Goal: Transaction & Acquisition: Book appointment/travel/reservation

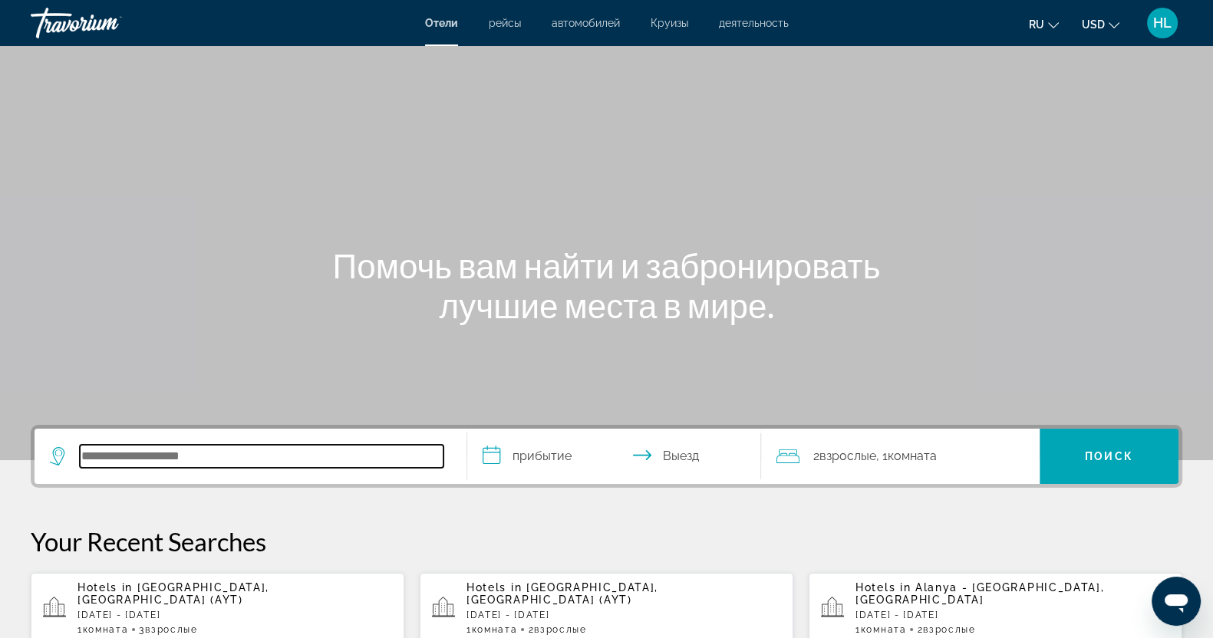
click at [147, 454] on input "Search hotel destination" at bounding box center [262, 456] width 364 height 23
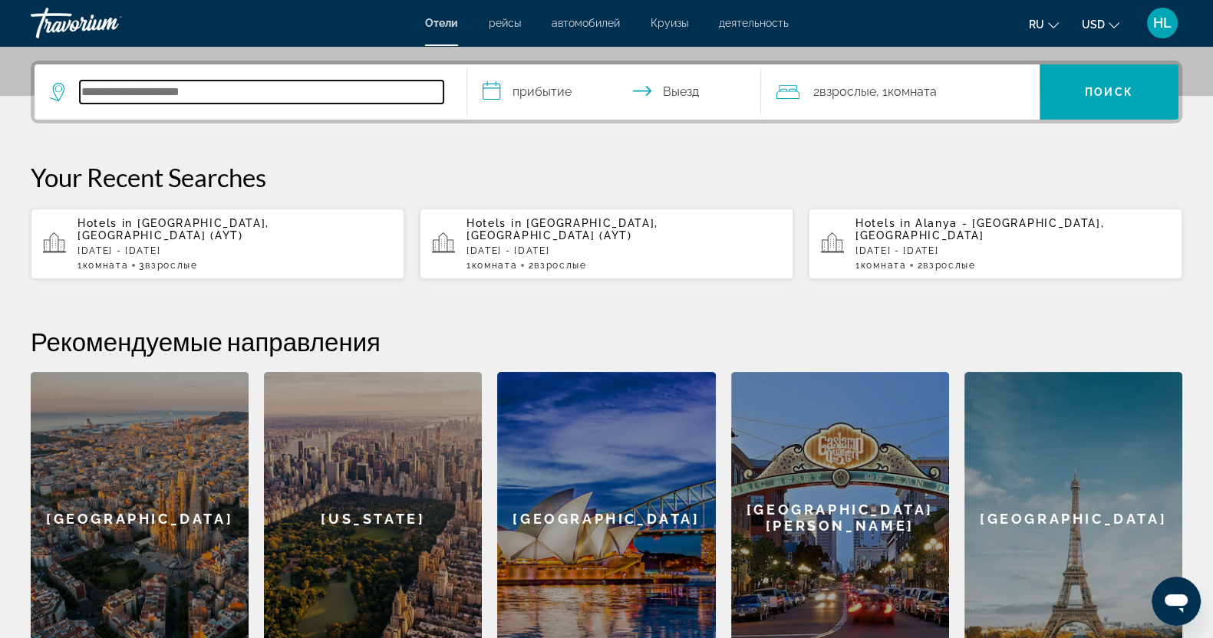
scroll to position [375, 0]
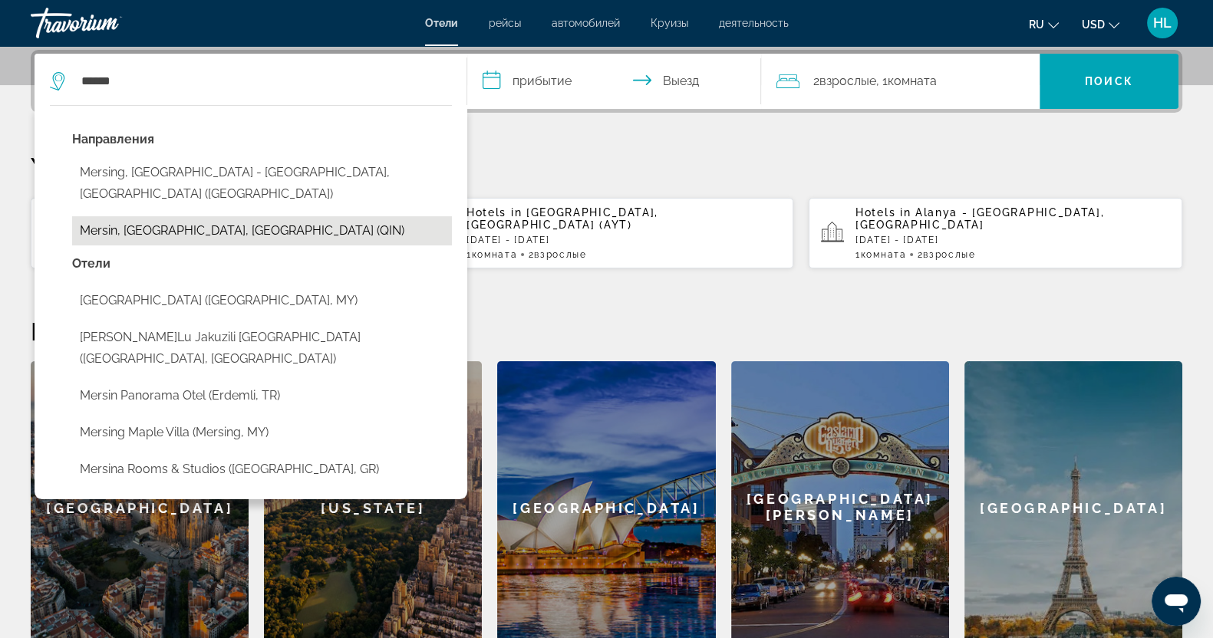
click at [246, 216] on button "Mersin, [GEOGRAPHIC_DATA], [GEOGRAPHIC_DATA] (QIN)" at bounding box center [262, 230] width 380 height 29
type input "**********"
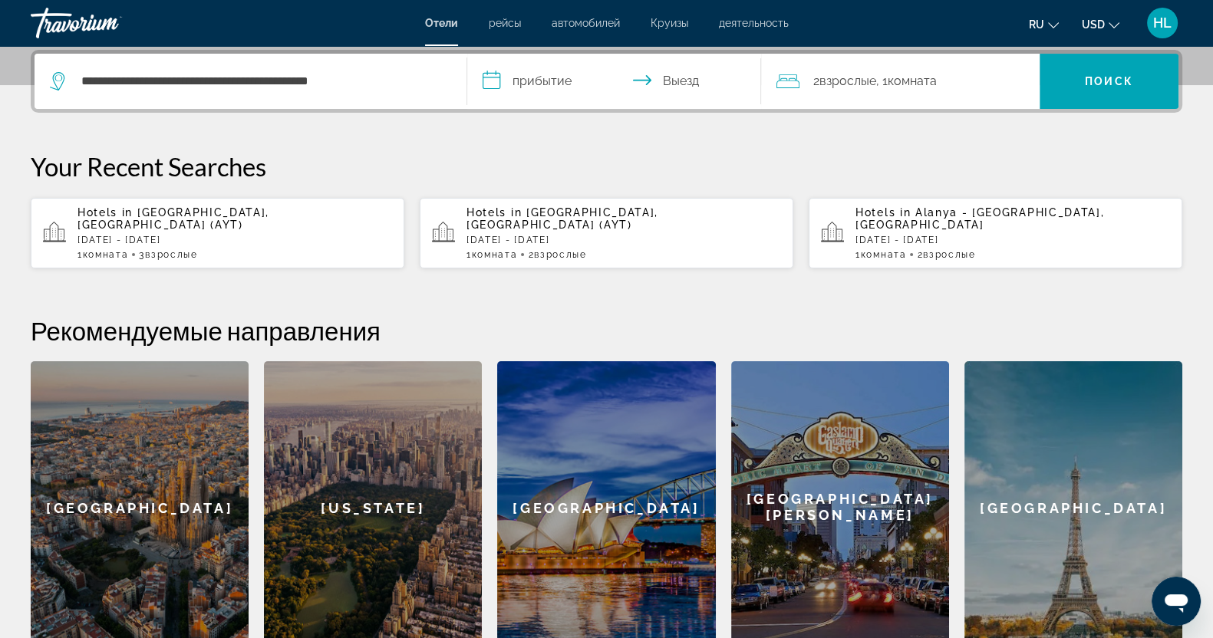
click at [537, 81] on input "**********" at bounding box center [617, 84] width 300 height 60
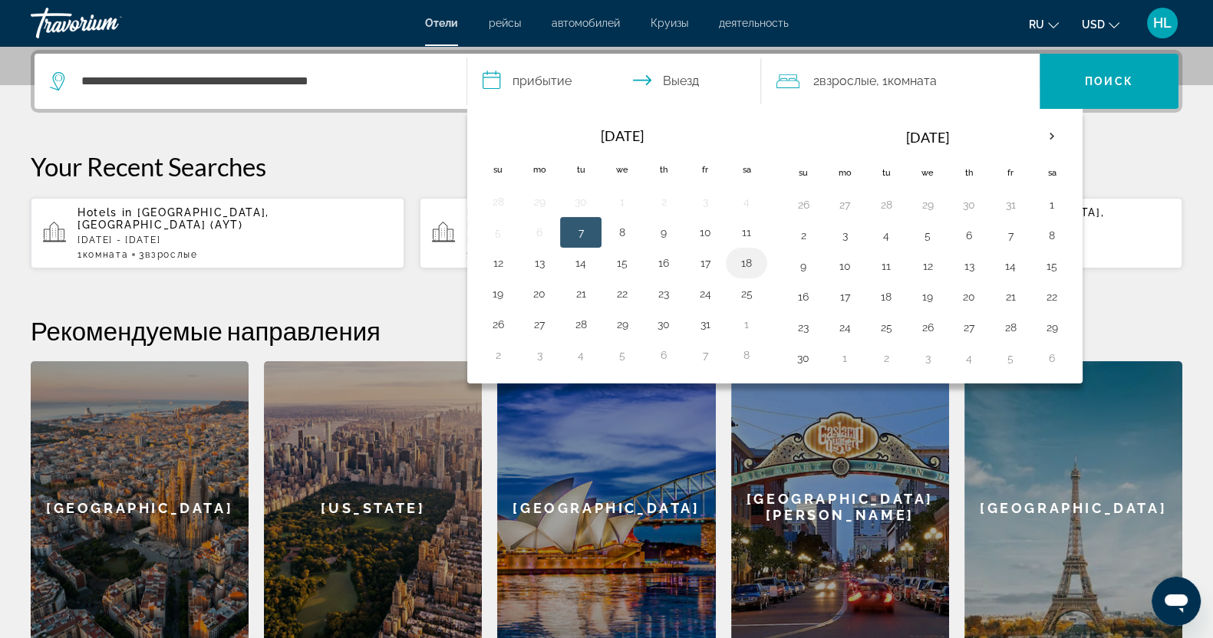
click at [731, 251] on td "18" at bounding box center [746, 263] width 41 height 31
click at [740, 261] on button "18" at bounding box center [746, 262] width 25 height 21
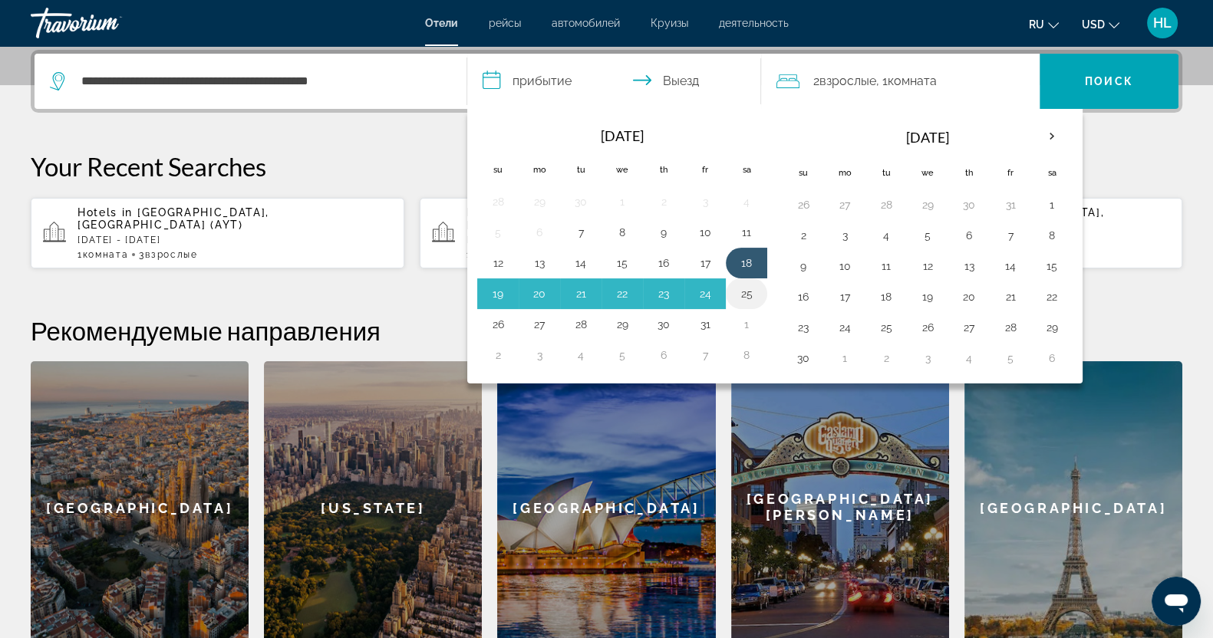
click at [740, 294] on button "25" at bounding box center [746, 293] width 25 height 21
type input "**********"
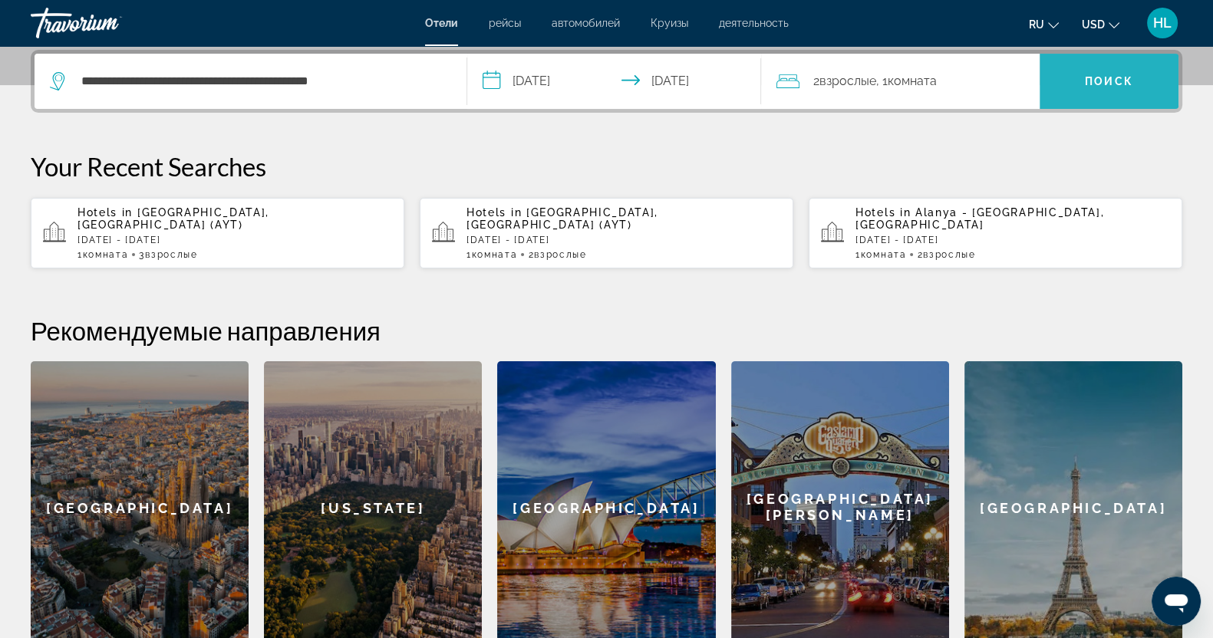
click at [1083, 71] on span "Search" at bounding box center [1109, 81] width 139 height 37
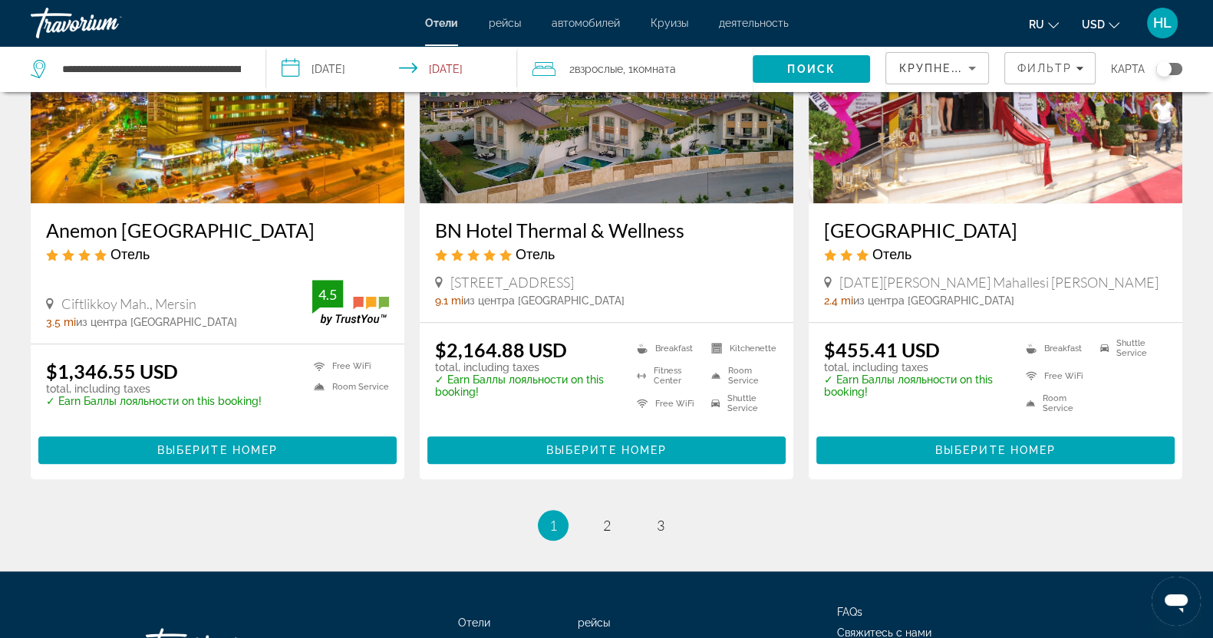
scroll to position [1888, 0]
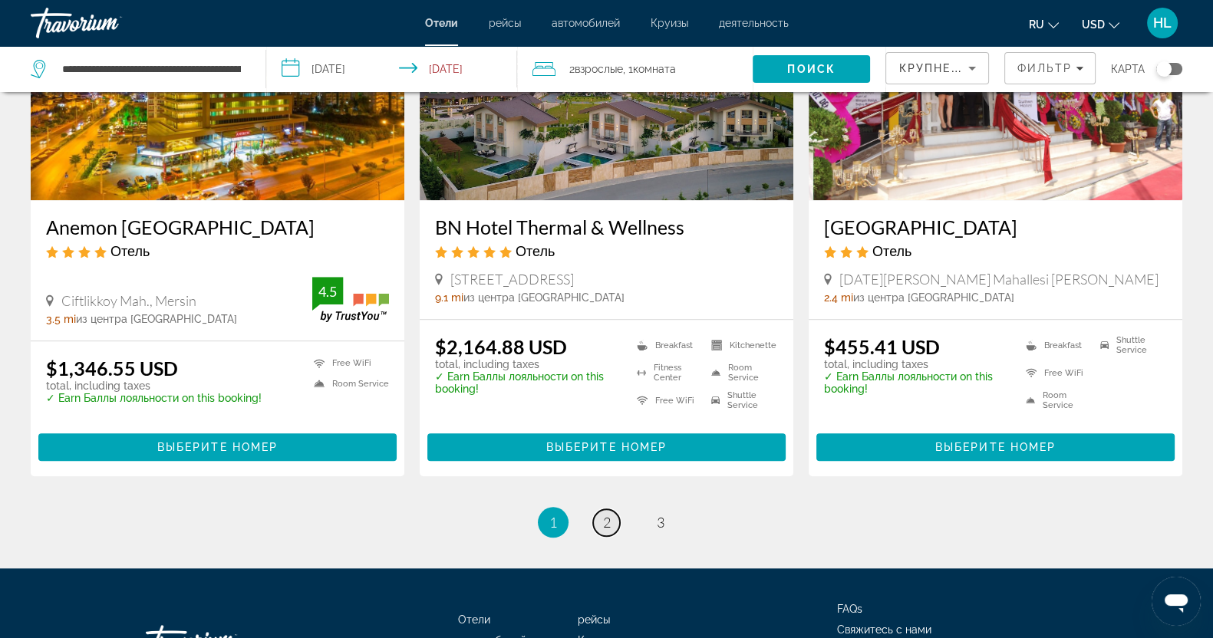
click at [615, 526] on link "page 2" at bounding box center [606, 522] width 27 height 27
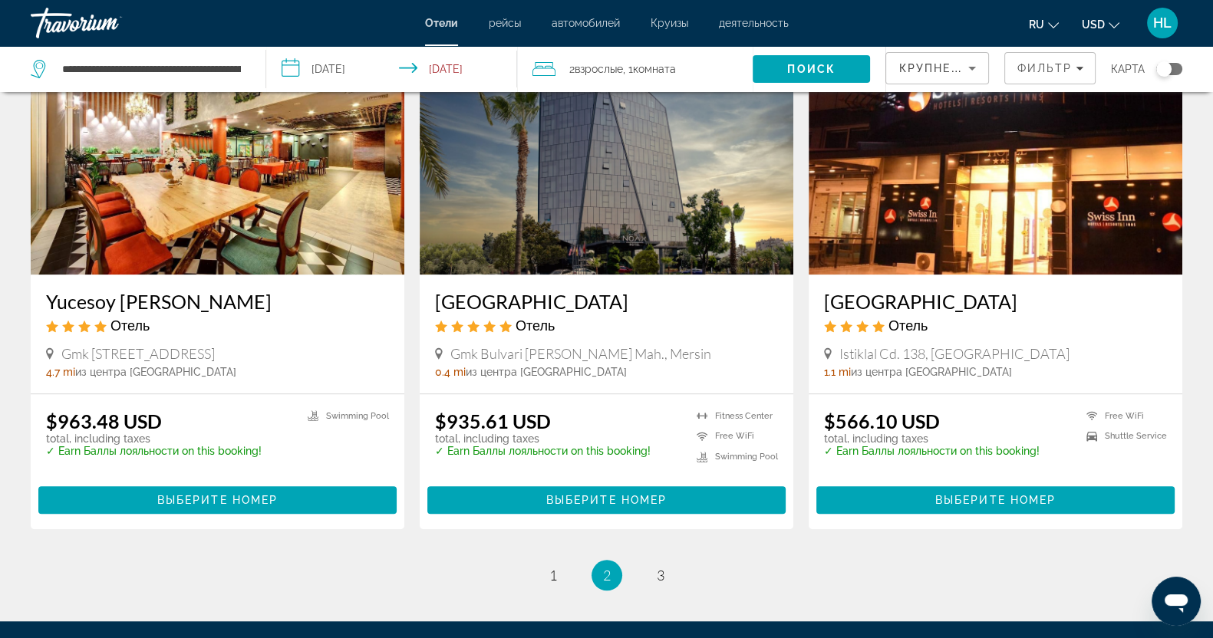
scroll to position [1773, 0]
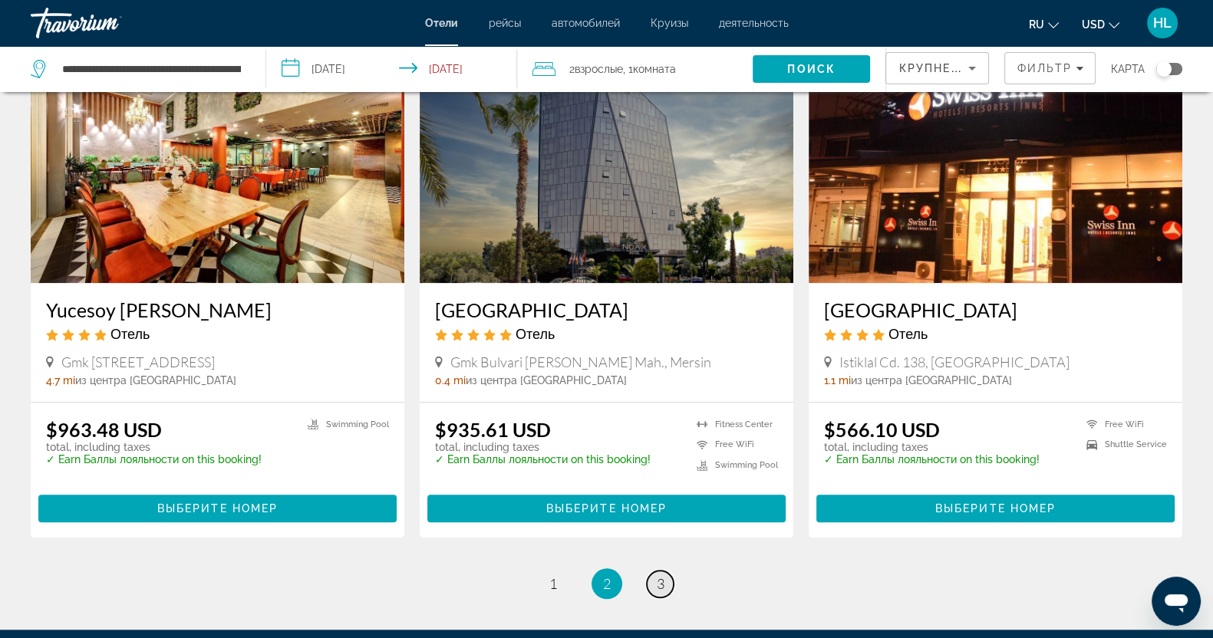
click at [655, 598] on link "page 3" at bounding box center [660, 584] width 27 height 27
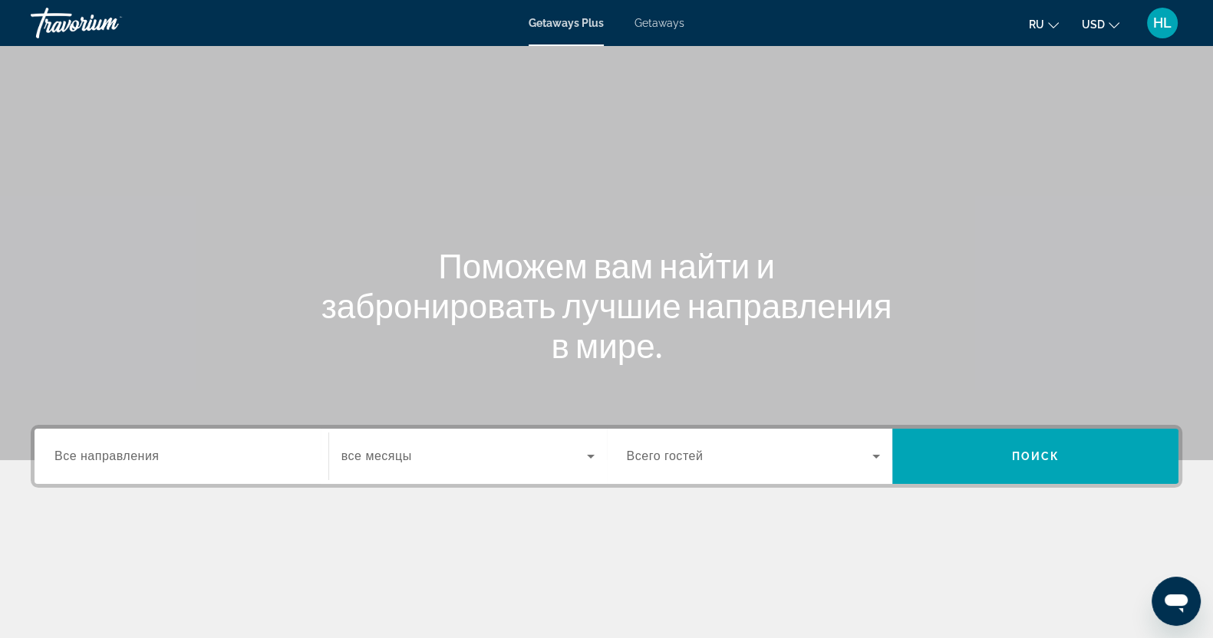
click at [221, 446] on div "Search widget" at bounding box center [181, 457] width 254 height 44
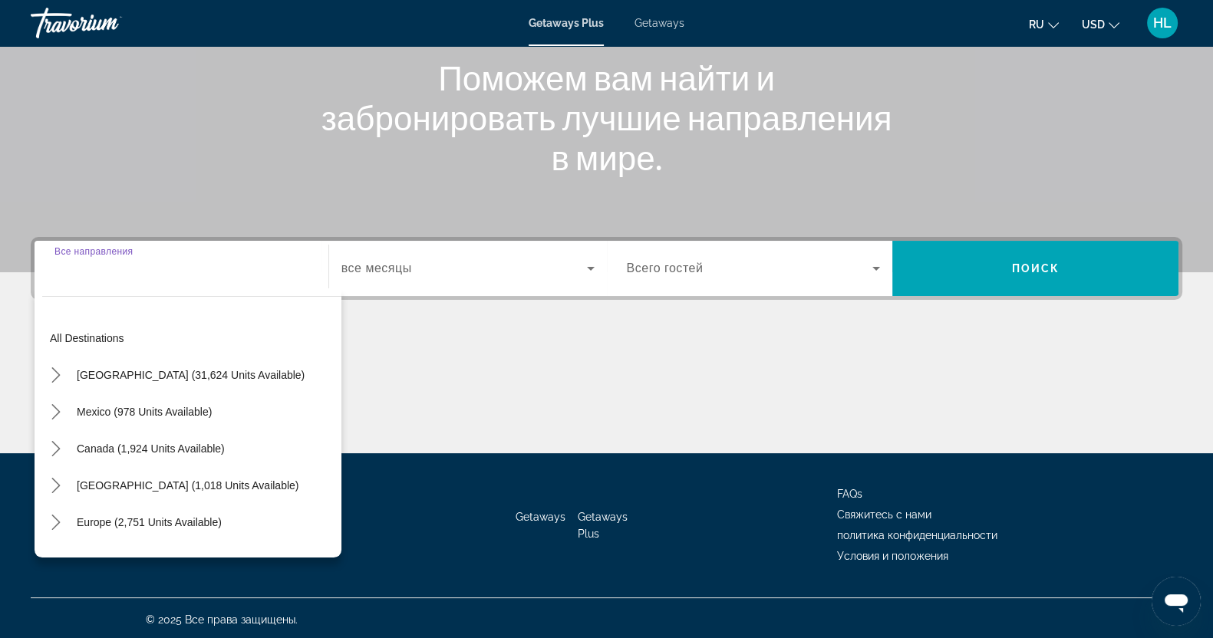
scroll to position [191, 0]
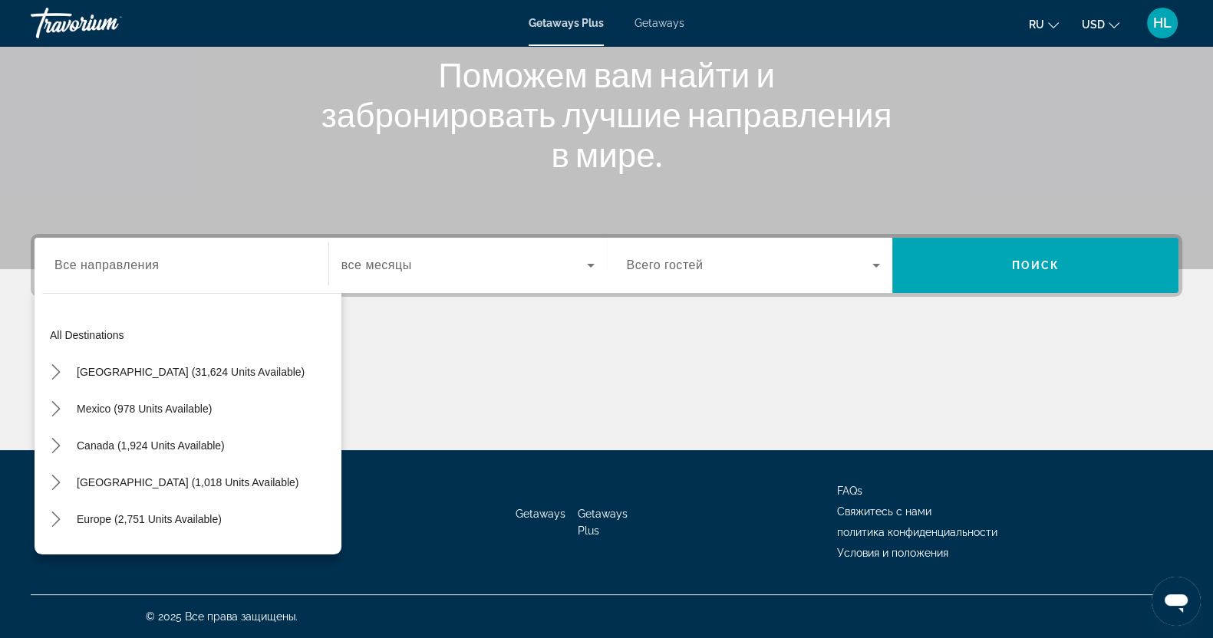
click at [180, 279] on div "Search widget" at bounding box center [181, 266] width 254 height 44
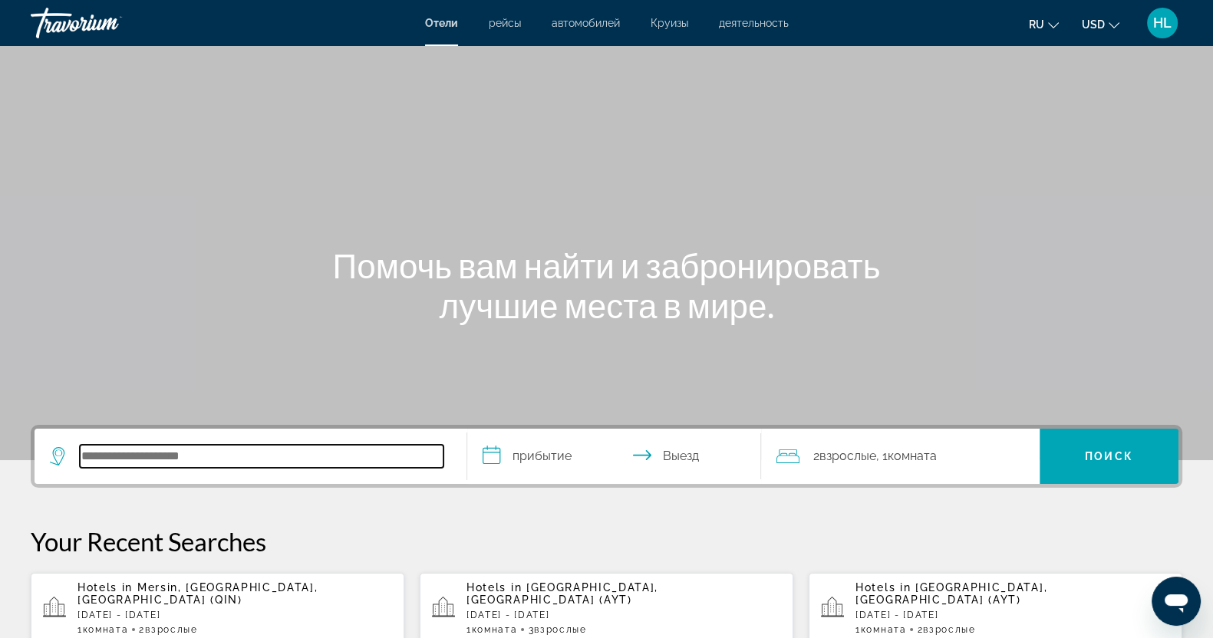
click at [122, 447] on input "Search hotel destination" at bounding box center [262, 456] width 364 height 23
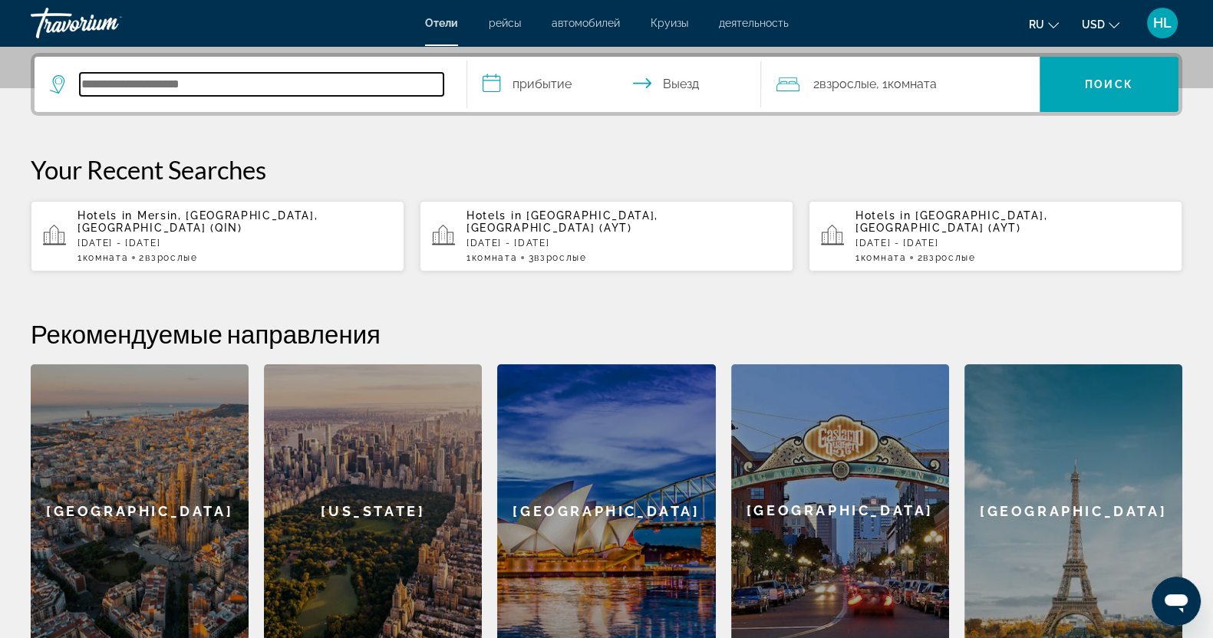
scroll to position [375, 0]
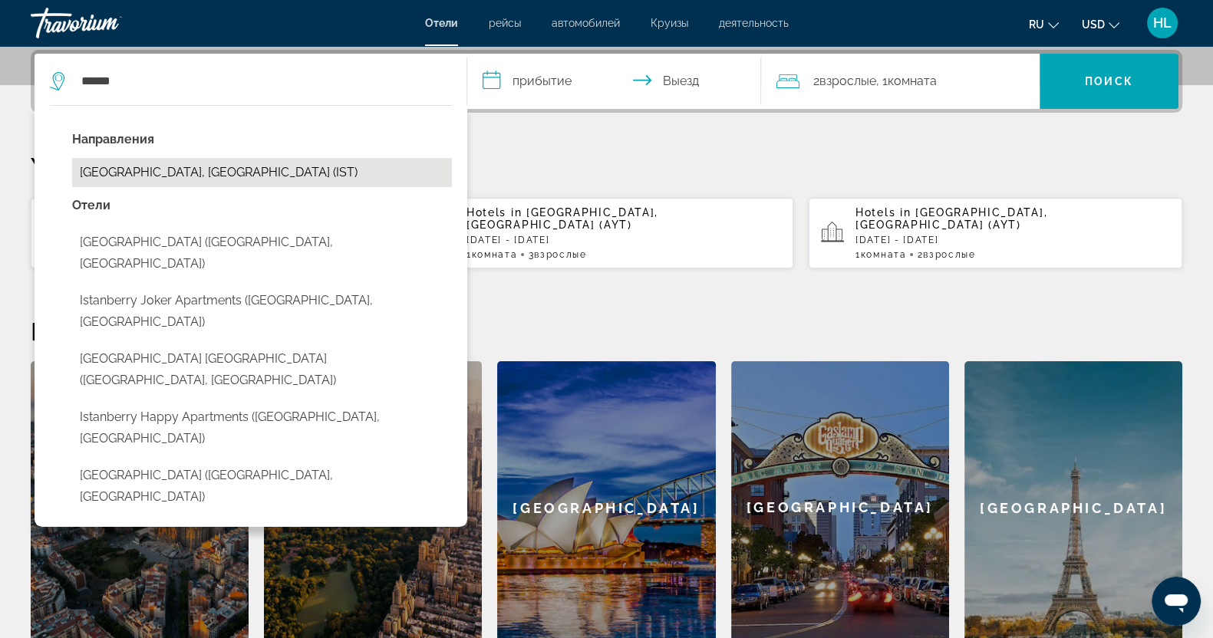
click at [176, 177] on button "Istanbul, Turkey (IST)" at bounding box center [262, 172] width 380 height 29
type input "**********"
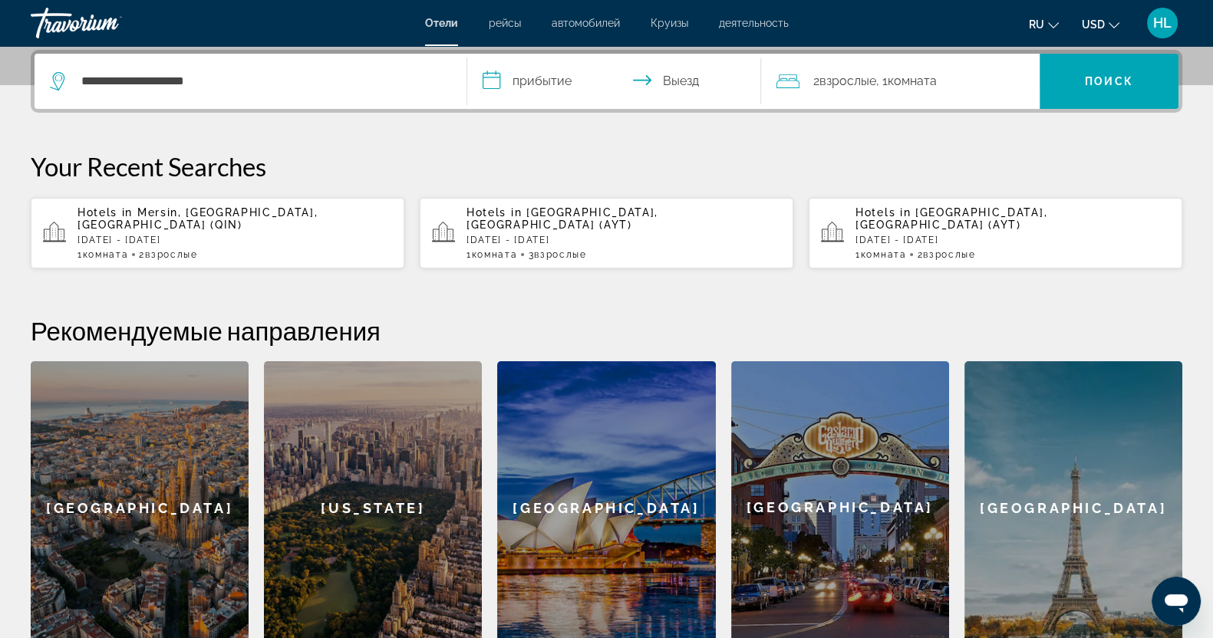
click at [539, 82] on input "**********" at bounding box center [617, 84] width 300 height 60
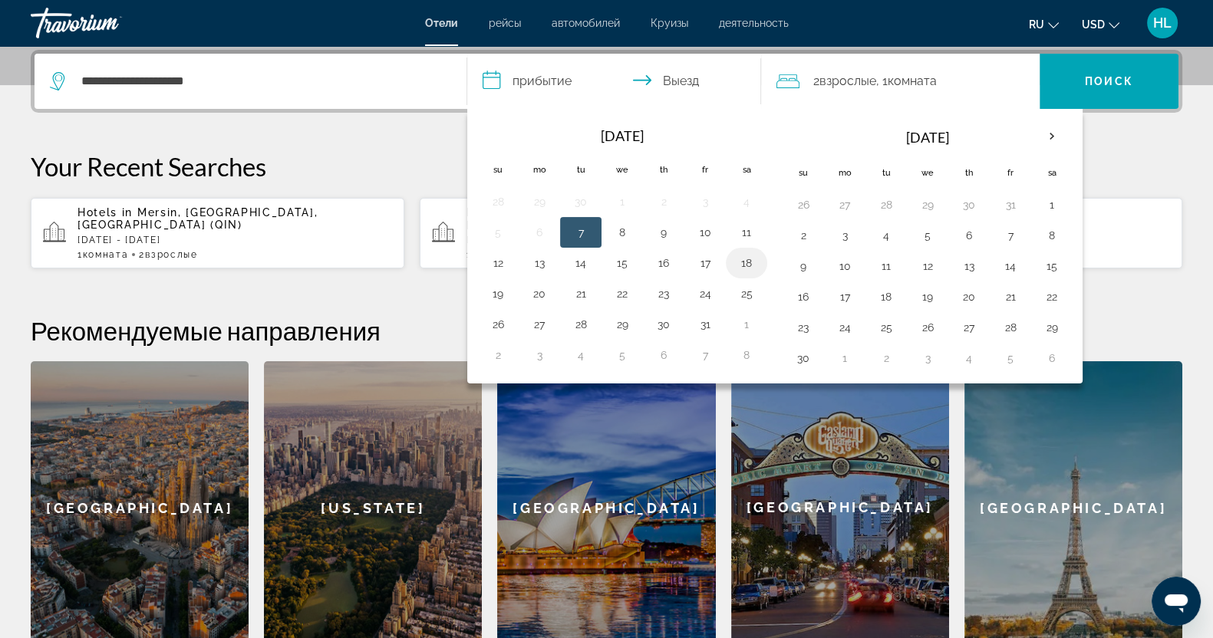
click at [740, 266] on button "18" at bounding box center [746, 262] width 25 height 21
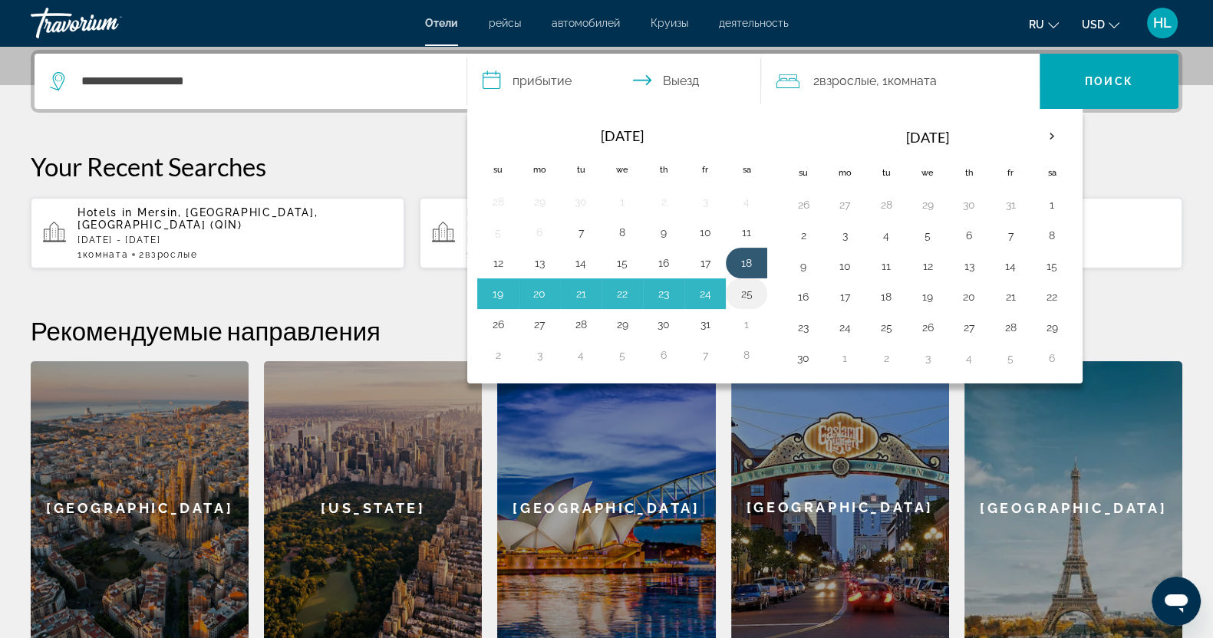
click at [748, 290] on button "25" at bounding box center [746, 293] width 25 height 21
type input "**********"
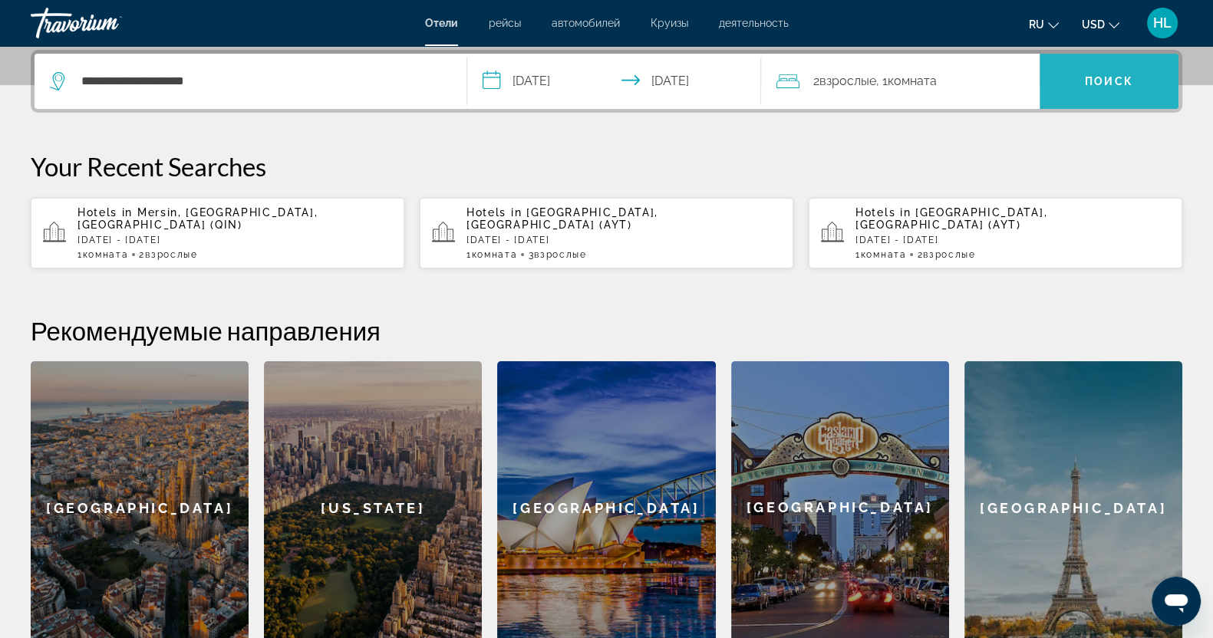
click at [1082, 78] on span "Search" at bounding box center [1109, 81] width 139 height 37
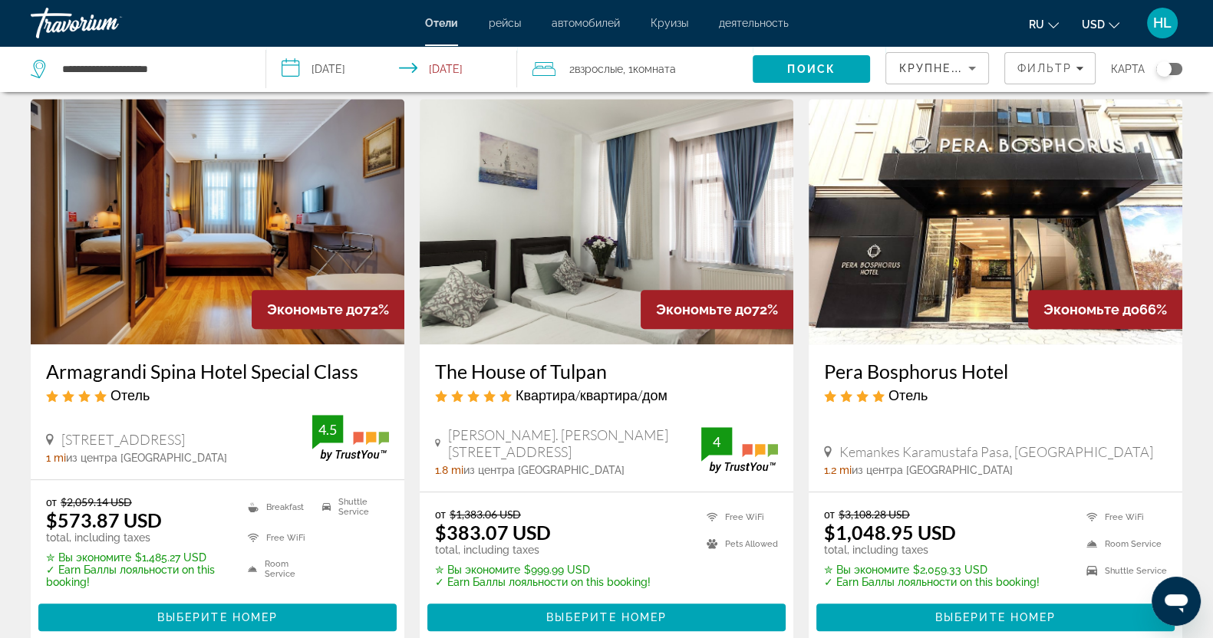
scroll to position [1245, 0]
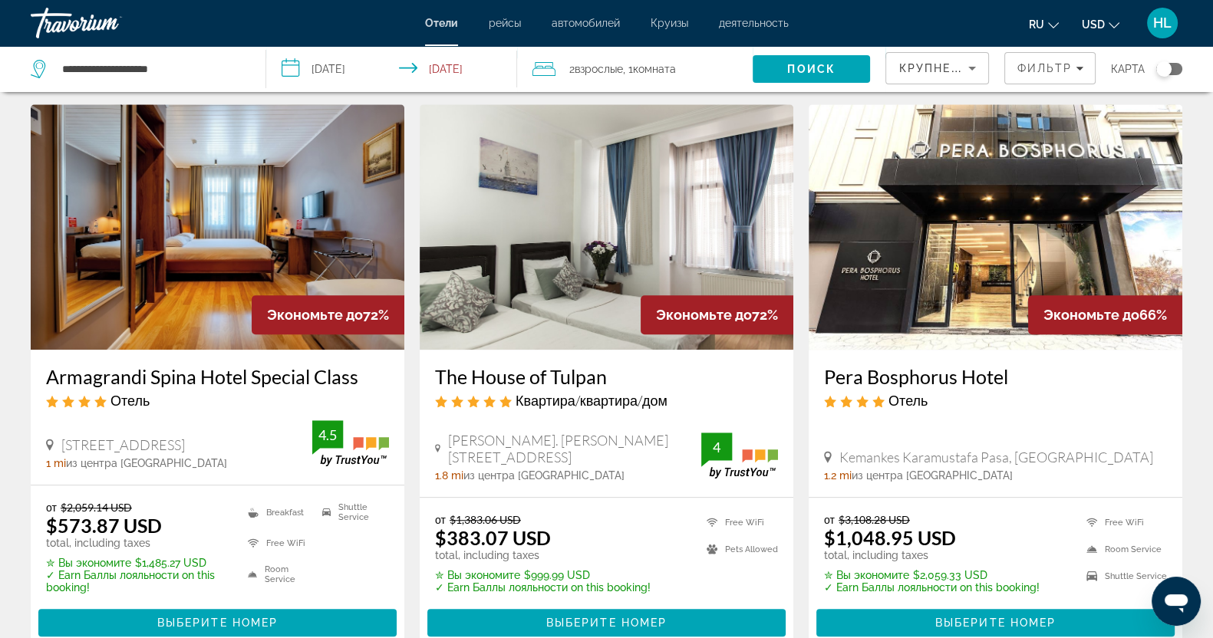
click at [1163, 64] on div "Toggle map" at bounding box center [1163, 68] width 15 height 15
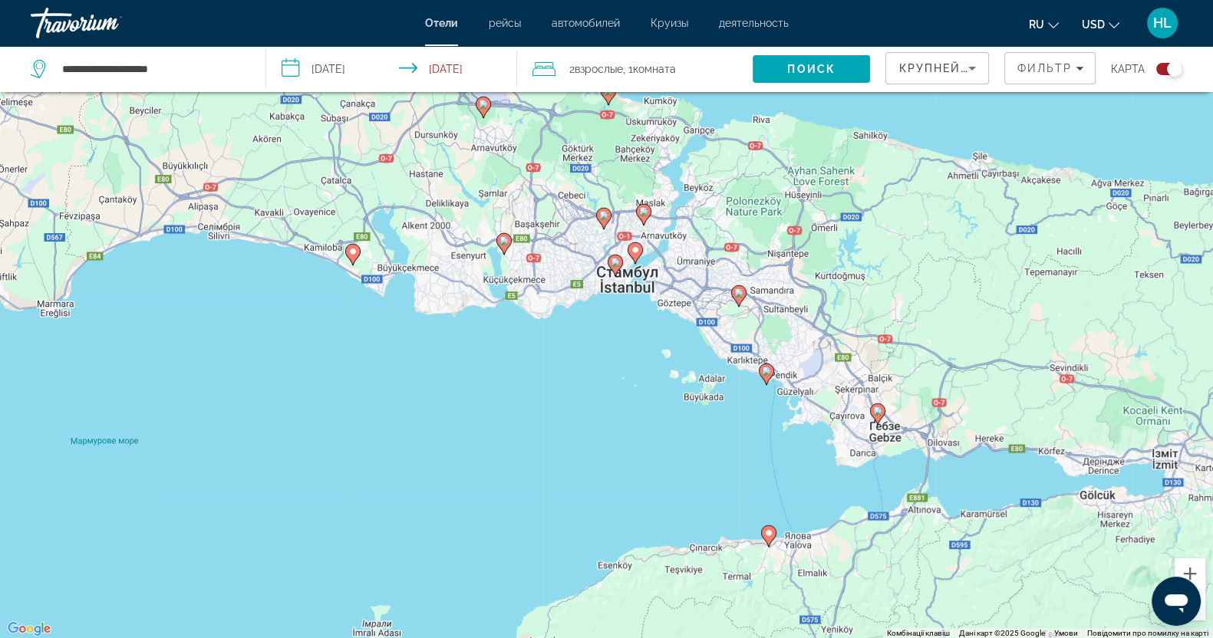
click at [636, 249] on image "Main content" at bounding box center [635, 250] width 9 height 9
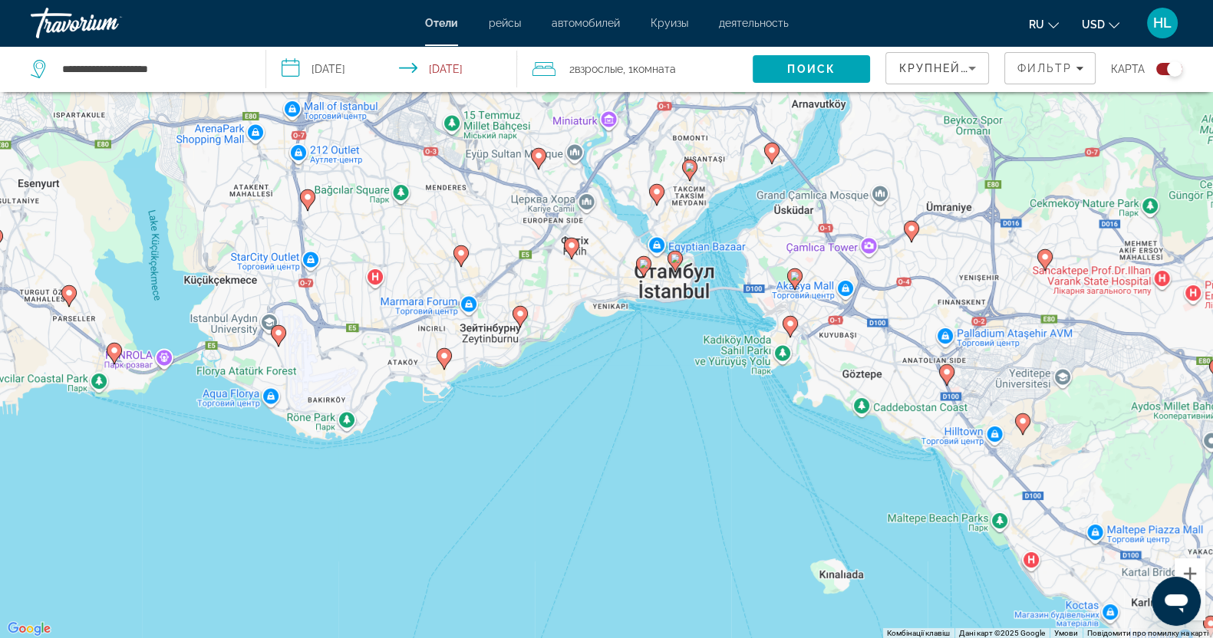
drag, startPoint x: 553, startPoint y: 478, endPoint x: 641, endPoint y: 371, distance: 137.9
click at [641, 371] on div "Для навігації використовуйте клавіші зі стрілками. Увімкніть режим перетягуванн…" at bounding box center [606, 320] width 1213 height 638
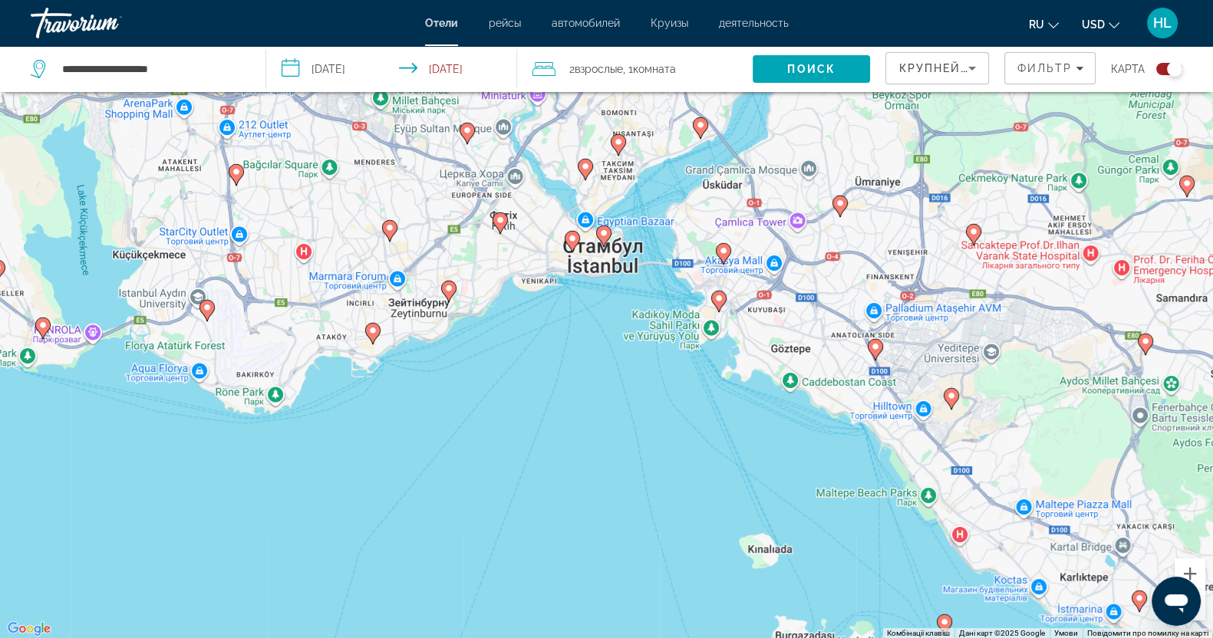
click at [605, 235] on image "Main content" at bounding box center [603, 233] width 9 height 9
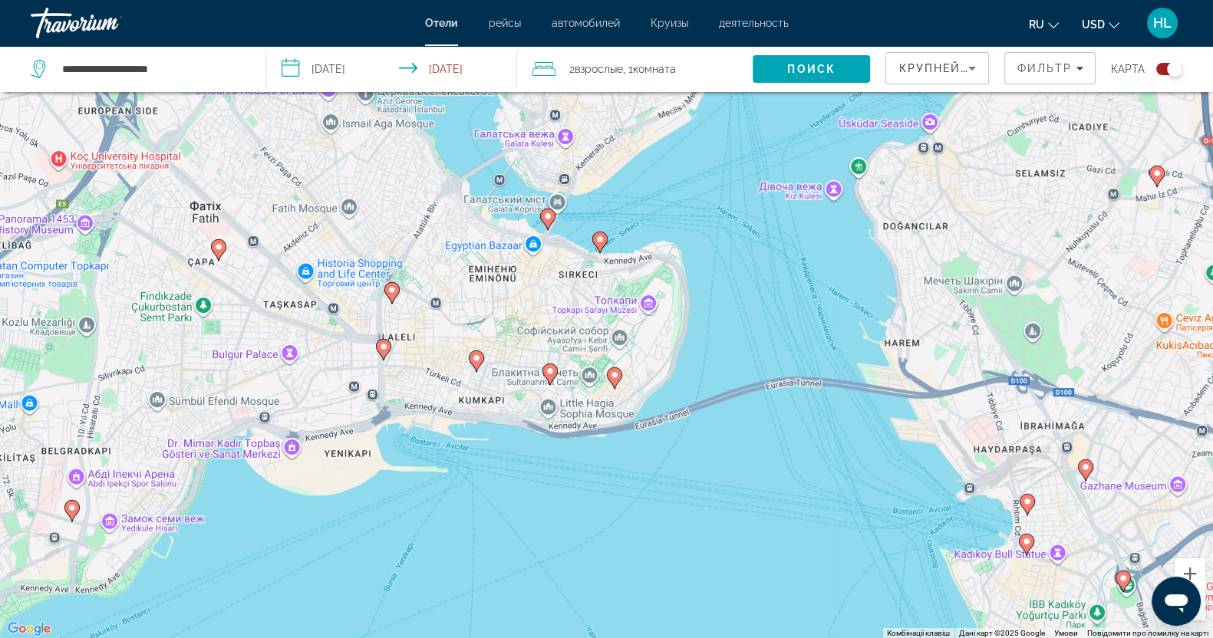
click at [599, 236] on image "Main content" at bounding box center [599, 239] width 9 height 9
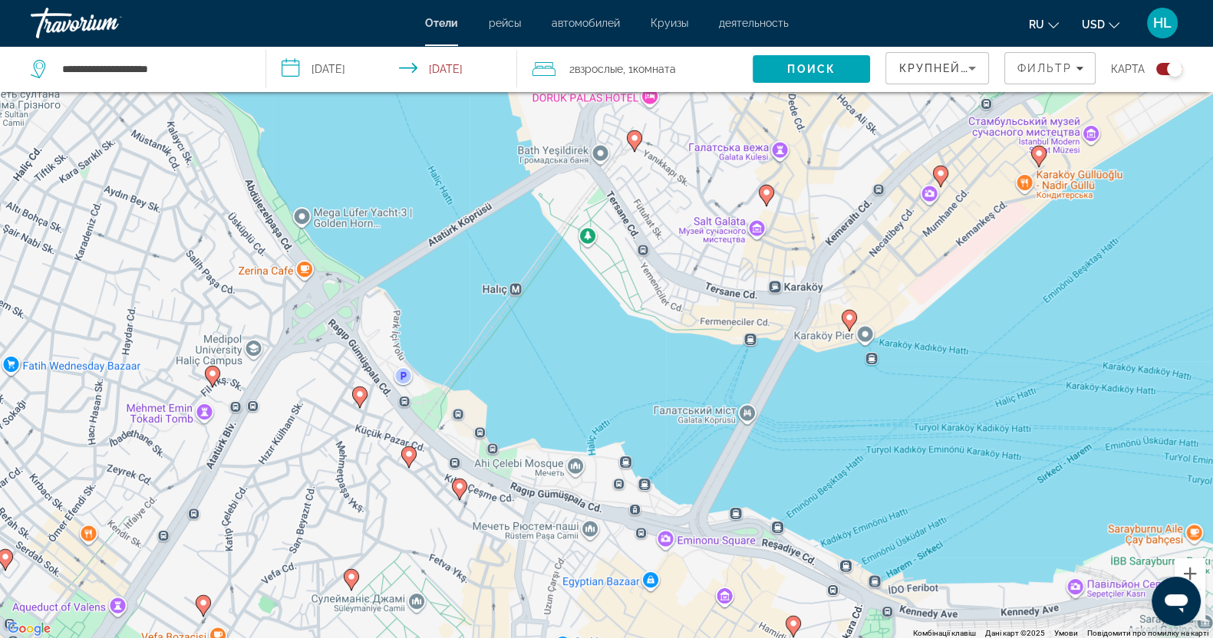
drag, startPoint x: 521, startPoint y: 407, endPoint x: 839, endPoint y: 675, distance: 415.5
click at [839, 547] on html "**********" at bounding box center [606, 228] width 1213 height 638
click at [850, 316] on image "Main content" at bounding box center [849, 317] width 9 height 9
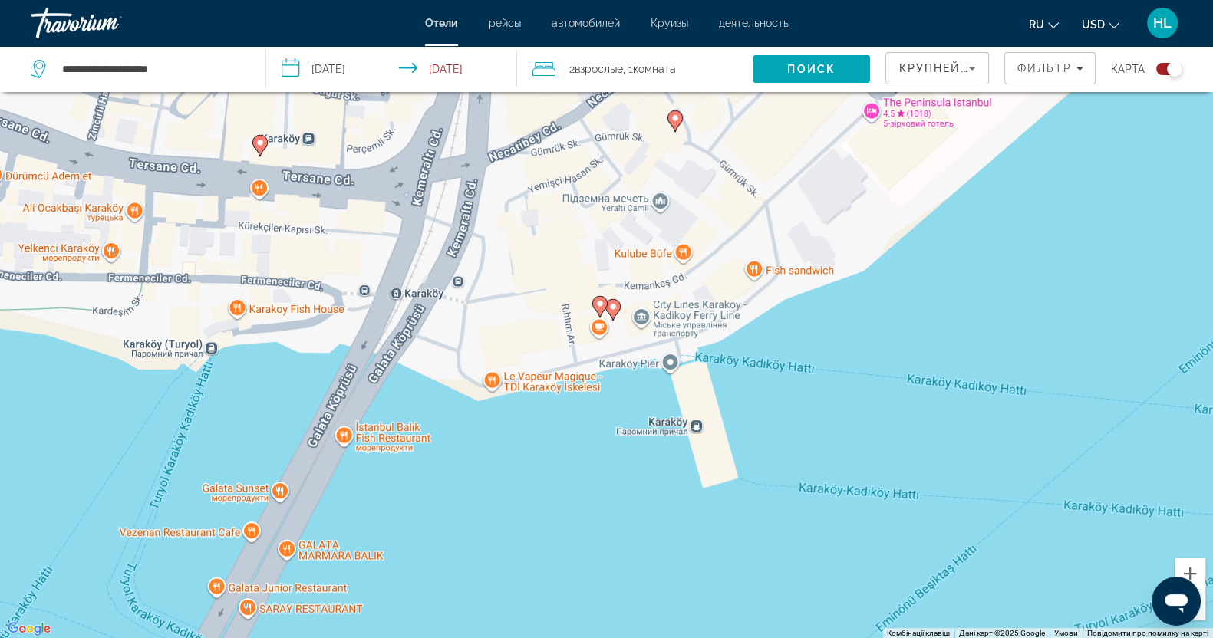
click at [608, 305] on image "Main content" at bounding box center [612, 306] width 9 height 9
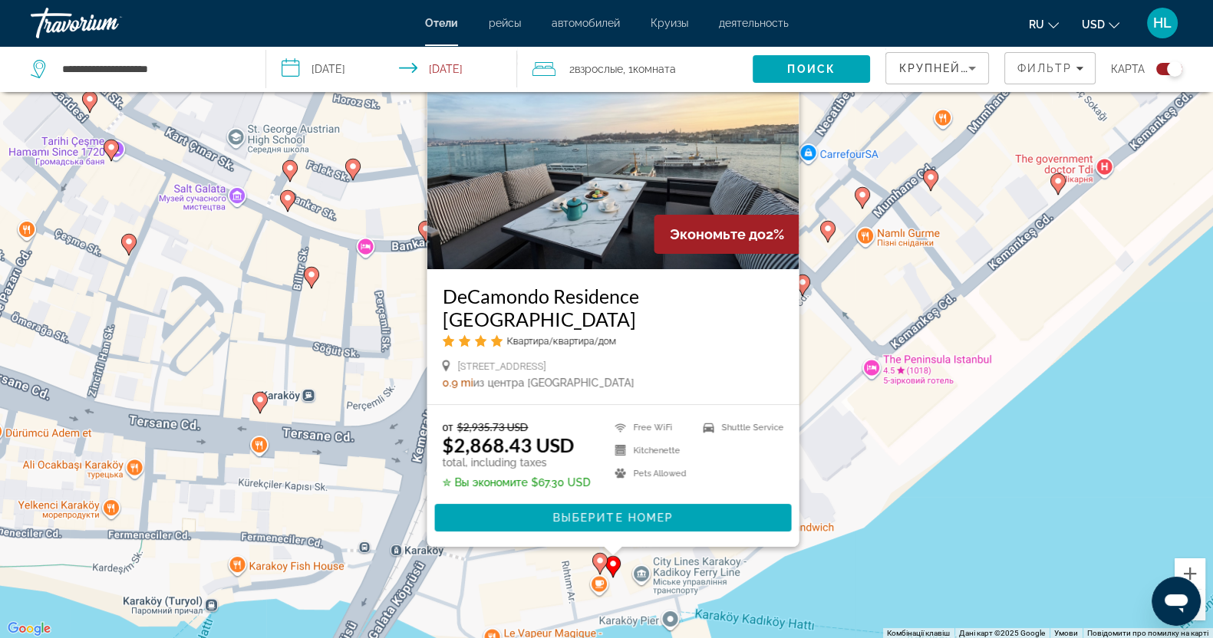
click at [614, 564] on image "Main content" at bounding box center [612, 563] width 9 height 9
click at [598, 558] on image "Main content" at bounding box center [599, 560] width 9 height 9
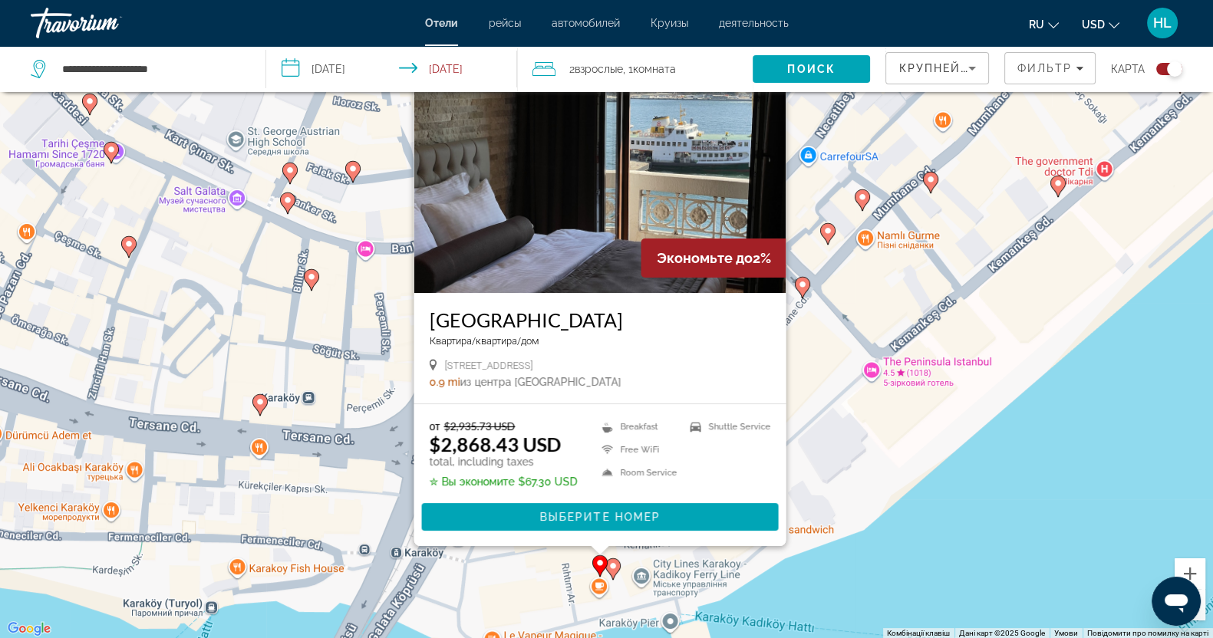
click at [1059, 181] on image "Main content" at bounding box center [1057, 183] width 9 height 9
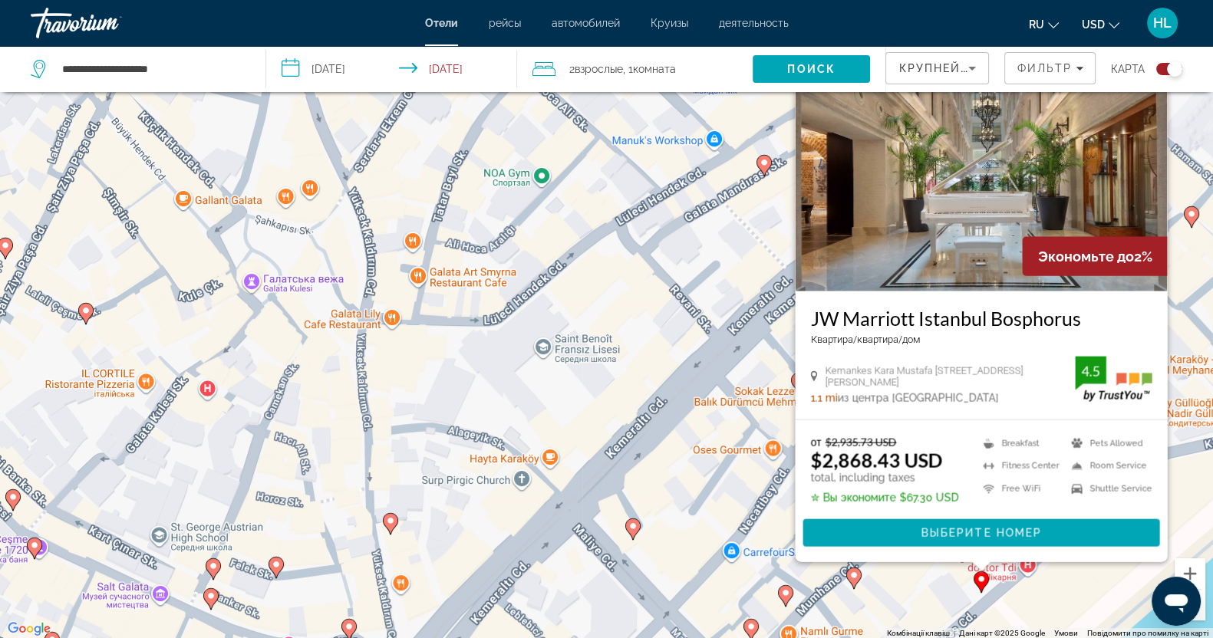
click at [1035, 600] on div "Увімкніть режим перетягування за допомогою клавіатури, натиснувши Alt + Enter. …" at bounding box center [606, 320] width 1213 height 638
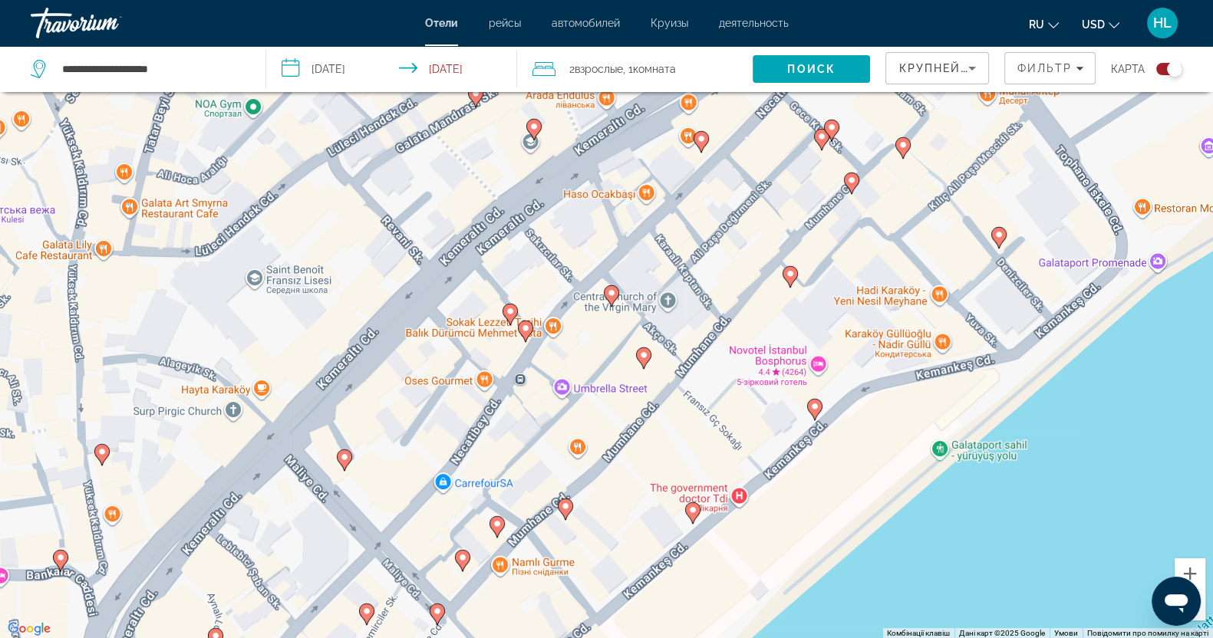
drag, startPoint x: 1036, startPoint y: 596, endPoint x: 736, endPoint y: 510, distance: 312.1
click at [736, 510] on div "Увімкніть режим перетягування за допомогою клавіатури, натиснувши Alt + Enter. …" at bounding box center [606, 320] width 1213 height 638
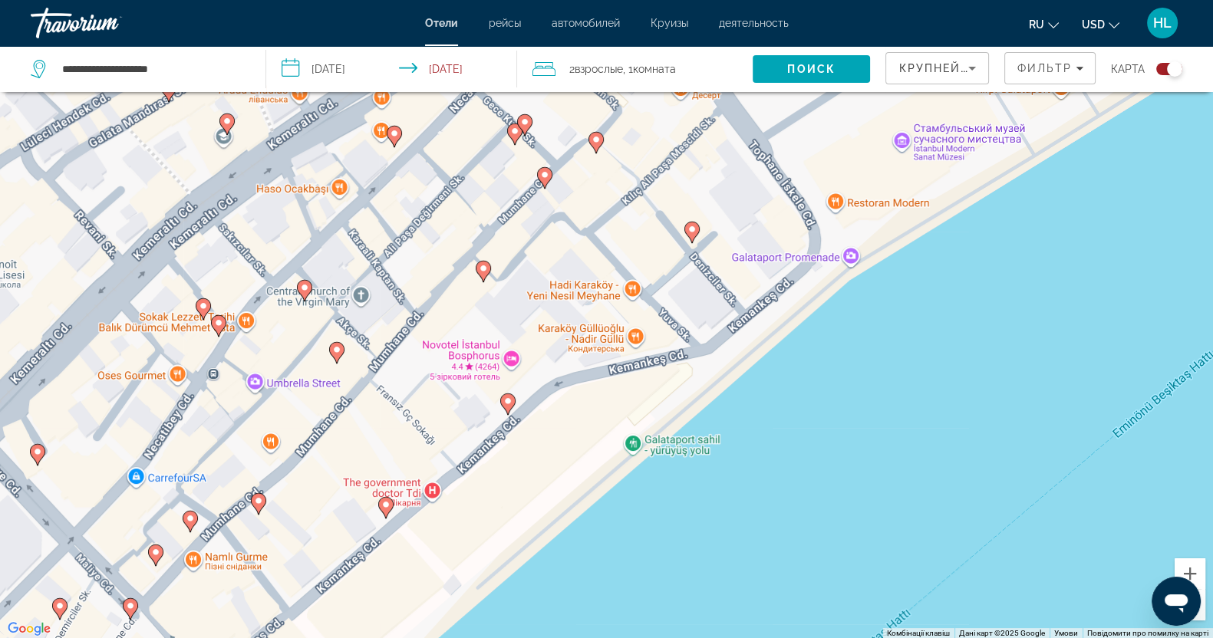
drag, startPoint x: 1132, startPoint y: 297, endPoint x: 816, endPoint y: 301, distance: 315.4
click at [816, 301] on div "Увімкніть режим перетягування за допомогою клавіатури, натиснувши Alt + Enter. …" at bounding box center [606, 320] width 1213 height 638
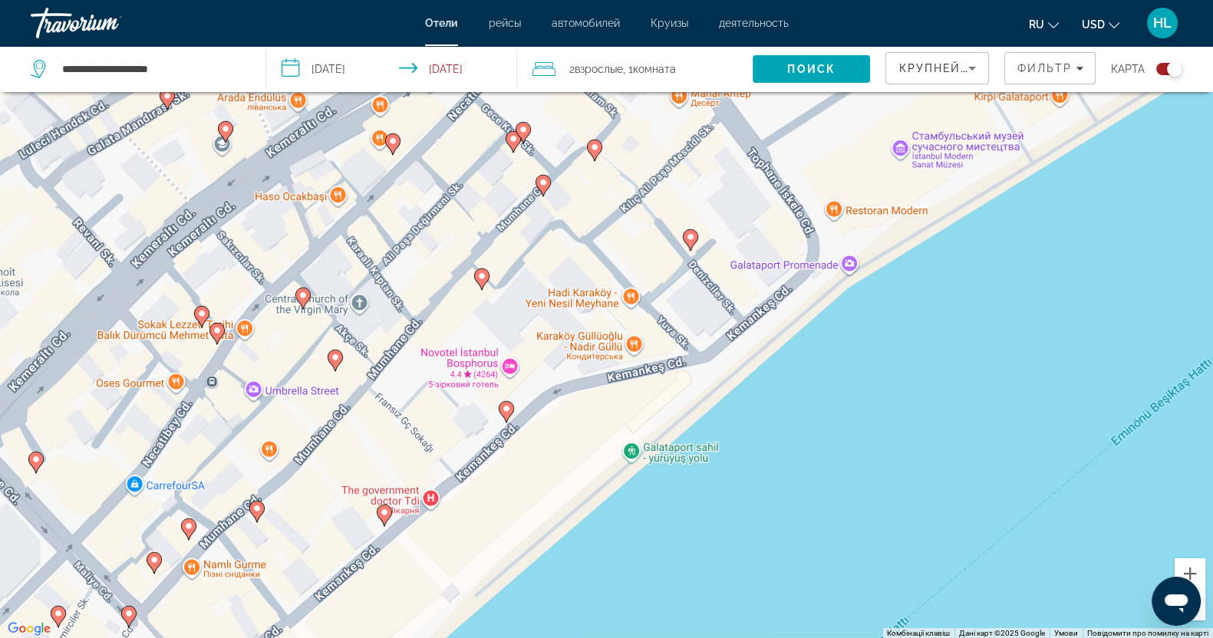
click at [1198, 609] on div "Відкрити вікно повідомлень" at bounding box center [1176, 602] width 46 height 46
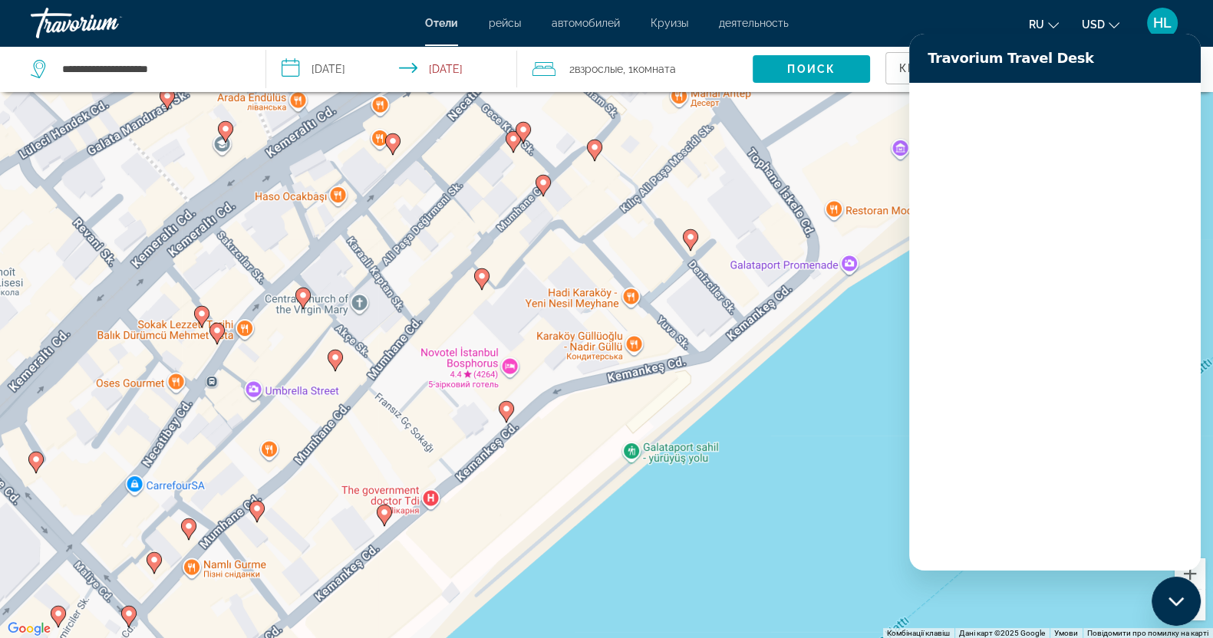
scroll to position [0, 0]
click at [758, 374] on div "Увімкніть режим перетягування за допомогою клавіатури, натиснувши Alt + Enter. …" at bounding box center [606, 320] width 1213 height 638
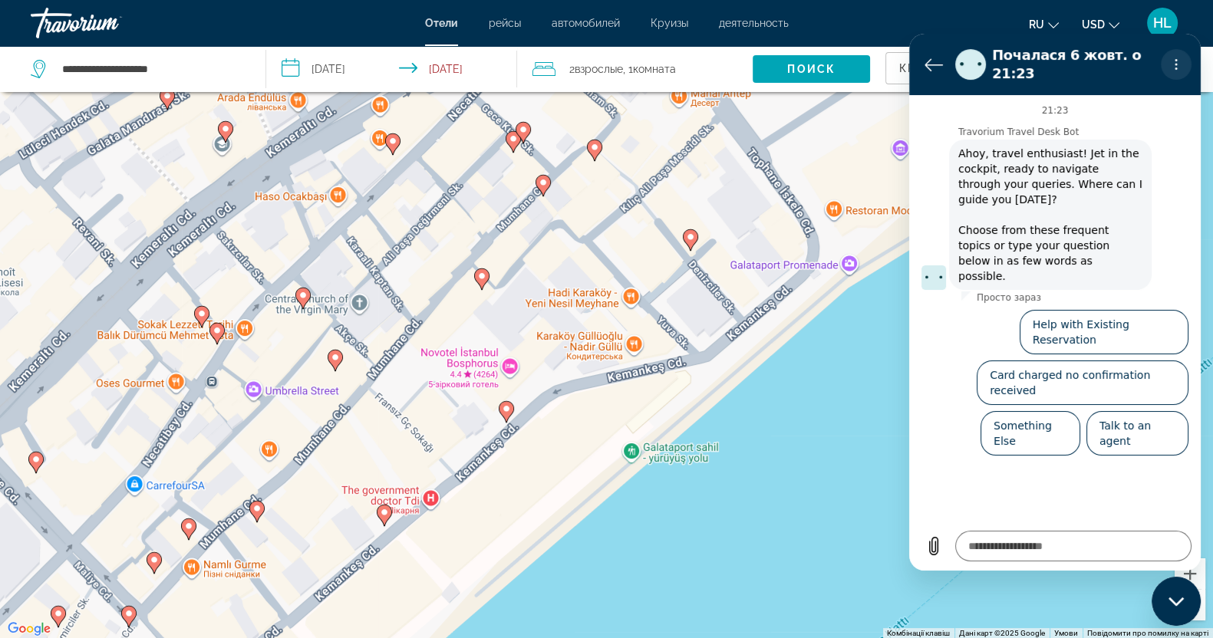
click at [1179, 58] on icon "Меню опцій" at bounding box center [1176, 64] width 12 height 12
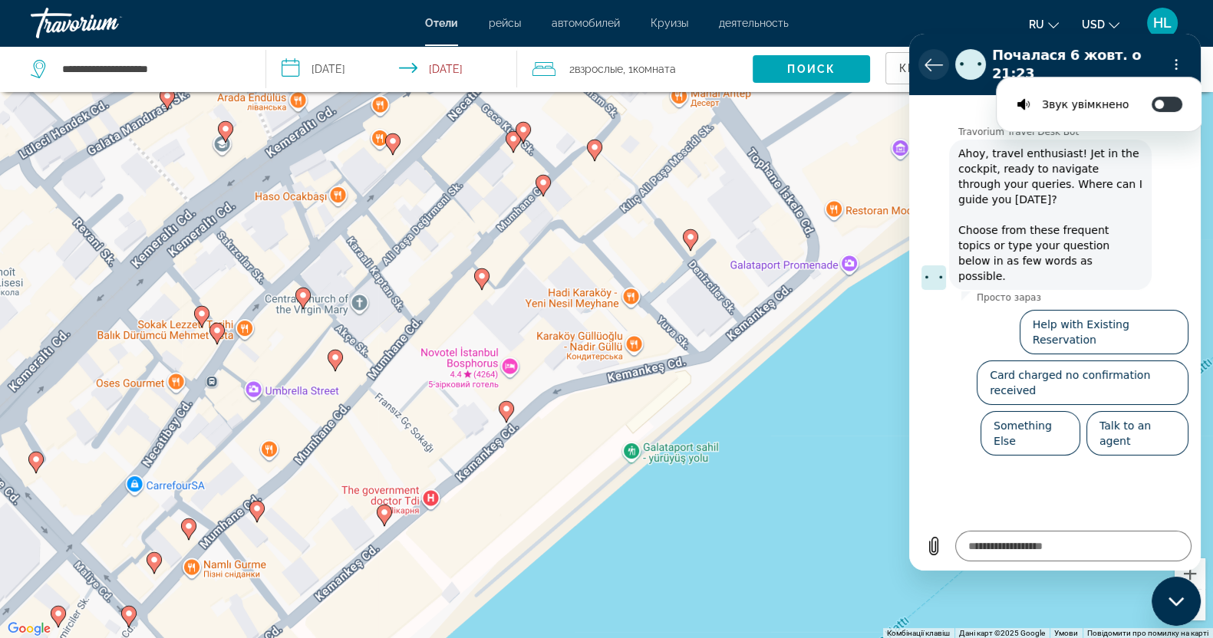
click at [922, 60] on button "Повернутися до списку розмов" at bounding box center [933, 64] width 31 height 31
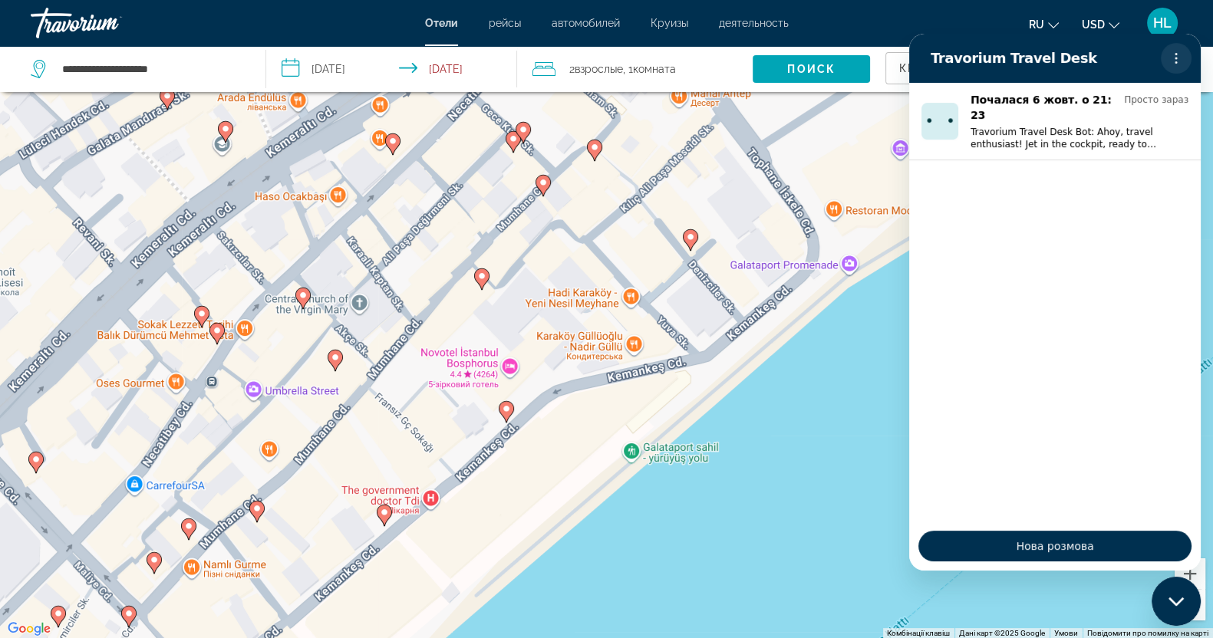
click at [1181, 57] on icon "Меню опцій" at bounding box center [1176, 58] width 12 height 12
click at [836, 420] on div "Увімкніть режим перетягування за допомогою клавіатури, натиснувши Alt + Enter. …" at bounding box center [606, 320] width 1213 height 638
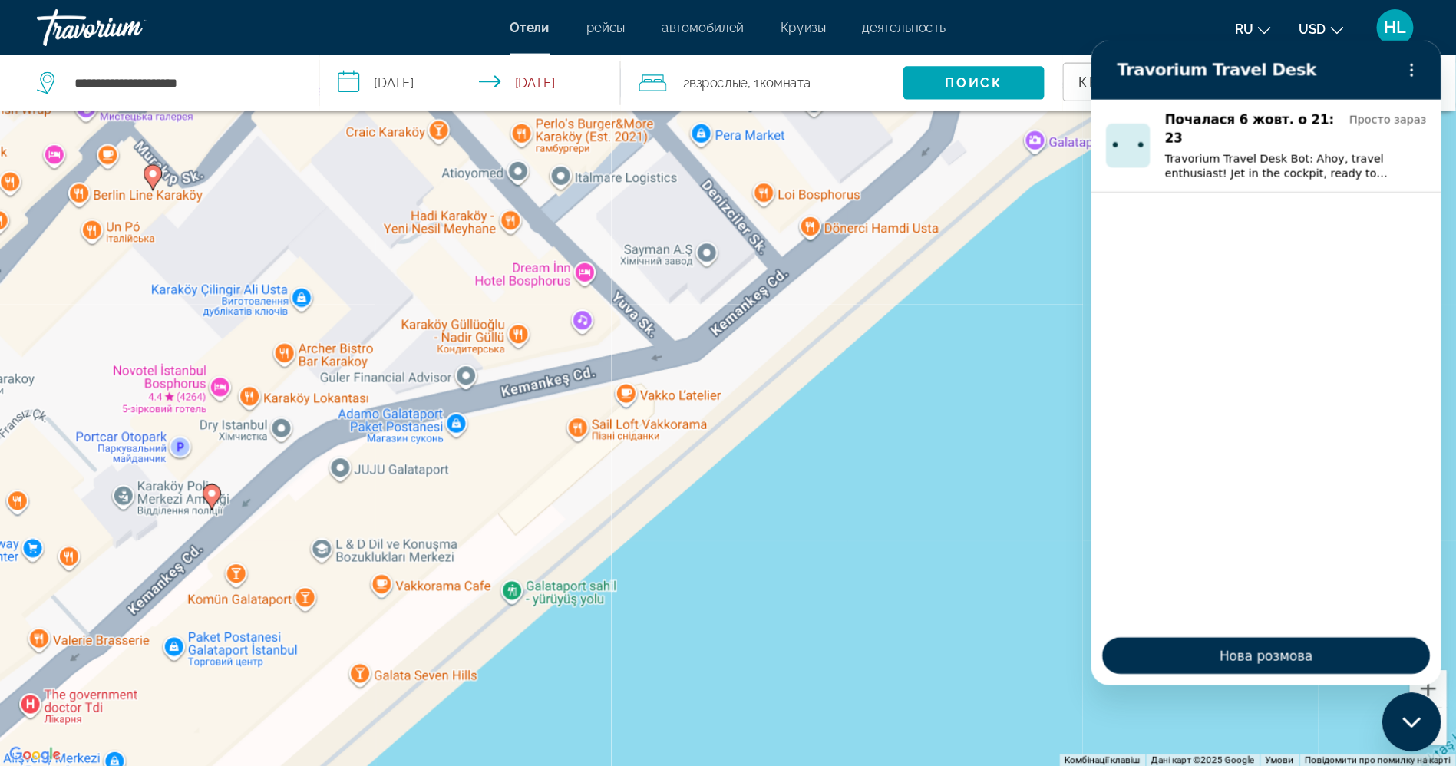
scroll to position [92, 0]
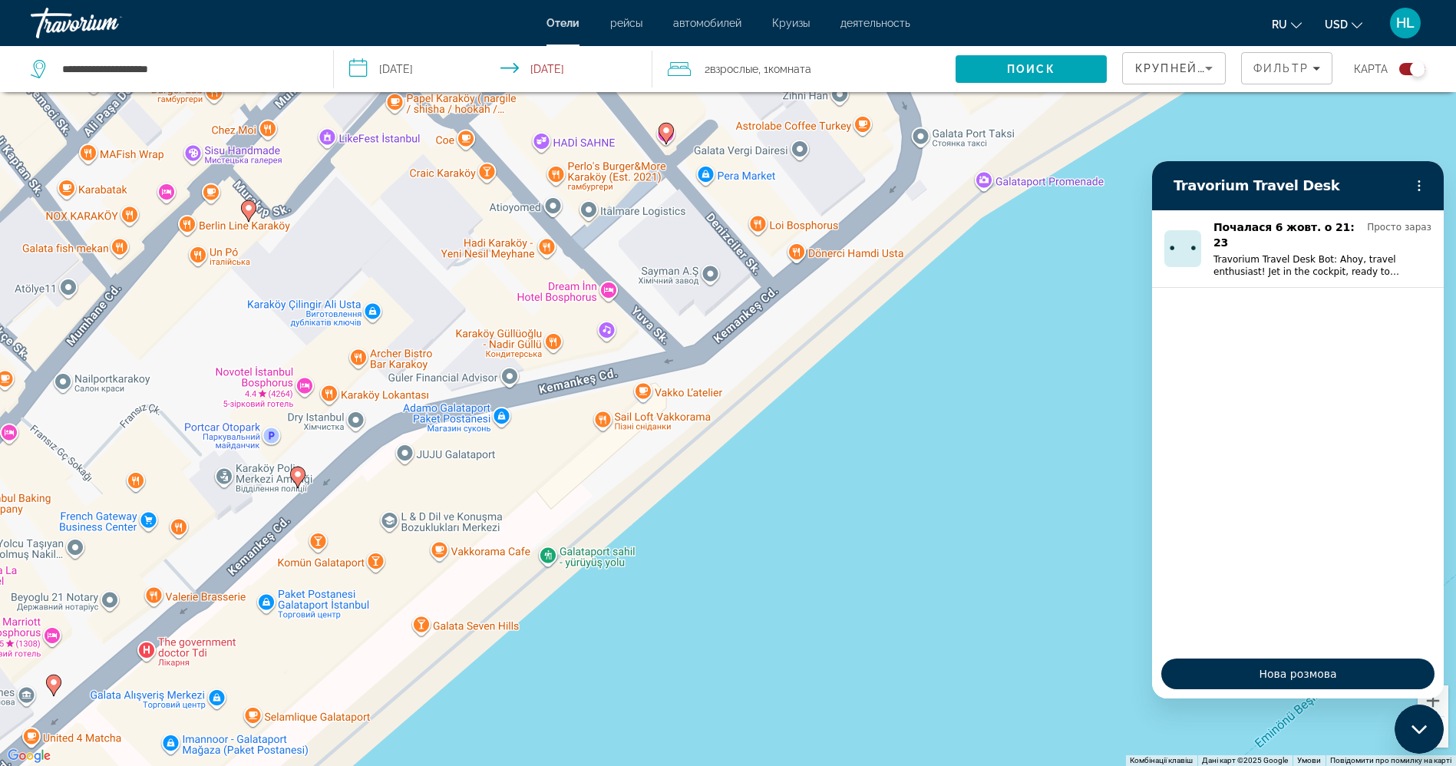
click at [1227, 638] on div "Увімкніть режим перетягування за допомогою клавіатури, натиснувши Alt + Enter. …" at bounding box center [728, 383] width 1456 height 766
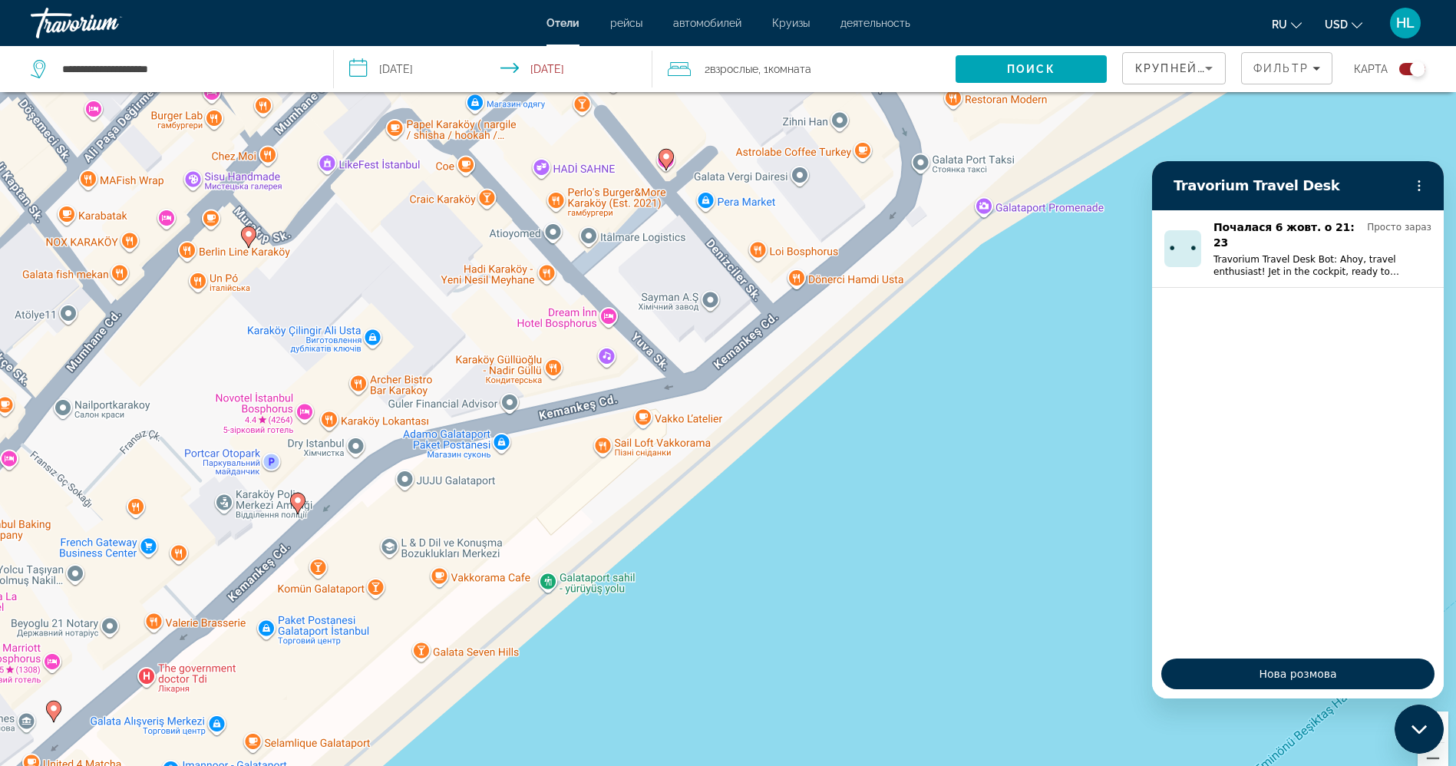
scroll to position [67, 0]
click at [1227, 638] on button "Зменшити" at bounding box center [1432, 757] width 31 height 31
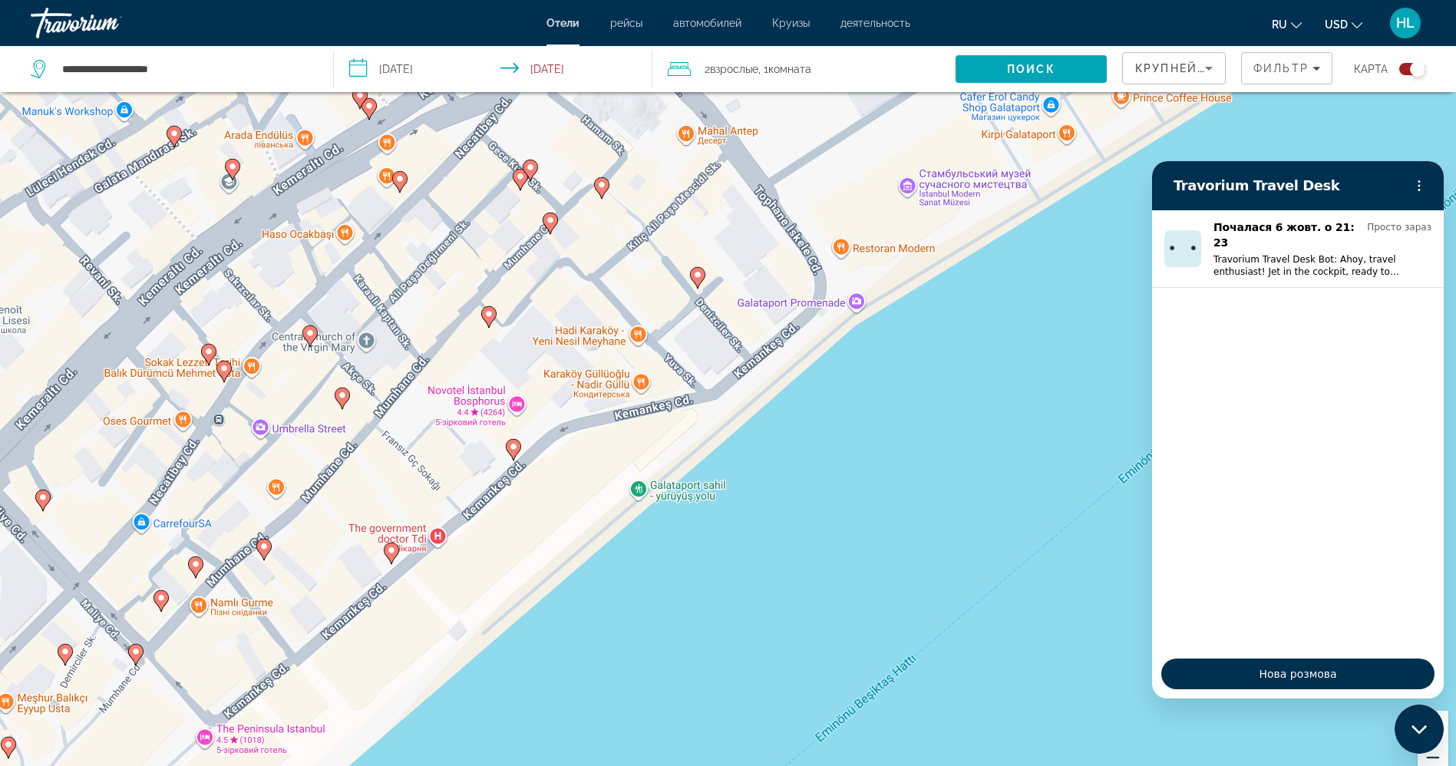
click at [1227, 638] on button "Зменшити" at bounding box center [1432, 757] width 31 height 31
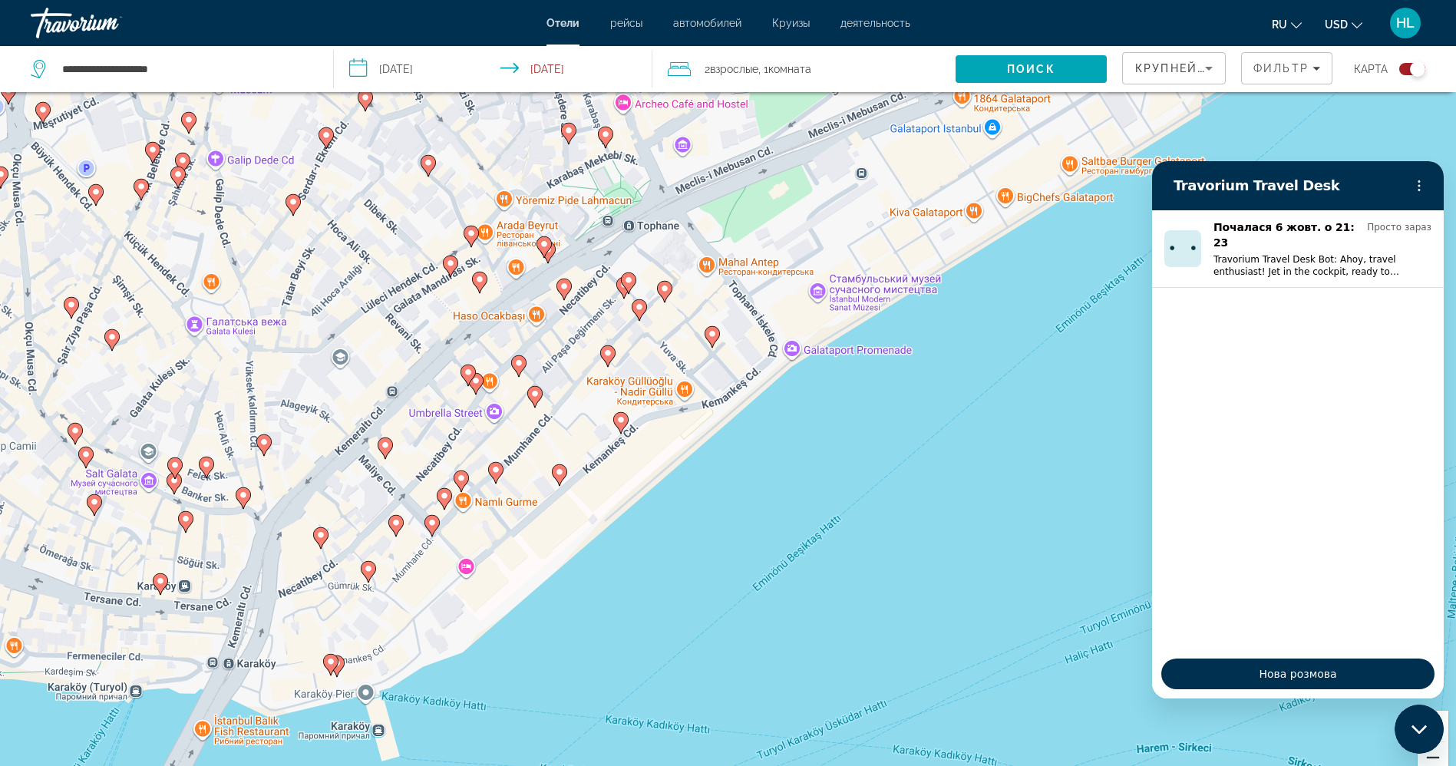
click at [1227, 638] on button "Зменшити" at bounding box center [1432, 757] width 31 height 31
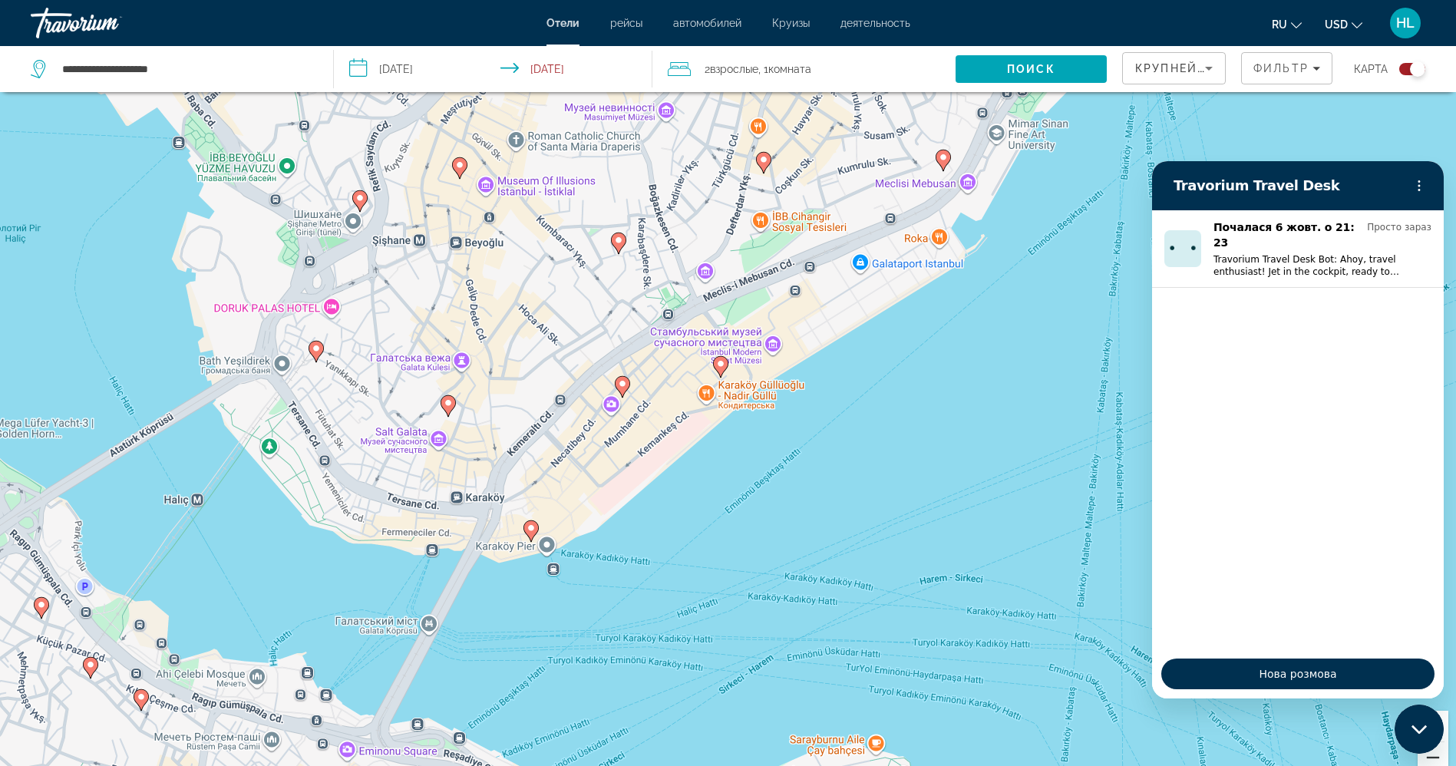
click at [1227, 638] on button "Зменшити" at bounding box center [1432, 757] width 31 height 31
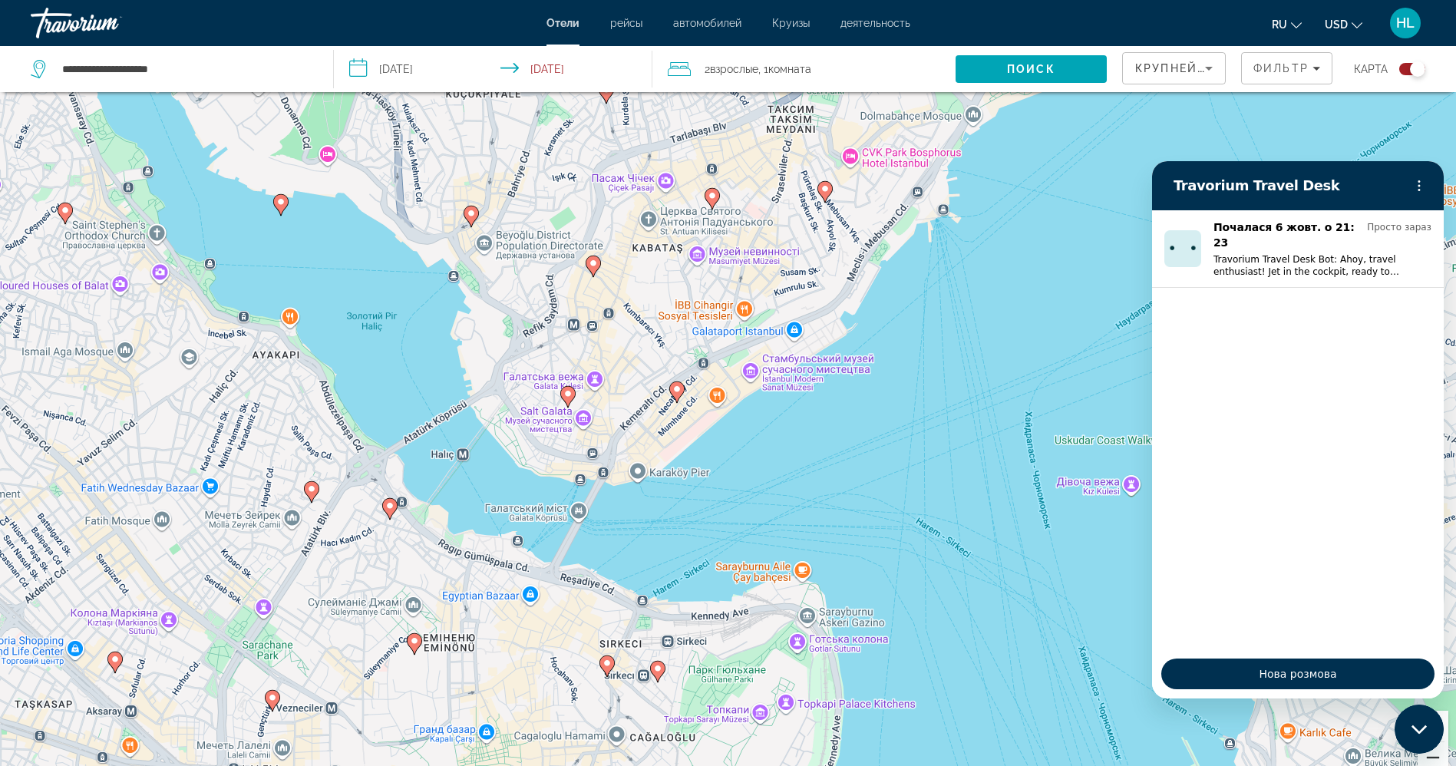
click at [1227, 638] on button "Зменшити" at bounding box center [1432, 757] width 31 height 31
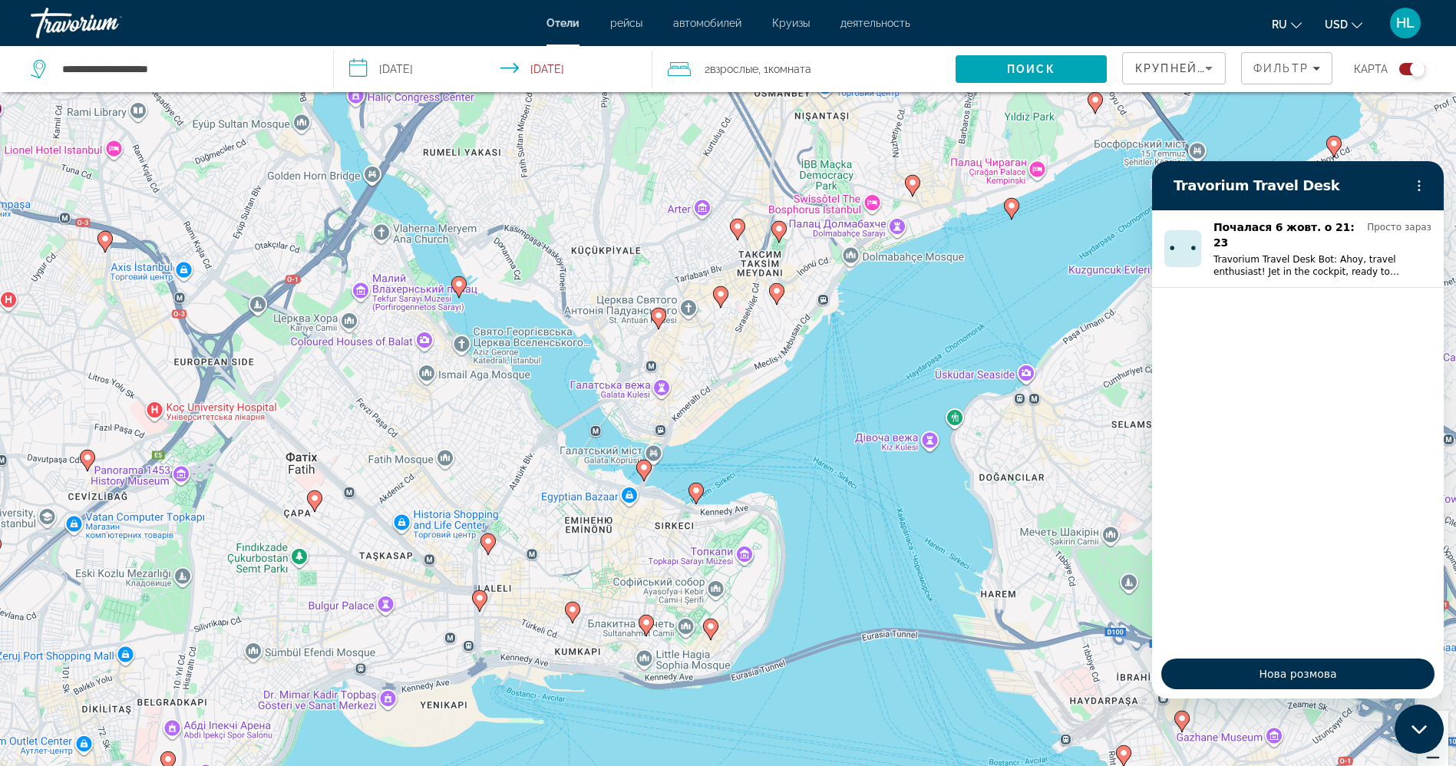
click at [1227, 638] on button "Зменшити" at bounding box center [1432, 757] width 31 height 31
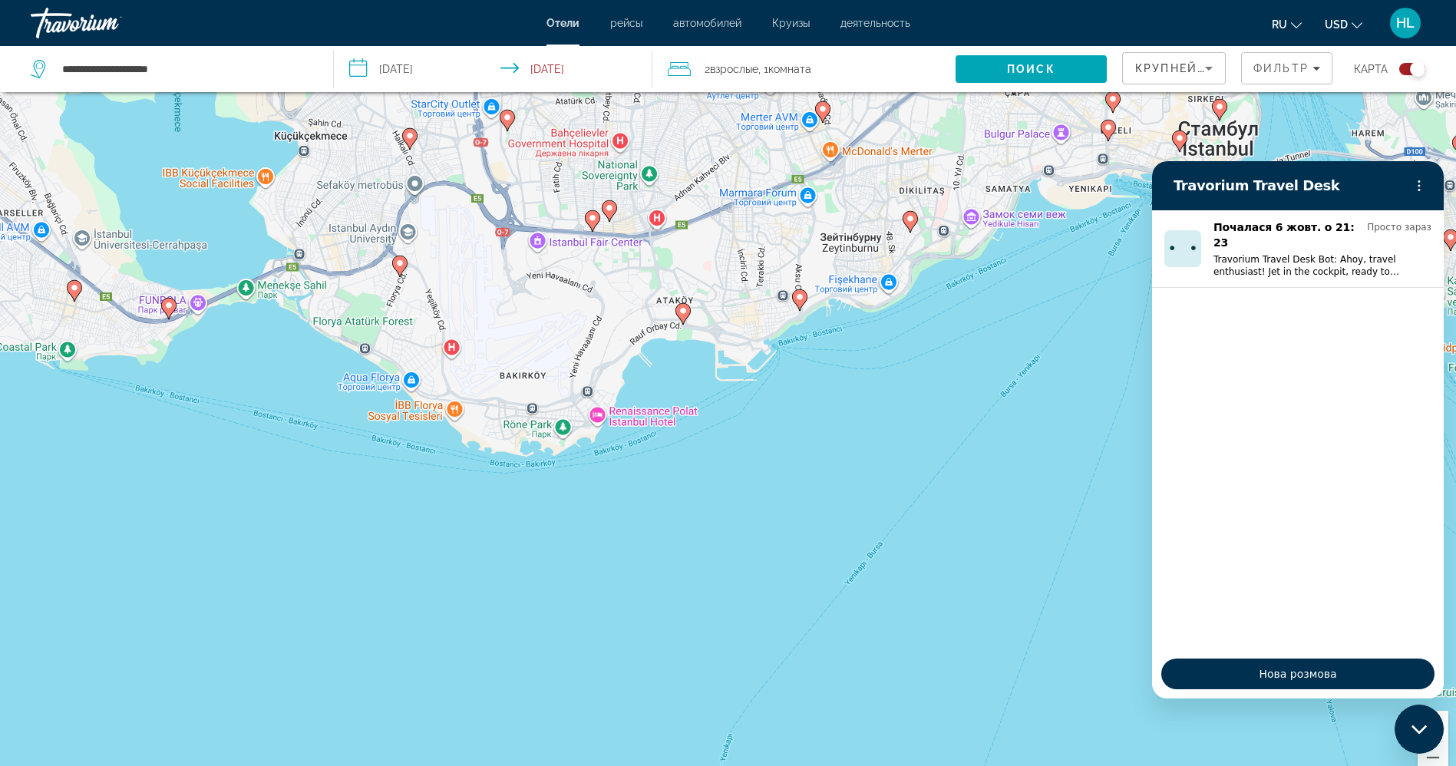
drag, startPoint x: 489, startPoint y: 727, endPoint x: 993, endPoint y: 361, distance: 623.4
click at [993, 361] on div "Увімкніть режим перетягування за допомогою клавіатури, натиснувши Alt + Enter. …" at bounding box center [728, 408] width 1456 height 766
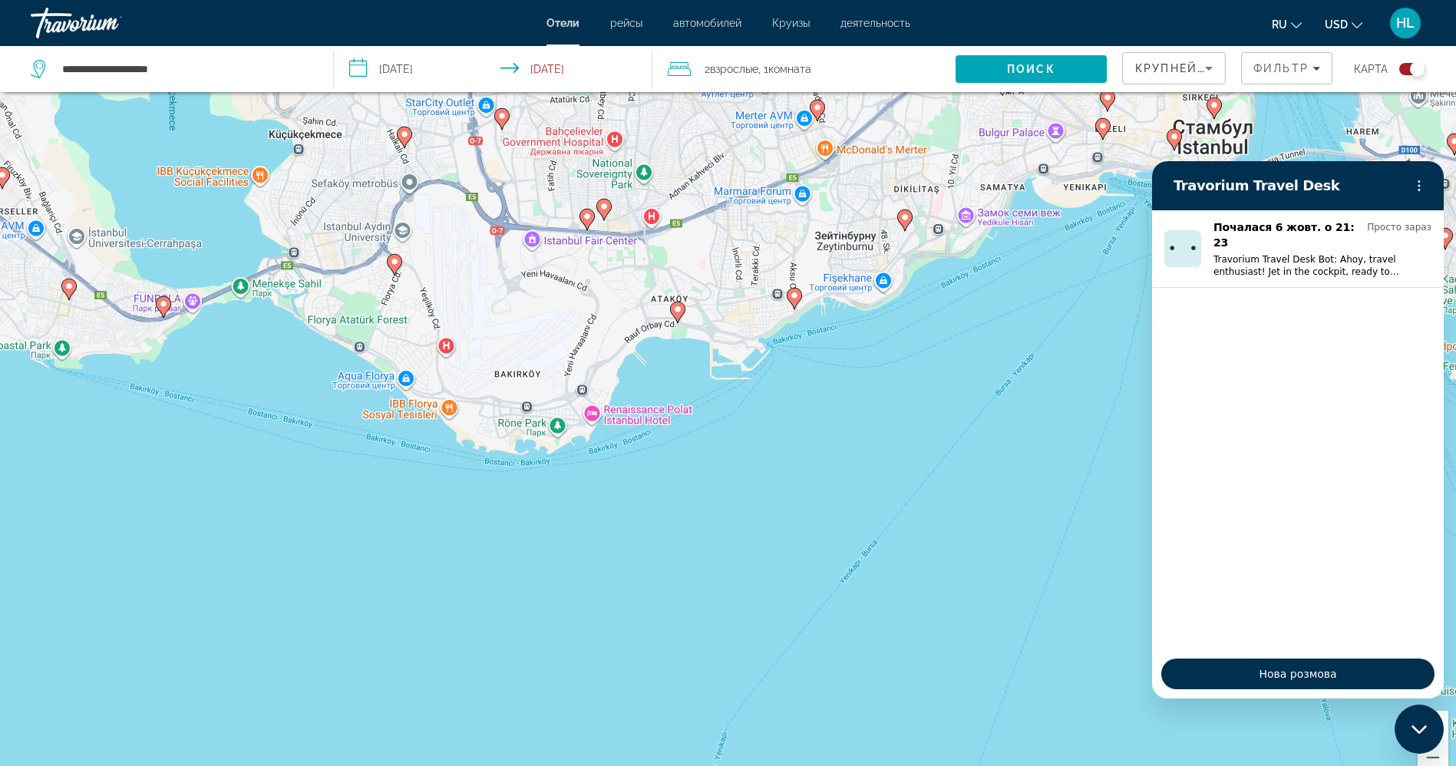
click at [795, 302] on icon "Main content" at bounding box center [793, 298] width 14 height 20
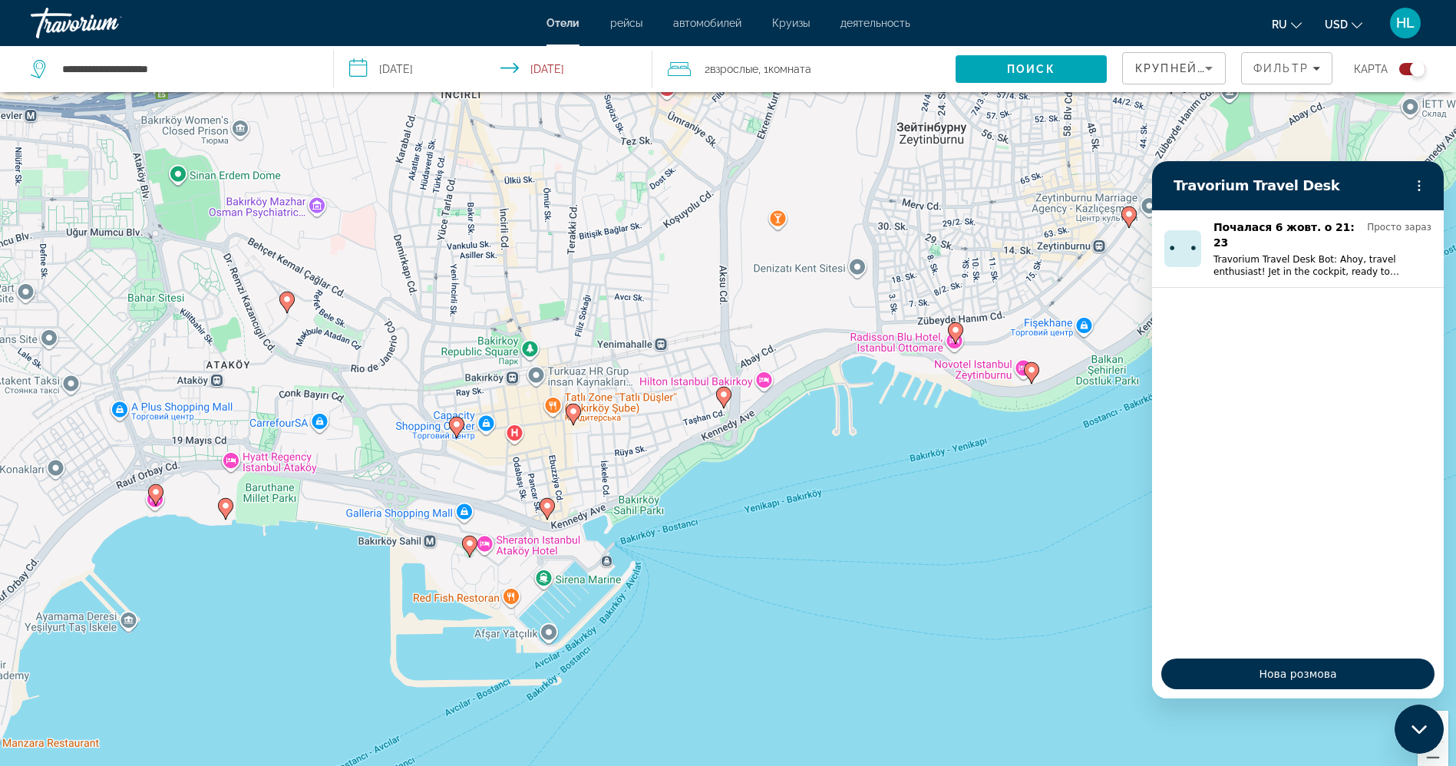
click at [728, 399] on icon "Main content" at bounding box center [723, 397] width 14 height 20
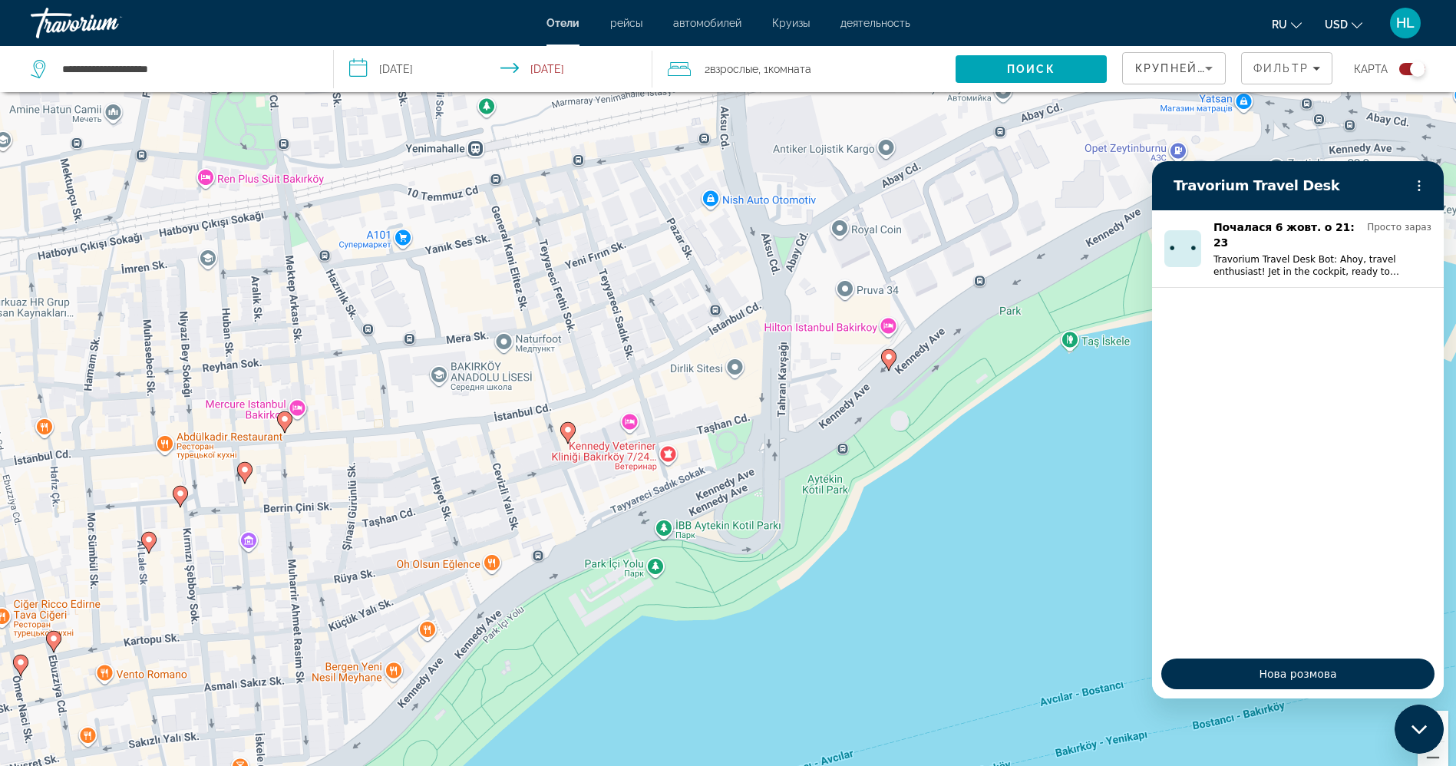
click at [570, 429] on image "Main content" at bounding box center [567, 429] width 9 height 9
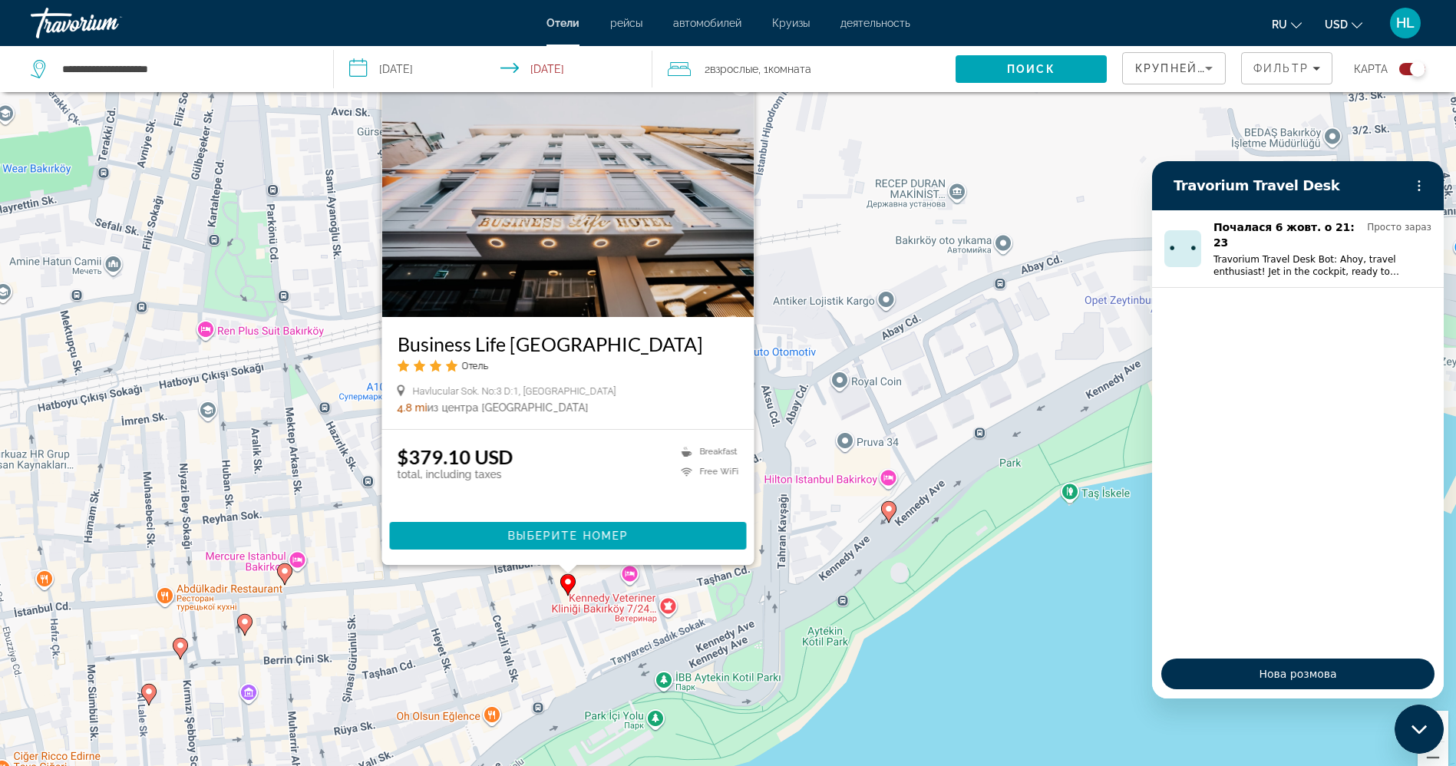
click at [912, 638] on div "Увімкніть режим перетягування за допомогою клавіатури, натиснувши Alt + Enter. …" at bounding box center [728, 408] width 1456 height 766
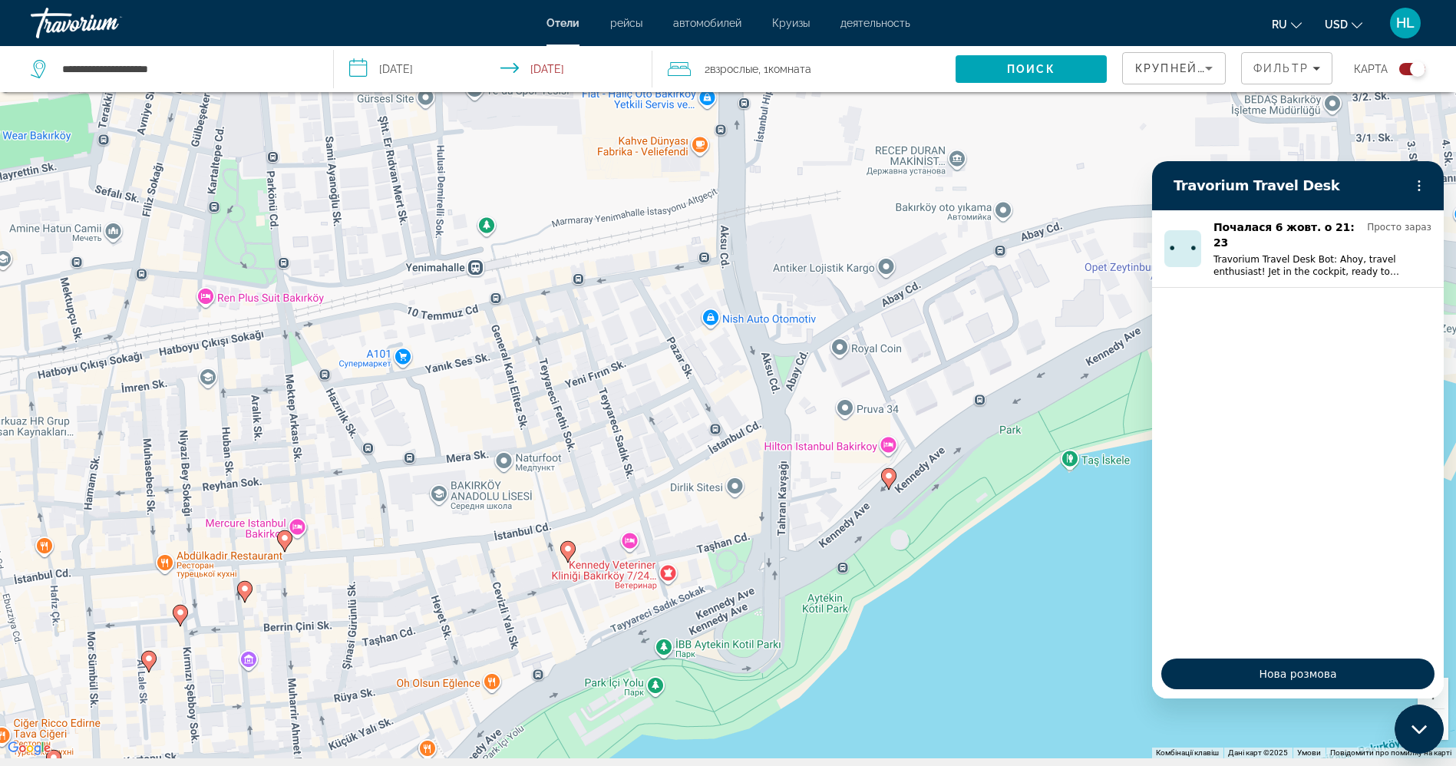
scroll to position [184, 0]
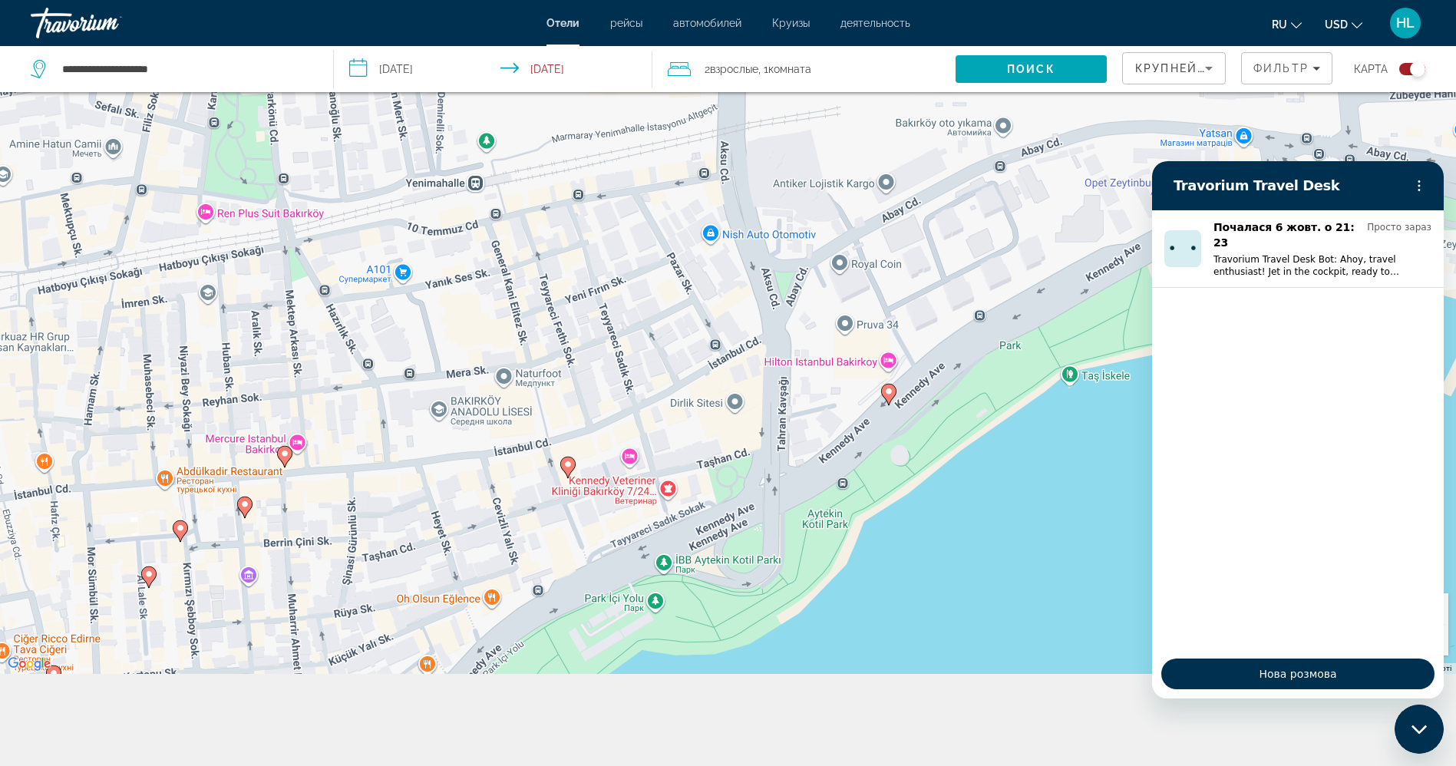
click at [1227, 71] on div "Toggle map" at bounding box center [1416, 68] width 15 height 15
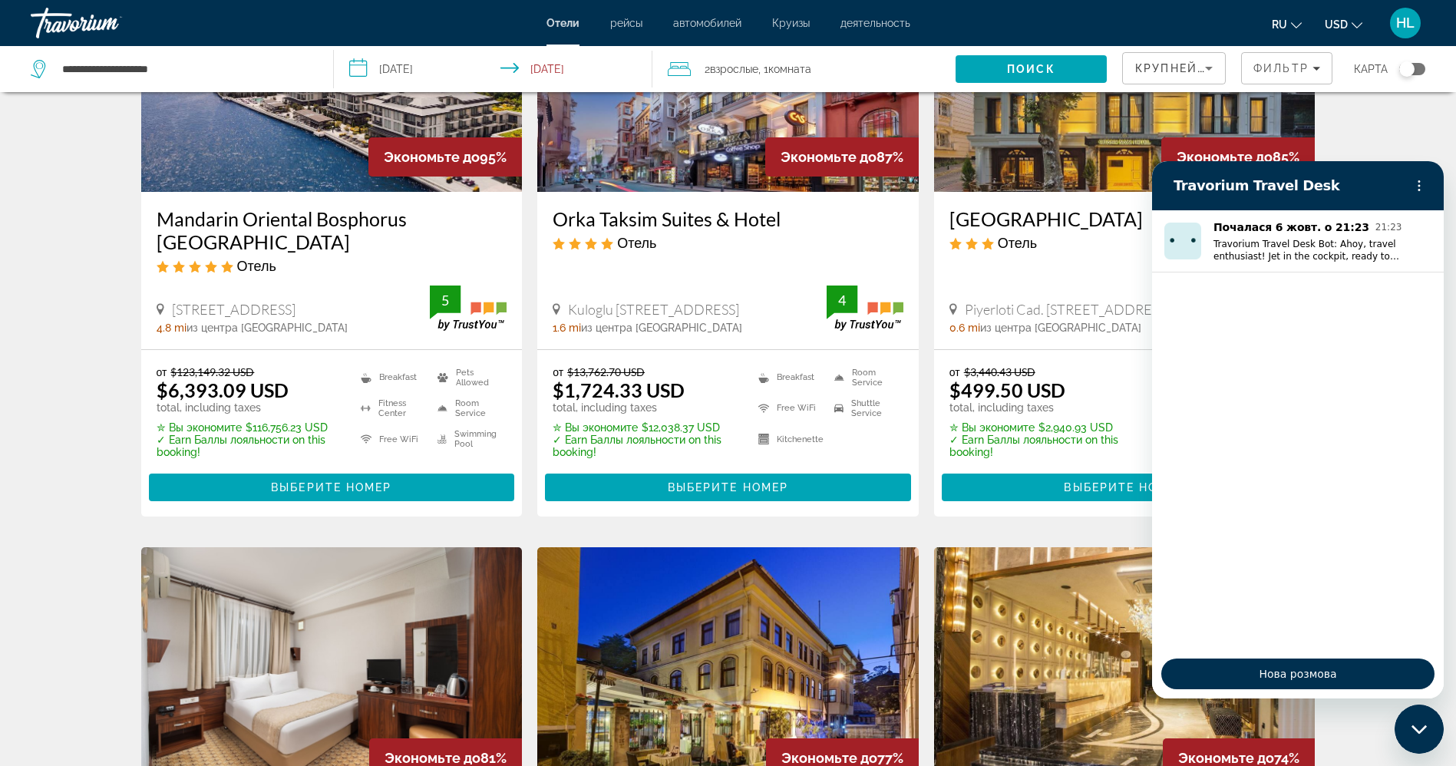
click at [1227, 71] on div "Toggle map" at bounding box center [1406, 68] width 15 height 15
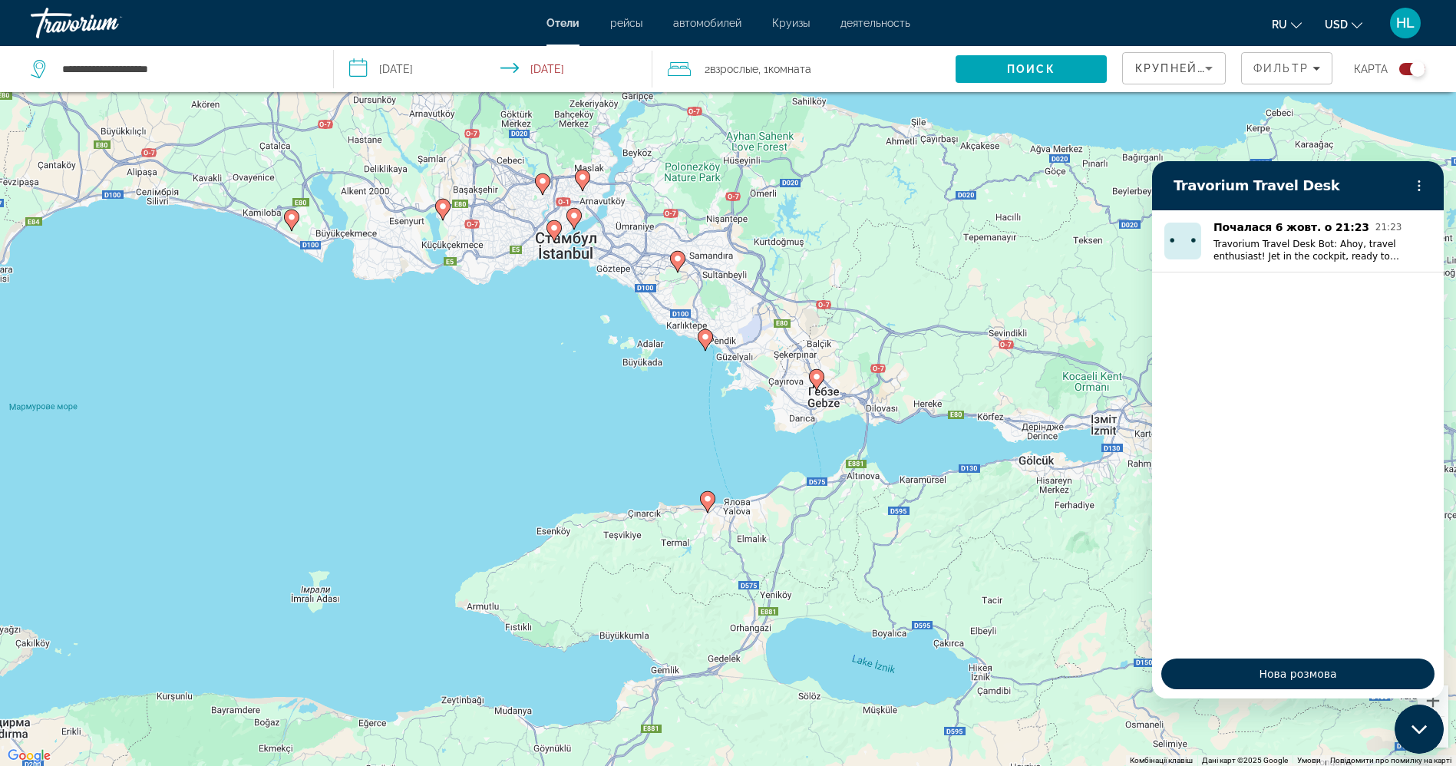
drag, startPoint x: 936, startPoint y: 525, endPoint x: 740, endPoint y: 425, distance: 219.6
click at [740, 425] on div "Увімкніть режим перетягування за допомогою клавіатури, натиснувши Alt + Enter. …" at bounding box center [728, 383] width 1456 height 766
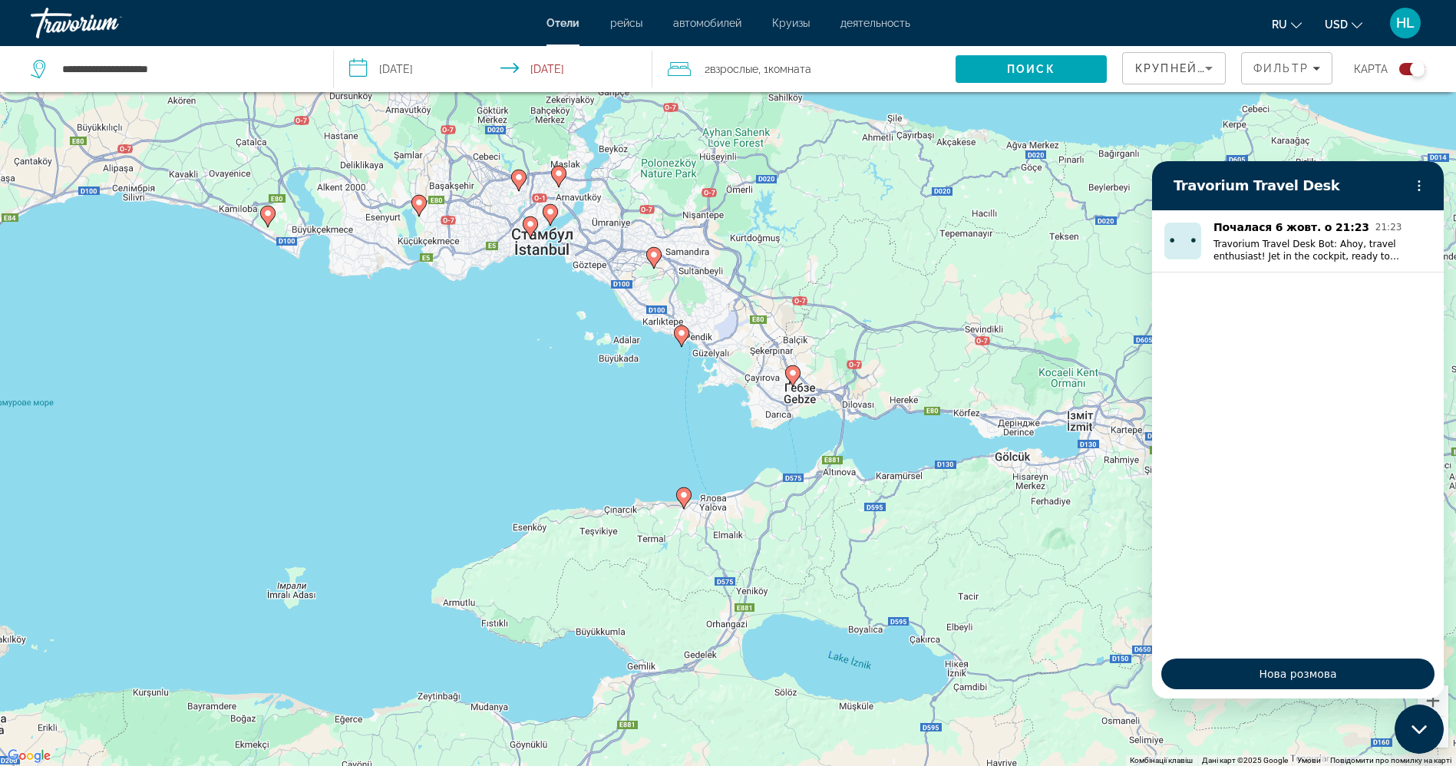
click at [685, 500] on icon "Main content" at bounding box center [683, 498] width 14 height 20
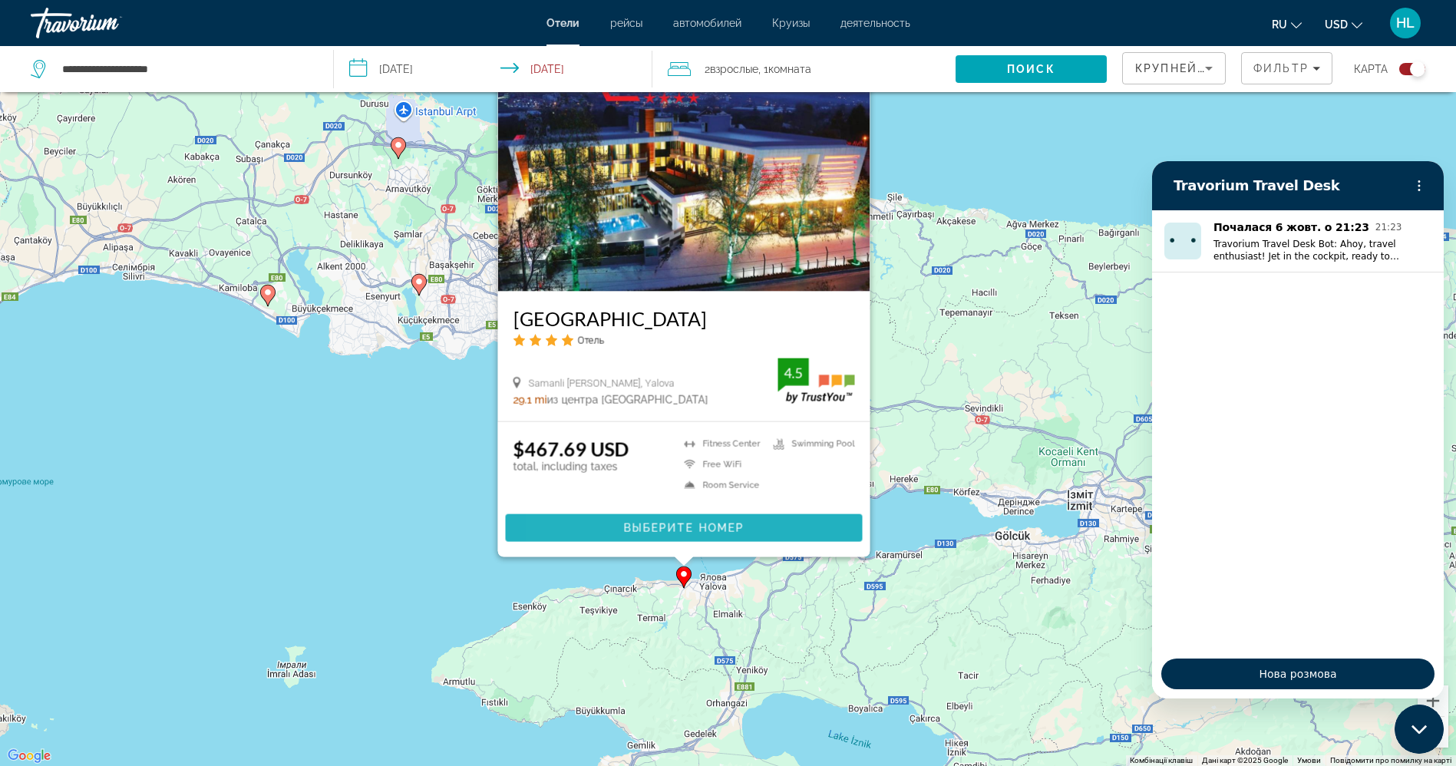
click at [595, 528] on span "Main content" at bounding box center [683, 527] width 357 height 37
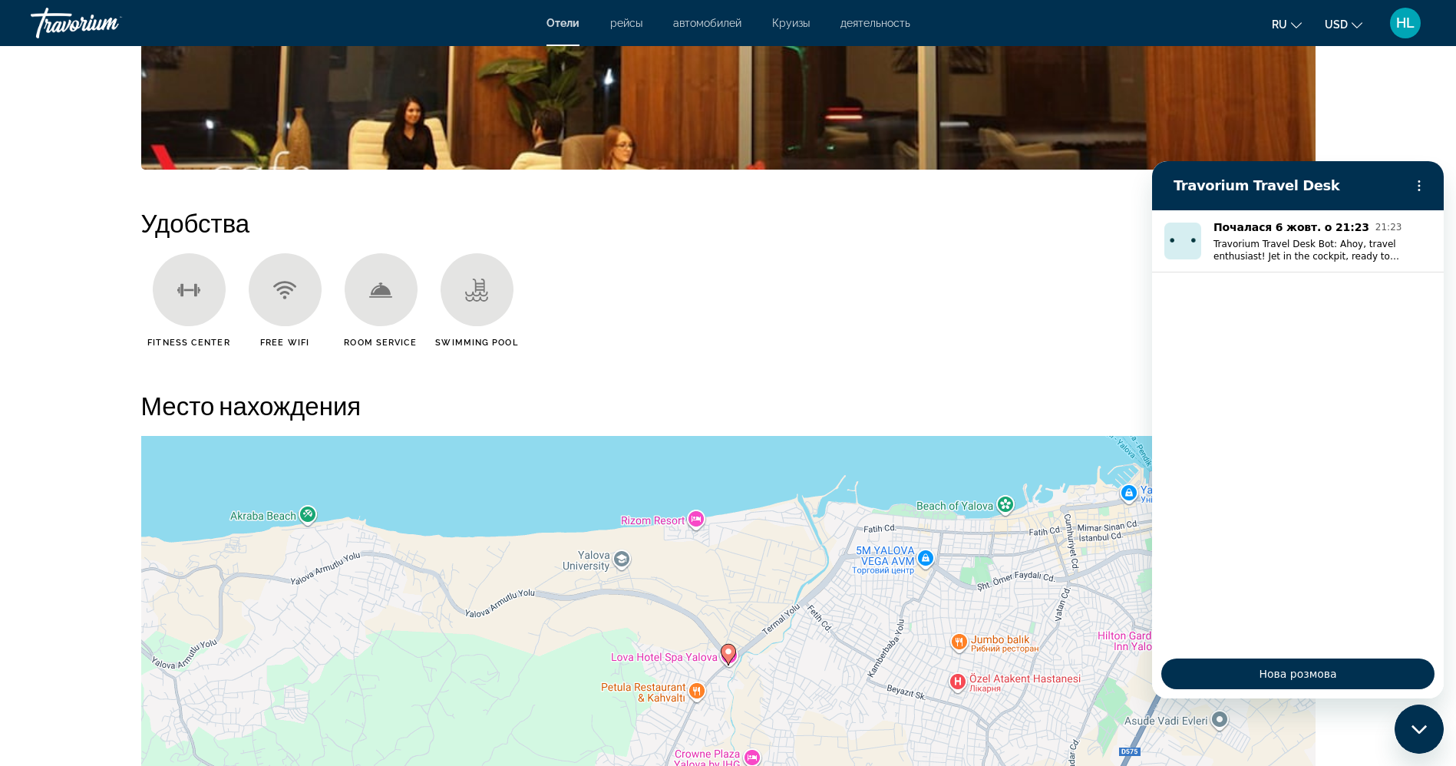
scroll to position [1068, 0]
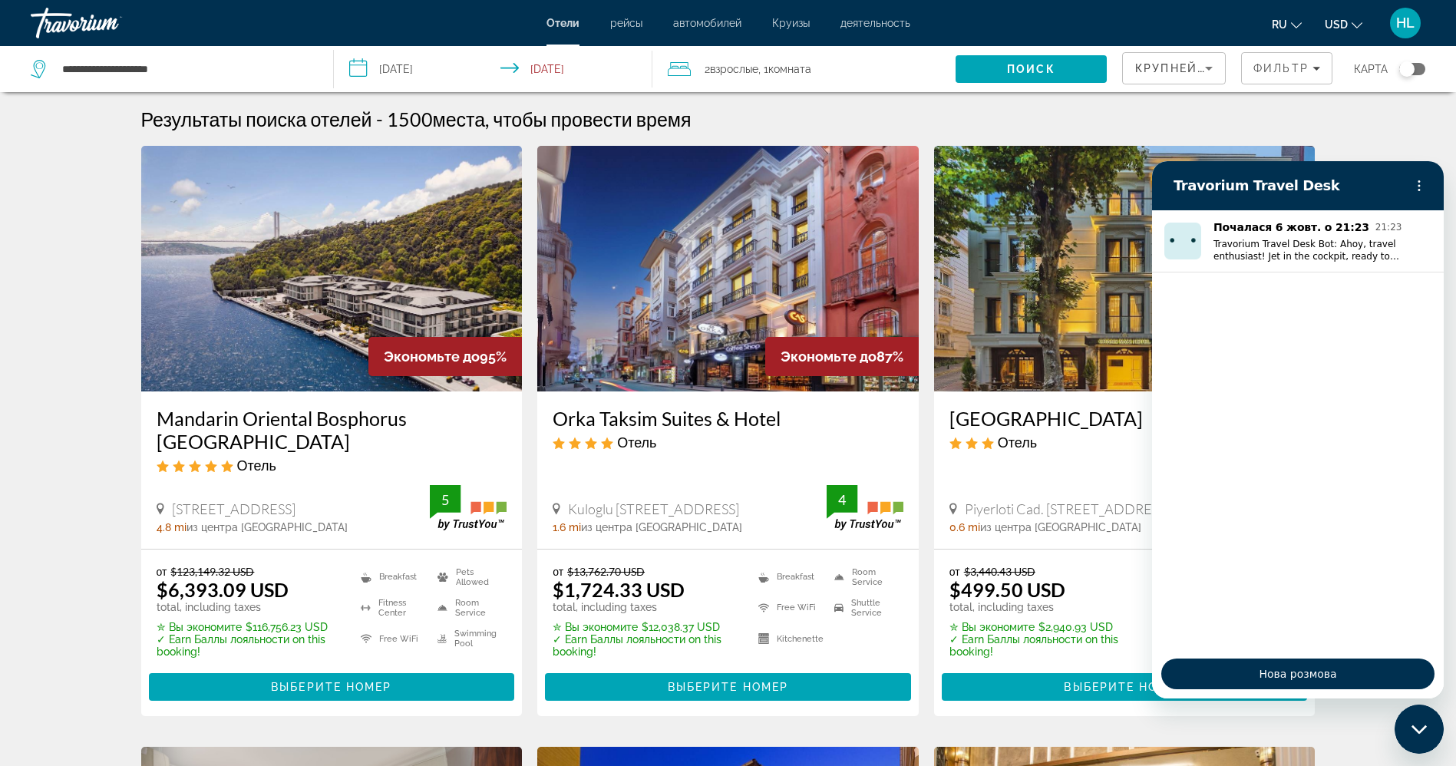
click at [1227, 66] on div "Toggle map" at bounding box center [1406, 68] width 15 height 15
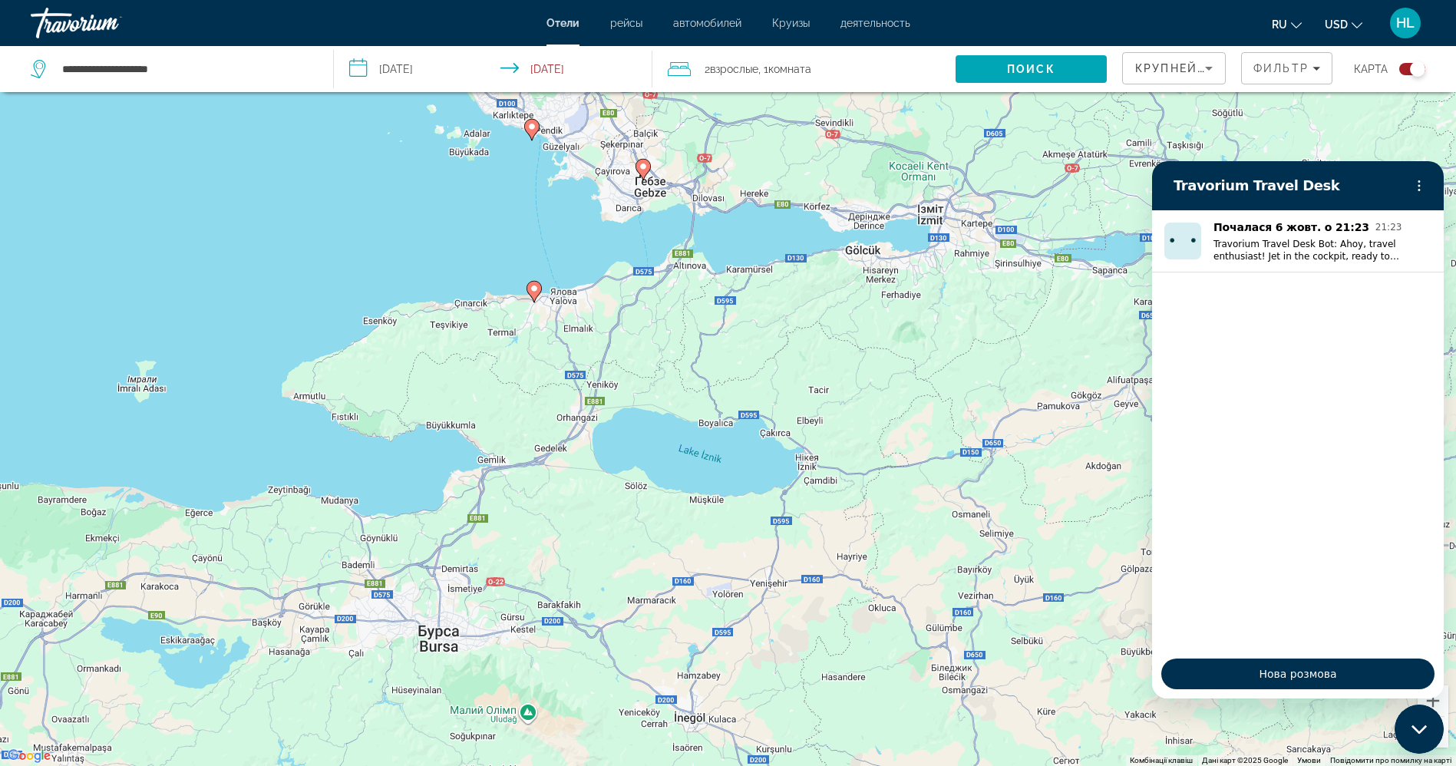
scroll to position [17, 0]
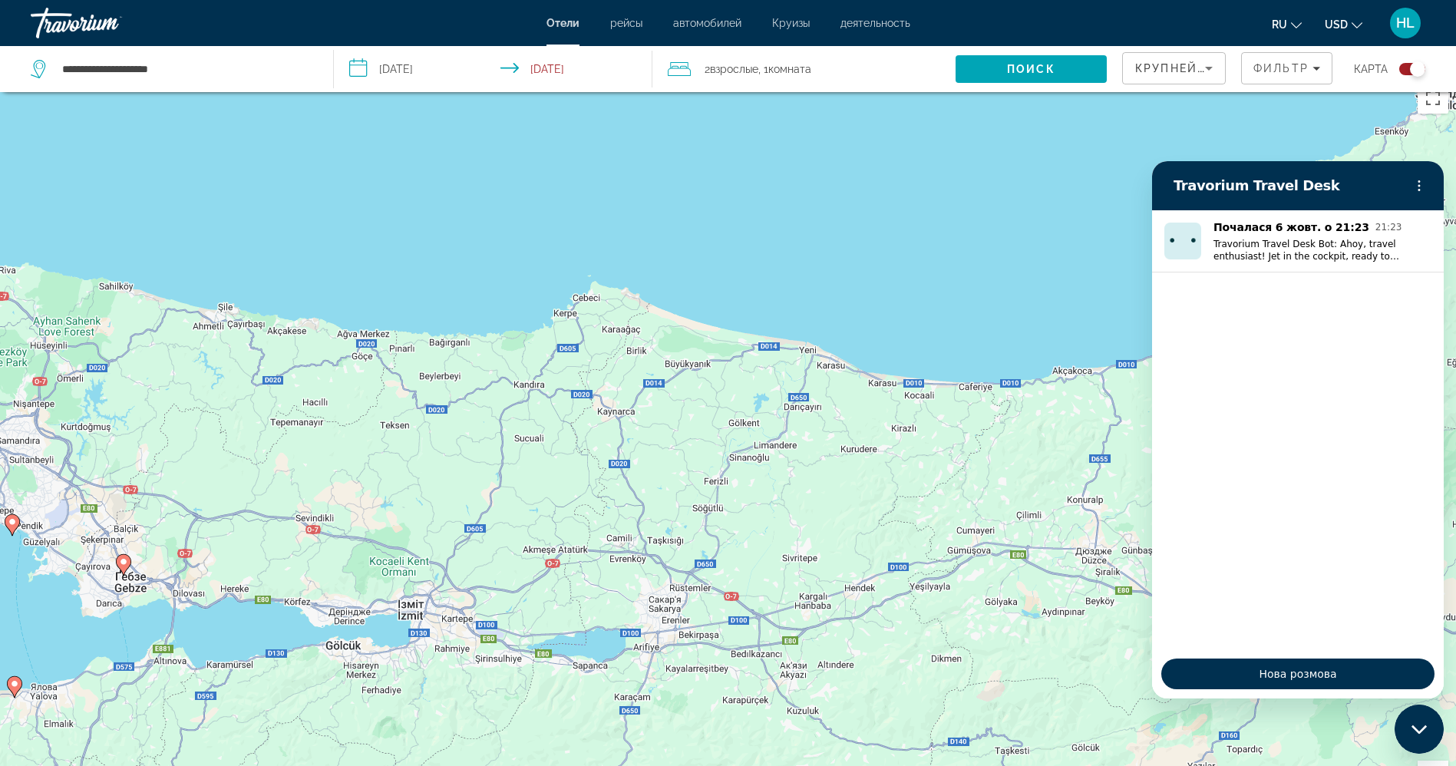
drag, startPoint x: 875, startPoint y: 246, endPoint x: 0, endPoint y: 336, distance: 879.4
click at [0, 336] on div "Увімкніть режим перетягування за допомогою клавіатури, натиснувши Alt + Enter. …" at bounding box center [728, 458] width 1456 height 766
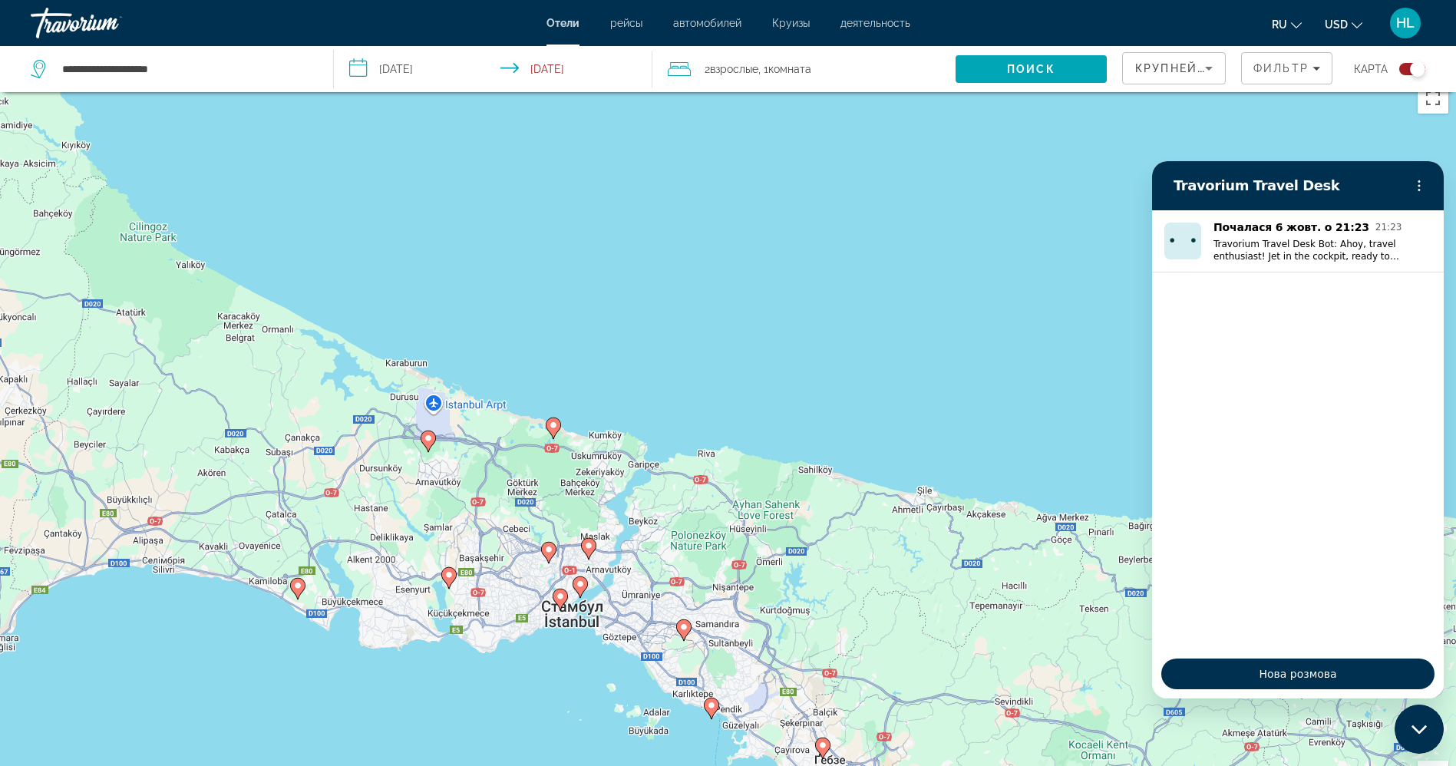
drag, startPoint x: 1597, startPoint y: 424, endPoint x: 1311, endPoint y: 493, distance: 294.4
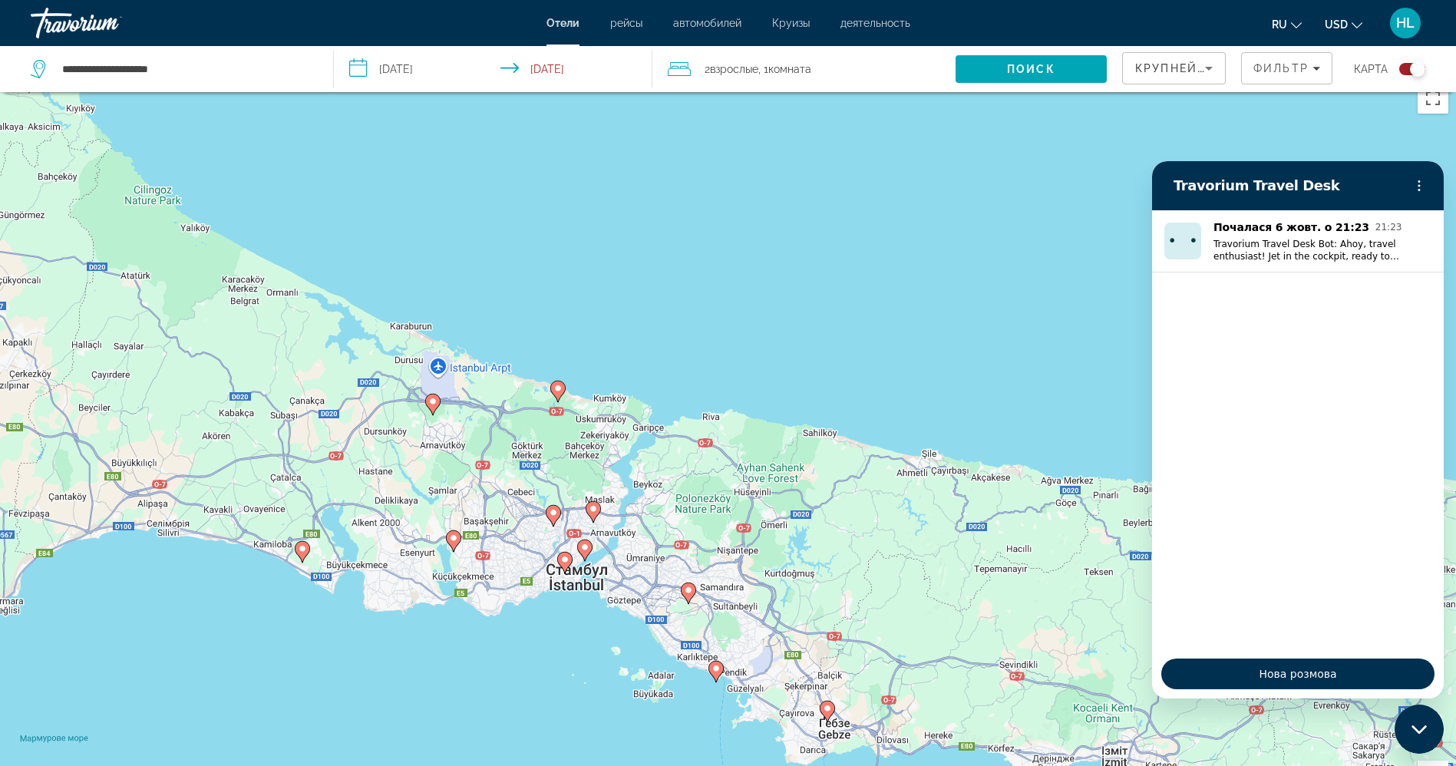
click at [1153, 409] on ul "Почалася 6 жовт. о 21:23 21:23 Travorium Travel Desk Bot: Ahoy, travel enthusia…" at bounding box center [1298, 429] width 292 height 439
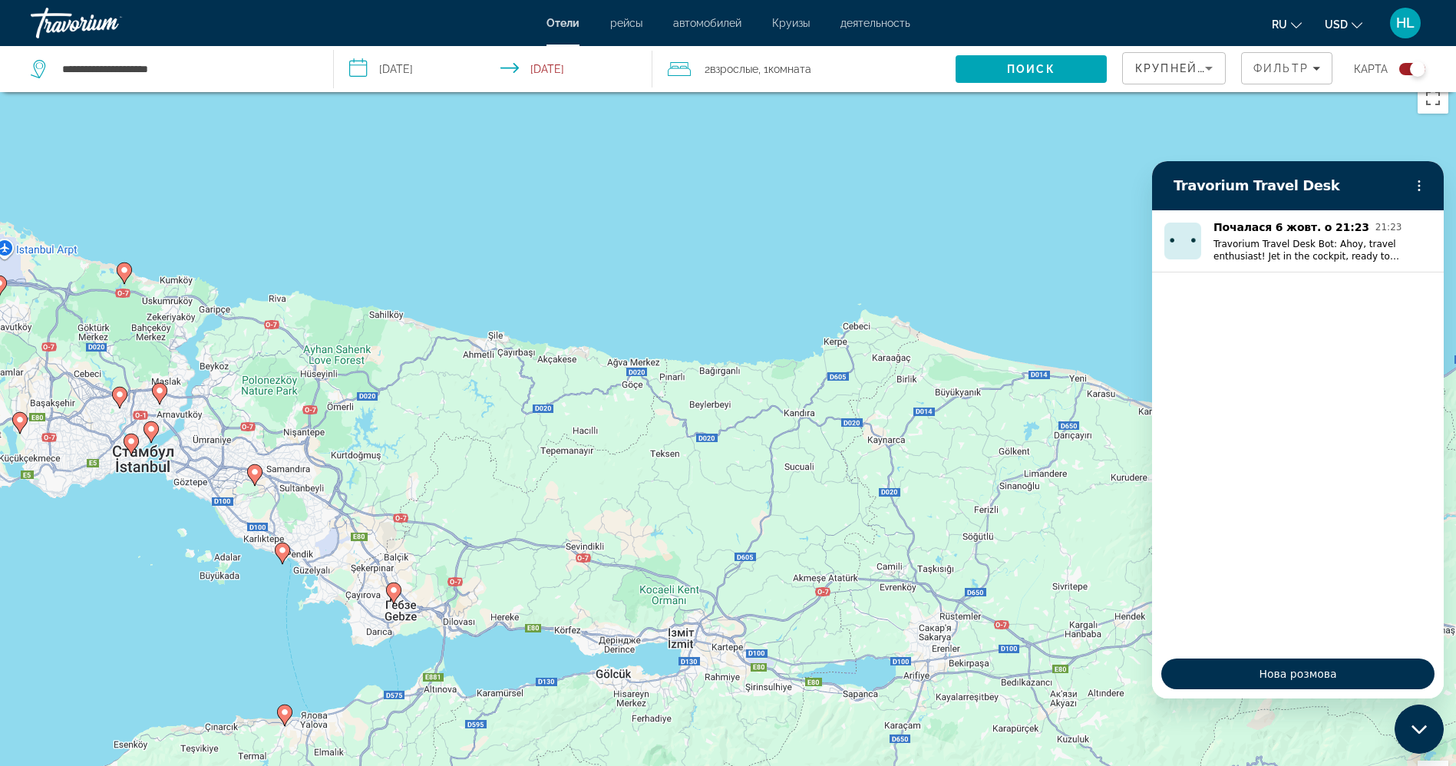
click at [717, 290] on div "Увімкніть режим перетягування за допомогою клавіатури, натиснувши Alt + Enter. …" at bounding box center [728, 458] width 1456 height 766
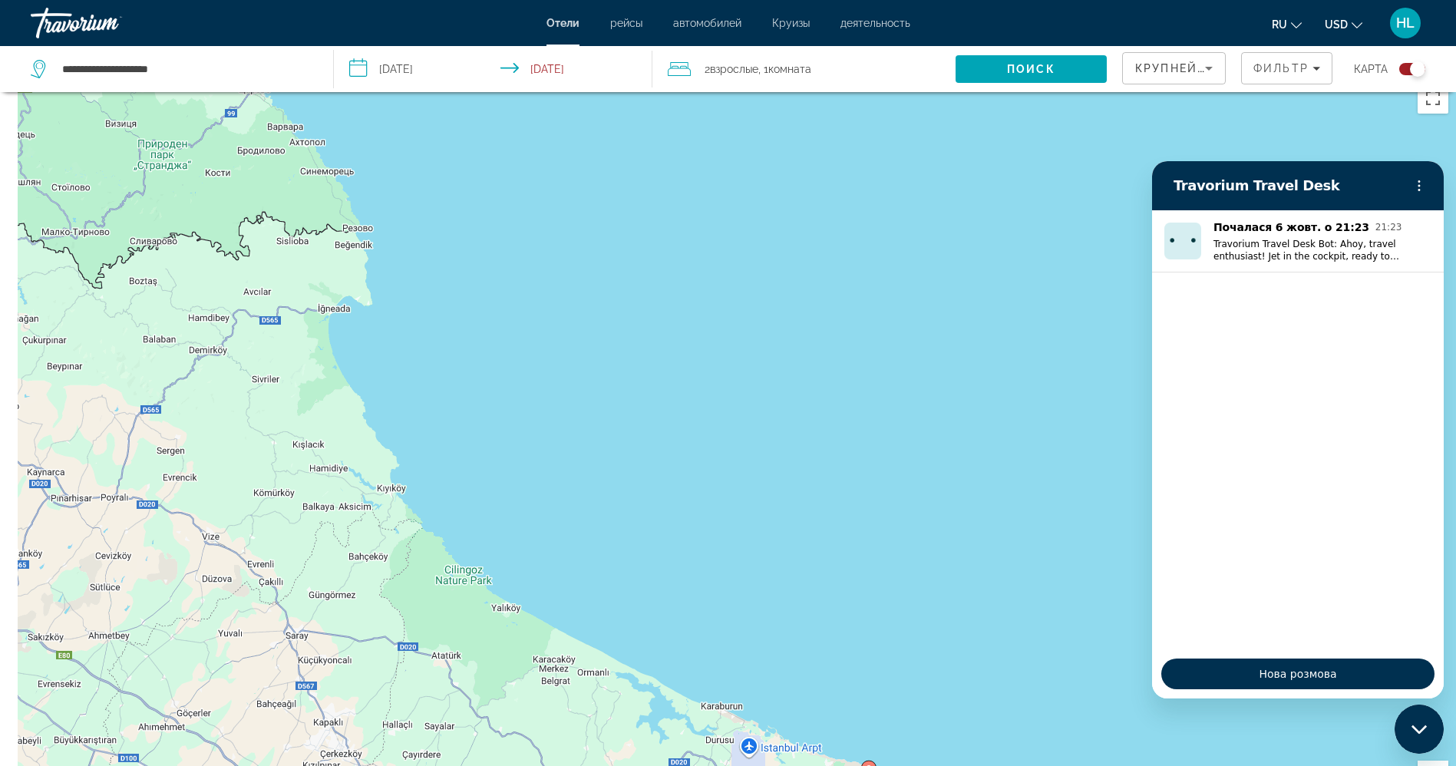
drag, startPoint x: 255, startPoint y: 202, endPoint x: 1012, endPoint y: 737, distance: 927.5
click at [1012, 638] on div "Увімкніть режим перетягування за допомогою клавіатури, натиснувши Alt + Enter. …" at bounding box center [728, 458] width 1456 height 766
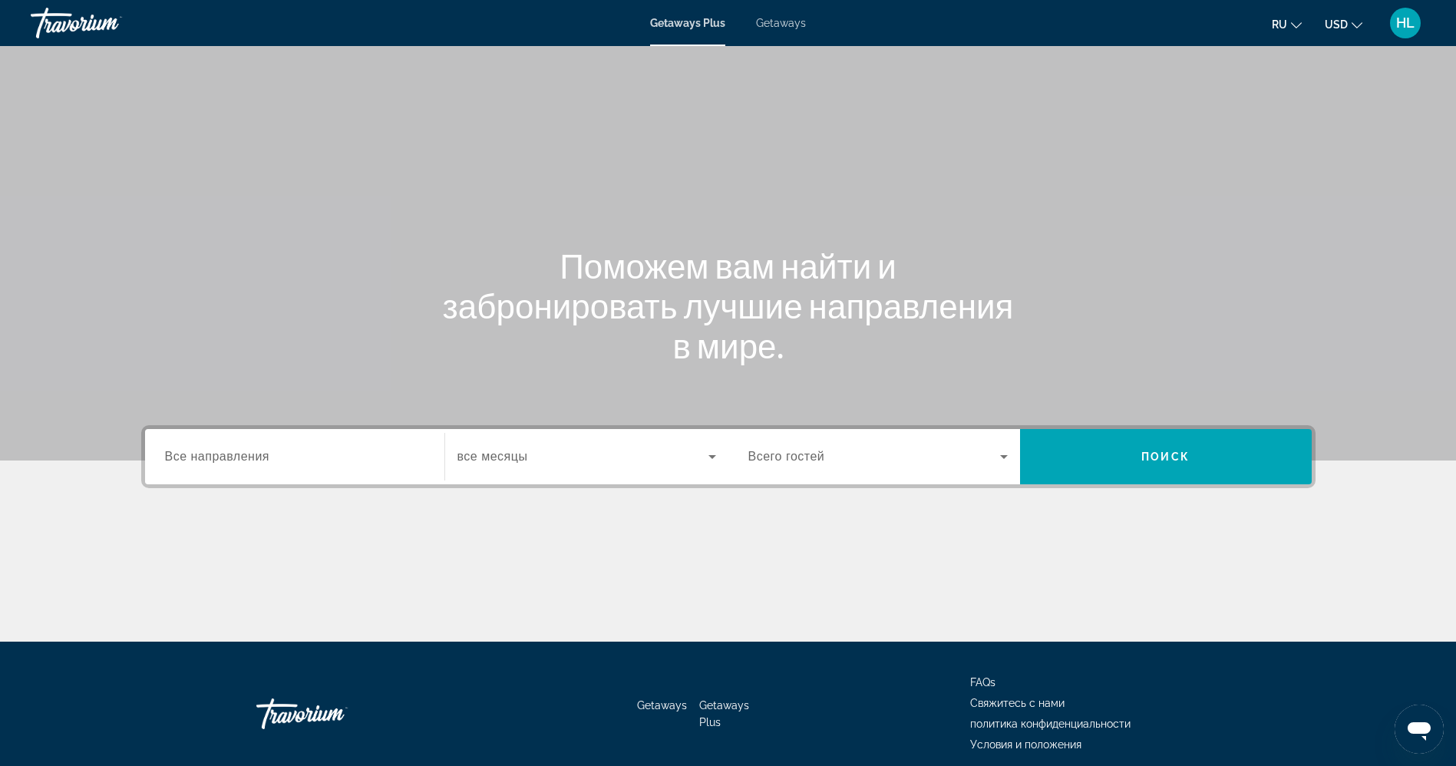
click at [225, 453] on span "Все направления" at bounding box center [217, 456] width 105 height 13
click at [225, 453] on input "Destination Все направления" at bounding box center [294, 457] width 259 height 18
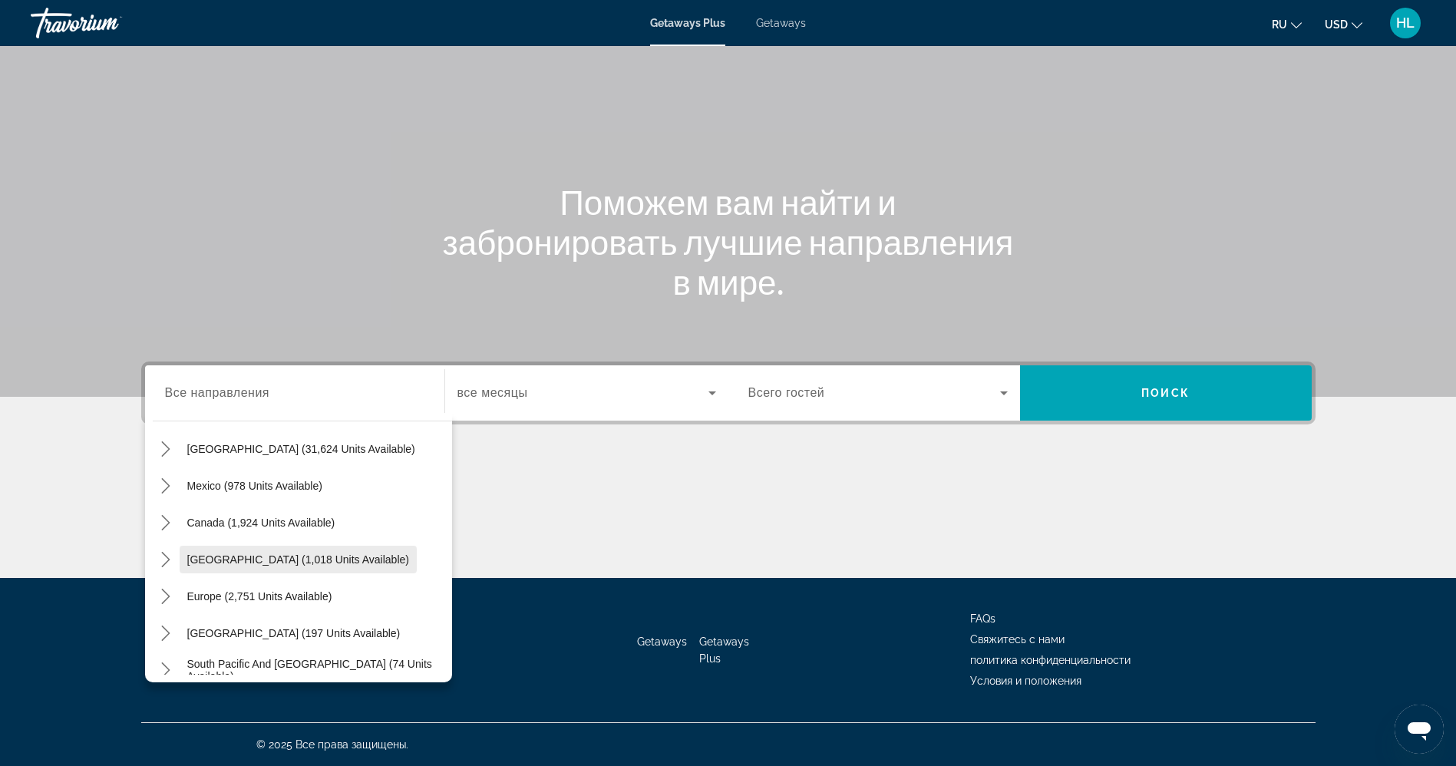
scroll to position [52, 0]
click at [165, 606] on mat-icon "Toggle Europe (2,751 units available) submenu" at bounding box center [166, 595] width 27 height 27
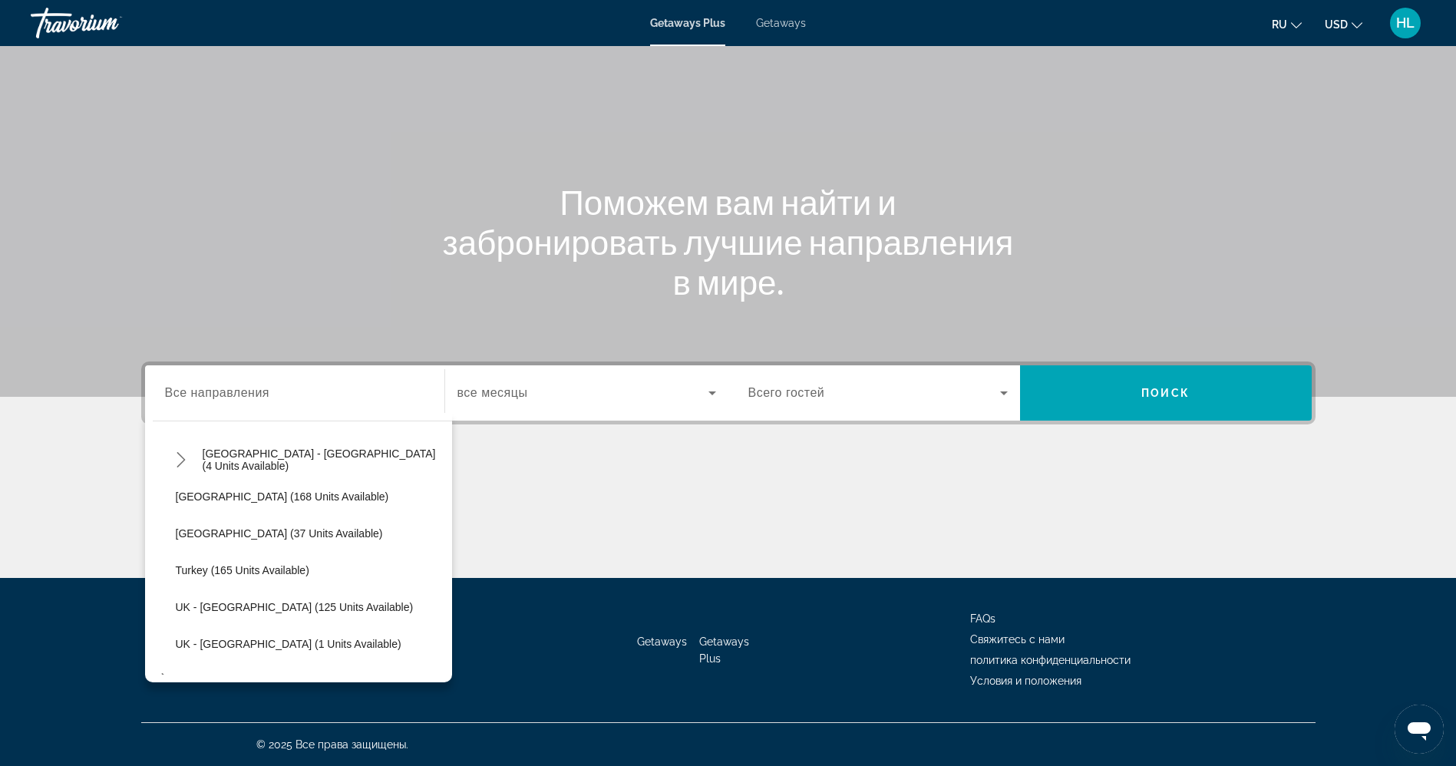
scroll to position [792, 0]
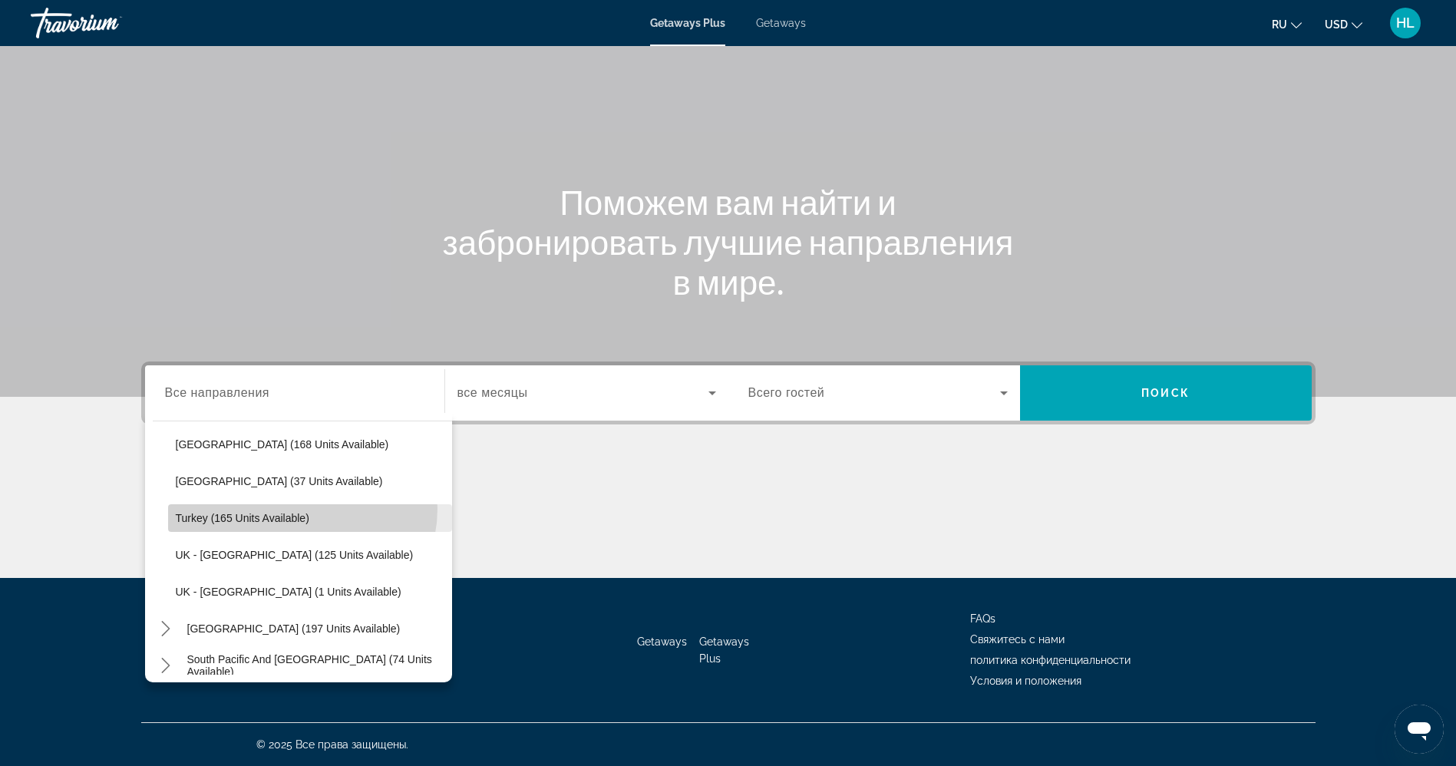
click at [302, 509] on span "Select destination: Turkey (165 units available)" at bounding box center [310, 517] width 284 height 37
type input "**********"
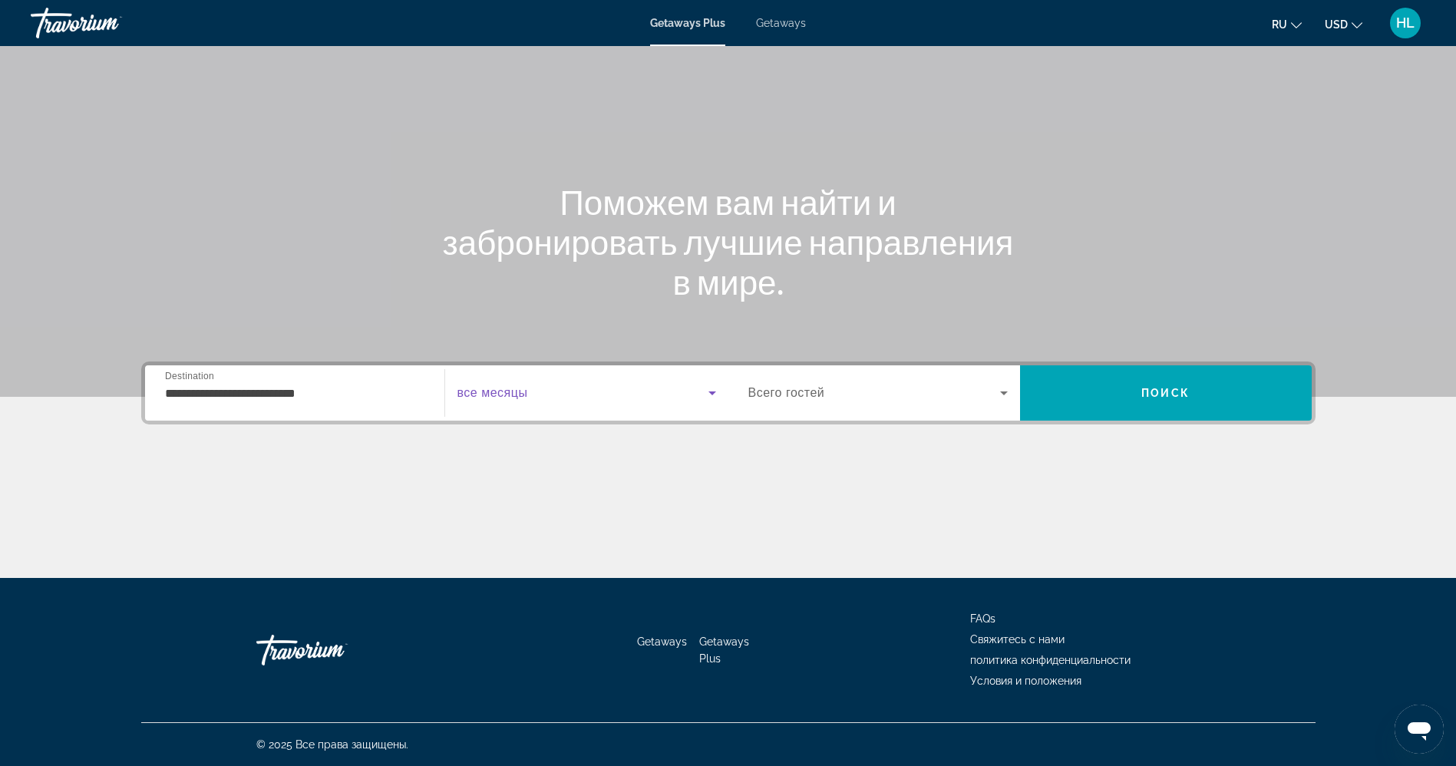
click at [562, 391] on span "Search widget" at bounding box center [582, 393] width 251 height 18
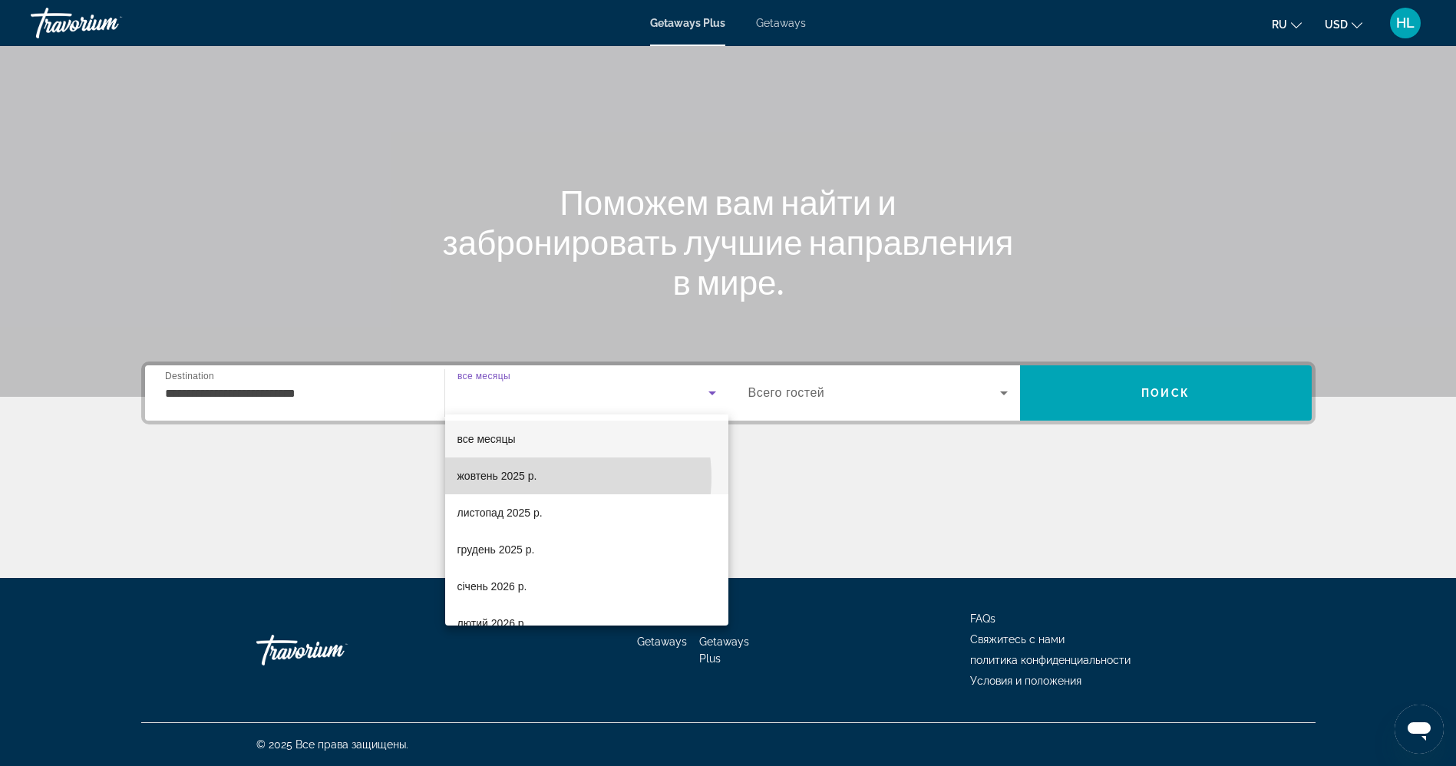
click at [550, 477] on mat-option "жовтень 2025 р." at bounding box center [586, 475] width 283 height 37
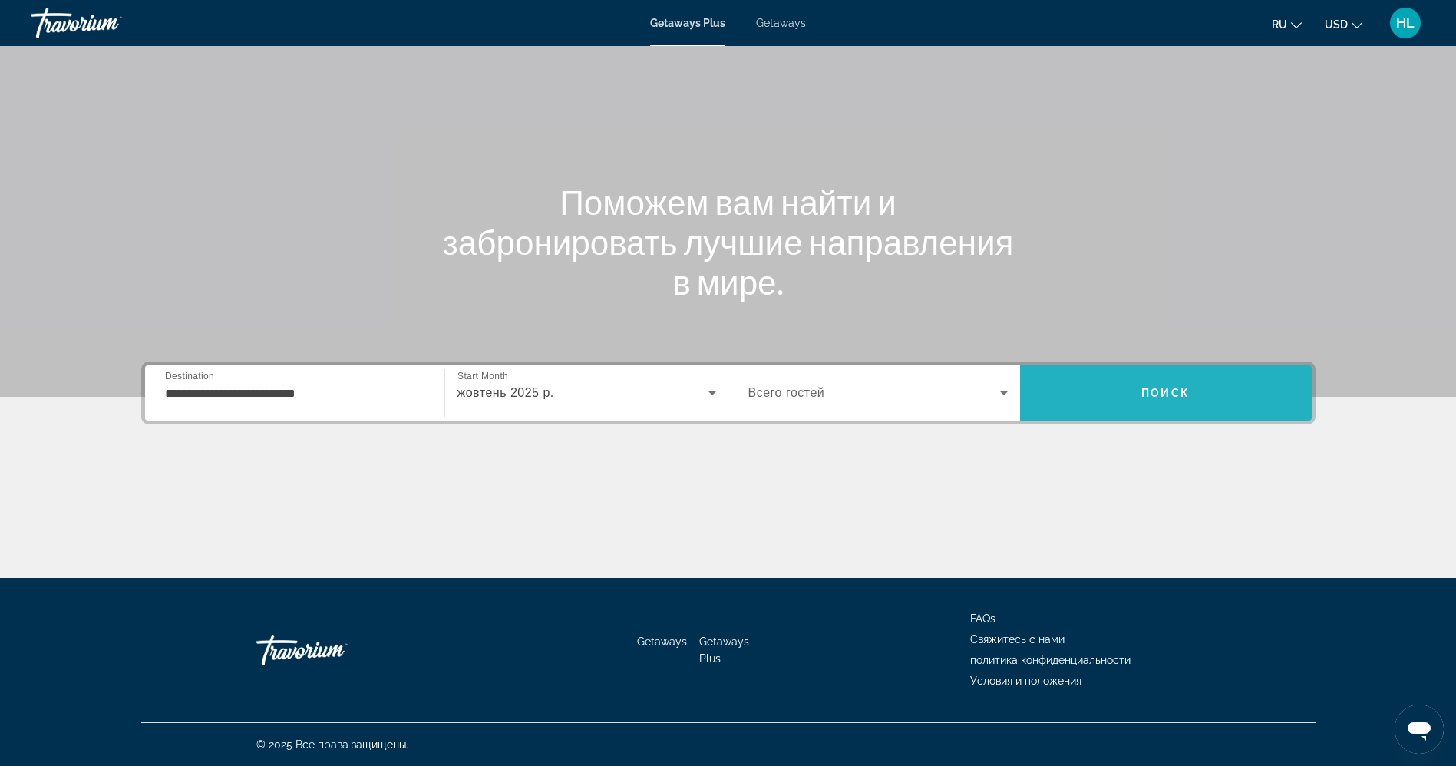
click at [1156, 369] on span "Search" at bounding box center [1166, 392] width 292 height 55
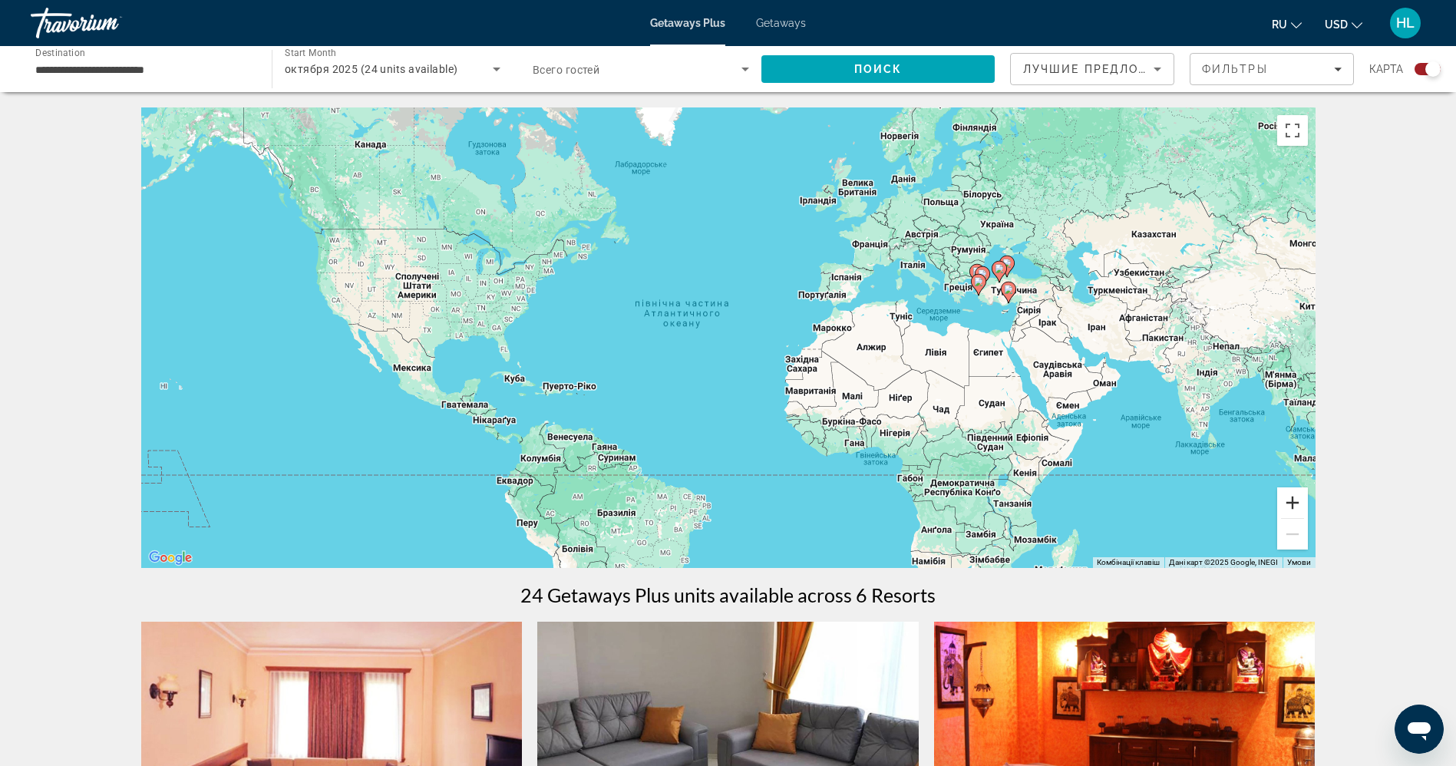
click at [1298, 507] on button "Збільшити" at bounding box center [1292, 502] width 31 height 31
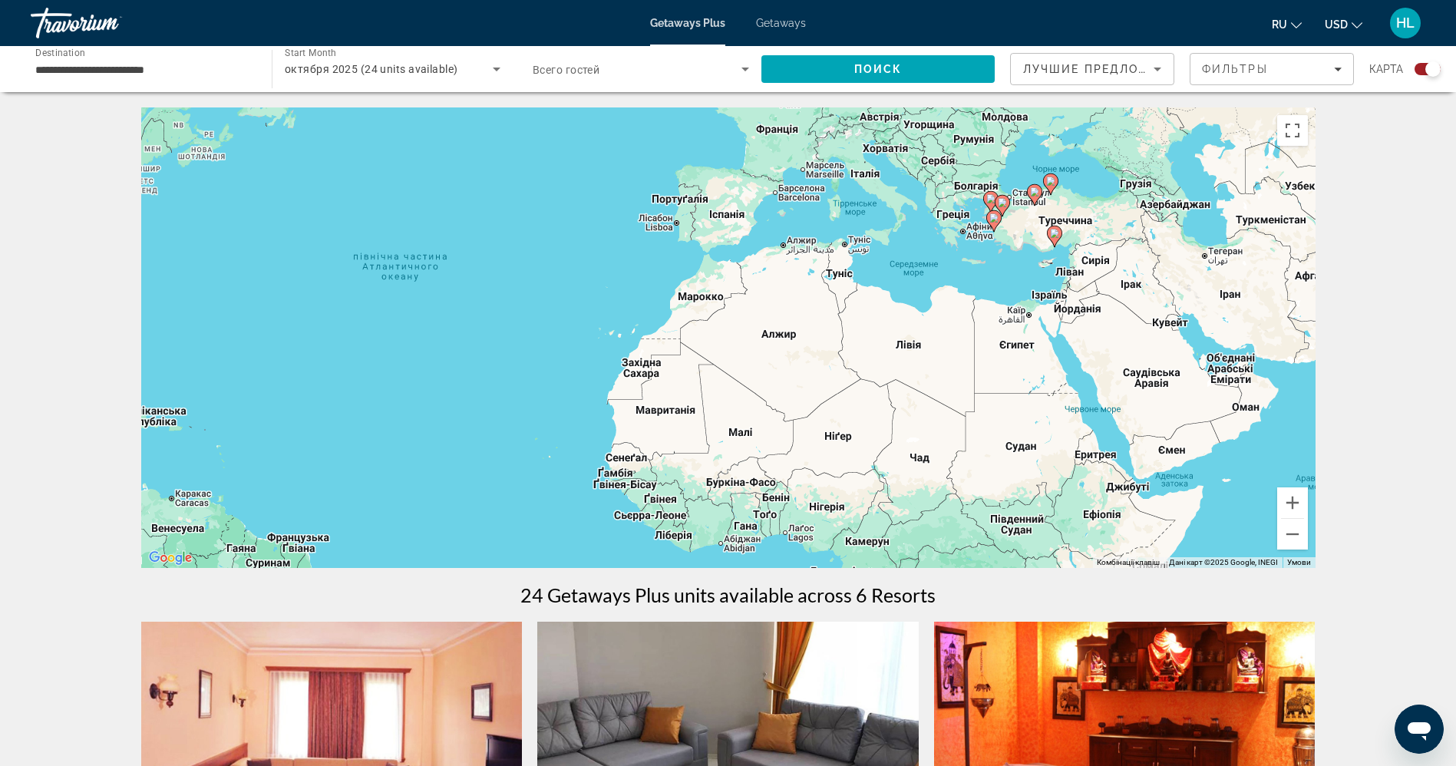
drag, startPoint x: 1247, startPoint y: 288, endPoint x: 1003, endPoint y: 276, distance: 244.3
click at [1003, 276] on div "Увімкніть режим перетягування за допомогою клавіатури, натиснувши Alt + Enter. …" at bounding box center [728, 337] width 1174 height 460
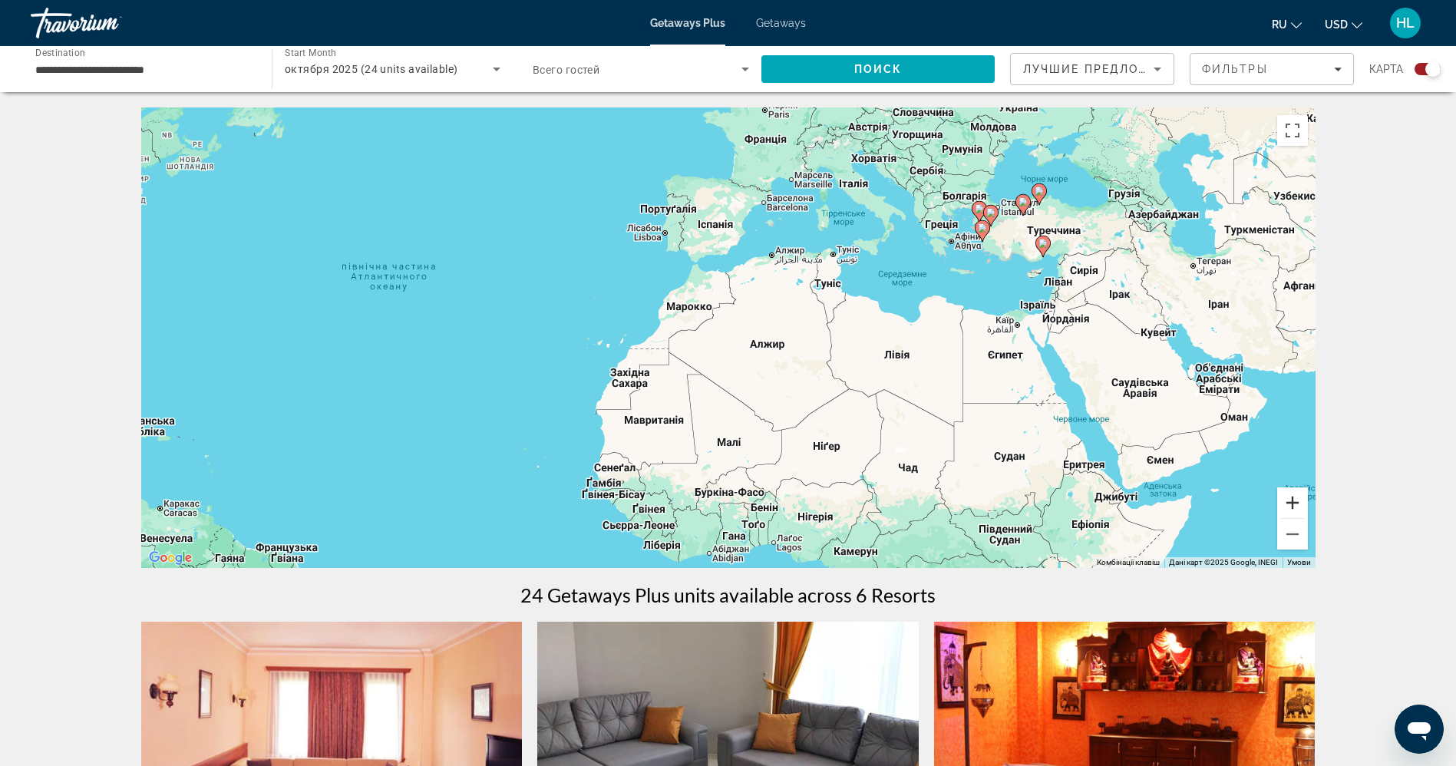
click at [1292, 493] on button "Збільшити" at bounding box center [1292, 502] width 31 height 31
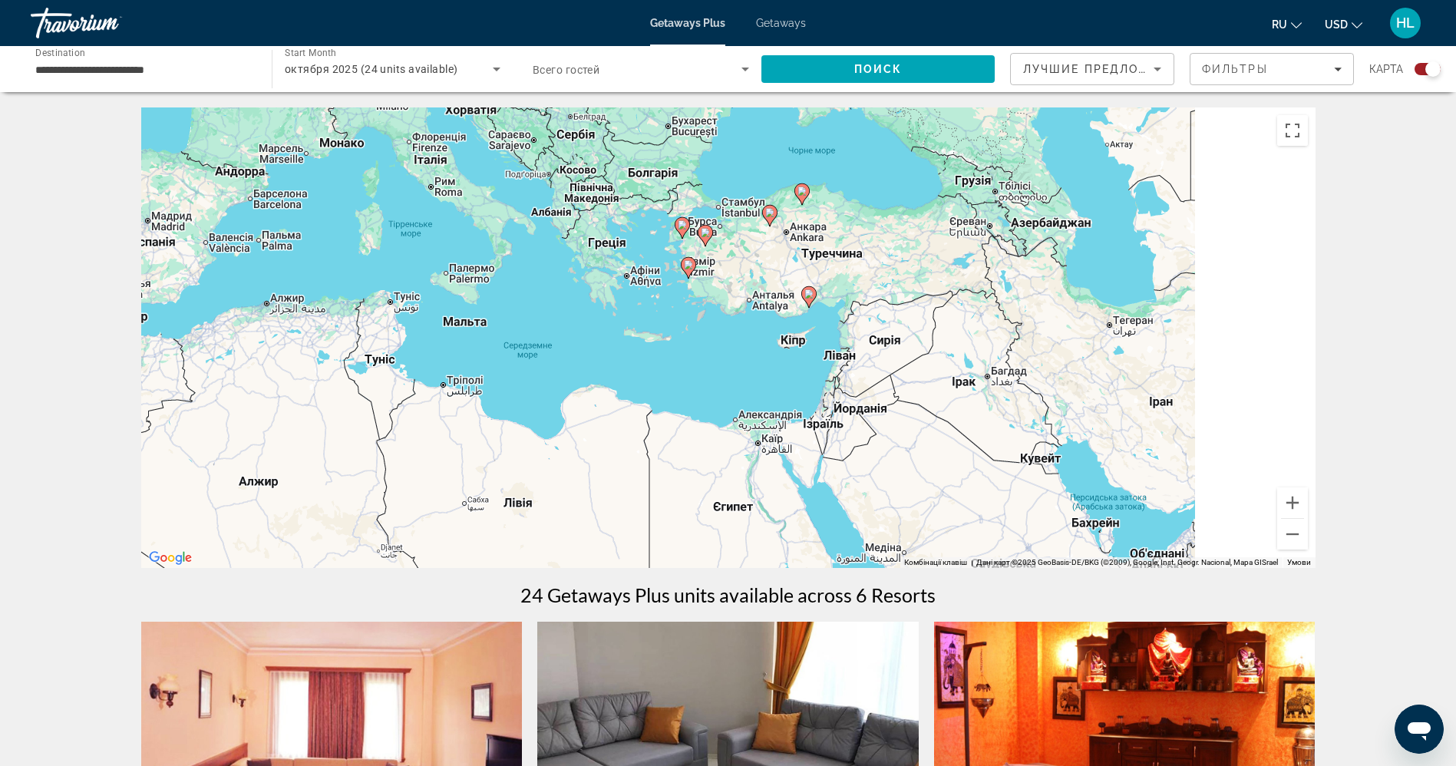
drag, startPoint x: 1260, startPoint y: 226, endPoint x: 701, endPoint y: 369, distance: 576.7
click at [701, 369] on div "Увімкніть режим перетягування за допомогою клавіатури, натиснувши Alt + Enter. …" at bounding box center [728, 337] width 1174 height 460
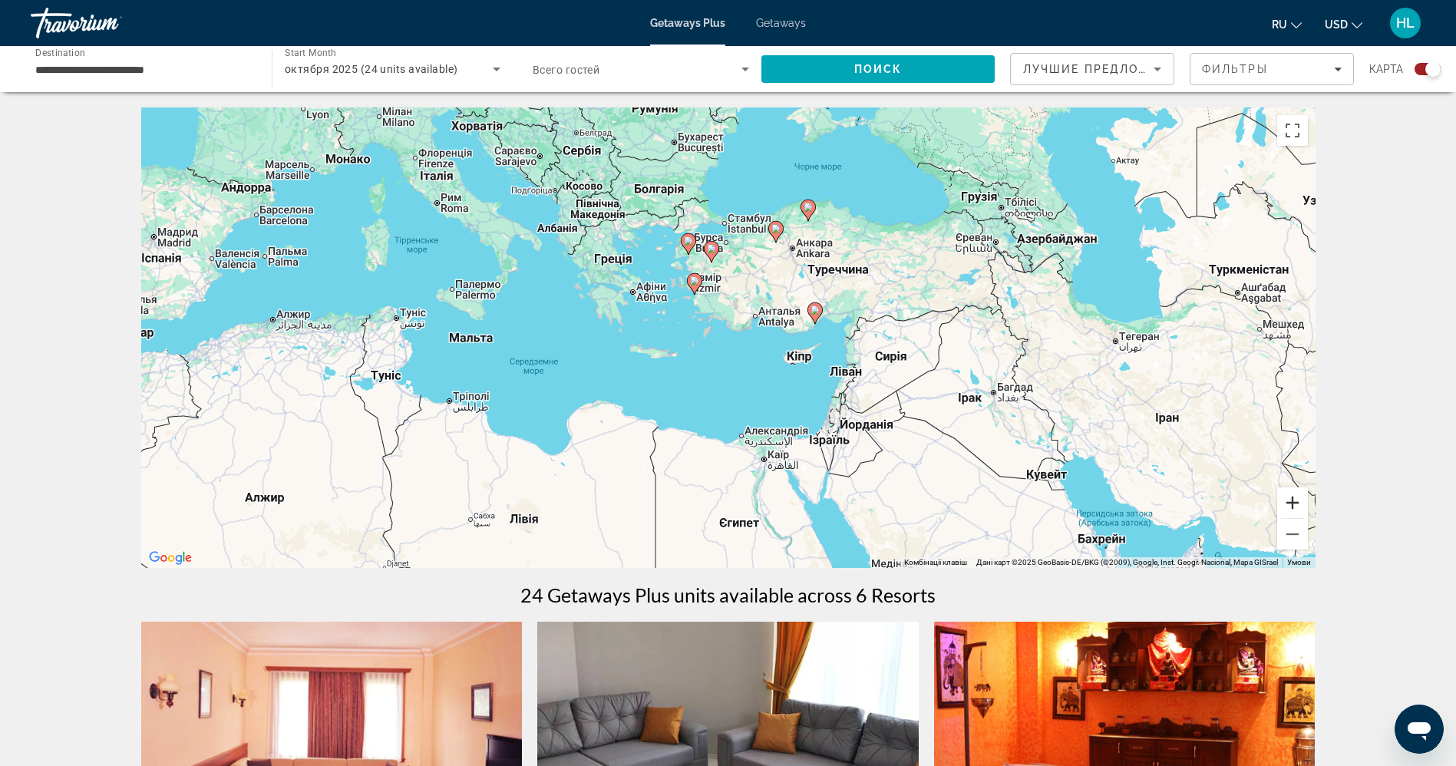
click at [1294, 496] on button "Збільшити" at bounding box center [1292, 502] width 31 height 31
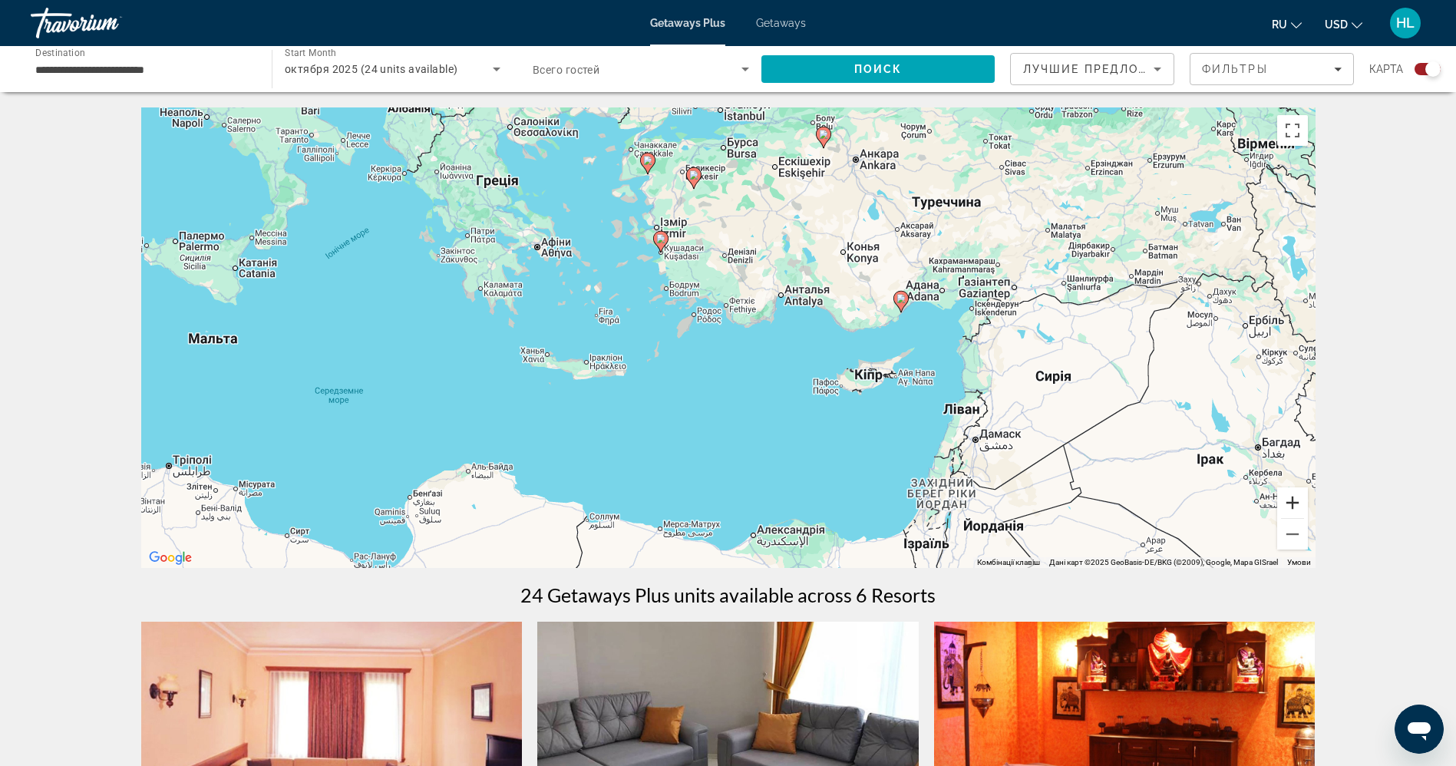
click at [1294, 496] on button "Збільшити" at bounding box center [1292, 502] width 31 height 31
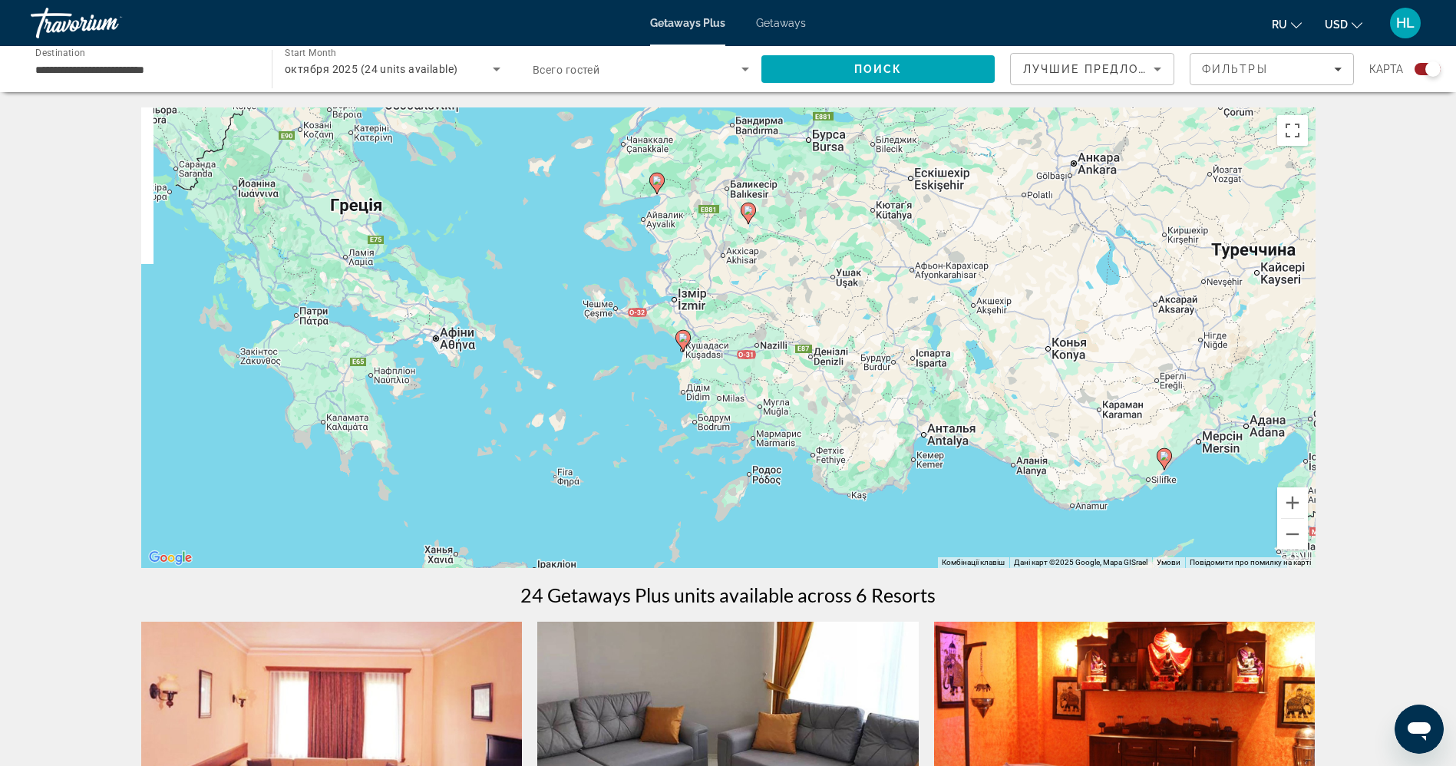
drag, startPoint x: 605, startPoint y: 180, endPoint x: 694, endPoint y: 364, distance: 205.2
click at [694, 364] on div "Увімкніть режим перетягування за допомогою клавіатури, натиснувши Alt + Enter. …" at bounding box center [728, 337] width 1174 height 460
click at [679, 339] on image "Main content" at bounding box center [682, 339] width 9 height 9
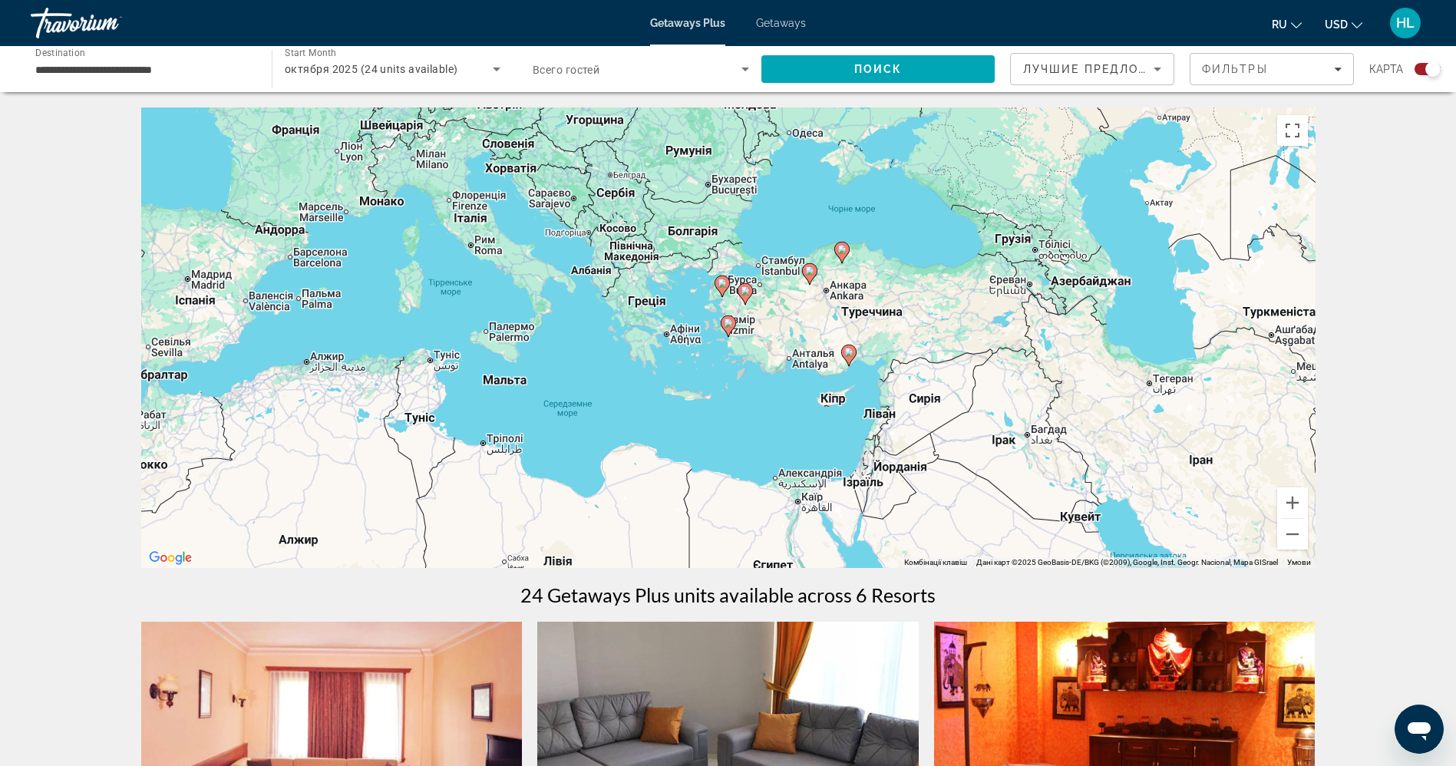
click at [725, 318] on image "Main content" at bounding box center [728, 322] width 9 height 9
type input "**********"
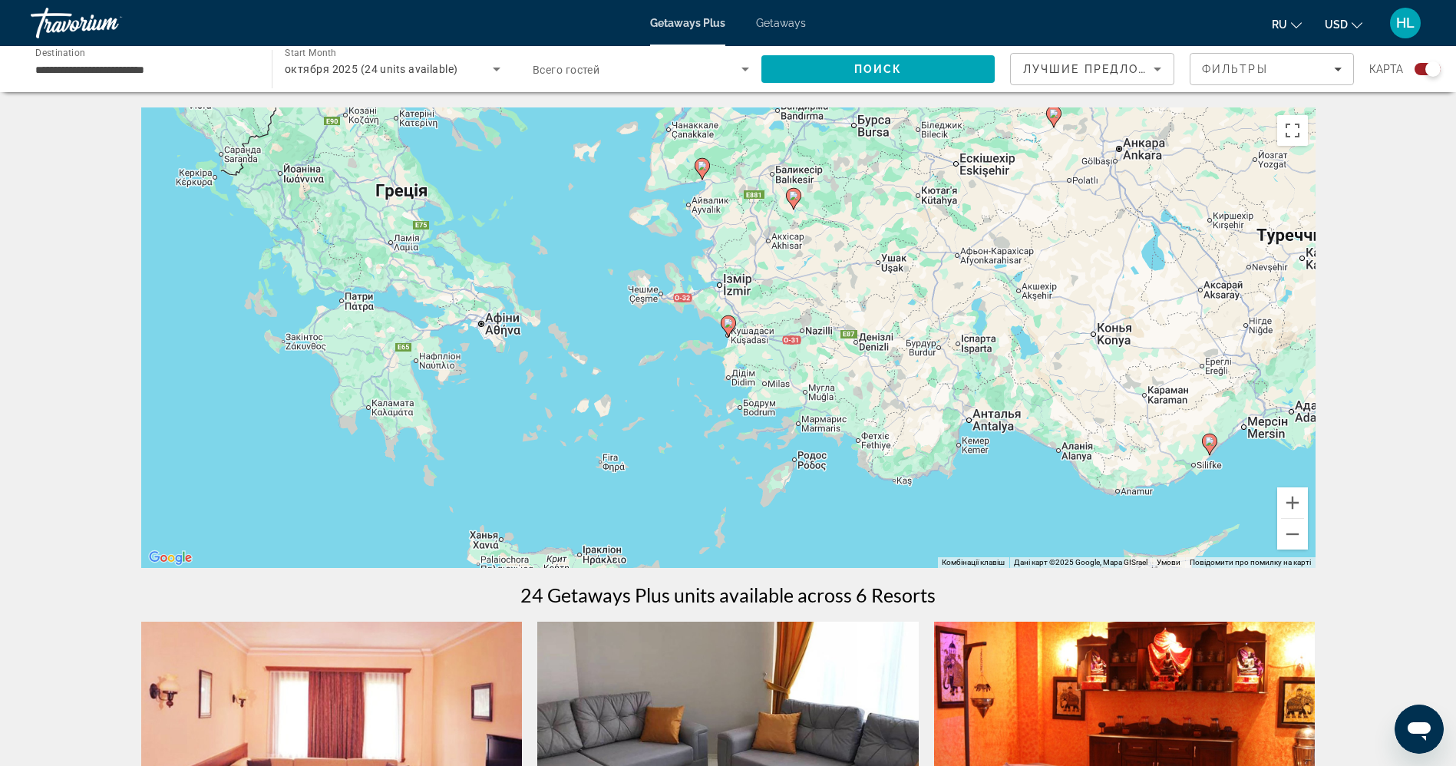
click at [725, 318] on image "Main content" at bounding box center [728, 322] width 9 height 9
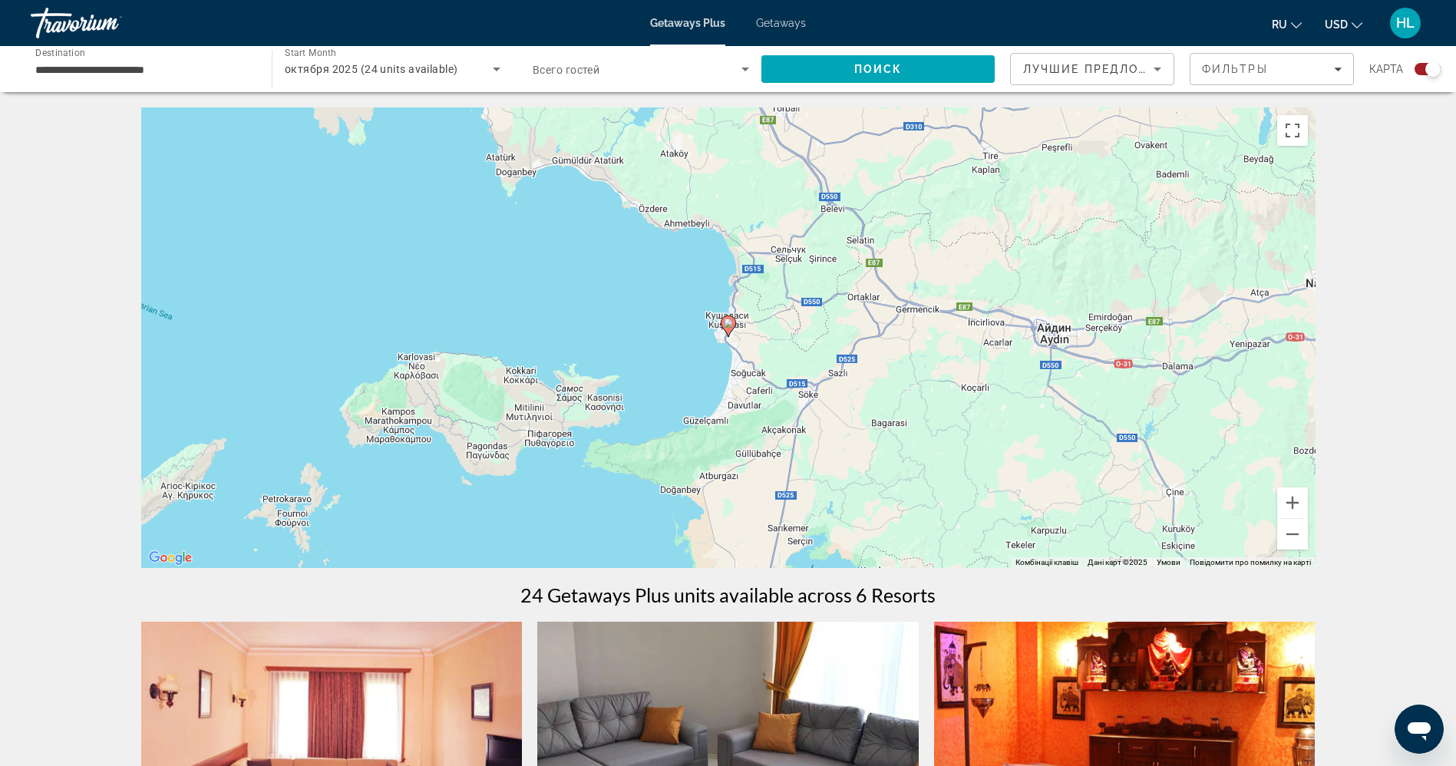
click at [727, 323] on image "Main content" at bounding box center [728, 322] width 9 height 9
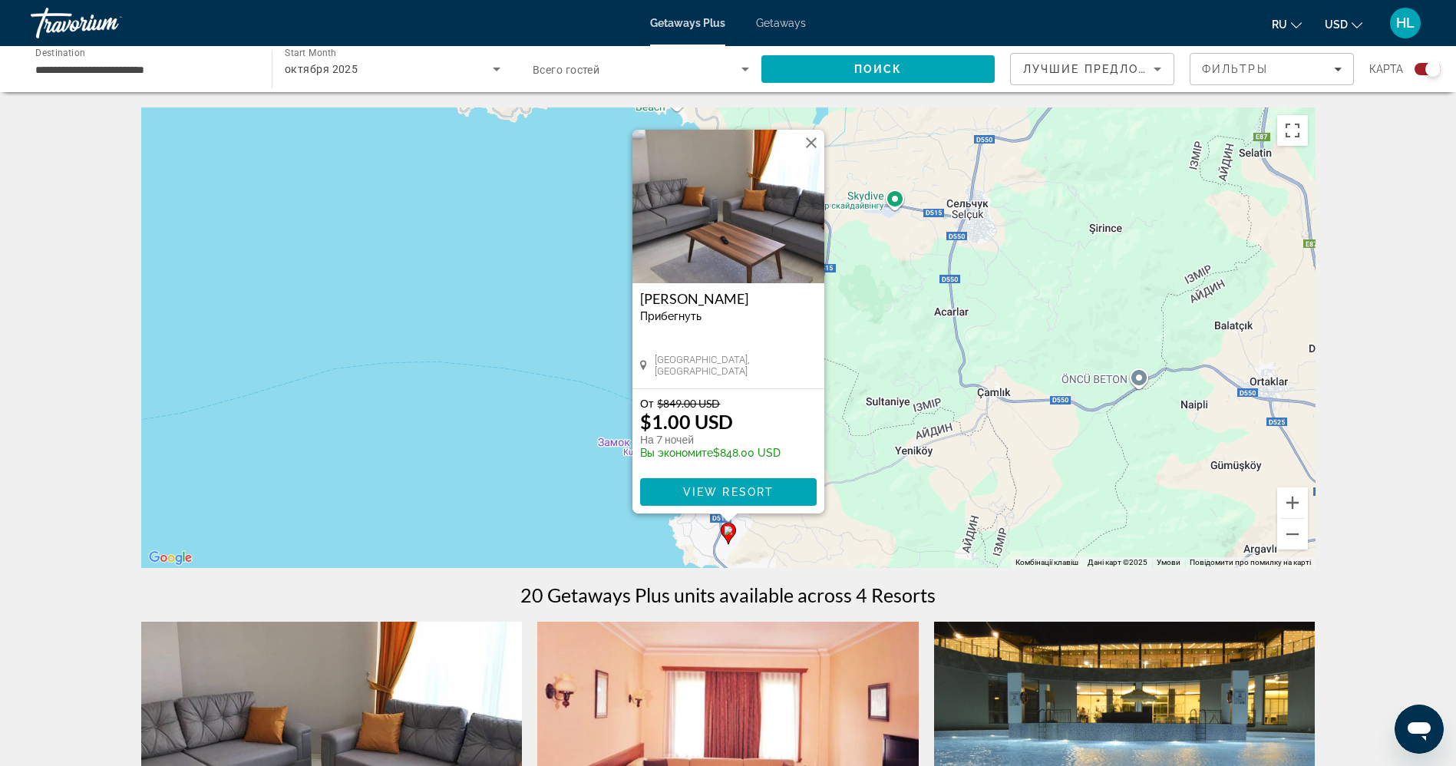
click at [815, 147] on button "Закрити" at bounding box center [811, 142] width 23 height 23
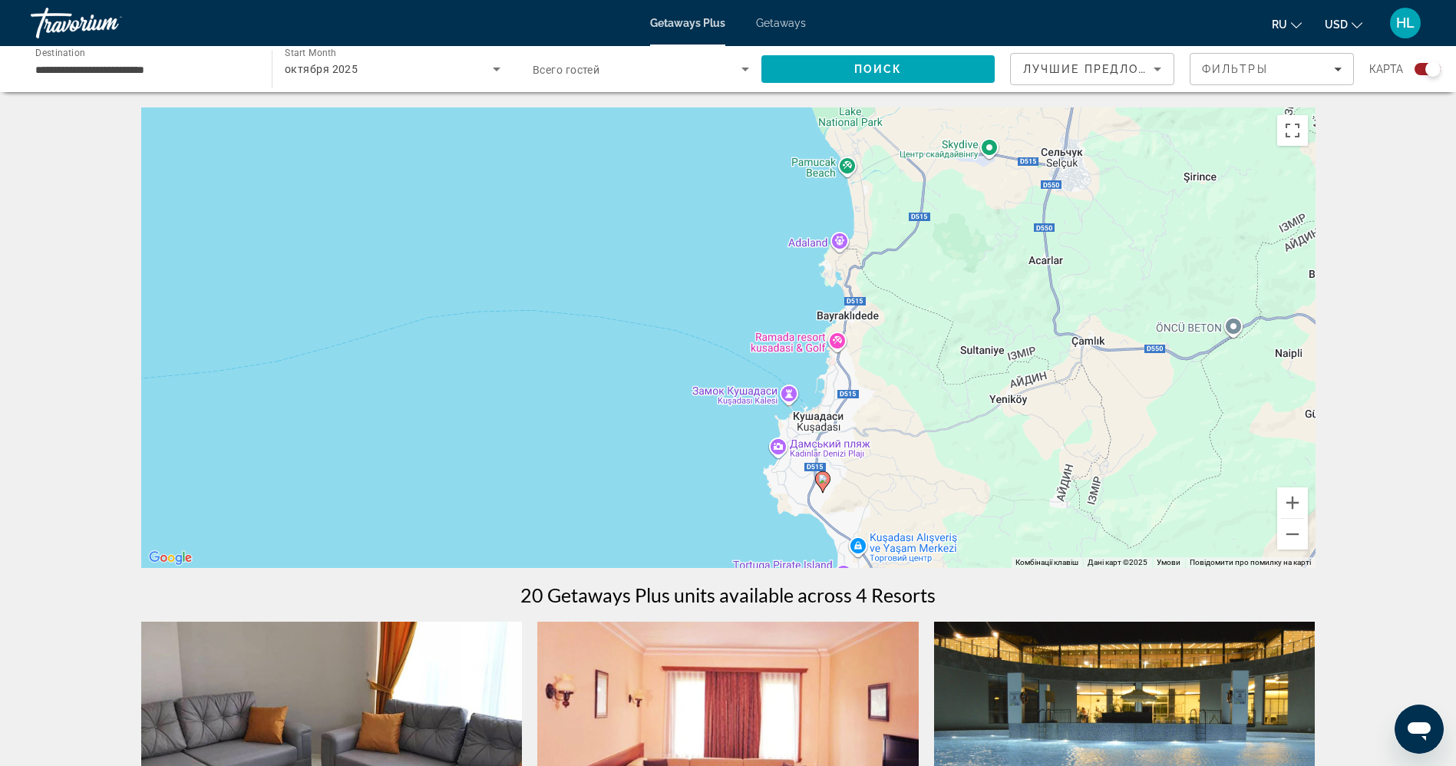
drag, startPoint x: 854, startPoint y: 421, endPoint x: 945, endPoint y: 361, distance: 108.5
click at [945, 361] on div "Увімкніть режим перетягування за допомогою клавіатури, натиснувши Alt + Enter. …" at bounding box center [728, 337] width 1174 height 460
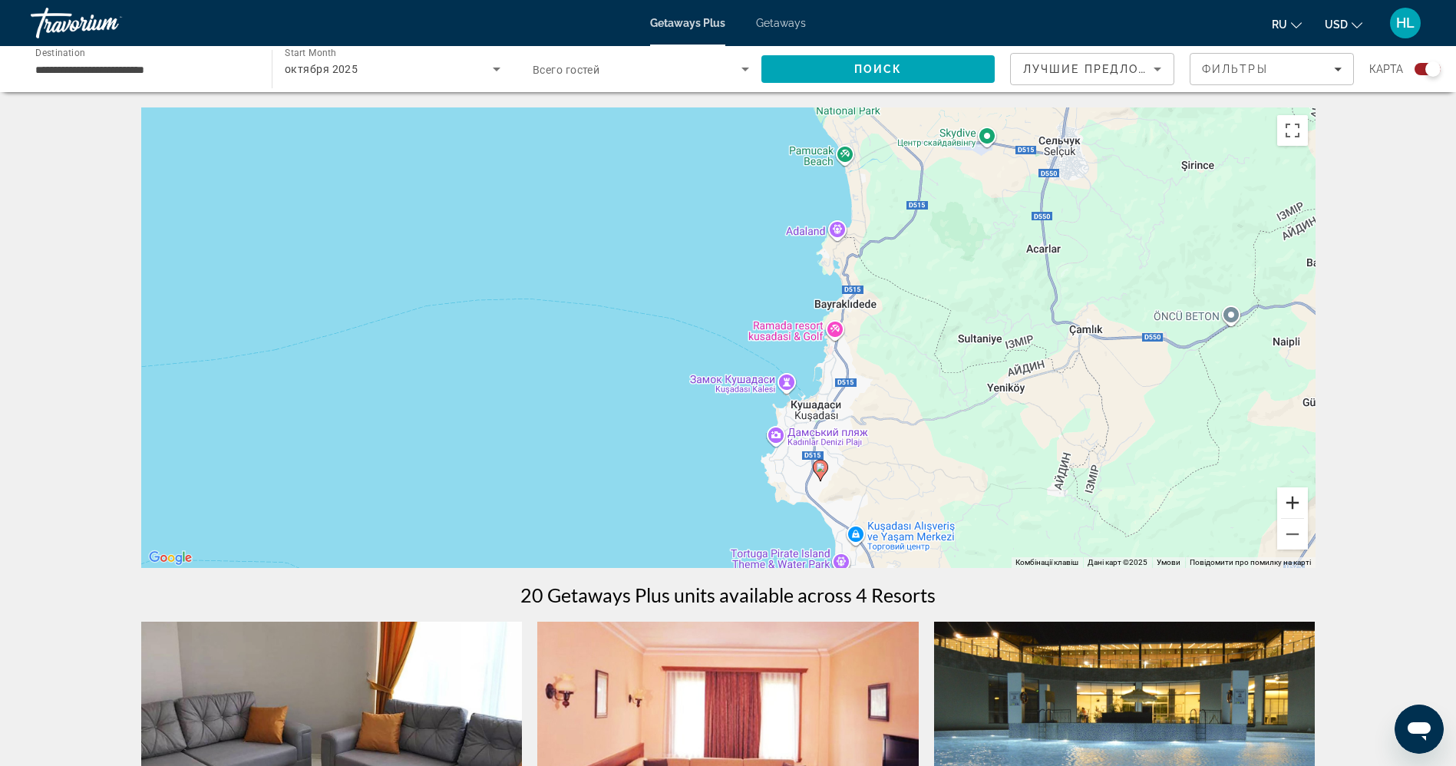
click at [1300, 504] on button "Збільшити" at bounding box center [1292, 502] width 31 height 31
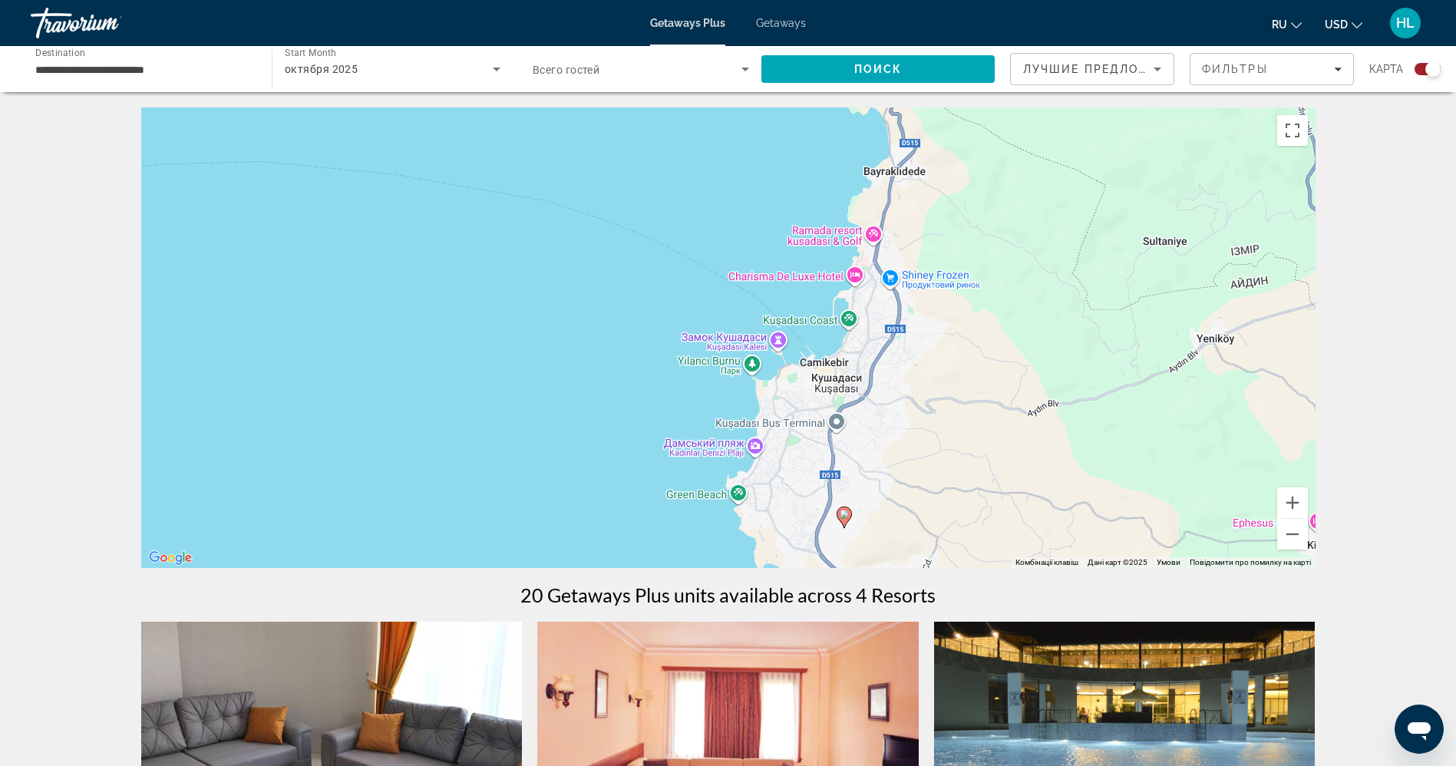
drag, startPoint x: 1115, startPoint y: 473, endPoint x: 1035, endPoint y: 361, distance: 137.5
click at [1035, 361] on div "Увімкніть режим перетягування за допомогою клавіатури, натиснувши Alt + Enter. …" at bounding box center [728, 337] width 1174 height 460
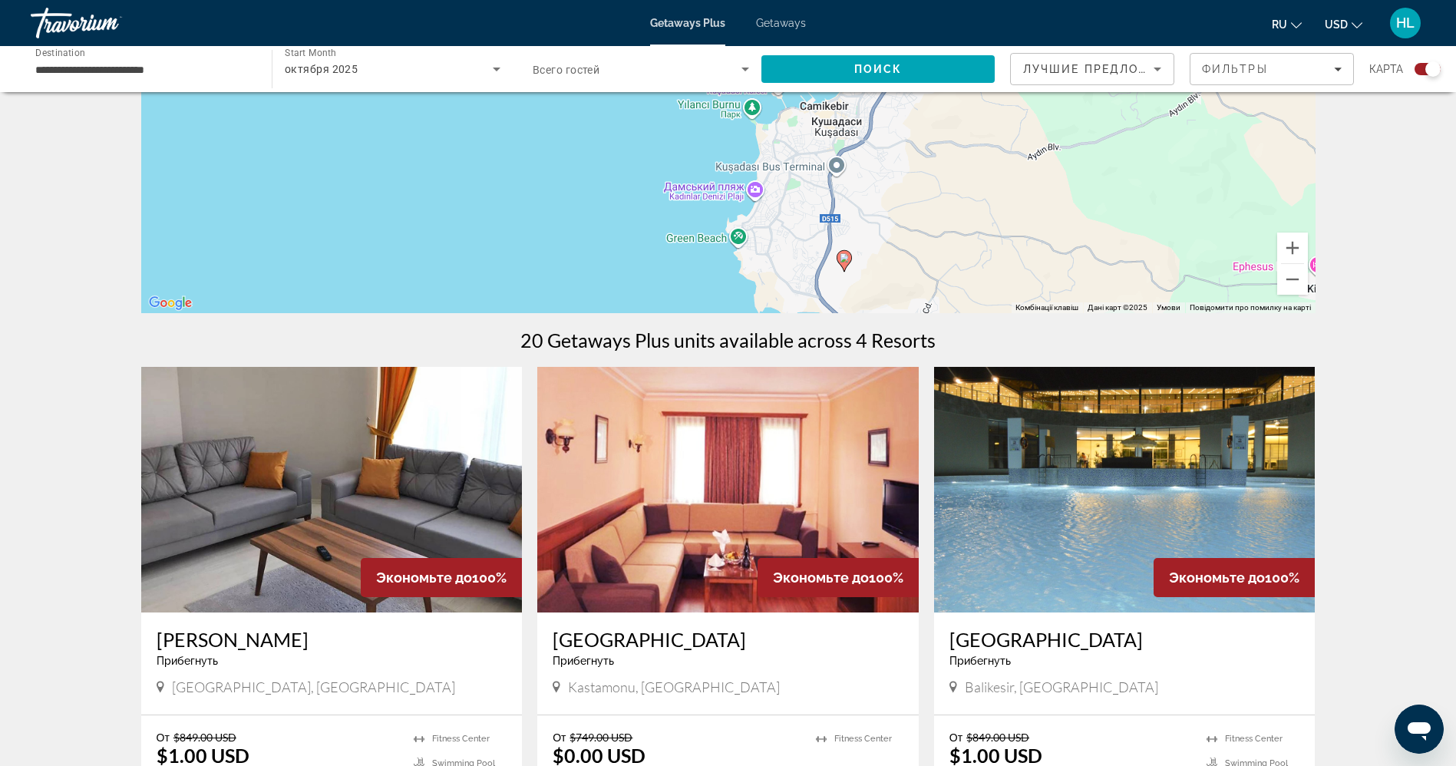
scroll to position [218, 0]
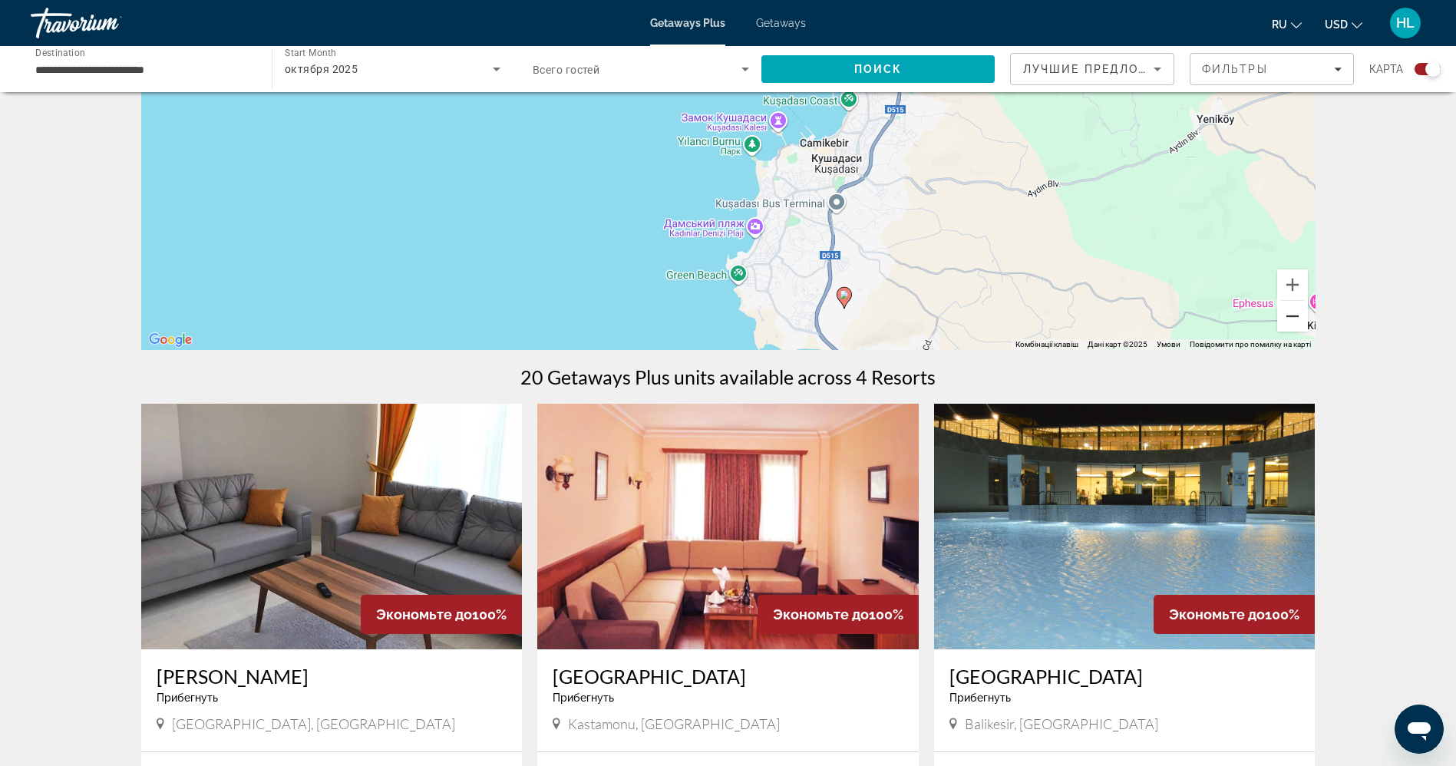
click at [1292, 312] on button "Зменшити" at bounding box center [1292, 316] width 31 height 31
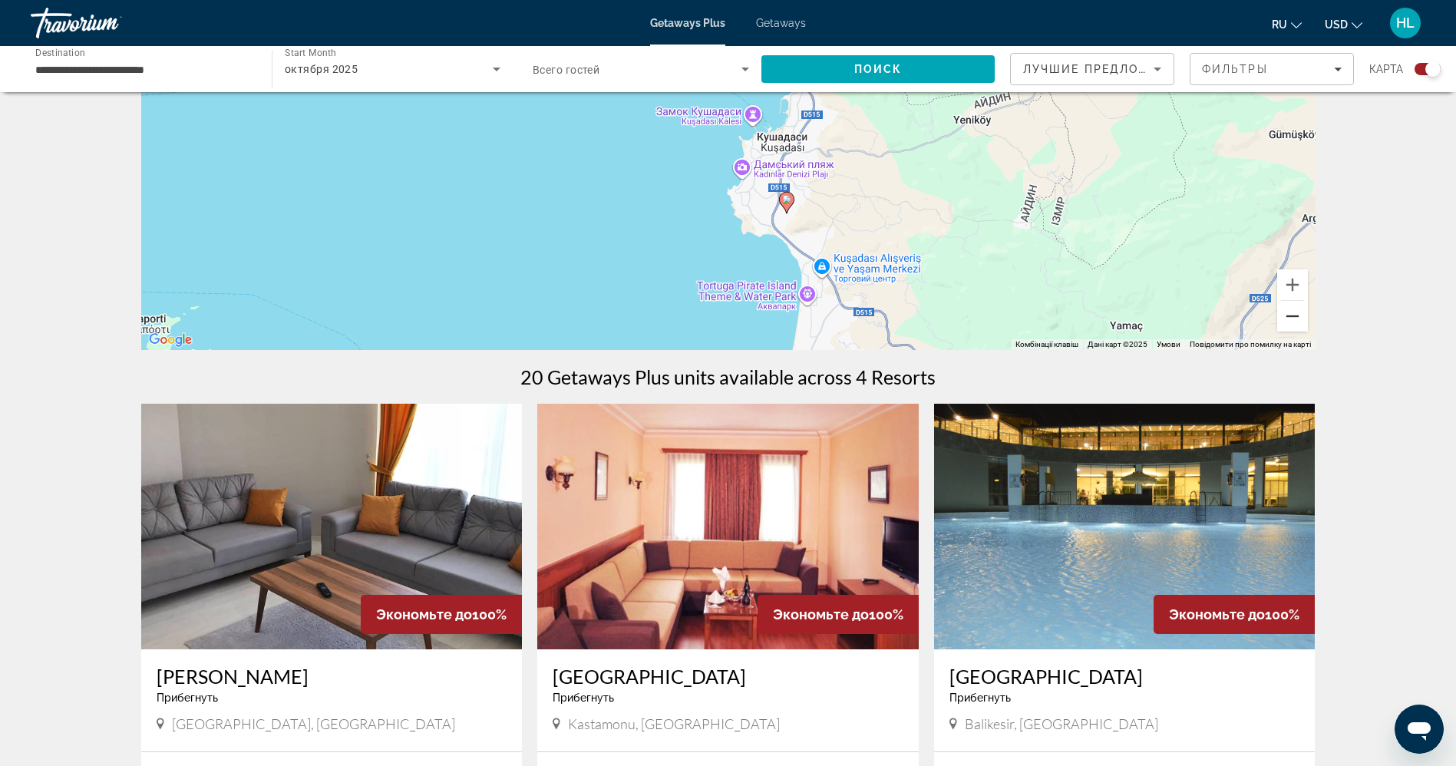
click at [1292, 312] on button "Зменшити" at bounding box center [1292, 316] width 31 height 31
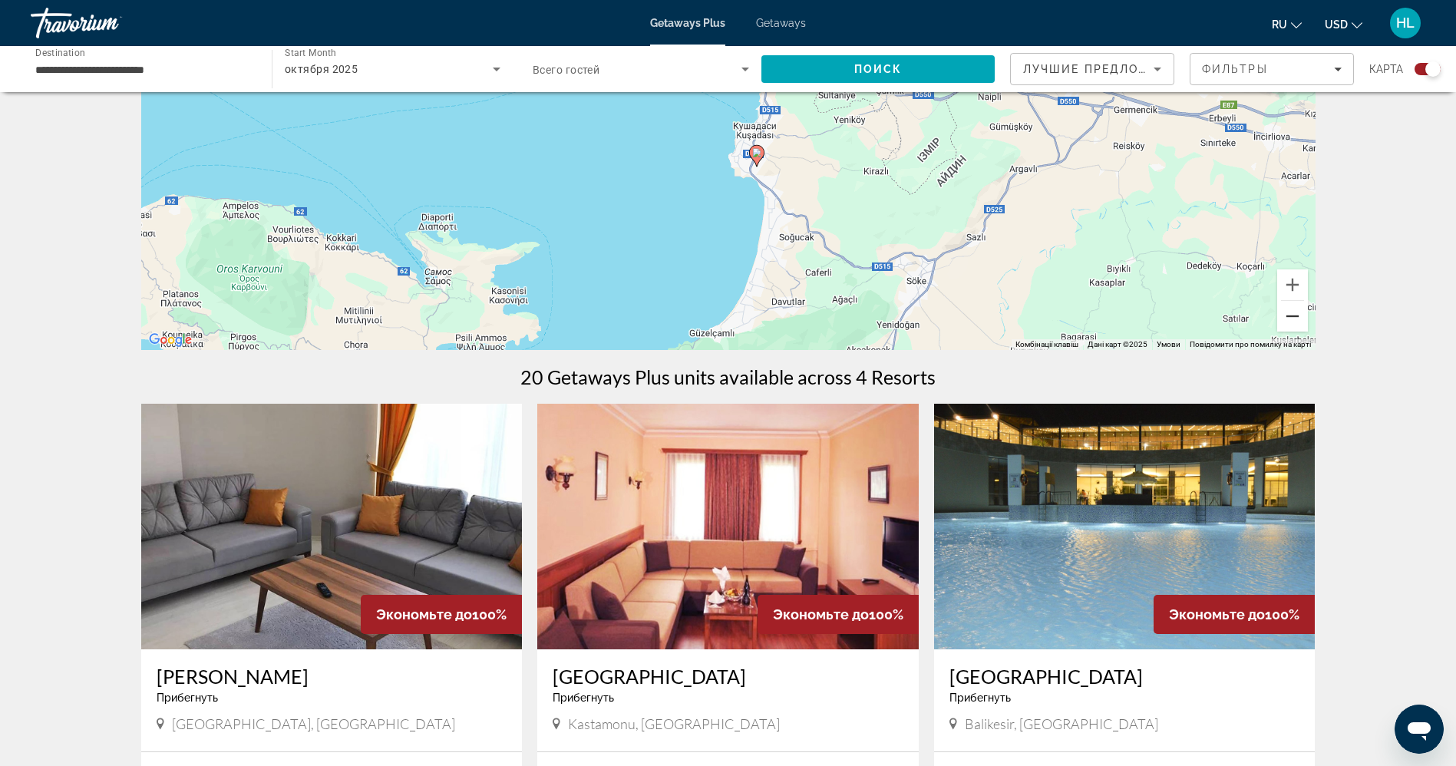
click at [1292, 312] on button "Зменшити" at bounding box center [1292, 316] width 31 height 31
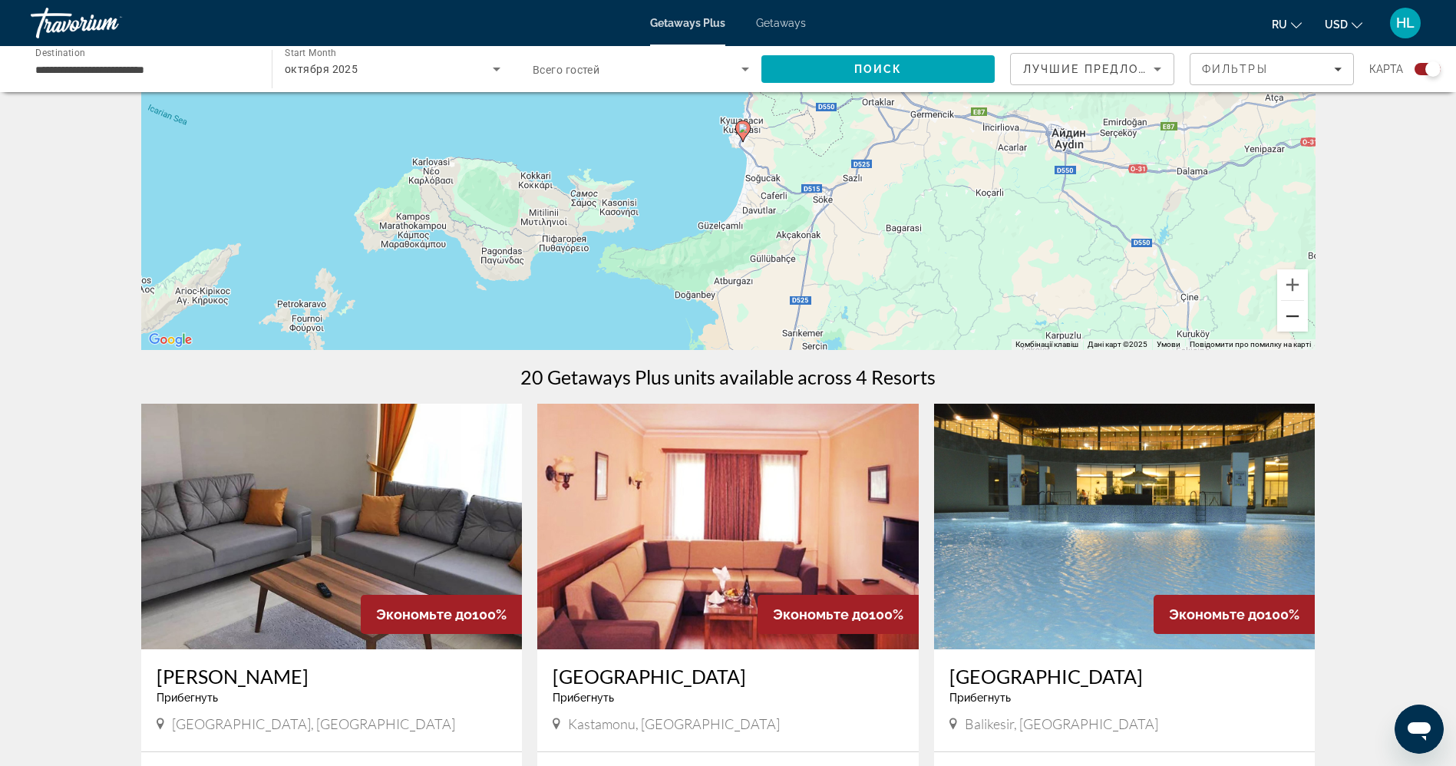
click at [1292, 312] on button "Зменшити" at bounding box center [1292, 316] width 31 height 31
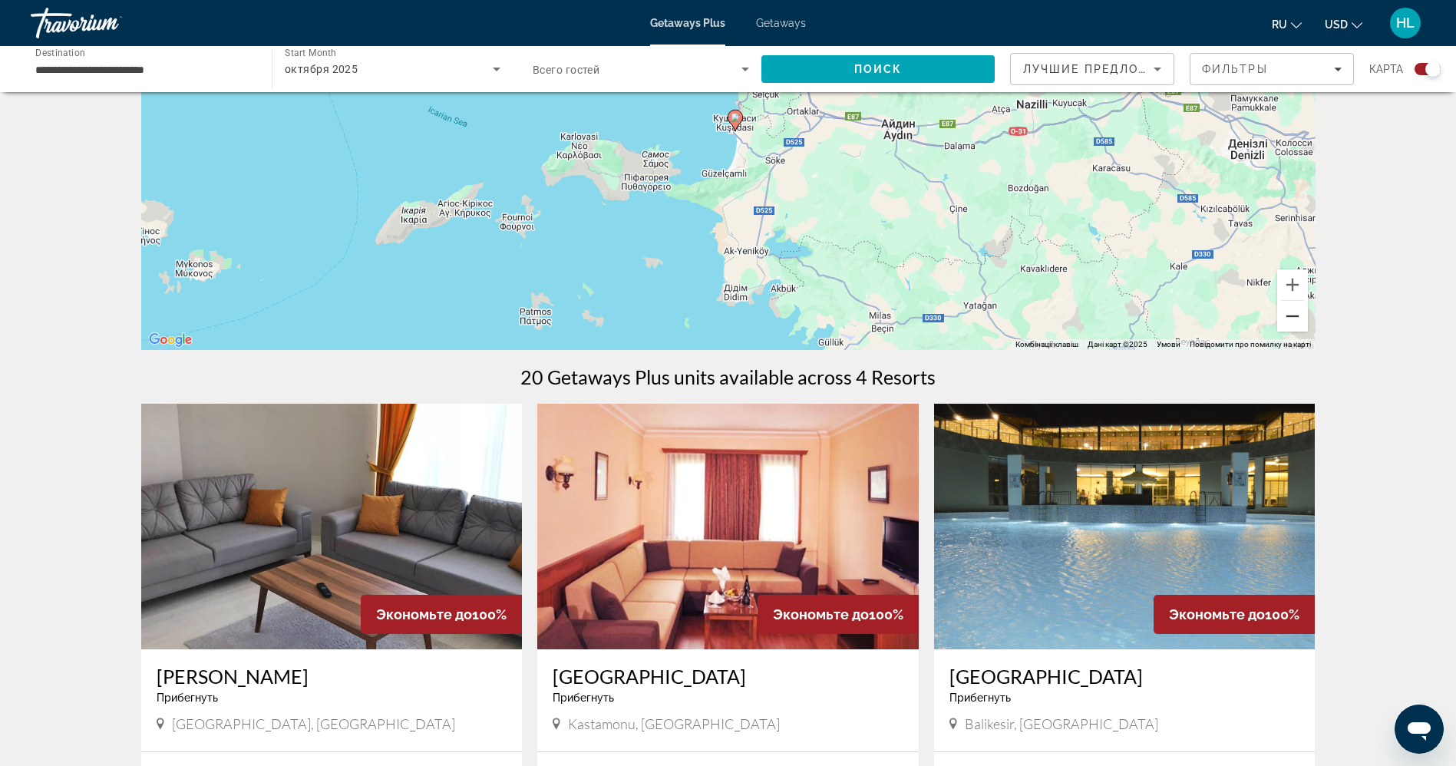
click at [1292, 312] on button "Зменшити" at bounding box center [1292, 316] width 31 height 31
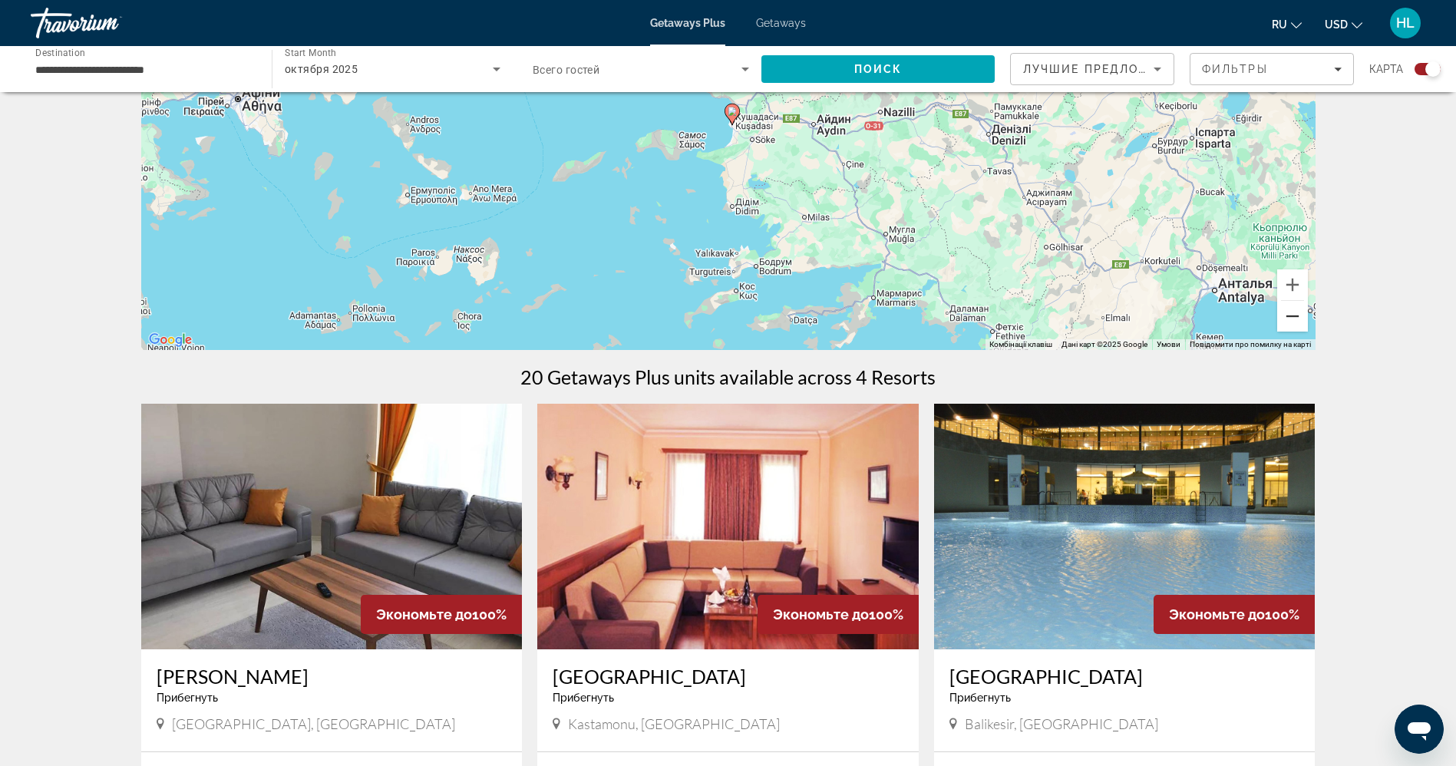
click at [1292, 312] on button "Зменшити" at bounding box center [1292, 316] width 31 height 31
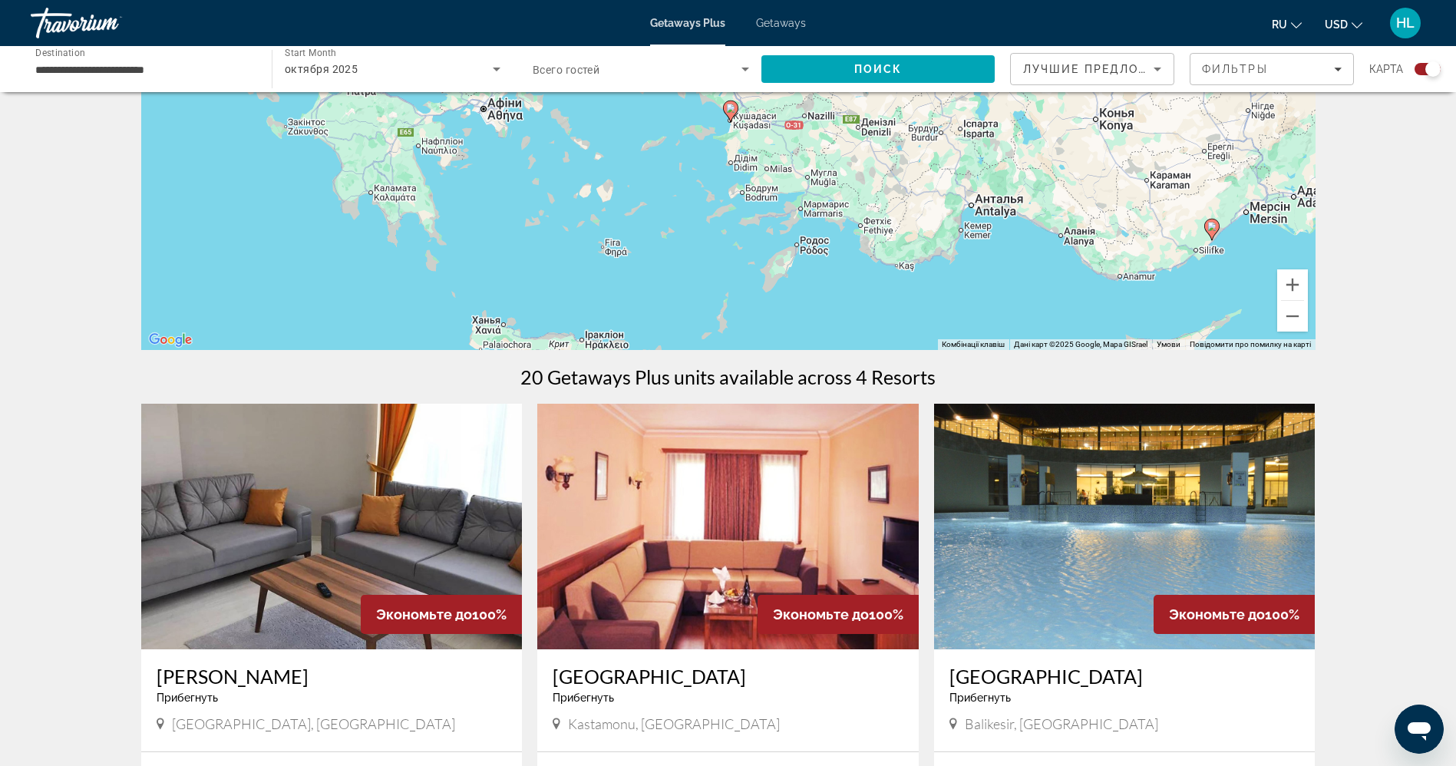
click at [1215, 225] on image "Main content" at bounding box center [1211, 226] width 9 height 9
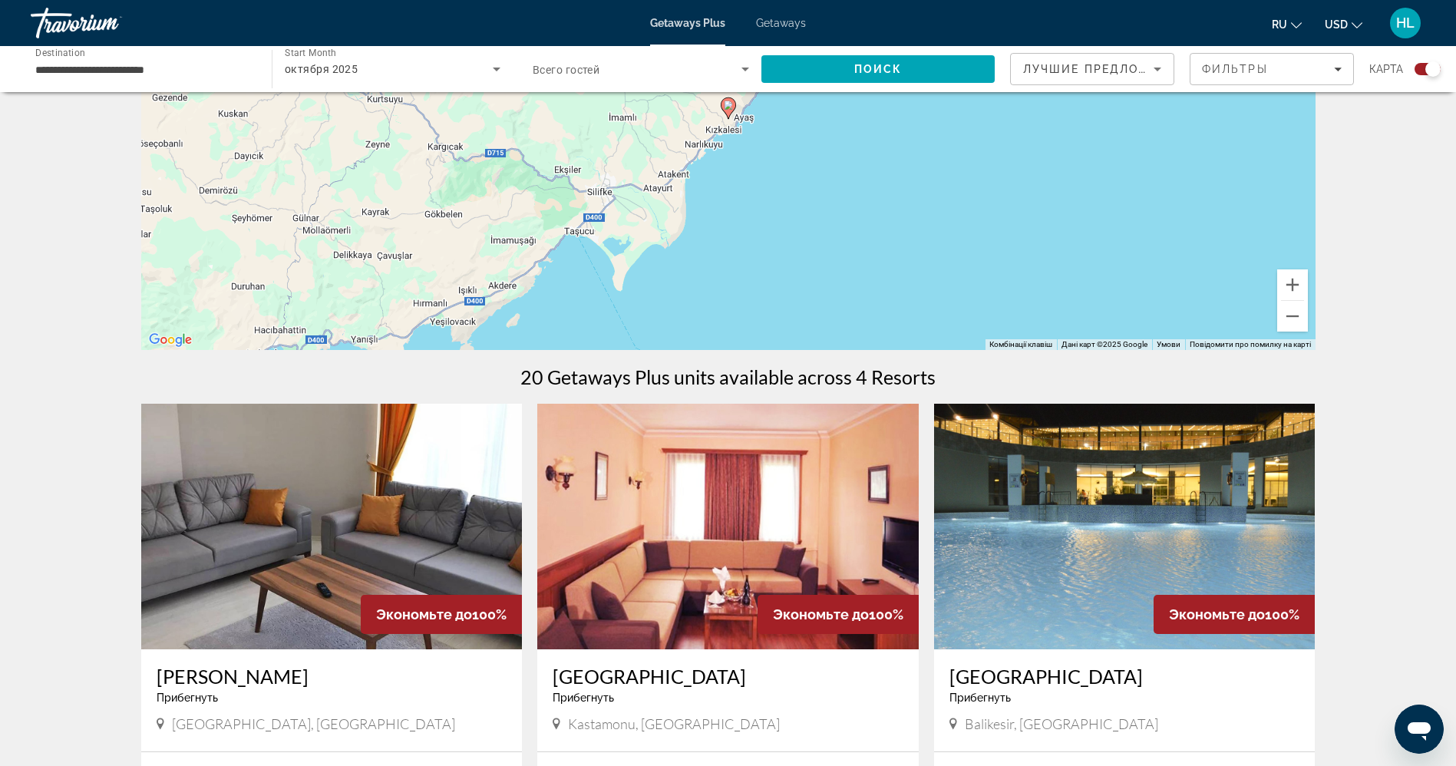
click at [733, 110] on icon "Main content" at bounding box center [727, 107] width 15 height 21
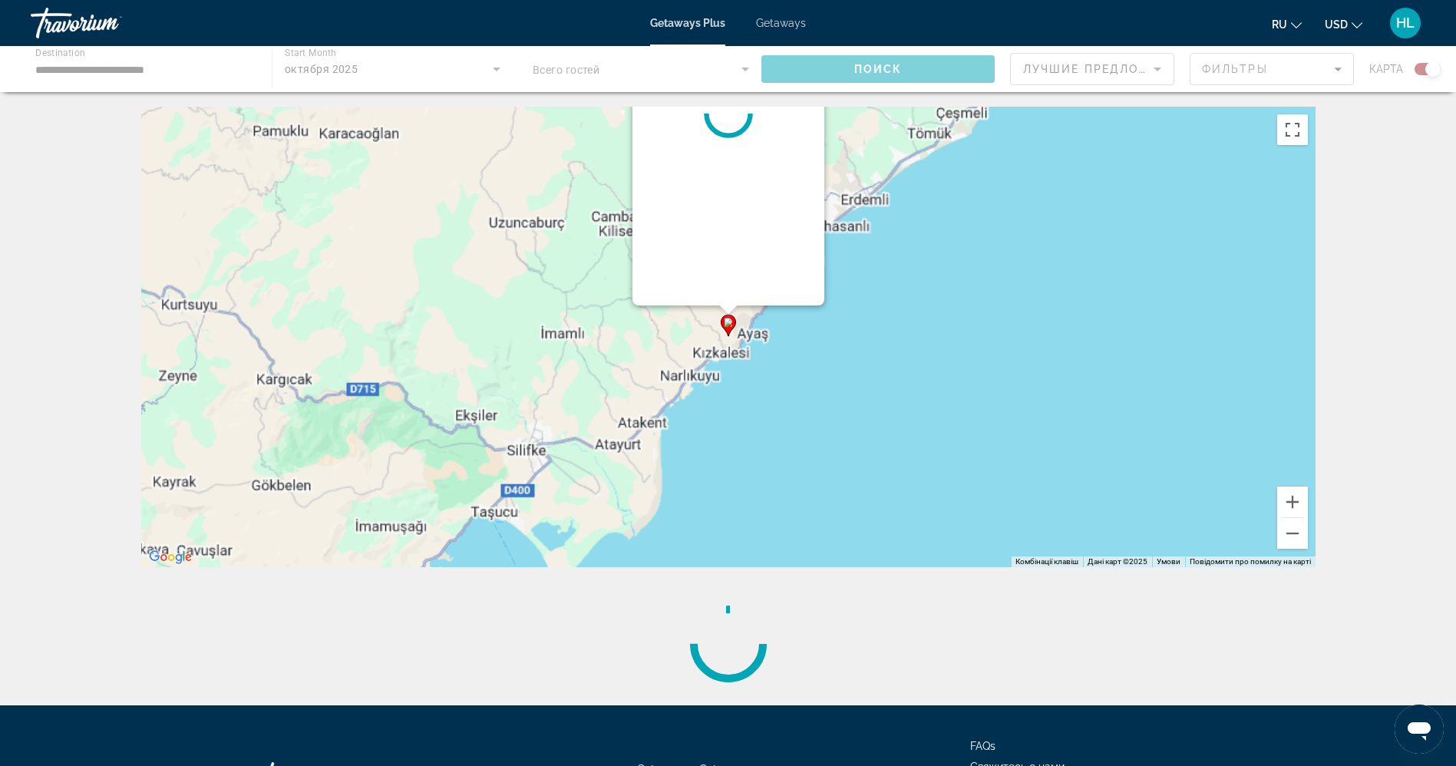
scroll to position [0, 0]
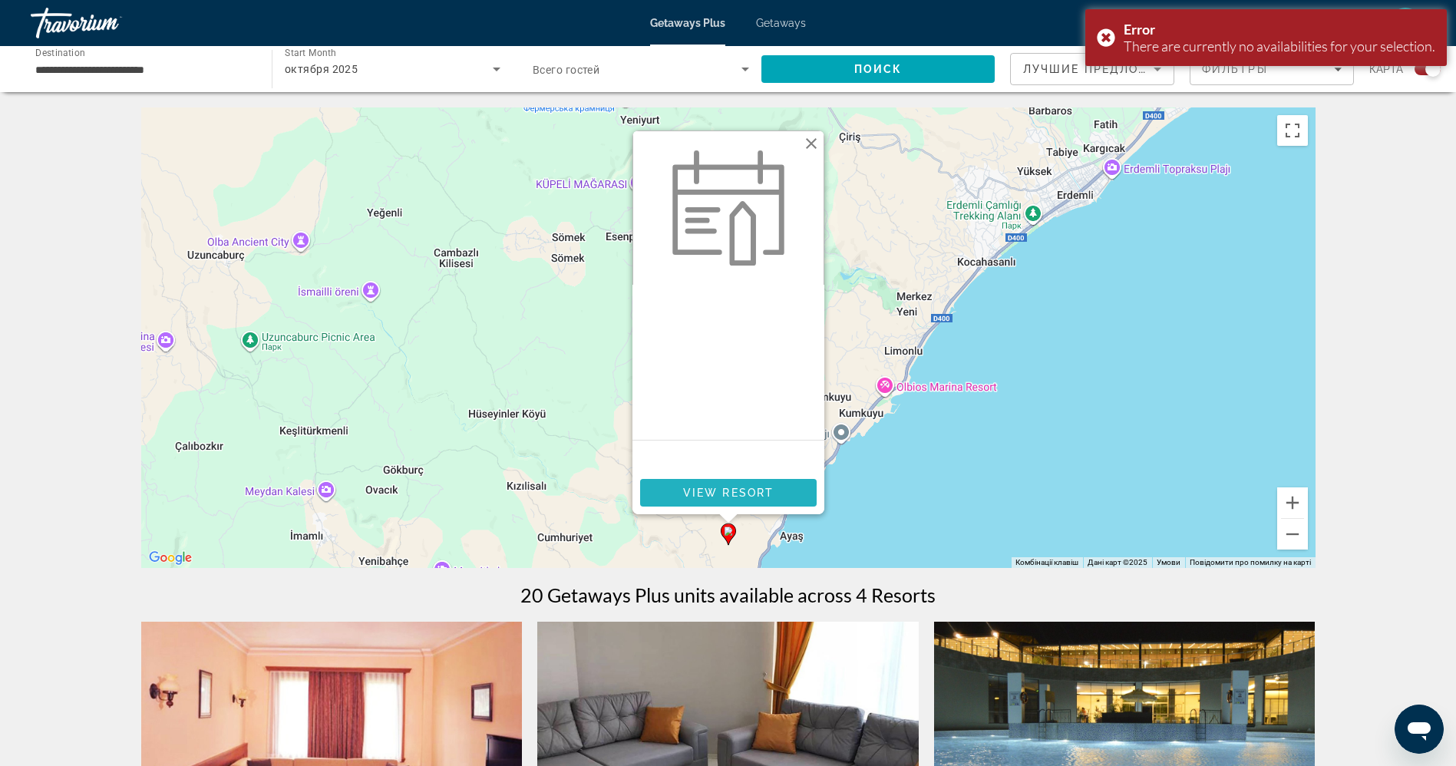
click at [749, 497] on span "View Resort" at bounding box center [727, 492] width 91 height 12
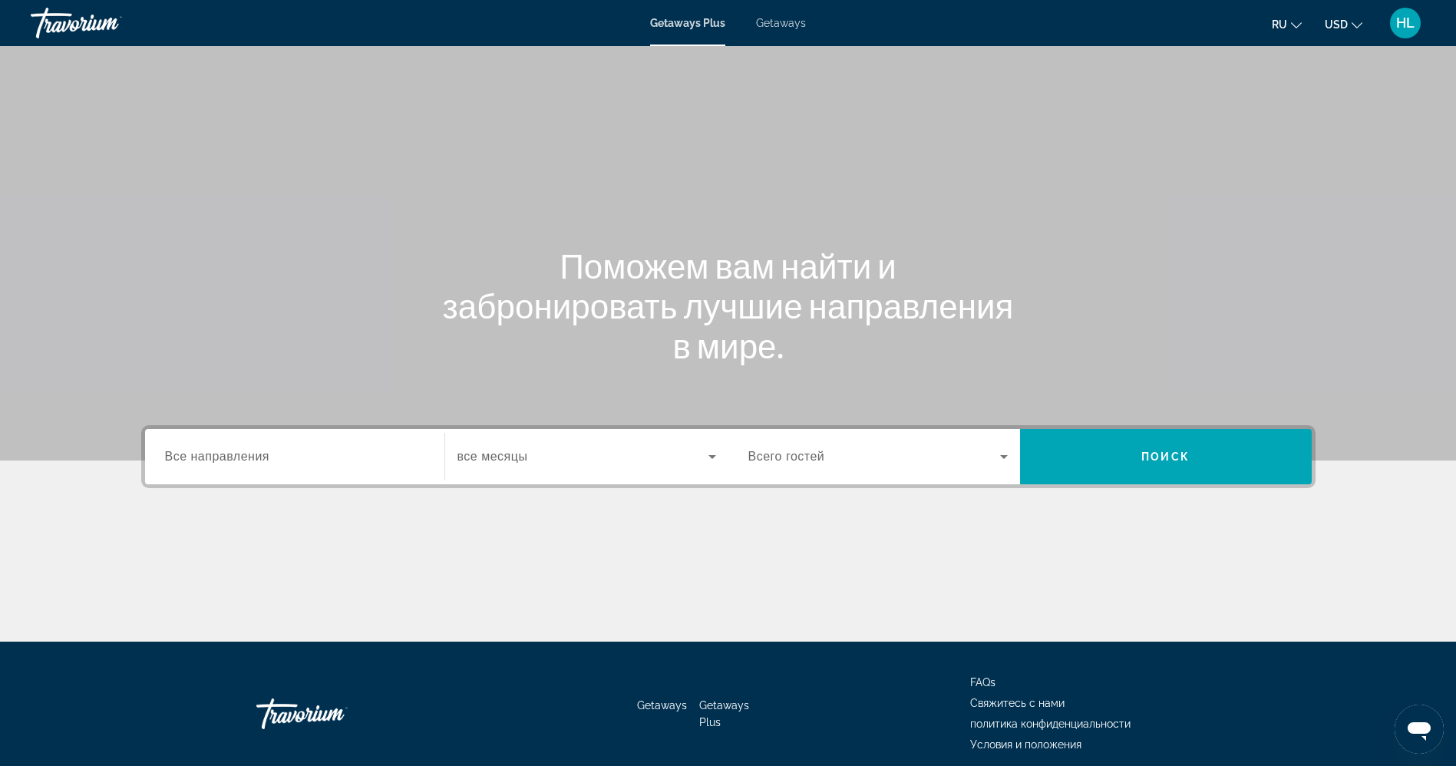
click at [229, 453] on span "Все направления" at bounding box center [217, 456] width 105 height 13
click at [229, 453] on input "Destination Все направления" at bounding box center [294, 457] width 259 height 18
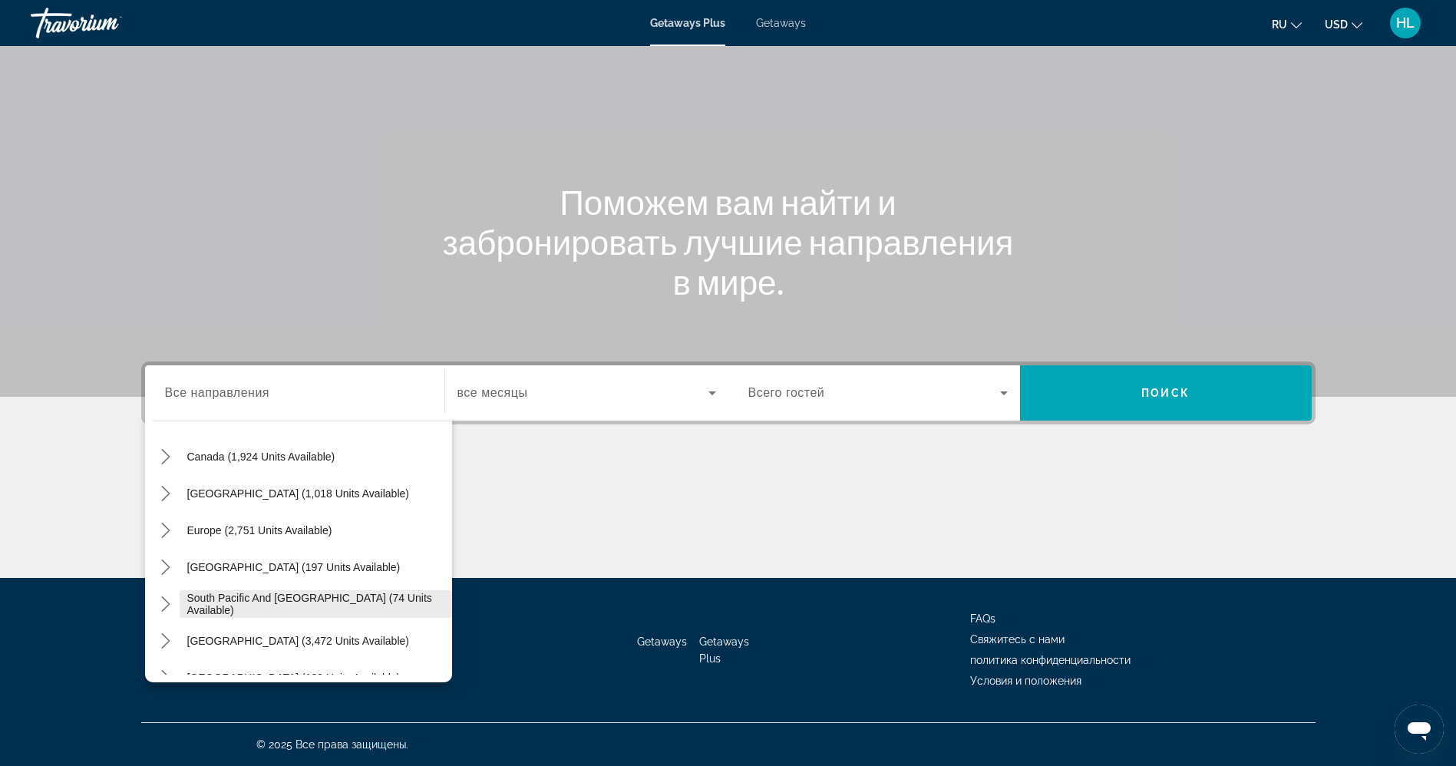
scroll to position [115, 0]
click at [170, 527] on icon "Toggle Europe (2,751 units available) submenu" at bounding box center [165, 531] width 15 height 15
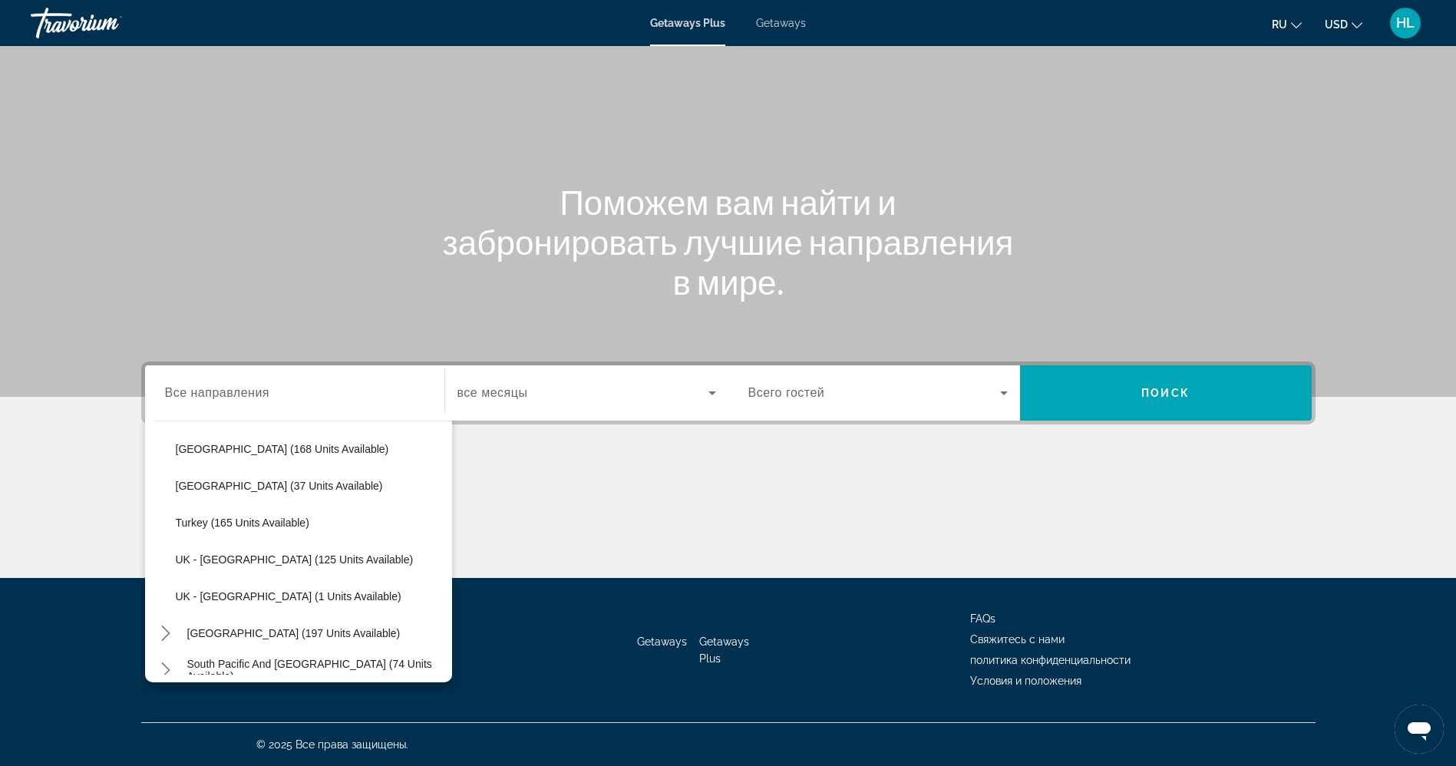
scroll to position [806, 0]
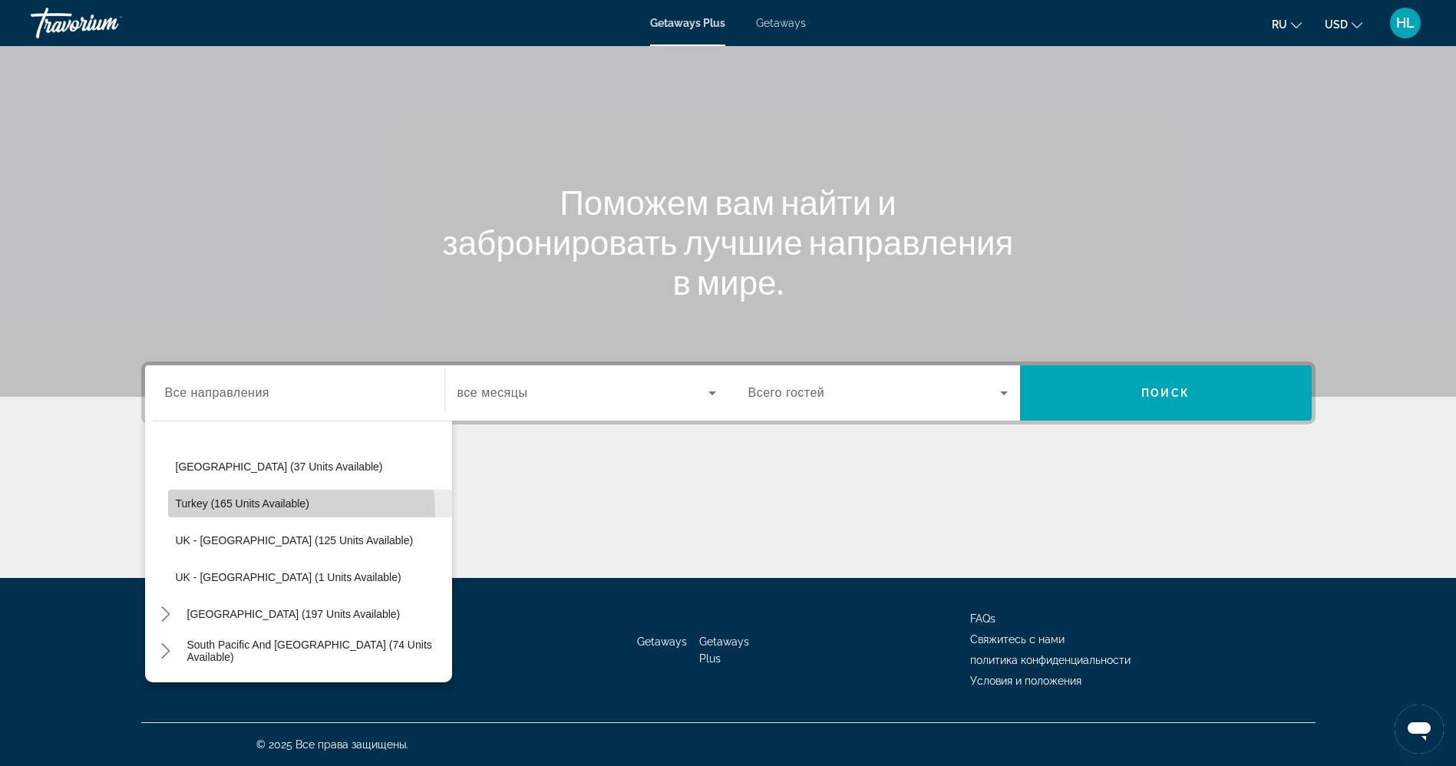
click at [288, 510] on span "Select destination: Turkey (165 units available)" at bounding box center [310, 503] width 284 height 37
type input "**********"
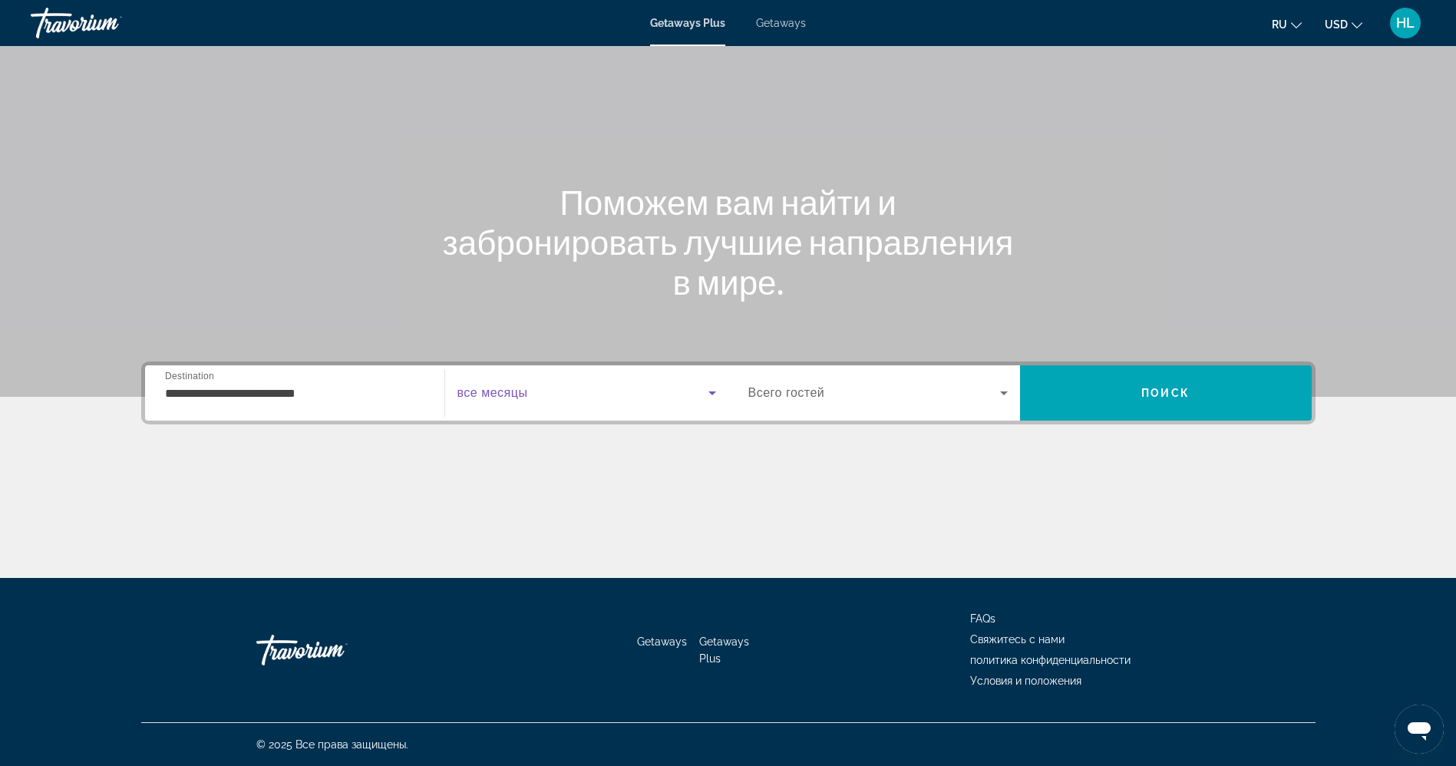
click at [602, 384] on span "Search widget" at bounding box center [582, 393] width 251 height 18
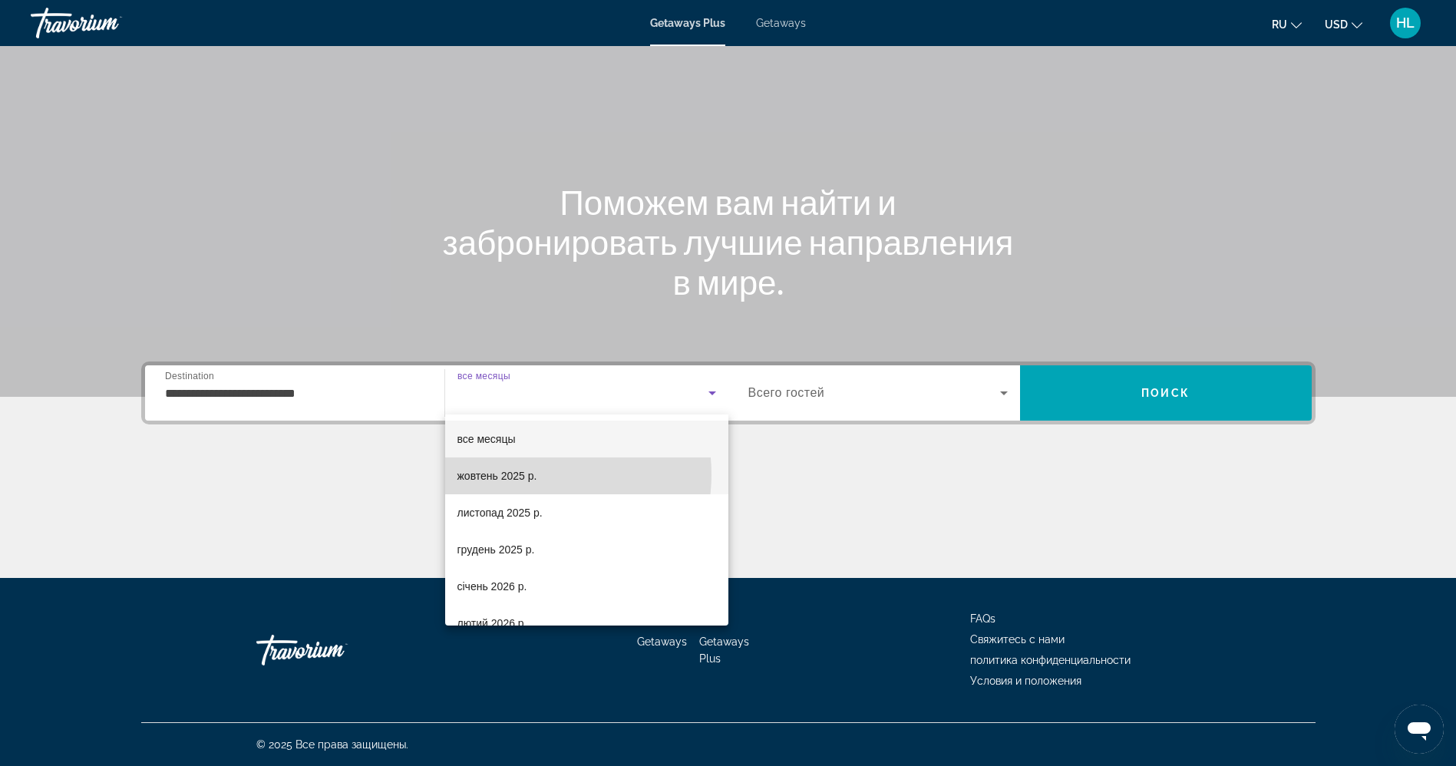
click at [532, 474] on span "жовтень 2025 р." at bounding box center [497, 476] width 80 height 18
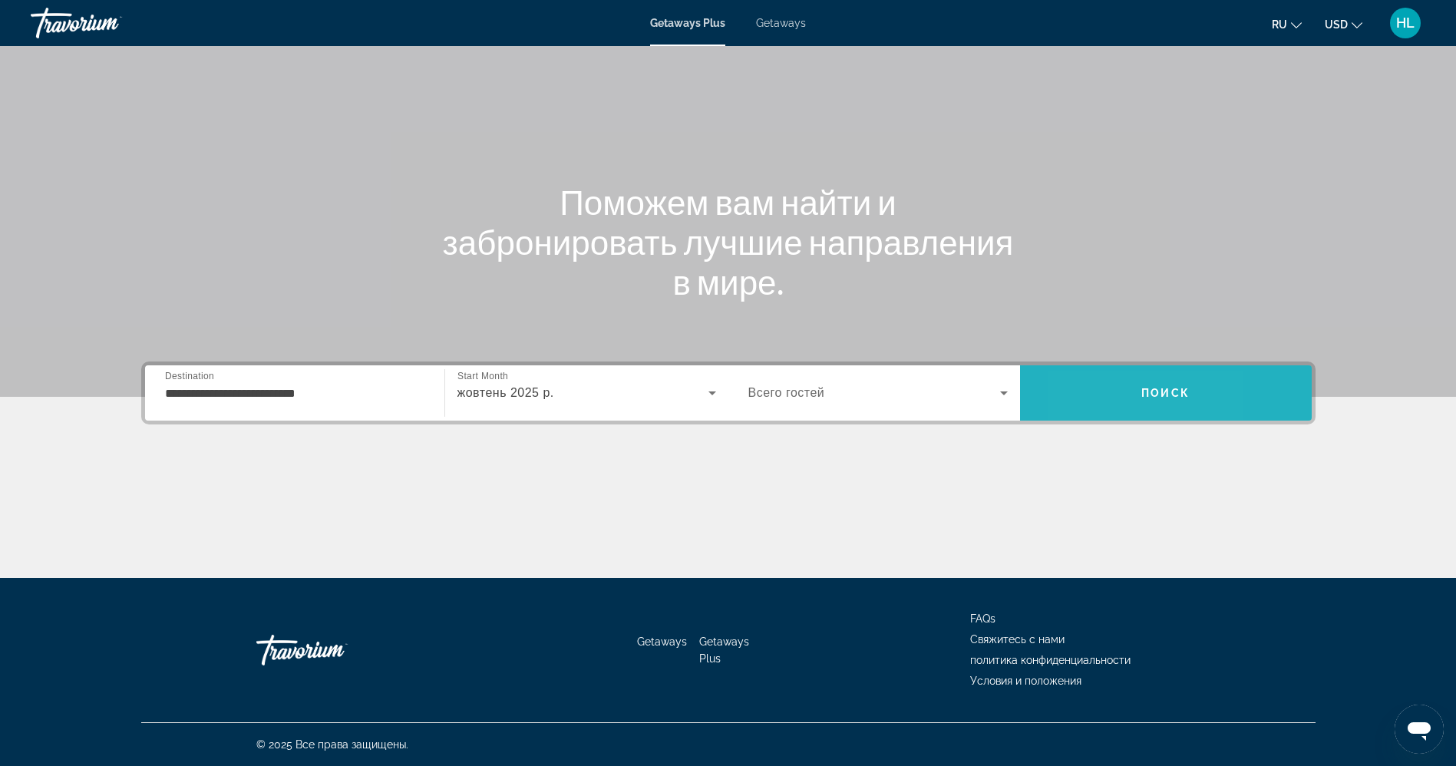
click at [1083, 407] on span "Search" at bounding box center [1166, 392] width 292 height 37
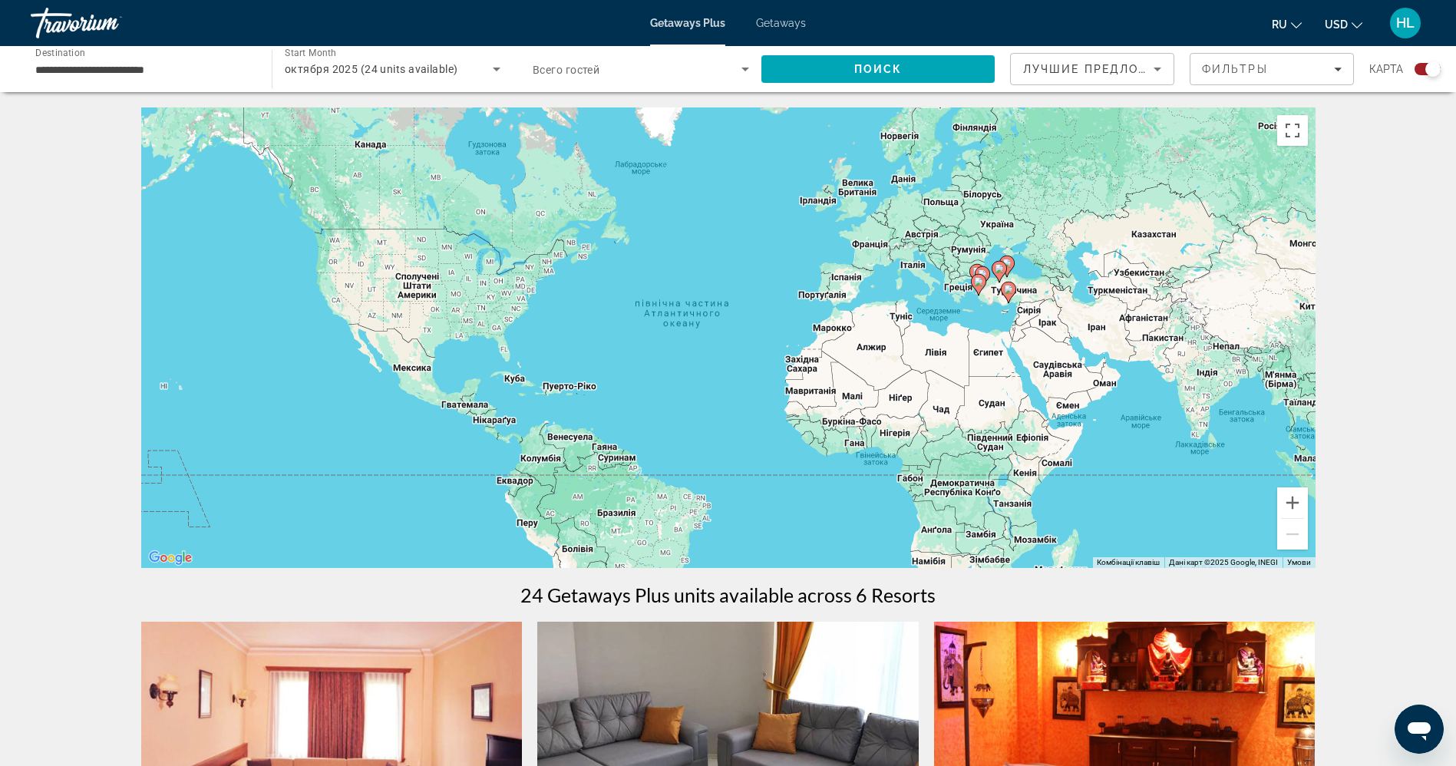
click at [1012, 298] on gmp-advanced-marker "Main content" at bounding box center [1008, 292] width 15 height 23
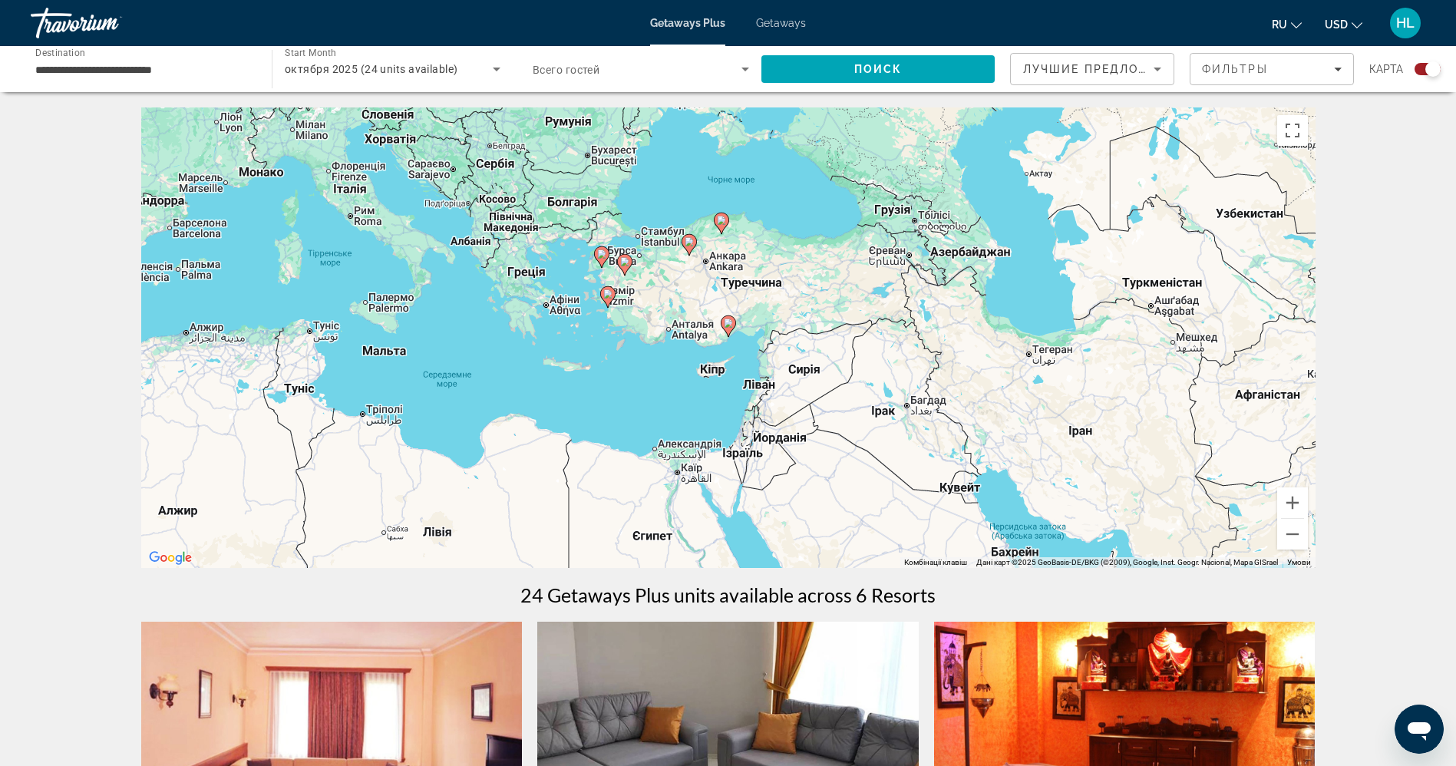
click at [728, 322] on image "Main content" at bounding box center [728, 322] width 9 height 9
type input "**********"
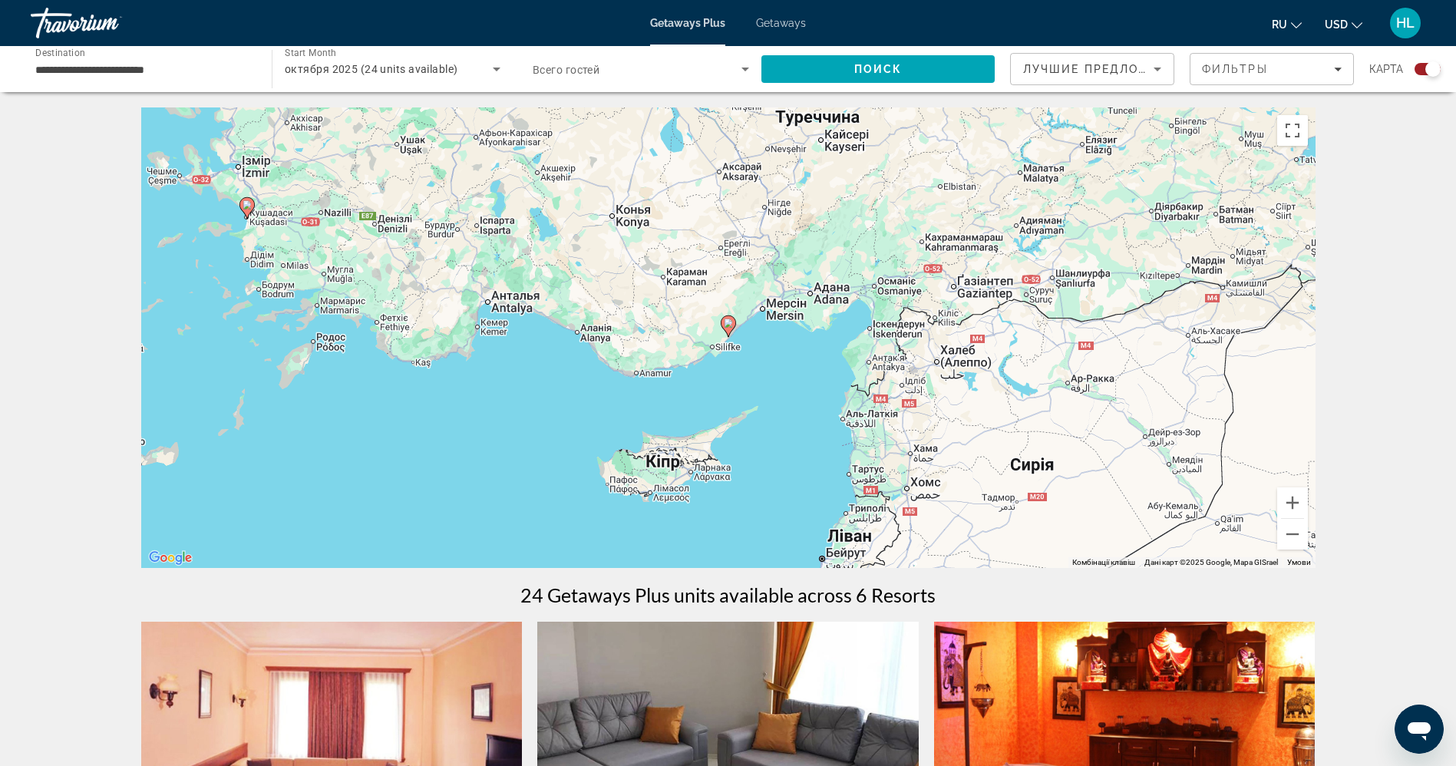
click at [728, 322] on image "Main content" at bounding box center [728, 322] width 9 height 9
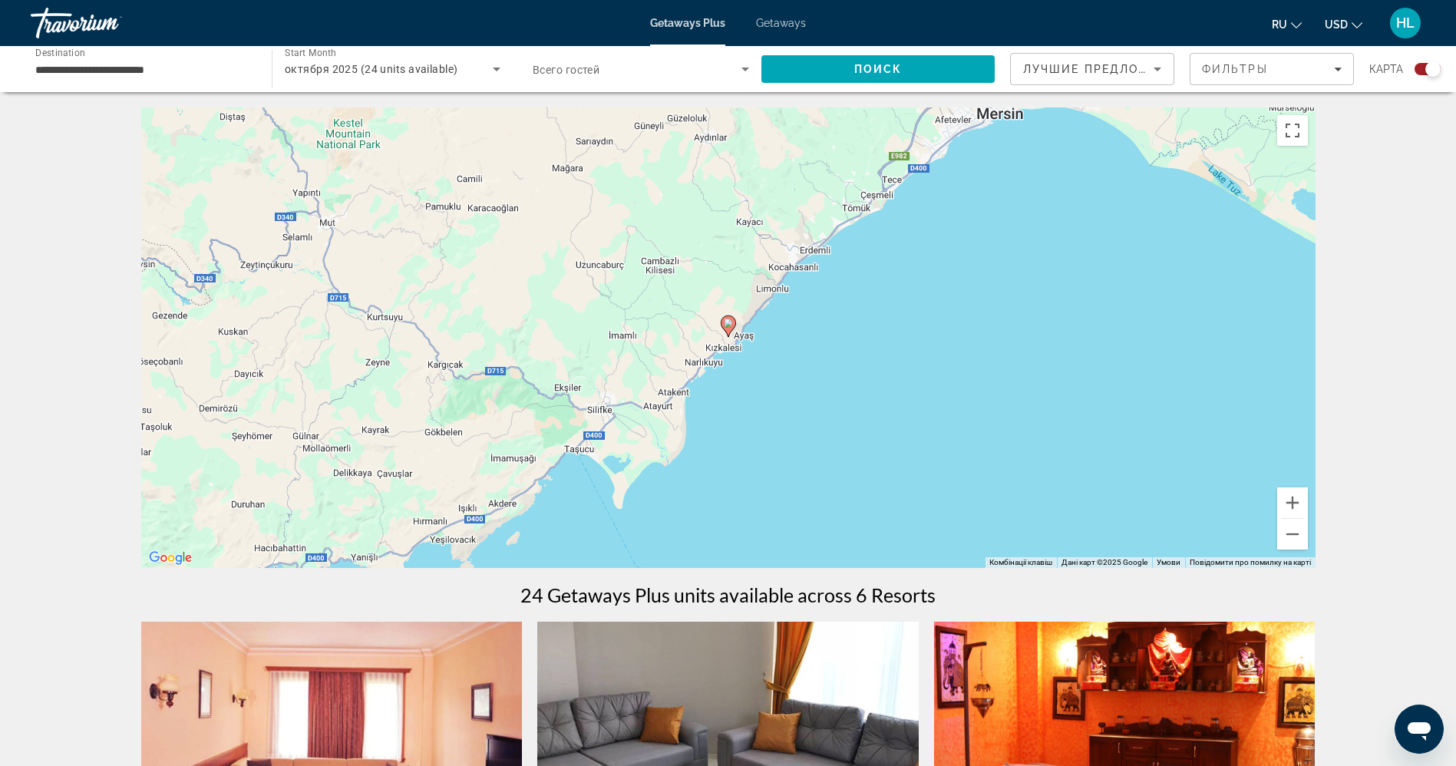
click at [728, 322] on image "Main content" at bounding box center [728, 322] width 9 height 9
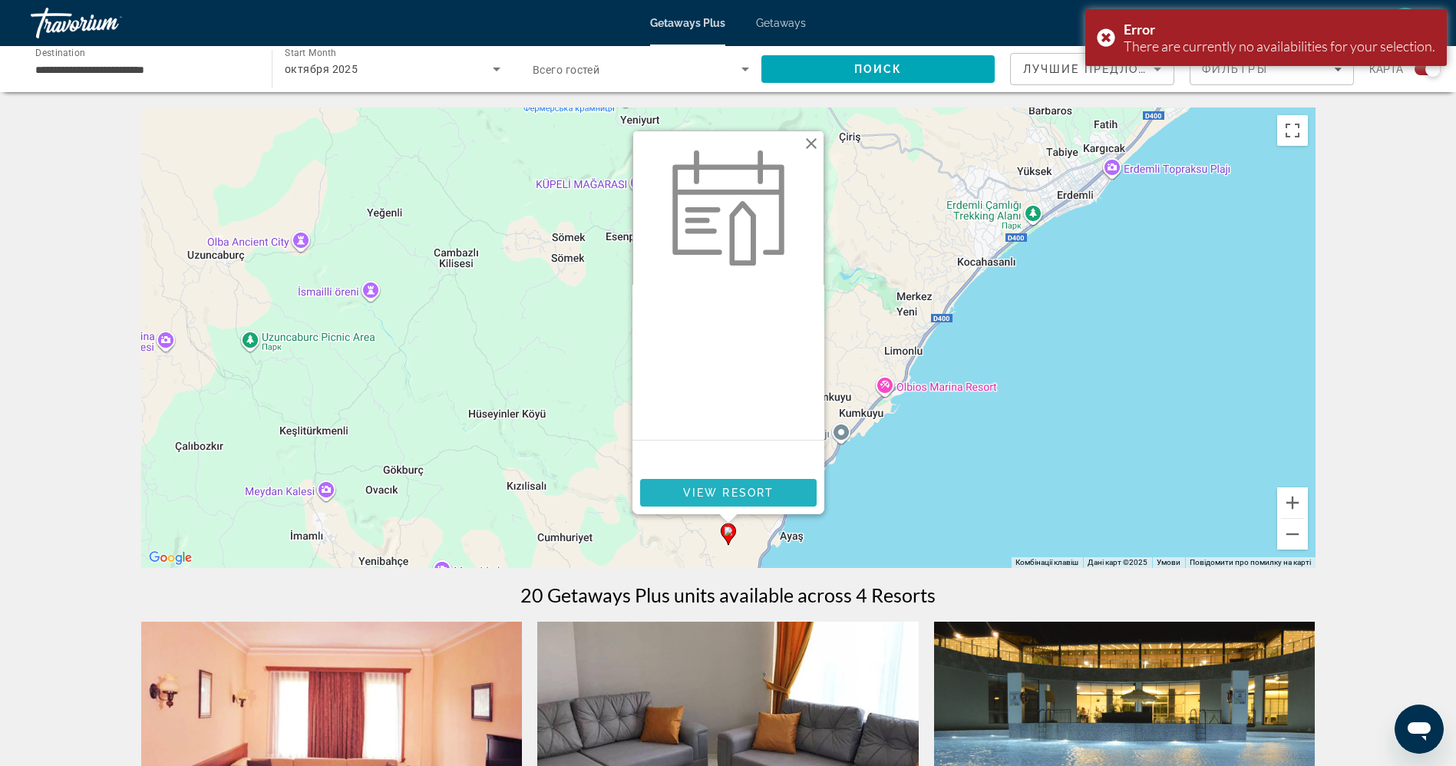
click at [730, 486] on span "View Resort" at bounding box center [727, 492] width 91 height 12
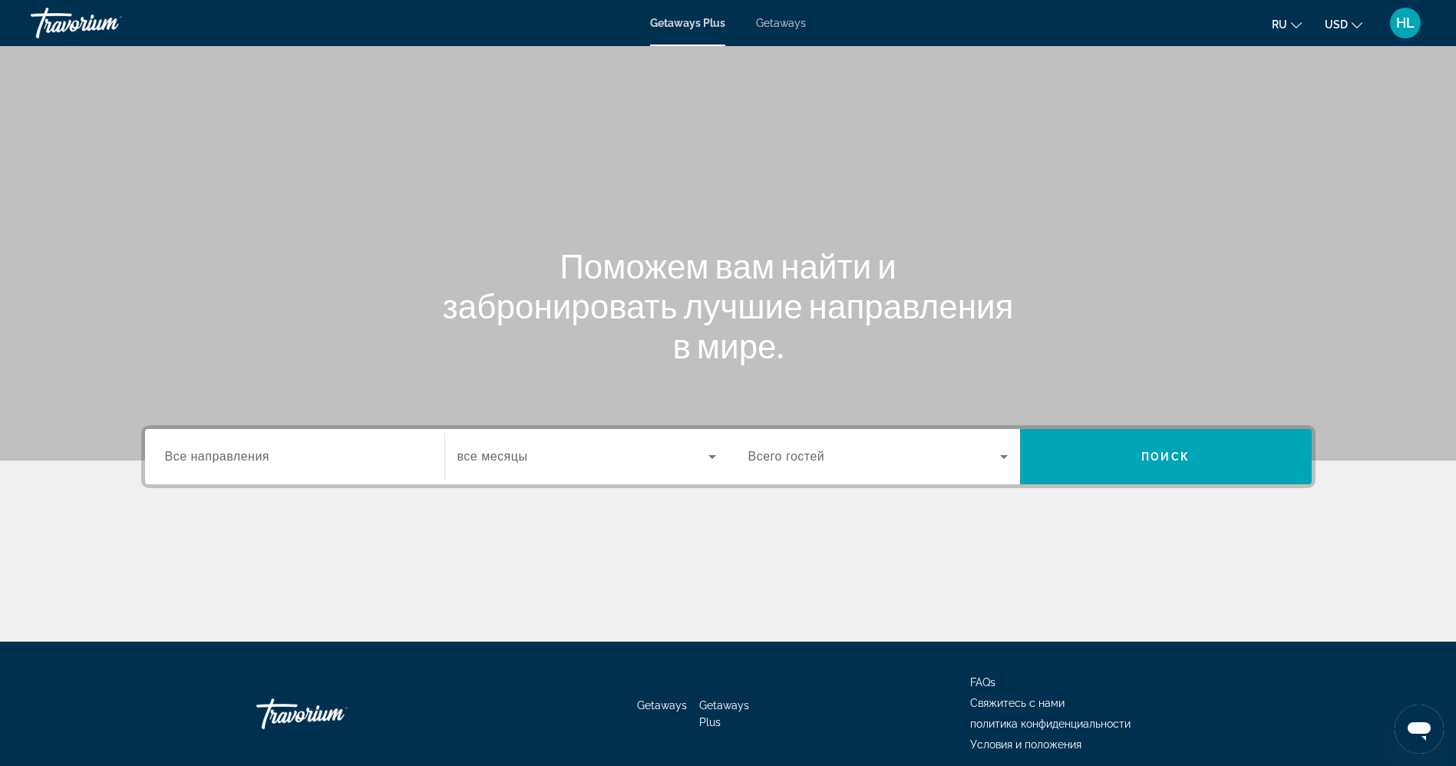
click at [300, 467] on div "Search widget" at bounding box center [294, 457] width 259 height 44
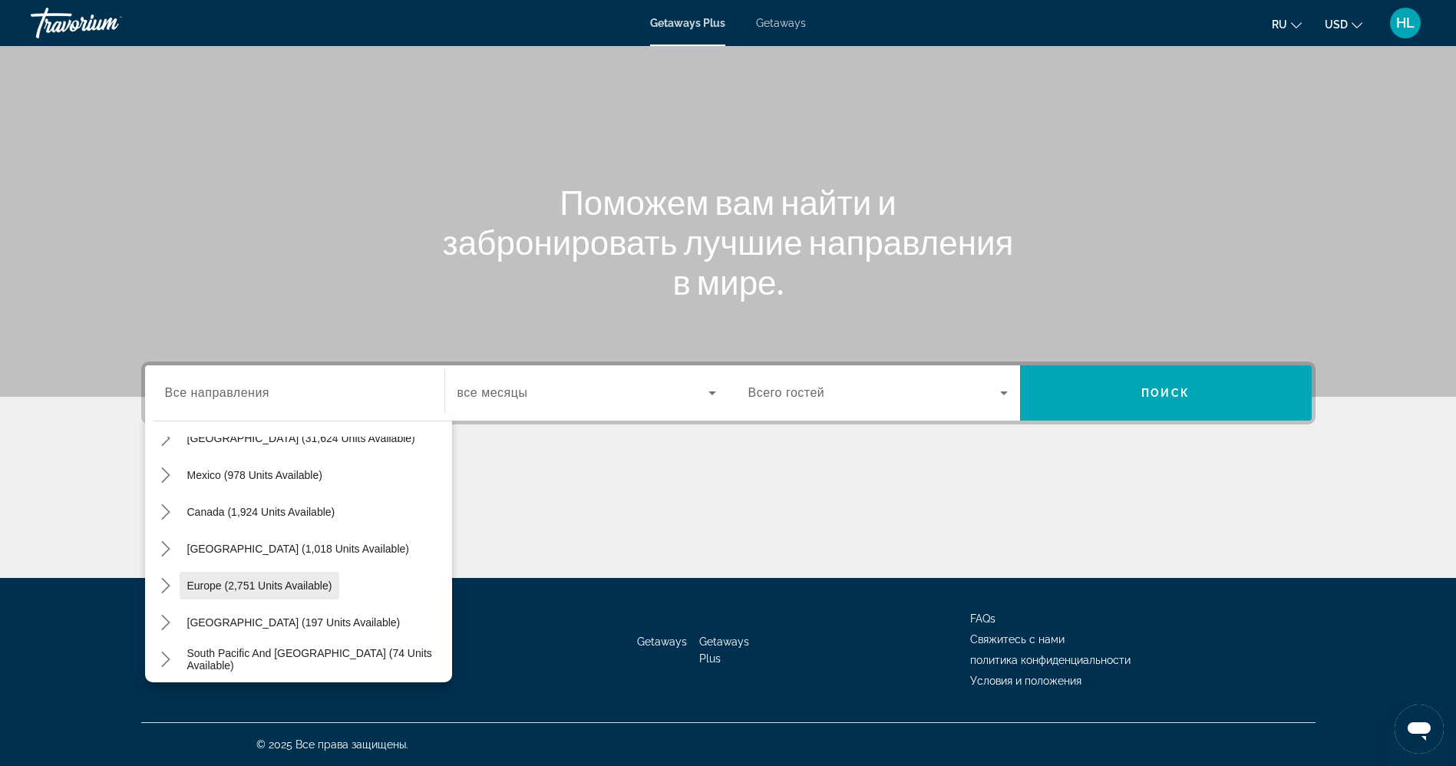
scroll to position [65, 0]
click at [167, 575] on icon "Toggle Europe (2,751 units available) submenu" at bounding box center [165, 581] width 15 height 15
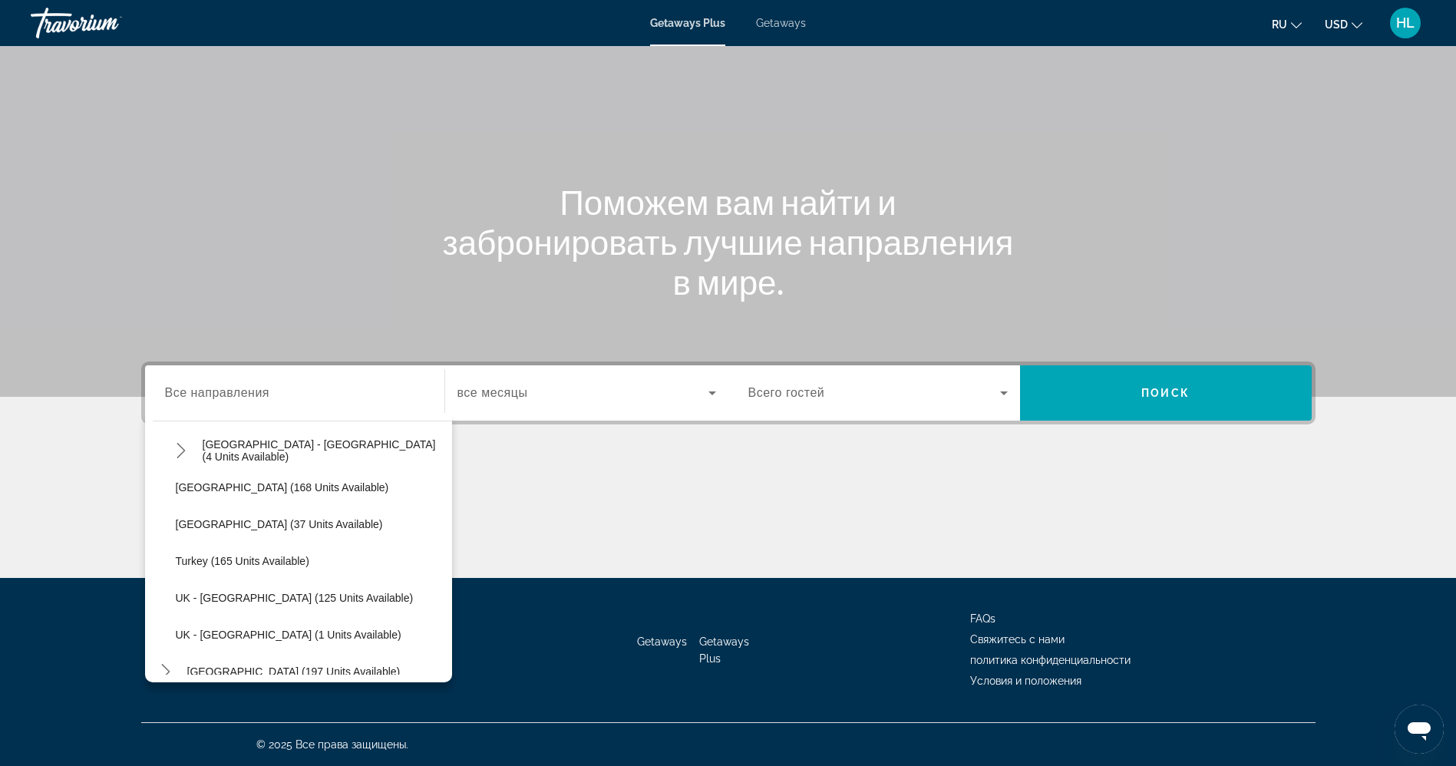
scroll to position [754, 0]
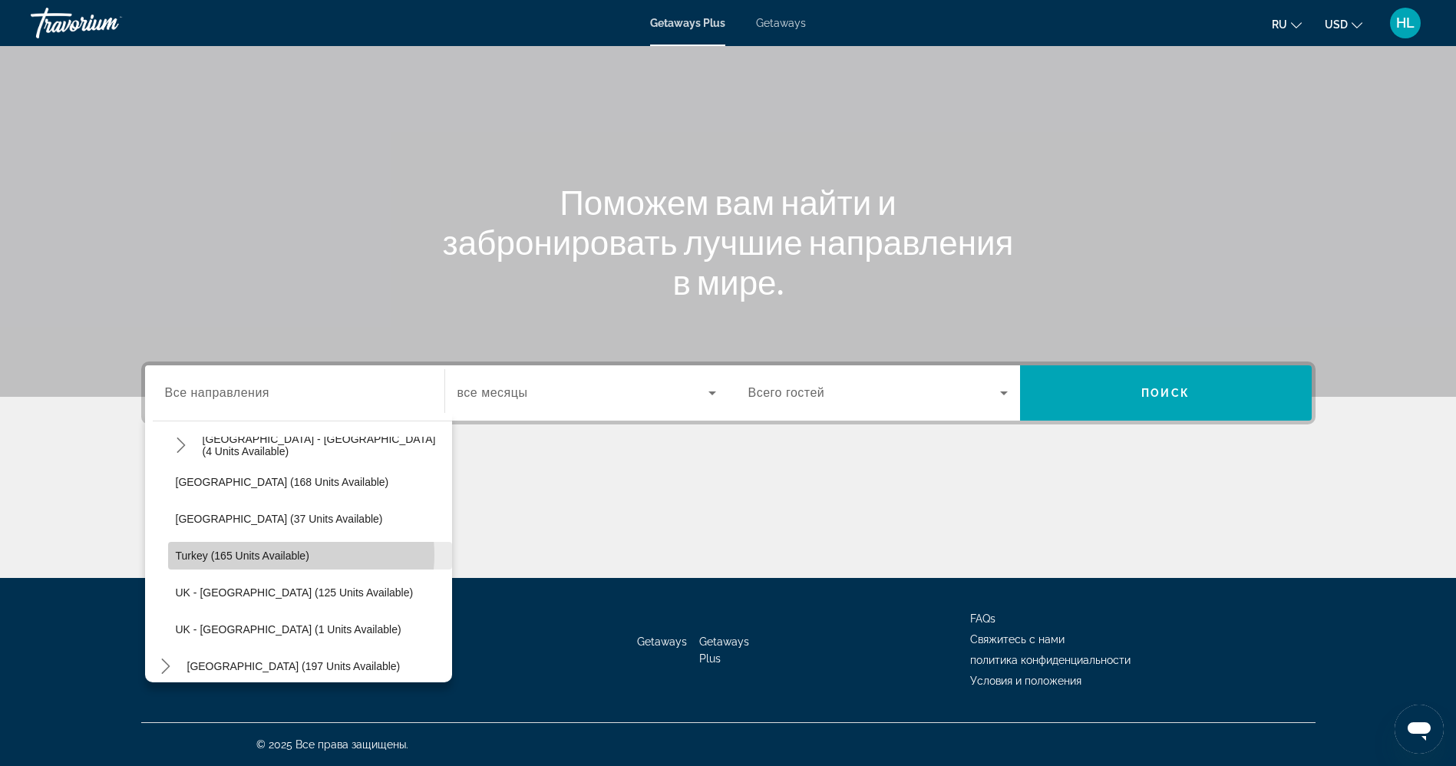
click at [290, 555] on span "Turkey (165 units available)" at bounding box center [243, 555] width 134 height 12
type input "**********"
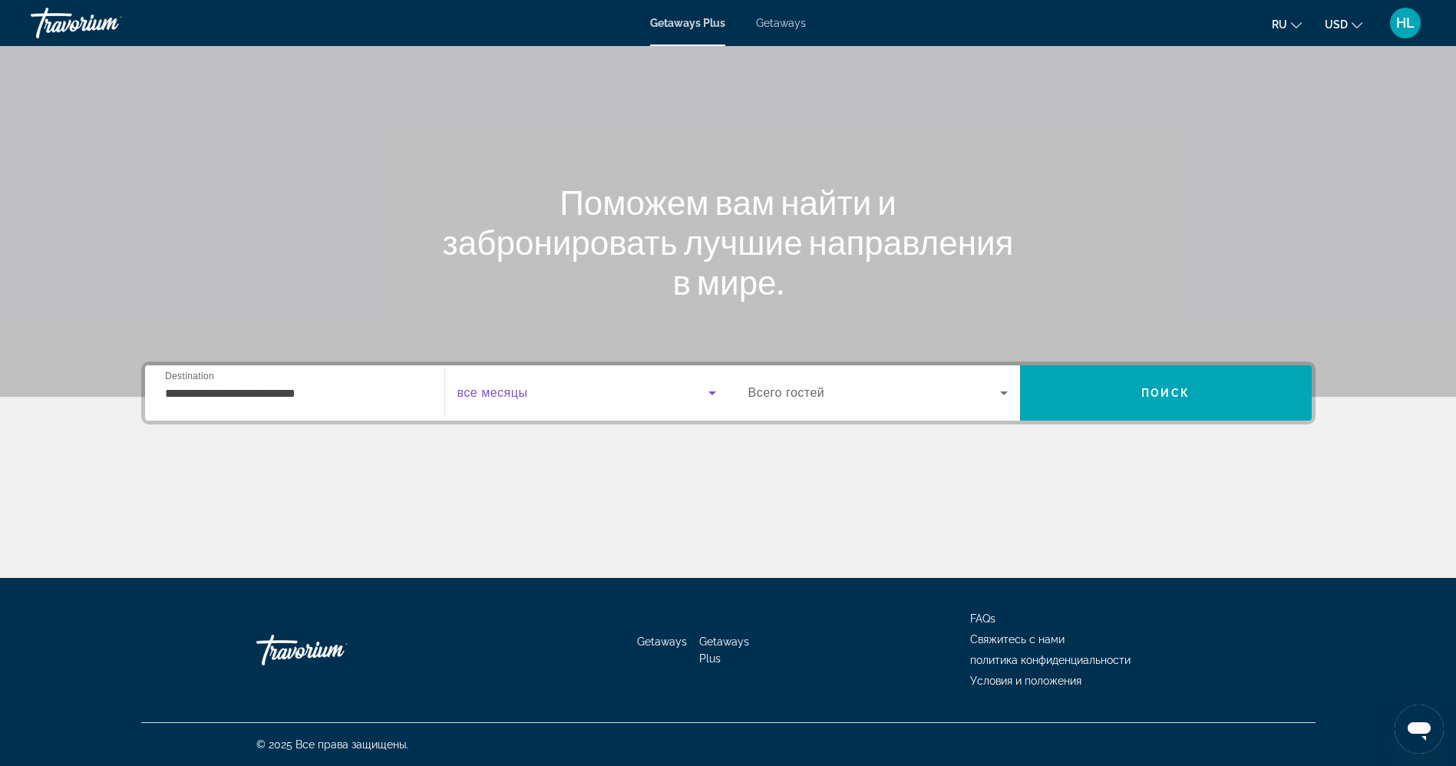
click at [614, 384] on span "Search widget" at bounding box center [582, 393] width 251 height 18
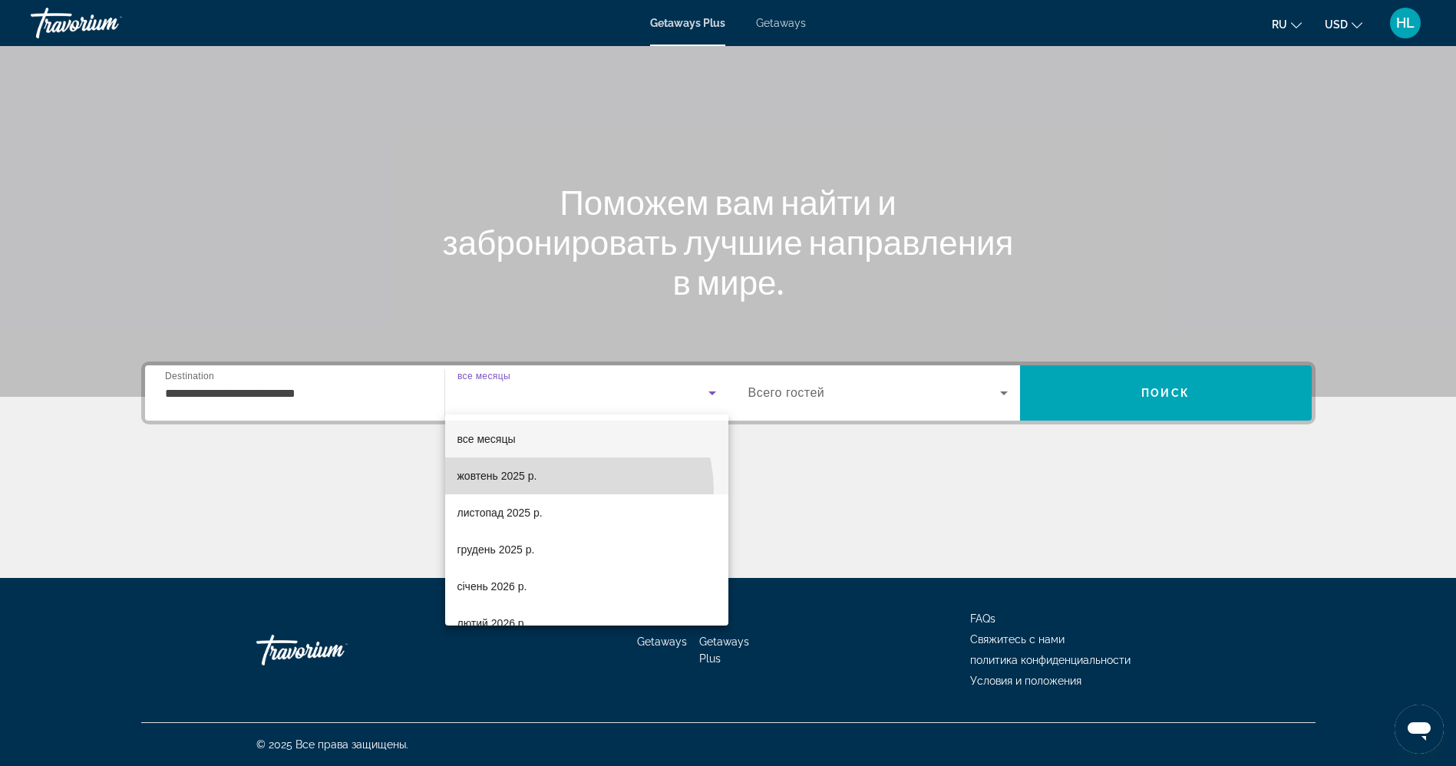
click at [572, 490] on mat-option "жовтень 2025 р." at bounding box center [586, 475] width 283 height 37
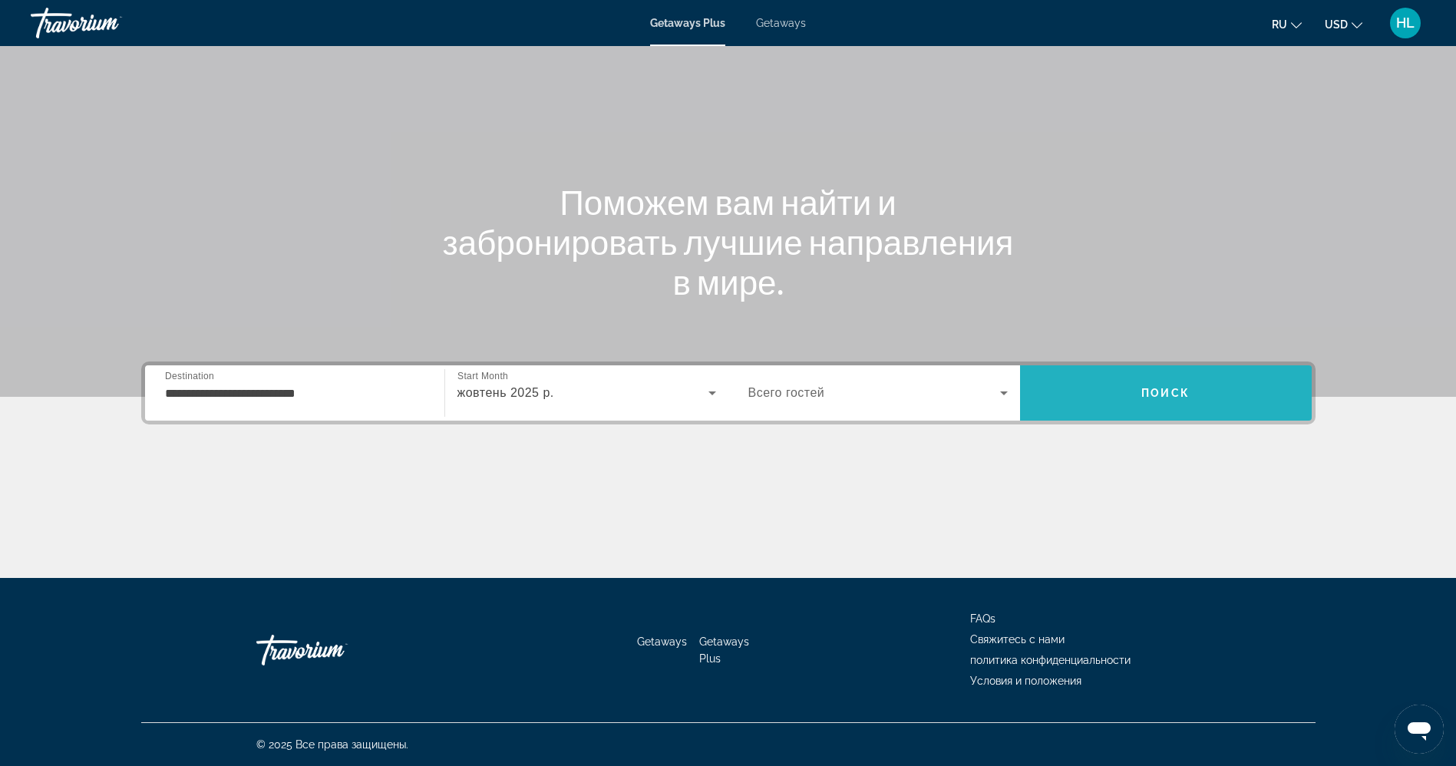
click at [1142, 397] on span "Поиск" at bounding box center [1165, 393] width 48 height 12
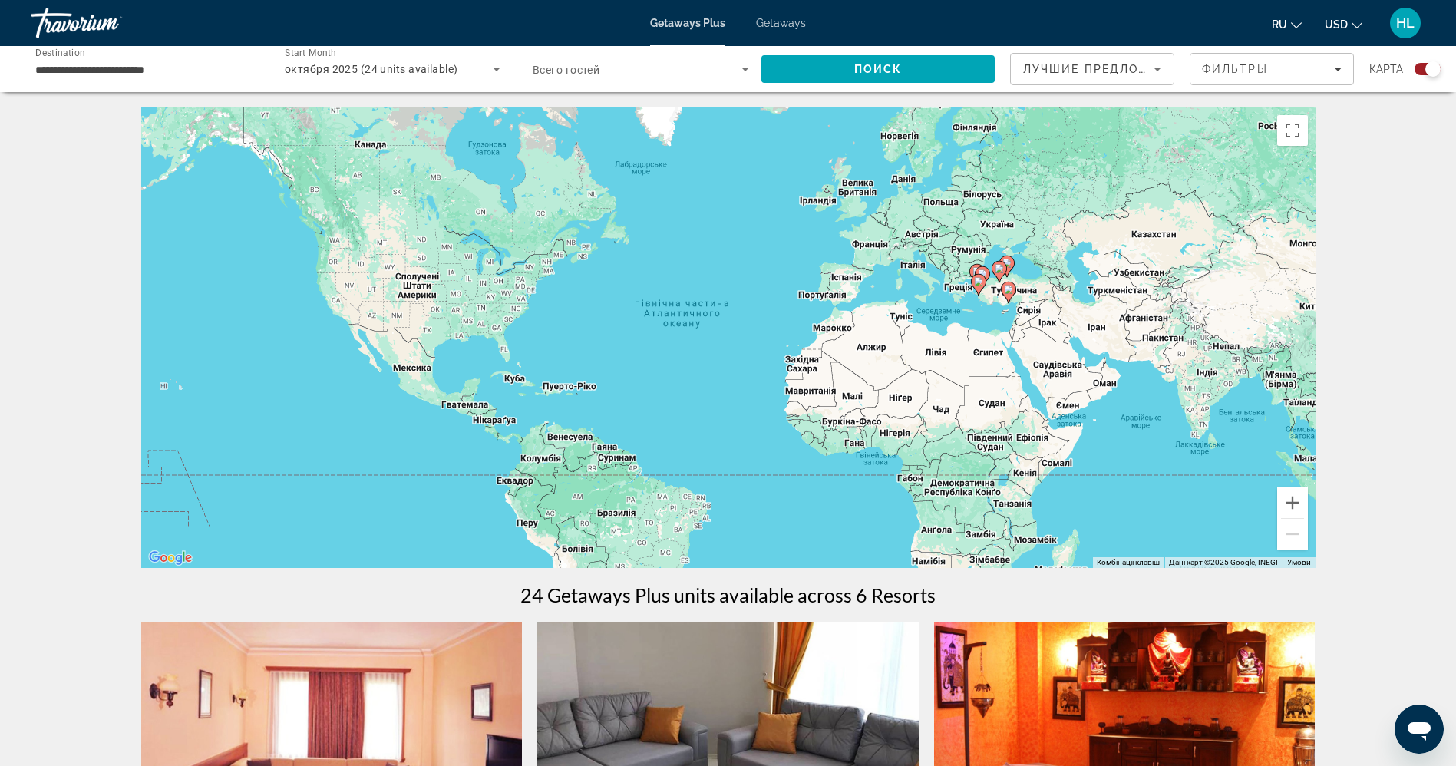
click at [1012, 291] on image "Main content" at bounding box center [1008, 289] width 9 height 9
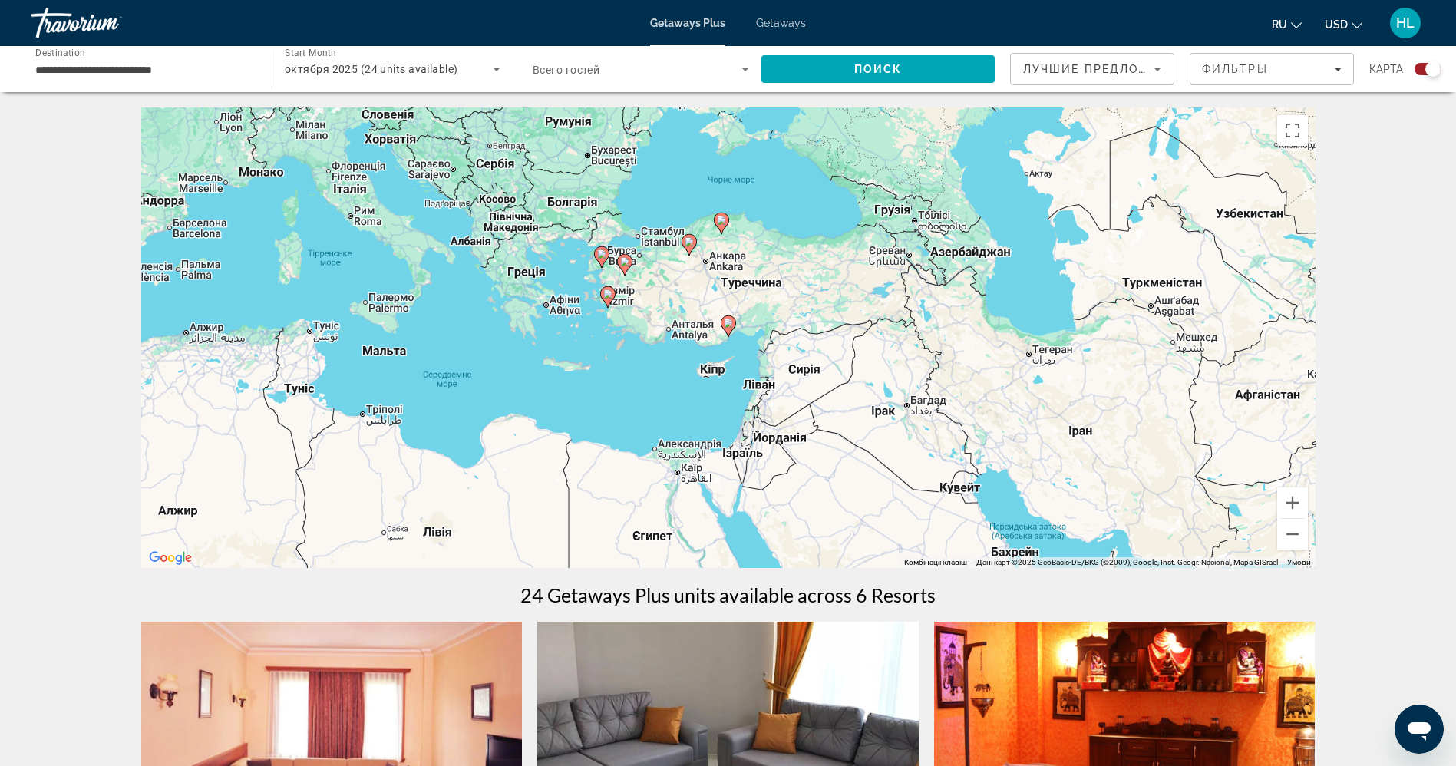
click at [609, 298] on icon "Main content" at bounding box center [607, 297] width 14 height 20
type input "**********"
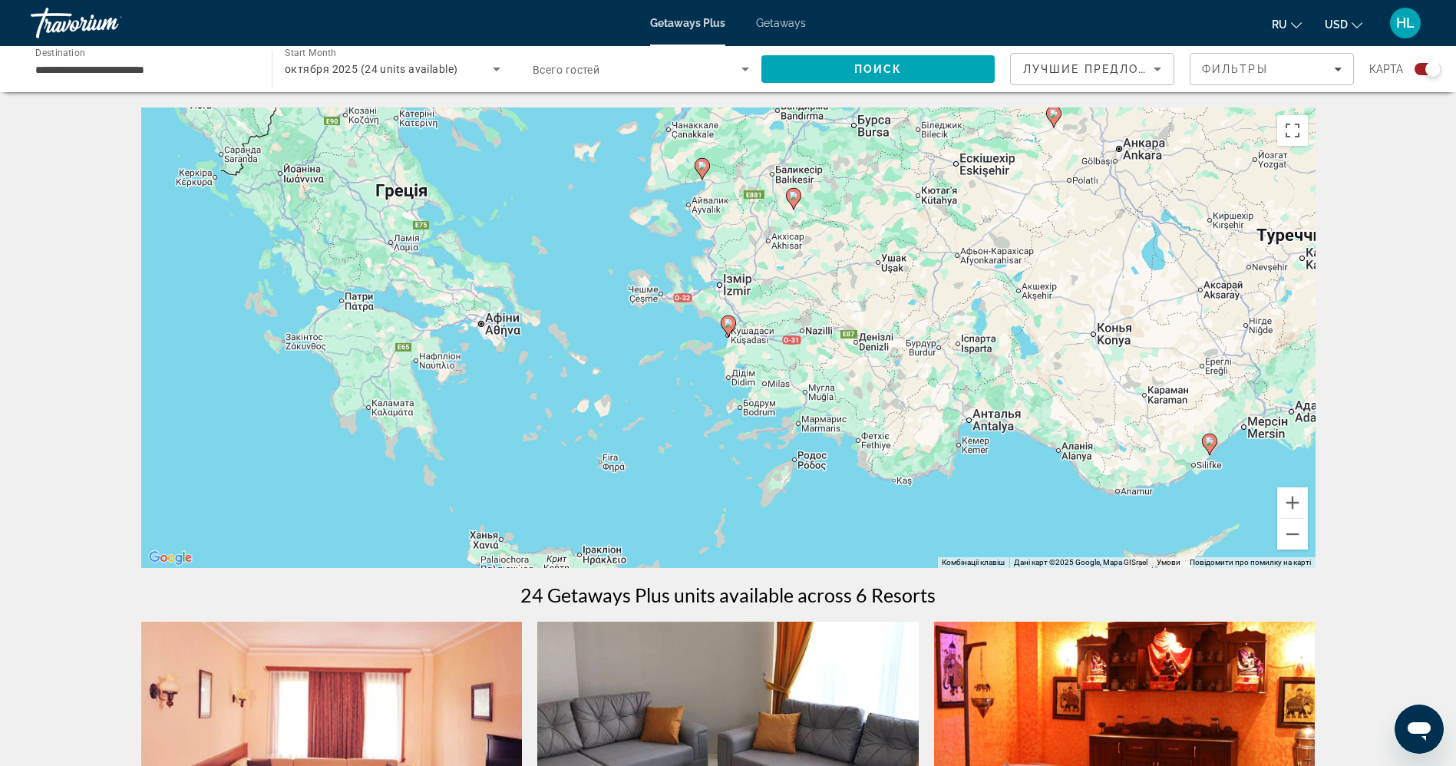
click at [702, 164] on image "Main content" at bounding box center [701, 165] width 9 height 9
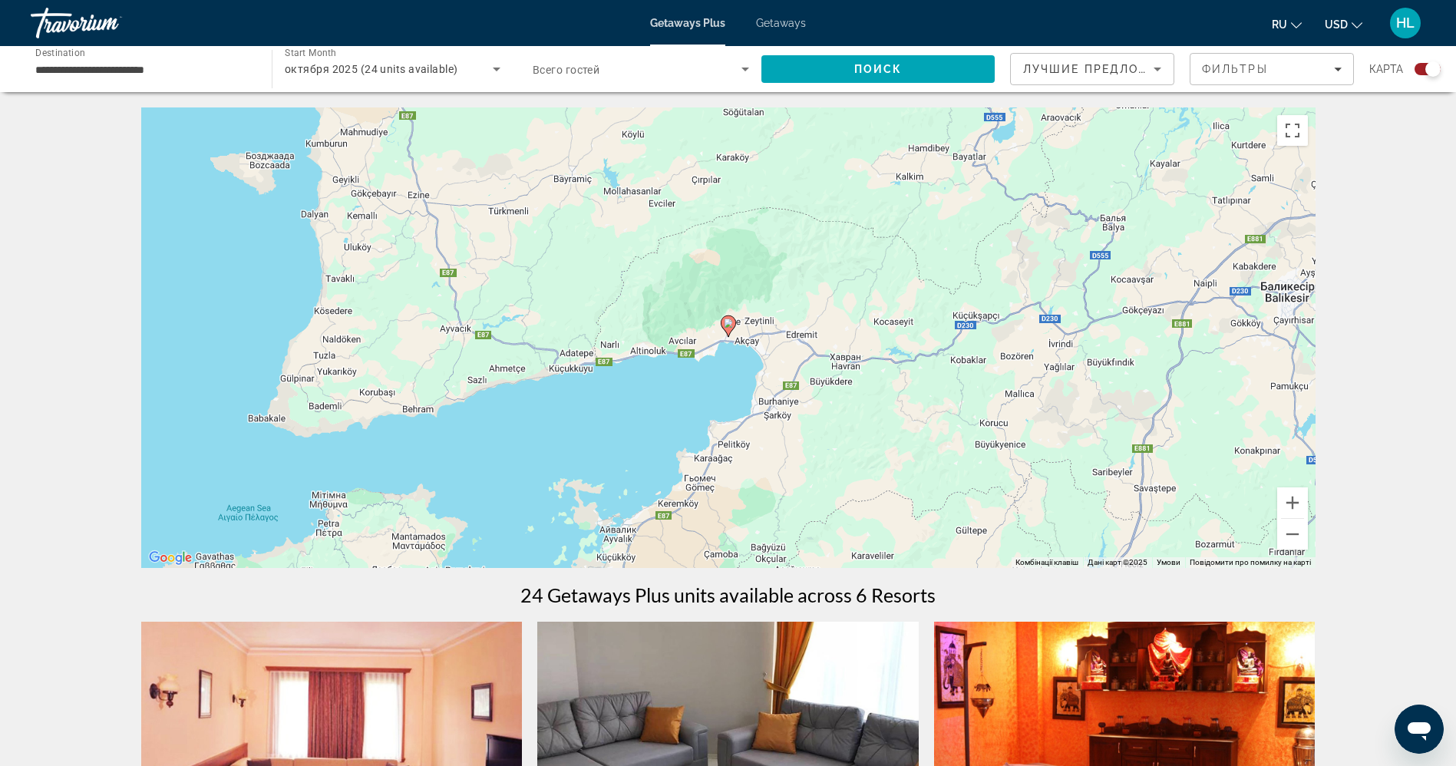
click at [729, 328] on icon "Main content" at bounding box center [727, 326] width 14 height 20
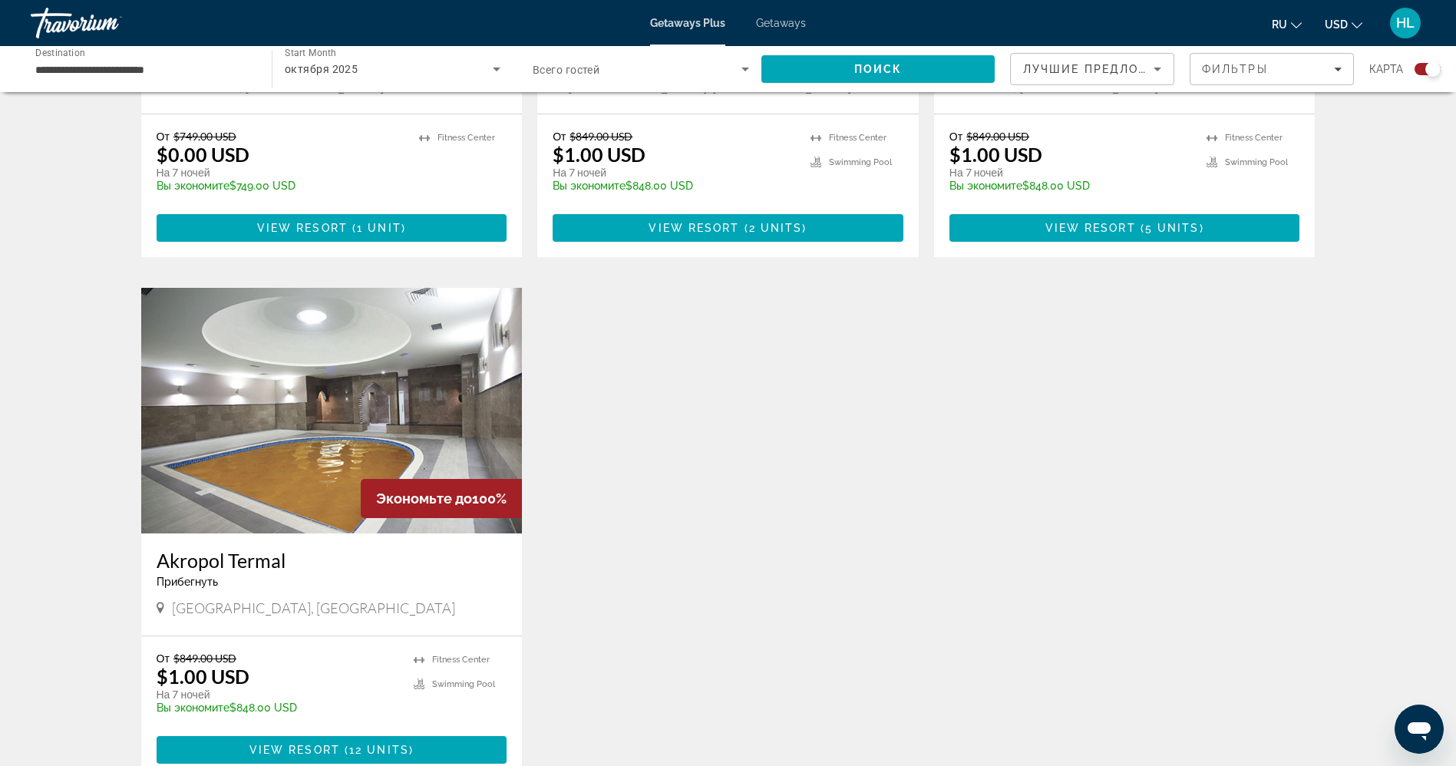
scroll to position [859, 0]
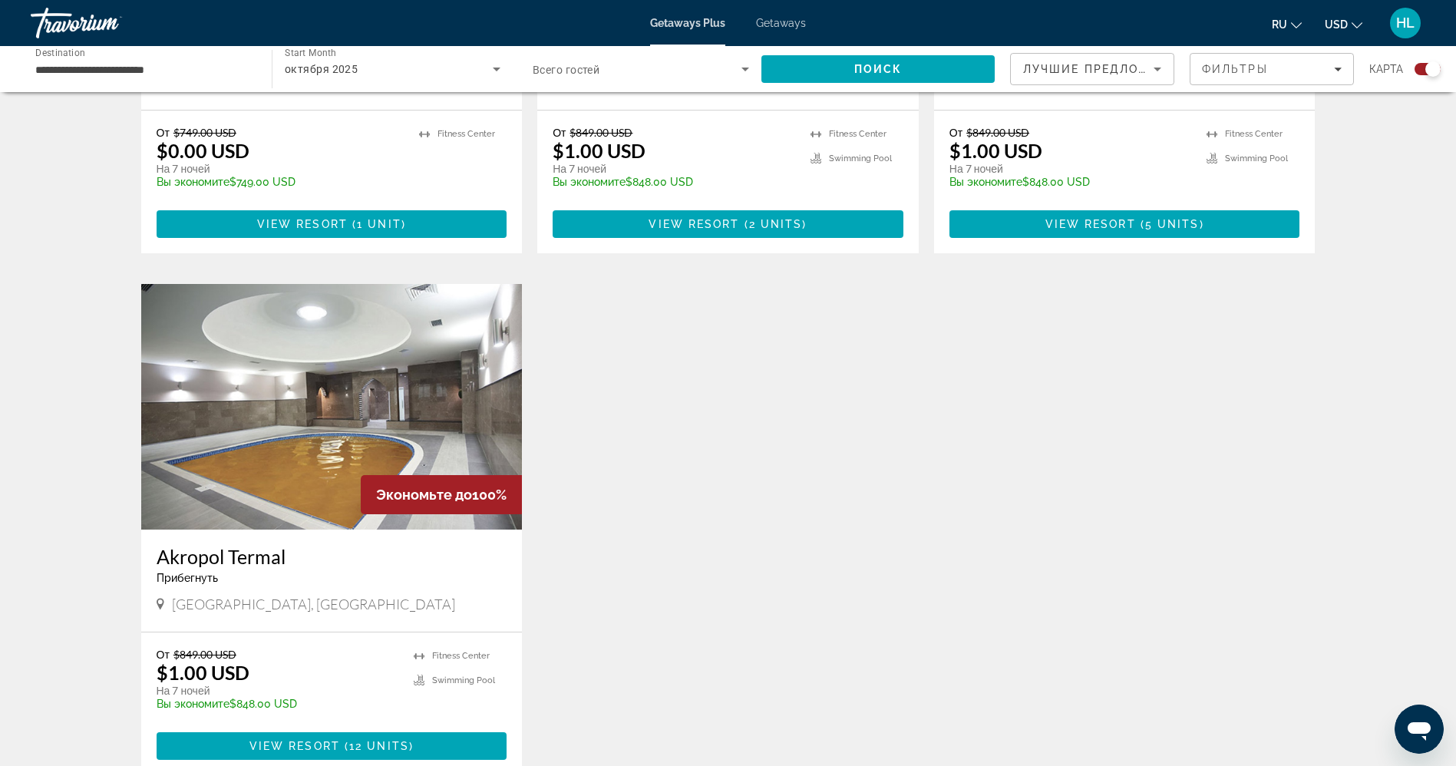
click at [285, 461] on img "Main content" at bounding box center [331, 407] width 381 height 246
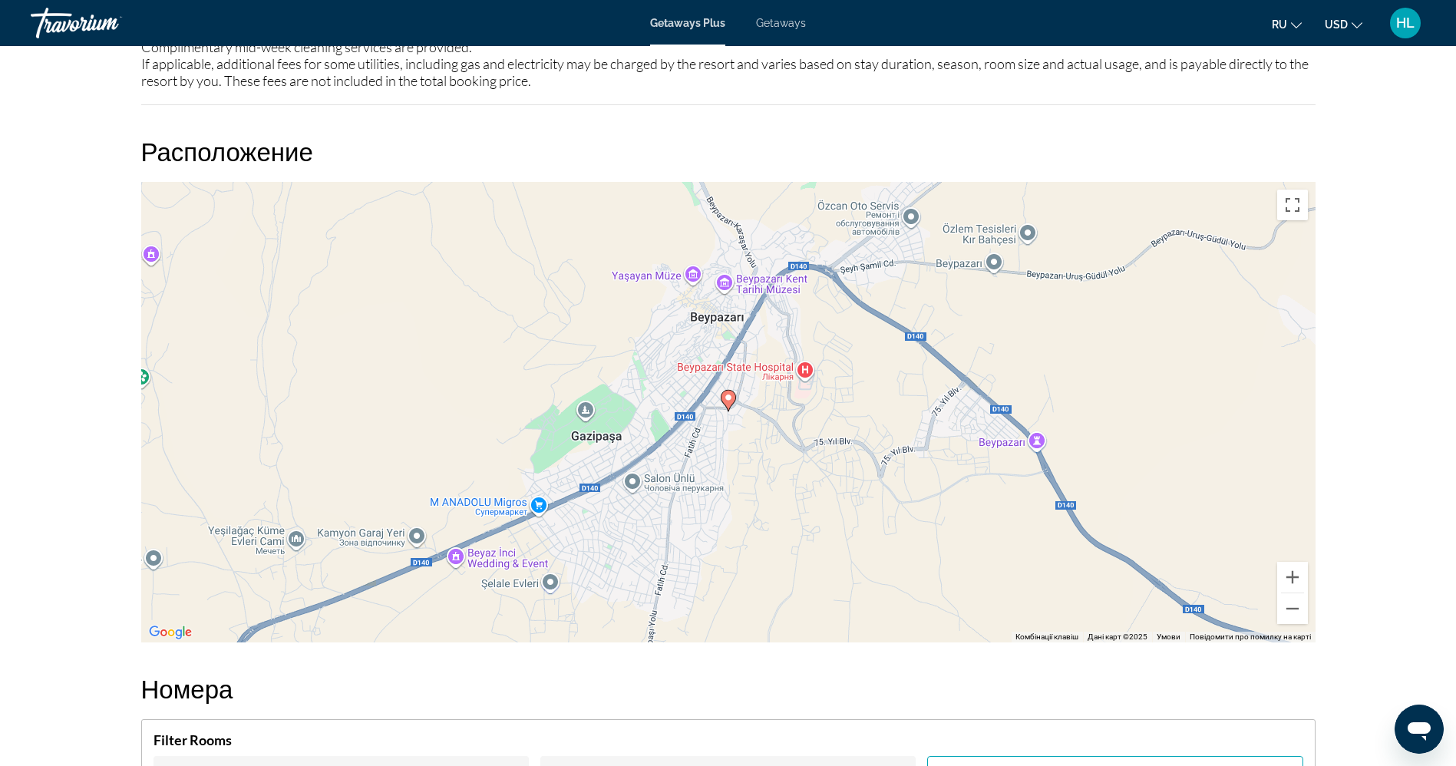
scroll to position [1813, 0]
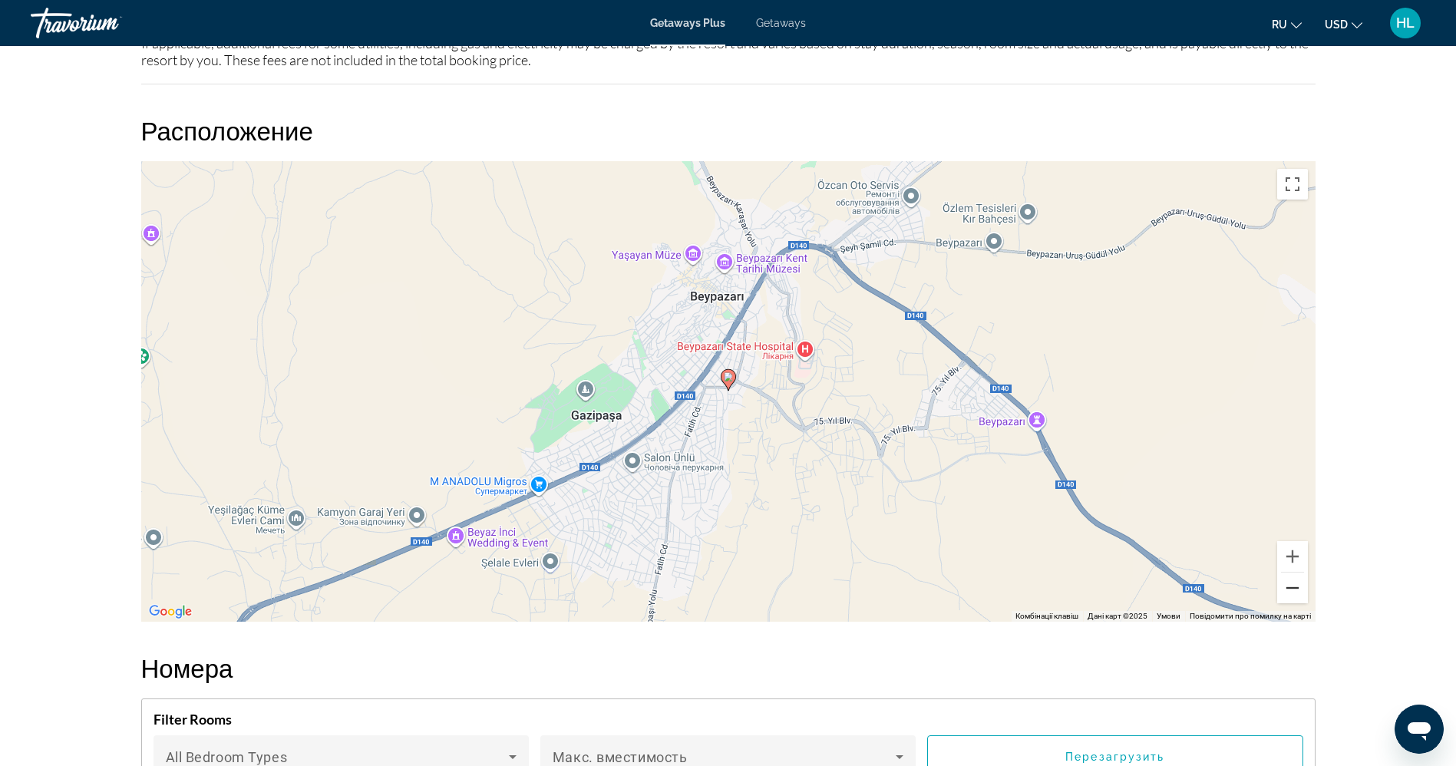
click at [1287, 595] on button "Зменшити" at bounding box center [1292, 587] width 31 height 31
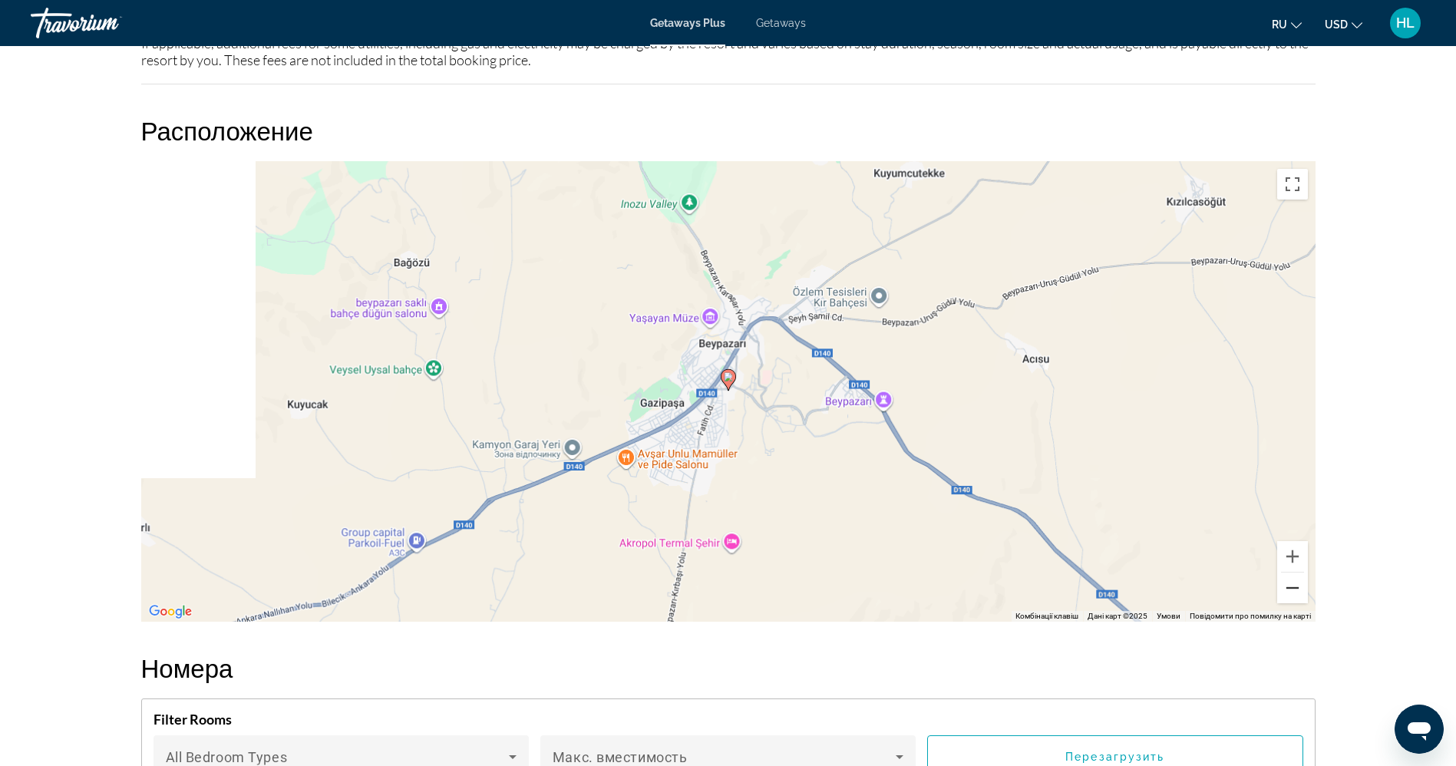
click at [1287, 595] on button "Зменшити" at bounding box center [1292, 587] width 31 height 31
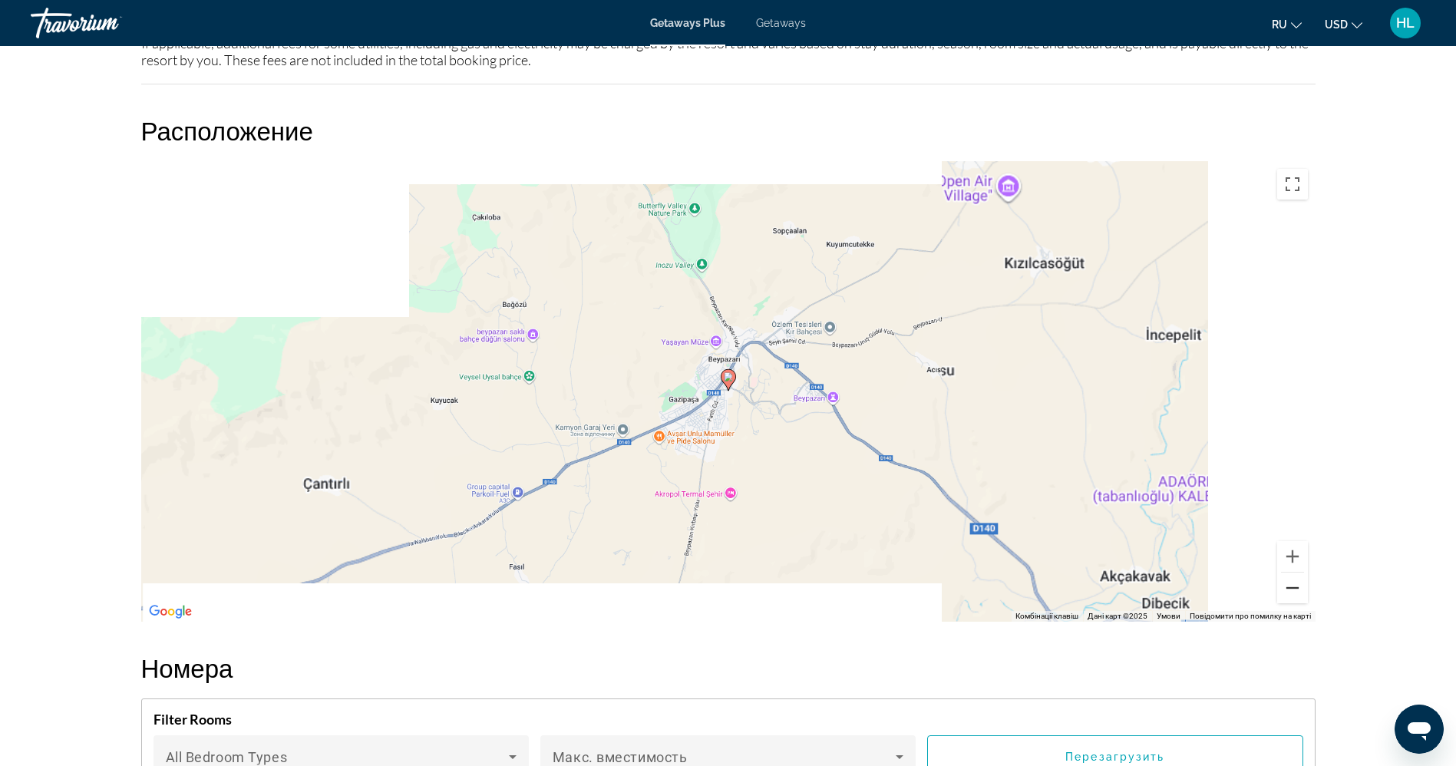
click at [1287, 595] on button "Зменшити" at bounding box center [1292, 587] width 31 height 31
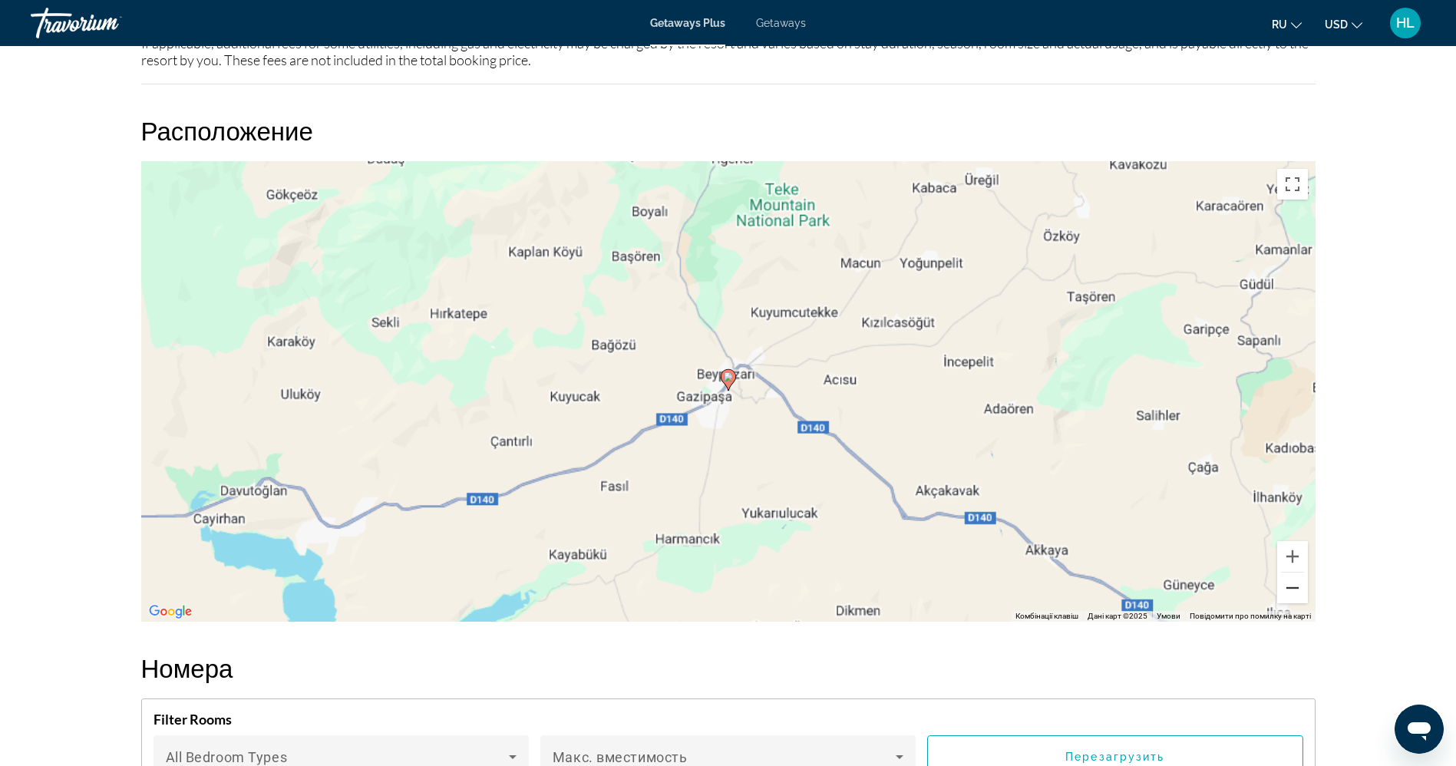
click at [1287, 595] on button "Зменшити" at bounding box center [1292, 587] width 31 height 31
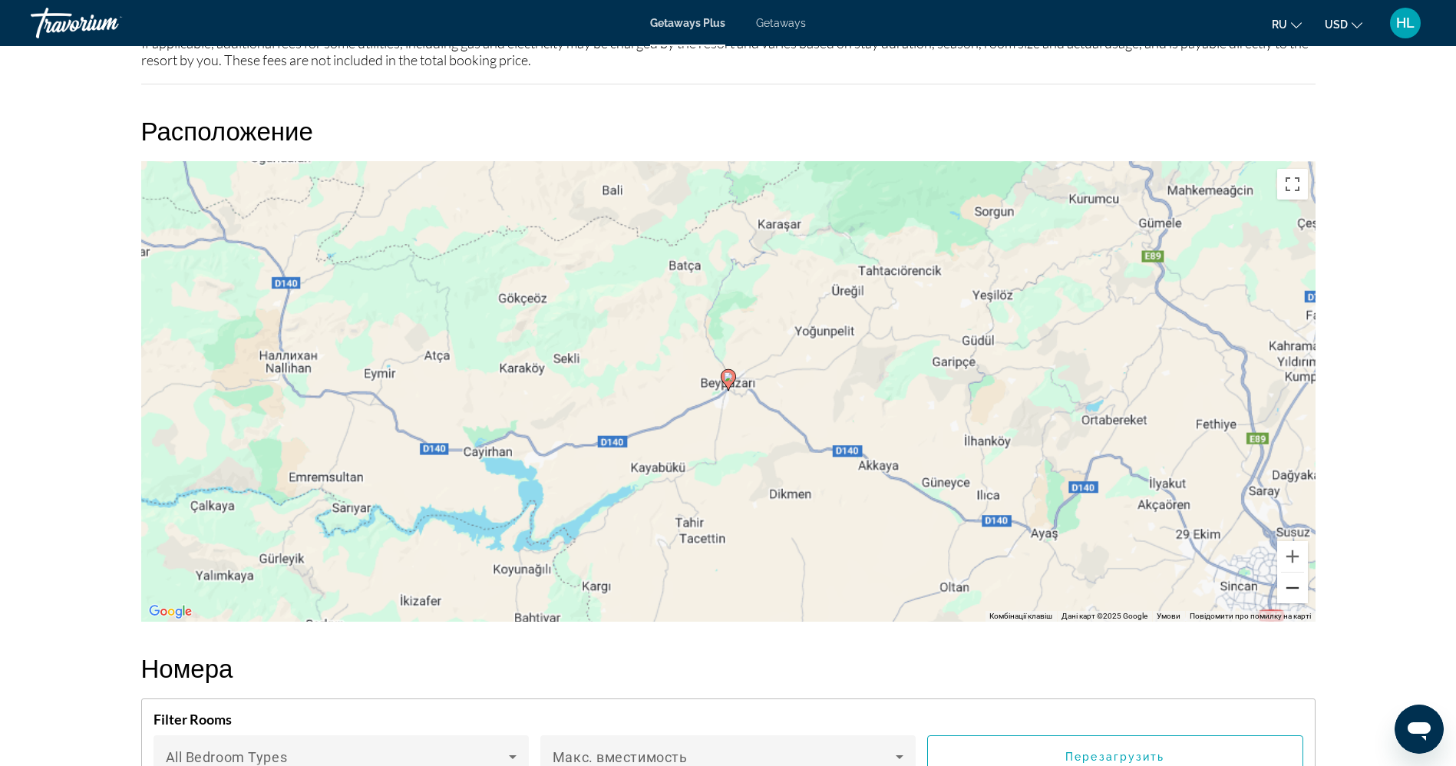
click at [1287, 595] on button "Зменшити" at bounding box center [1292, 587] width 31 height 31
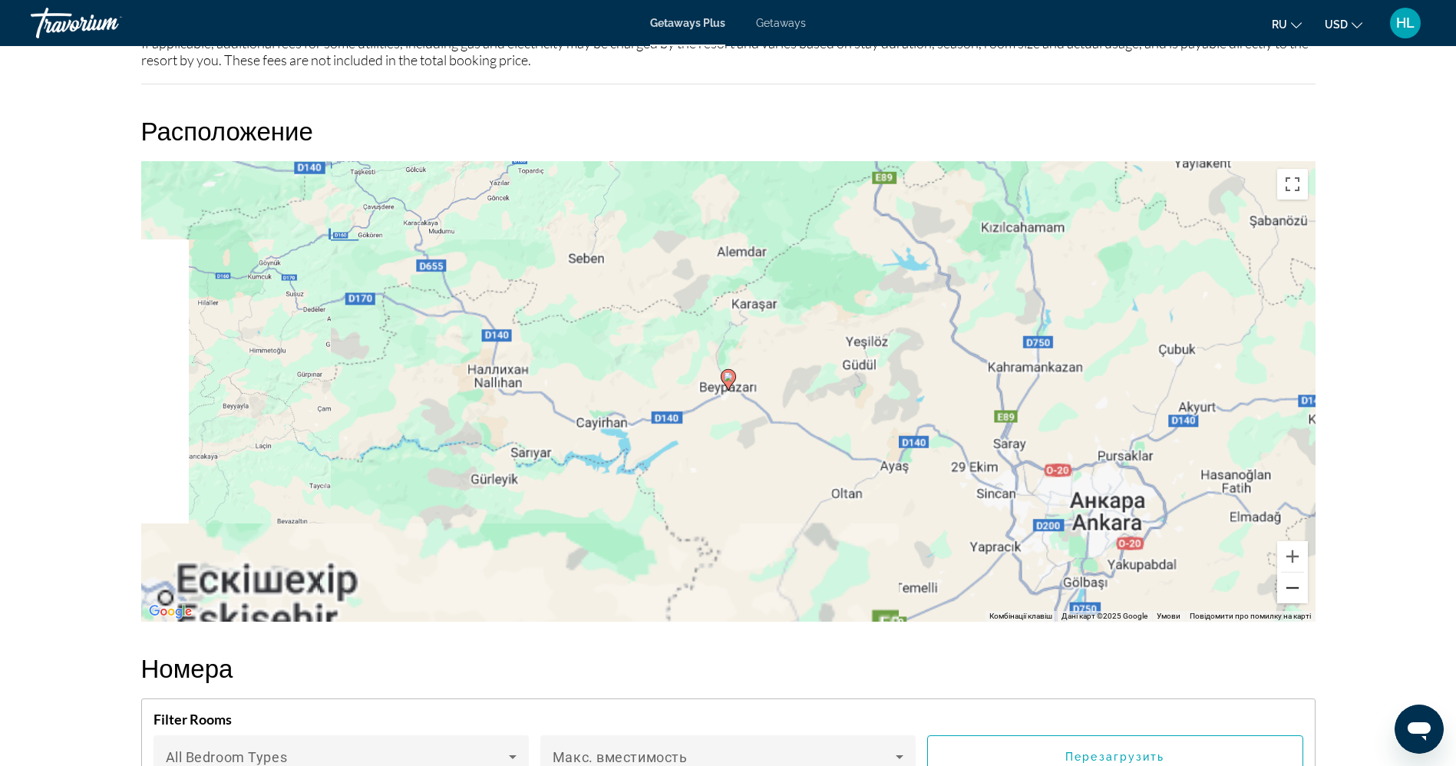
click at [1287, 595] on button "Зменшити" at bounding box center [1292, 587] width 31 height 31
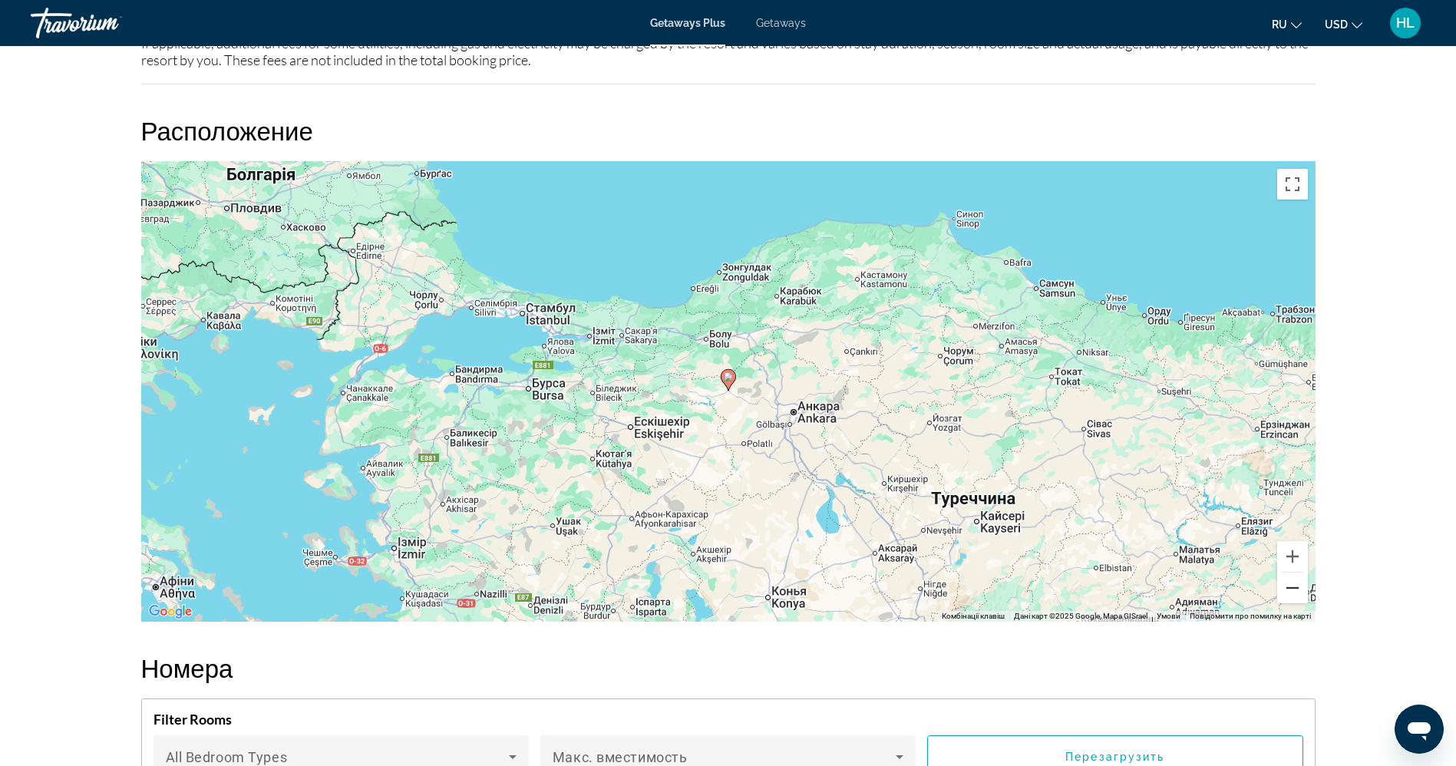
click at [1287, 595] on button "Зменшити" at bounding box center [1292, 587] width 31 height 31
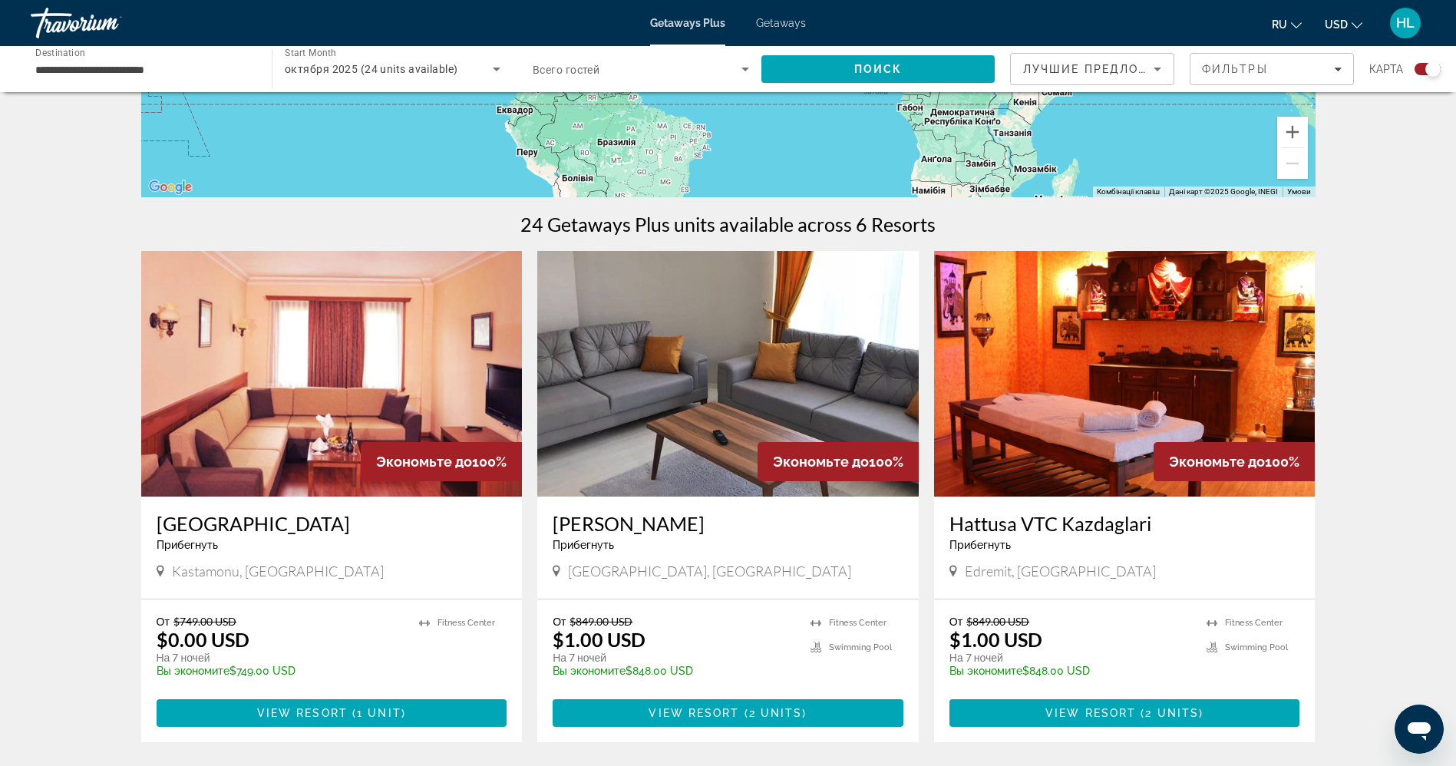
scroll to position [381, 0]
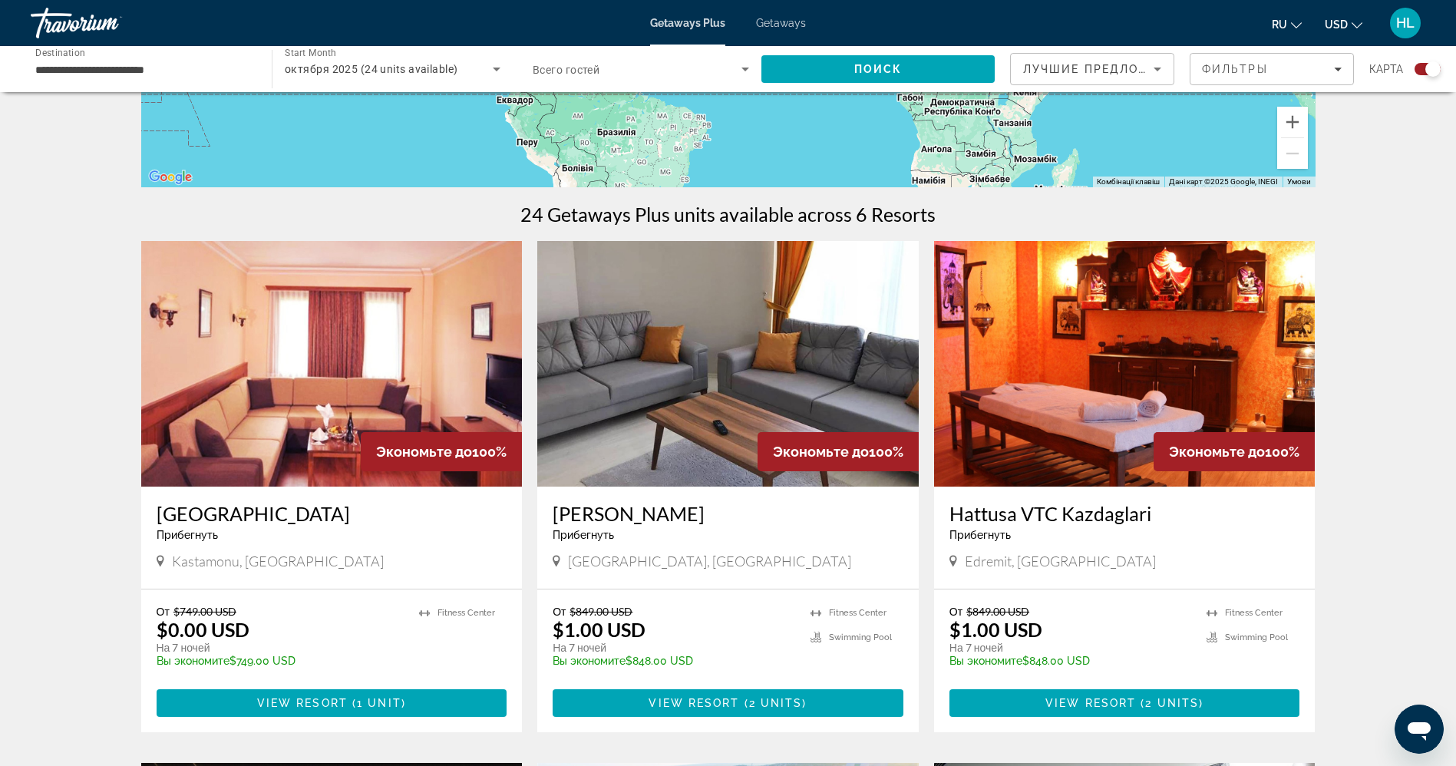
click at [1109, 404] on img "Main content" at bounding box center [1124, 364] width 381 height 246
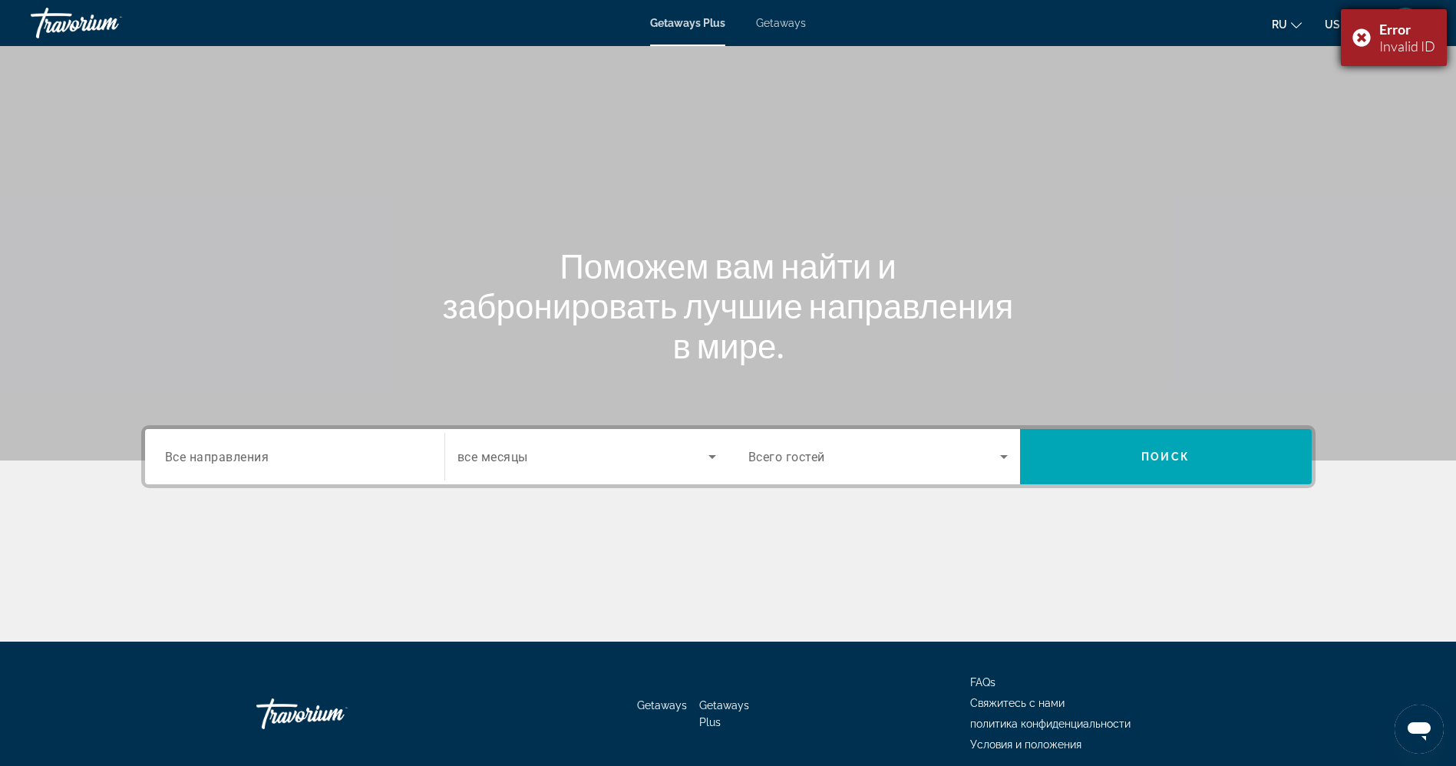
click at [1362, 28] on div "Error Invalid ID" at bounding box center [1393, 37] width 106 height 57
click at [781, 25] on span "Getaways" at bounding box center [781, 23] width 50 height 12
click at [284, 459] on input "Destination Все направления" at bounding box center [294, 457] width 259 height 18
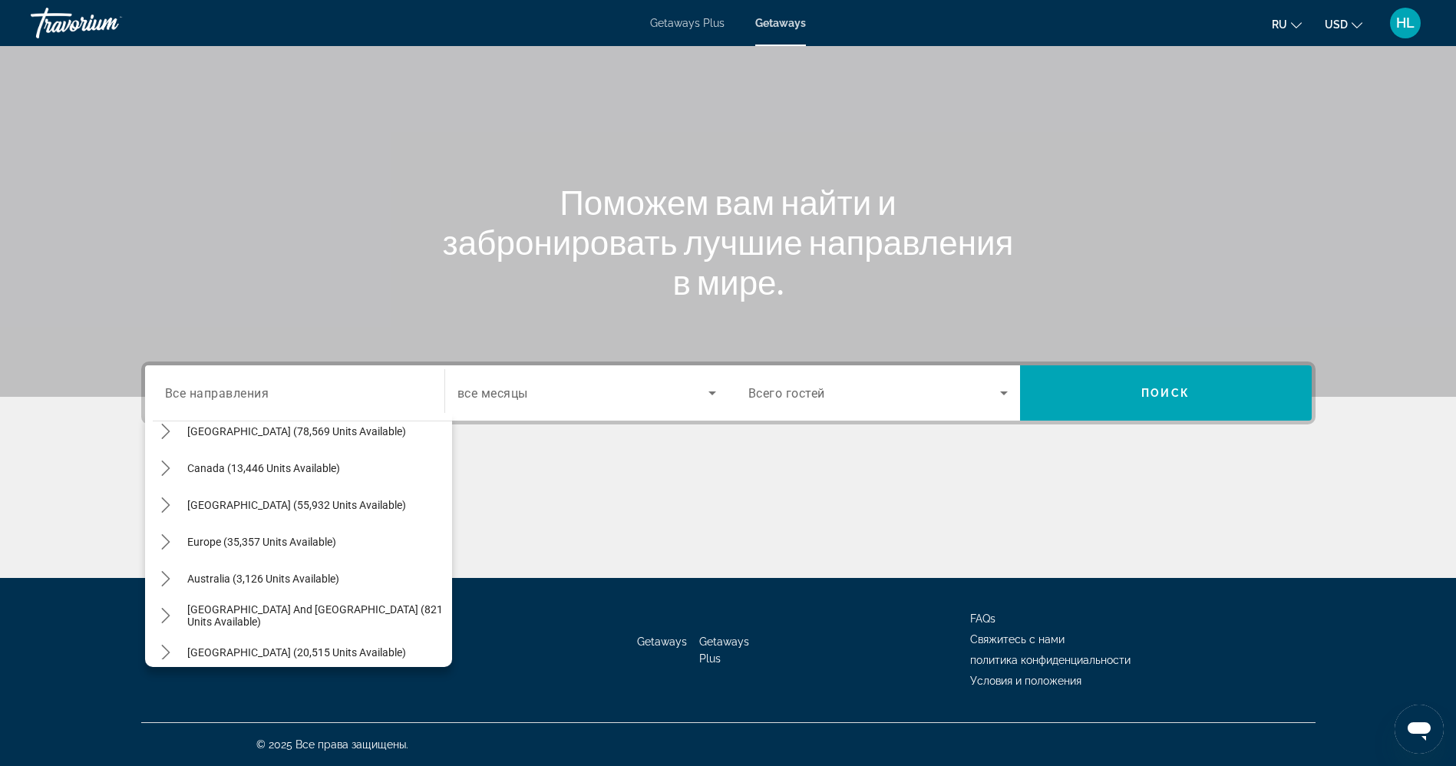
scroll to position [79, 0]
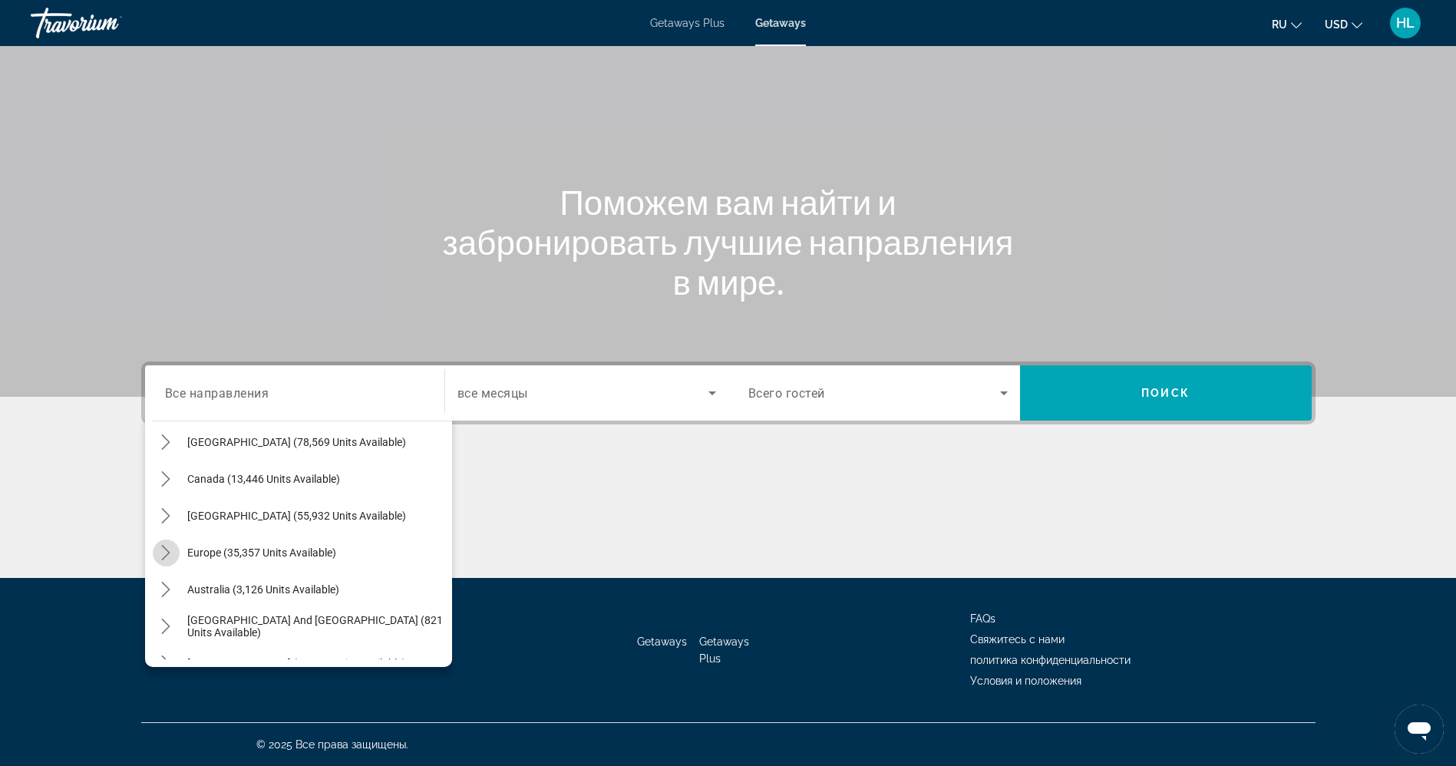
click at [162, 555] on icon "Toggle Europe (35,357 units available) submenu" at bounding box center [165, 552] width 15 height 15
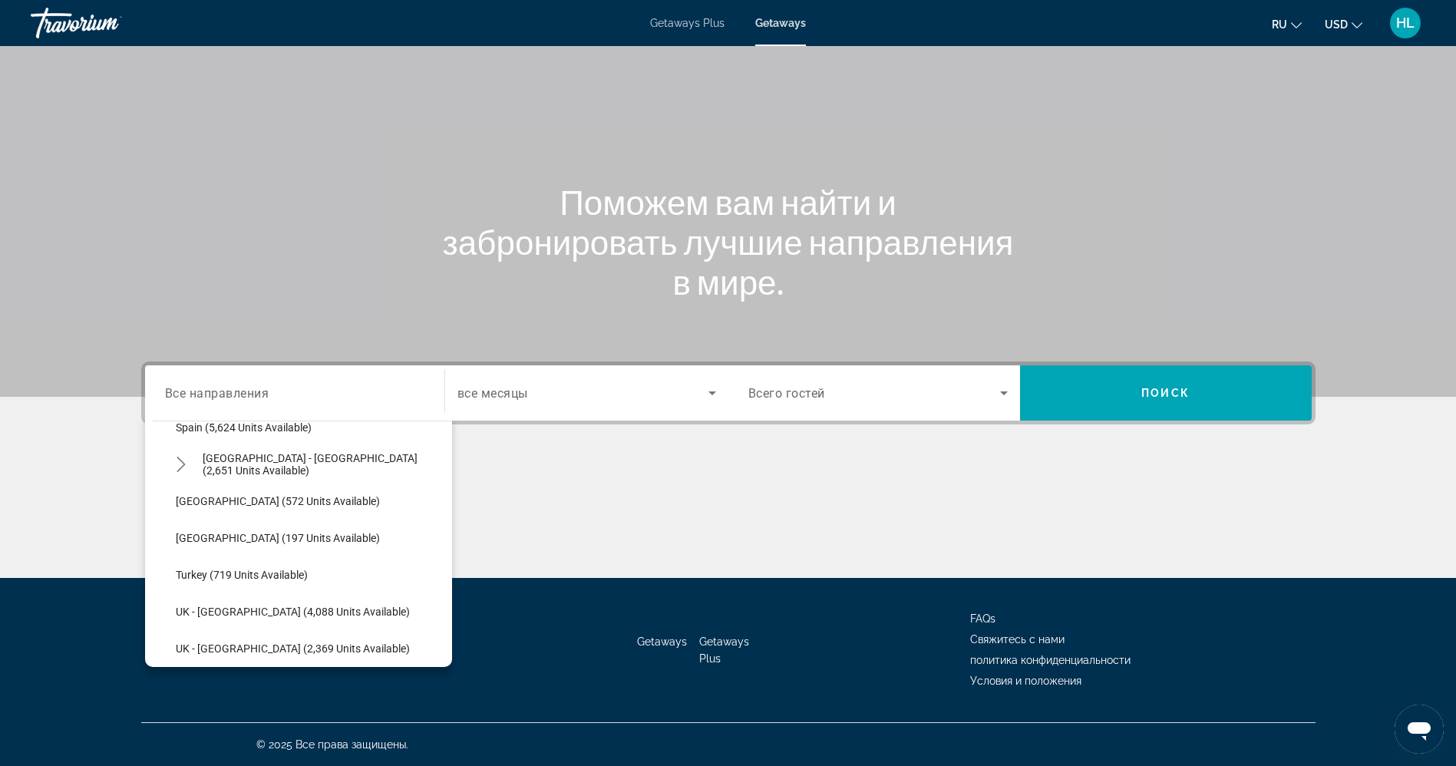
scroll to position [851, 0]
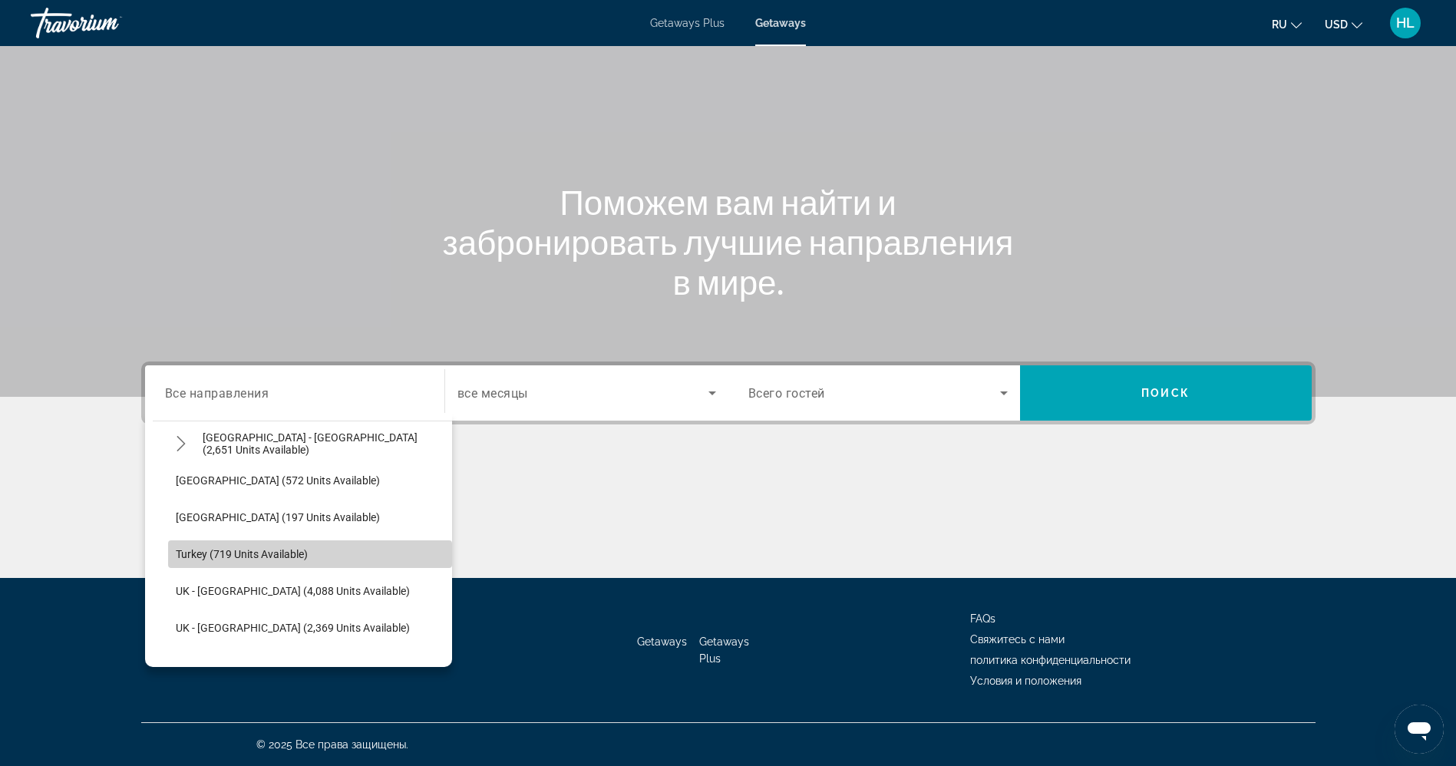
click at [354, 551] on span "Select destination: Turkey (719 units available)" at bounding box center [310, 554] width 284 height 37
type input "**********"
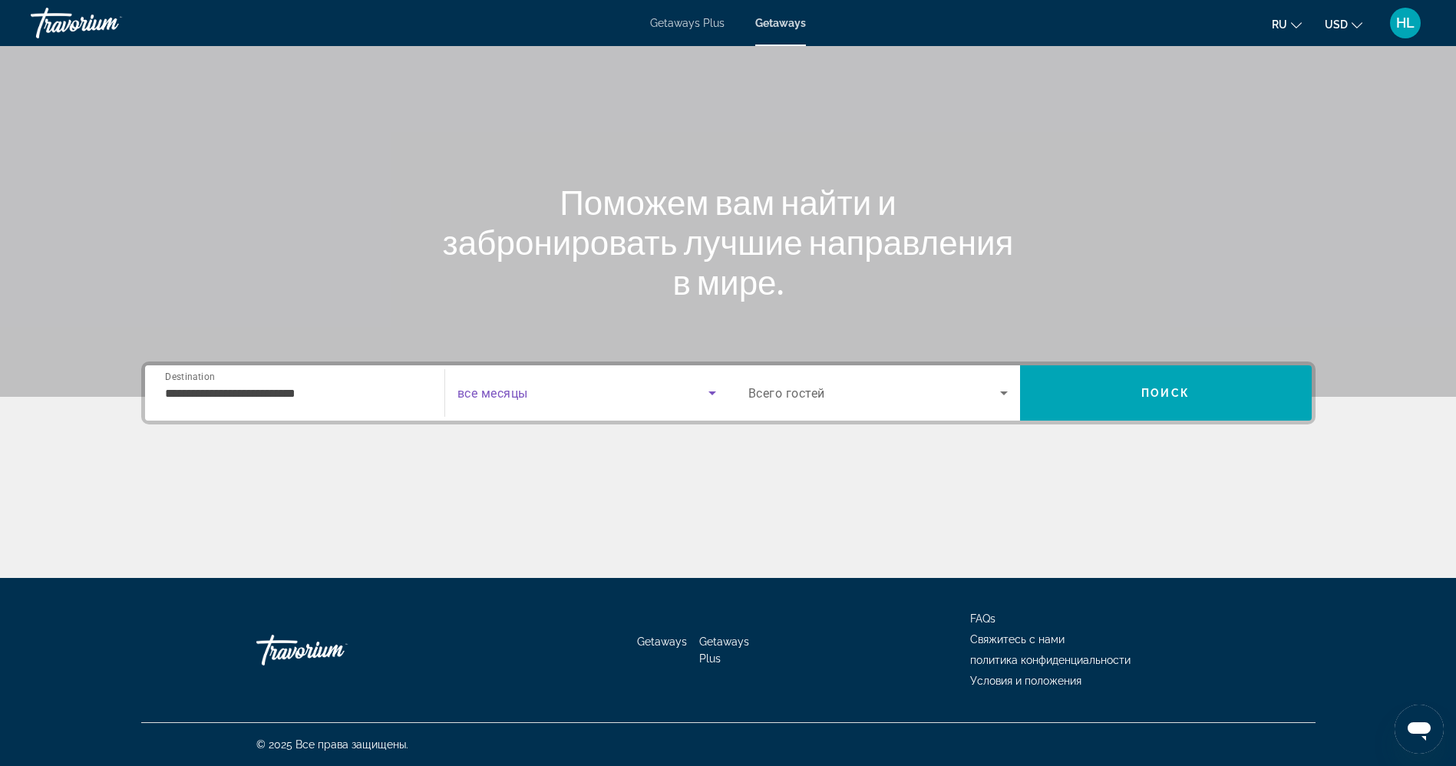
click at [606, 389] on span "Search widget" at bounding box center [582, 393] width 251 height 18
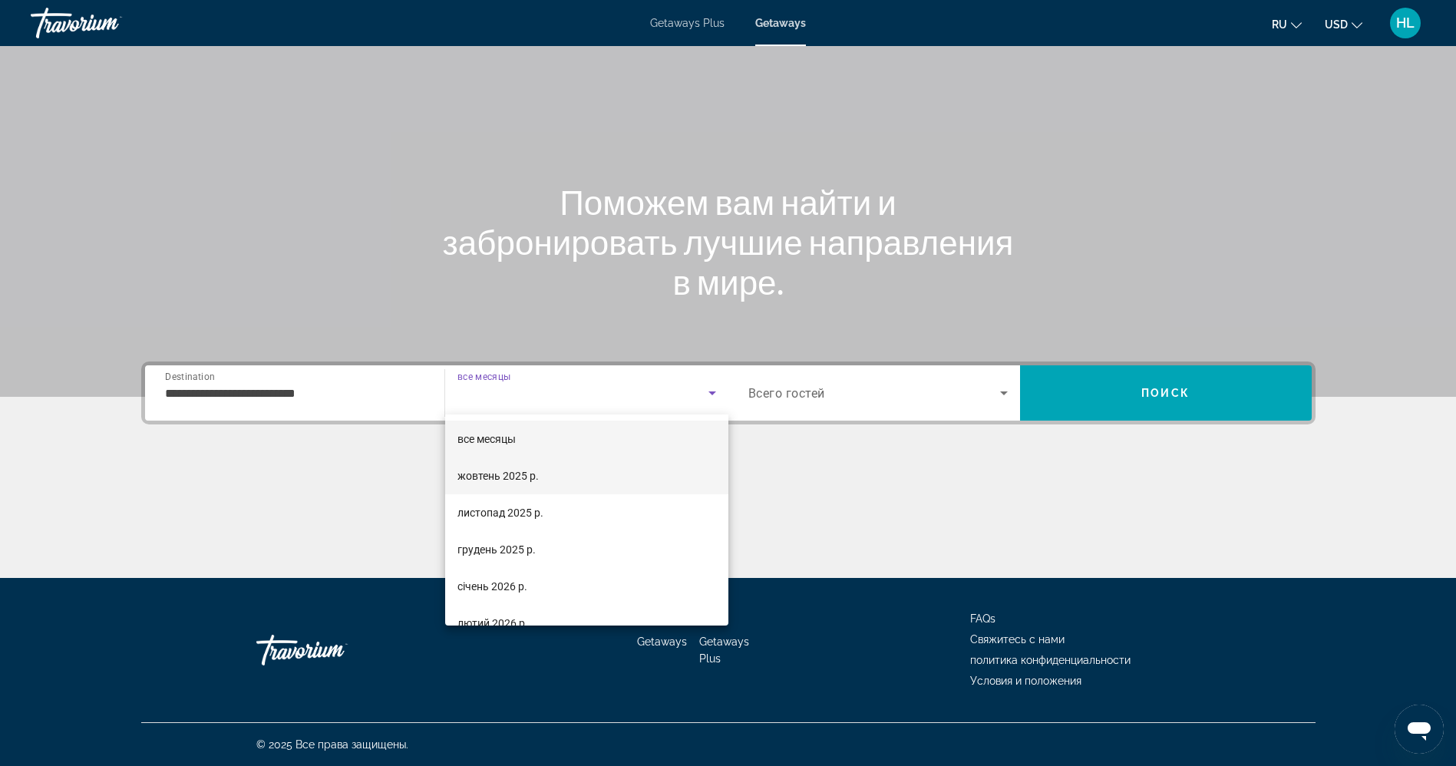
click at [590, 480] on mat-option "жовтень 2025 р." at bounding box center [586, 475] width 283 height 37
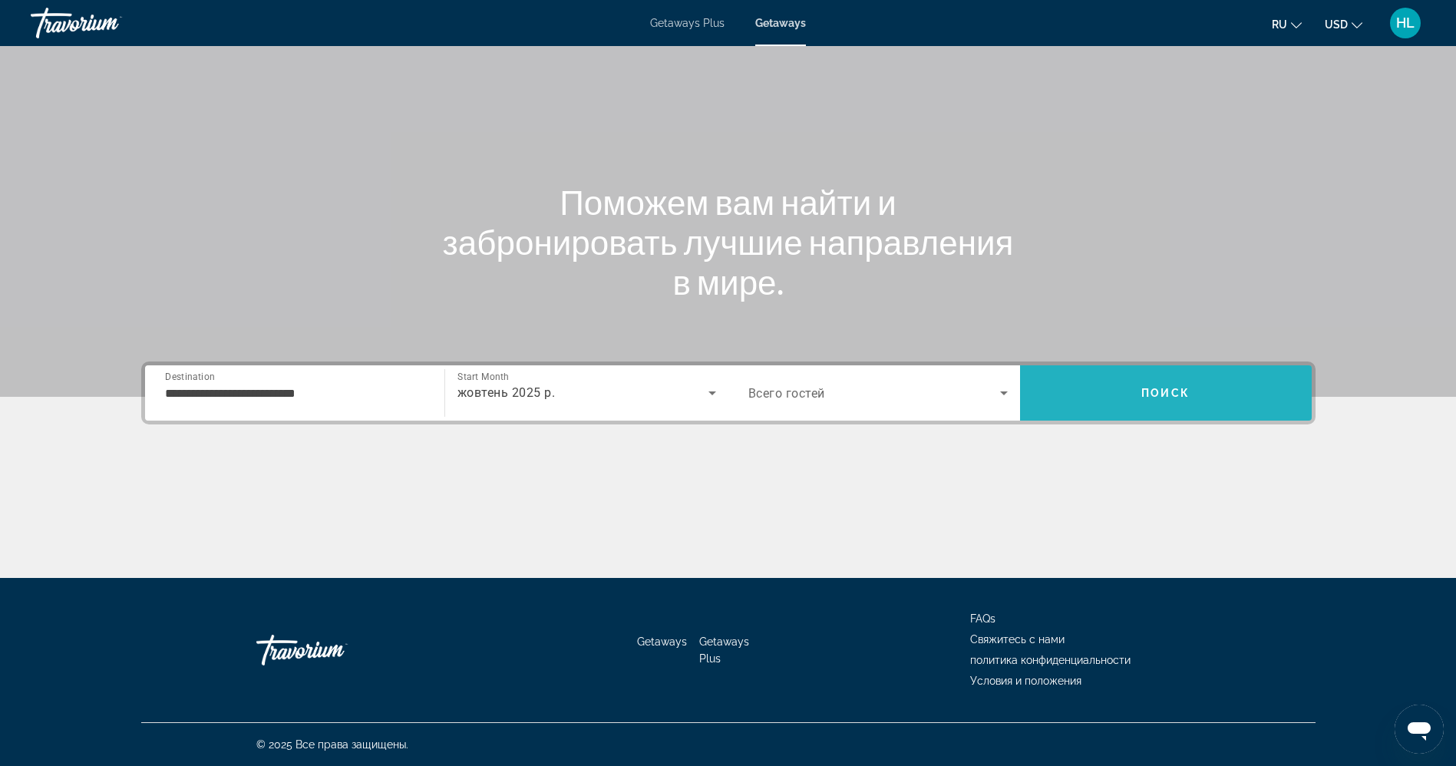
click at [1137, 377] on span "Search" at bounding box center [1166, 392] width 292 height 37
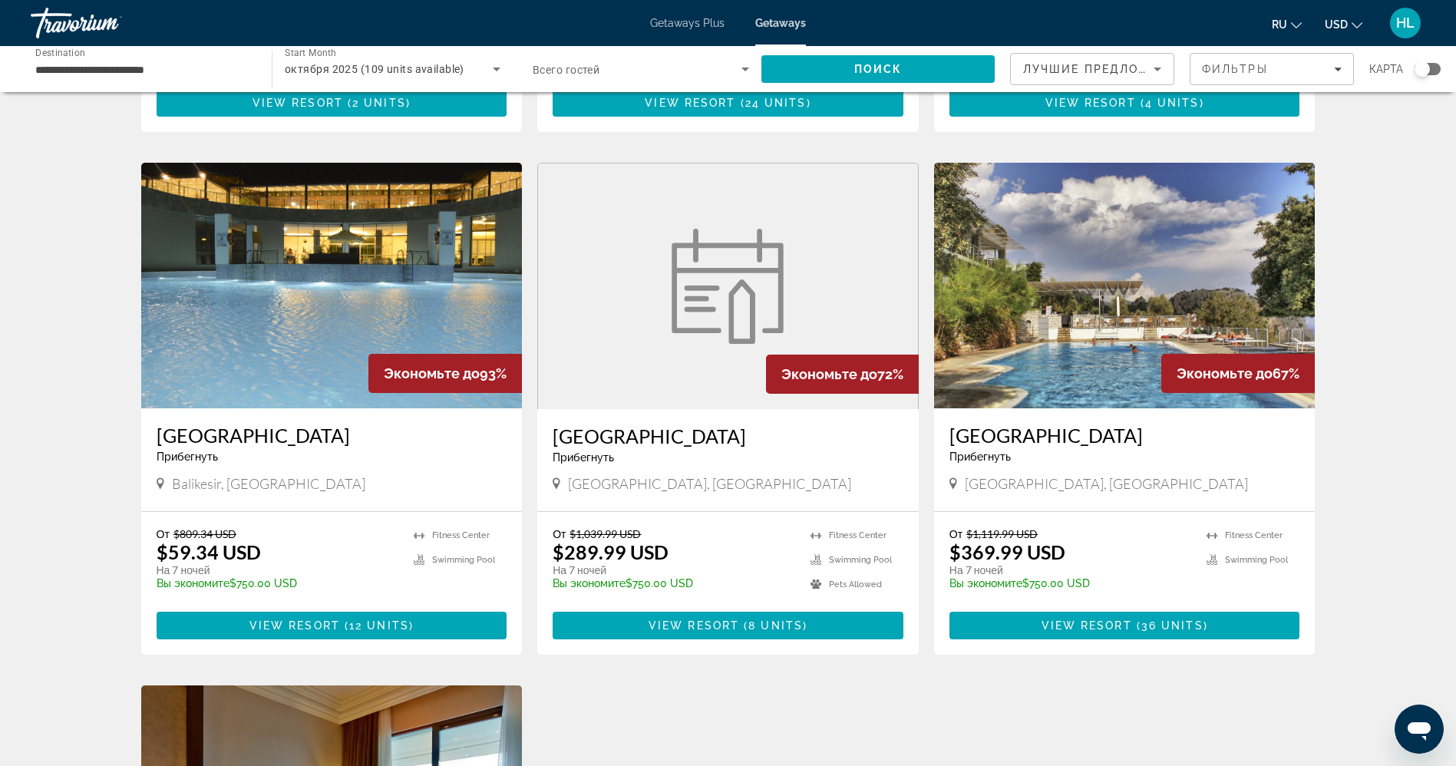
scroll to position [1011, 0]
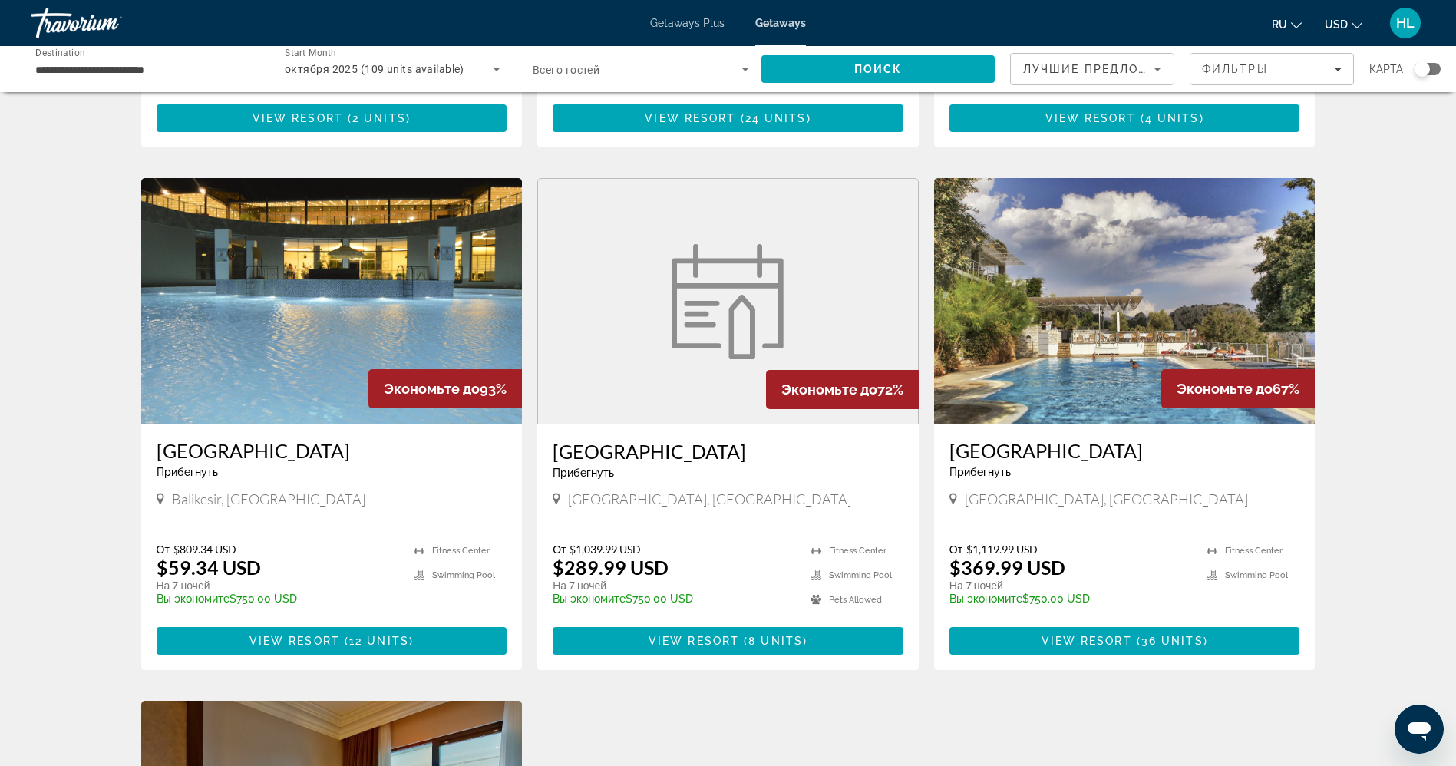
click at [317, 298] on img "Main content" at bounding box center [331, 301] width 381 height 246
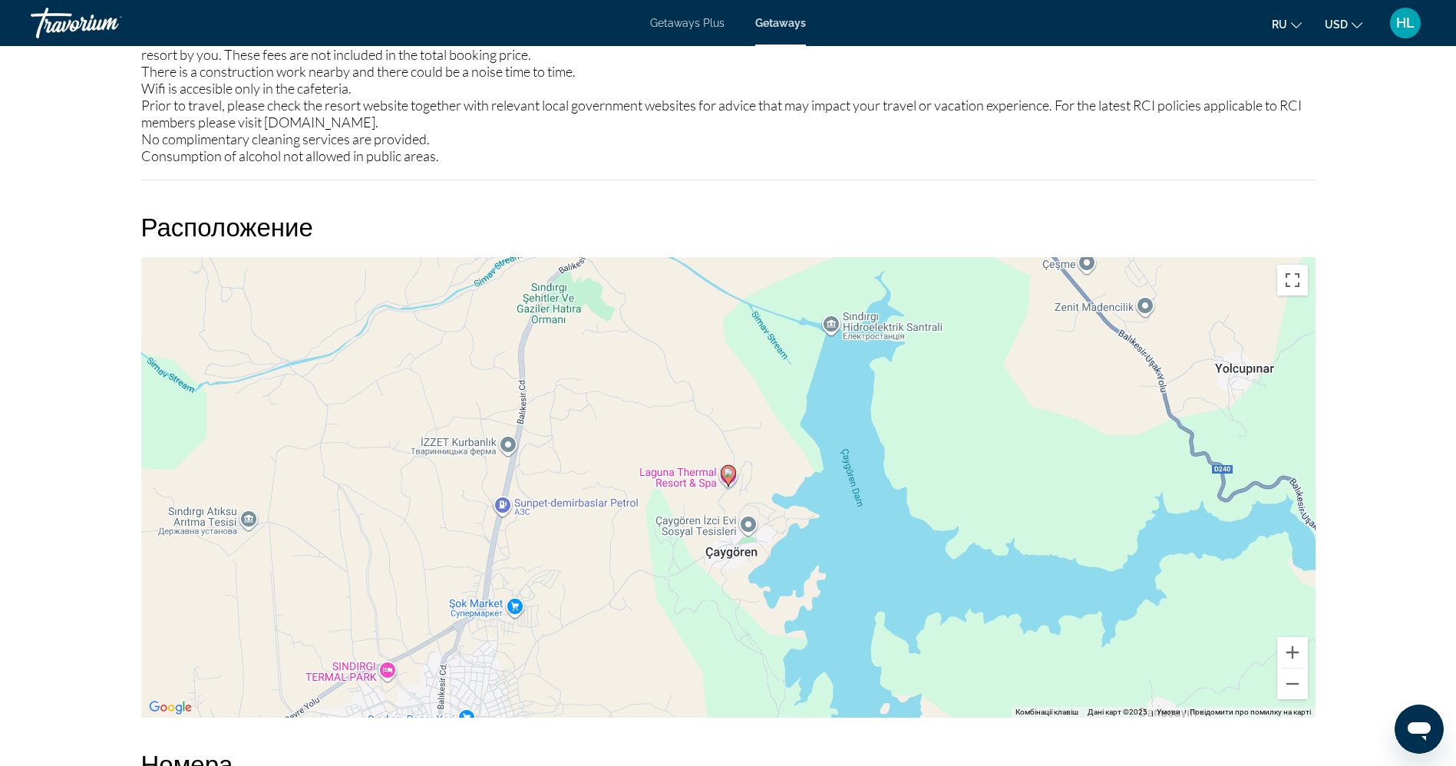
scroll to position [1927, 0]
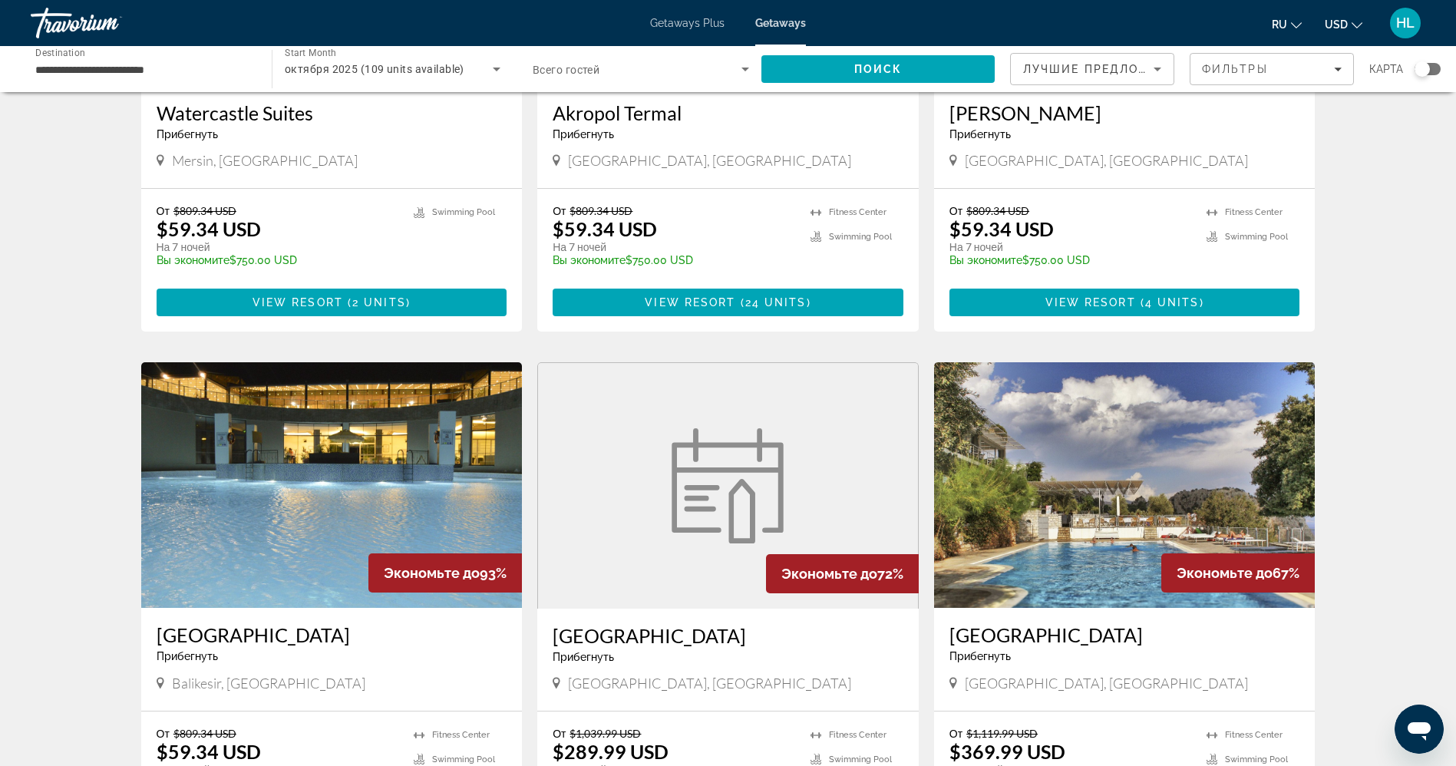
scroll to position [816, 0]
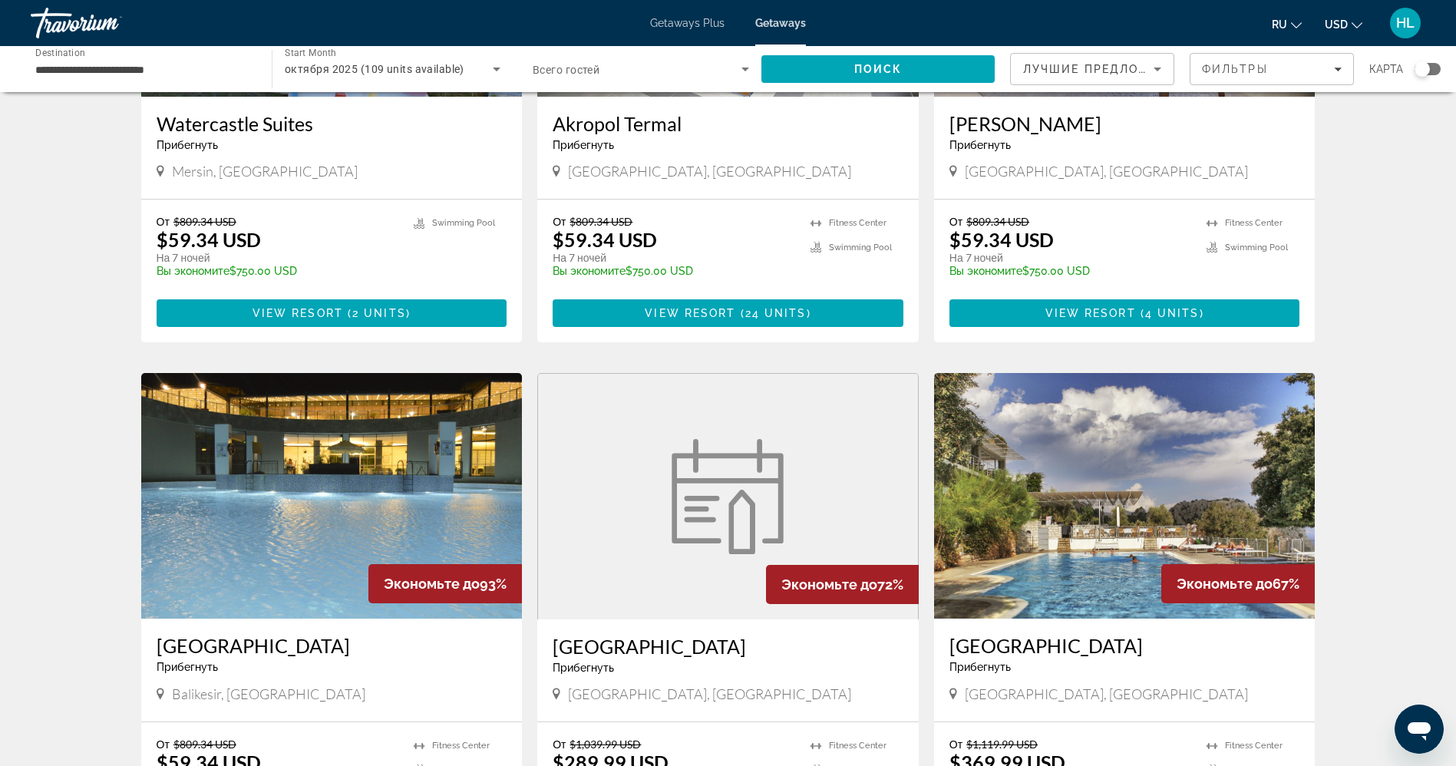
click at [1154, 528] on img "Main content" at bounding box center [1124, 496] width 381 height 246
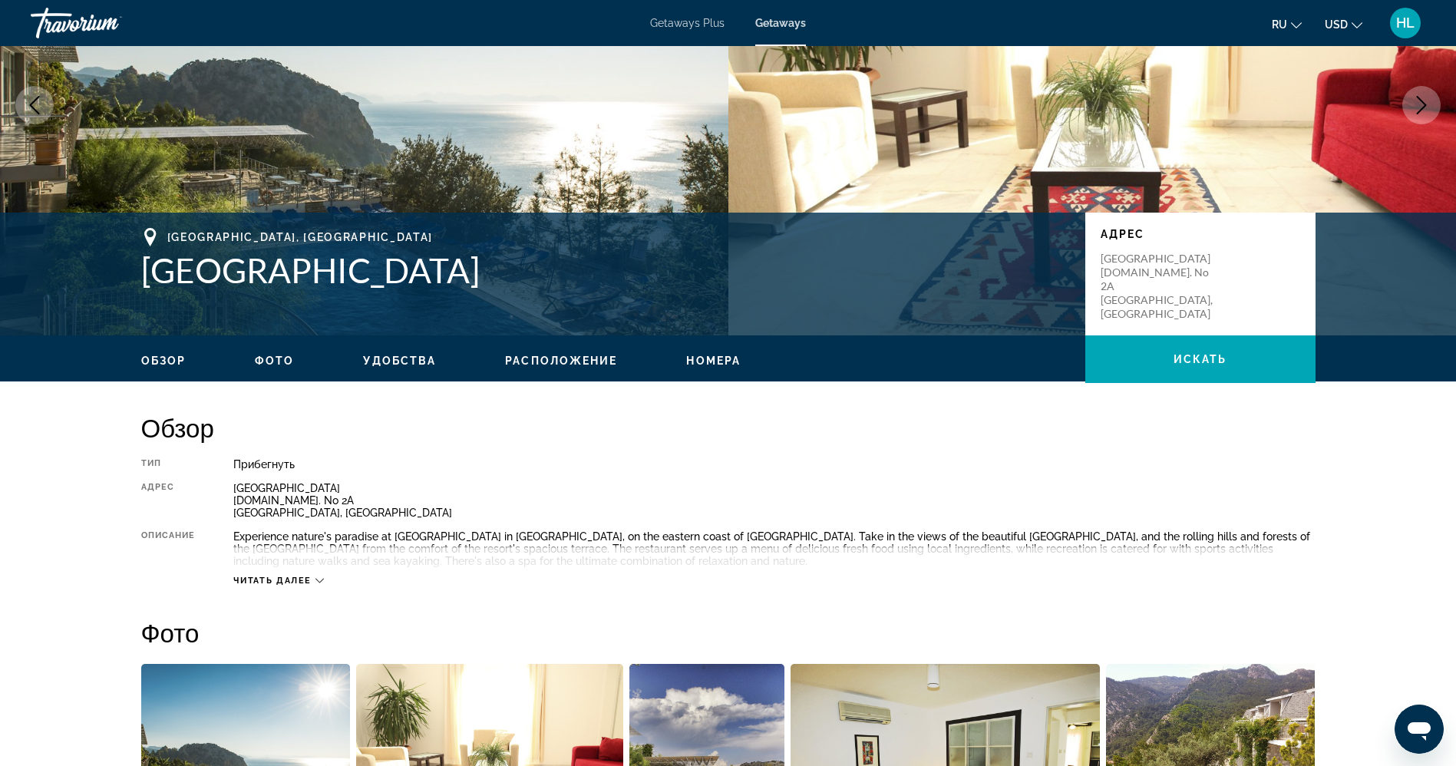
scroll to position [144, 0]
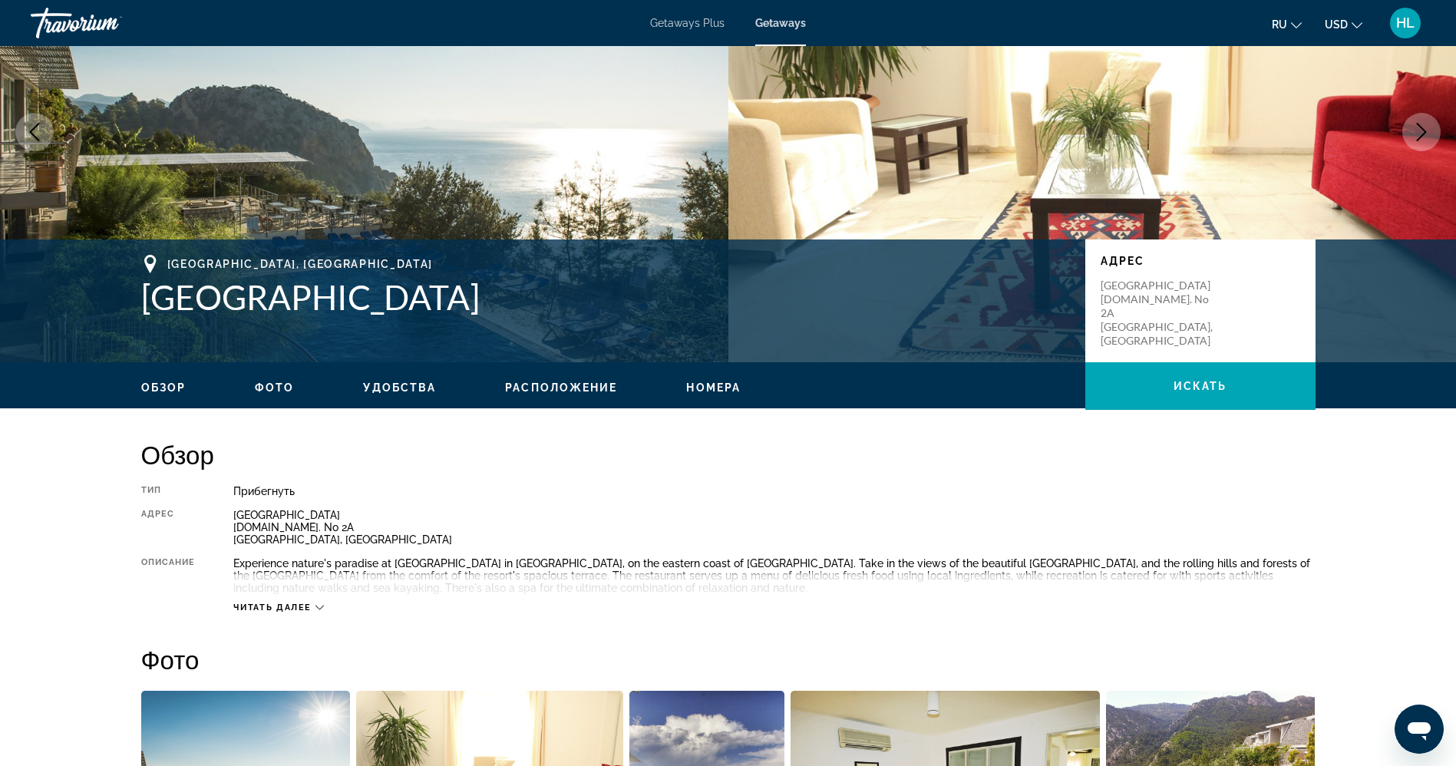
click at [218, 302] on h1 "Loryma Resort" at bounding box center [605, 297] width 928 height 40
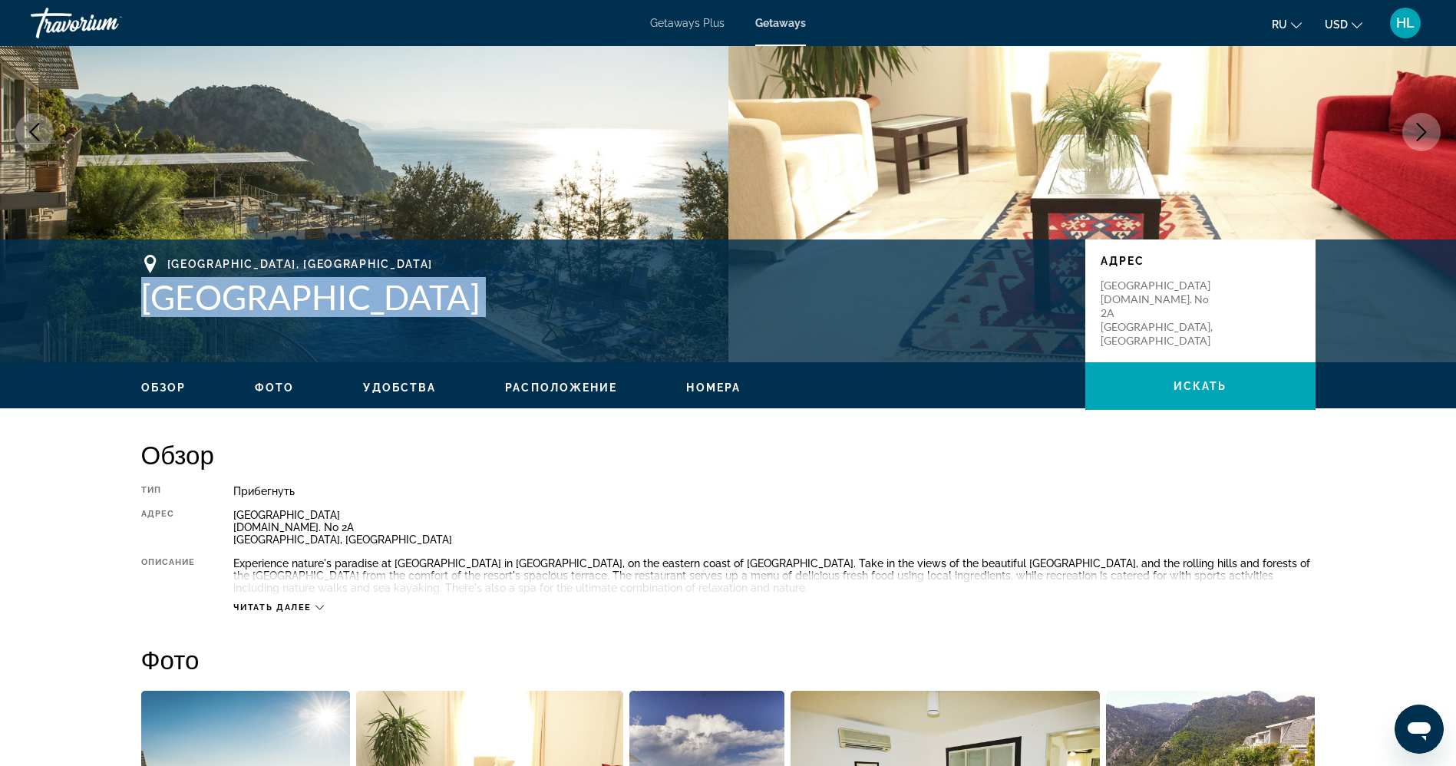
click at [218, 302] on h1 "Loryma Resort" at bounding box center [605, 297] width 928 height 40
copy h1 "Loryma Resort"
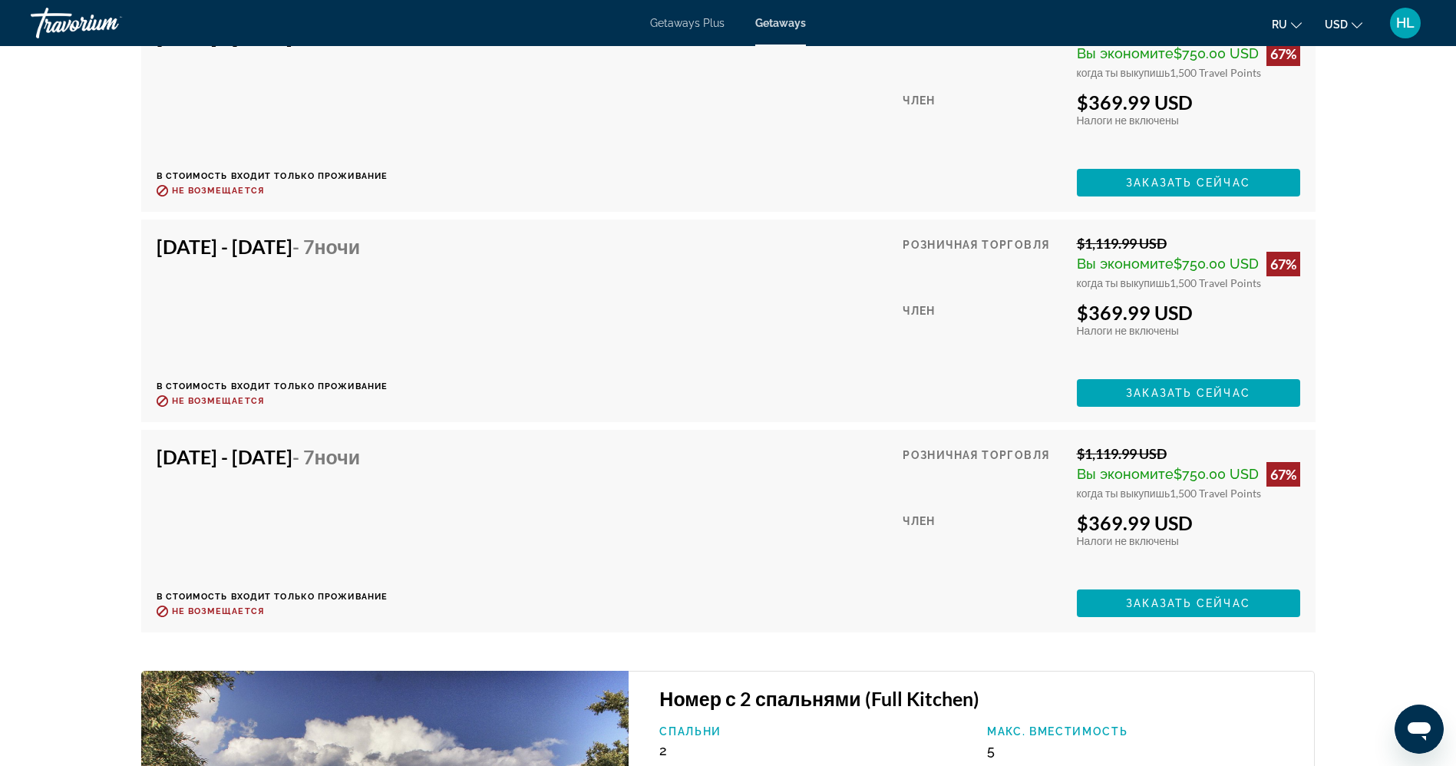
scroll to position [3251, 0]
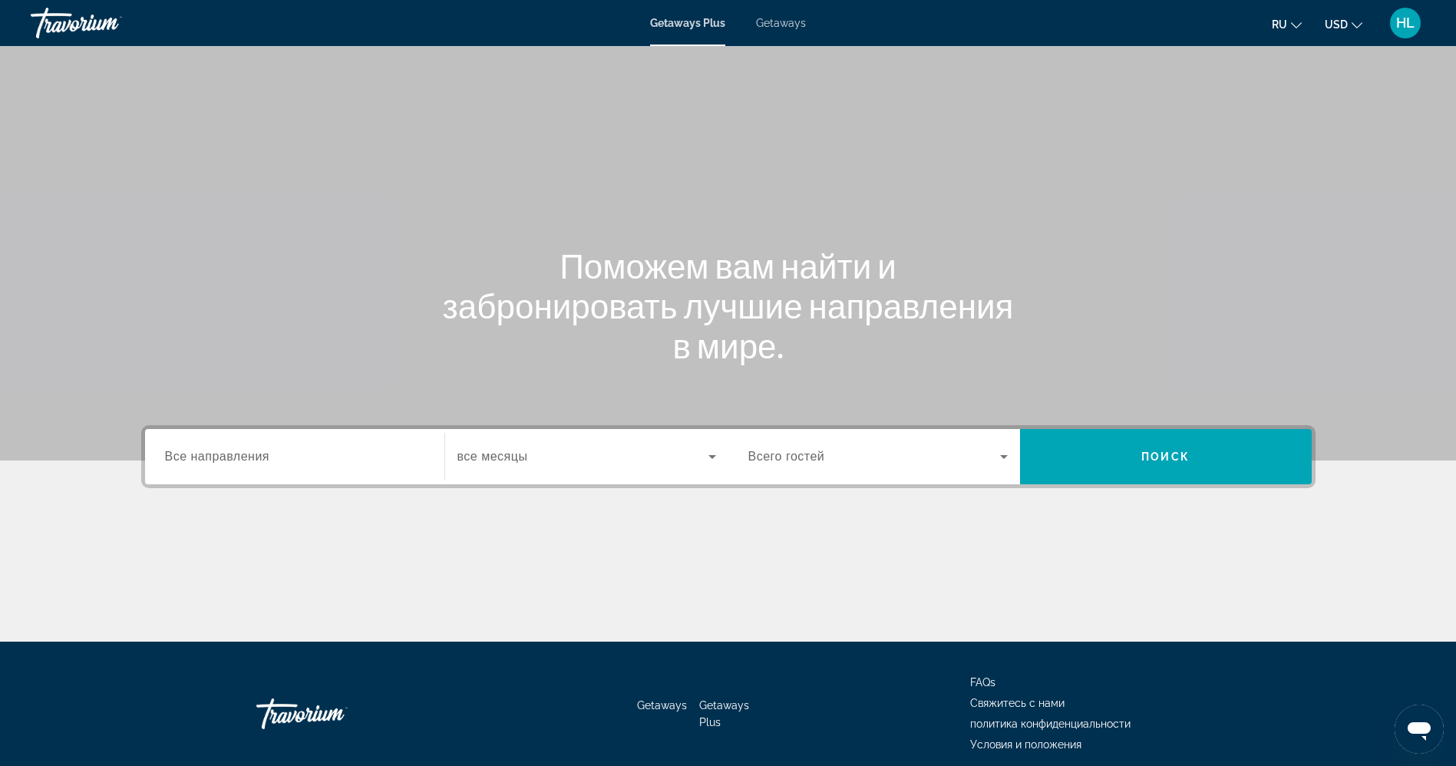
click at [275, 450] on input "Destination Все направления" at bounding box center [294, 457] width 259 height 18
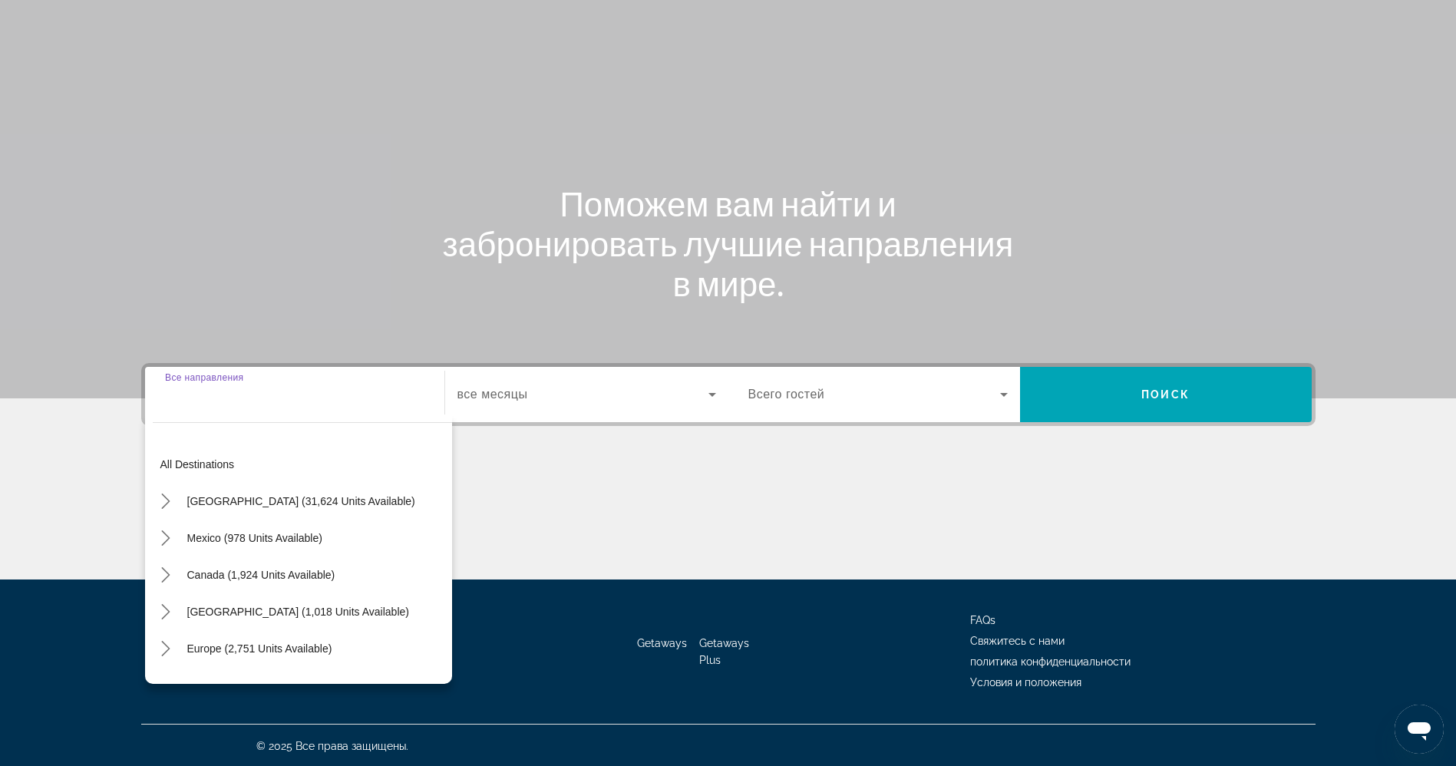
scroll to position [64, 0]
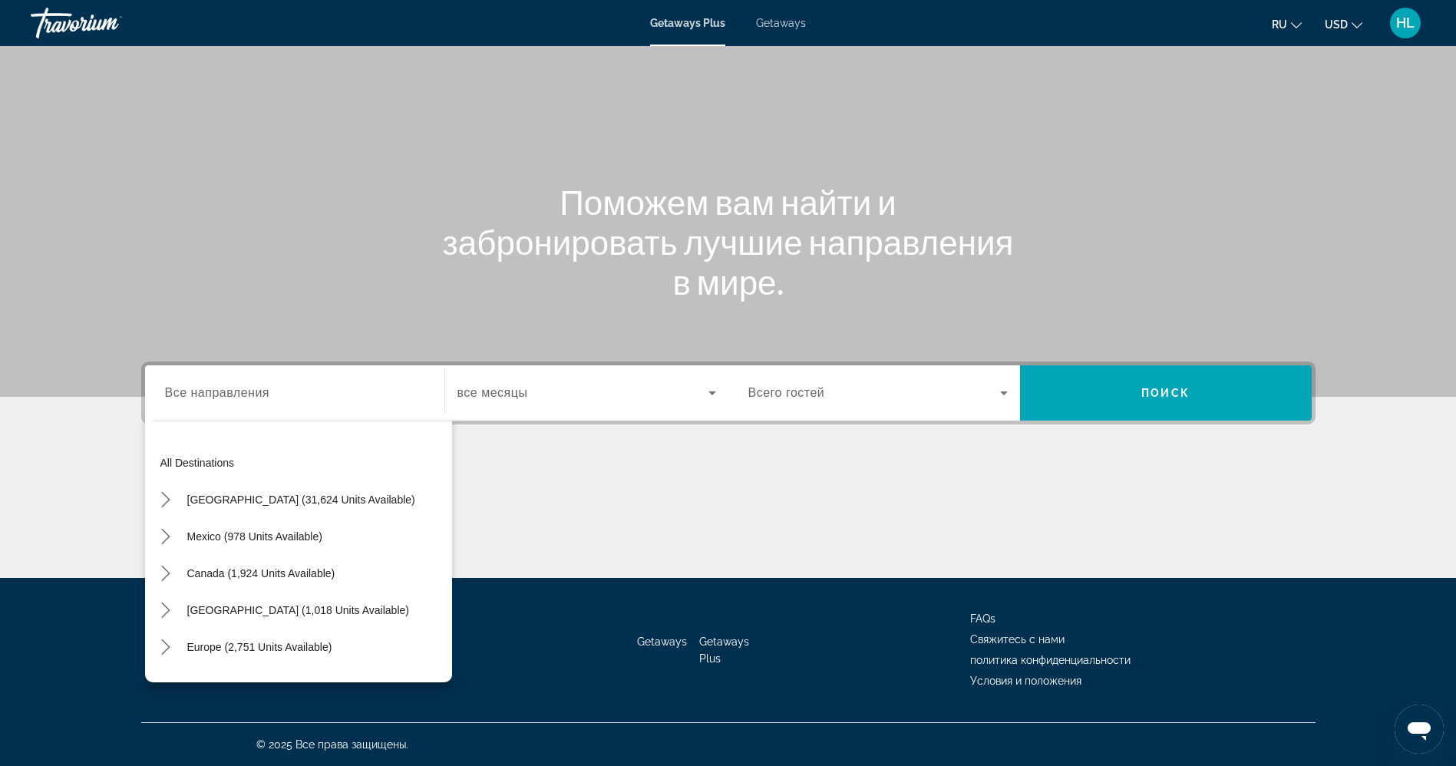
click at [279, 404] on div "Search widget" at bounding box center [294, 393] width 259 height 44
click at [365, 469] on span "Select destination: All destinations" at bounding box center [302, 462] width 299 height 37
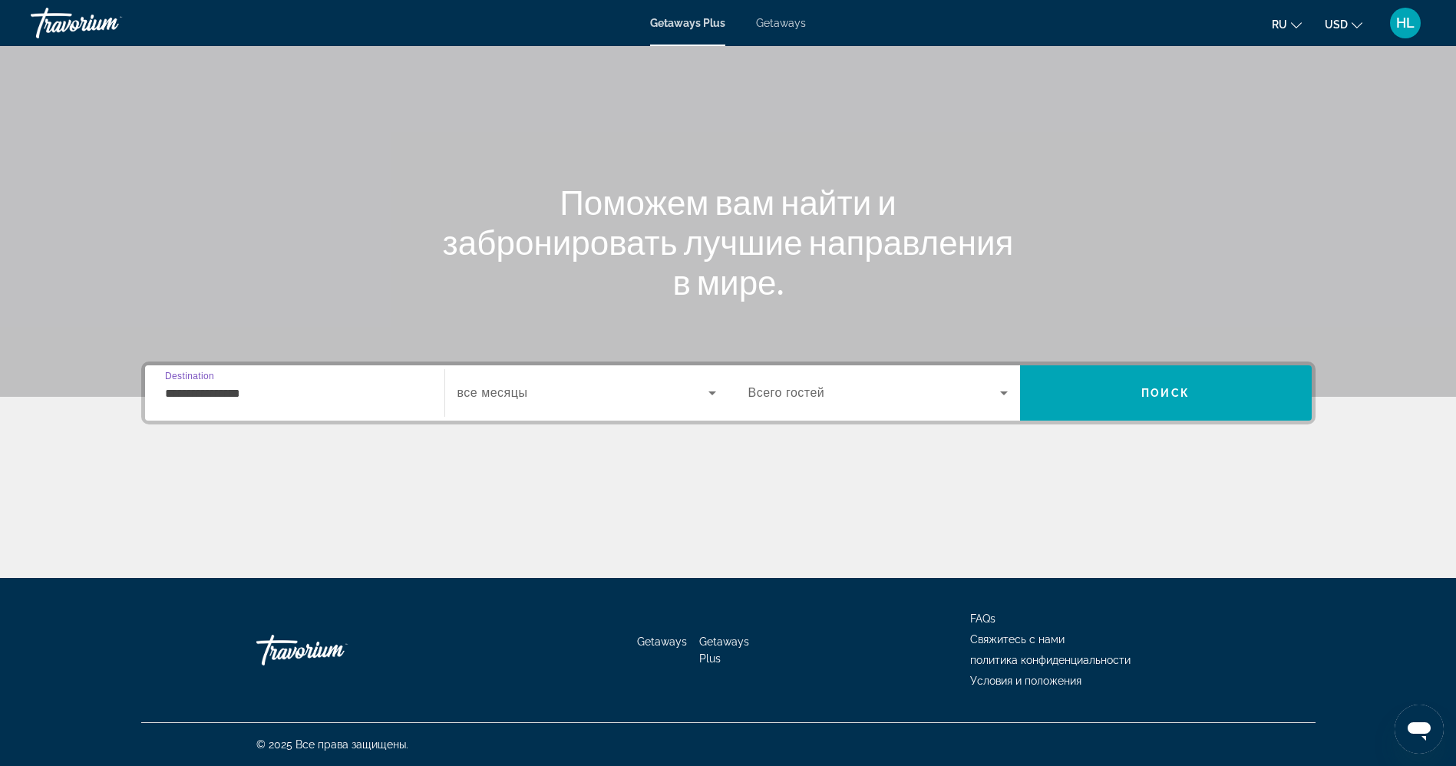
click at [240, 399] on input "**********" at bounding box center [294, 393] width 259 height 18
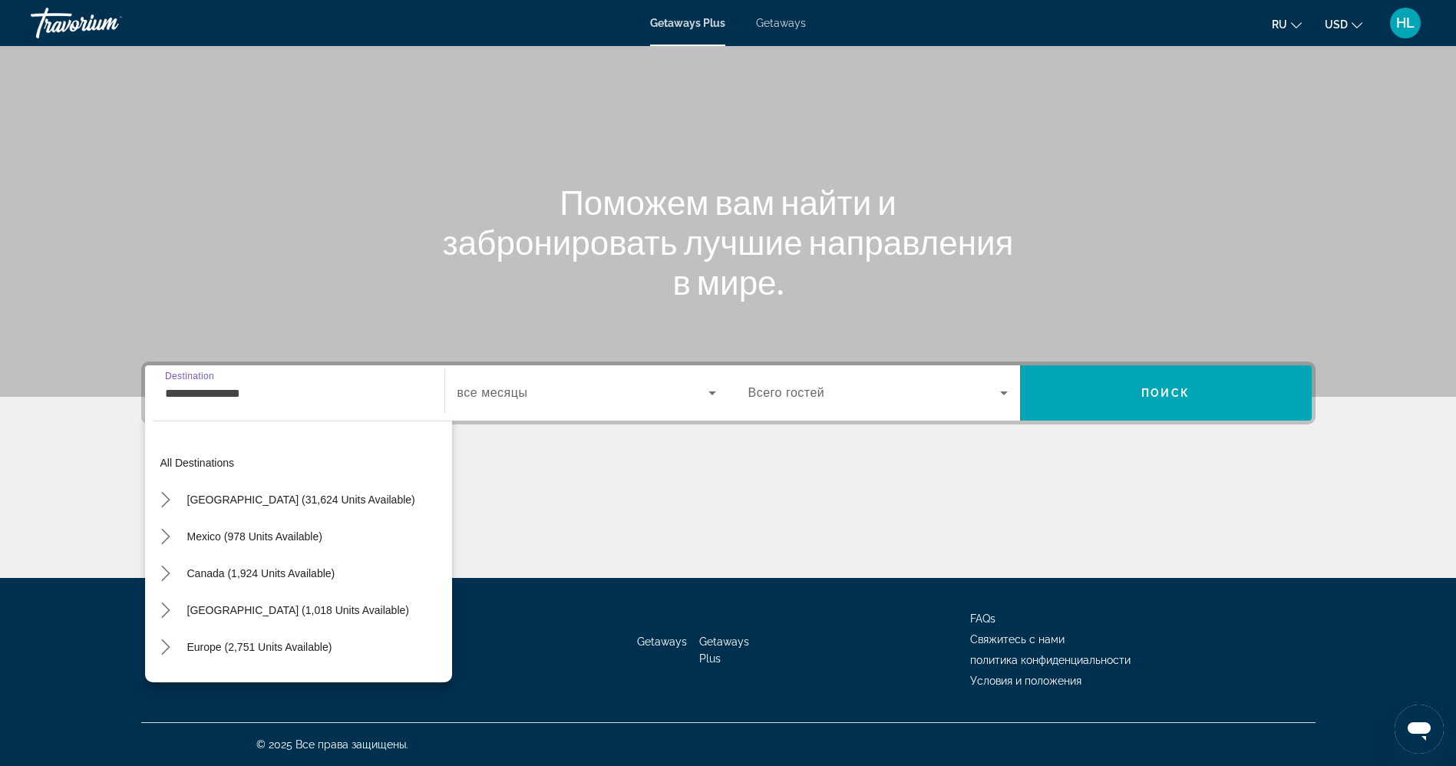
click at [240, 399] on input "**********" at bounding box center [294, 393] width 259 height 18
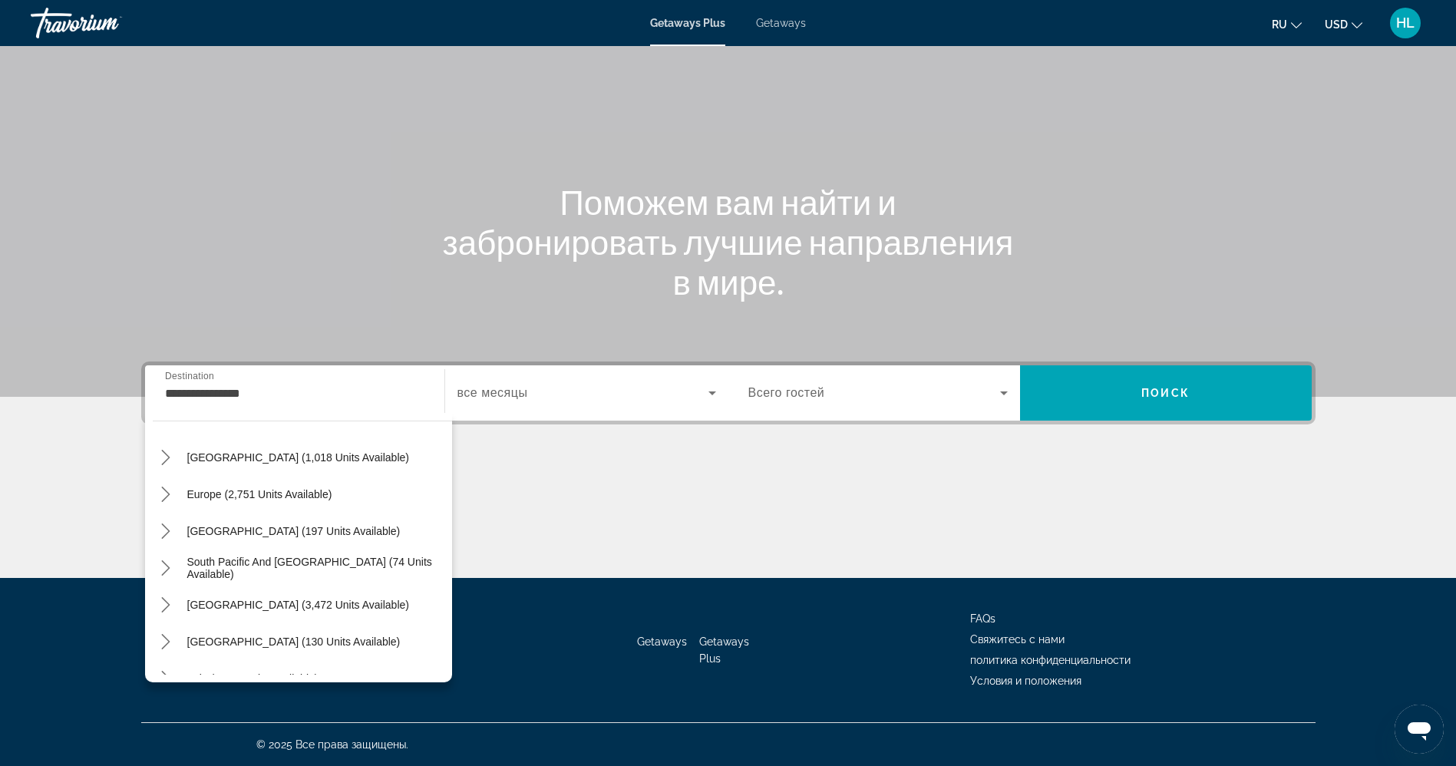
scroll to position [155, 0]
click at [323, 496] on span "Europe (2,751 units available)" at bounding box center [259, 492] width 145 height 12
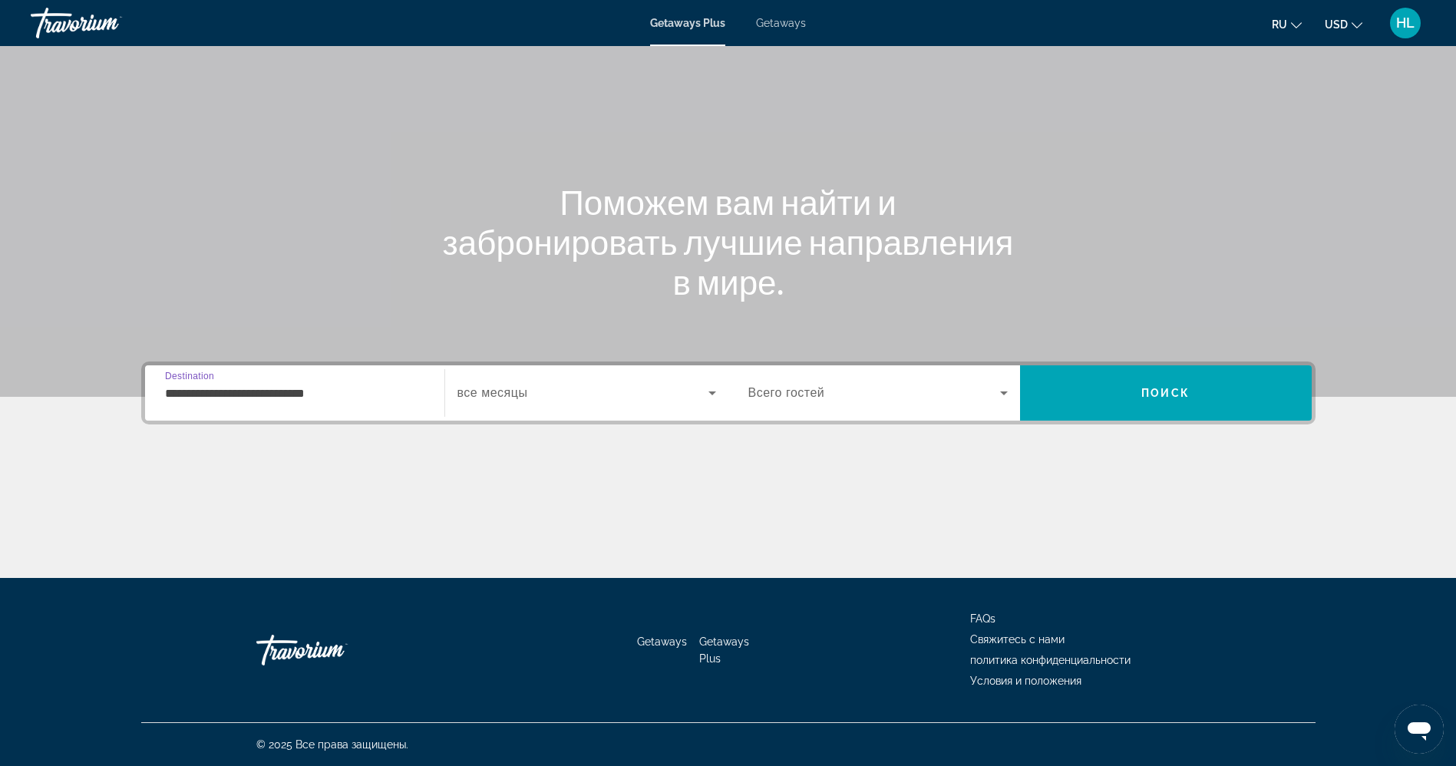
click at [372, 401] on input "**********" at bounding box center [294, 393] width 259 height 18
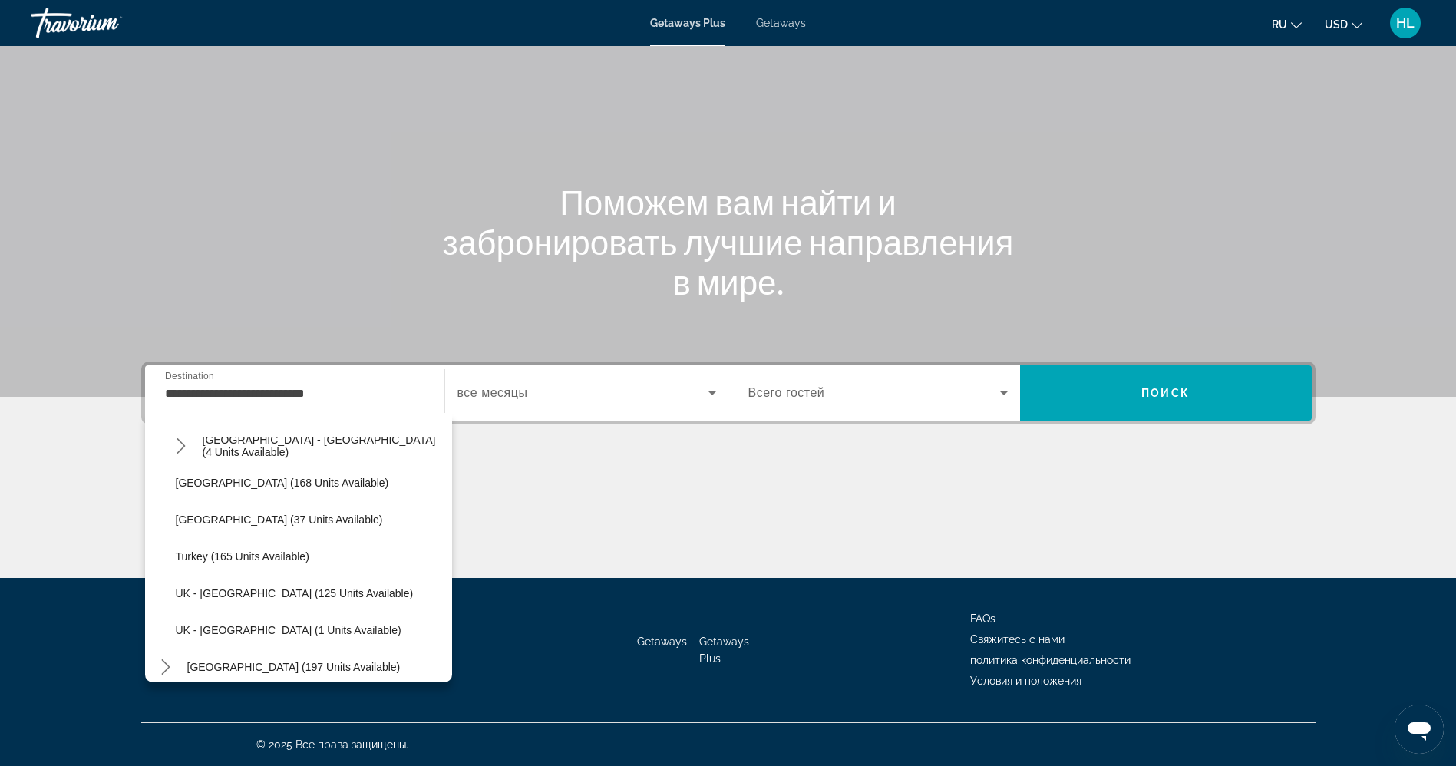
scroll to position [768, 0]
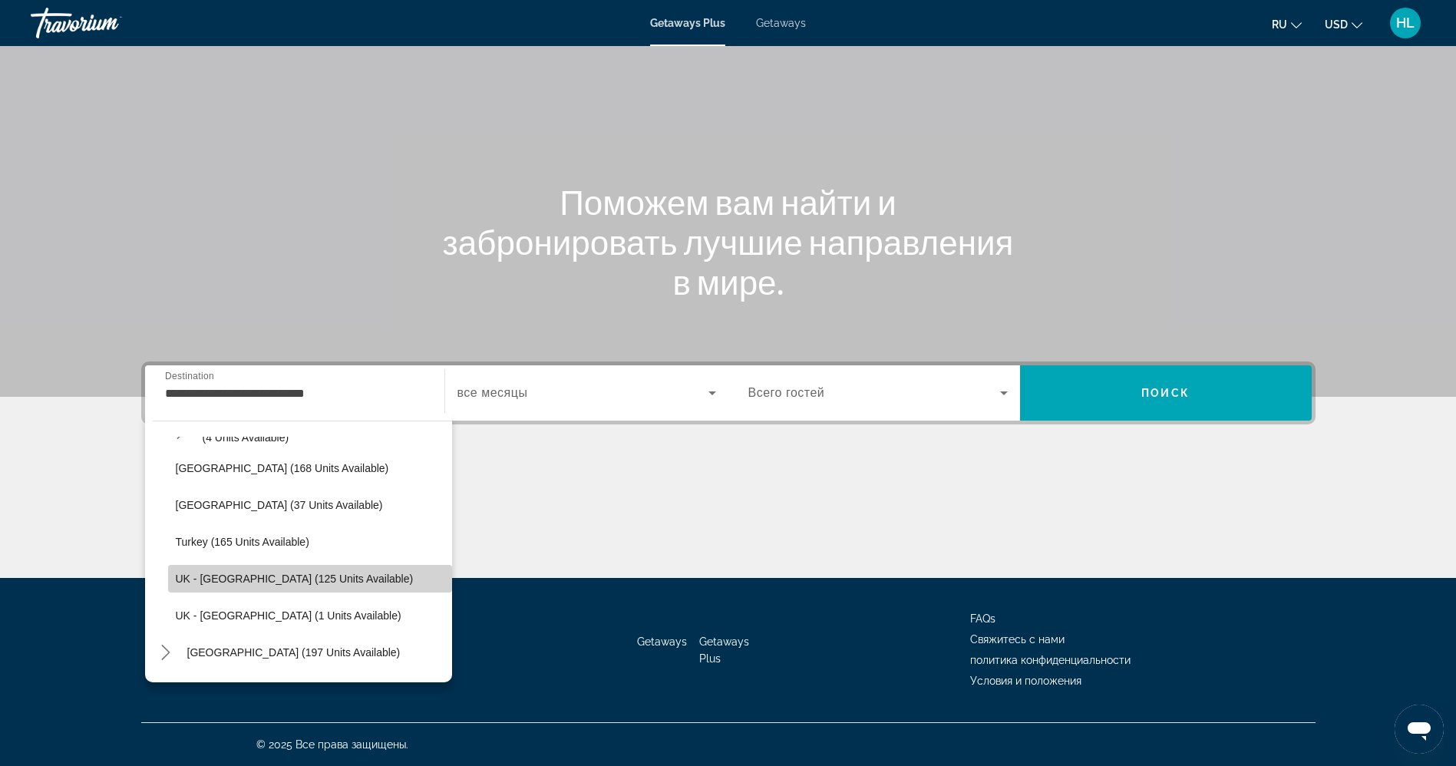
click at [313, 574] on span "UK - [GEOGRAPHIC_DATA] (125 units available)" at bounding box center [295, 578] width 238 height 12
type input "**********"
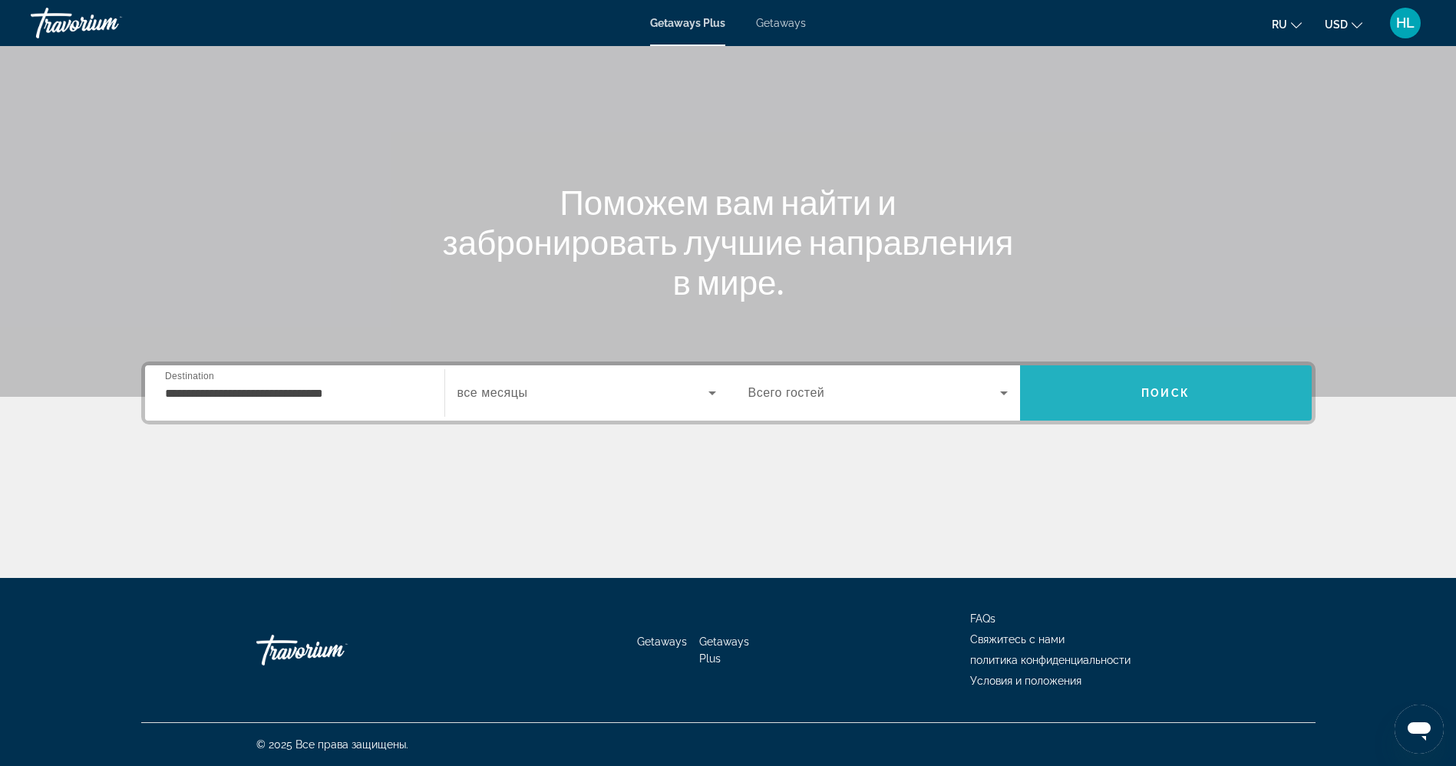
click at [1172, 408] on span "Search" at bounding box center [1166, 392] width 292 height 37
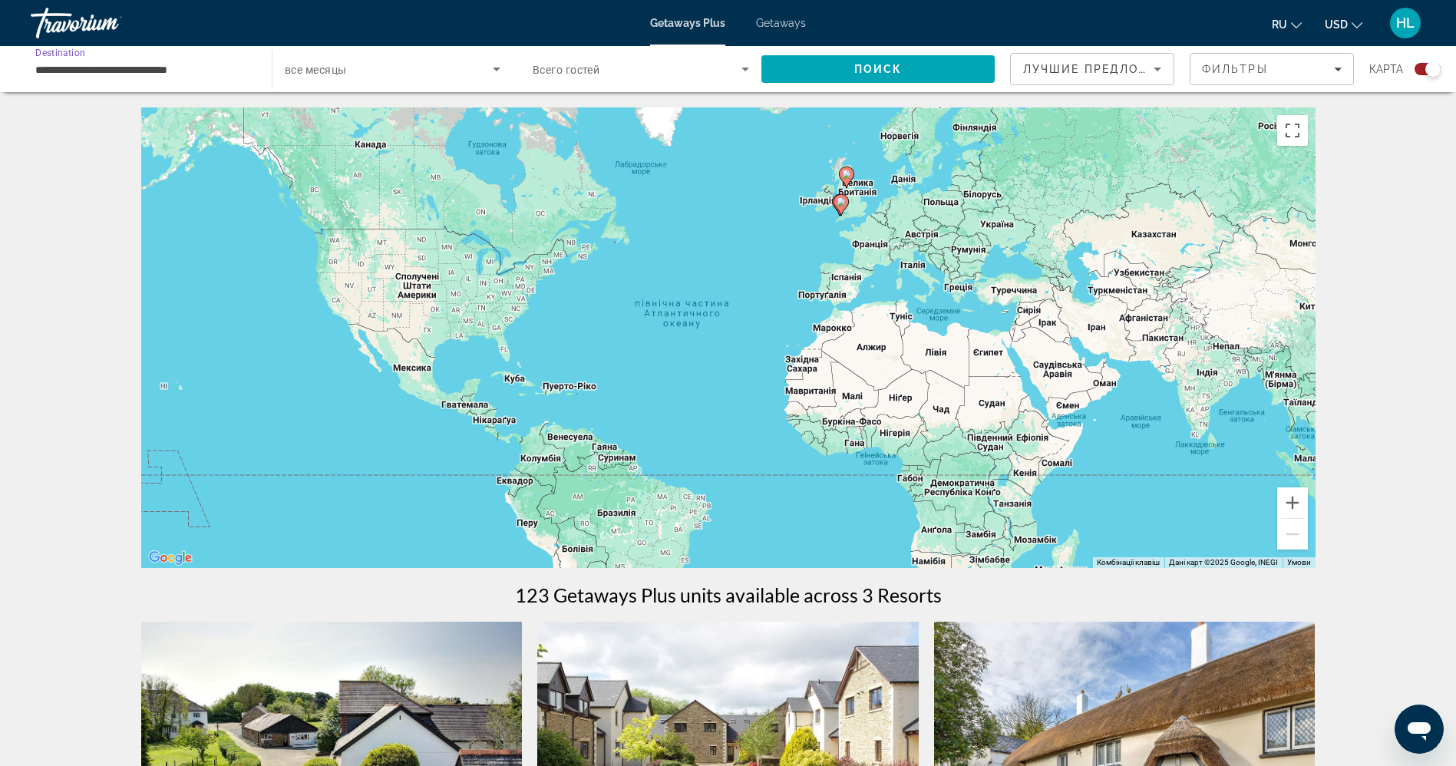
click at [183, 75] on input "**********" at bounding box center [143, 70] width 216 height 18
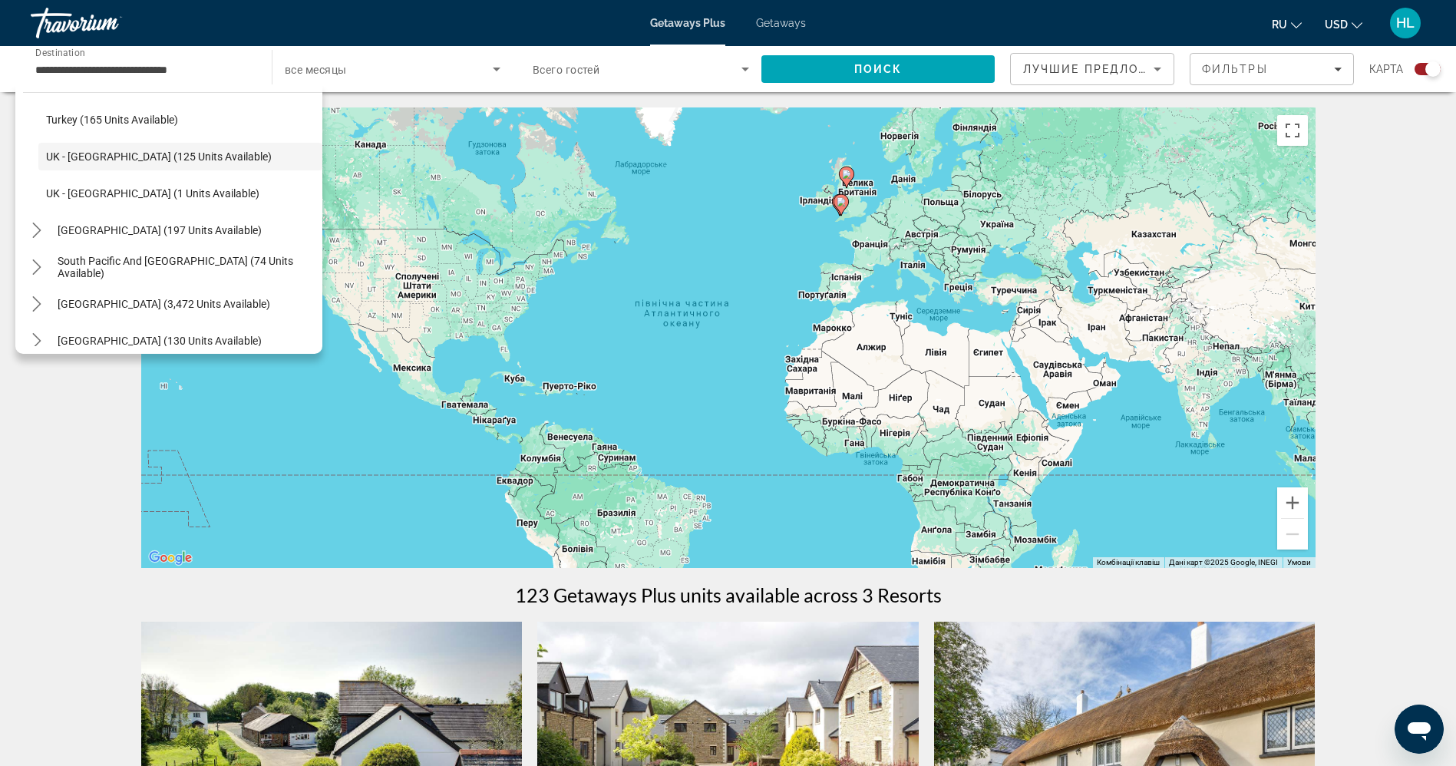
scroll to position [883, 0]
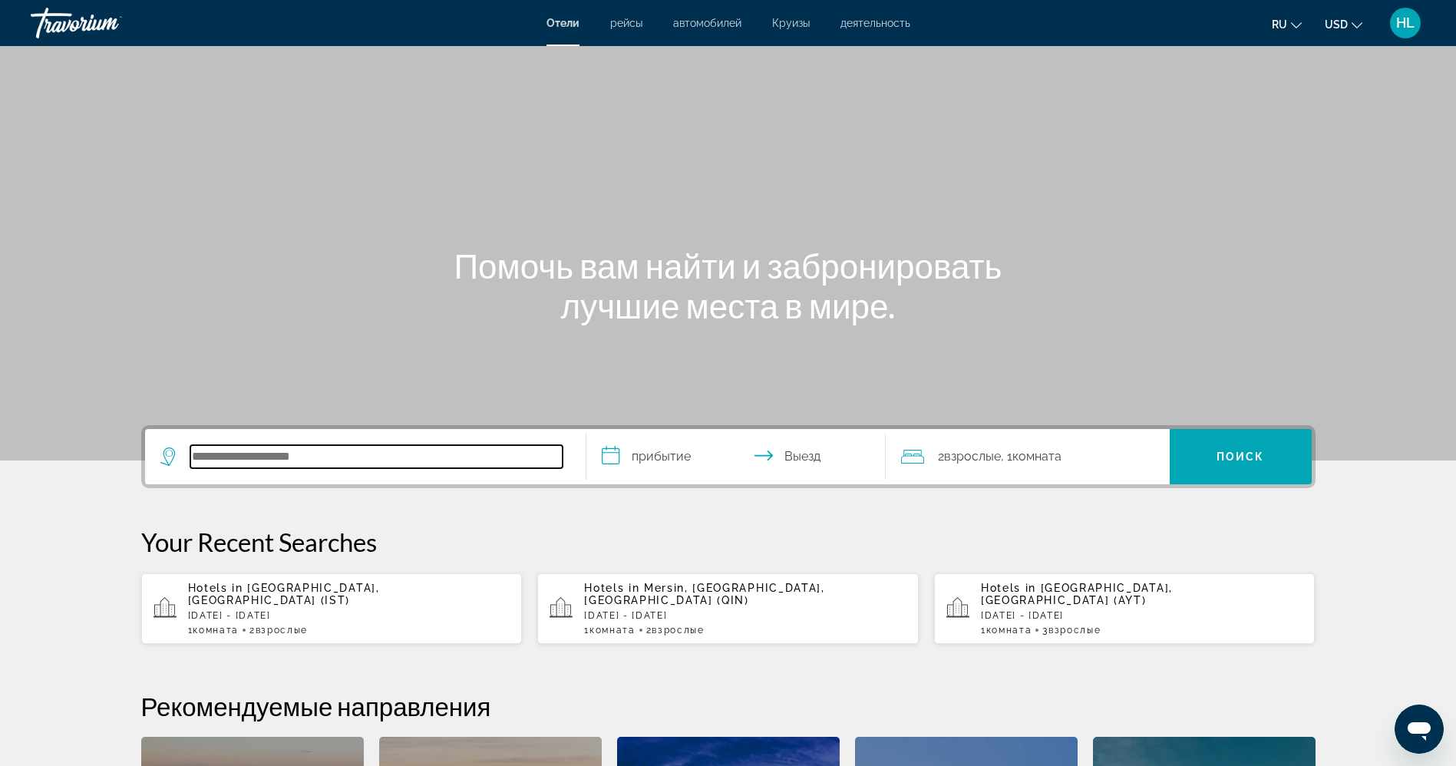
click at [311, 461] on input "Search hotel destination" at bounding box center [376, 456] width 372 height 23
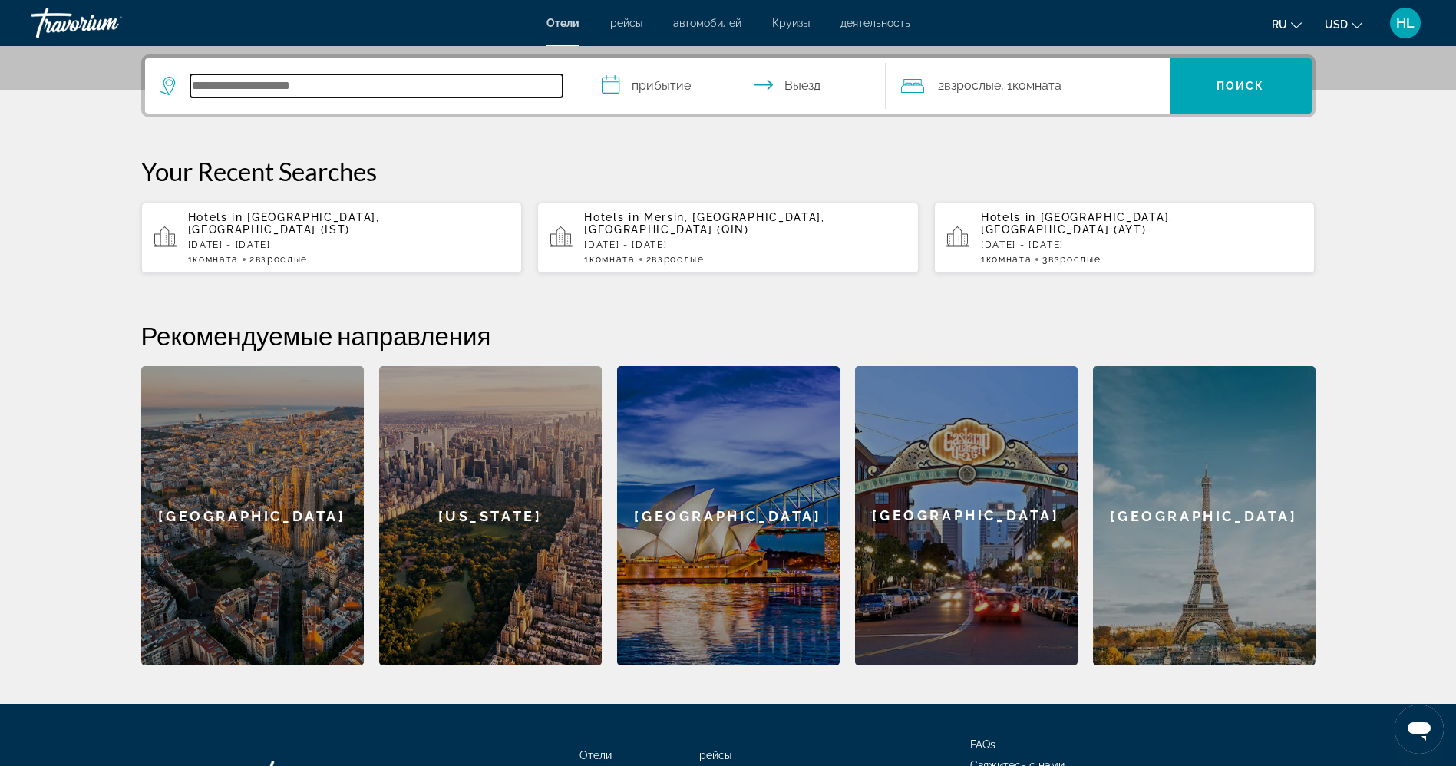
scroll to position [375, 0]
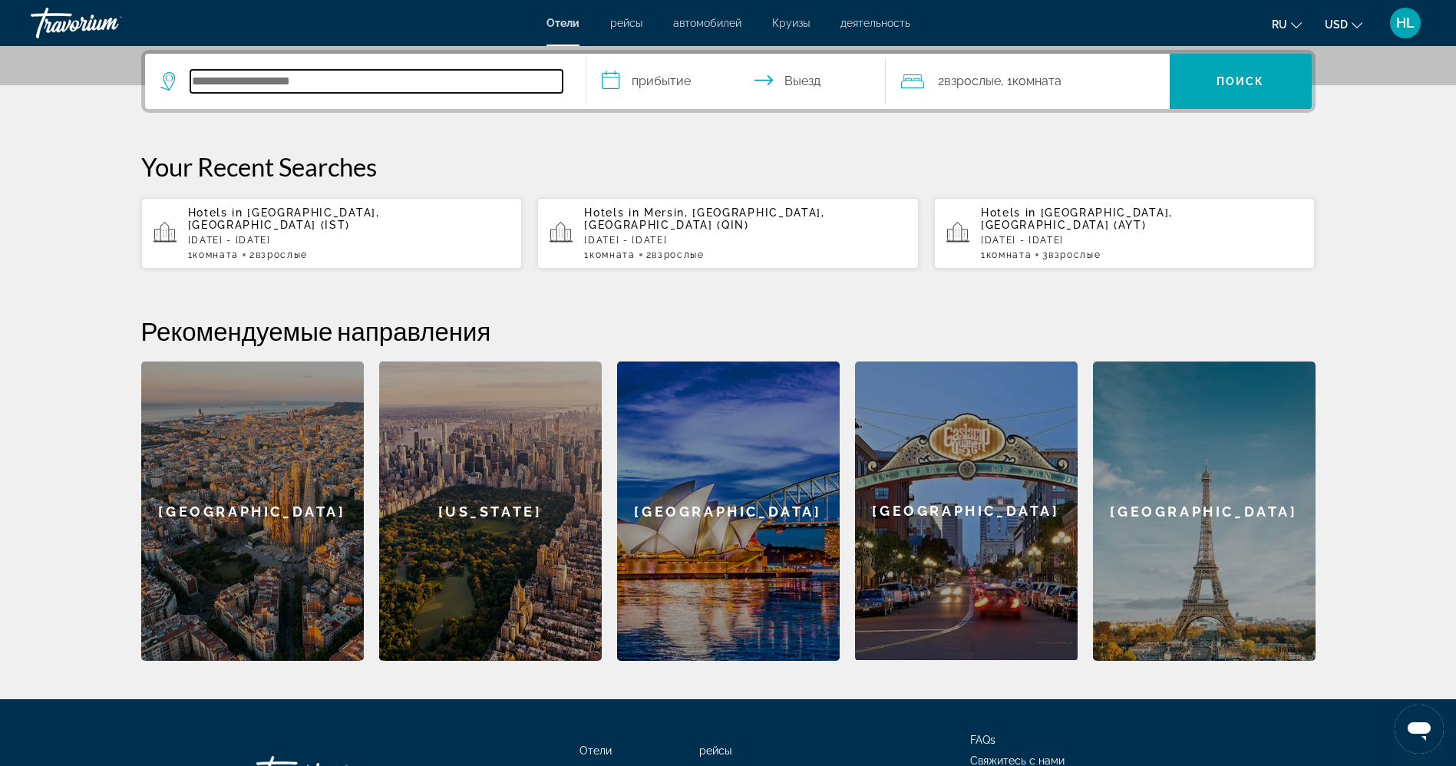
paste input "********"
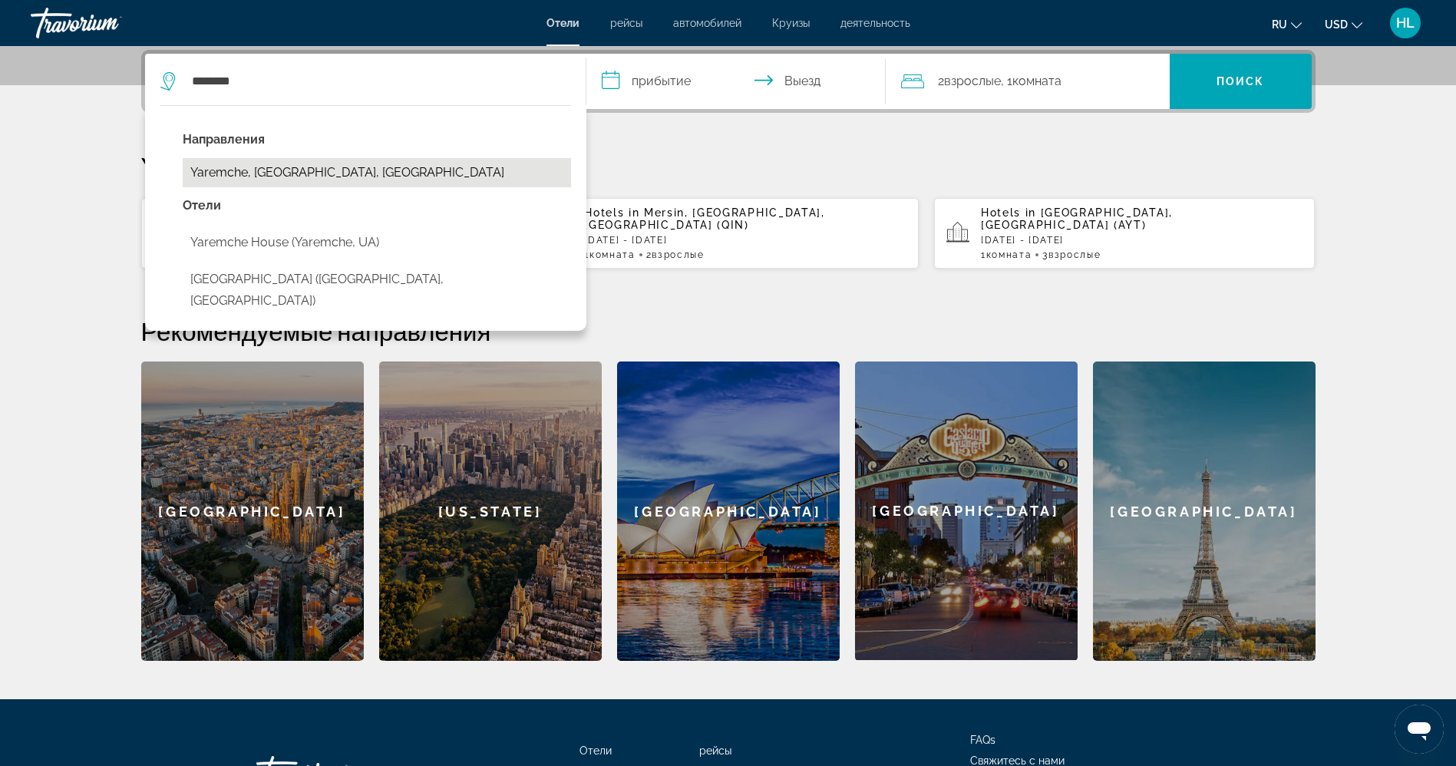
click at [317, 163] on button "Yaremche, [GEOGRAPHIC_DATA], [GEOGRAPHIC_DATA]" at bounding box center [377, 172] width 388 height 29
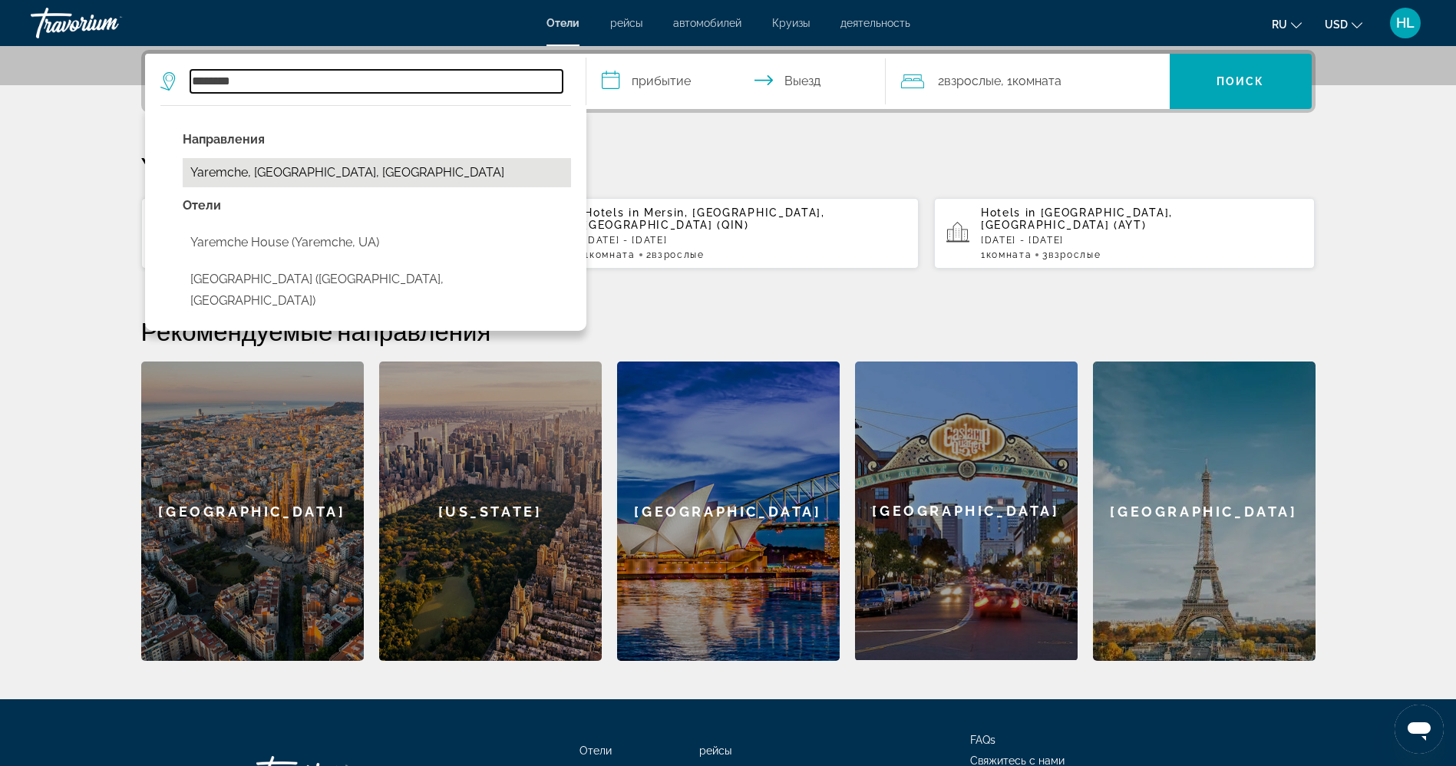
type input "**********"
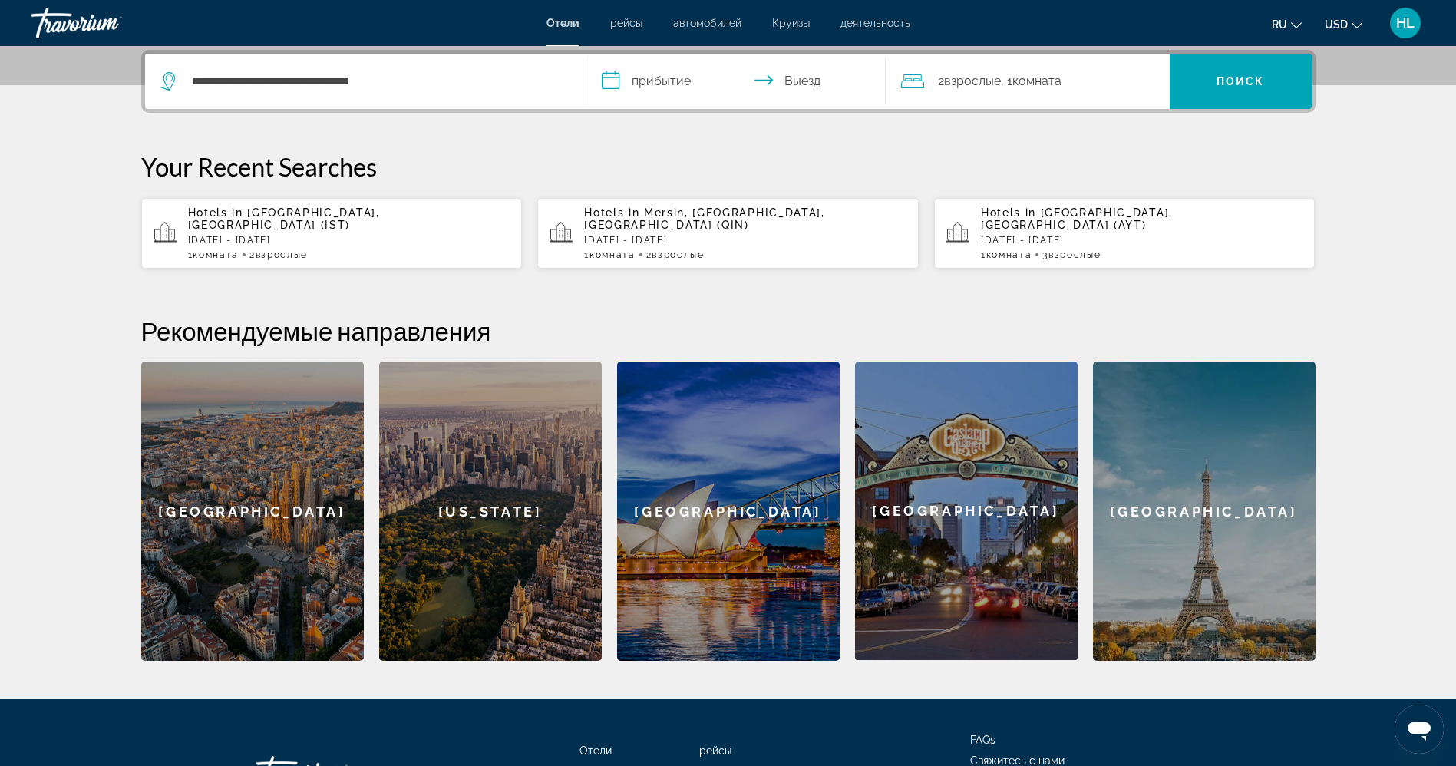
click at [644, 90] on input "**********" at bounding box center [738, 84] width 305 height 60
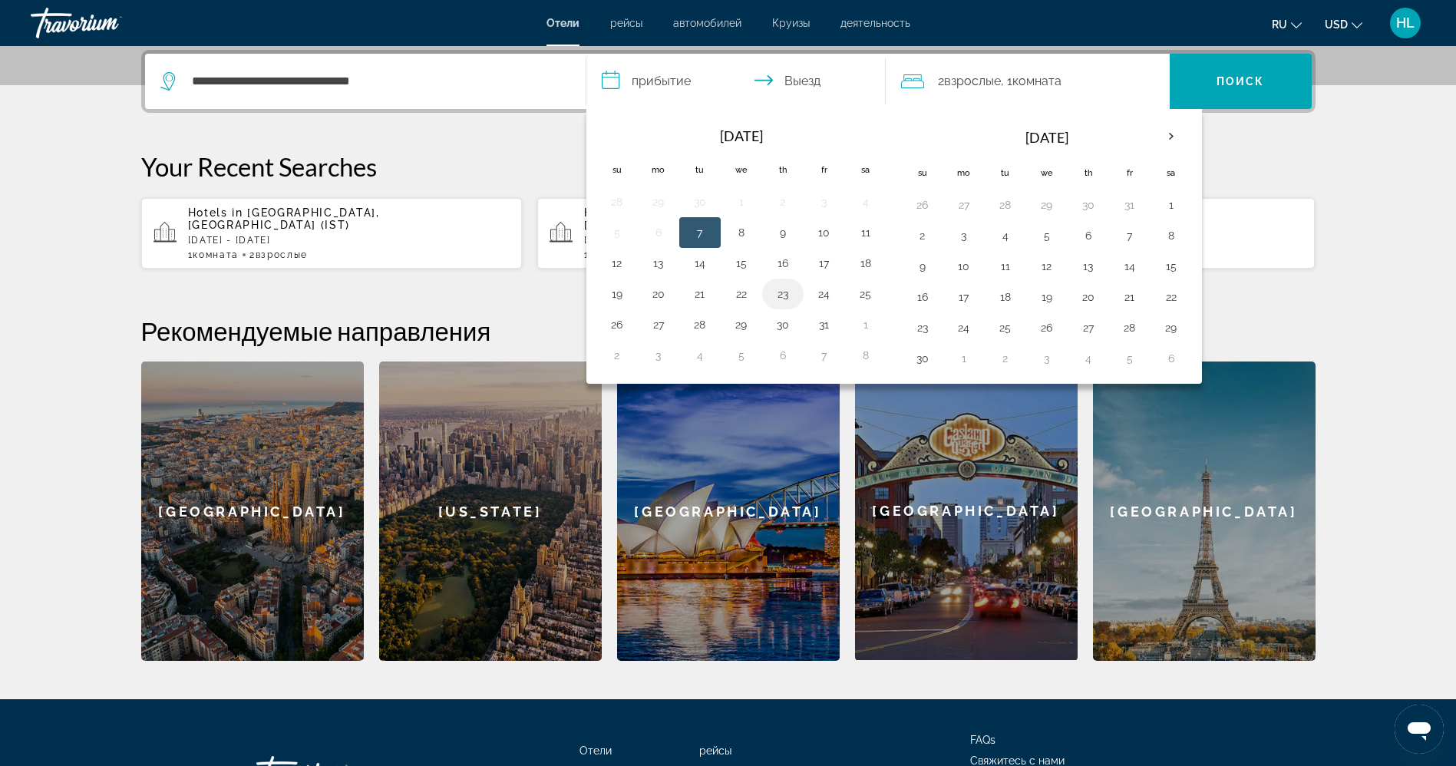
click at [780, 294] on button "23" at bounding box center [782, 293] width 25 height 21
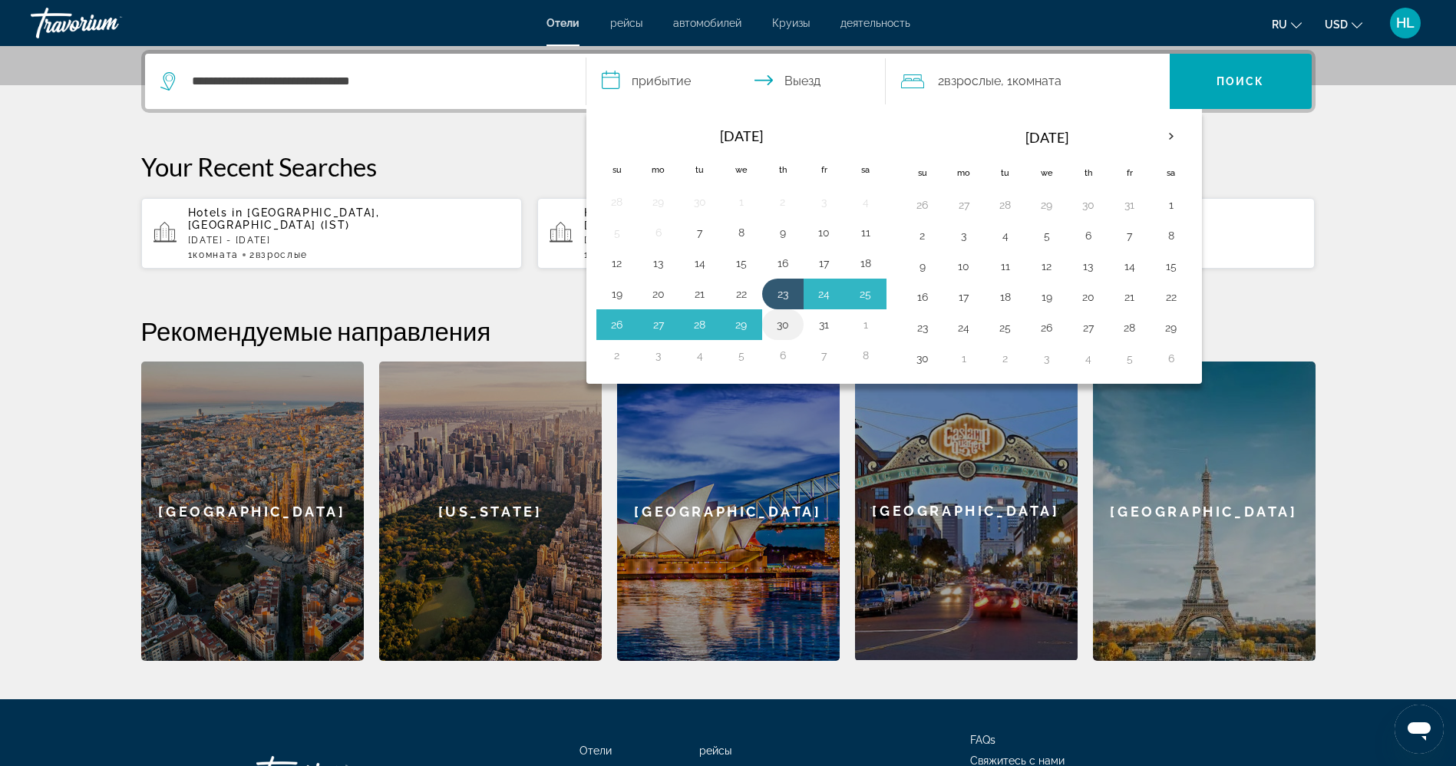
click at [781, 328] on button "30" at bounding box center [782, 324] width 25 height 21
type input "**********"
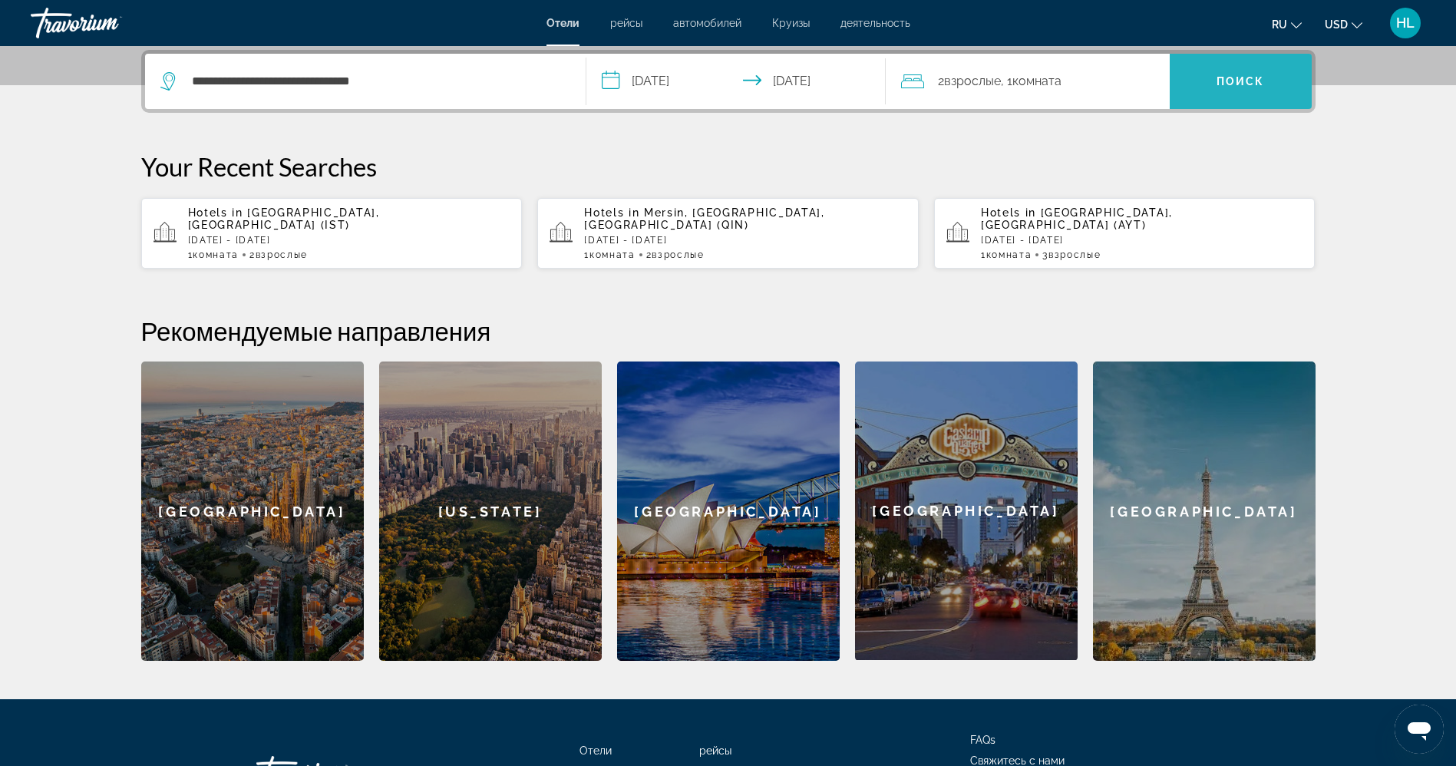
click at [1252, 81] on span "Поиск" at bounding box center [1240, 81] width 48 height 12
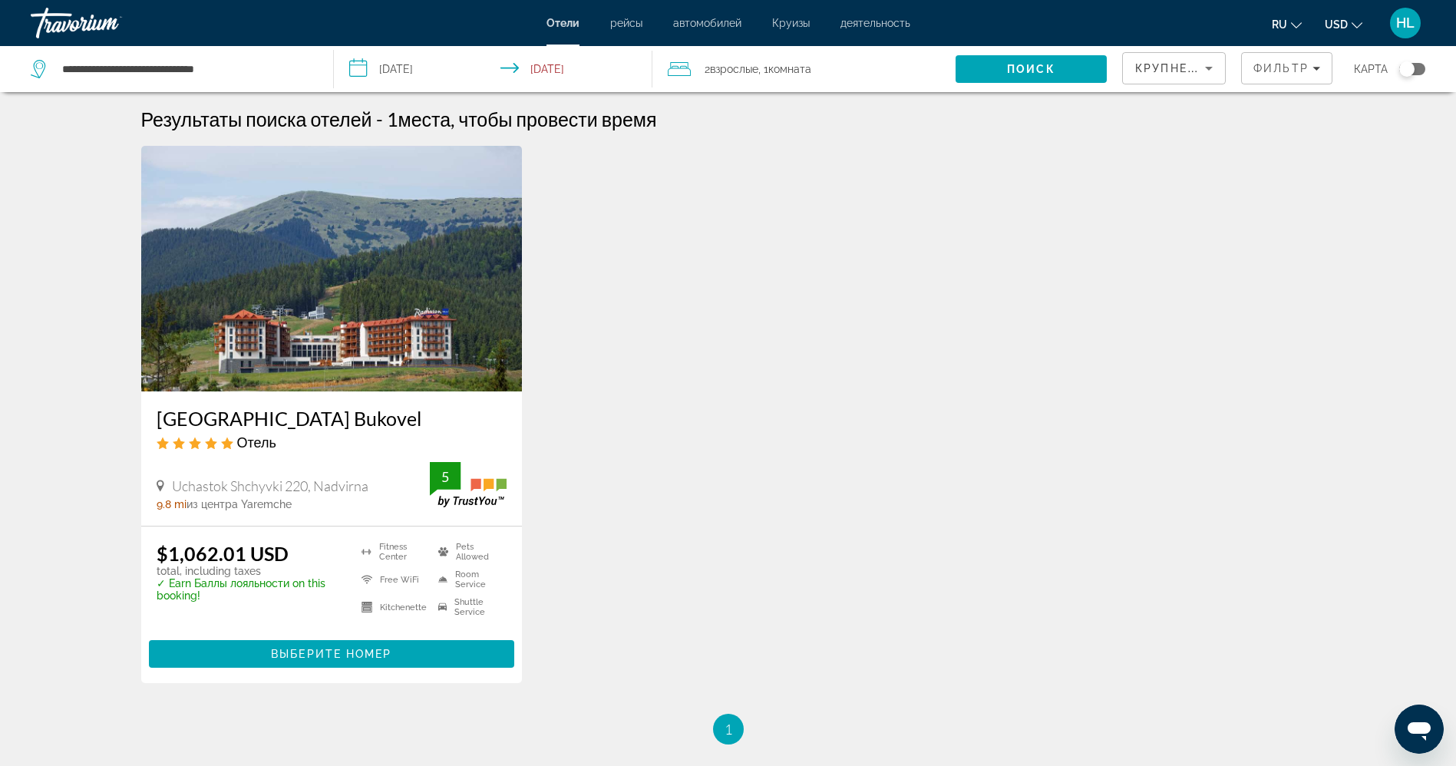
click at [311, 336] on img "Main content" at bounding box center [331, 269] width 381 height 246
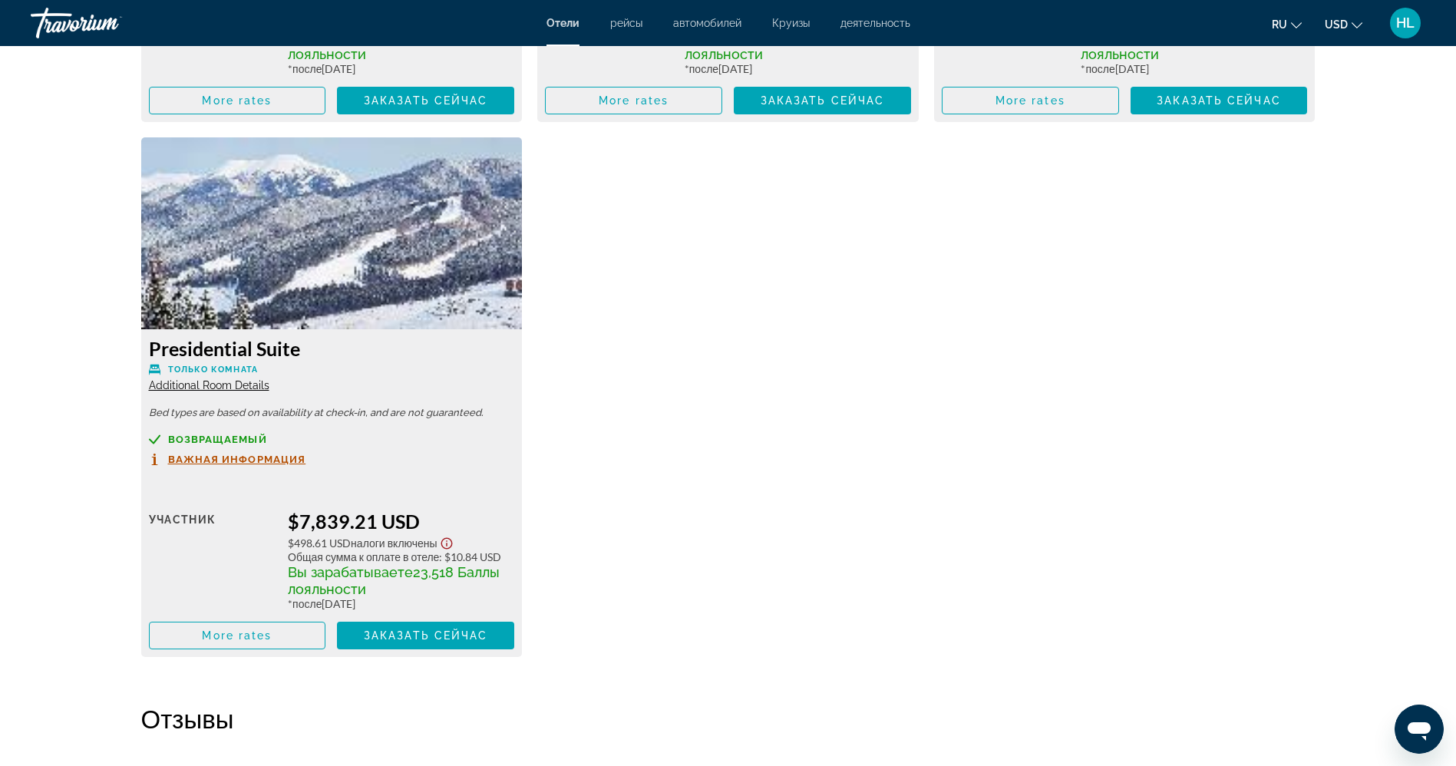
scroll to position [3639, 0]
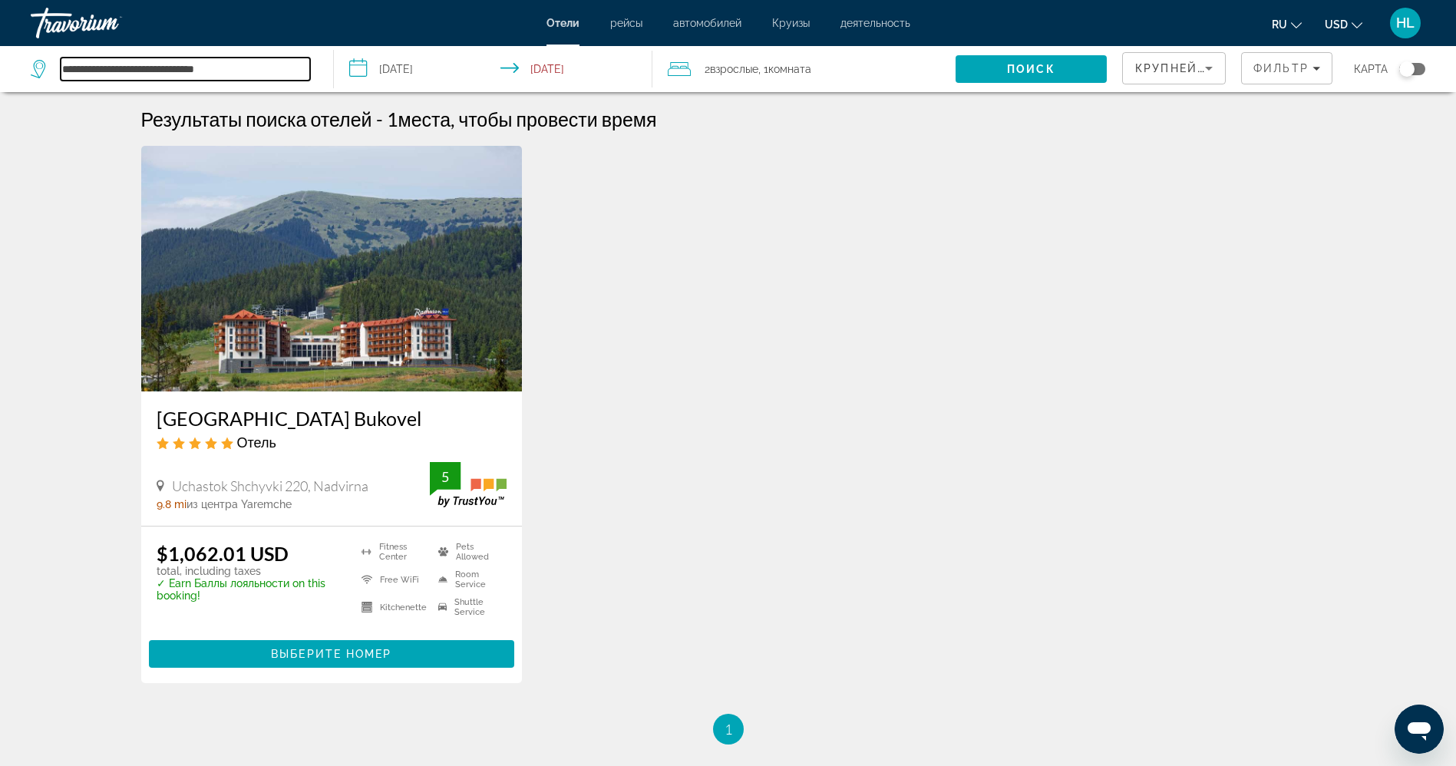
click at [119, 62] on input "**********" at bounding box center [185, 69] width 249 height 23
type input "*"
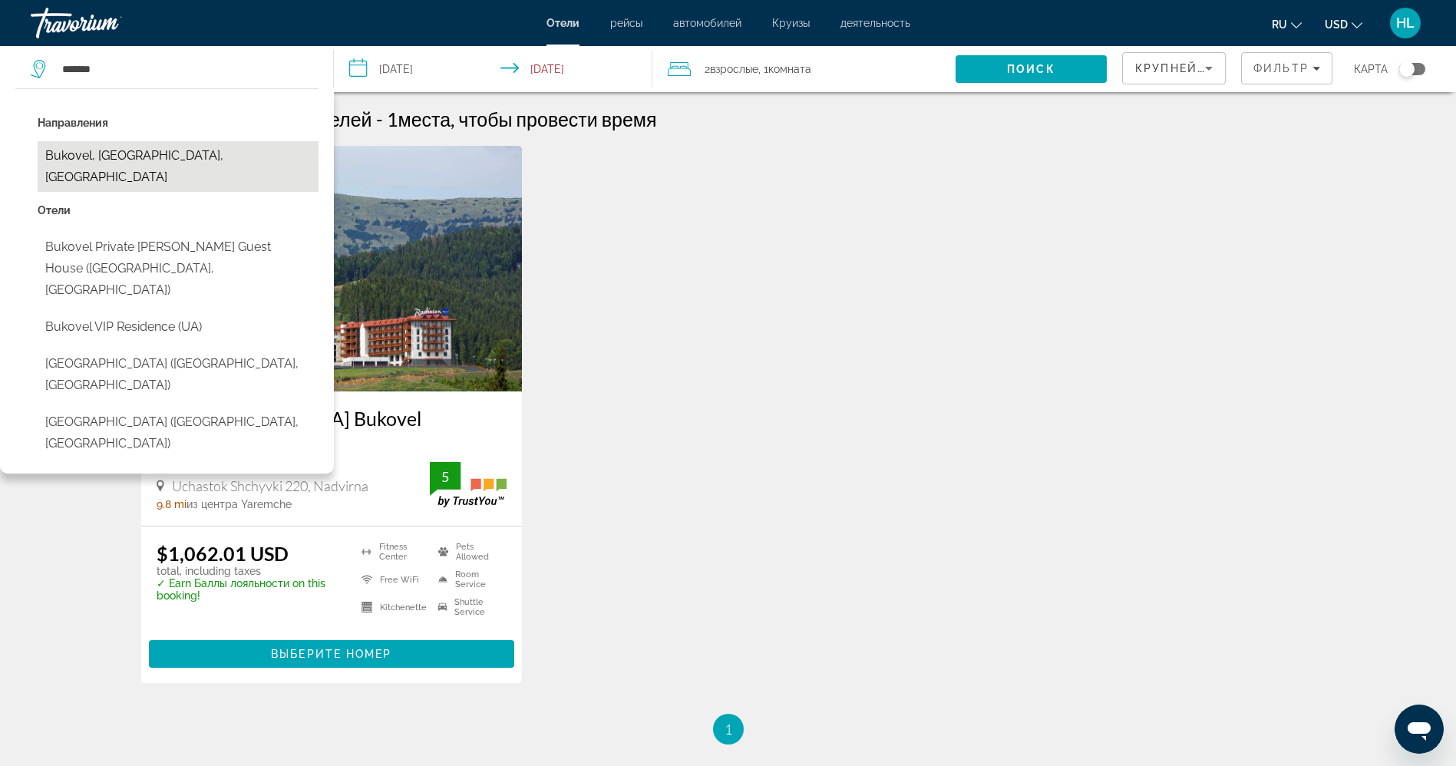
click at [164, 160] on button "Bukovel, [GEOGRAPHIC_DATA], [GEOGRAPHIC_DATA]" at bounding box center [178, 166] width 281 height 51
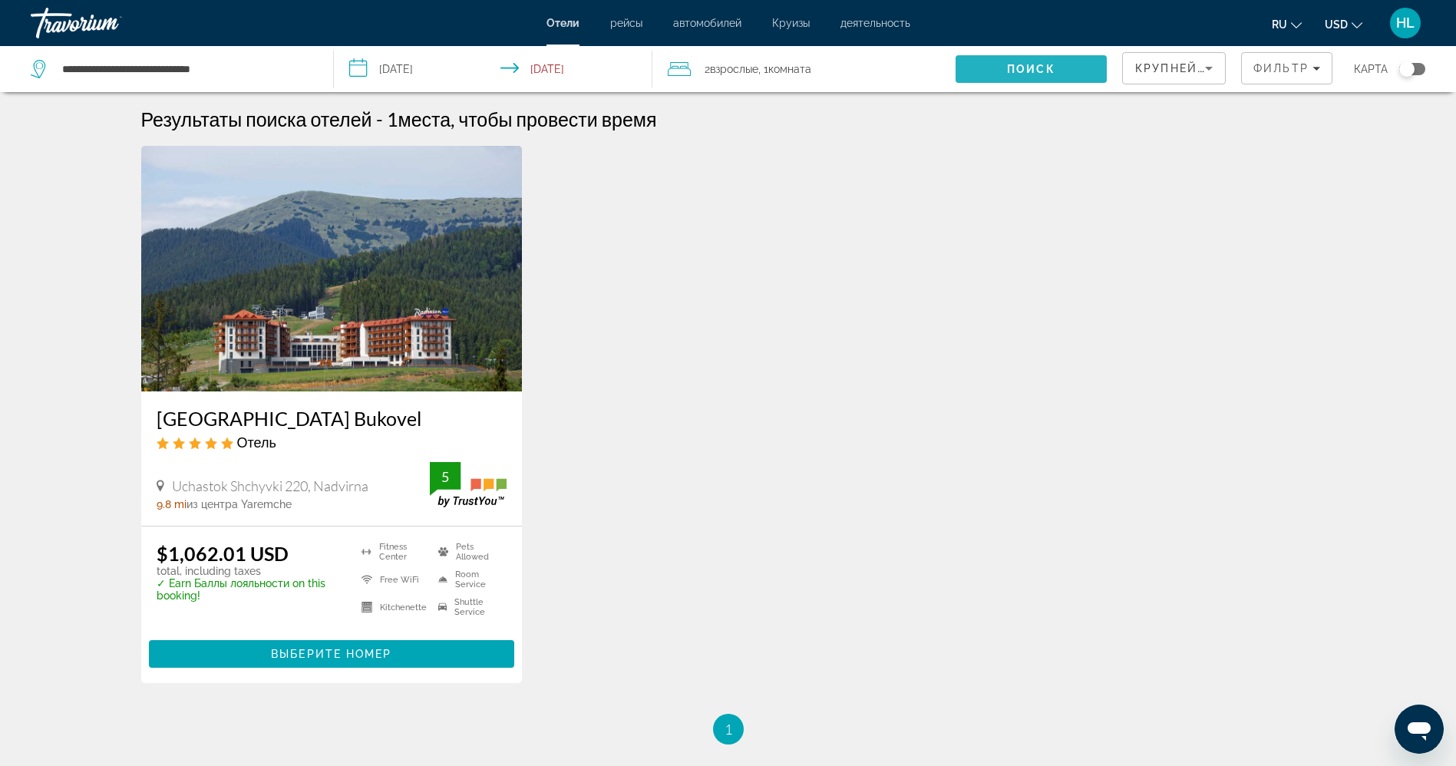
click at [1046, 69] on span "Поиск" at bounding box center [1031, 69] width 48 height 12
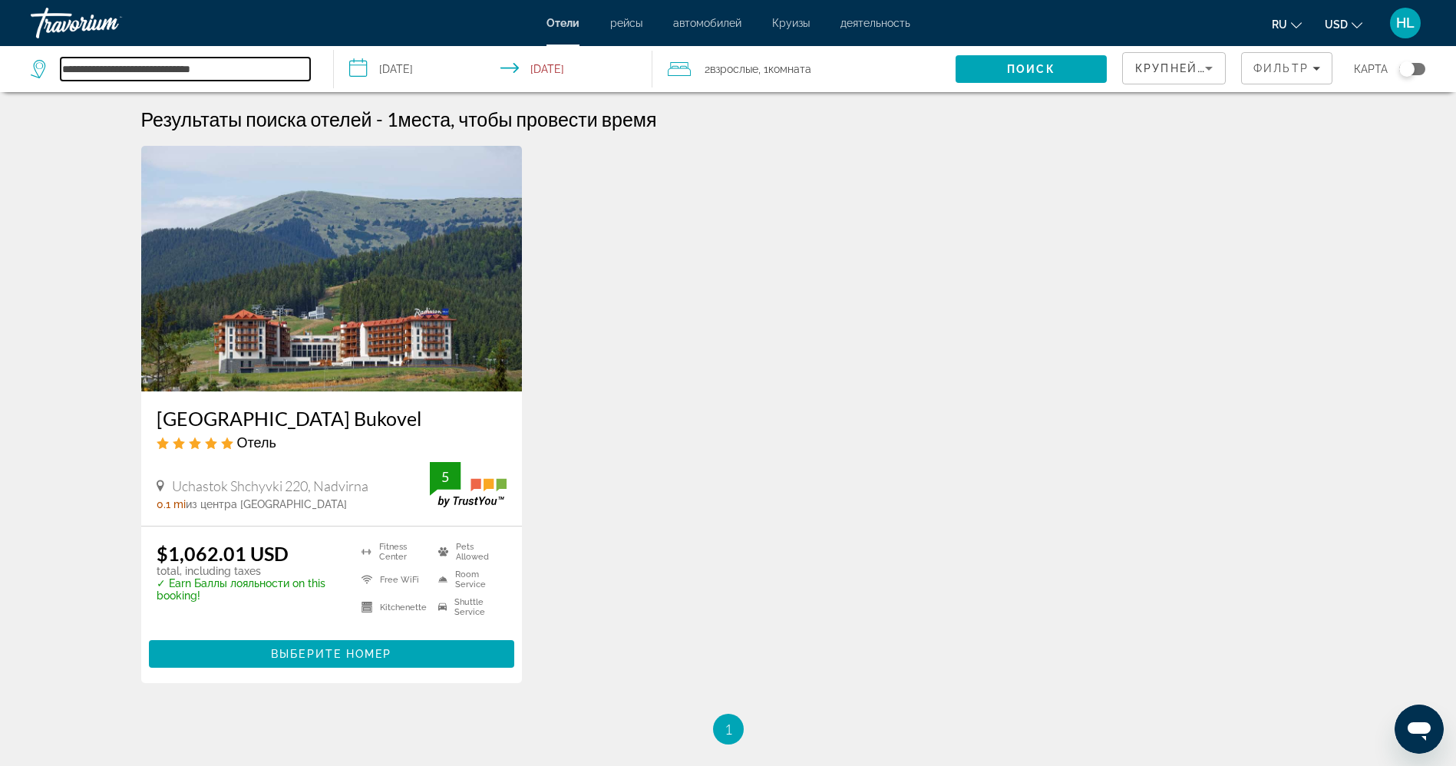
click at [132, 65] on input "**********" at bounding box center [185, 69] width 249 height 23
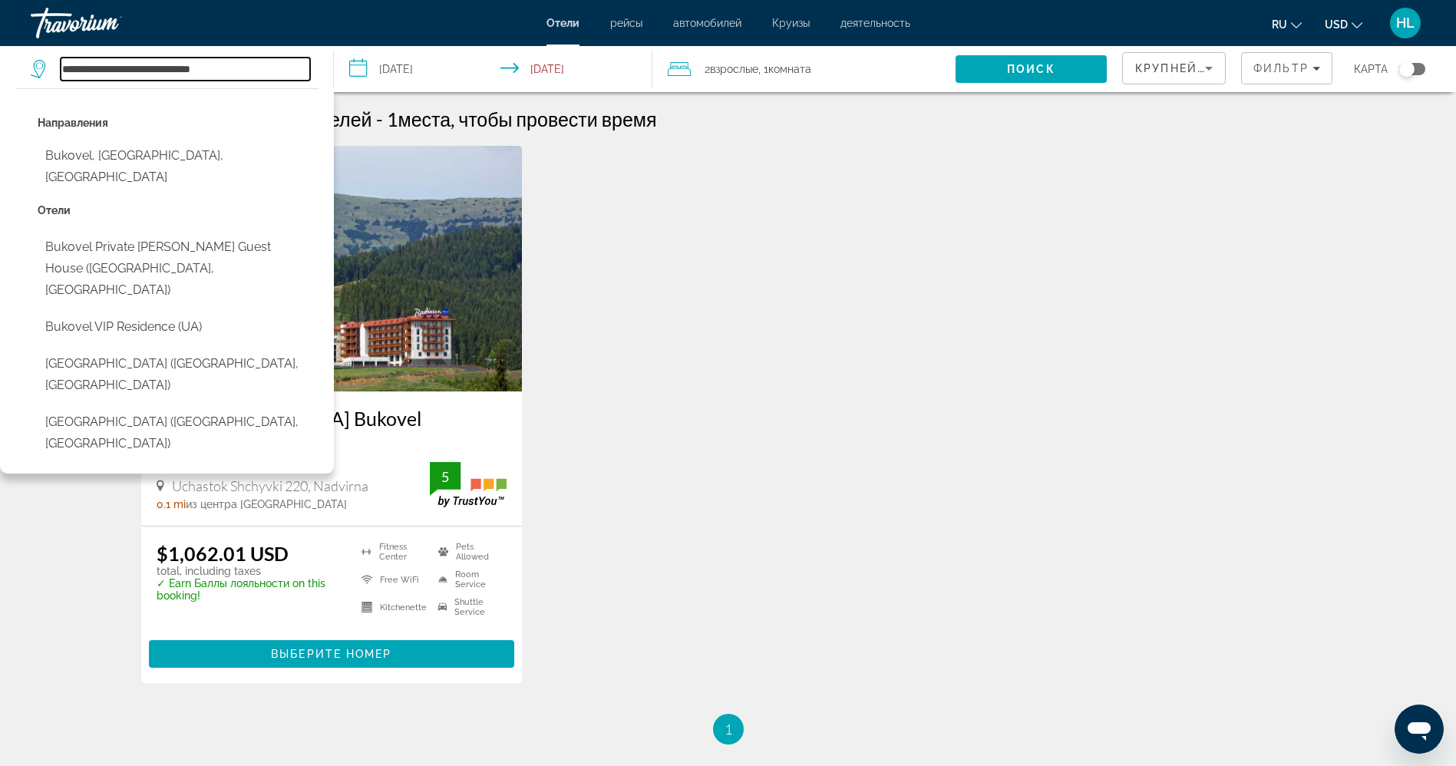
click at [132, 65] on input "**********" at bounding box center [185, 69] width 249 height 23
type input "*"
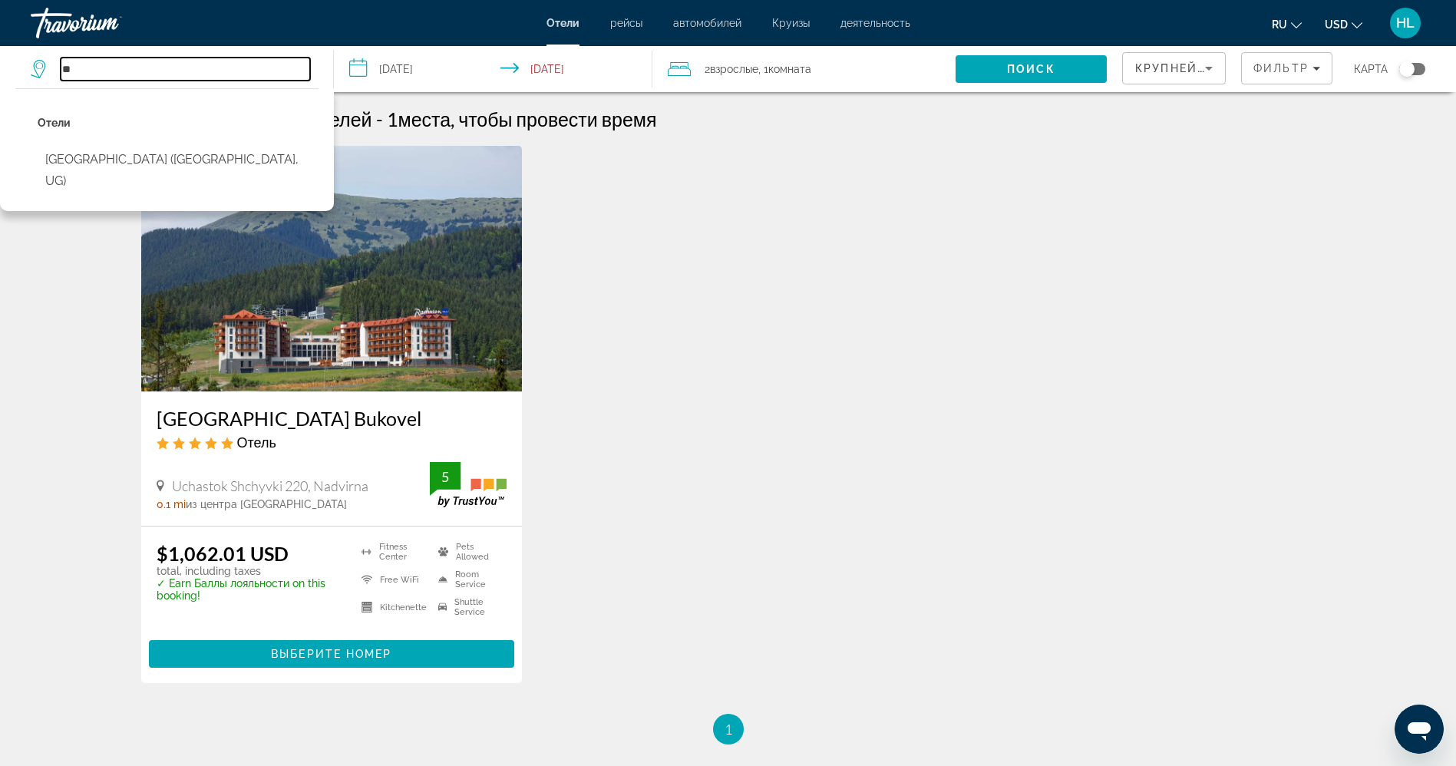
type input "*"
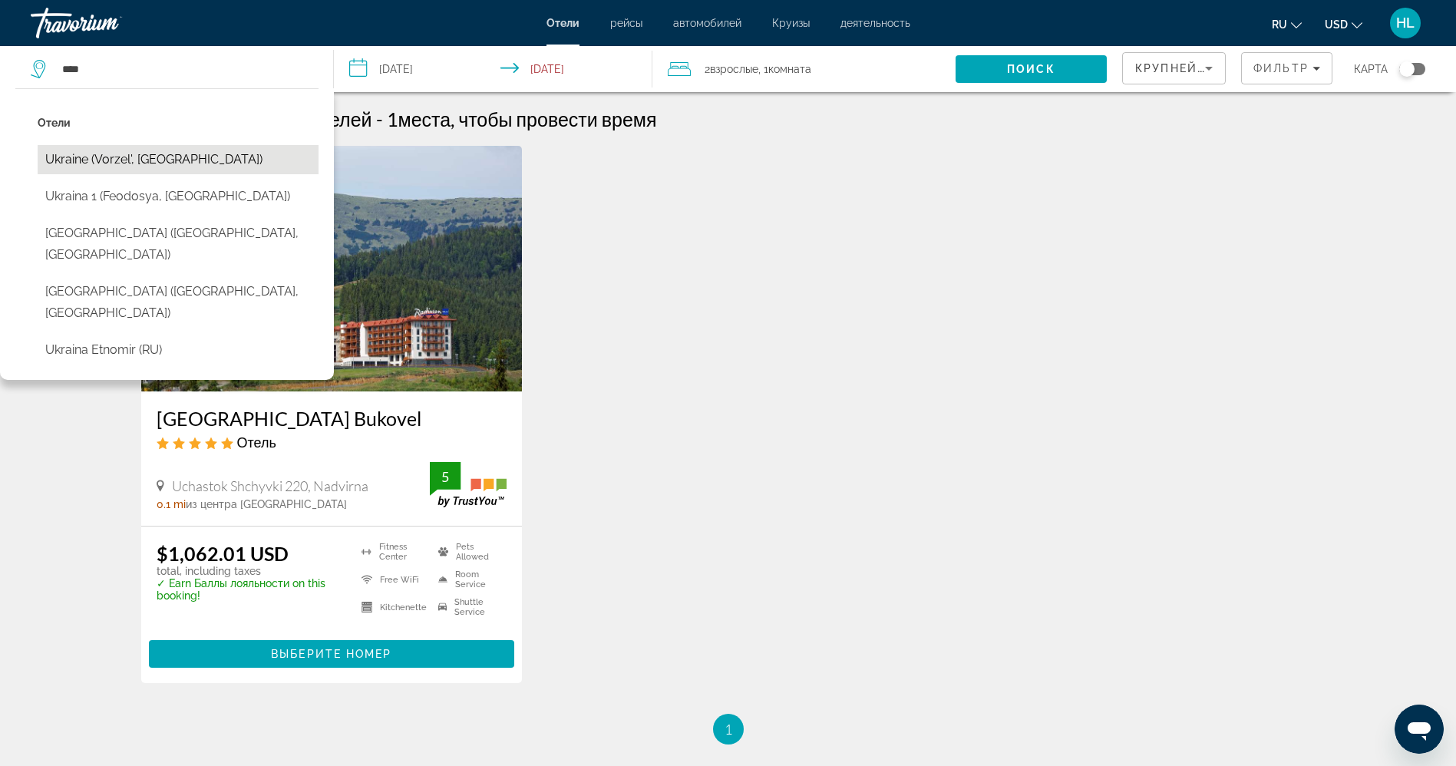
click at [119, 155] on button "Ukraine (Vorzel', [GEOGRAPHIC_DATA])" at bounding box center [178, 159] width 281 height 29
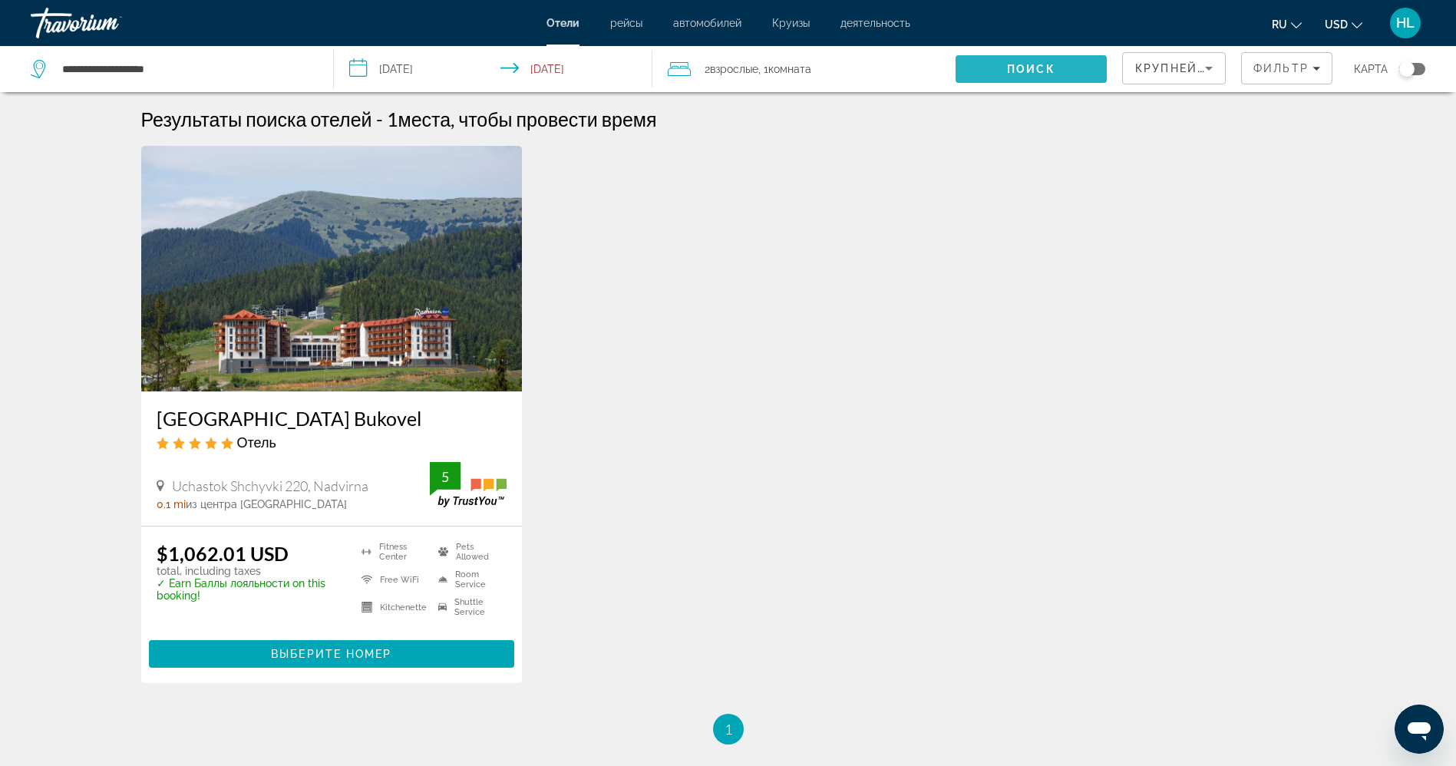
click at [1017, 73] on span "Поиск" at bounding box center [1031, 69] width 48 height 12
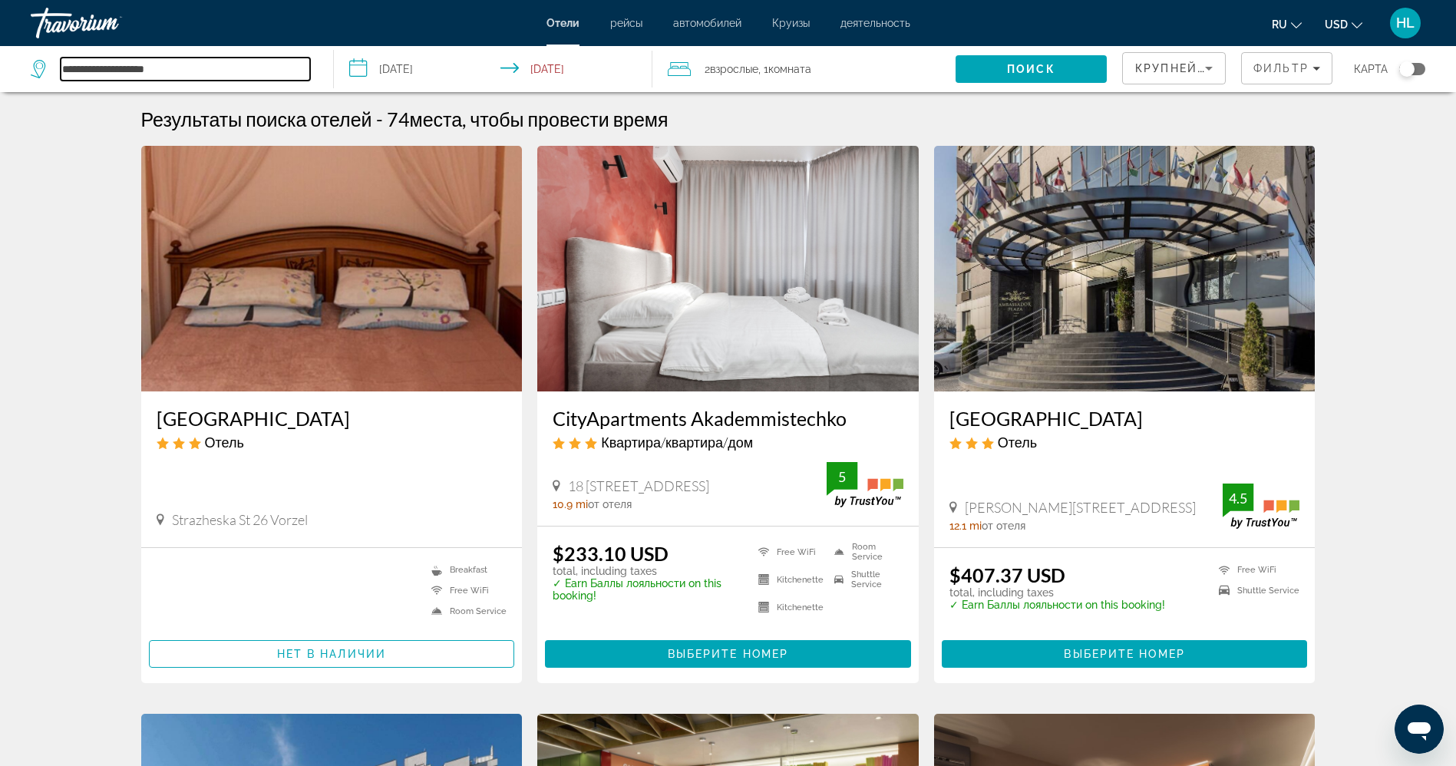
click at [167, 71] on input "**********" at bounding box center [185, 69] width 249 height 23
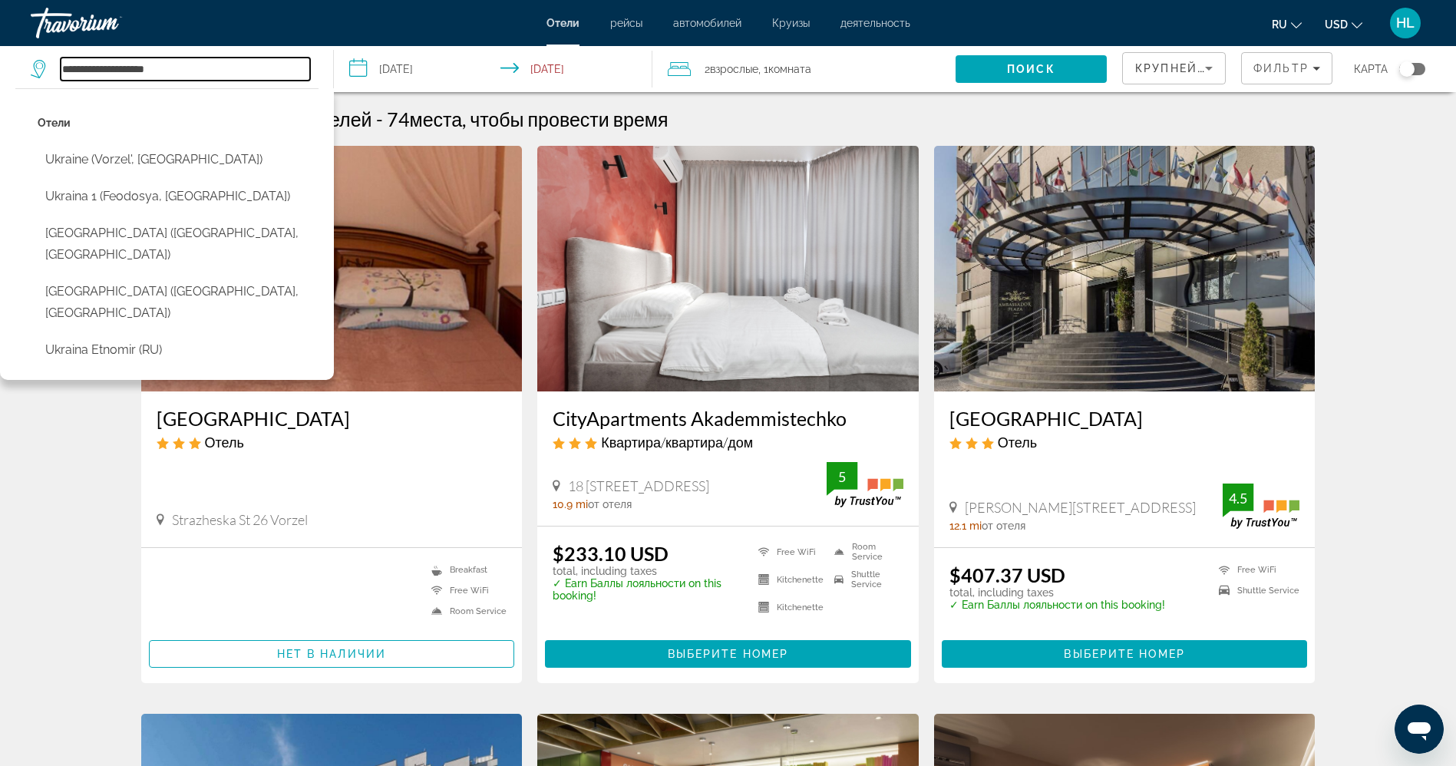
click at [167, 71] on input "**********" at bounding box center [185, 69] width 249 height 23
type input "*"
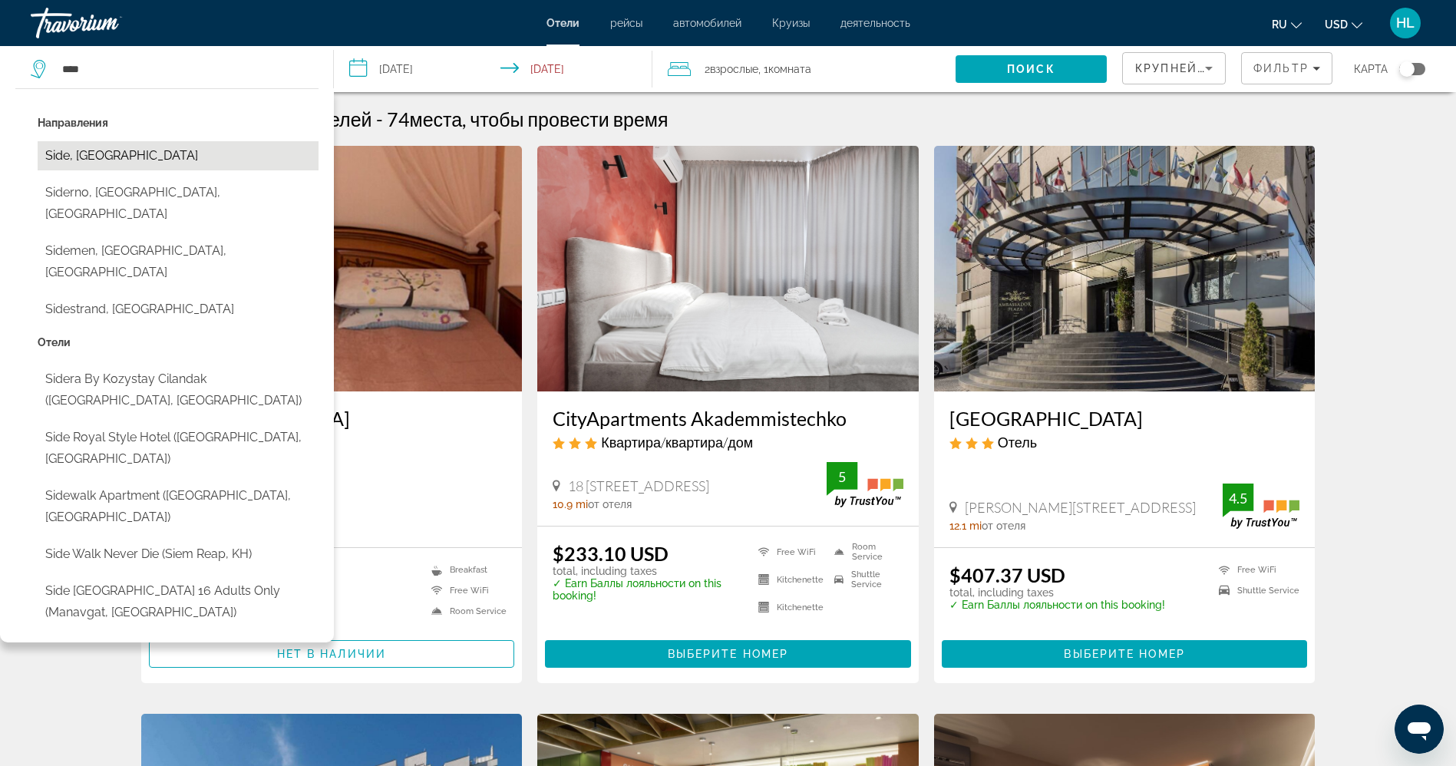
click at [143, 153] on button "Side, Turkey" at bounding box center [178, 155] width 281 height 29
type input "**********"
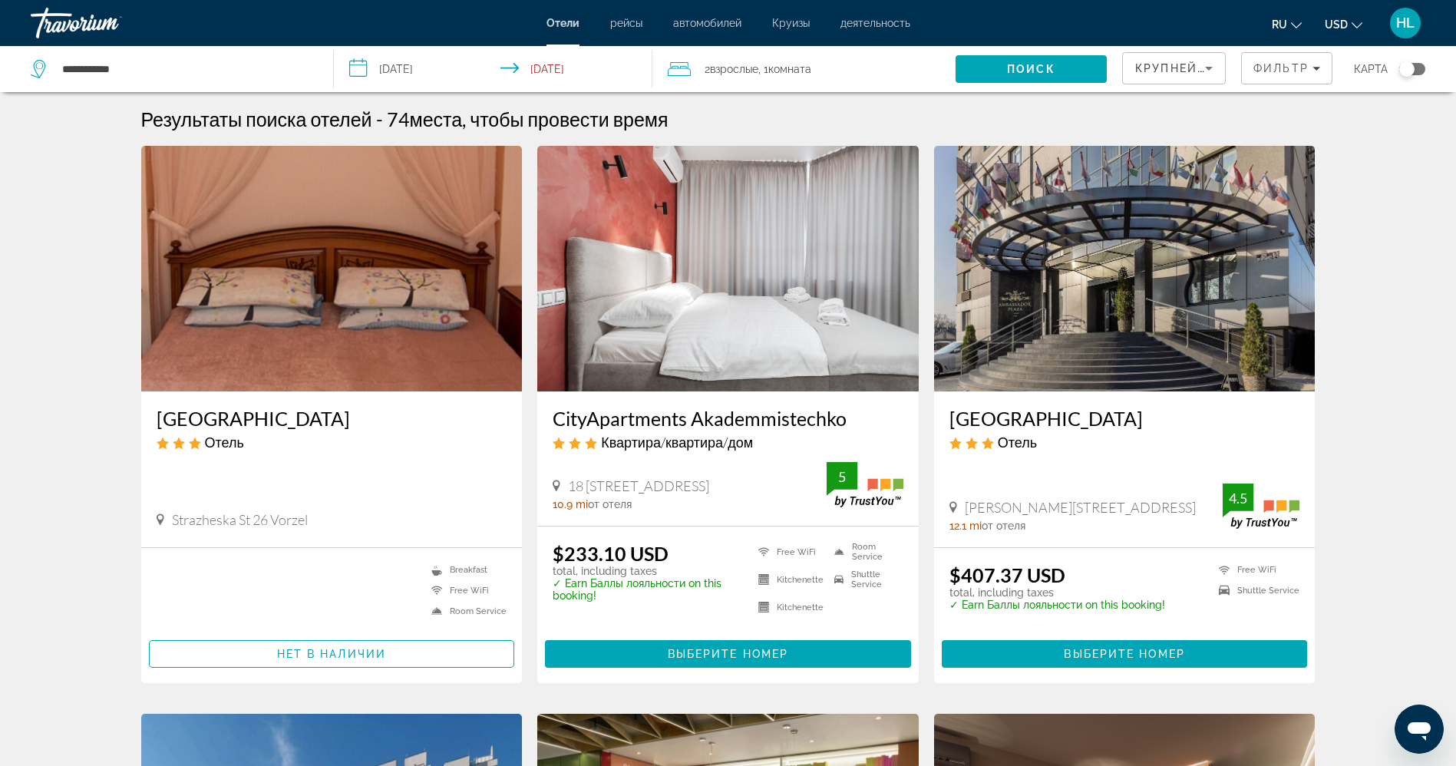
click at [427, 63] on input "**********" at bounding box center [496, 71] width 325 height 51
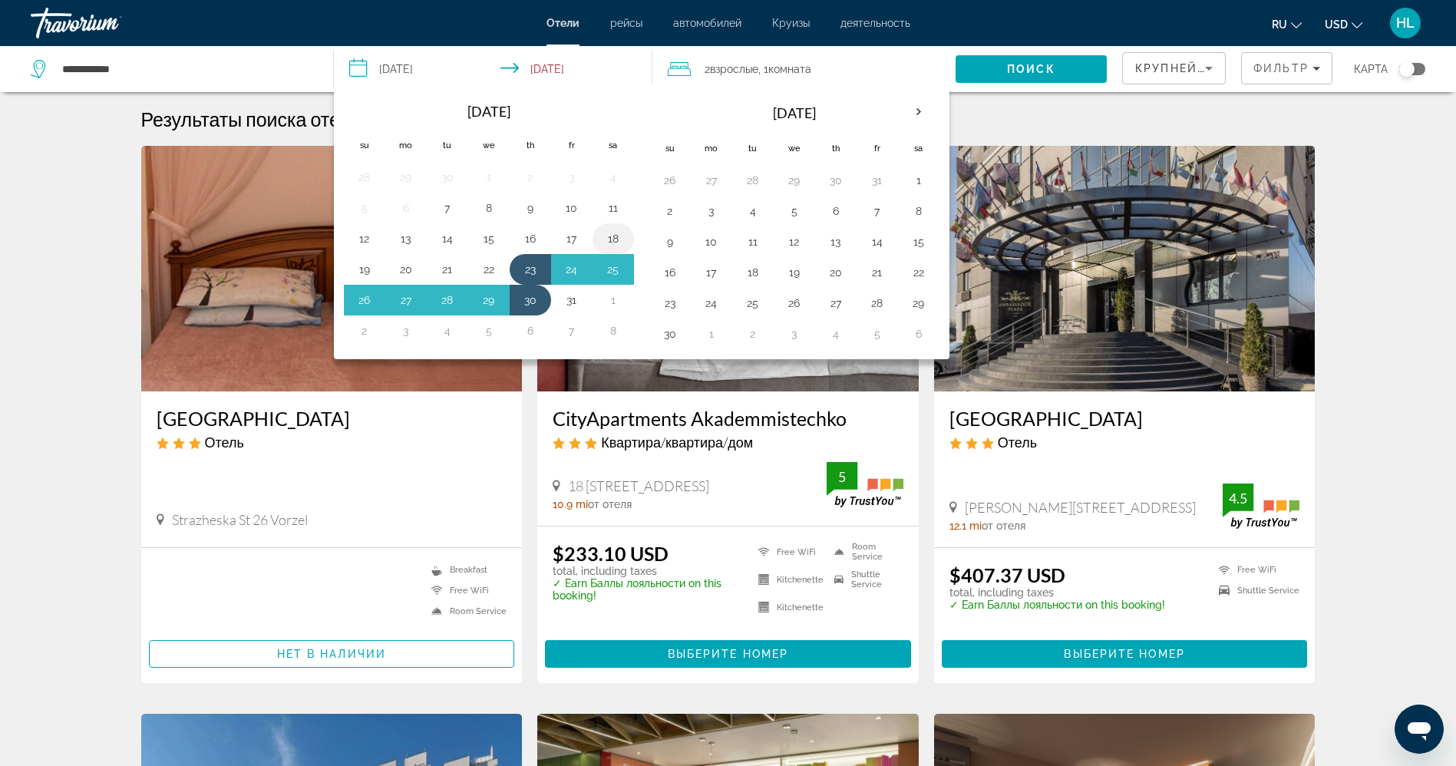
click at [608, 241] on button "18" at bounding box center [613, 238] width 25 height 21
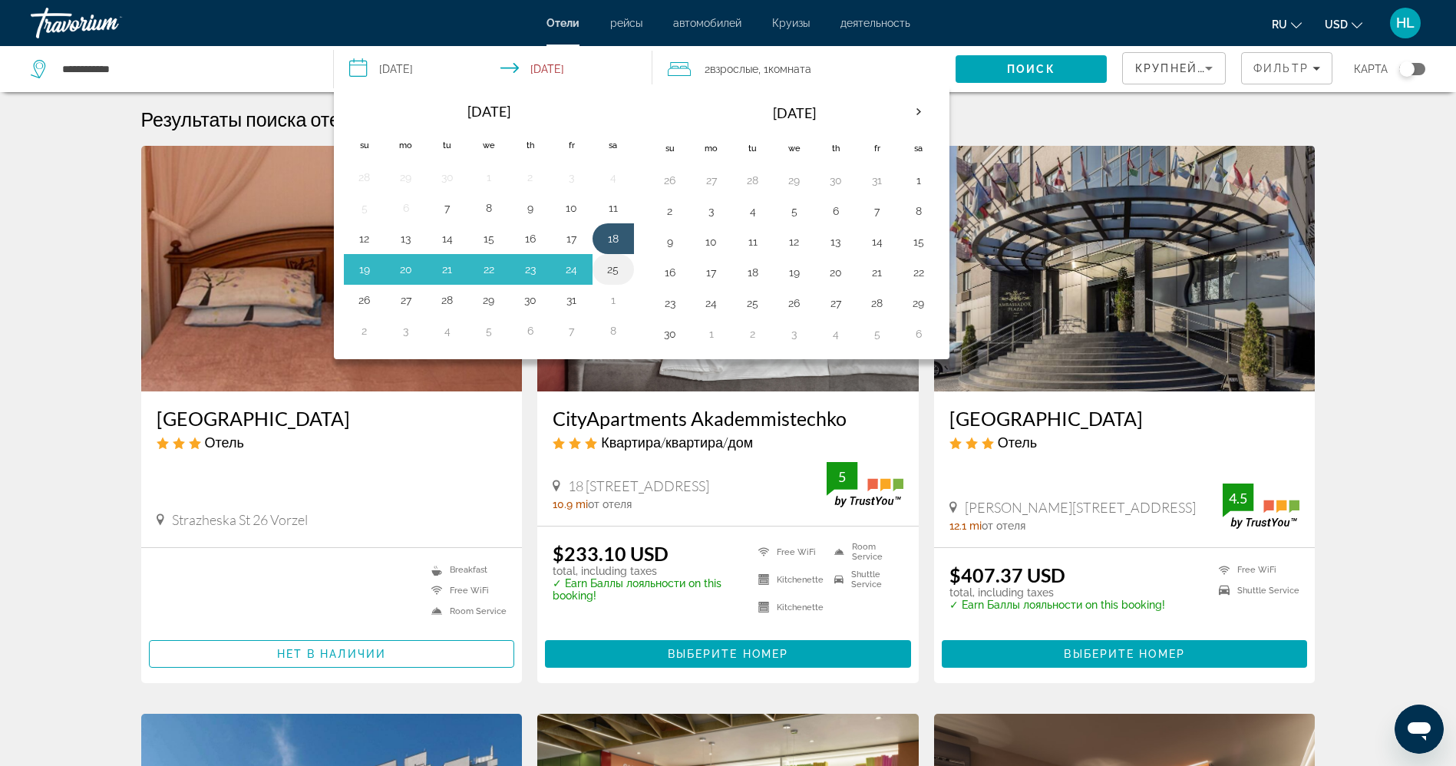
click at [613, 279] on button "25" at bounding box center [613, 269] width 25 height 21
type input "**********"
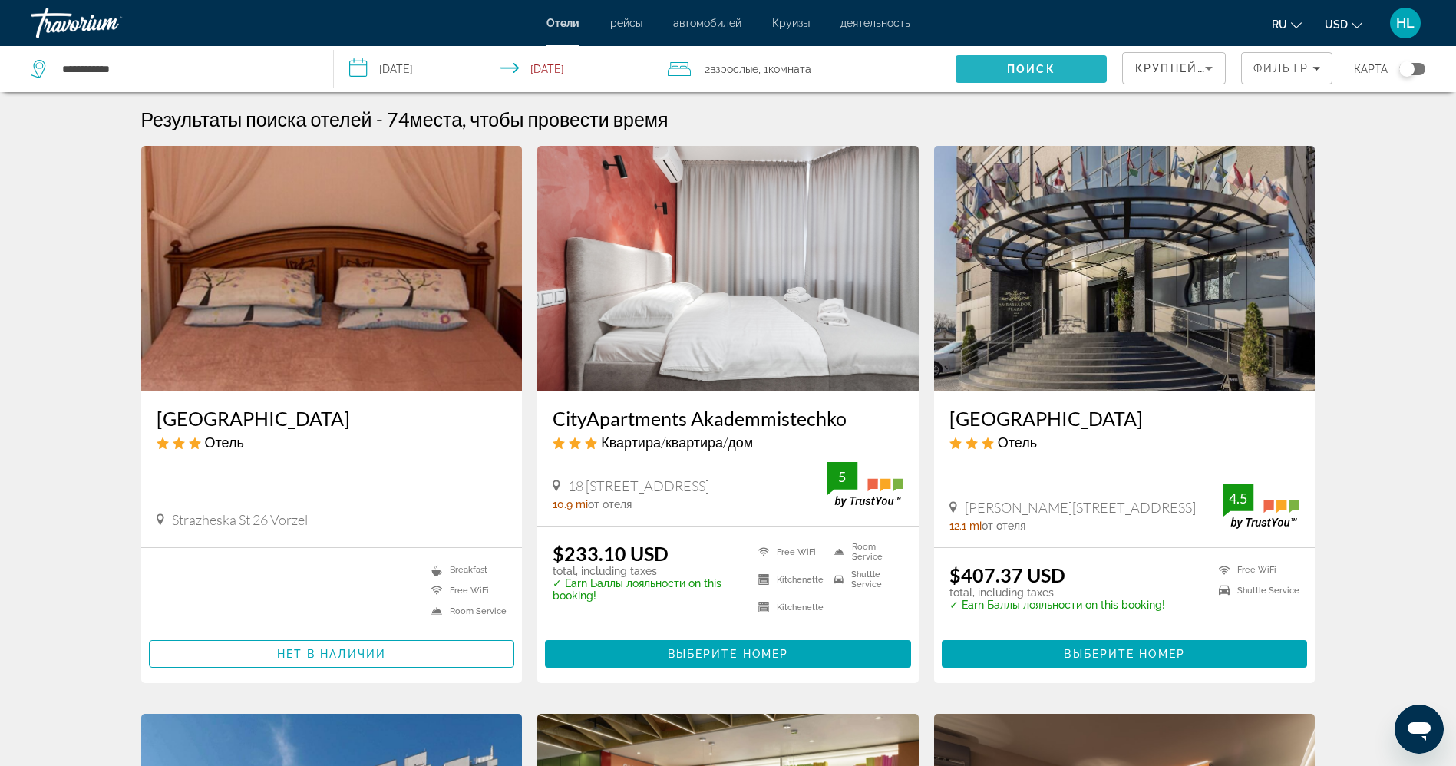
click at [1056, 63] on span "Search" at bounding box center [1030, 69] width 151 height 37
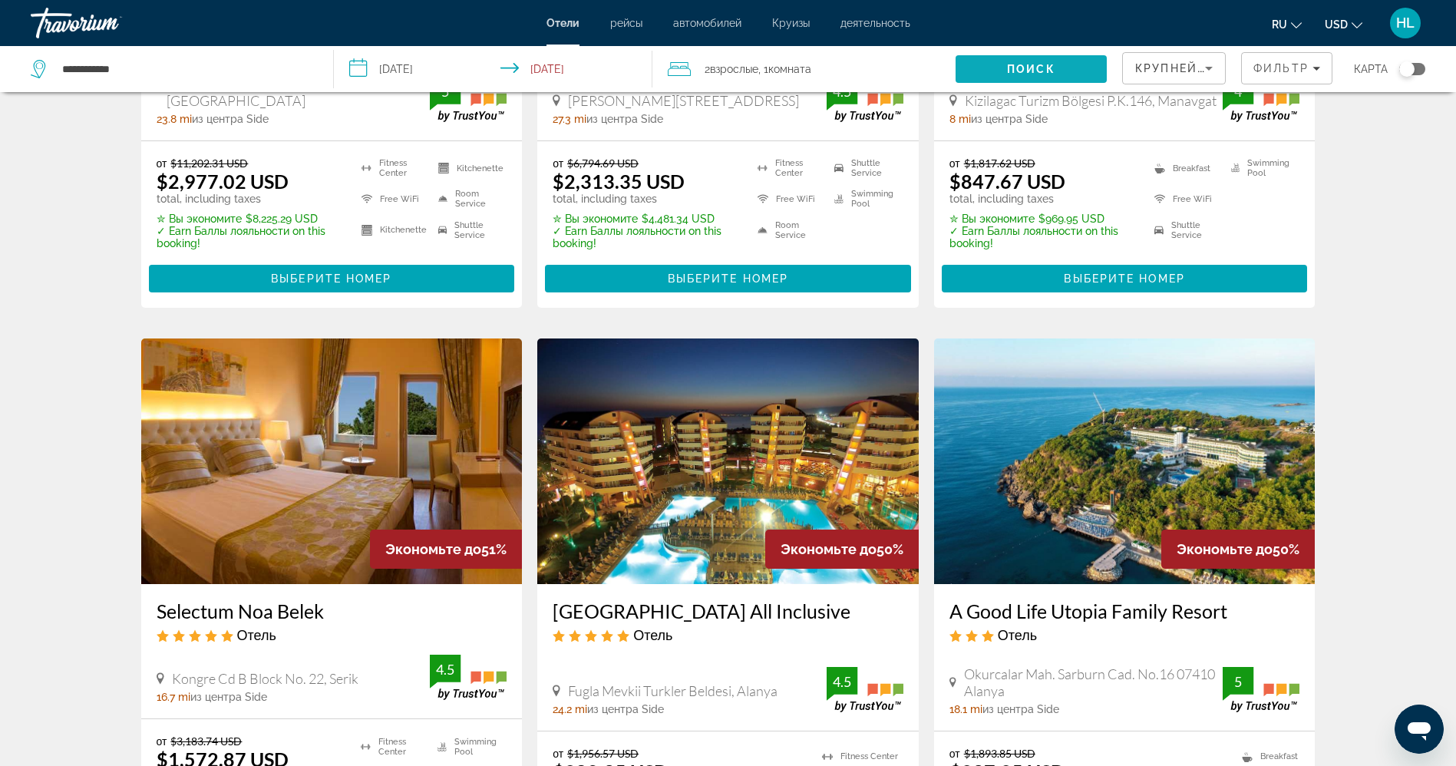
scroll to position [506, 0]
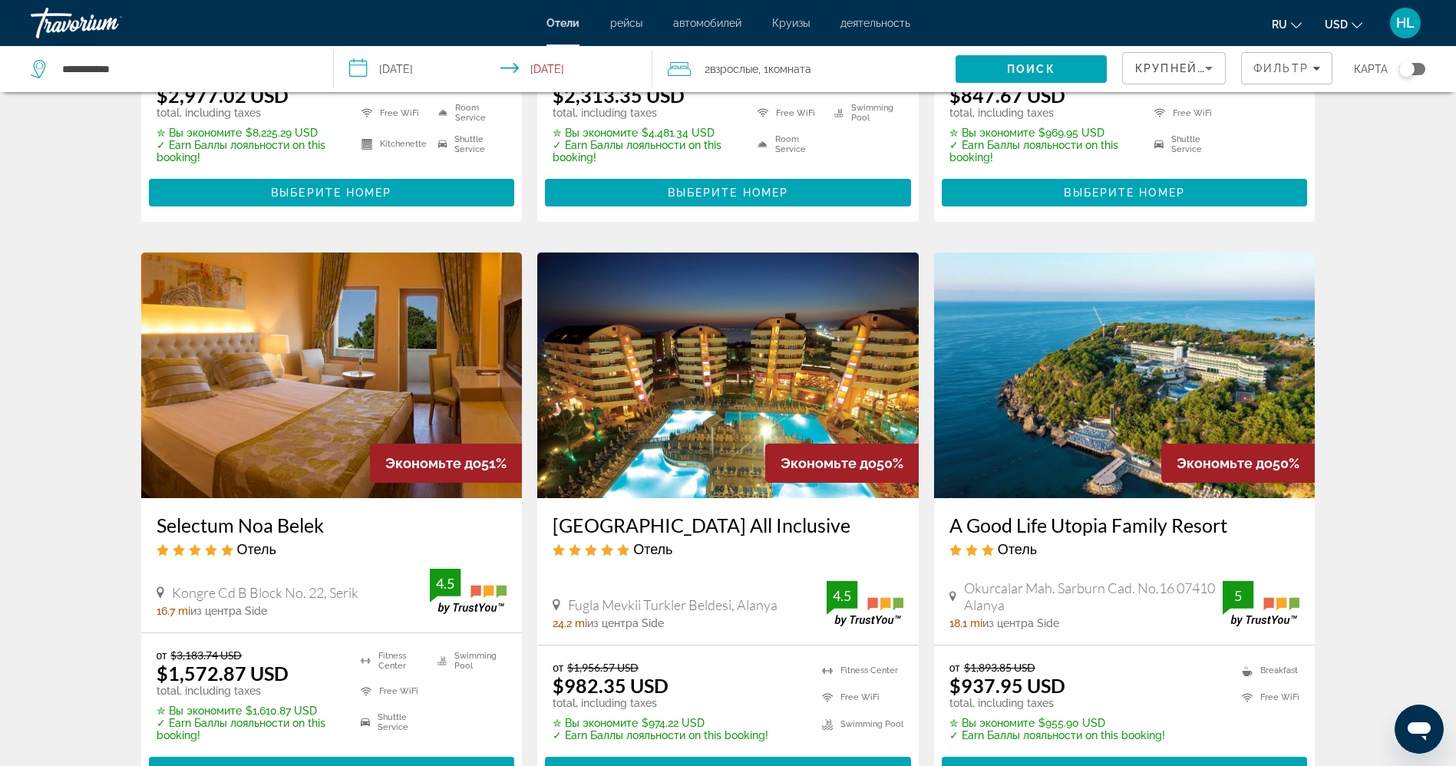
click at [1164, 289] on img "Main content" at bounding box center [1124, 375] width 381 height 246
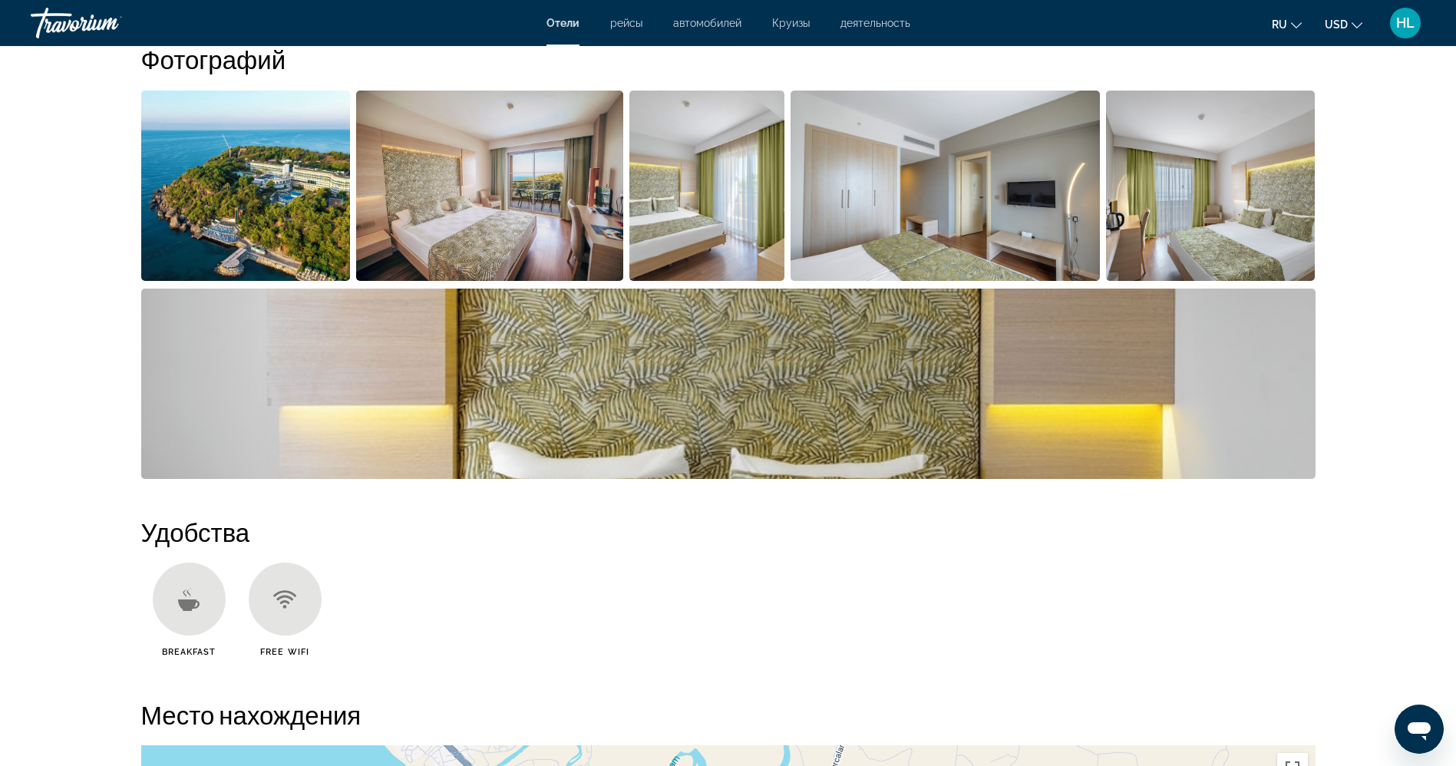
scroll to position [783, 0]
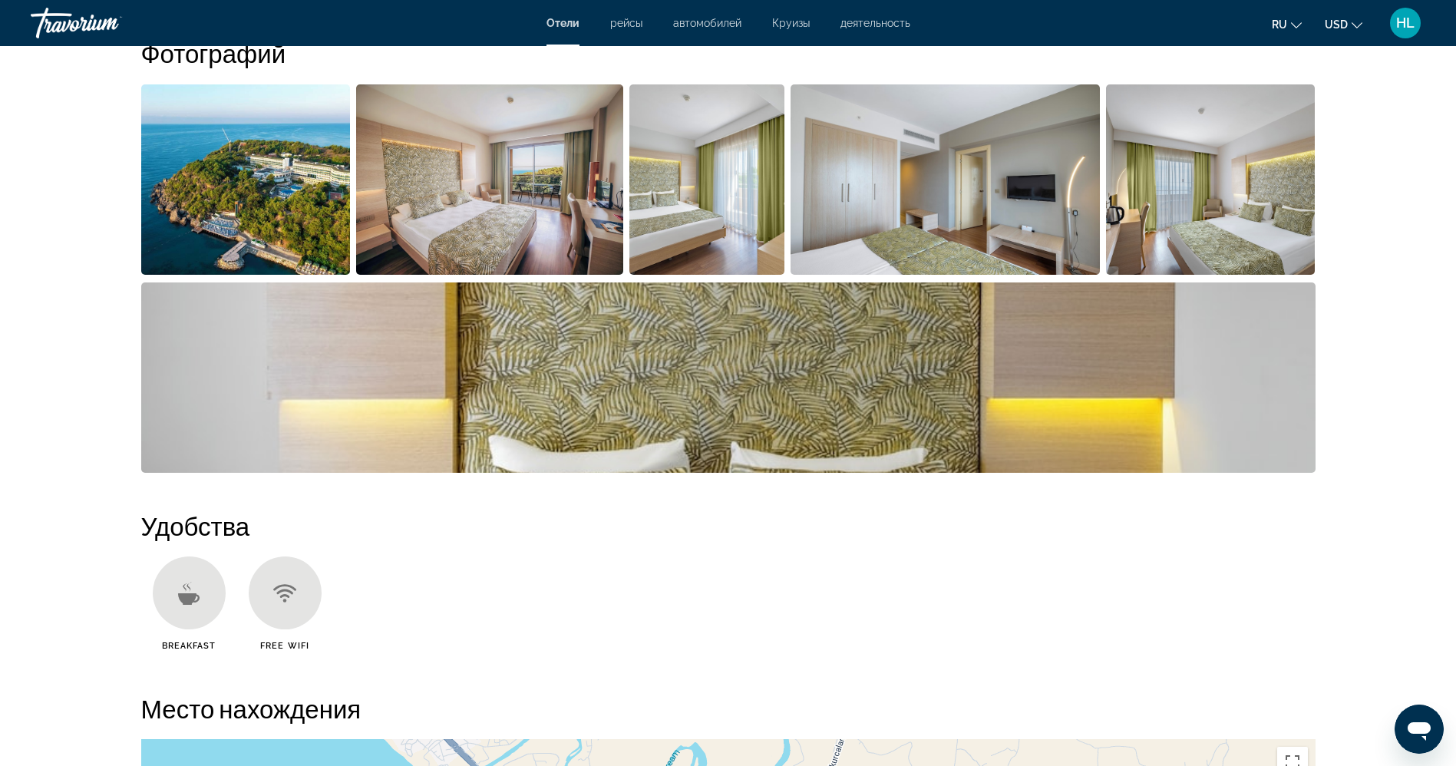
click at [176, 246] on img "Open full-screen image slider" at bounding box center [245, 179] width 209 height 190
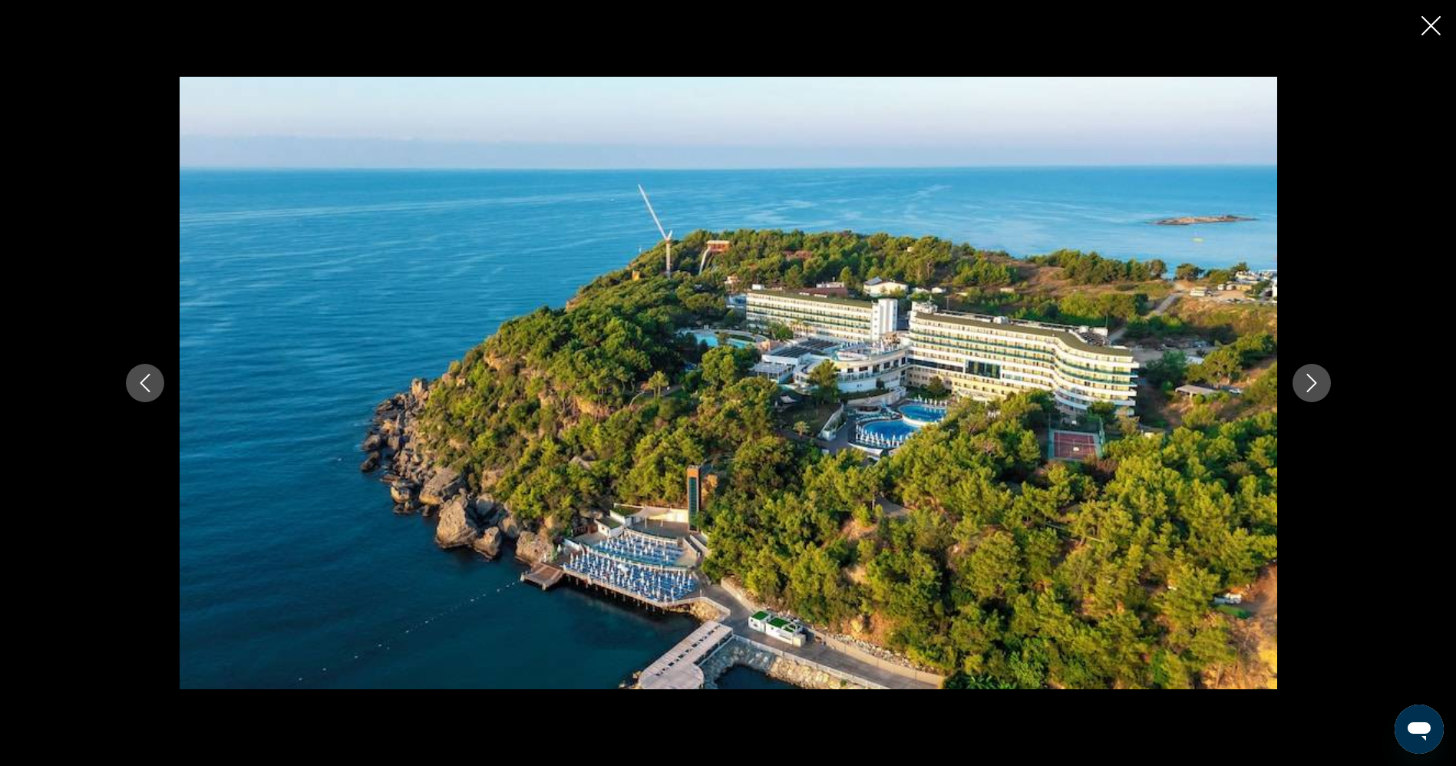
click at [1417, 29] on div "prev next" at bounding box center [728, 383] width 1456 height 766
click at [1428, 28] on icon "Close slideshow" at bounding box center [1430, 25] width 19 height 19
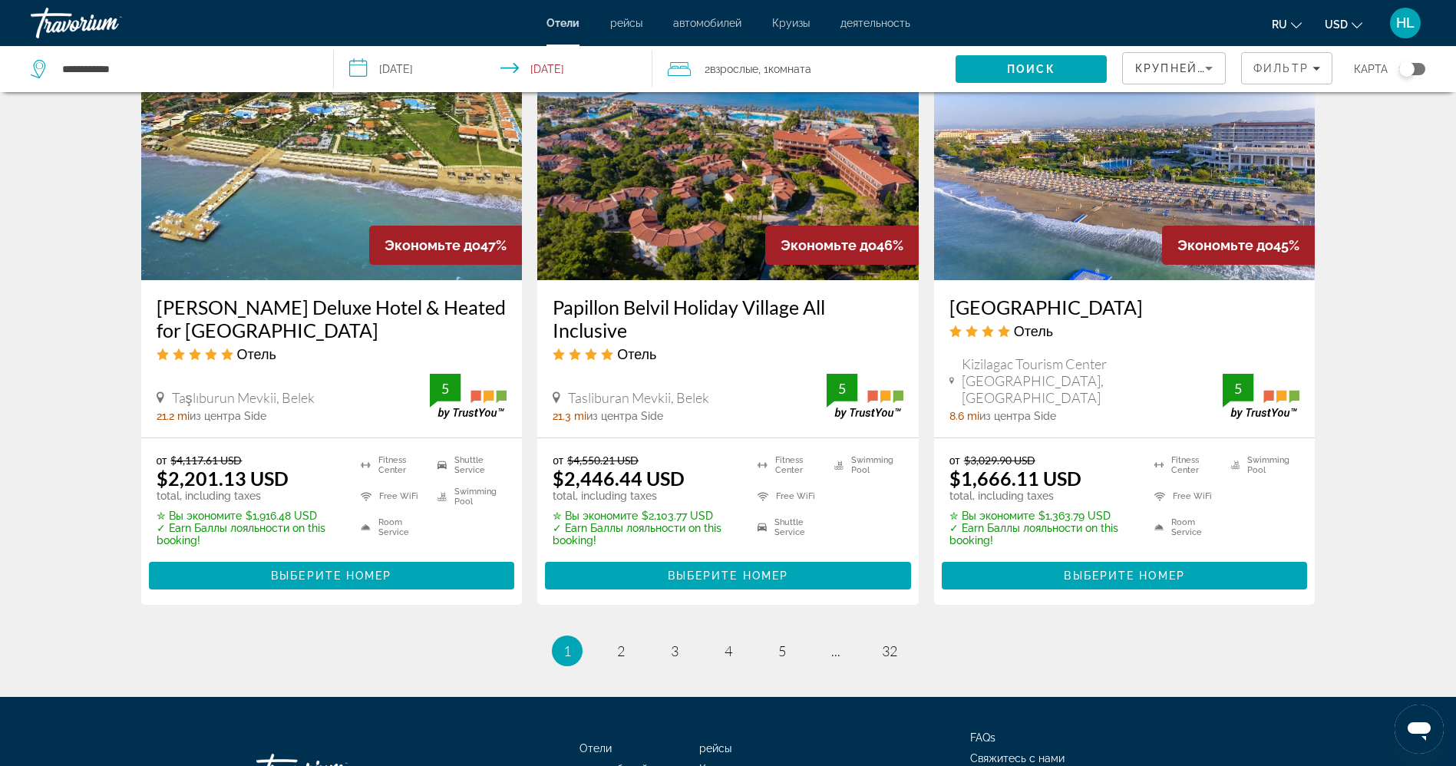
scroll to position [1966, 0]
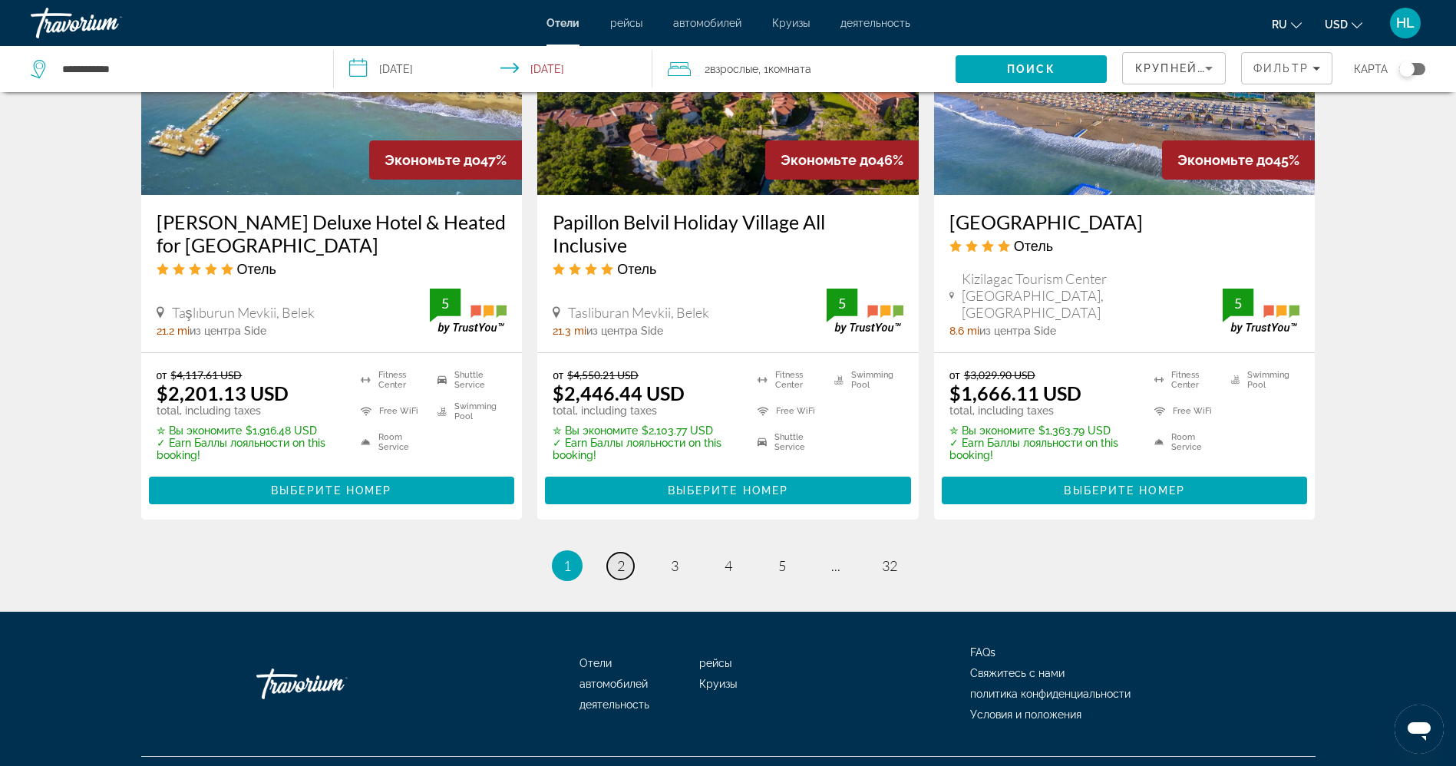
click at [612, 552] on link "page 2" at bounding box center [620, 565] width 27 height 27
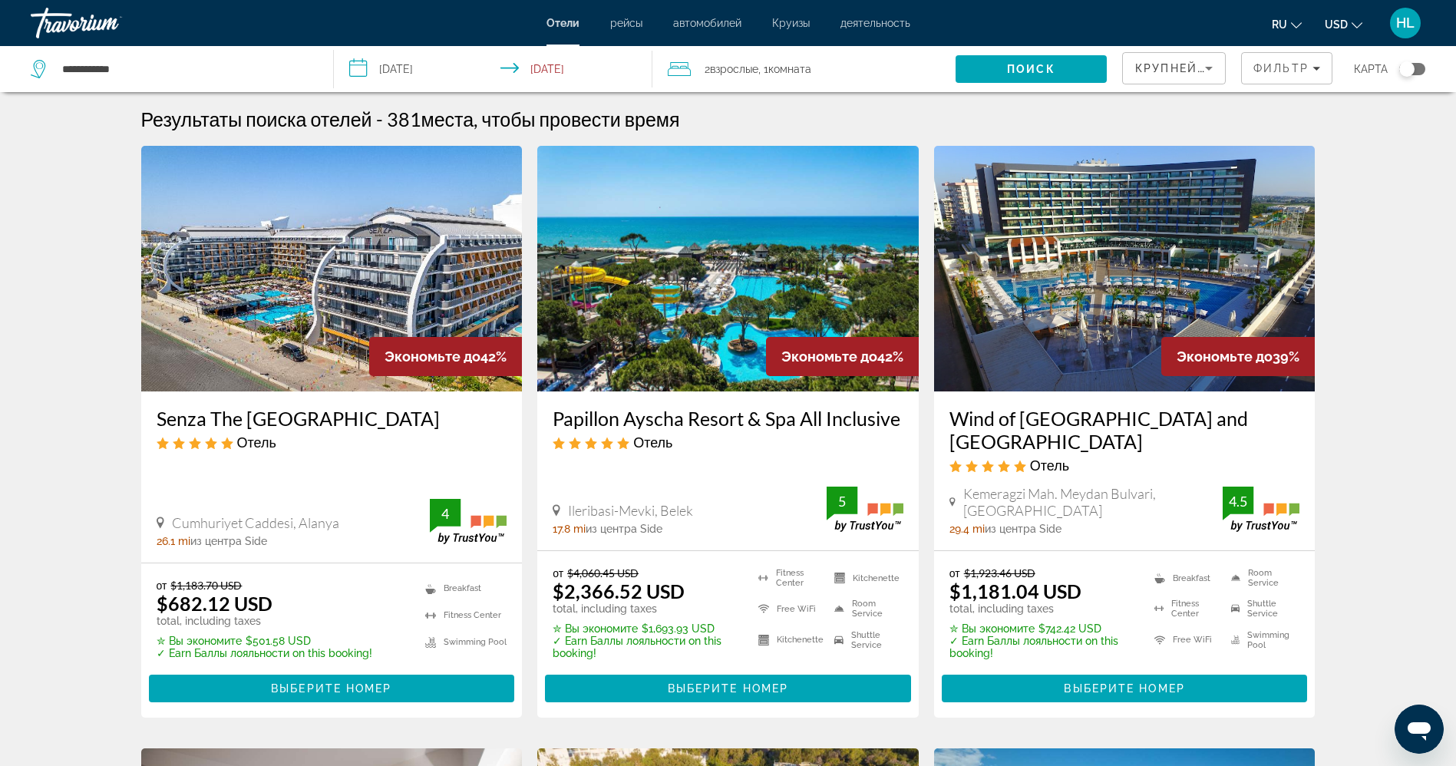
click at [300, 338] on img "Main content" at bounding box center [331, 269] width 381 height 246
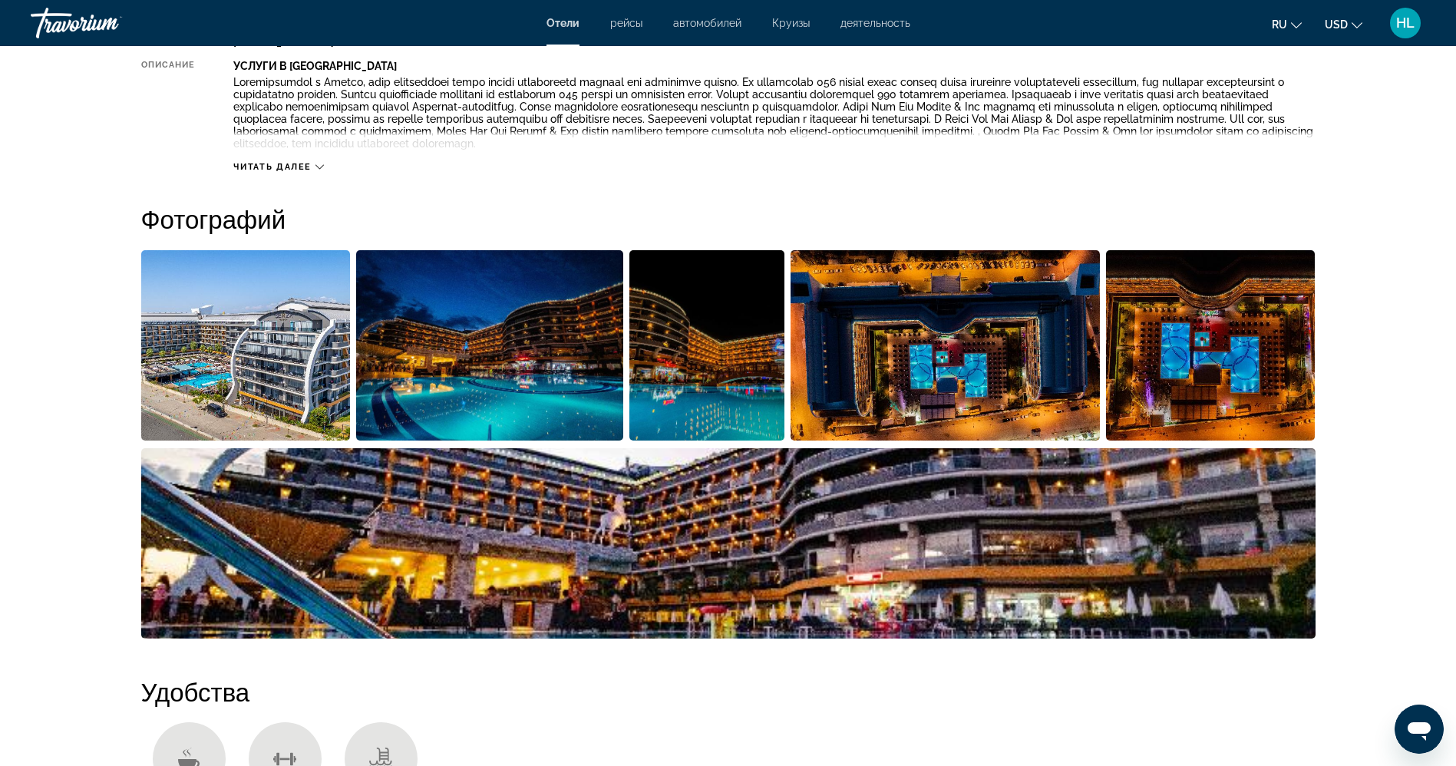
scroll to position [460, 0]
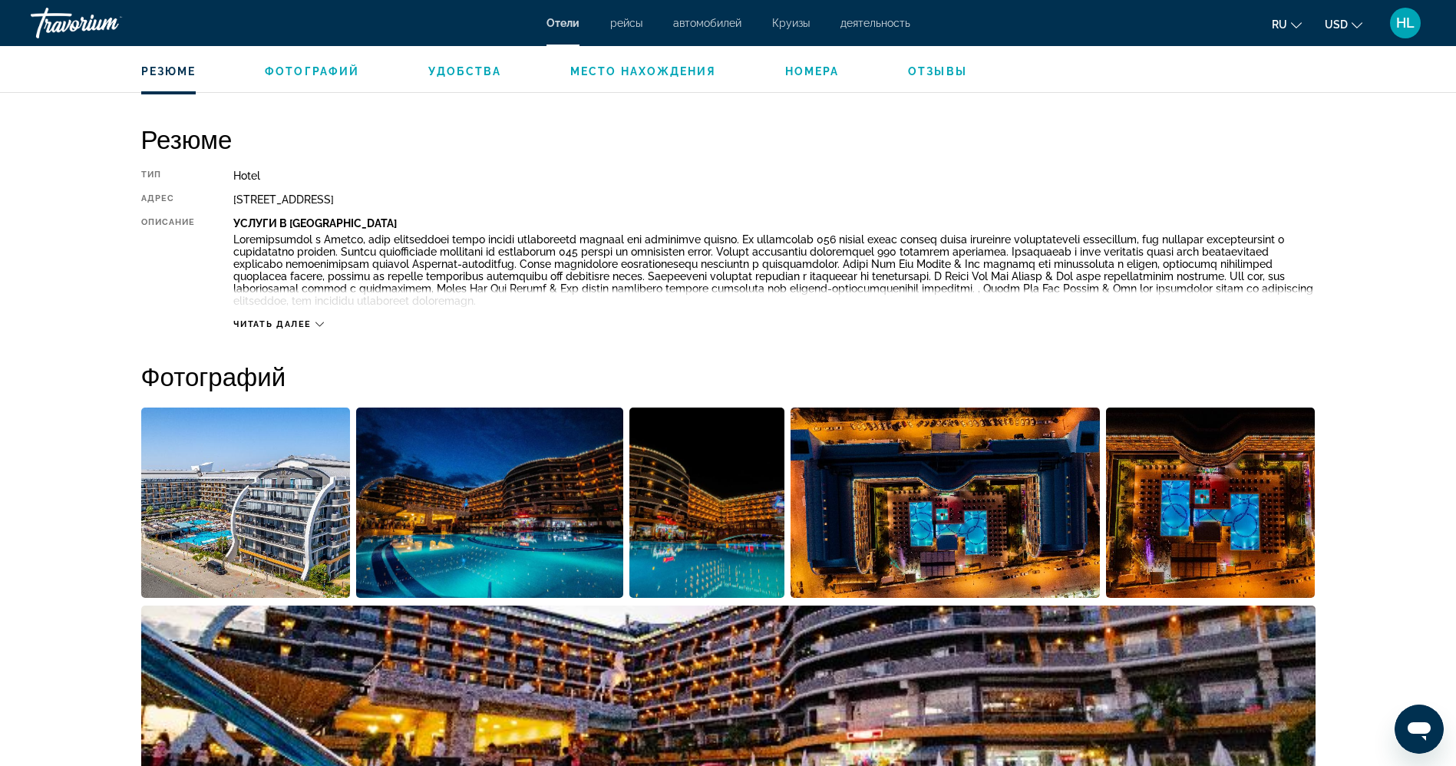
click at [192, 503] on img "Open full-screen image slider" at bounding box center [245, 502] width 209 height 190
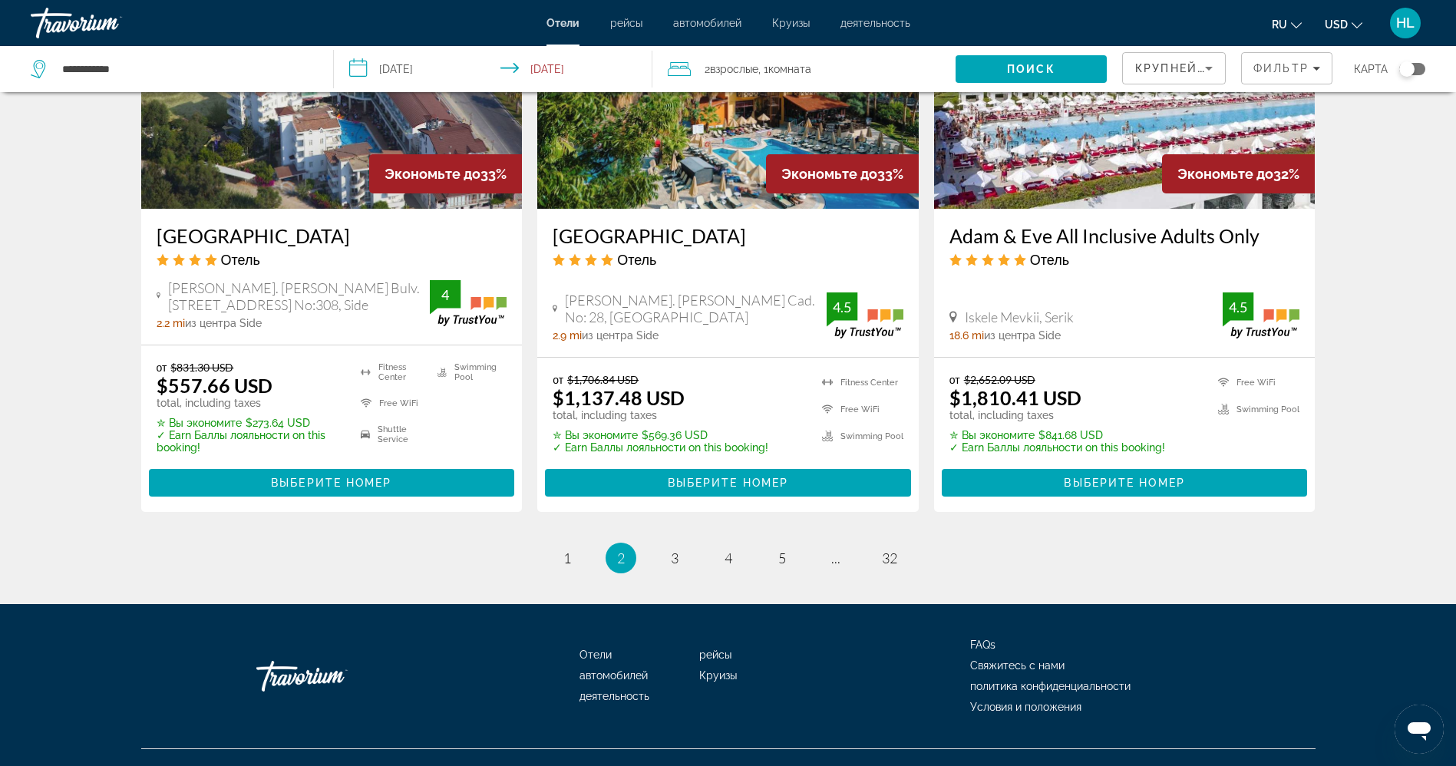
scroll to position [1943, 0]
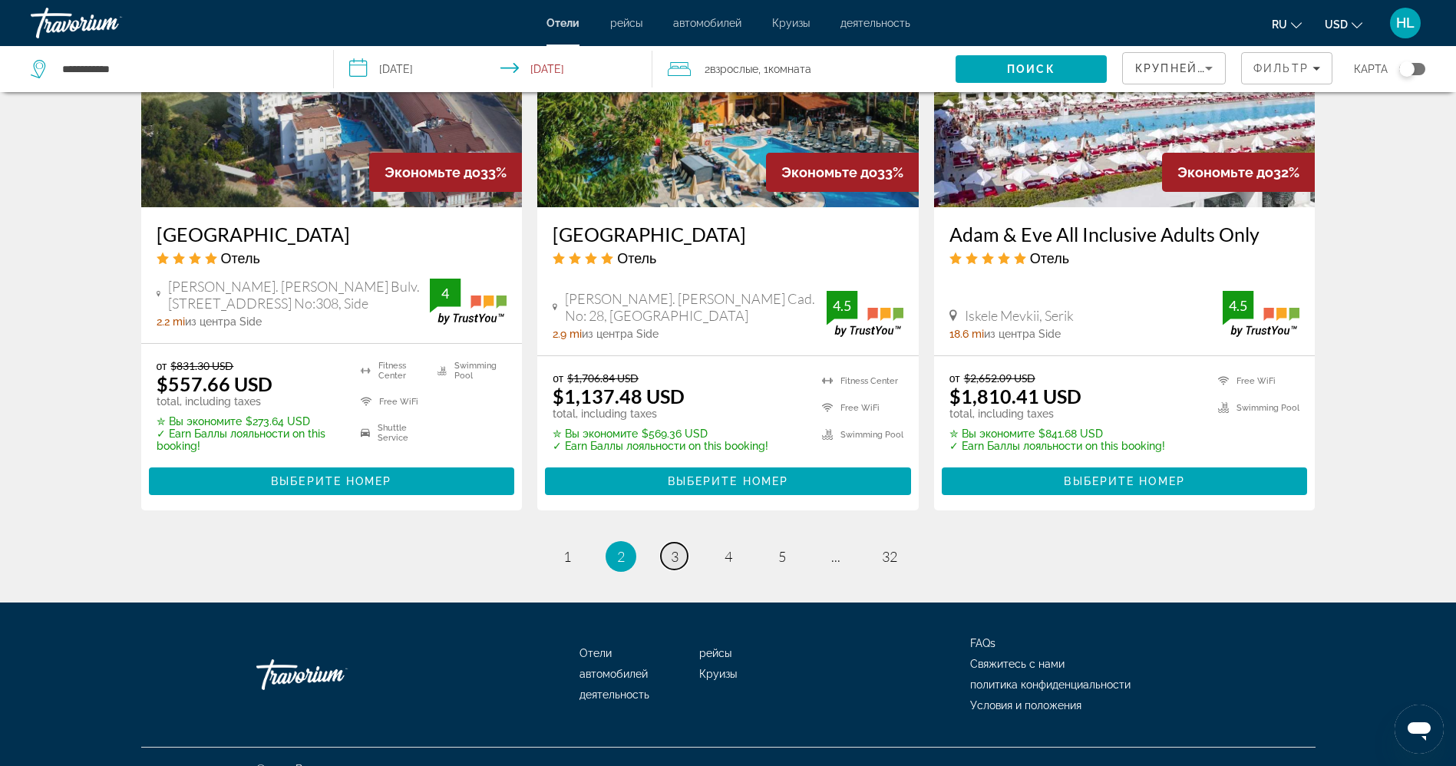
click at [673, 548] on span "3" at bounding box center [675, 556] width 8 height 17
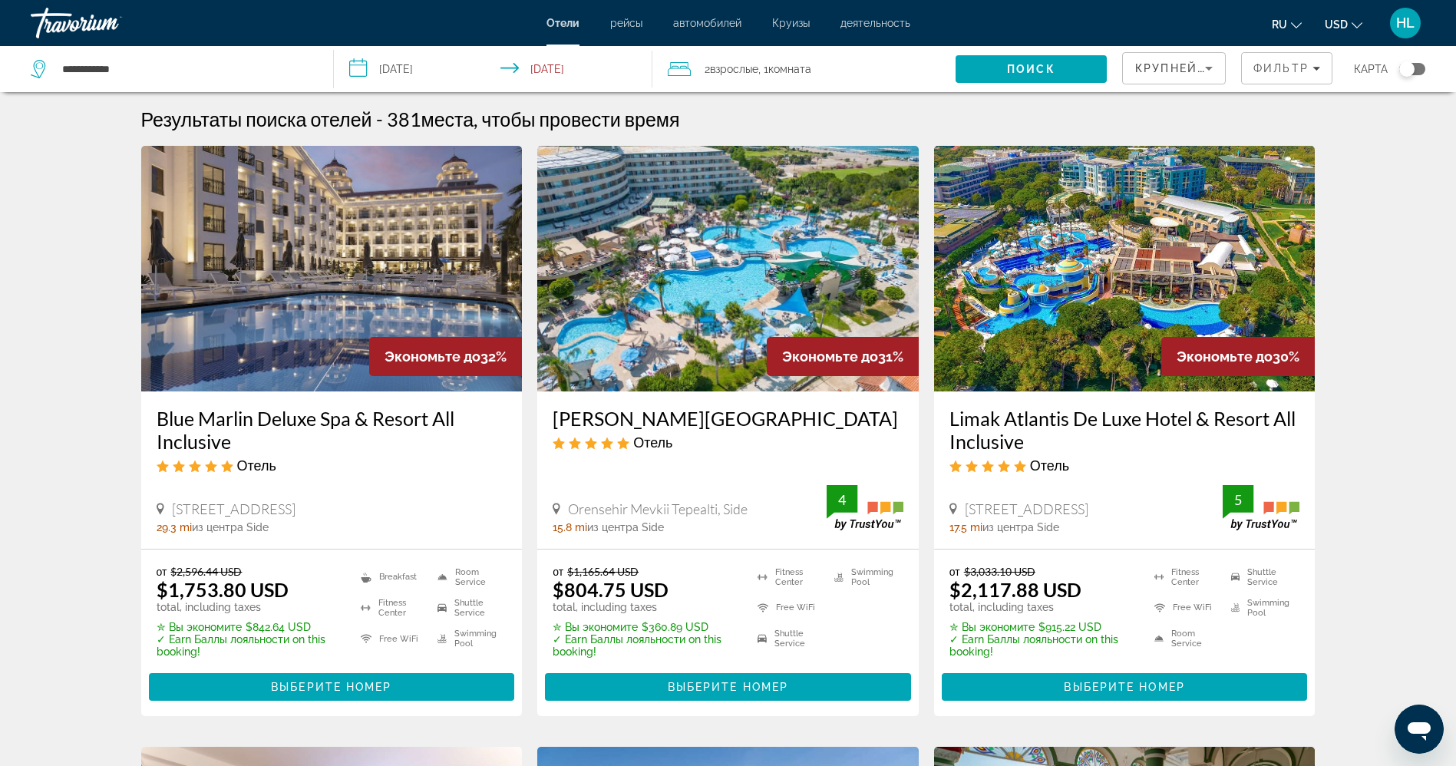
click at [1050, 341] on img "Main content" at bounding box center [1124, 269] width 381 height 246
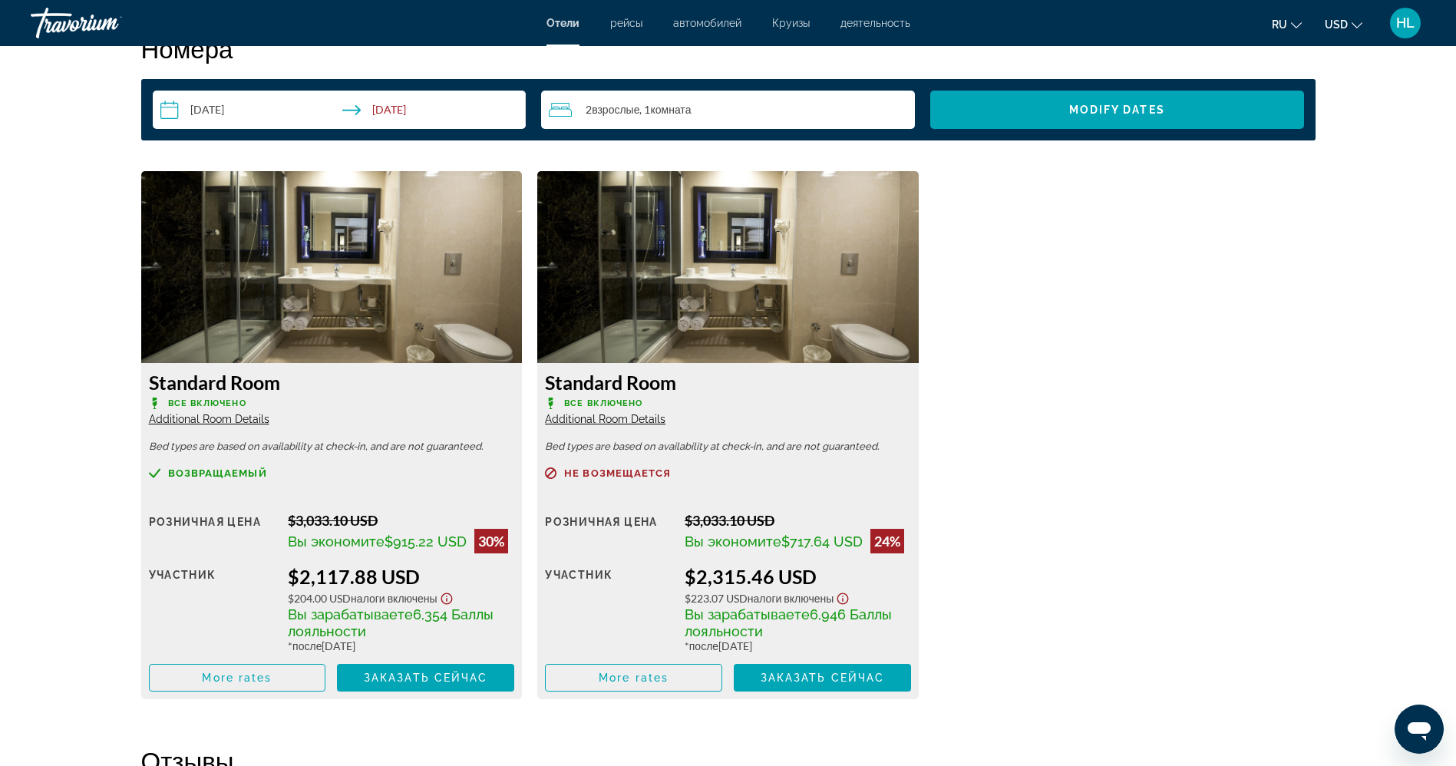
scroll to position [2072, 0]
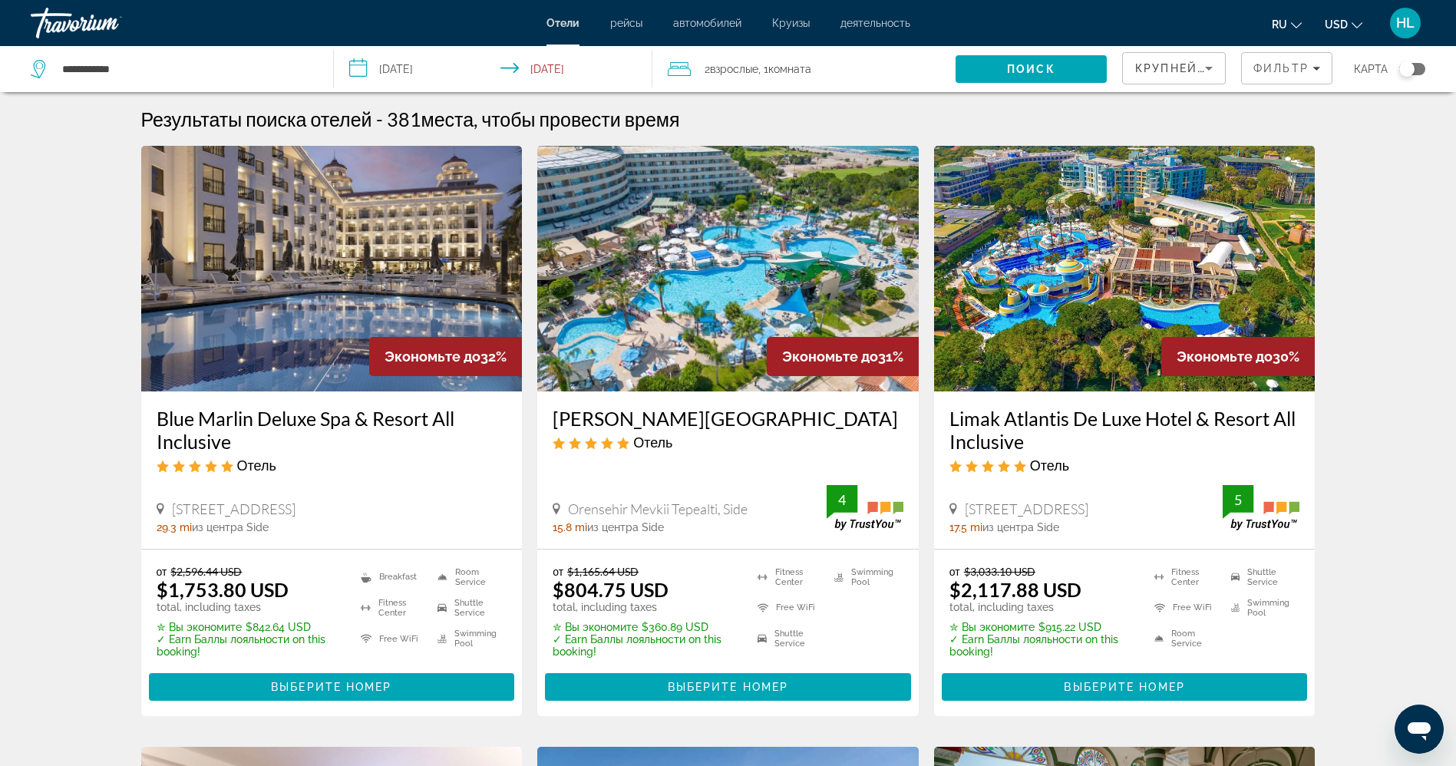
click at [683, 272] on img "Main content" at bounding box center [727, 269] width 381 height 246
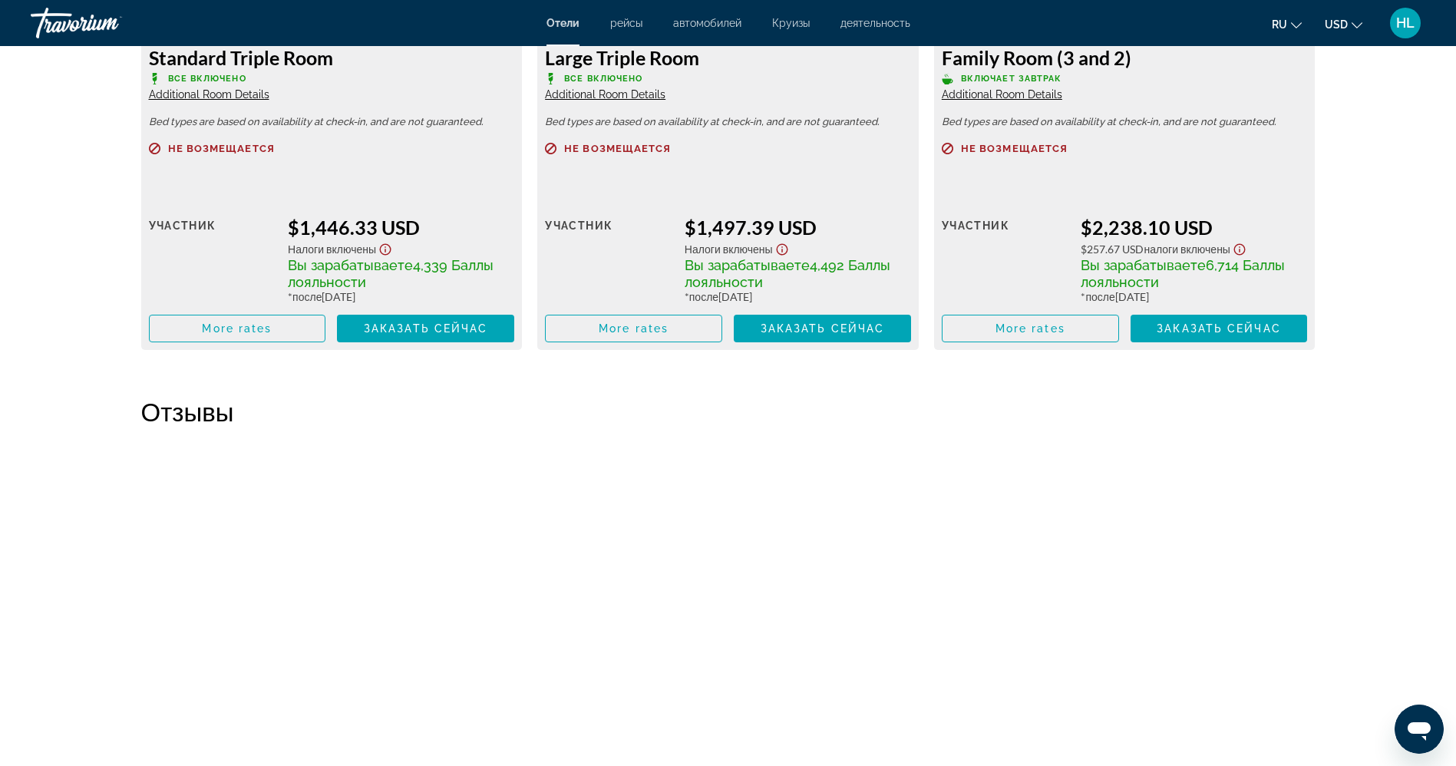
scroll to position [3912, 0]
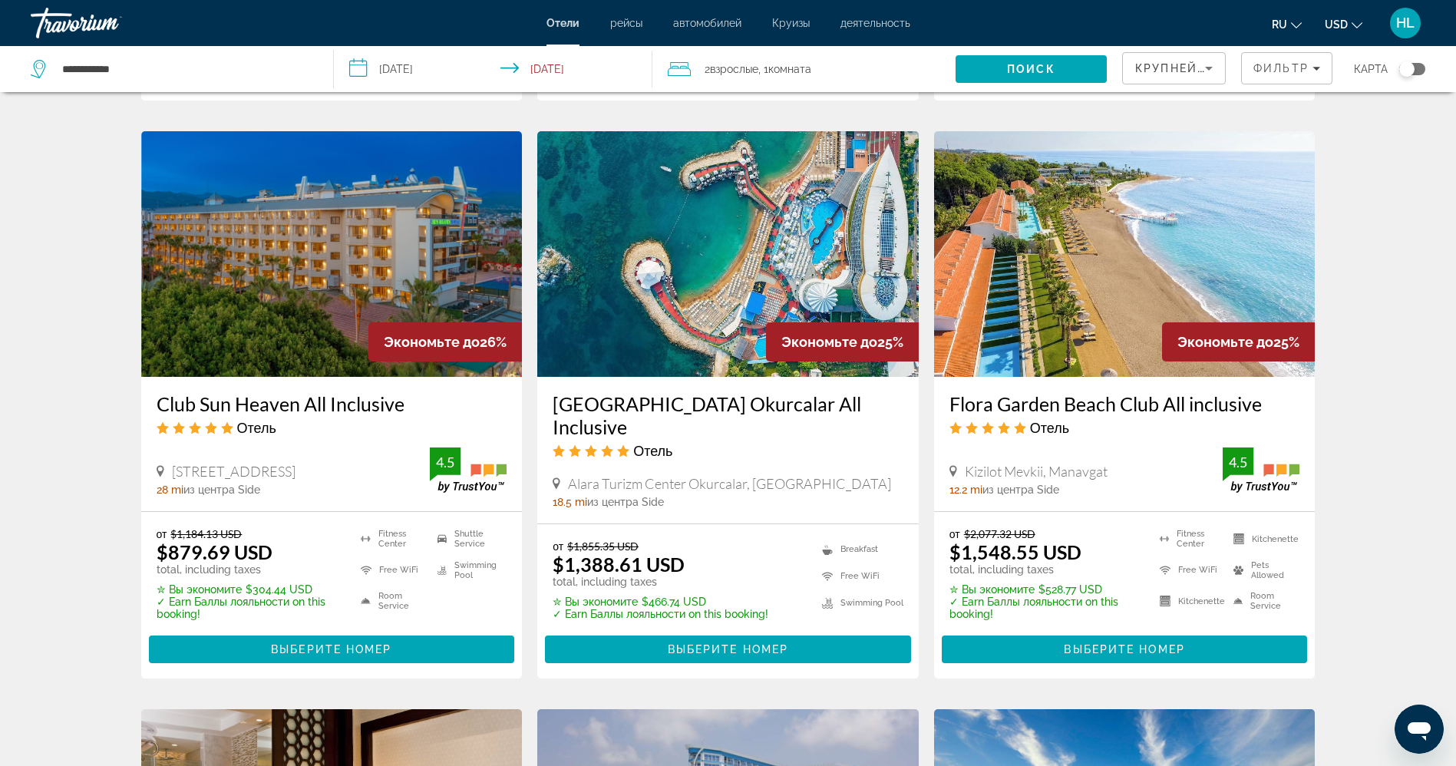
scroll to position [1197, 0]
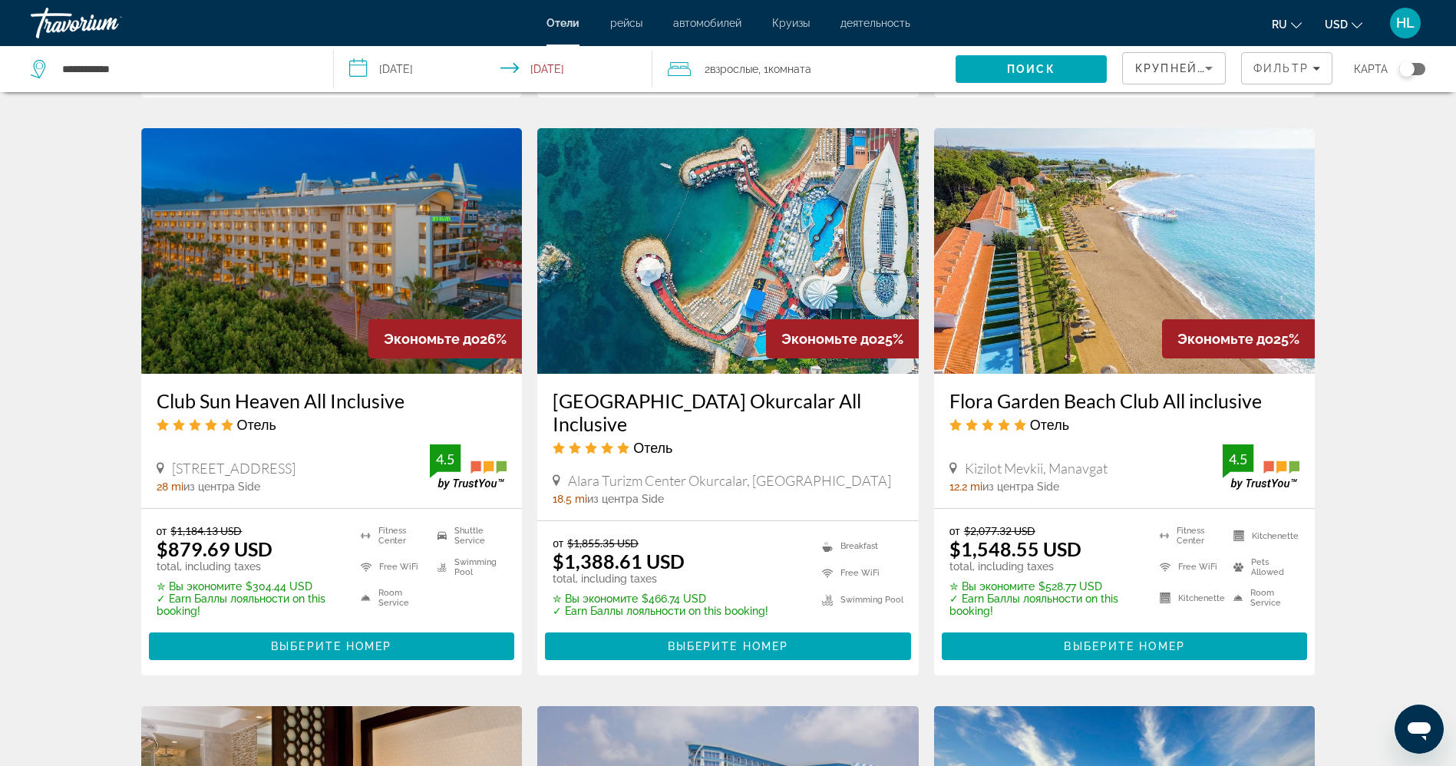
click at [618, 293] on img "Main content" at bounding box center [727, 251] width 381 height 246
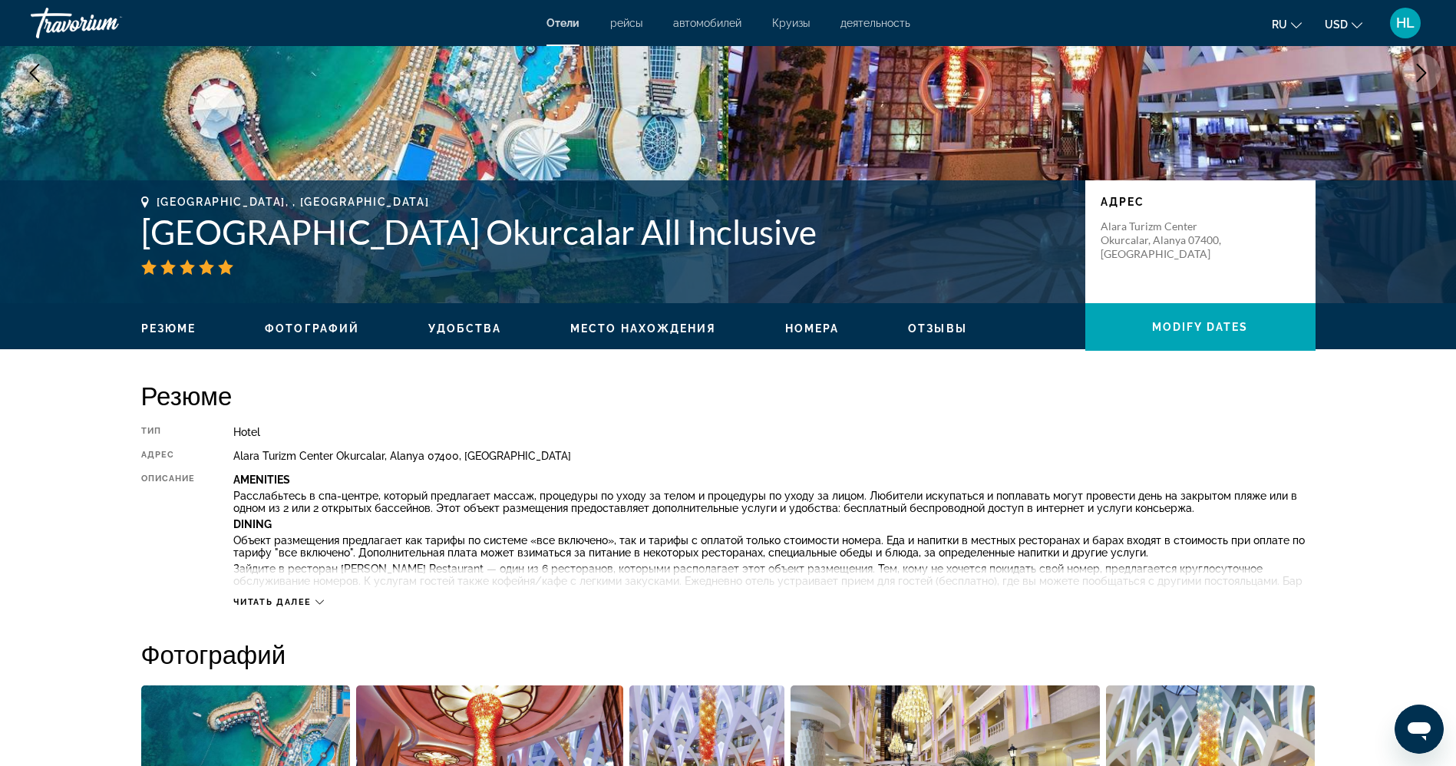
scroll to position [138, 0]
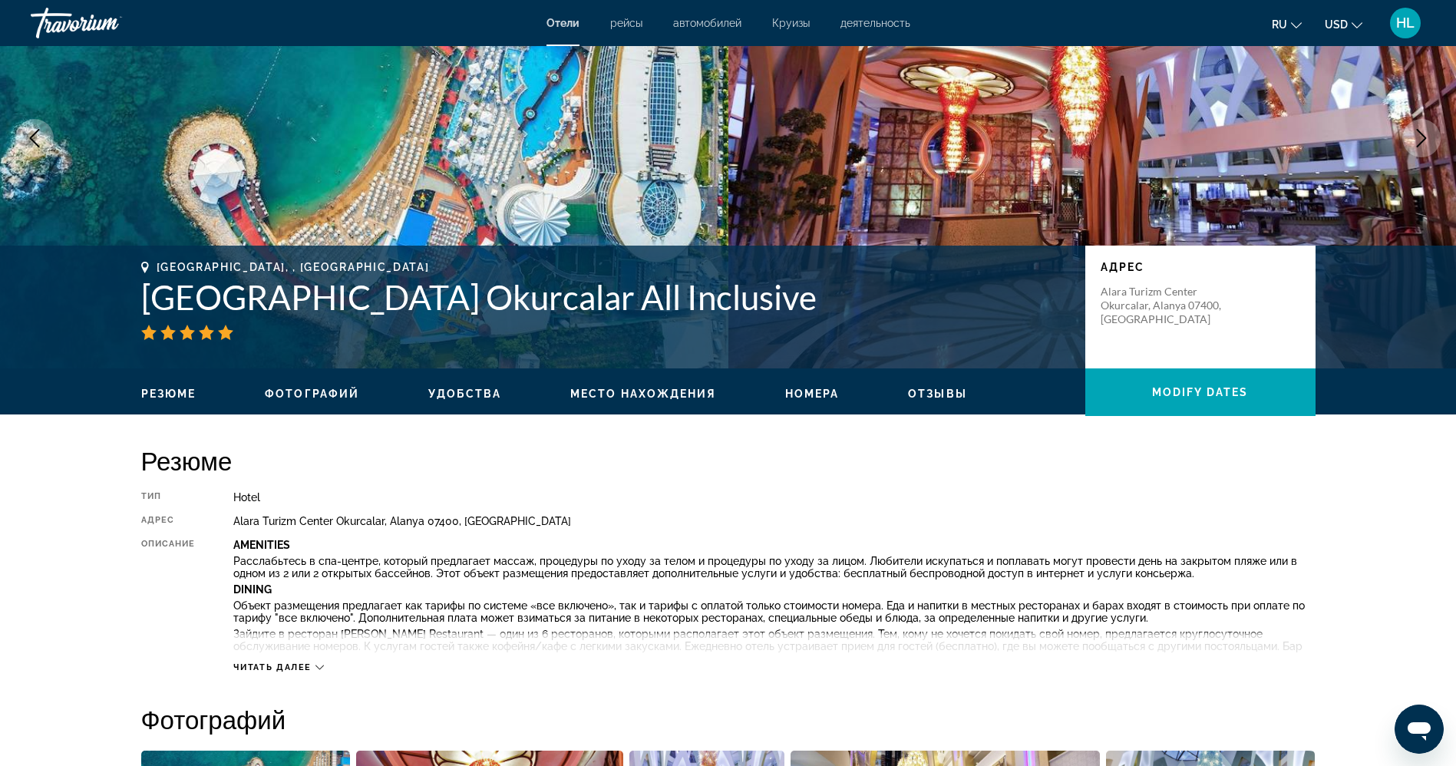
click at [618, 293] on h1 "Granada Luxury Resort Okurcalar All Inclusive" at bounding box center [605, 297] width 928 height 40
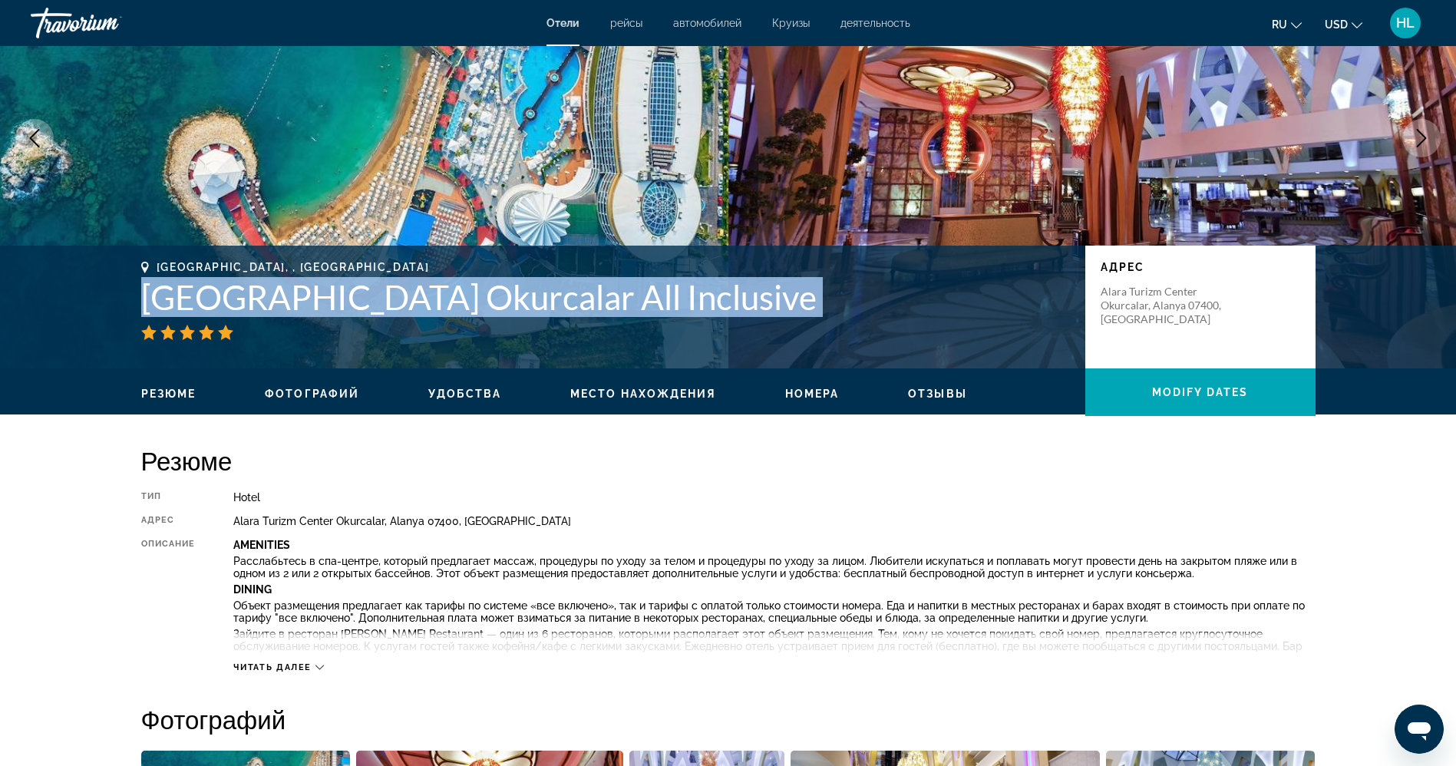
click at [618, 293] on h1 "Granada Luxury Resort Okurcalar All Inclusive" at bounding box center [605, 297] width 928 height 40
copy div "Granada Luxury Resort Okurcalar All Inclusive"
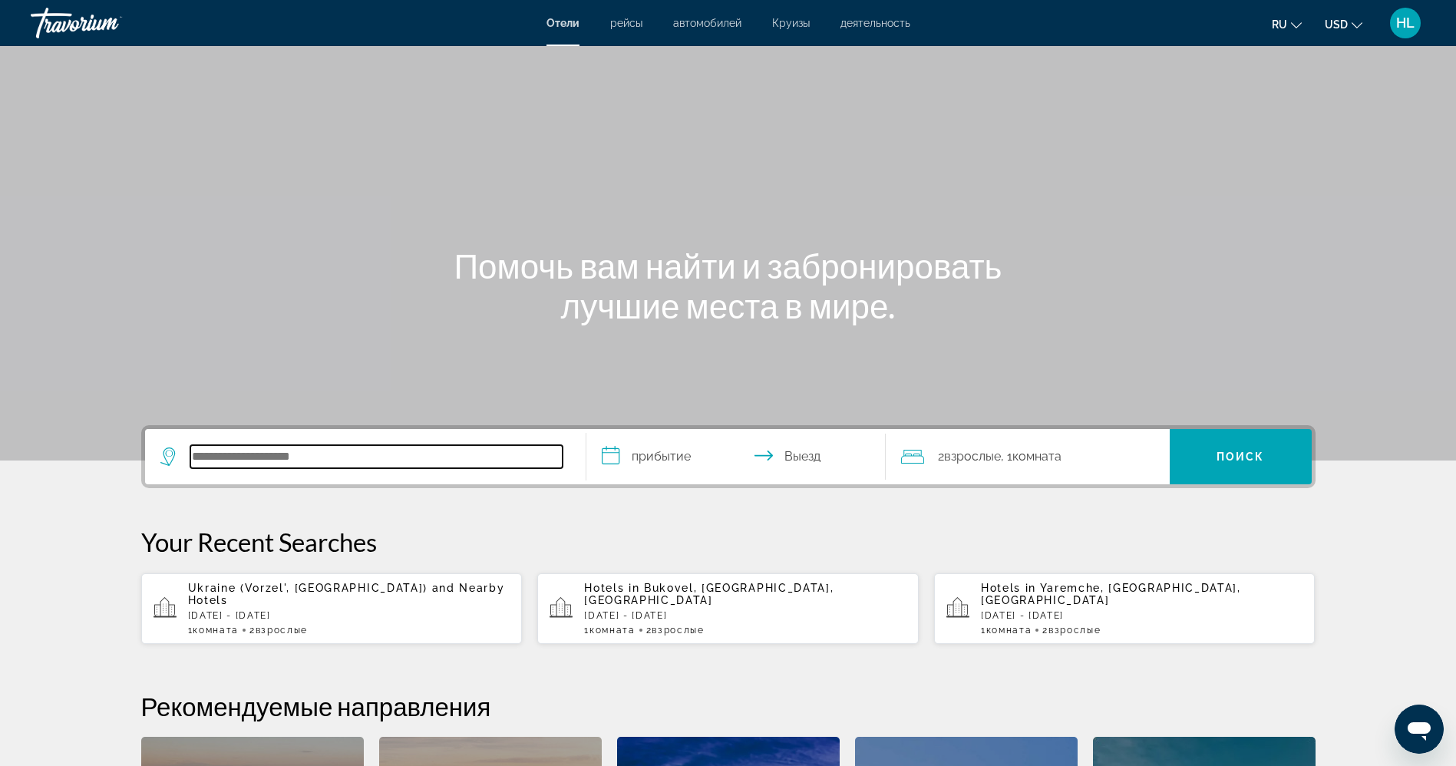
click at [255, 463] on input "Search hotel destination" at bounding box center [376, 456] width 372 height 23
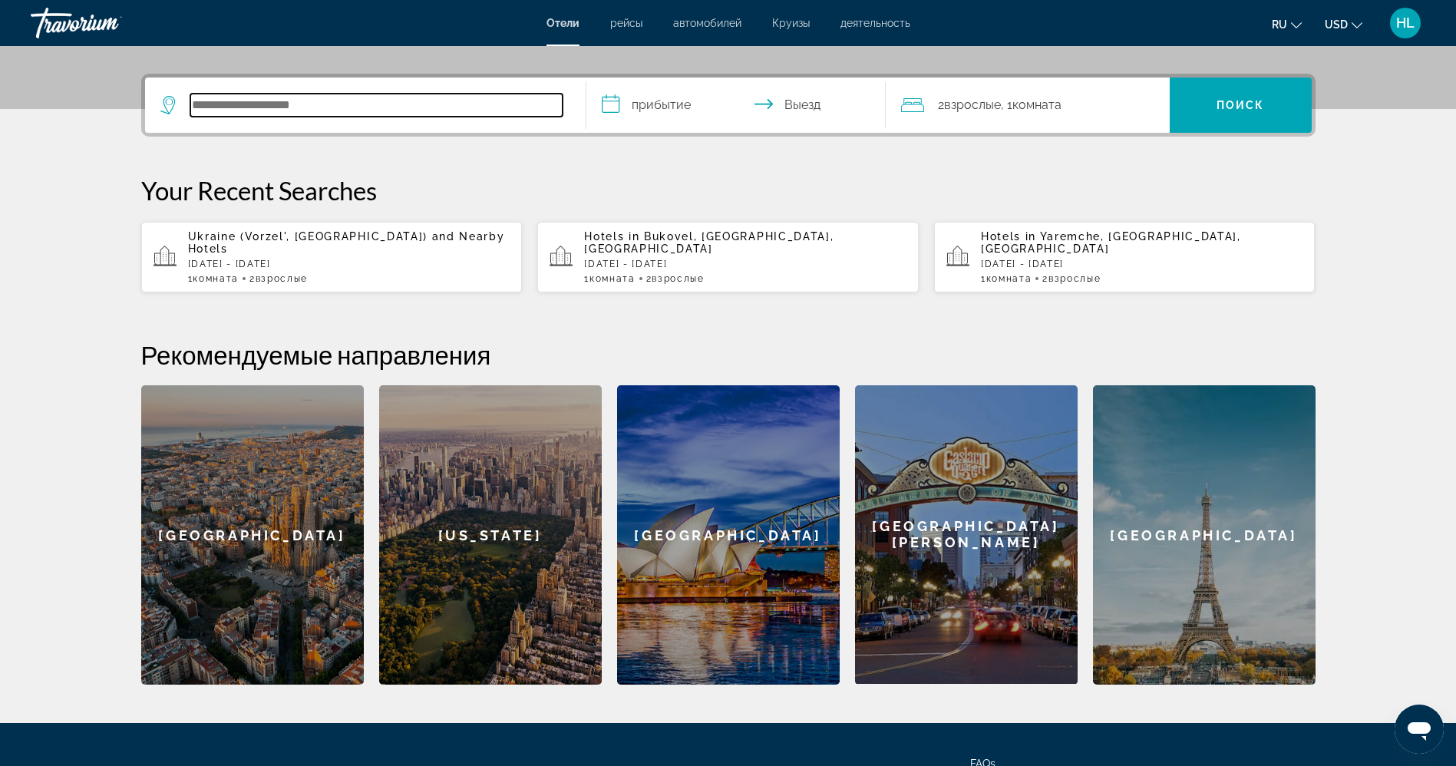
scroll to position [375, 0]
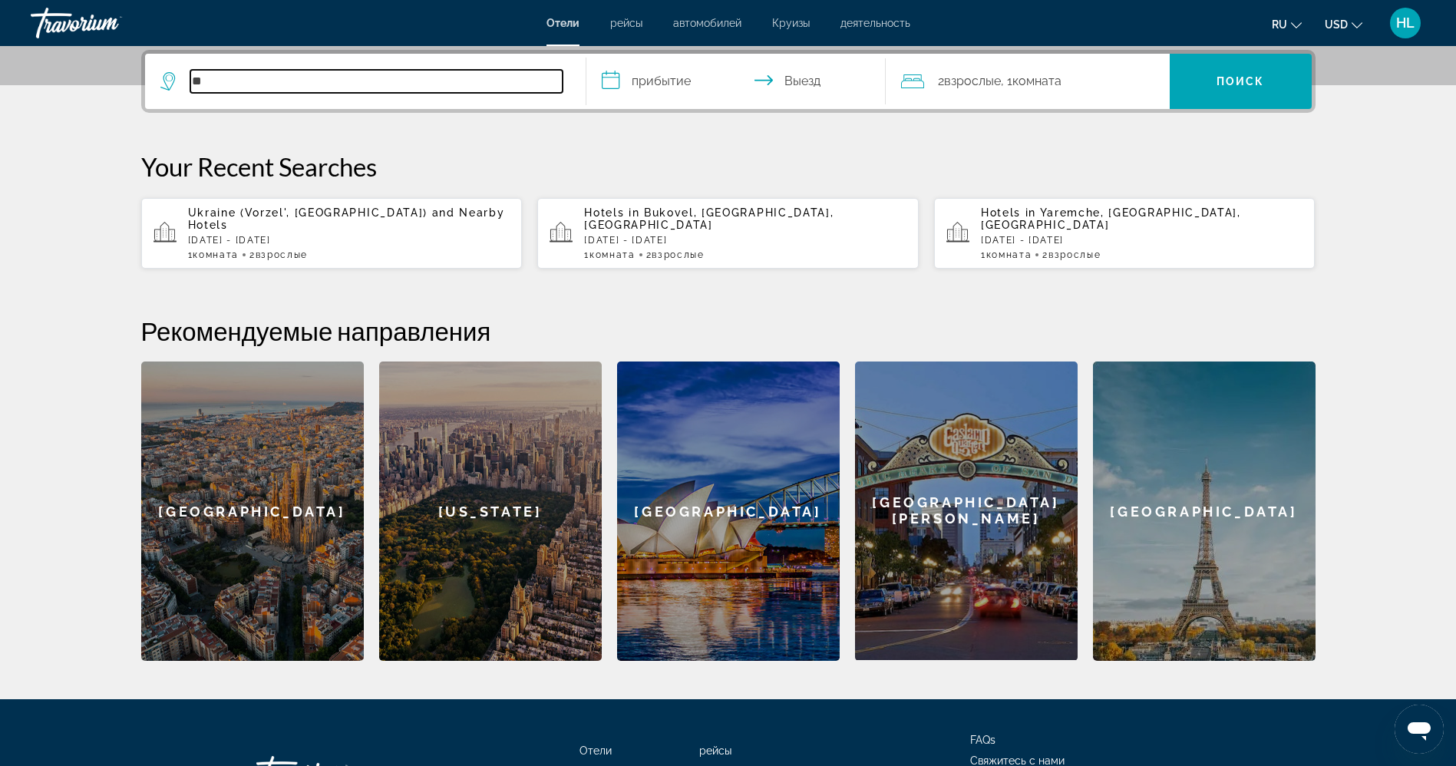
type input "*"
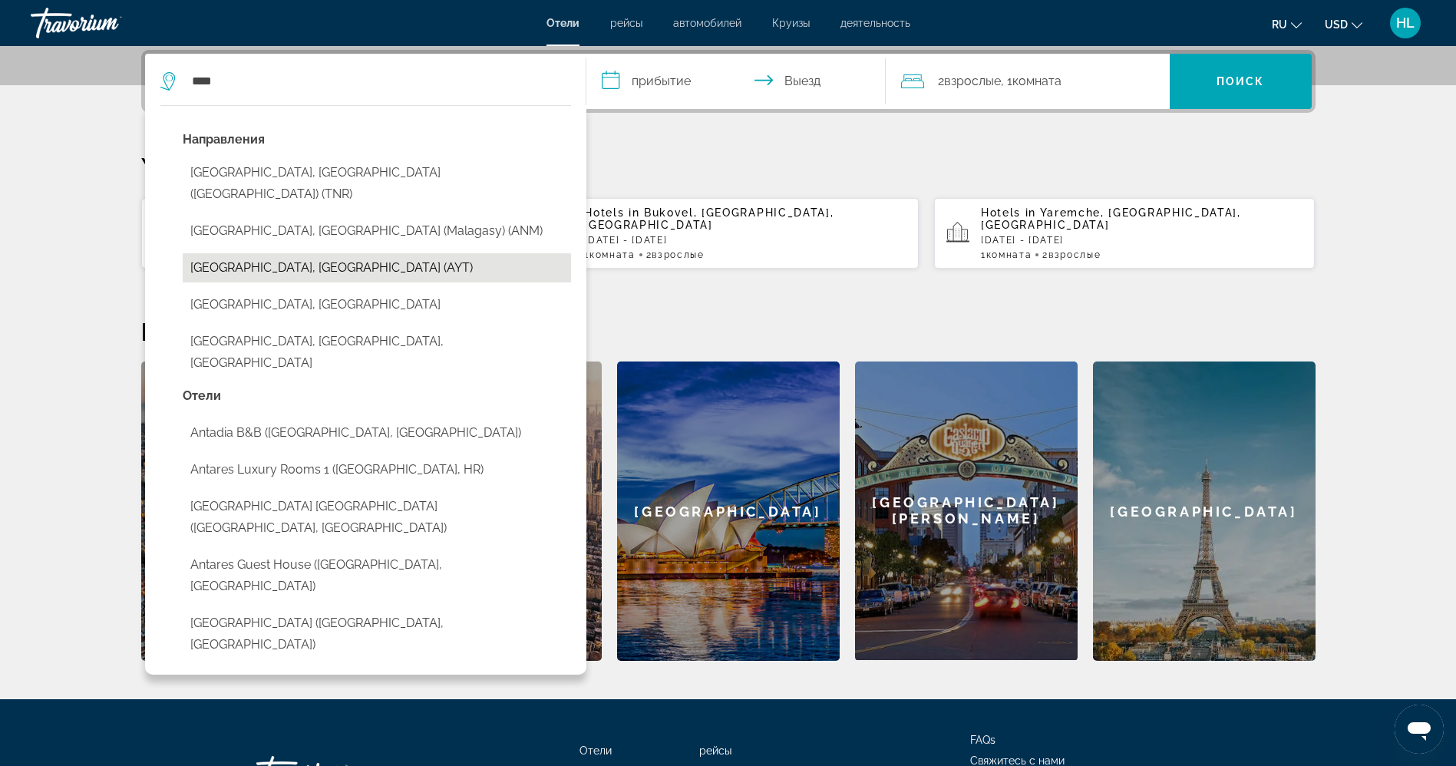
click at [284, 253] on button "[GEOGRAPHIC_DATA], [GEOGRAPHIC_DATA] (AYT)" at bounding box center [377, 267] width 388 height 29
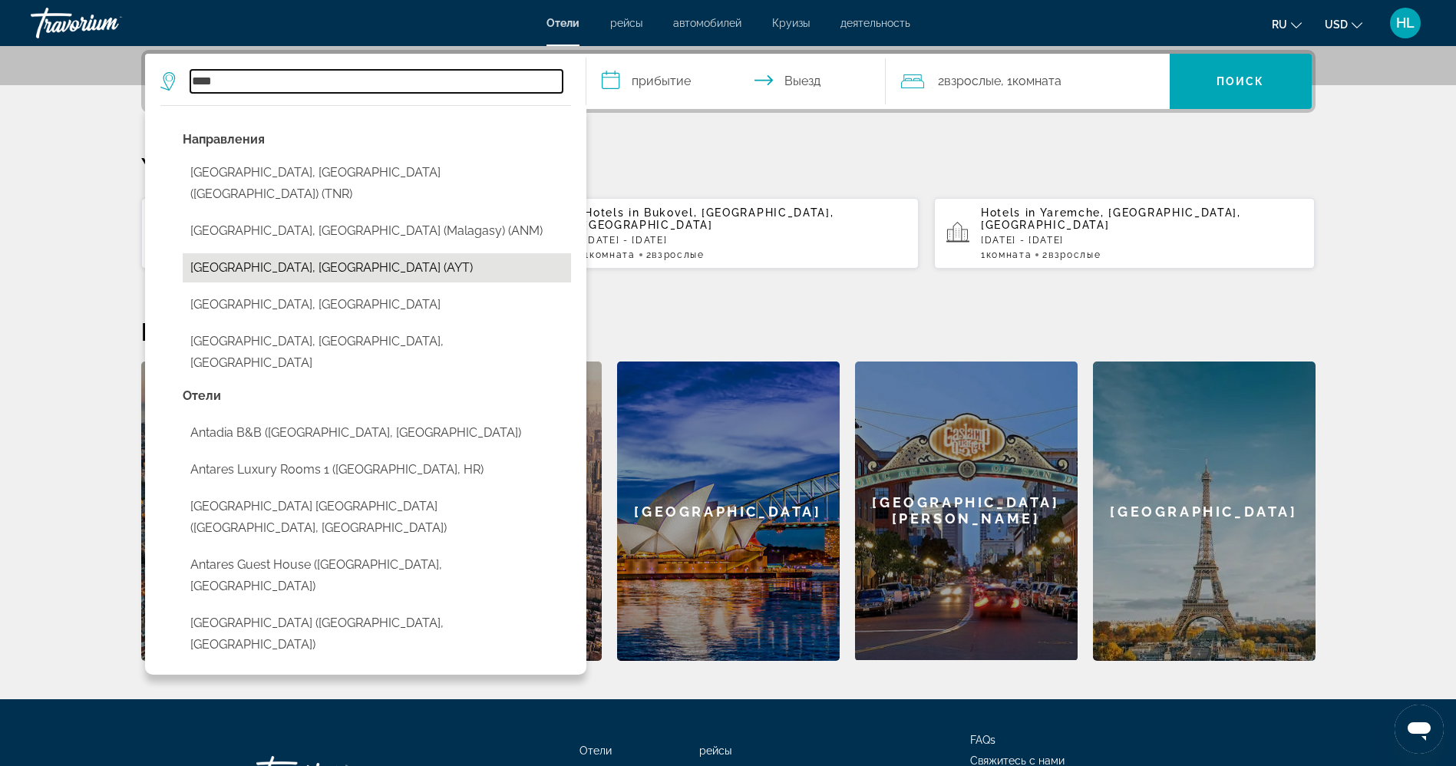
type input "**********"
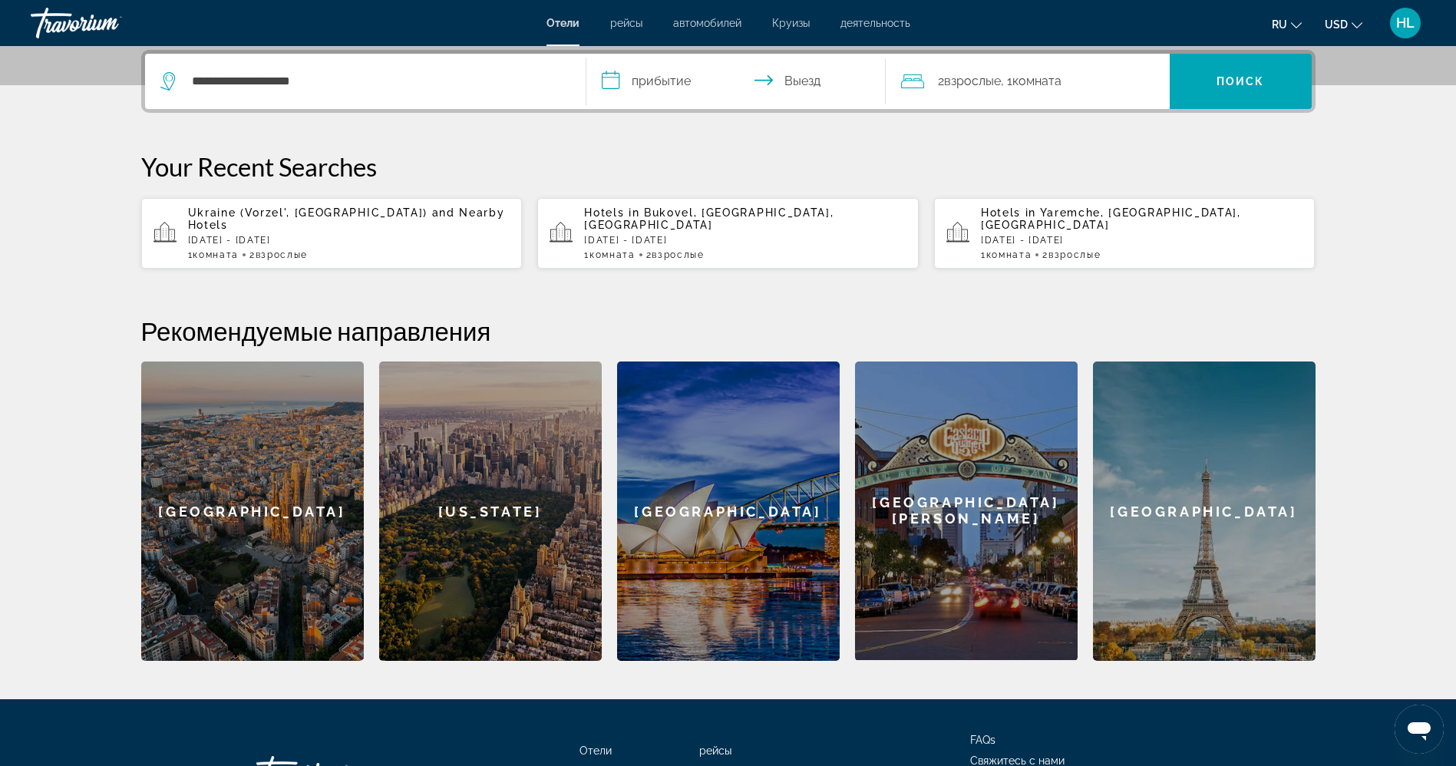
click at [649, 68] on input "**********" at bounding box center [738, 84] width 305 height 60
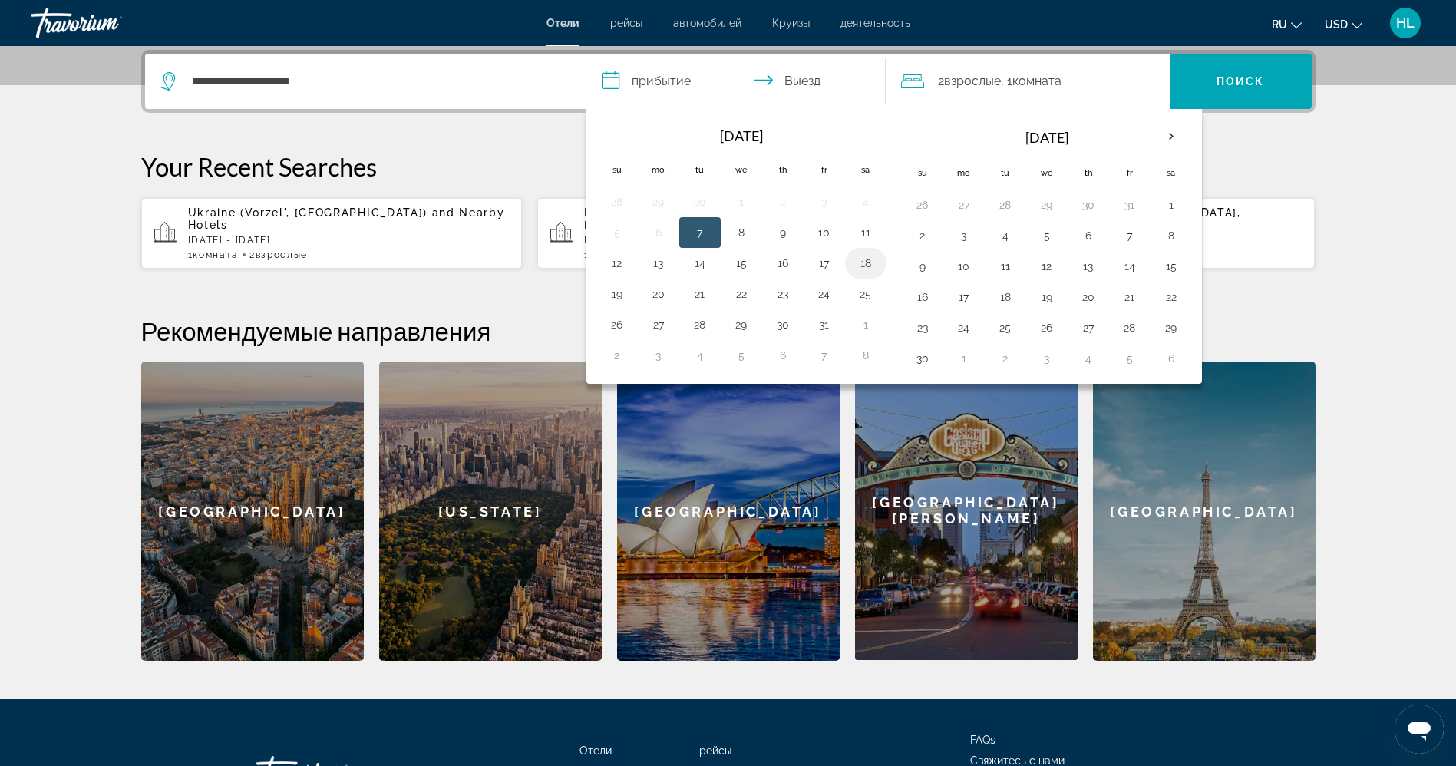
click at [865, 262] on button "18" at bounding box center [865, 262] width 25 height 21
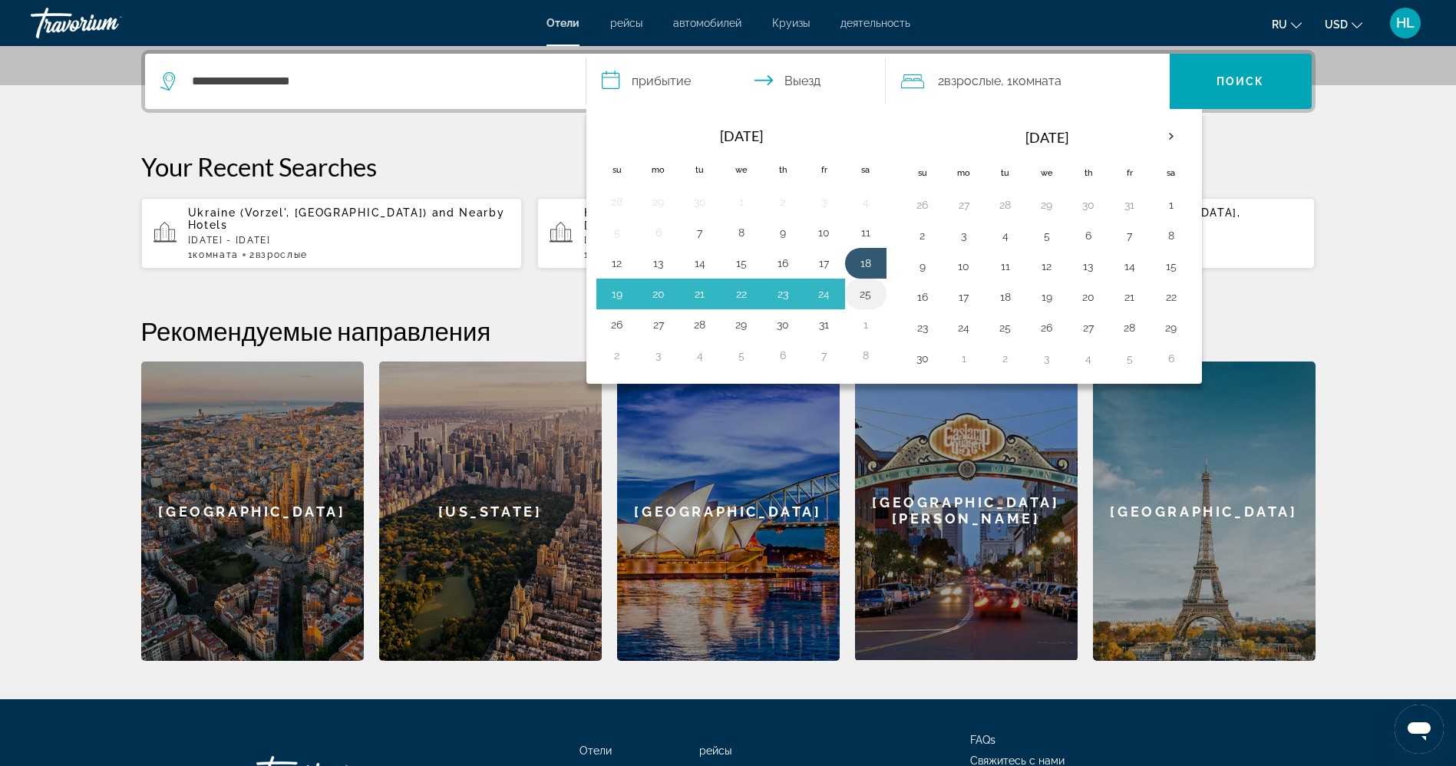
click at [864, 301] on button "25" at bounding box center [865, 293] width 25 height 21
type input "**********"
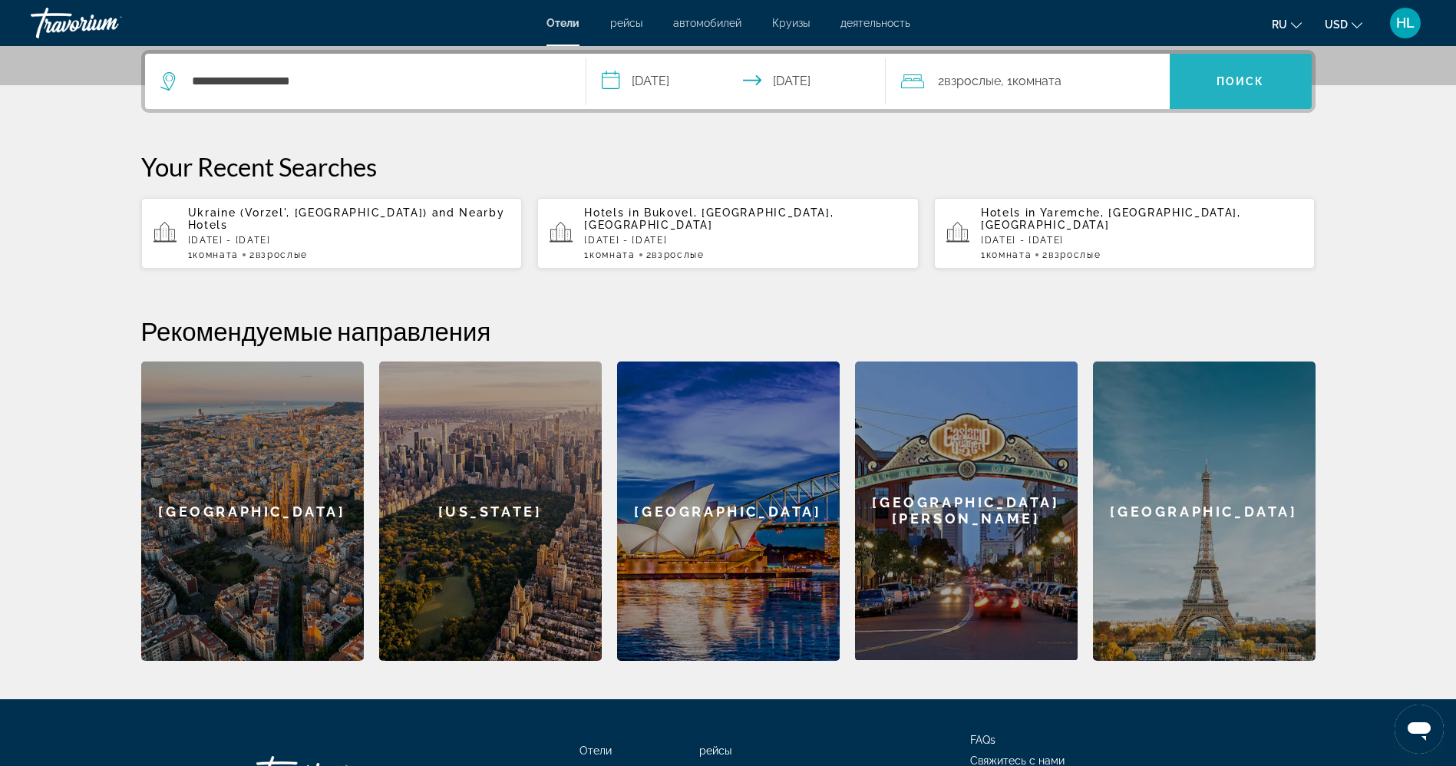
click at [1241, 87] on span "Поиск" at bounding box center [1240, 81] width 48 height 12
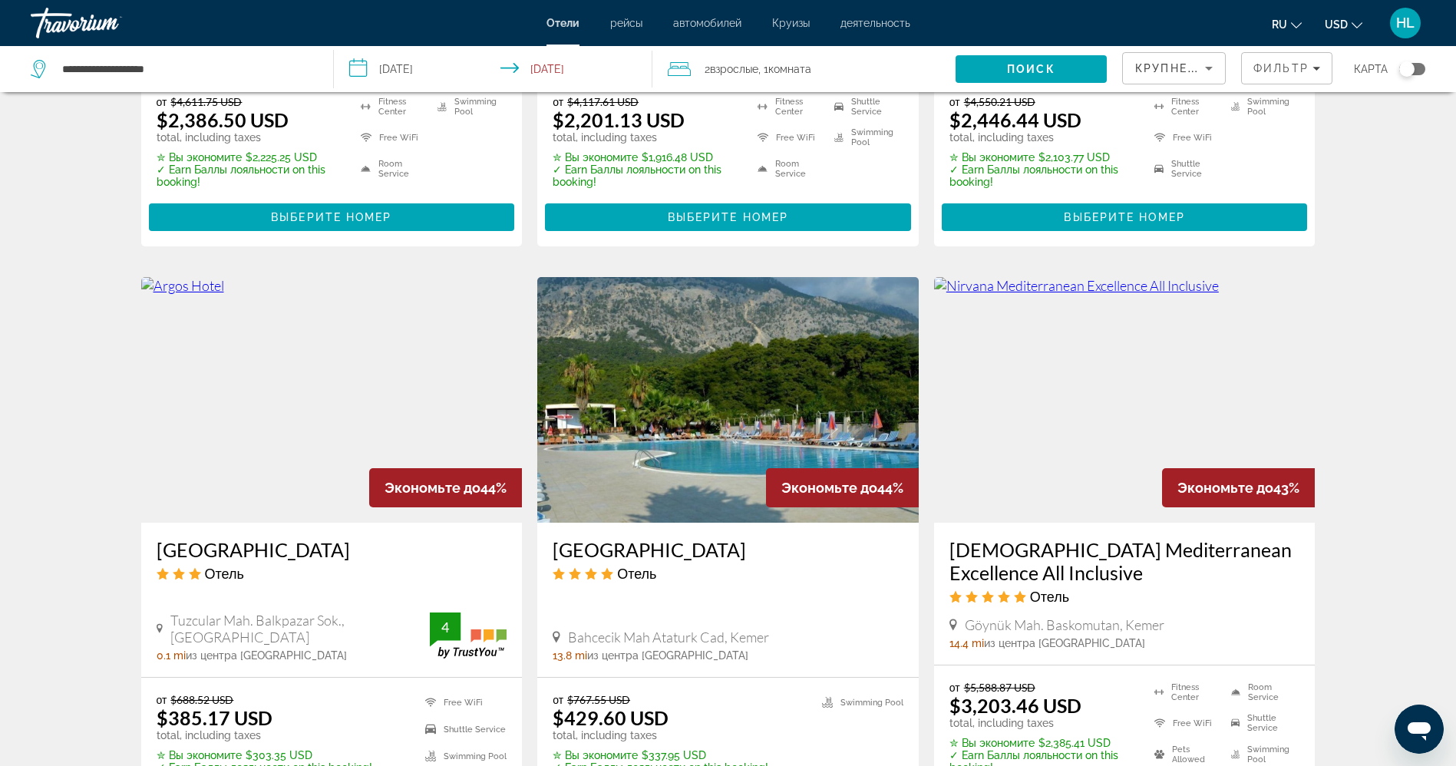
scroll to position [1795, 0]
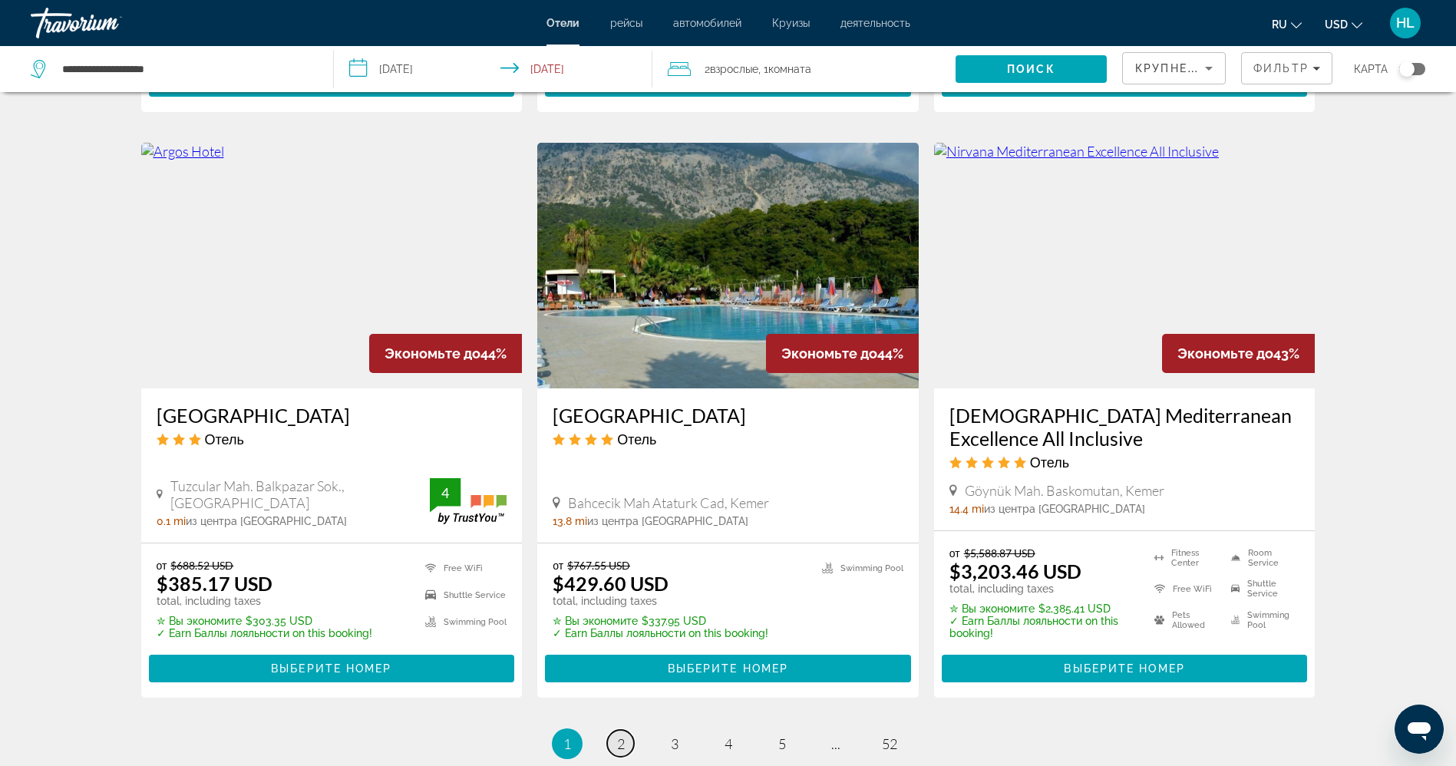
click at [622, 735] on span "2" at bounding box center [621, 743] width 8 height 17
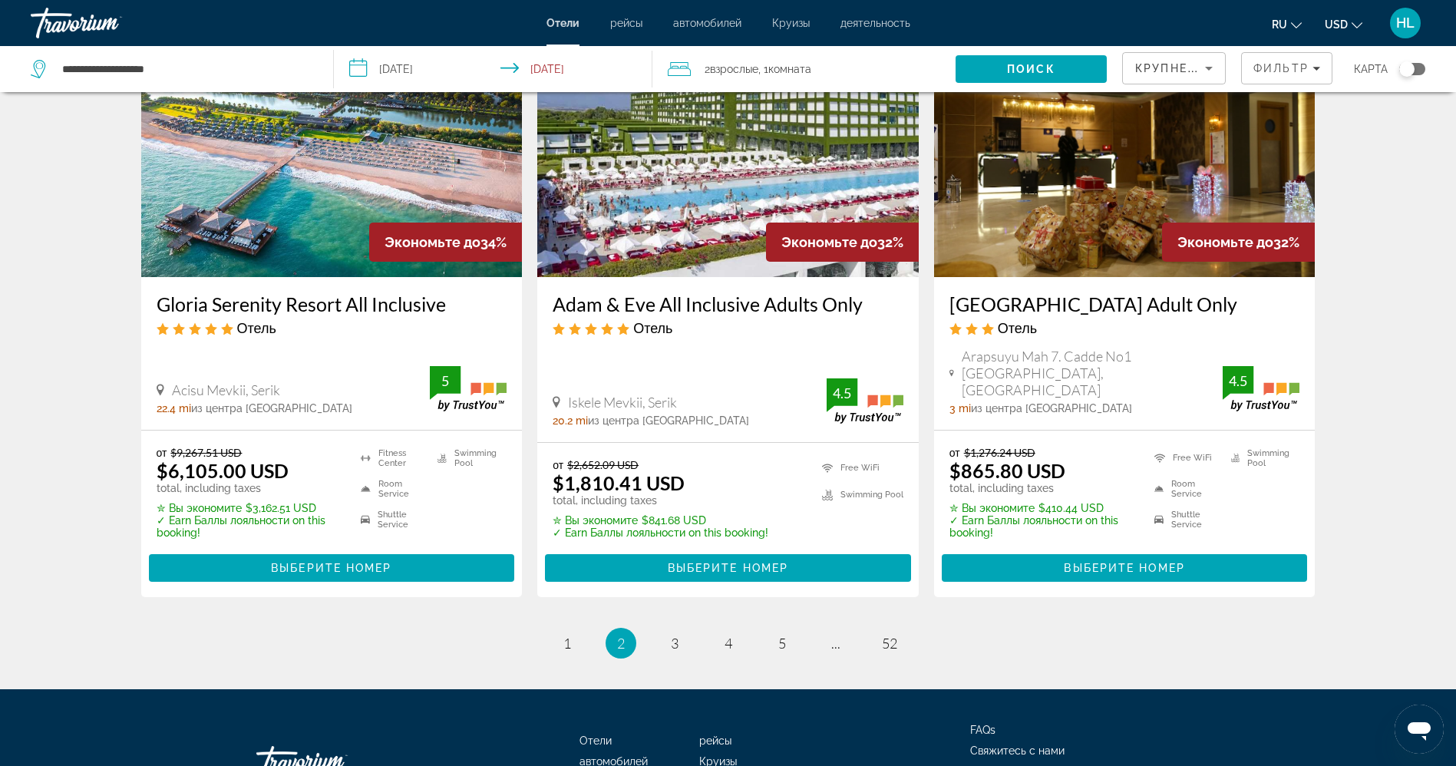
scroll to position [1945, 0]
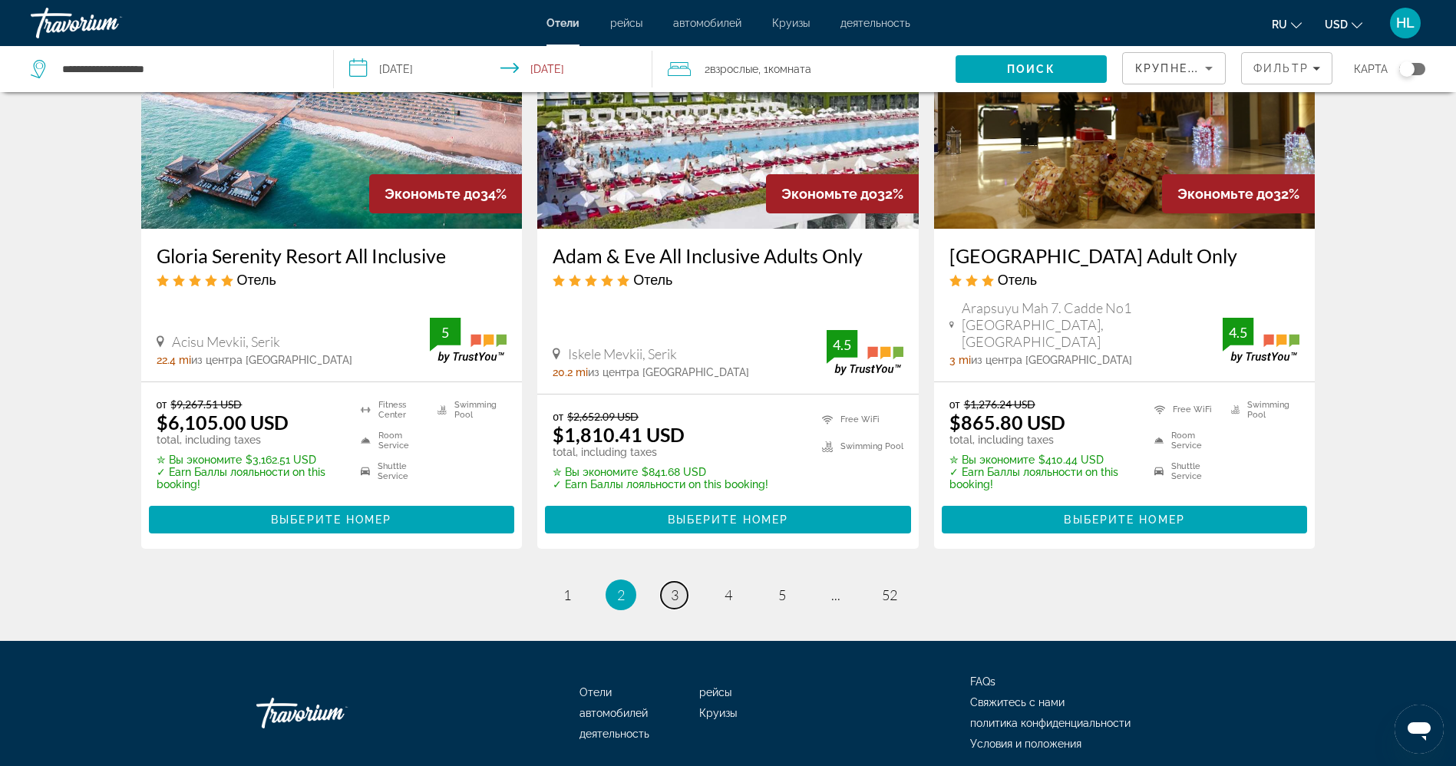
click at [672, 586] on span "3" at bounding box center [675, 594] width 8 height 17
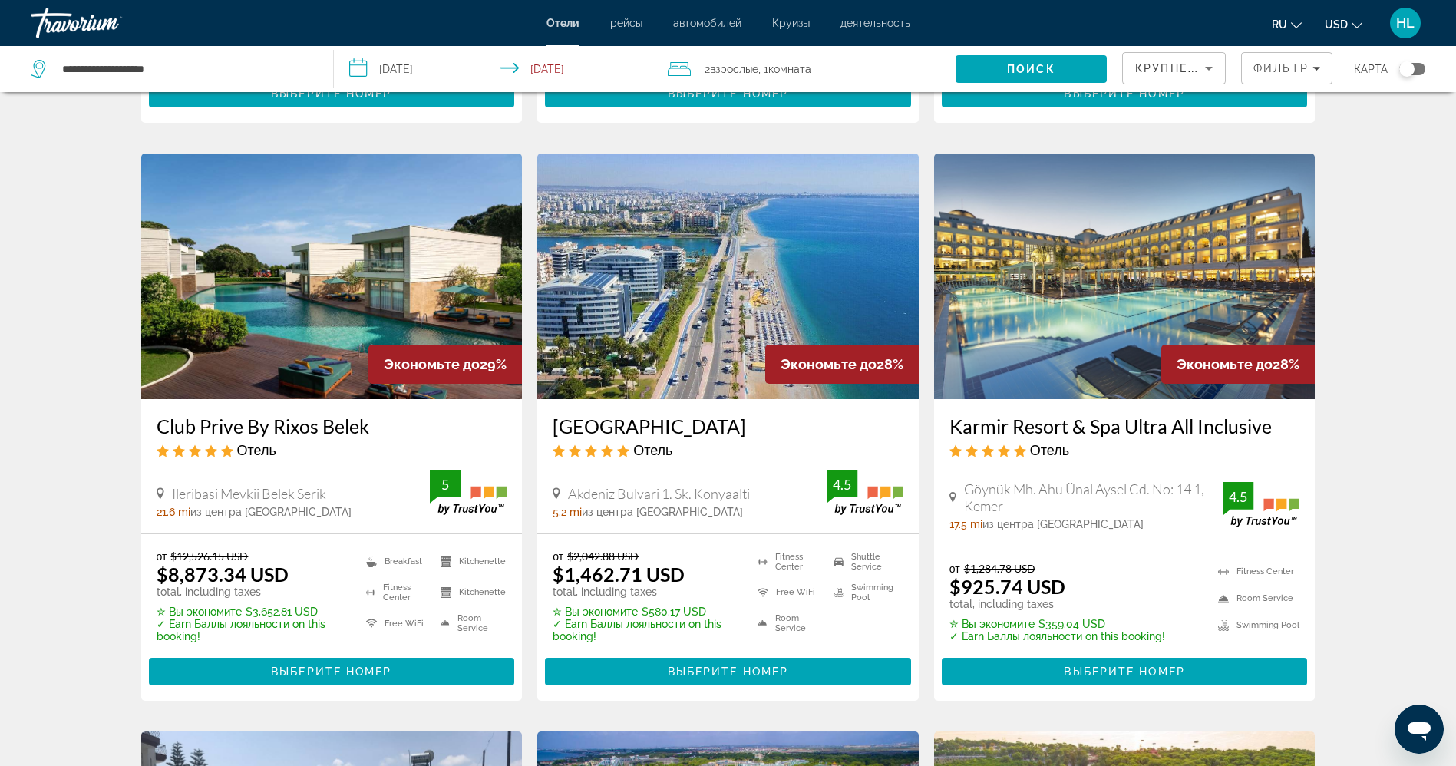
scroll to position [598, 0]
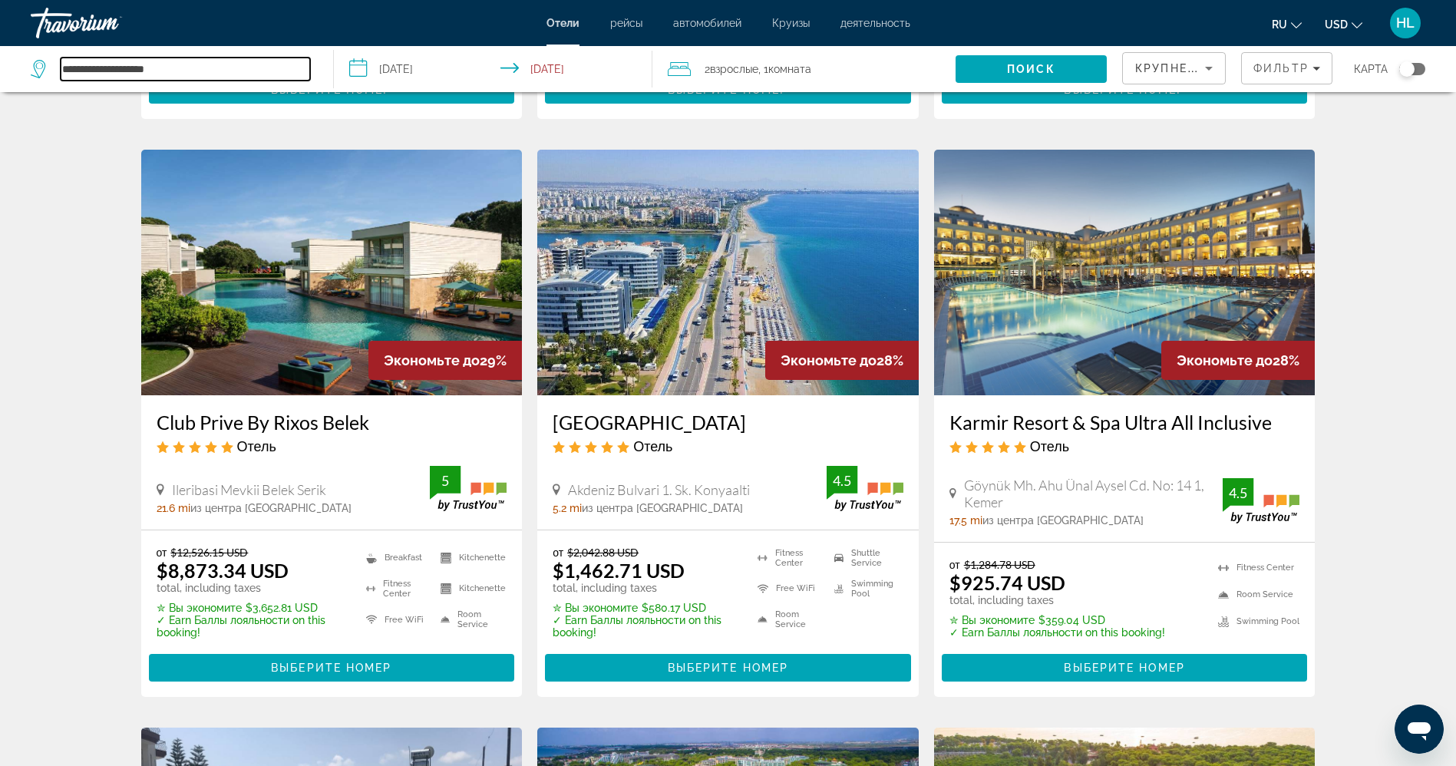
click at [179, 58] on input "**********" at bounding box center [185, 69] width 249 height 23
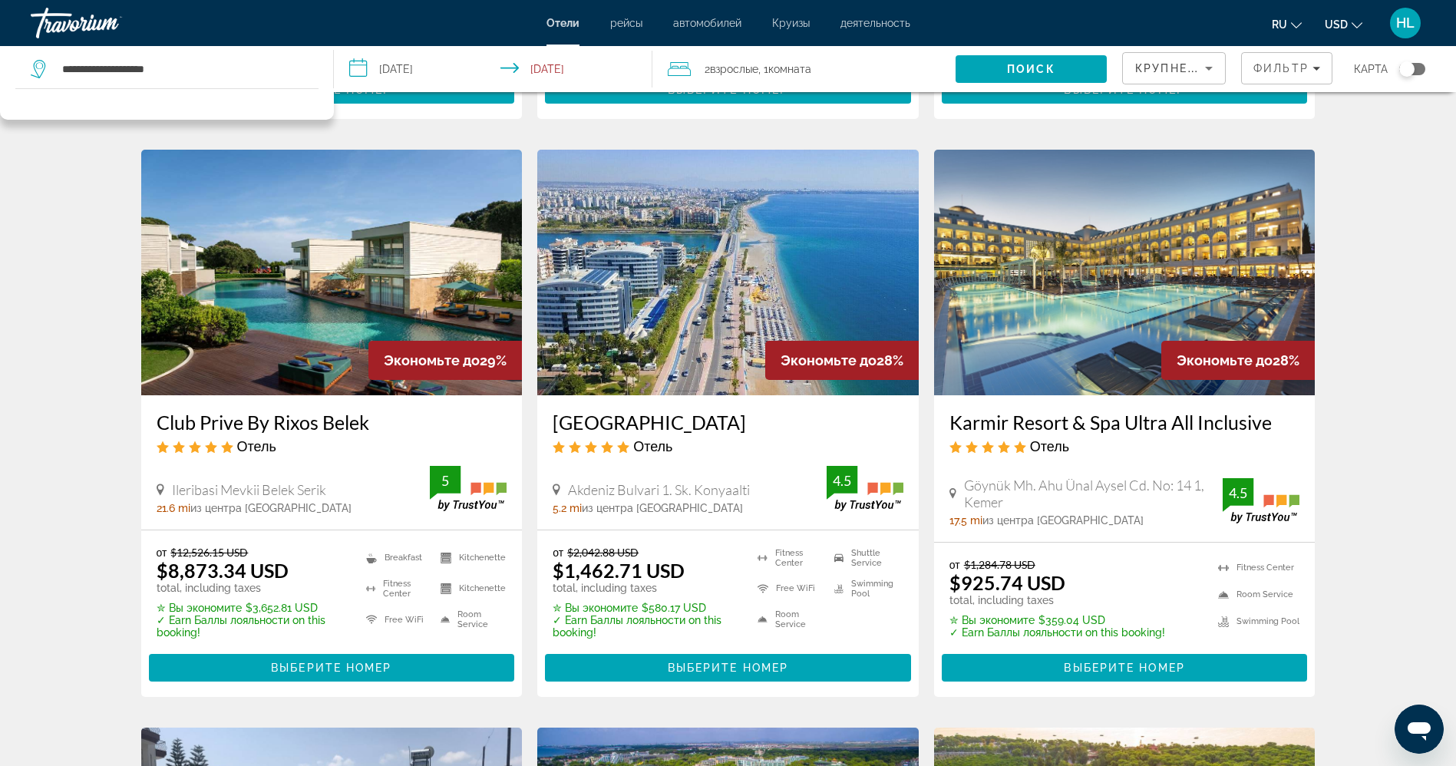
click at [58, 180] on div "Результаты поиска отелей - 622 места, чтобы провести время Экономьте до 32% In …" at bounding box center [728, 723] width 1456 height 2428
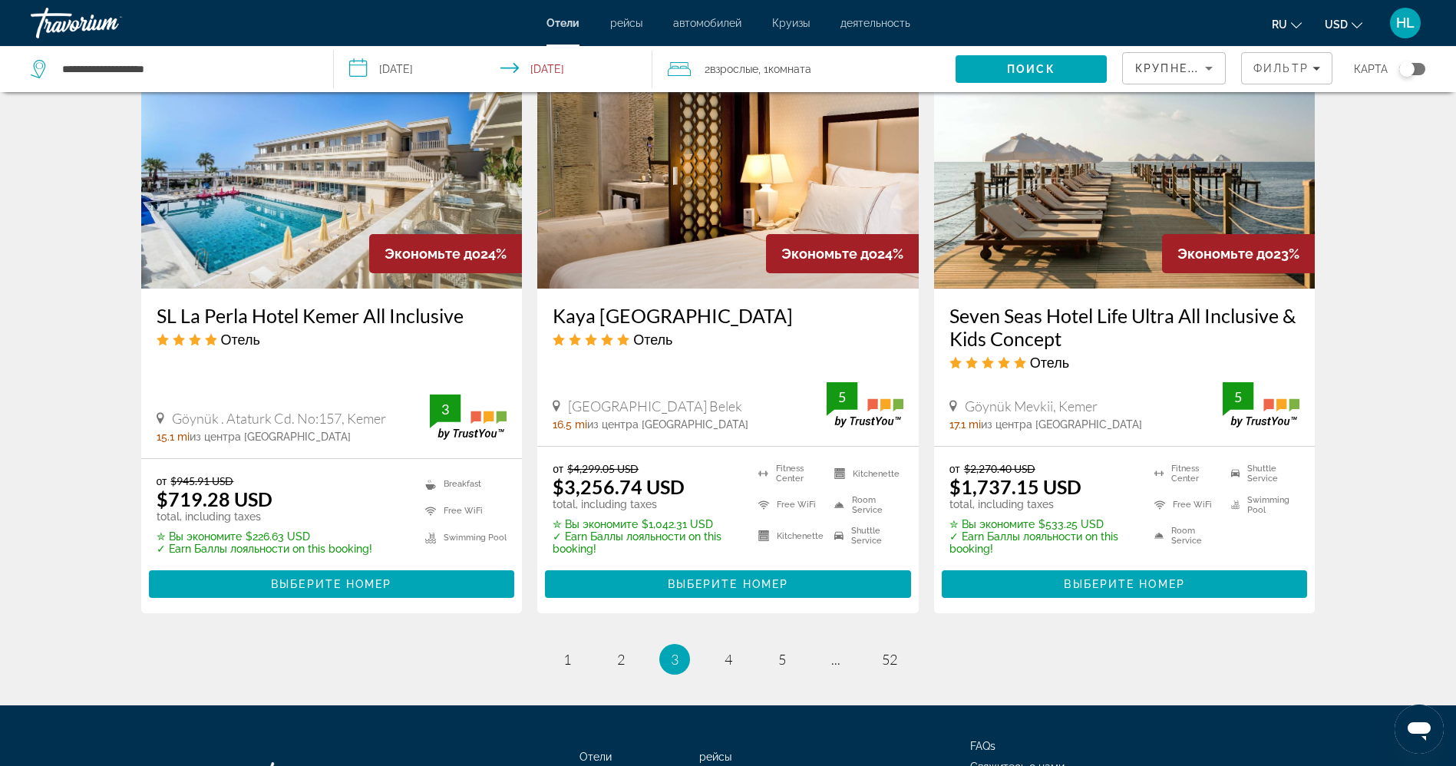
scroll to position [1888, 0]
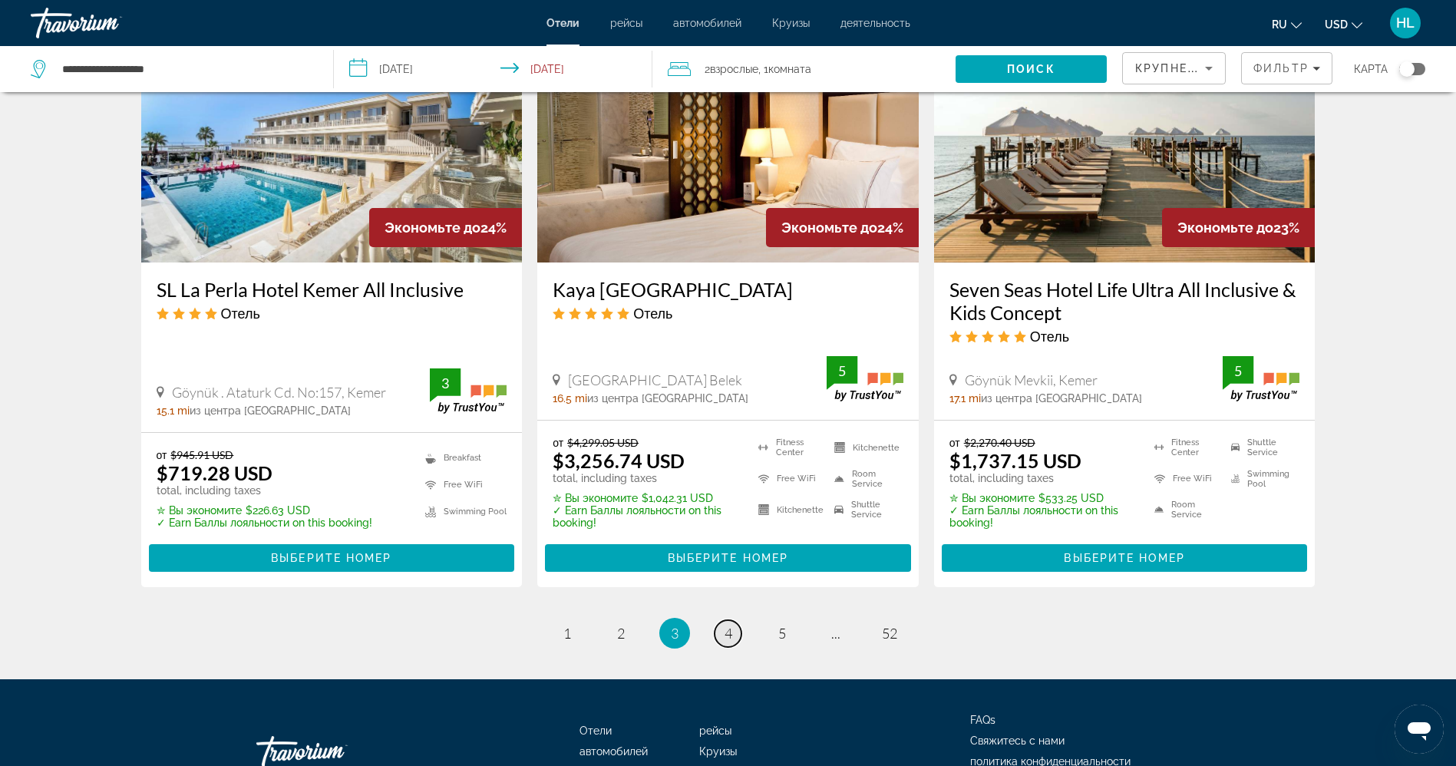
click at [730, 634] on span "4" at bounding box center [728, 633] width 8 height 17
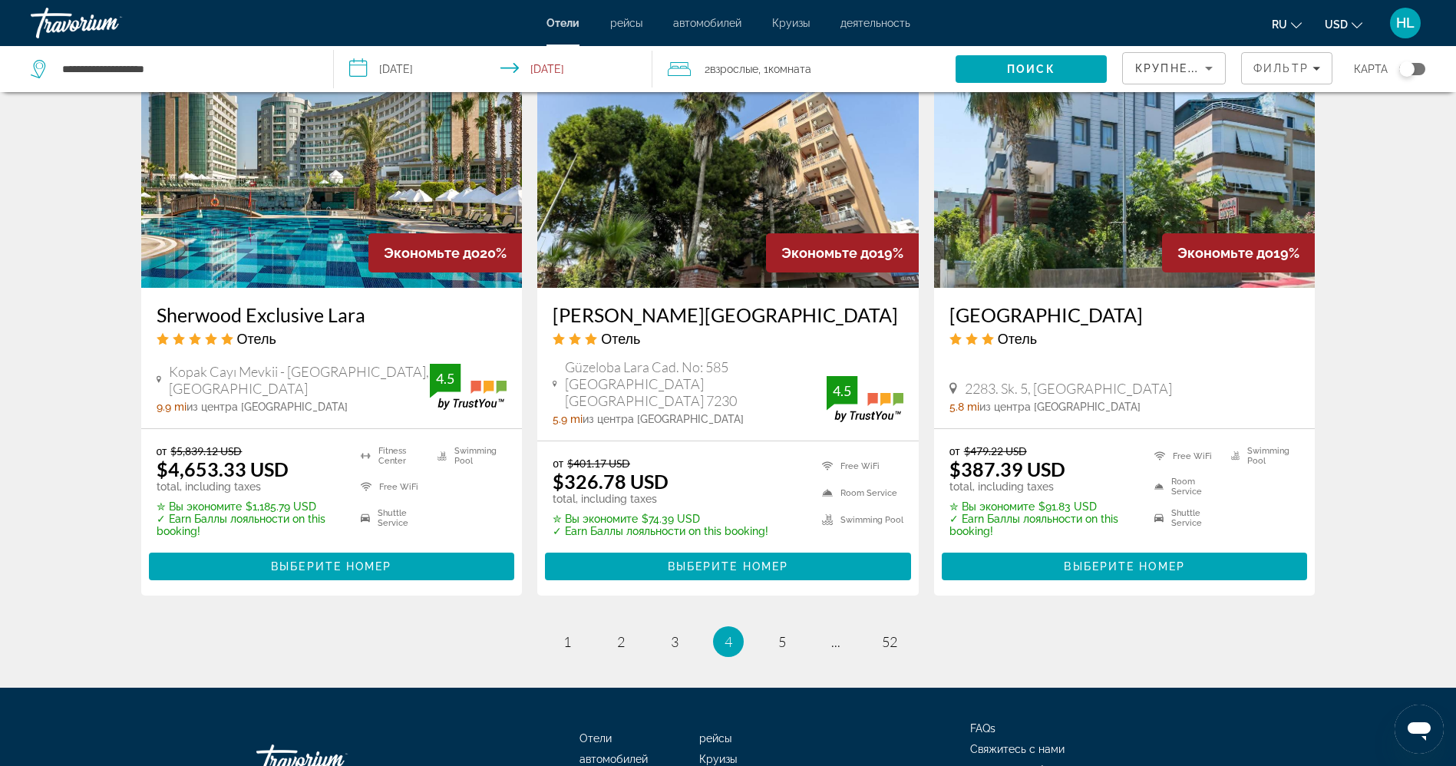
scroll to position [1841, 0]
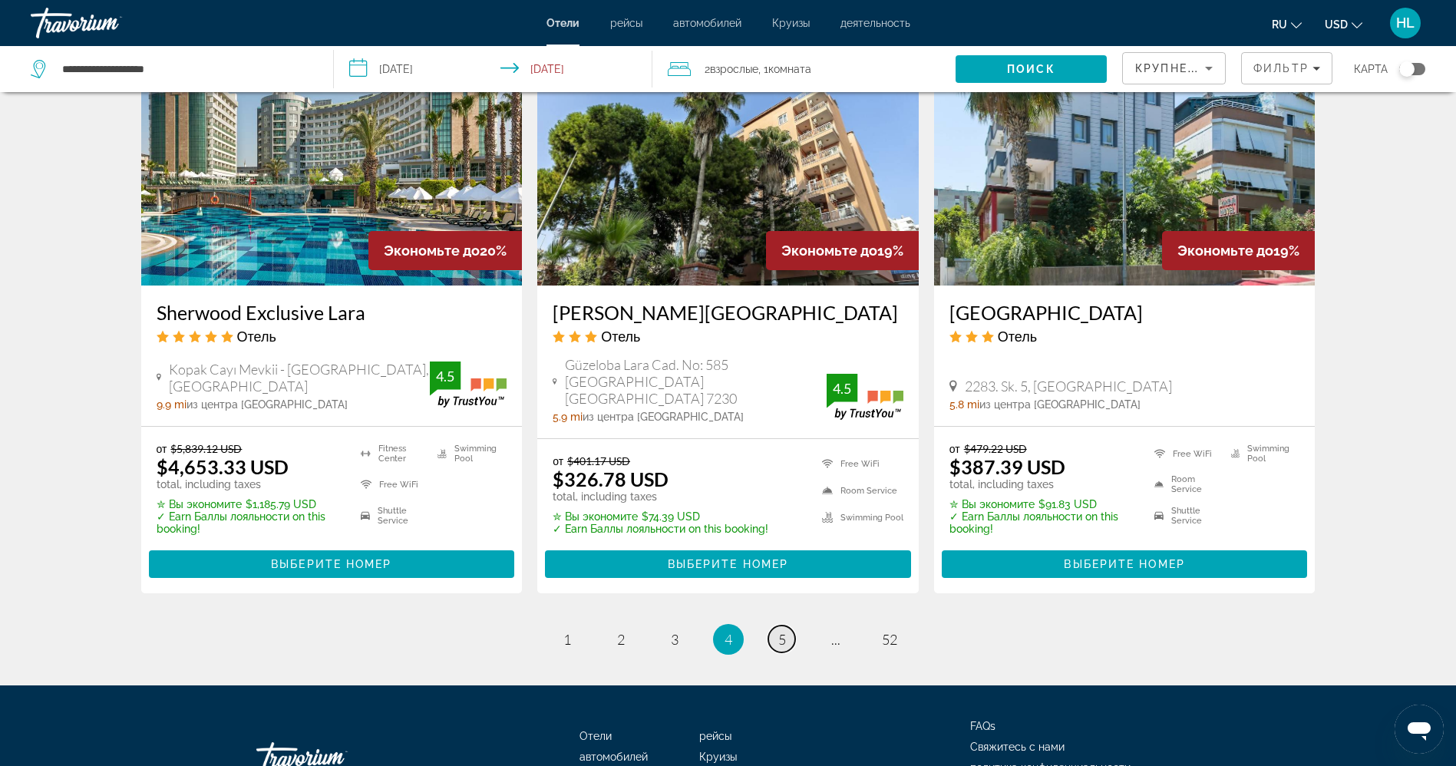
click at [776, 652] on link "page 5" at bounding box center [781, 638] width 27 height 27
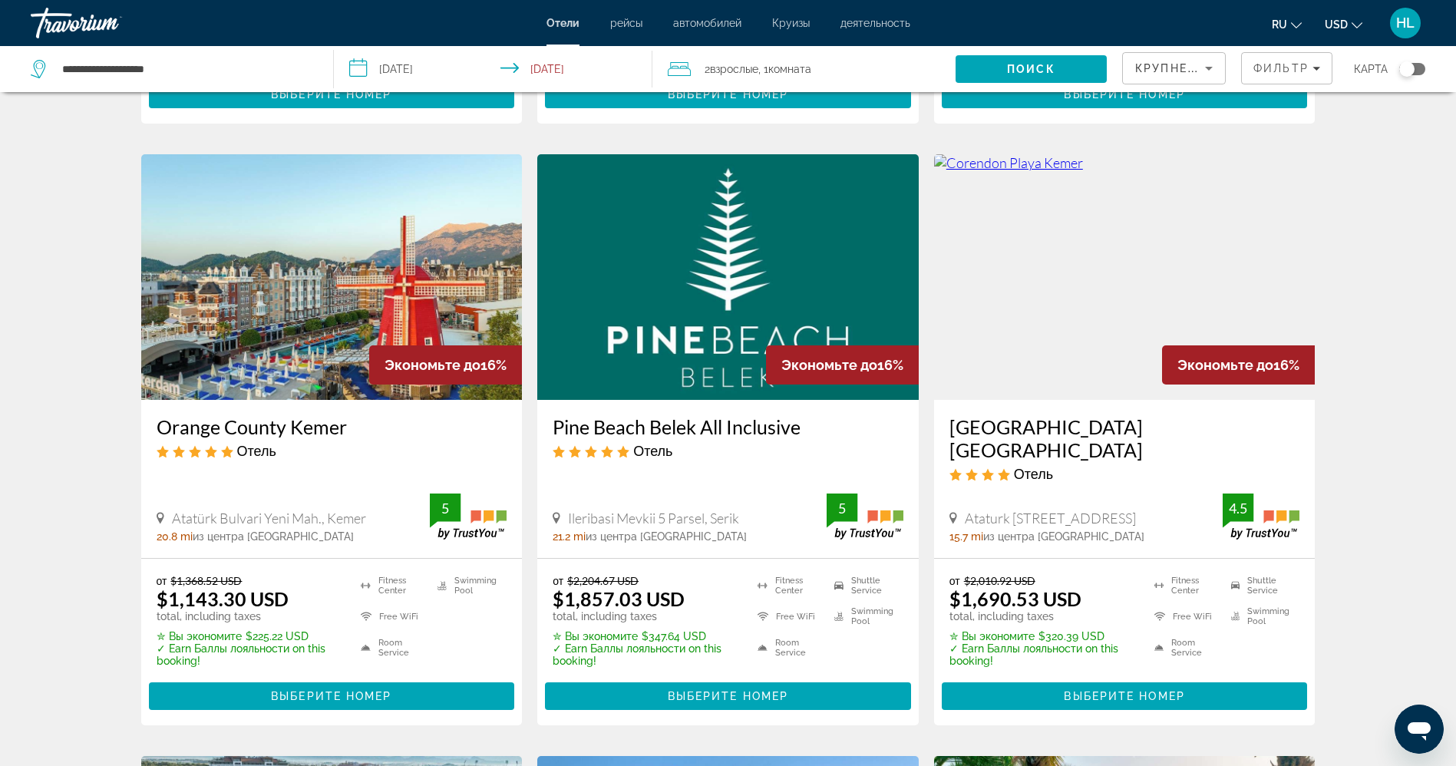
scroll to position [1151, 0]
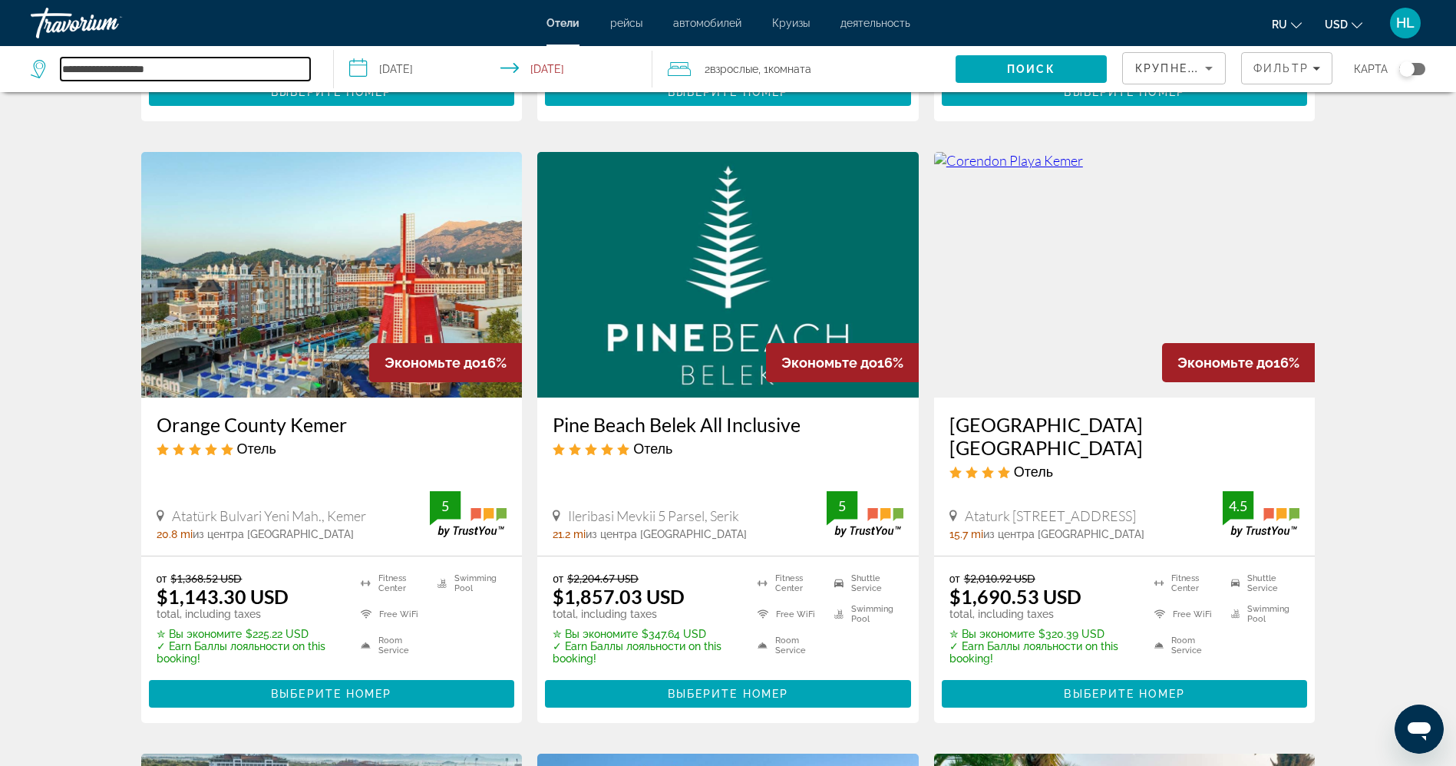
click at [261, 70] on input "**********" at bounding box center [185, 69] width 249 height 23
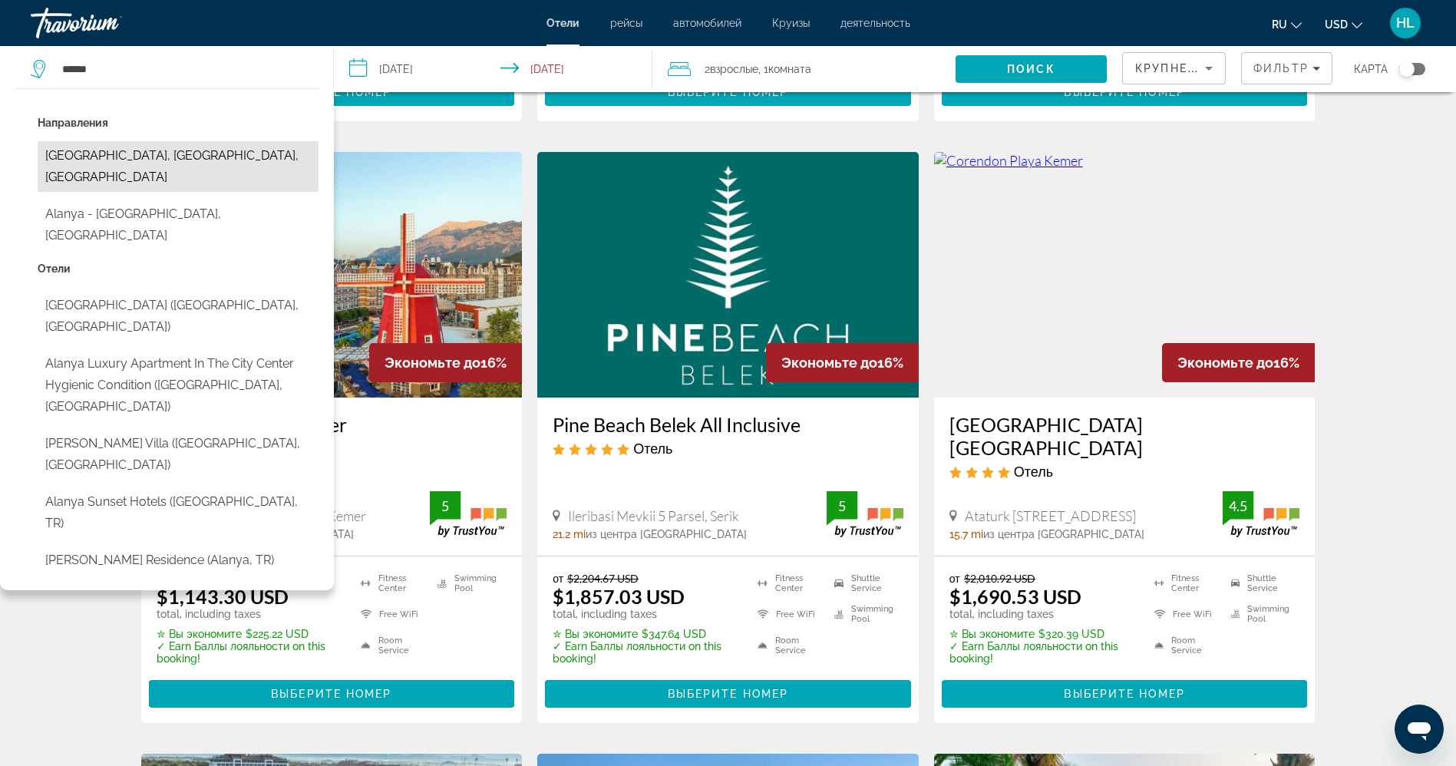
click at [193, 162] on button "Alanya, Antalya, Turkey" at bounding box center [178, 166] width 281 height 51
type input "**********"
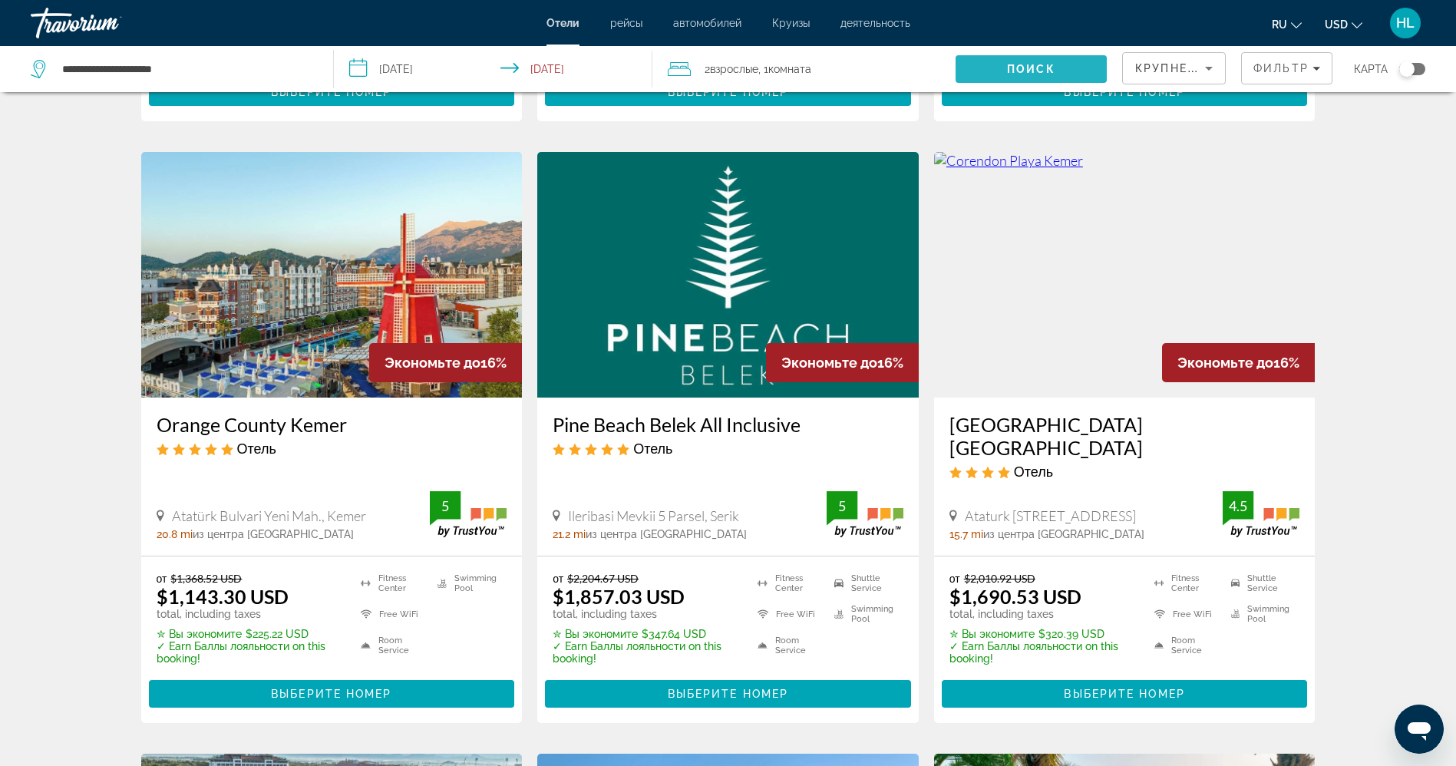
click at [985, 67] on span "Search" at bounding box center [1030, 69] width 151 height 37
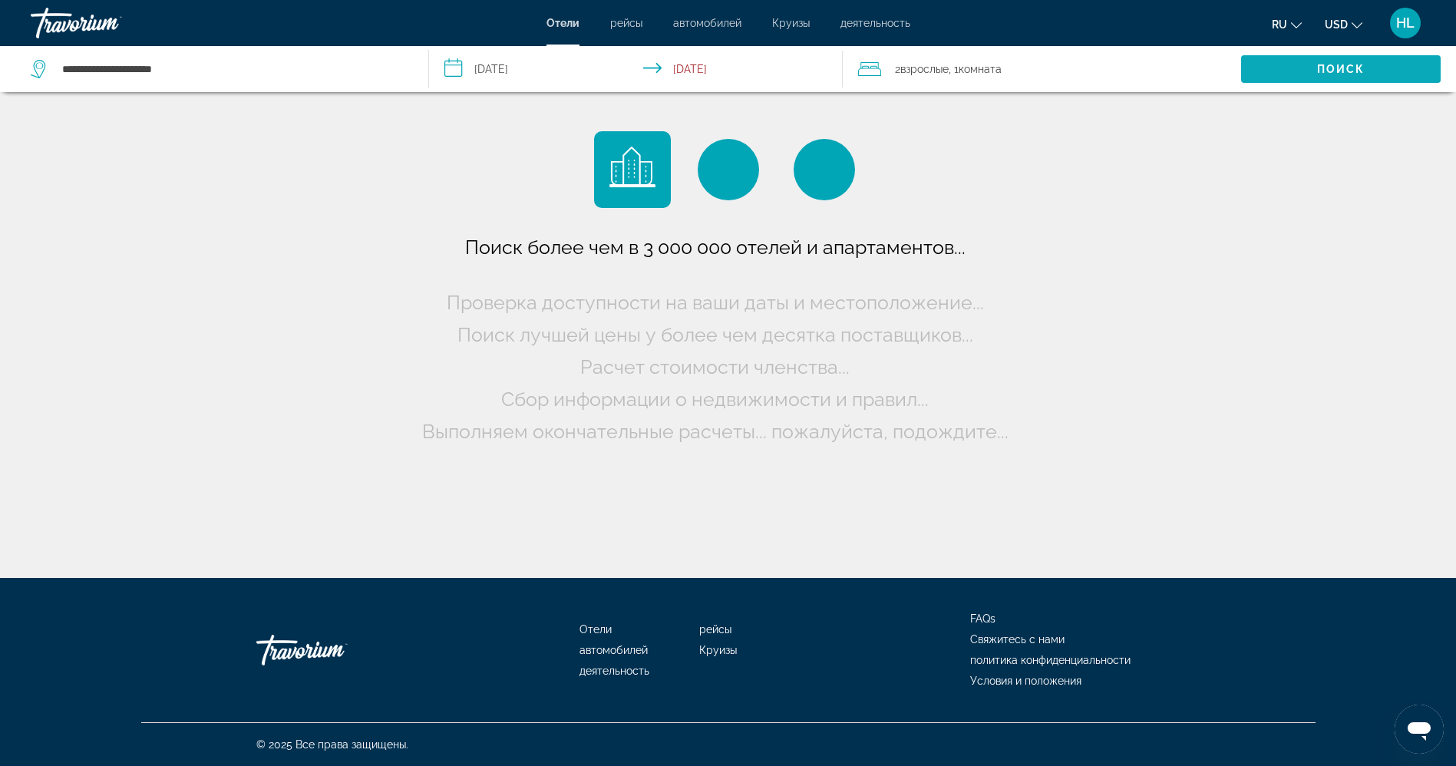
scroll to position [0, 0]
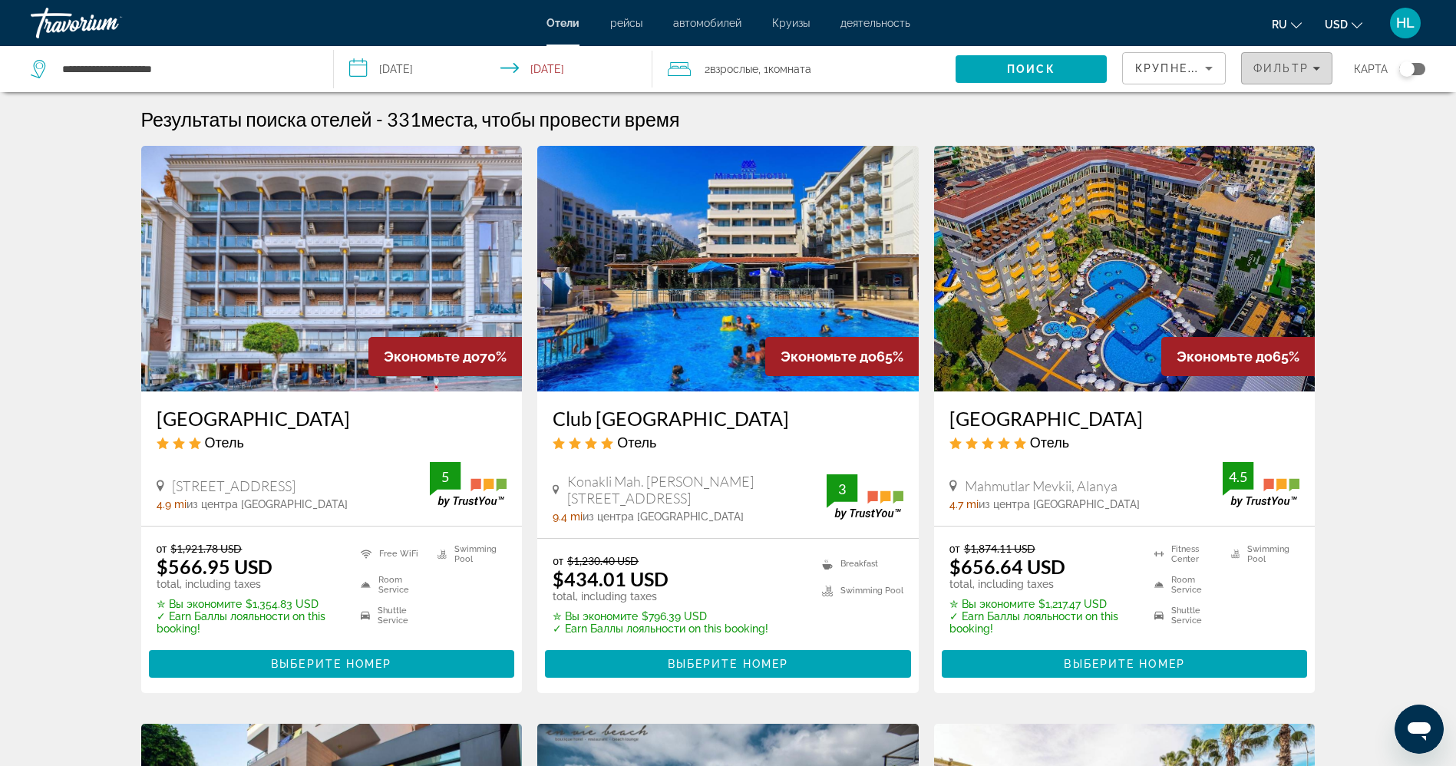
click at [1254, 68] on span "Фильтр" at bounding box center [1280, 68] width 55 height 12
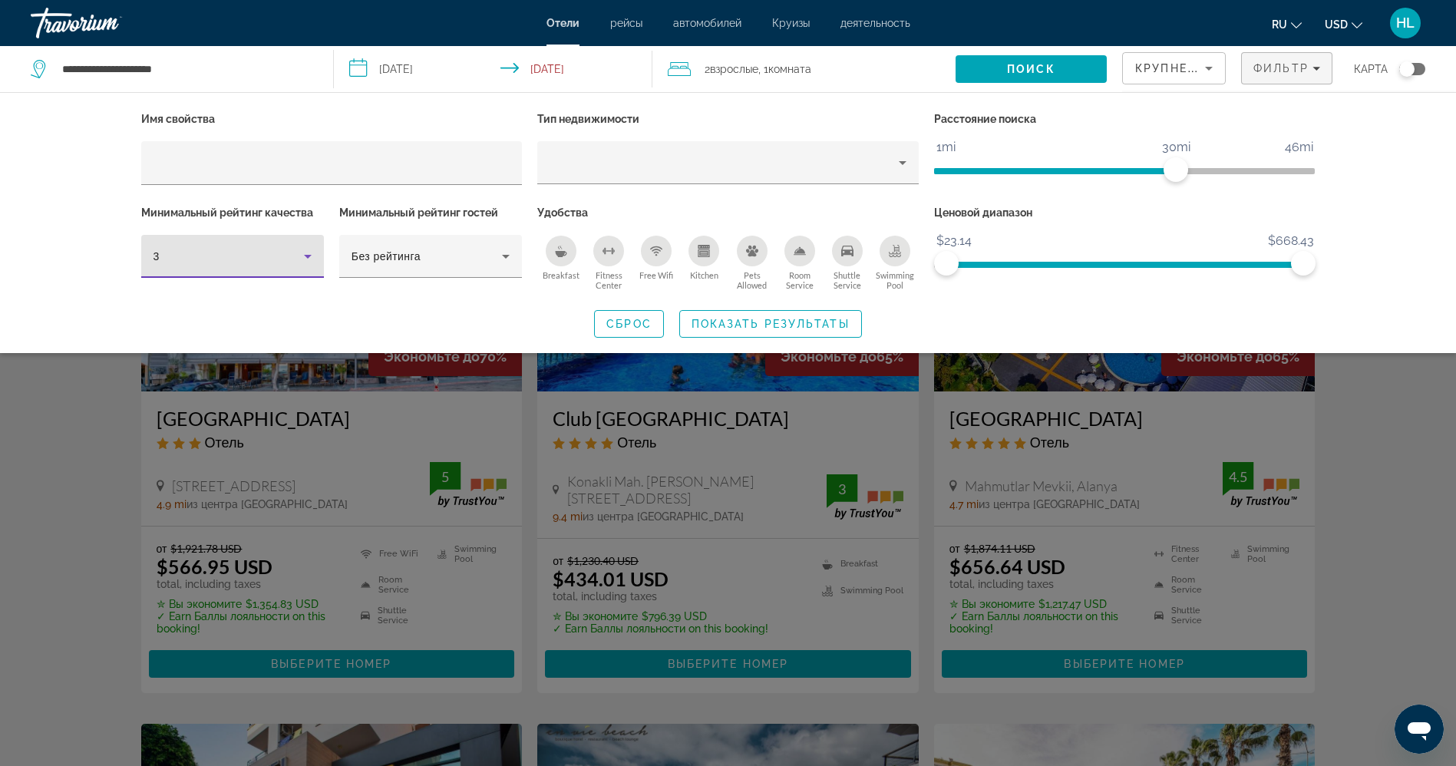
click at [295, 262] on div "3" at bounding box center [228, 256] width 150 height 18
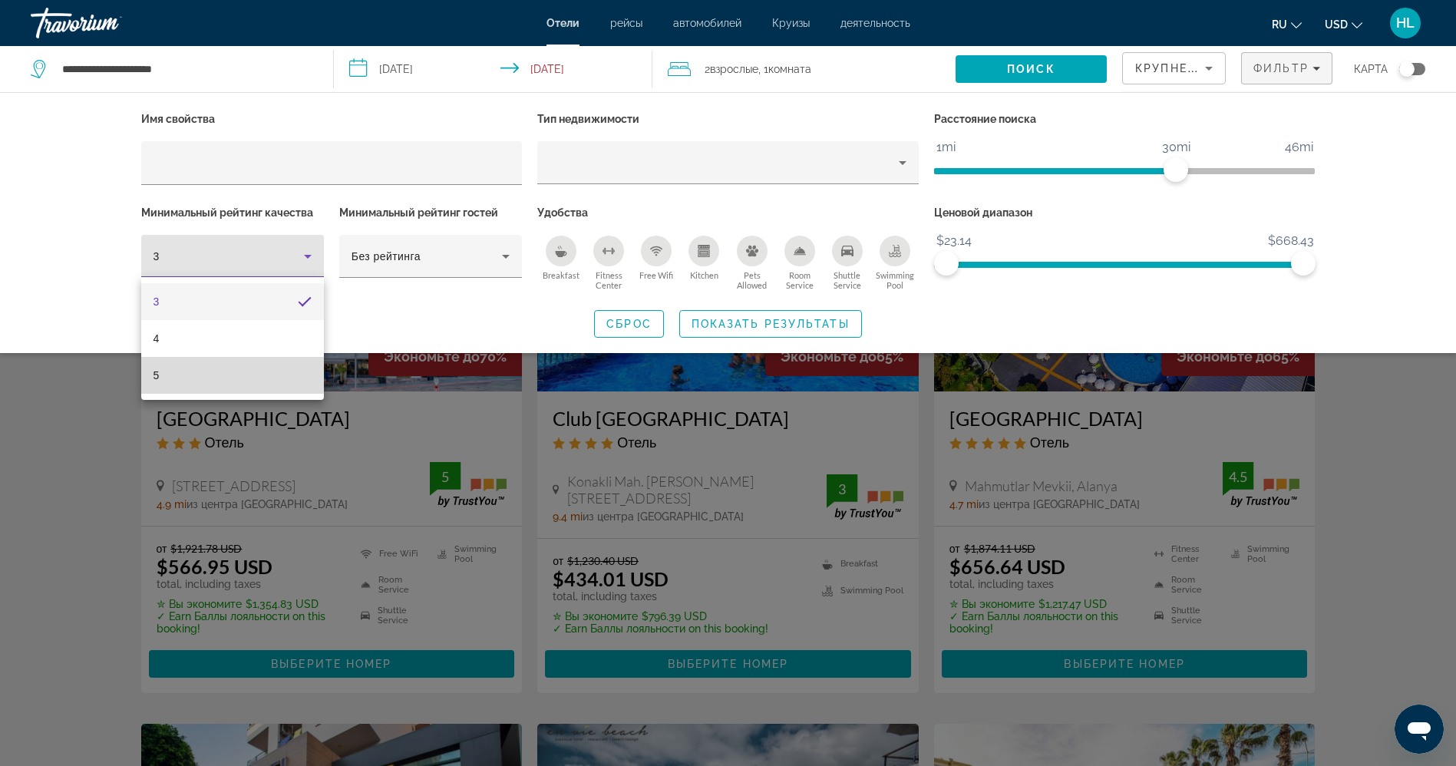
click at [264, 378] on mat-option "5" at bounding box center [232, 375] width 183 height 37
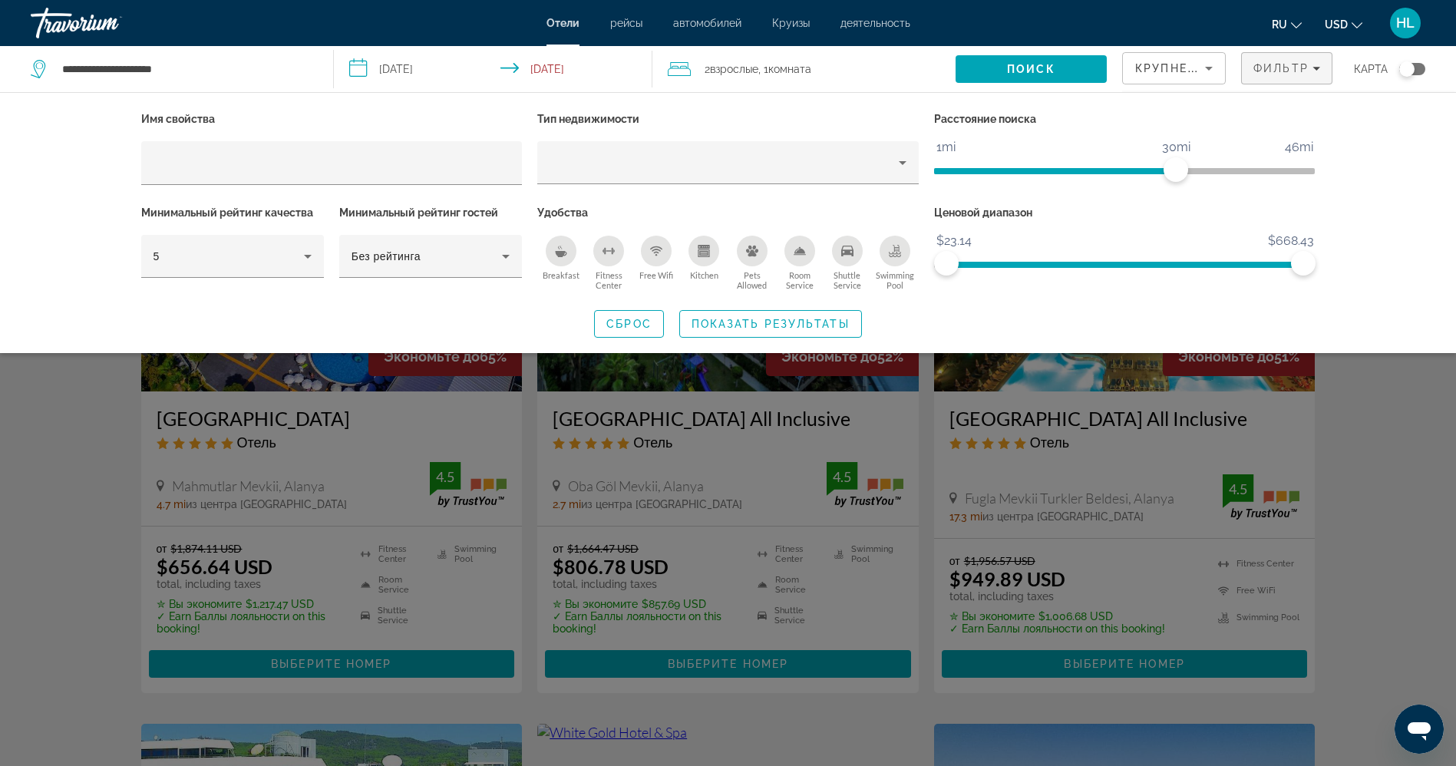
click at [659, 251] on icon "Free Wifi" at bounding box center [656, 251] width 12 height 12
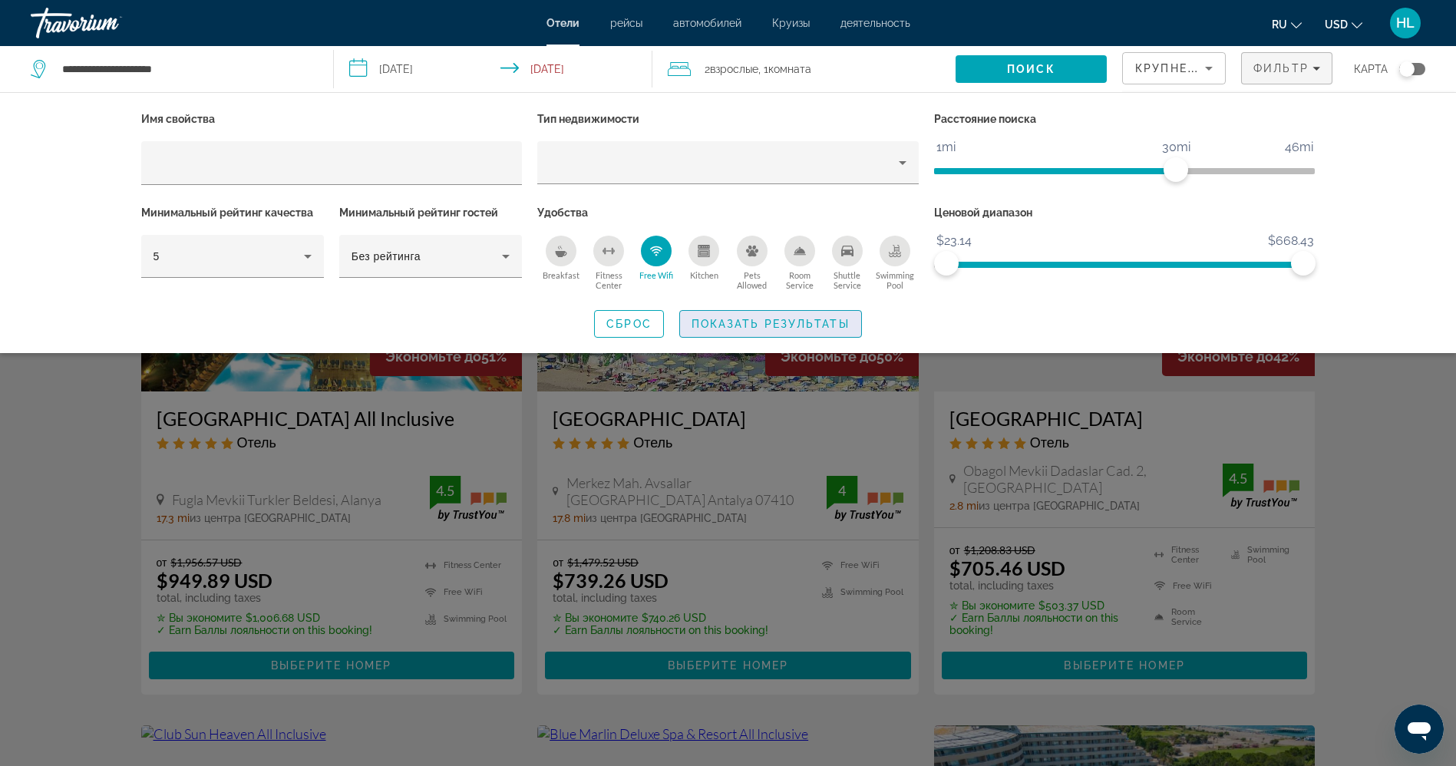
click at [749, 322] on span "Показать результаты" at bounding box center [770, 324] width 158 height 12
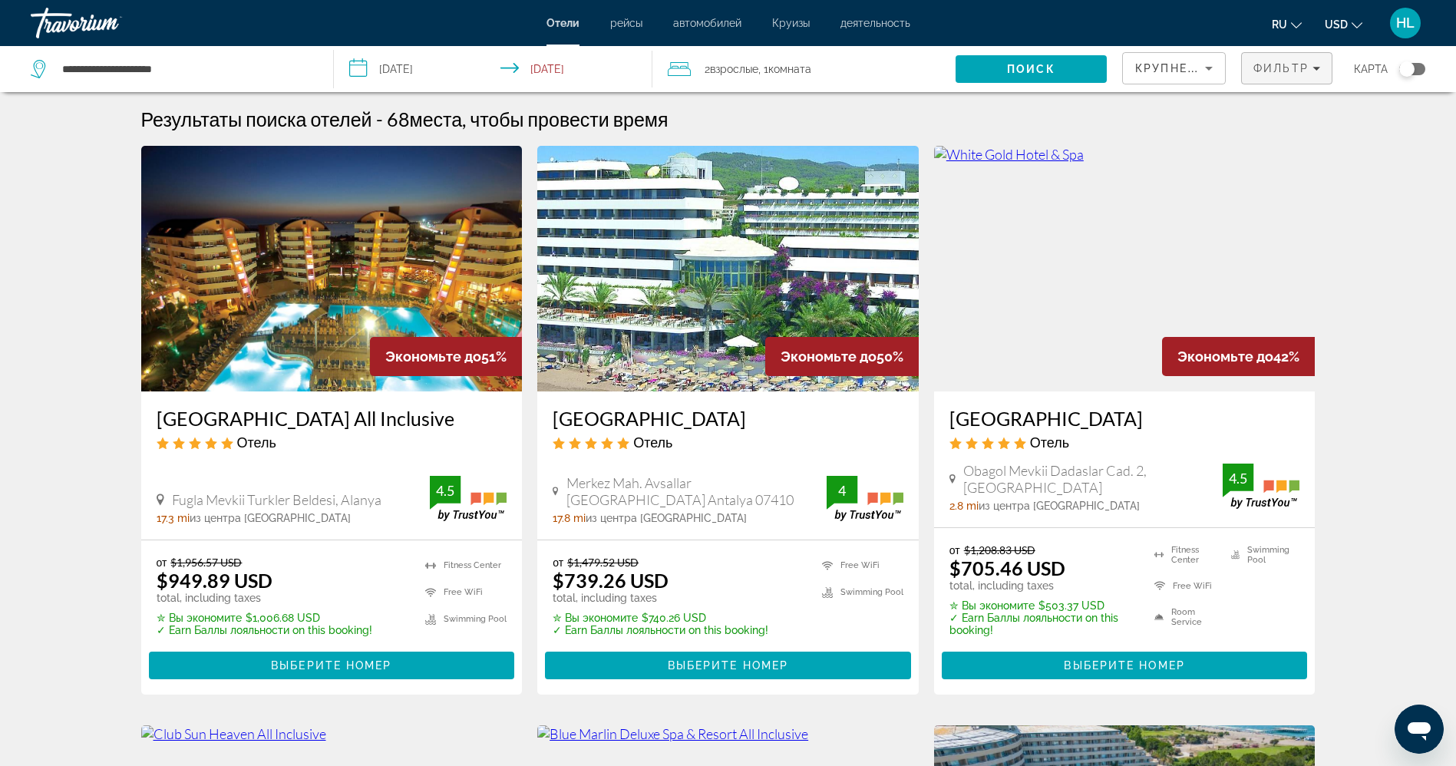
click at [1274, 71] on span "Фильтр" at bounding box center [1280, 68] width 55 height 12
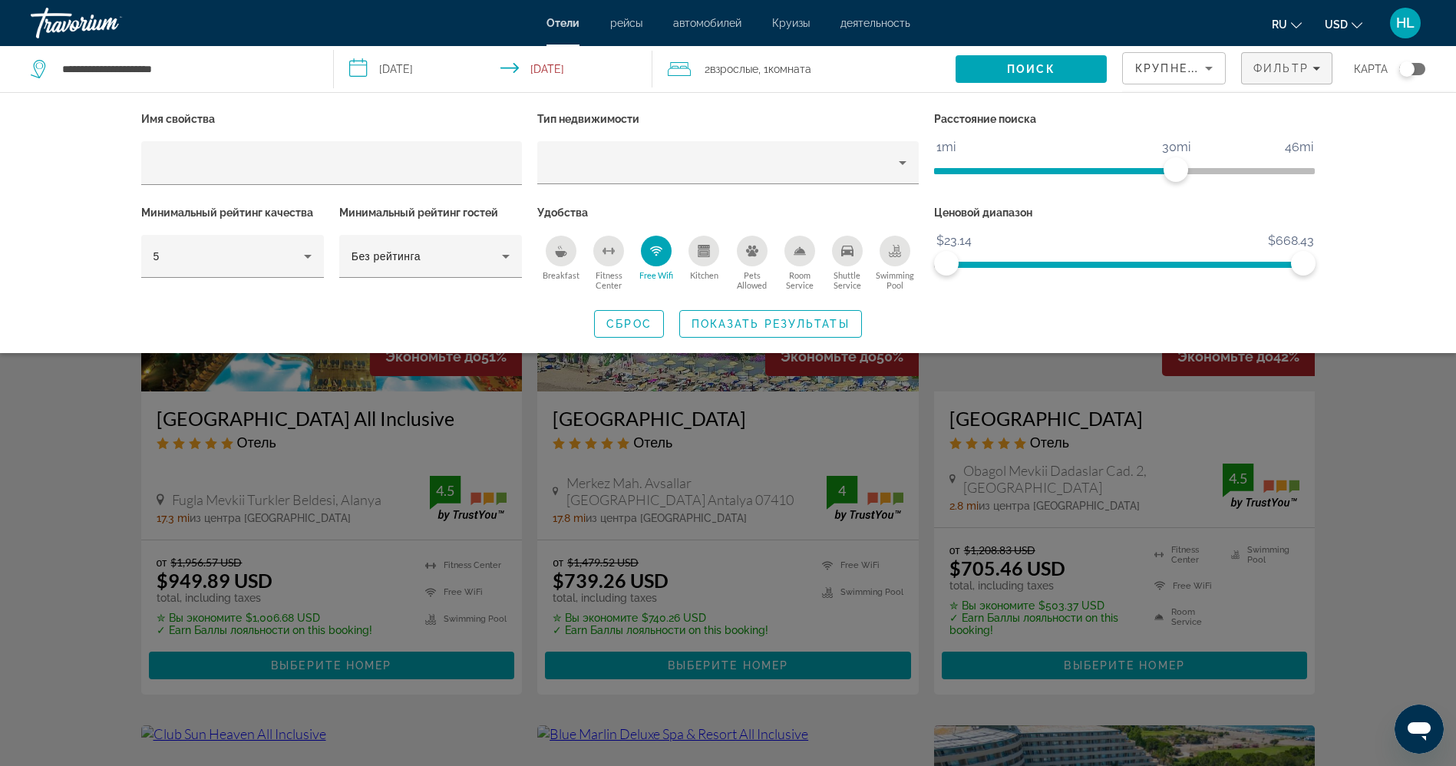
click at [851, 255] on icon "Shuttle Service" at bounding box center [847, 251] width 12 height 12
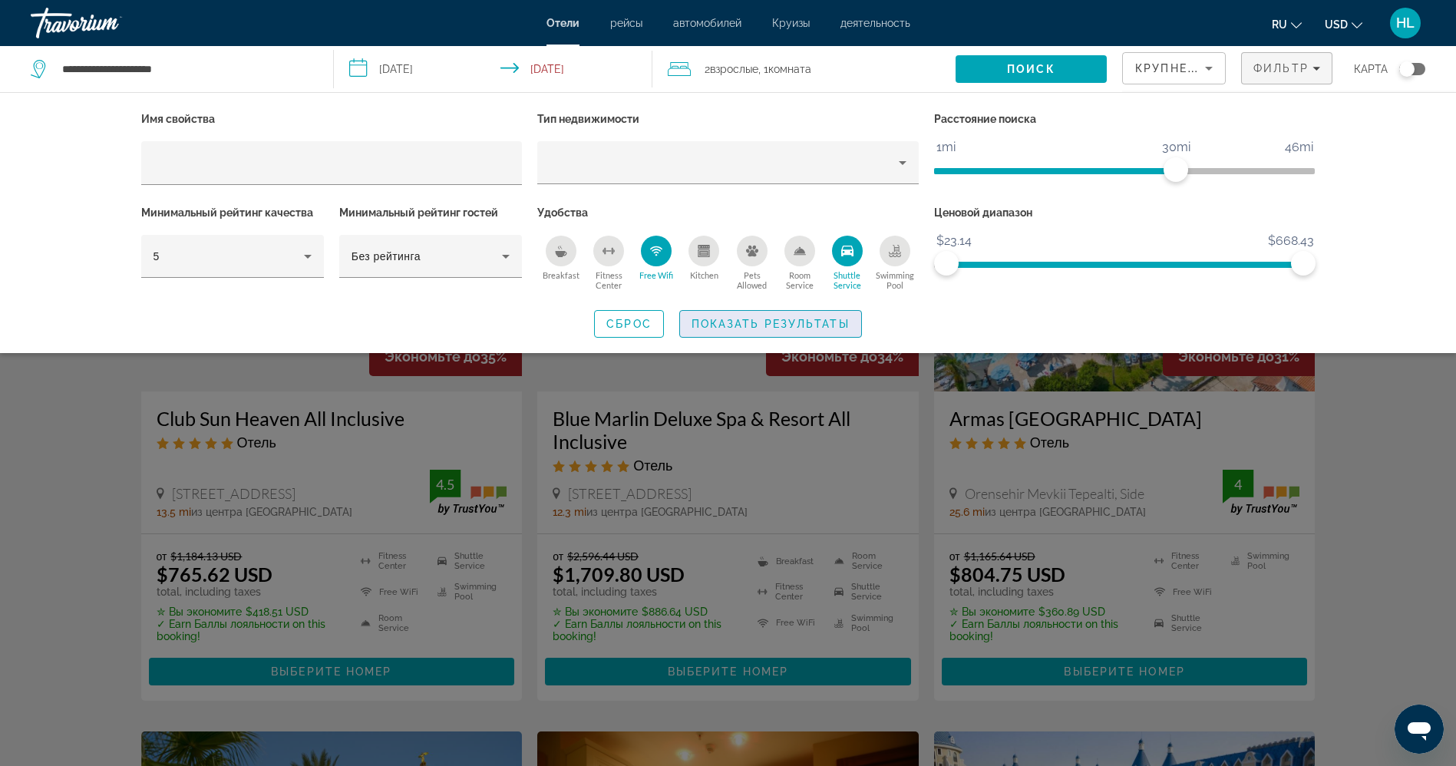
click at [809, 329] on span "Search widget" at bounding box center [770, 323] width 181 height 37
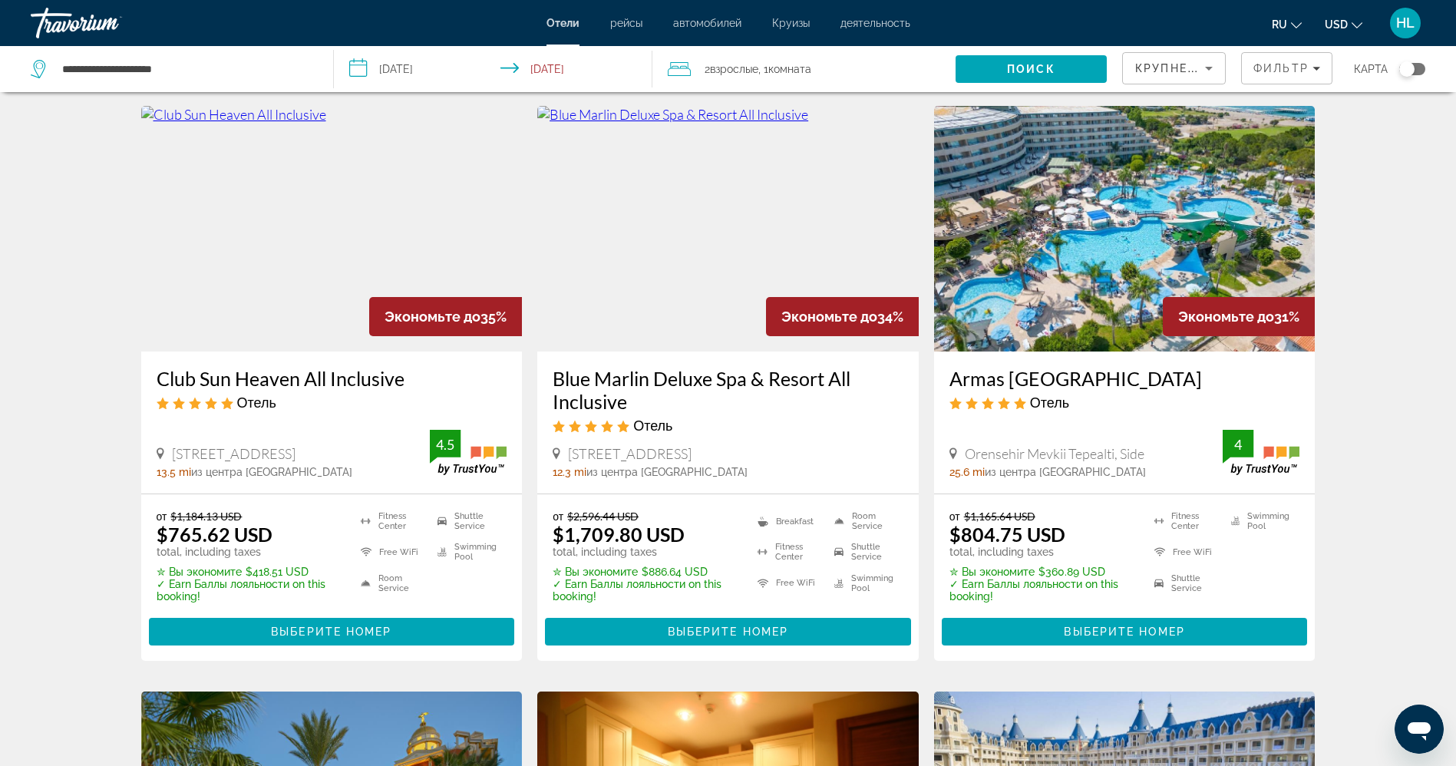
scroll to position [43, 0]
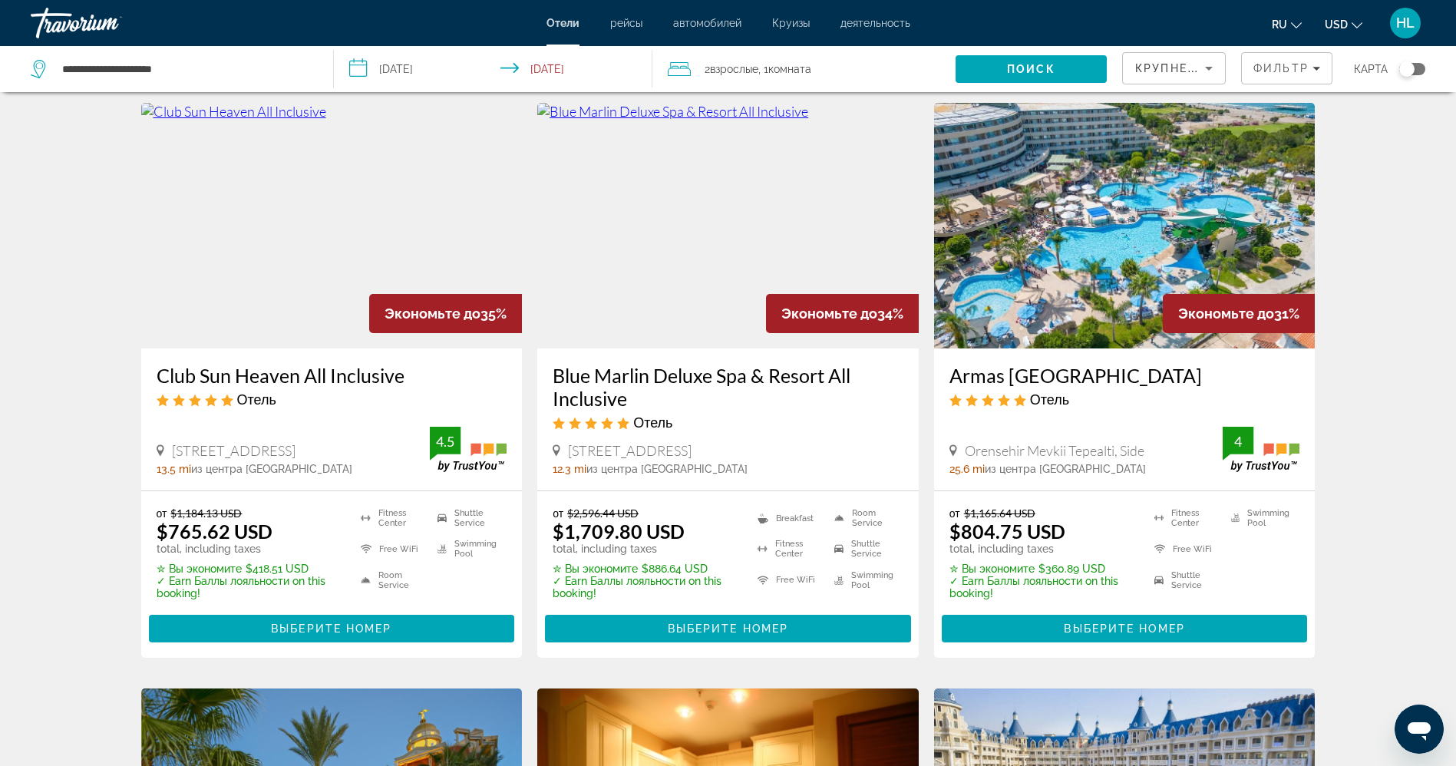
click at [1137, 217] on img "Main content" at bounding box center [1124, 226] width 381 height 246
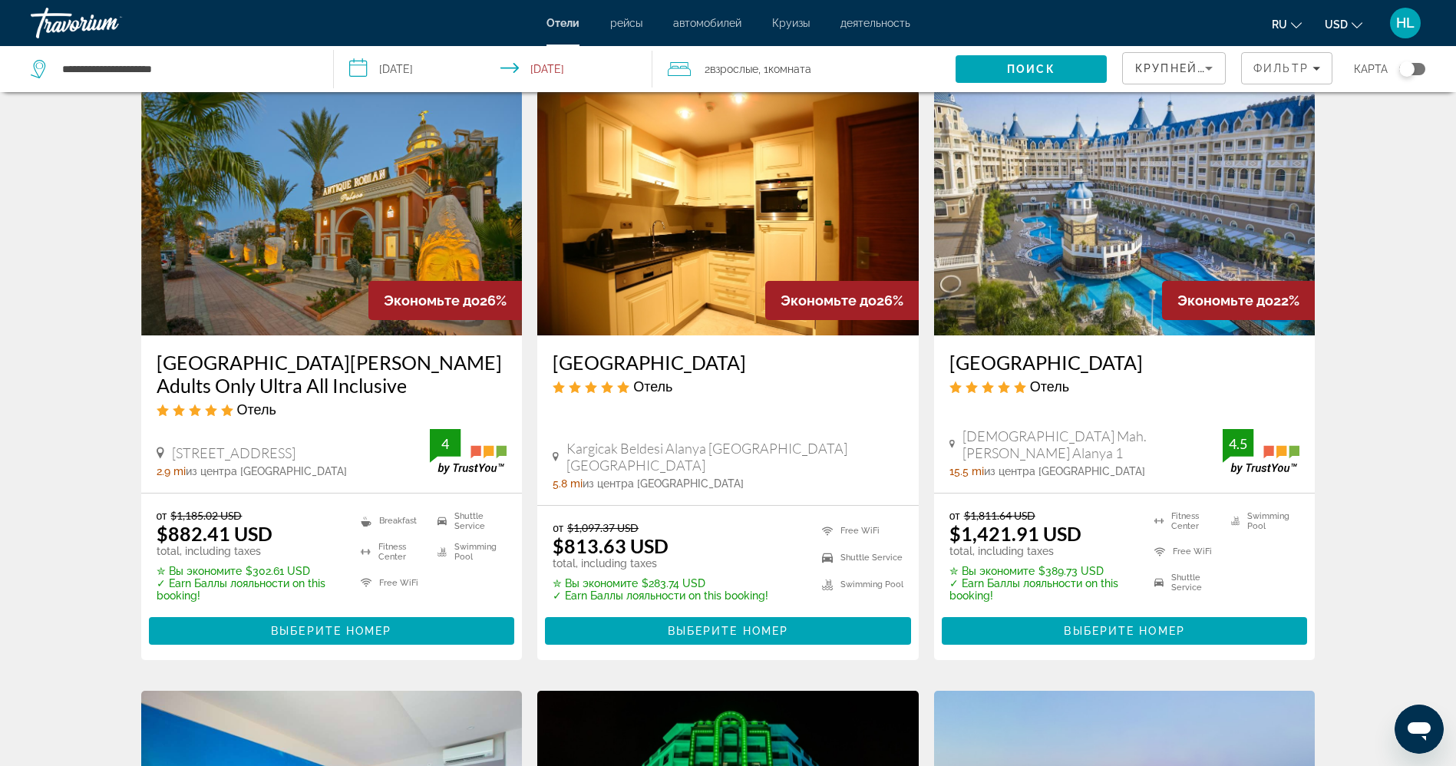
scroll to position [645, 0]
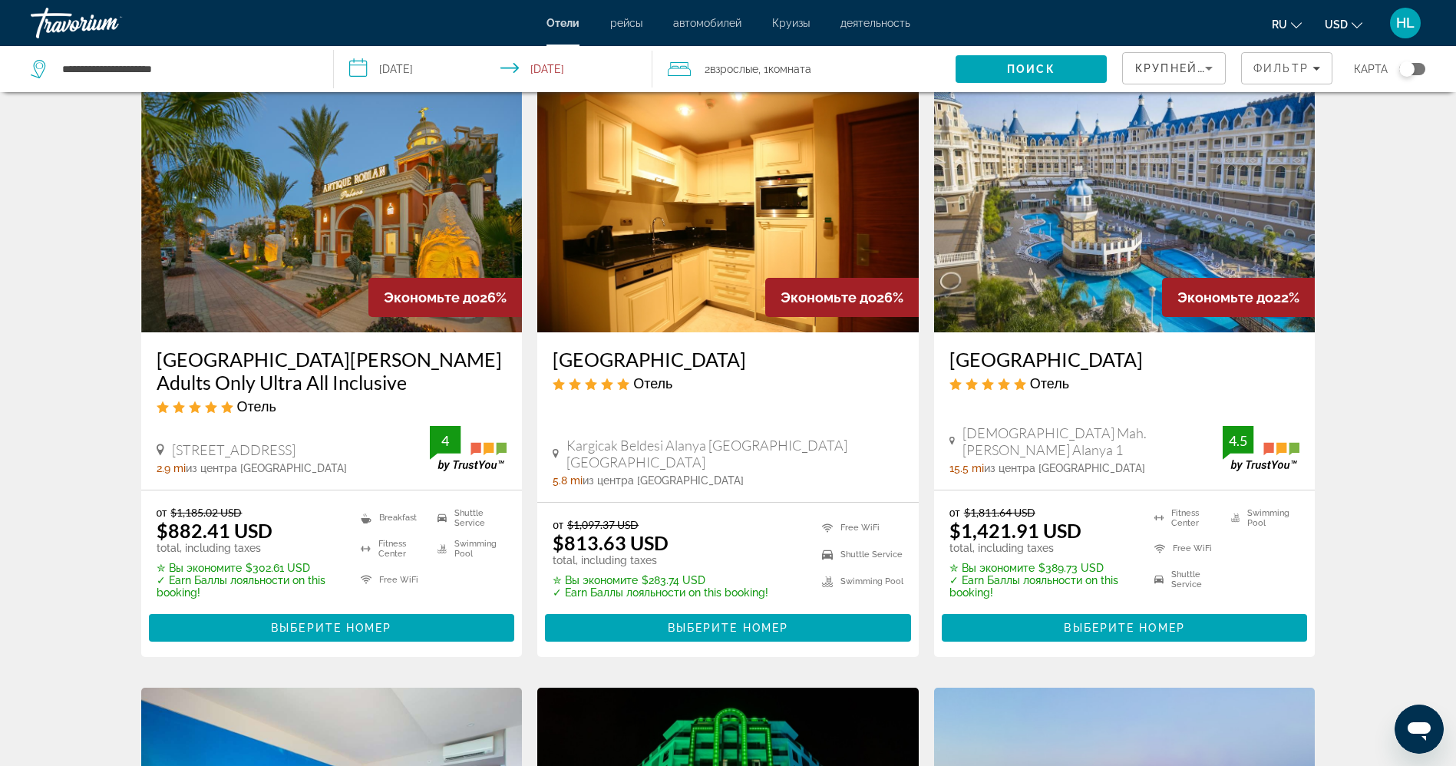
click at [386, 180] on img "Main content" at bounding box center [331, 210] width 381 height 246
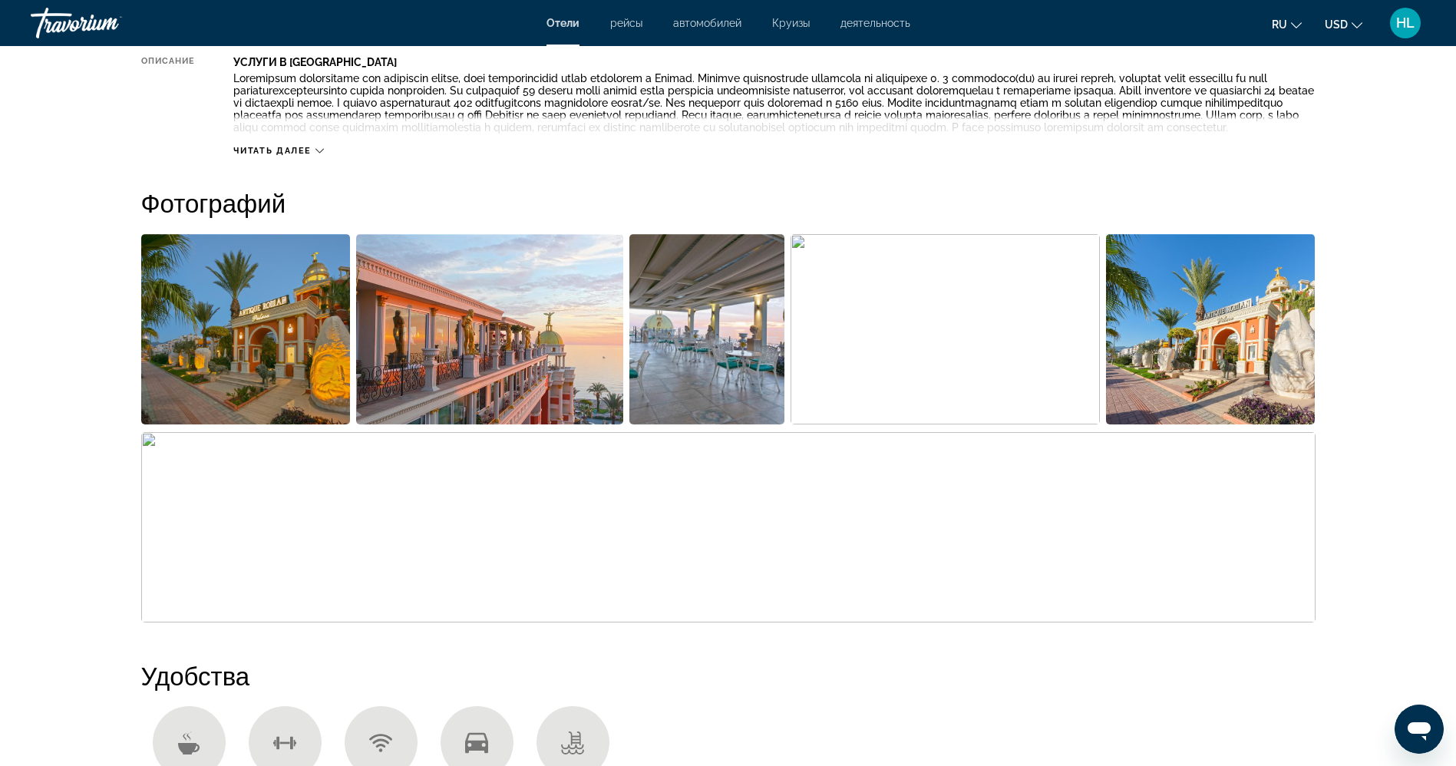
scroll to position [624, 0]
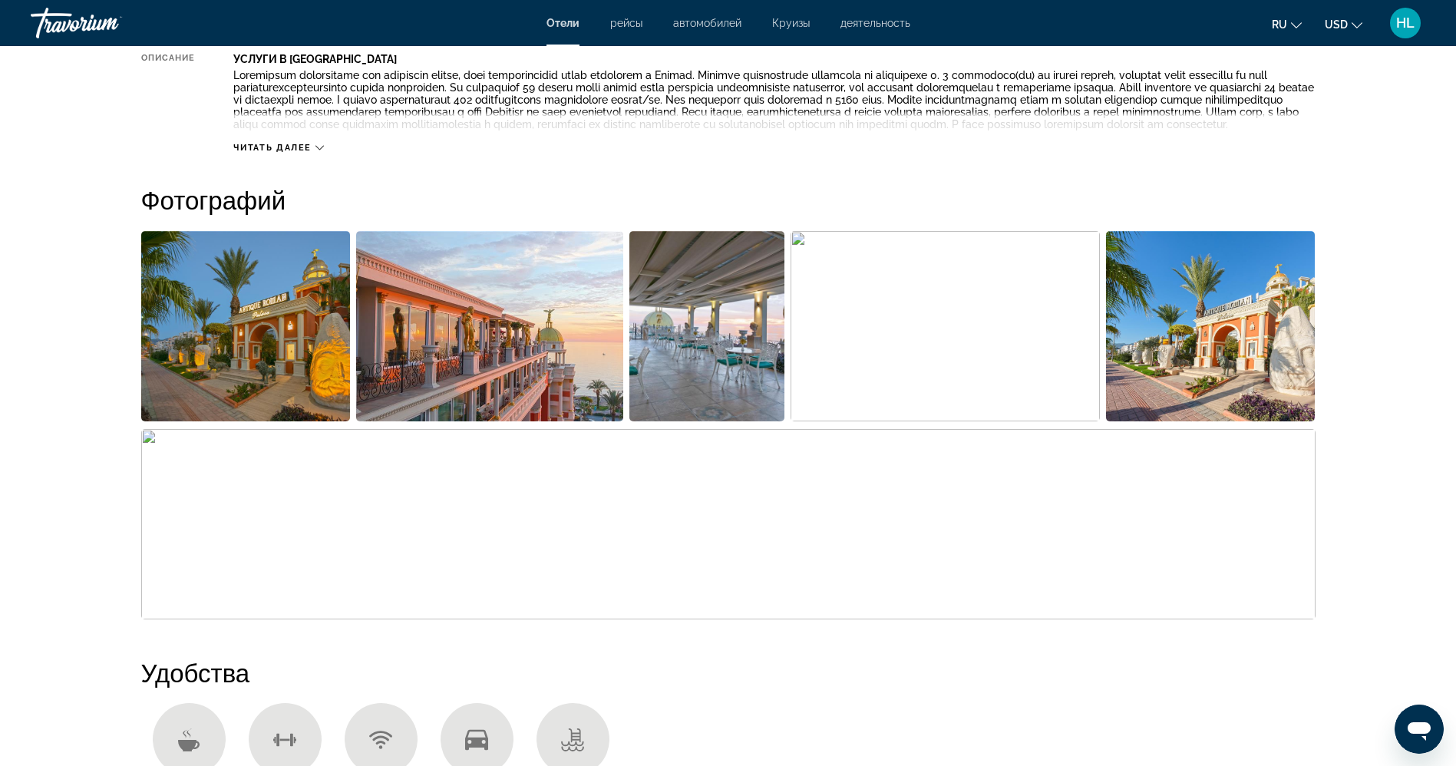
click at [298, 278] on img "Open full-screen image slider" at bounding box center [245, 326] width 209 height 190
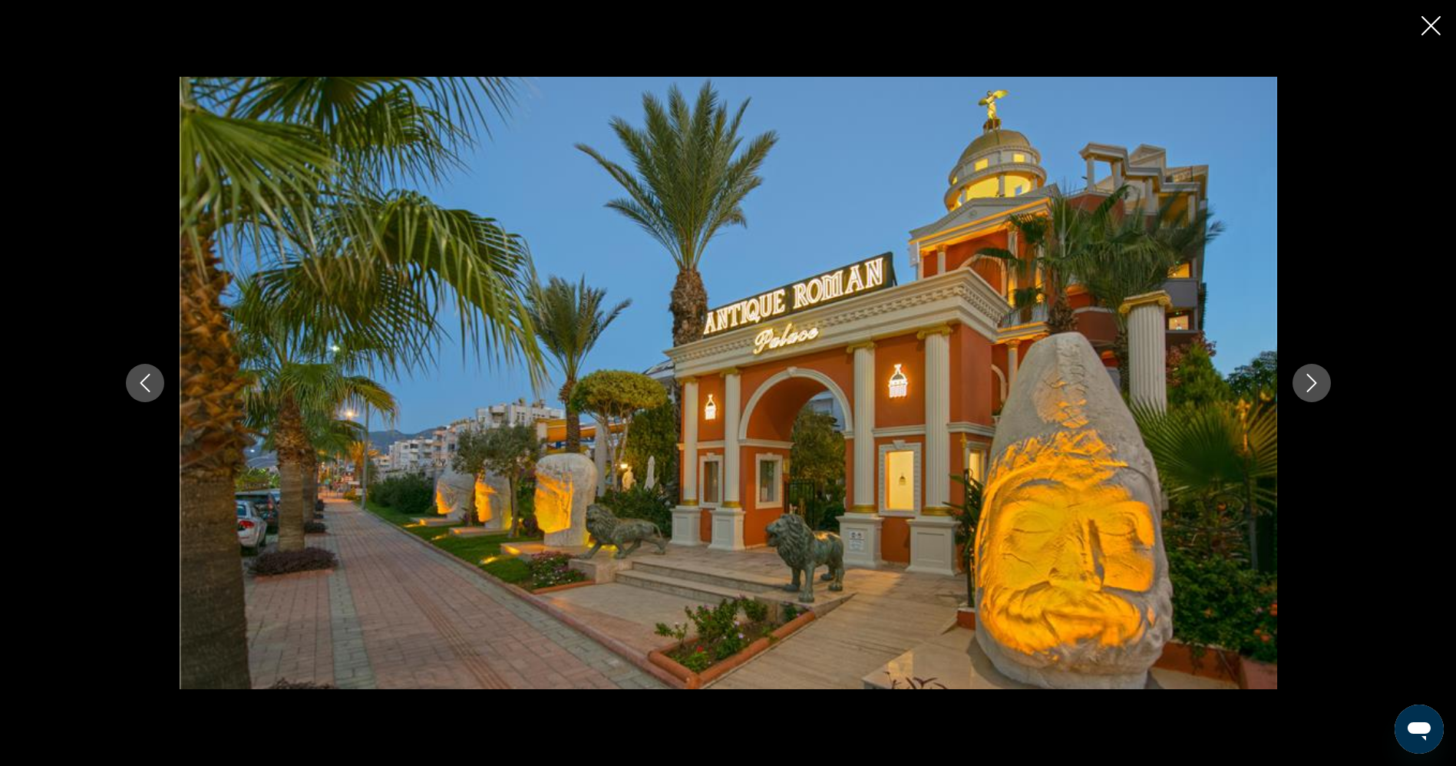
click at [1312, 379] on icon "Next image" at bounding box center [1311, 383] width 10 height 18
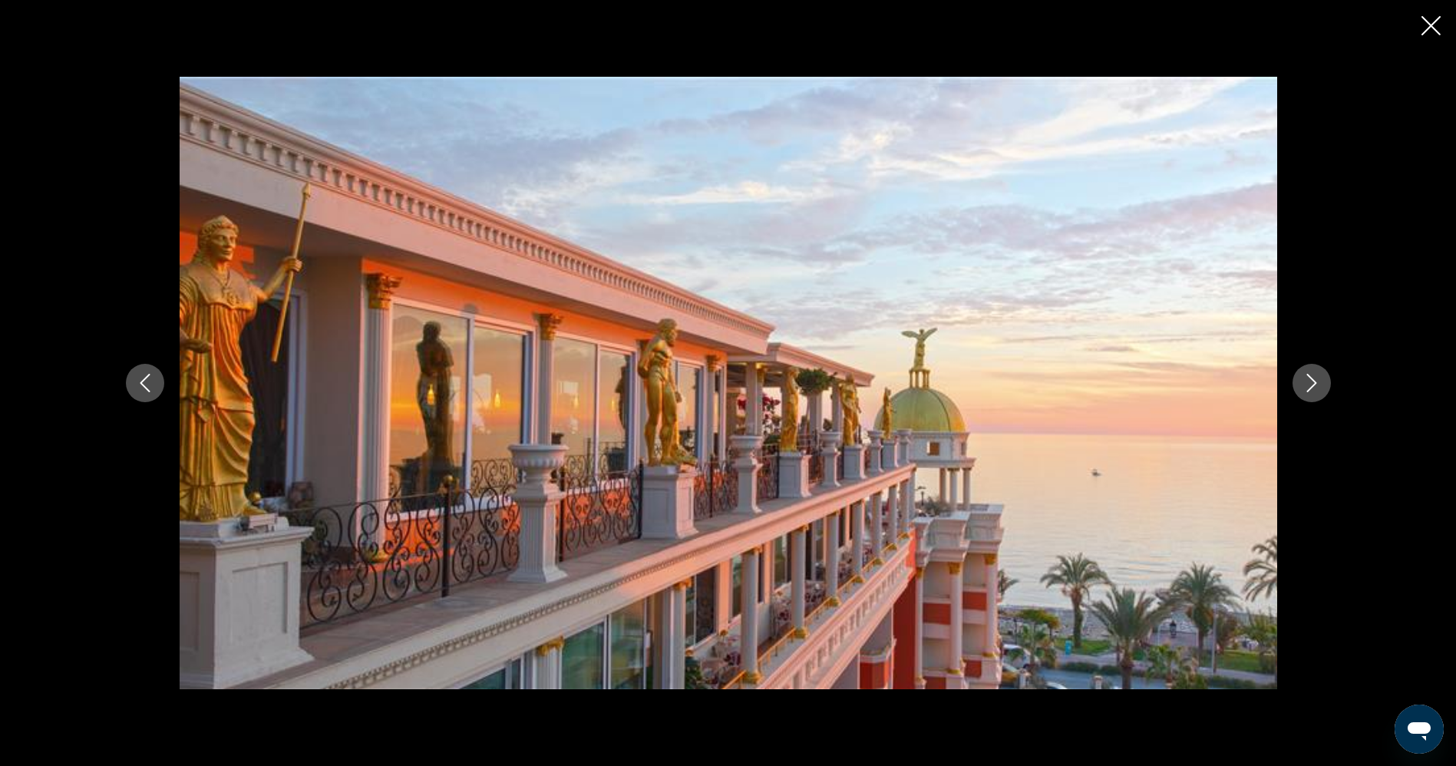
click at [1312, 379] on icon "Next image" at bounding box center [1311, 383] width 10 height 18
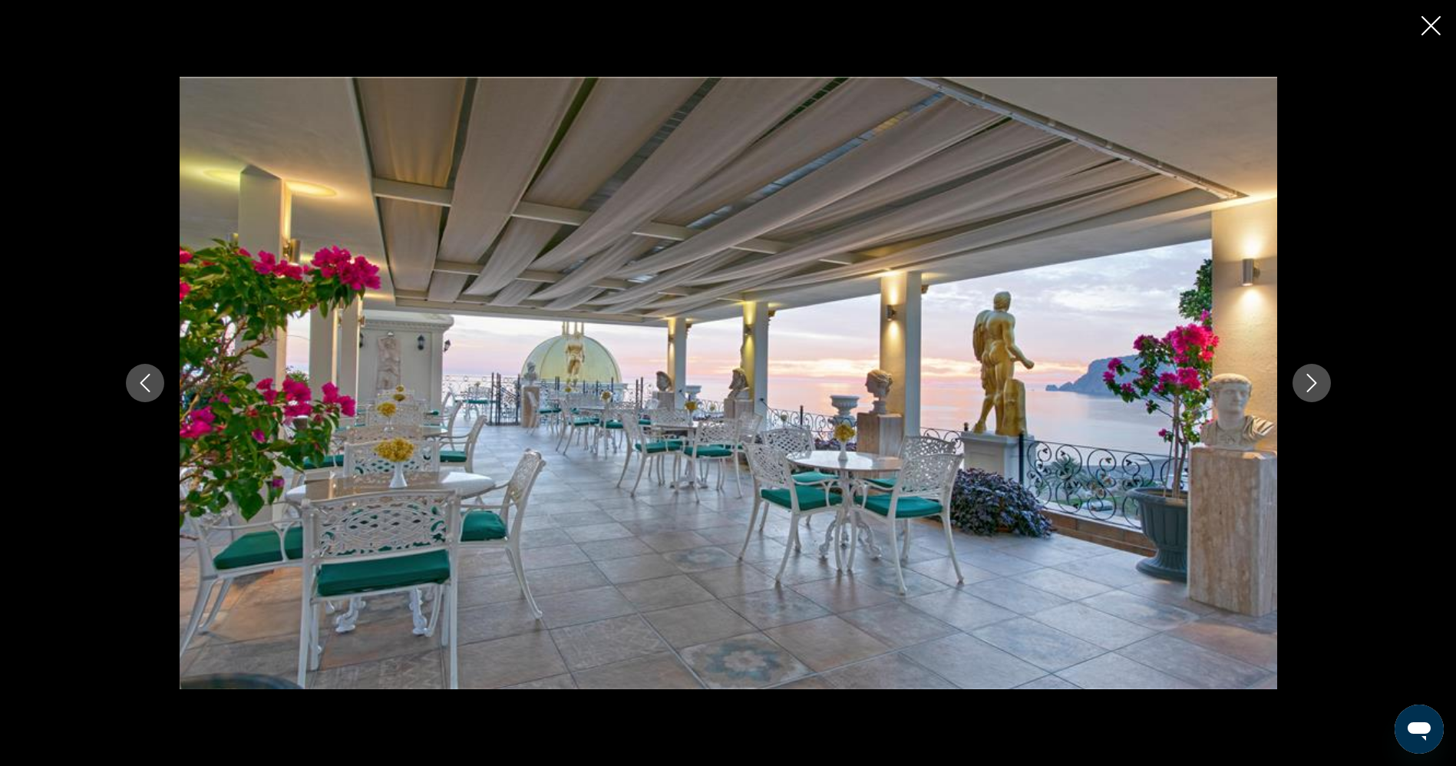
click at [1312, 379] on icon "Next image" at bounding box center [1311, 383] width 10 height 18
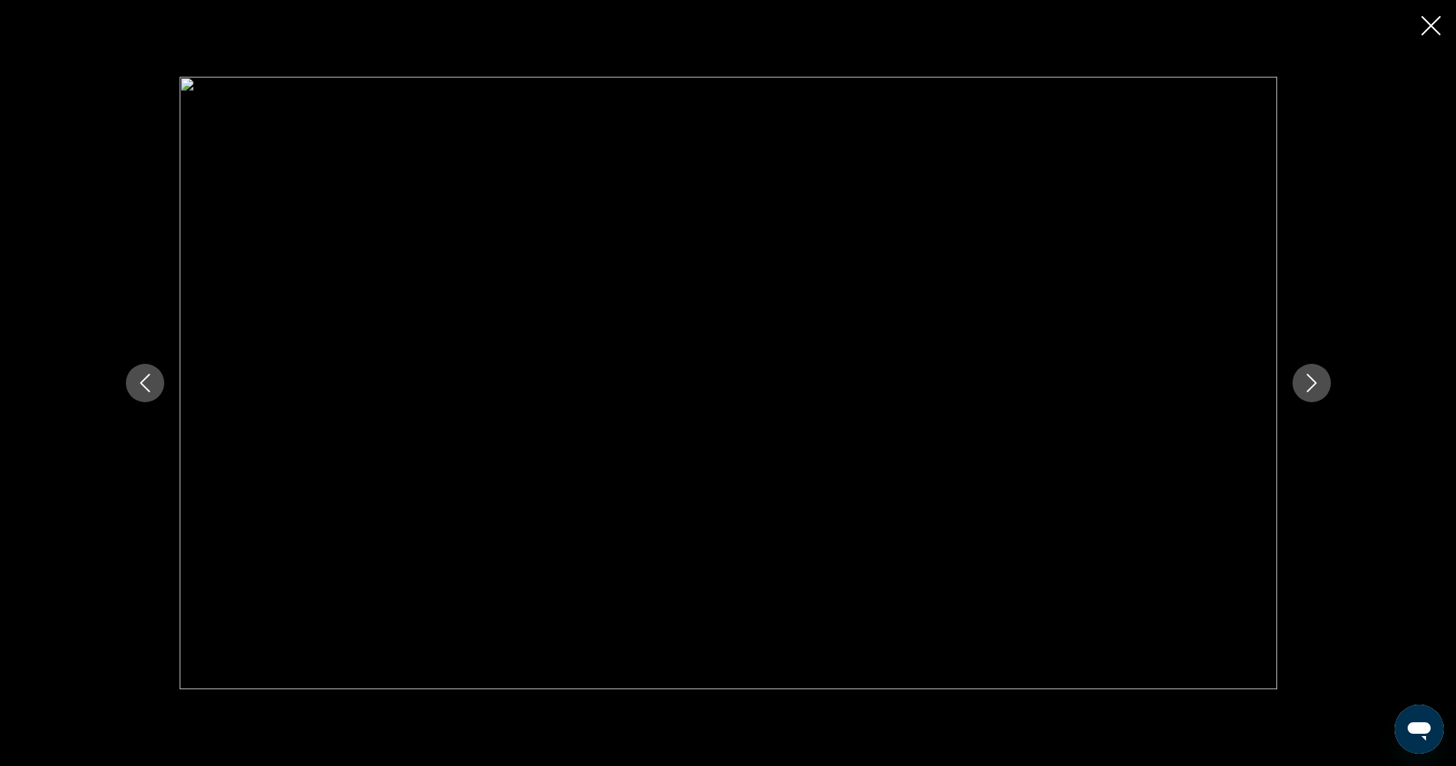
click at [1312, 379] on icon "Next image" at bounding box center [1311, 383] width 10 height 18
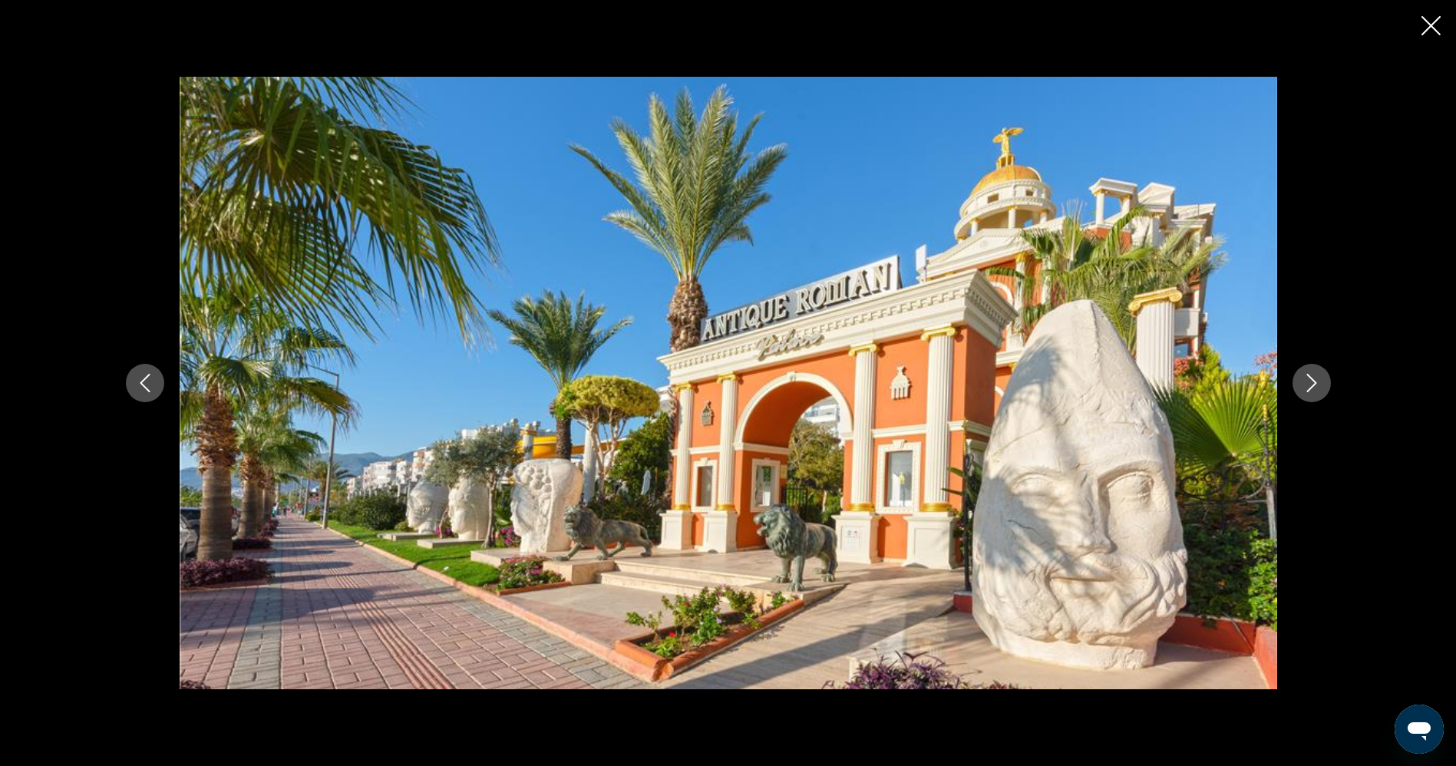
click at [1312, 379] on icon "Next image" at bounding box center [1311, 383] width 10 height 18
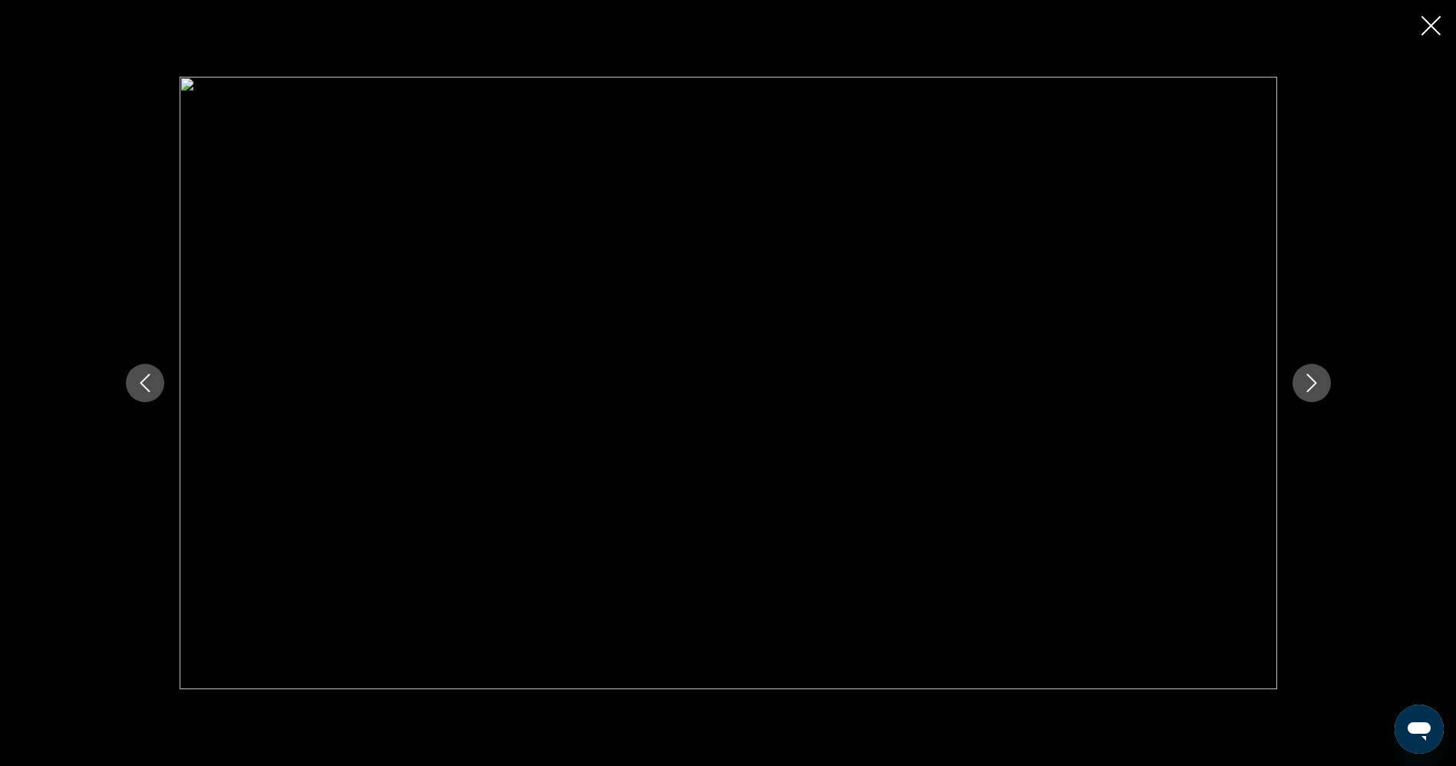
click at [1312, 379] on icon "Next image" at bounding box center [1311, 383] width 10 height 18
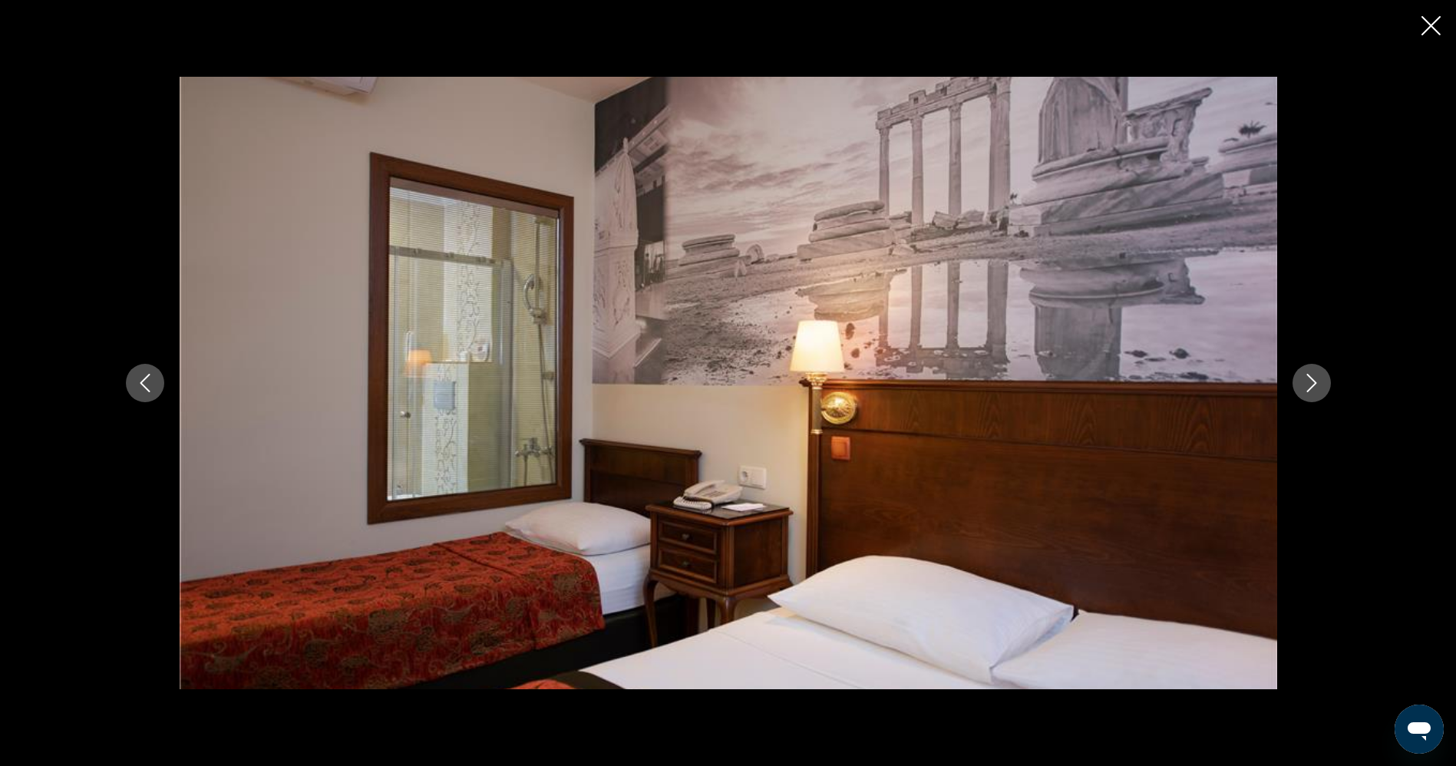
click at [1312, 379] on icon "Next image" at bounding box center [1311, 383] width 10 height 18
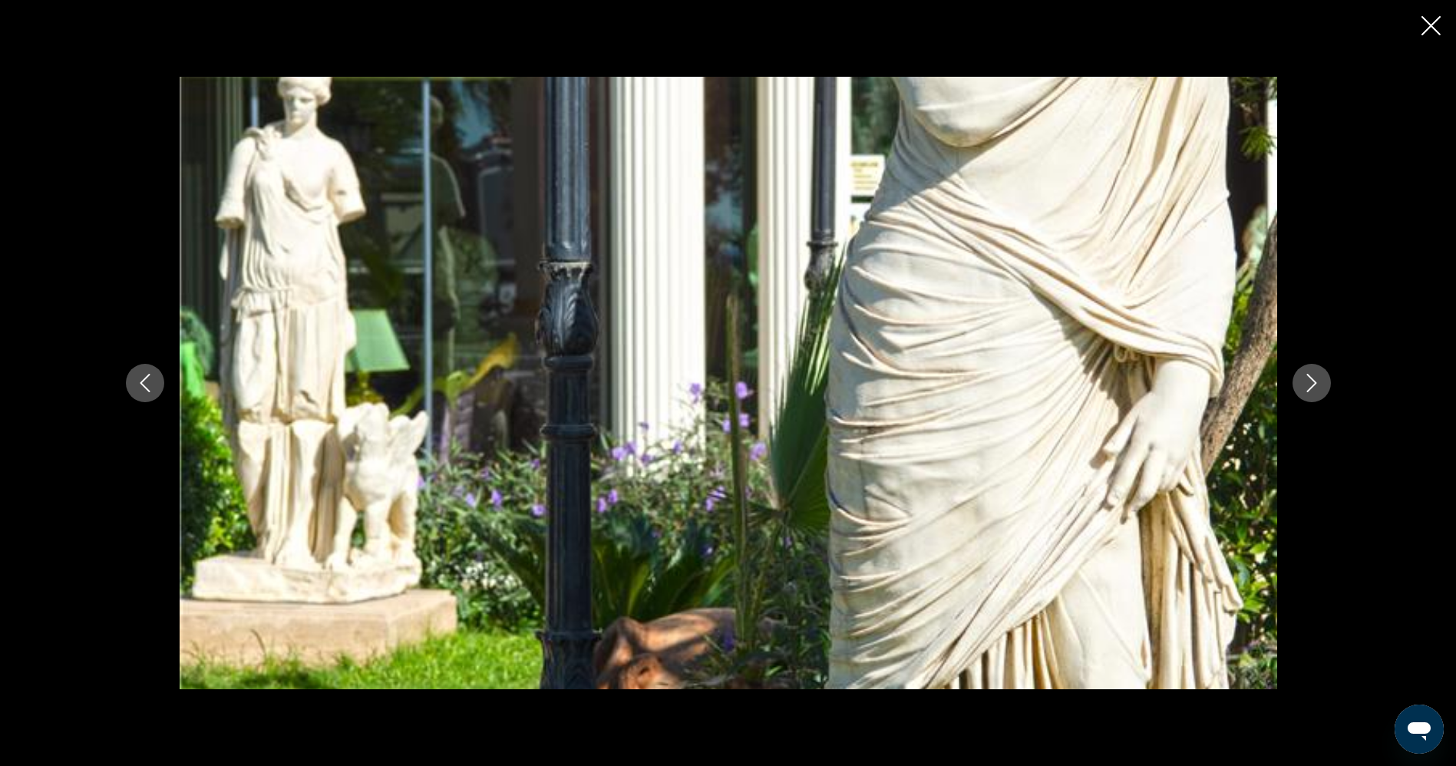
click at [1312, 379] on icon "Next image" at bounding box center [1311, 383] width 10 height 18
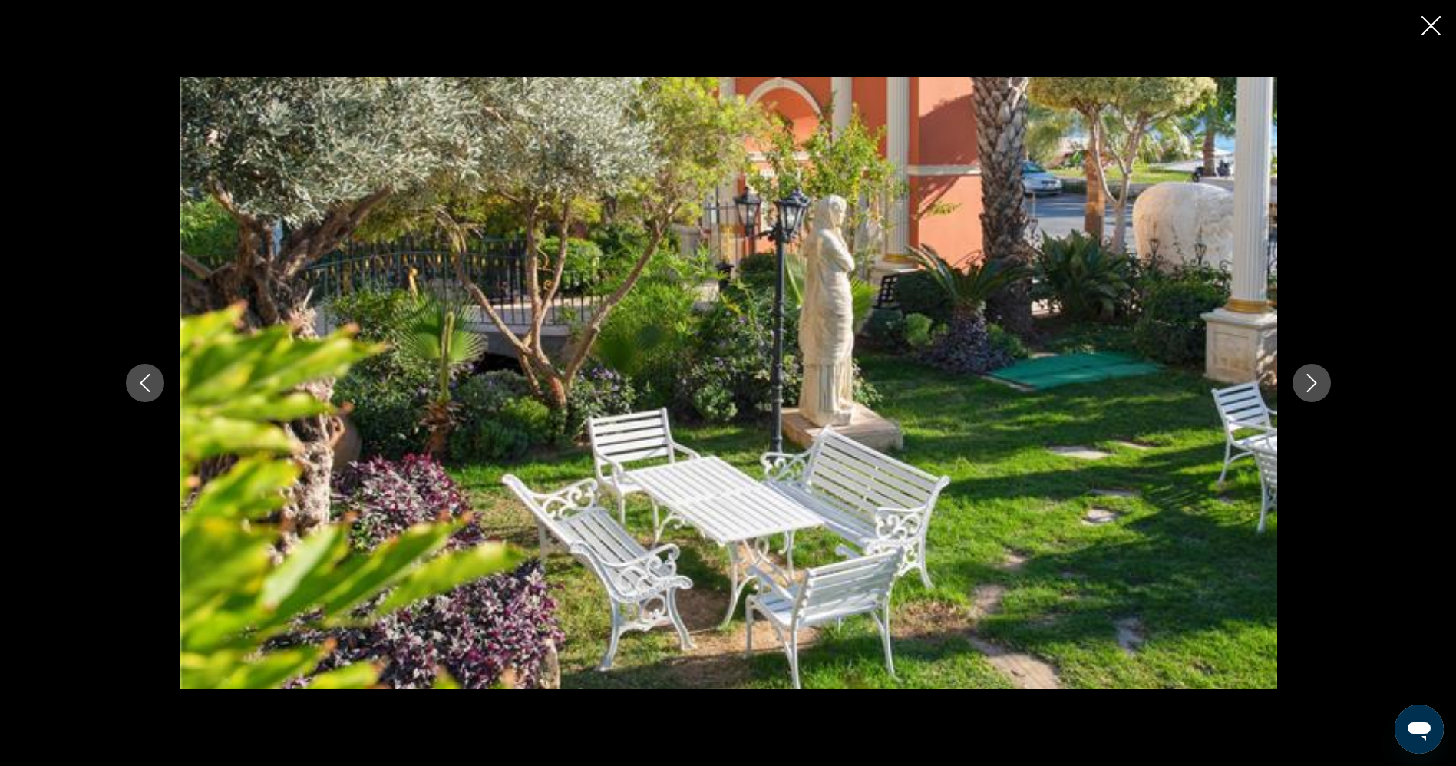
click at [1312, 379] on icon "Next image" at bounding box center [1311, 383] width 10 height 18
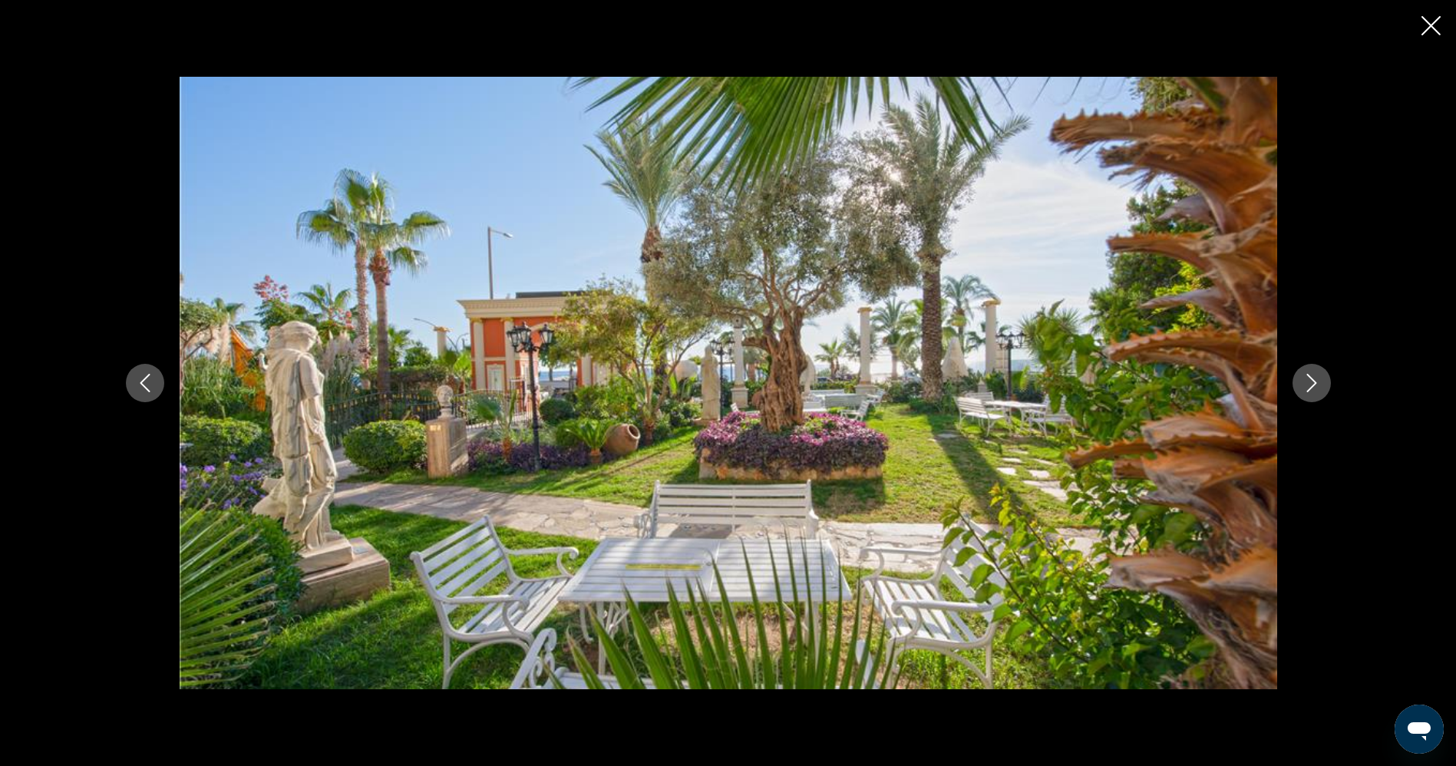
click at [1312, 379] on icon "Next image" at bounding box center [1311, 383] width 10 height 18
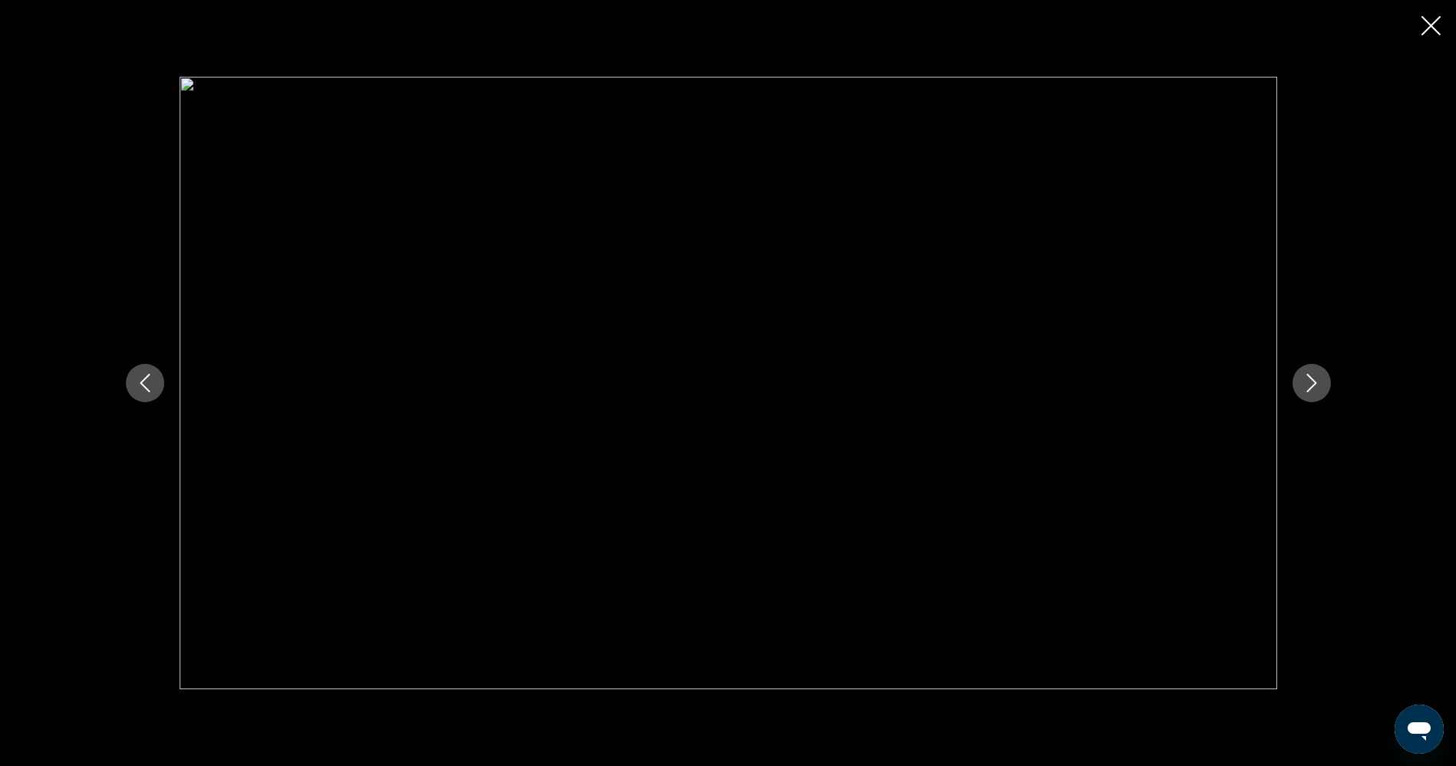
click at [1312, 379] on icon "Next image" at bounding box center [1311, 383] width 10 height 18
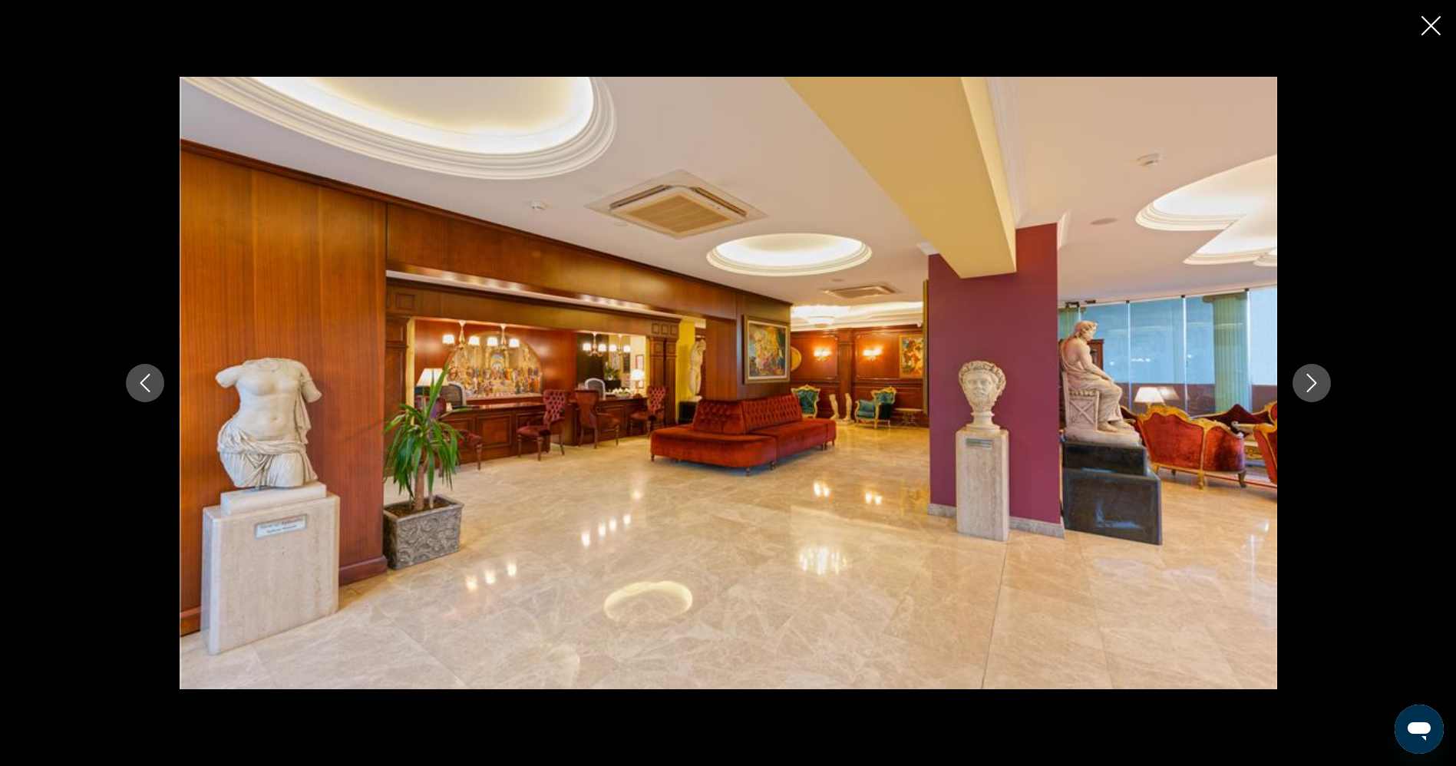
click at [1312, 379] on icon "Next image" at bounding box center [1311, 383] width 10 height 18
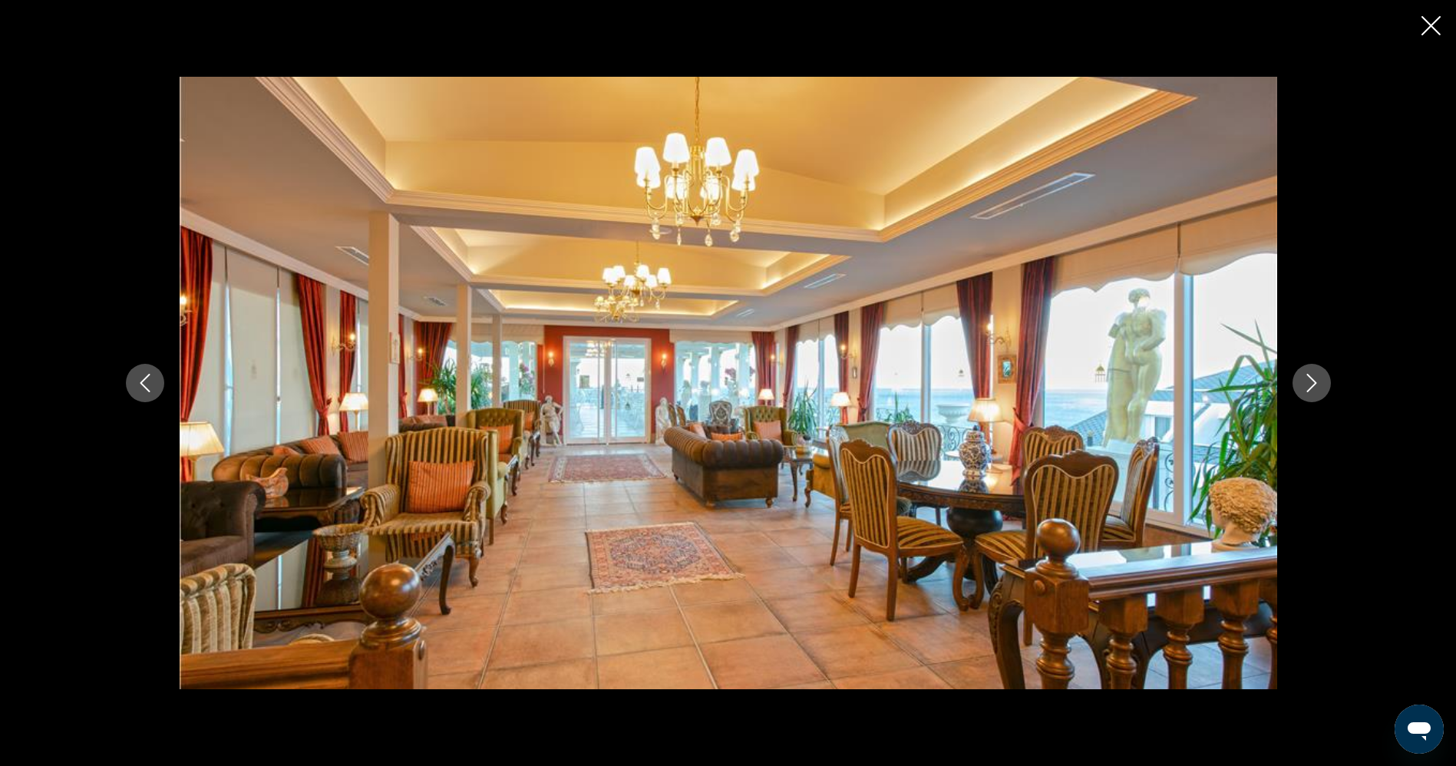
click at [1312, 379] on icon "Next image" at bounding box center [1311, 383] width 10 height 18
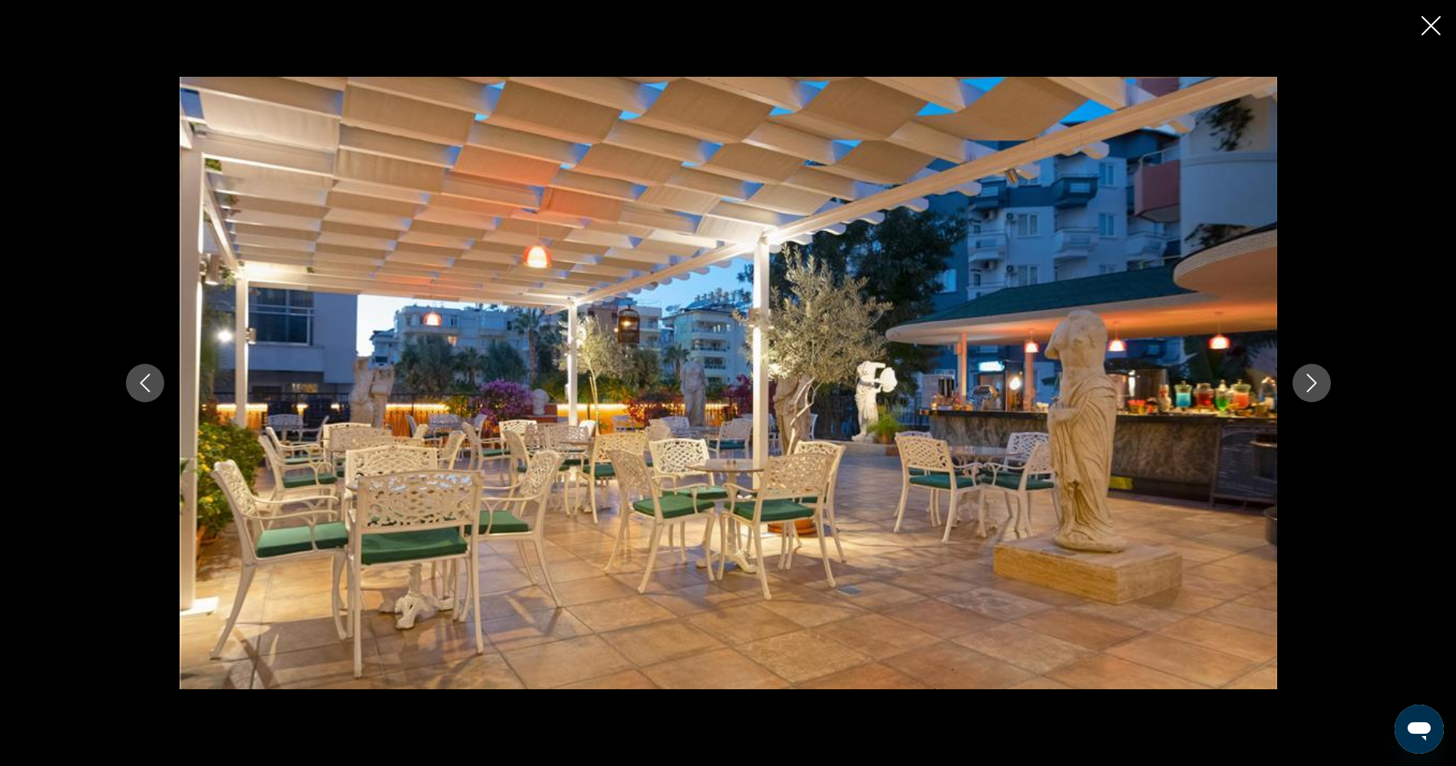
click at [1312, 379] on icon "Next image" at bounding box center [1311, 383] width 10 height 18
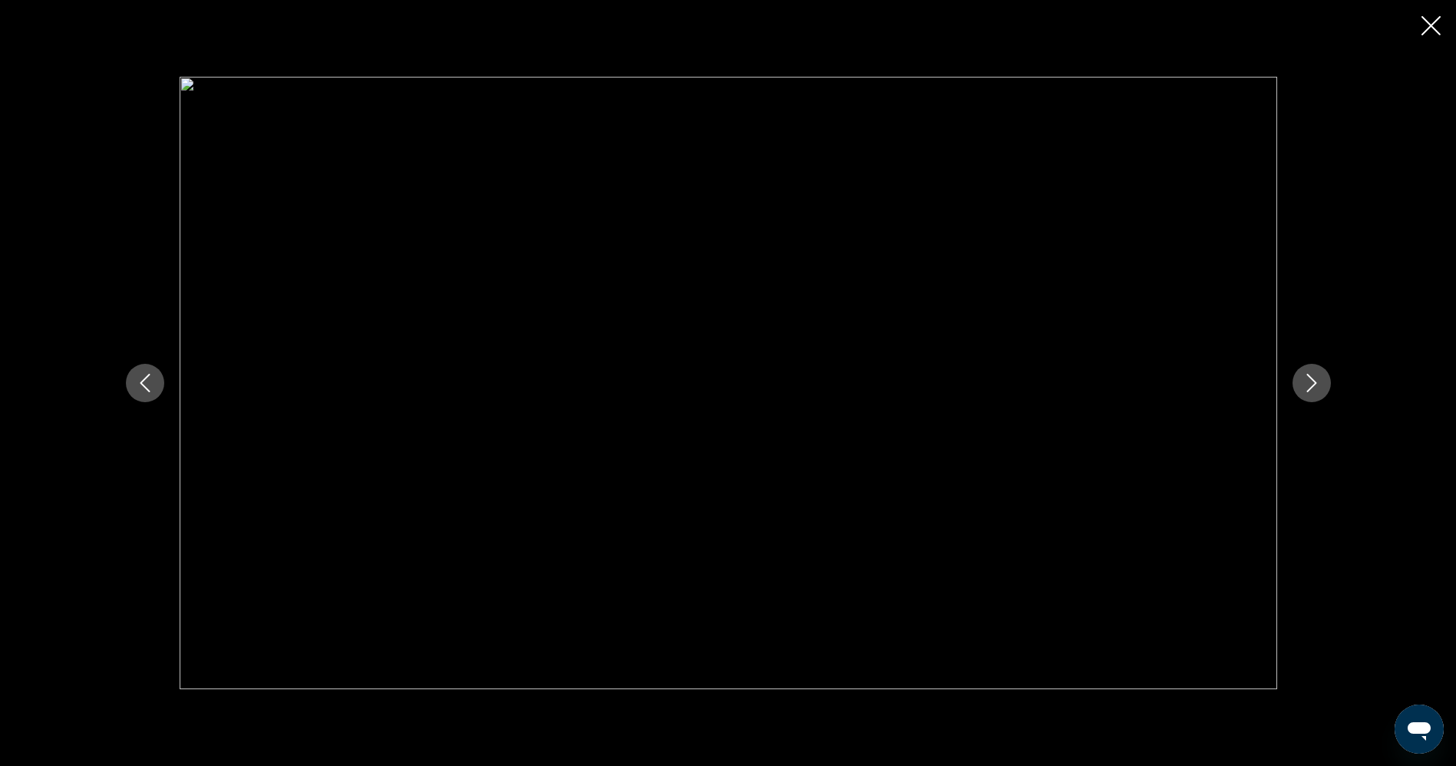
click at [1312, 379] on icon "Next image" at bounding box center [1311, 383] width 10 height 18
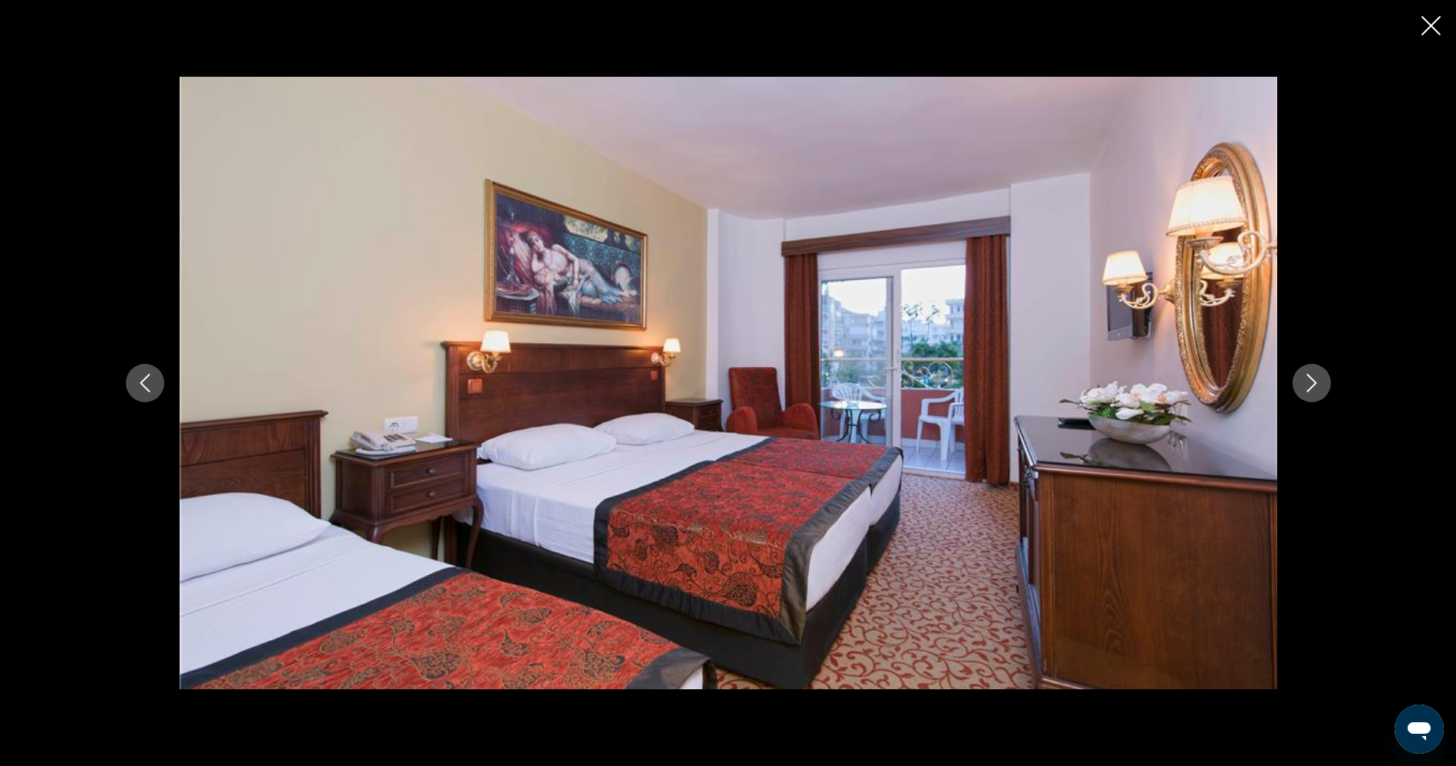
click at [1312, 379] on icon "Next image" at bounding box center [1311, 383] width 10 height 18
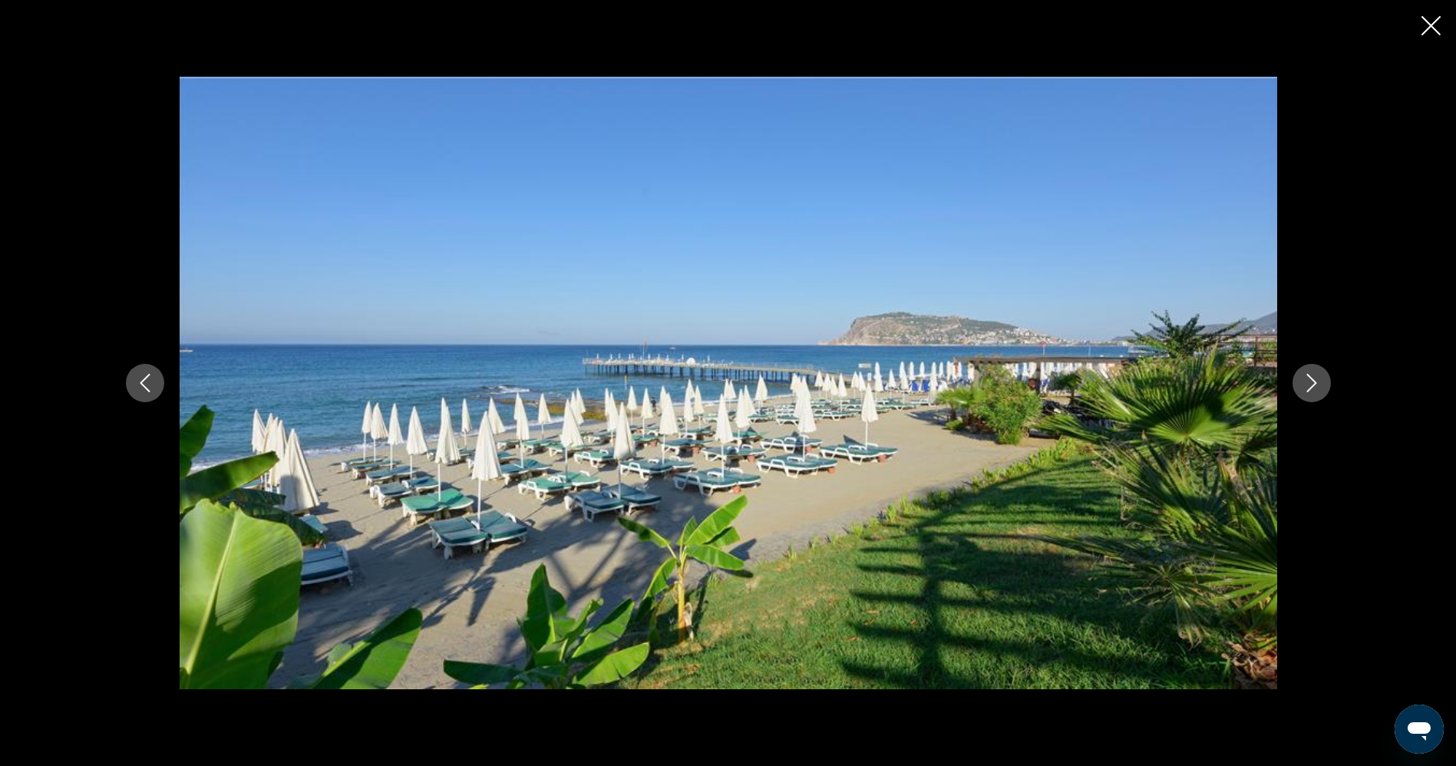
click at [1312, 379] on icon "Next image" at bounding box center [1311, 383] width 10 height 18
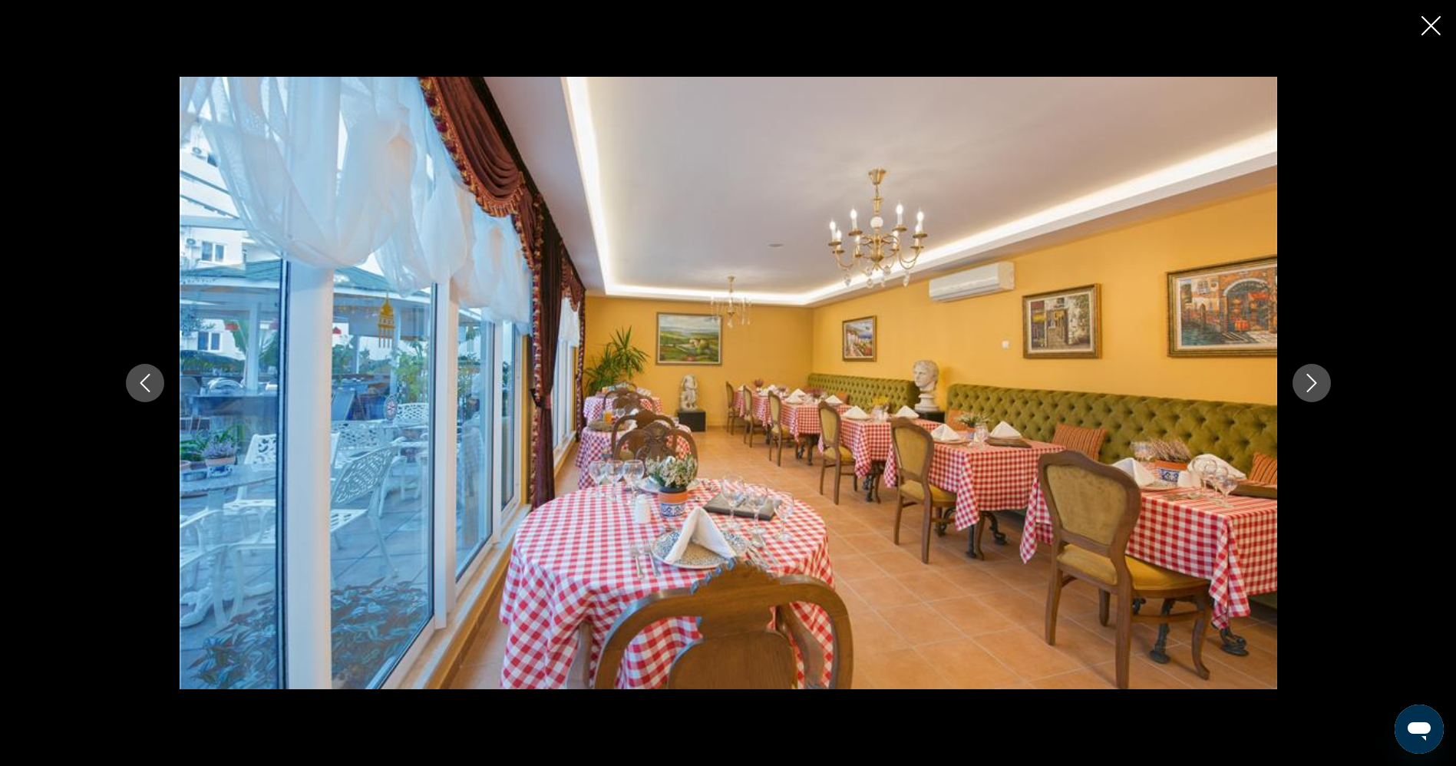
click at [1312, 379] on icon "Next image" at bounding box center [1311, 383] width 10 height 18
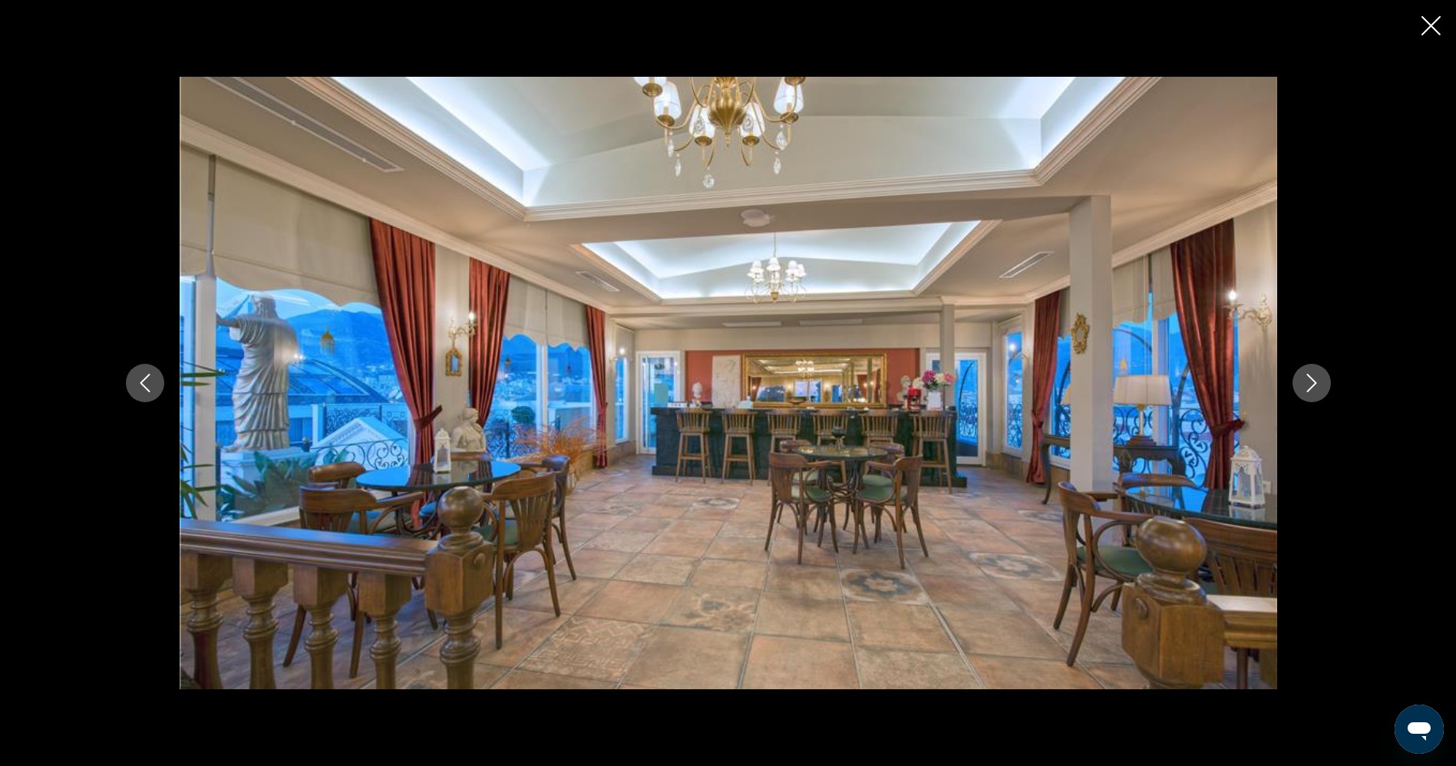
click at [1312, 379] on icon "Next image" at bounding box center [1311, 383] width 10 height 18
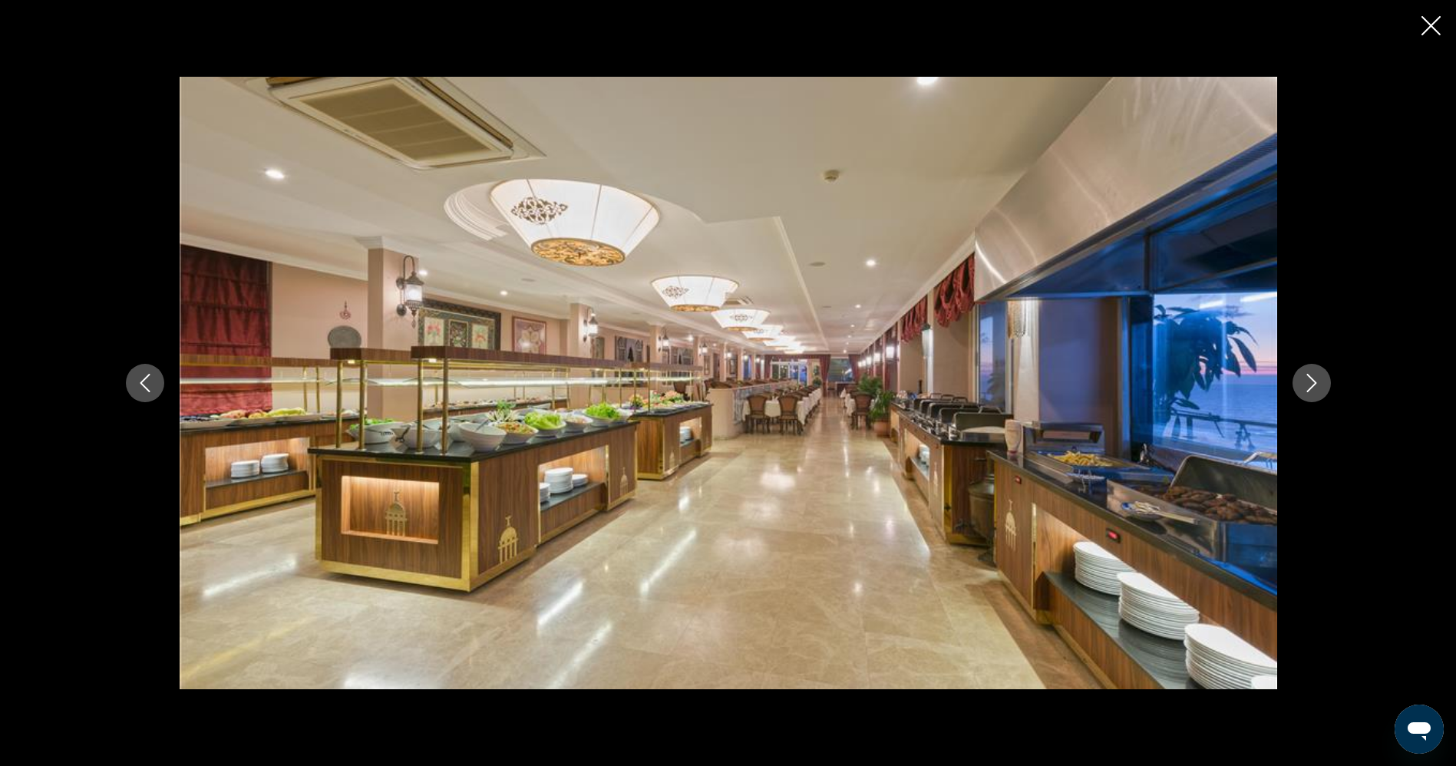
click at [1312, 379] on icon "Next image" at bounding box center [1311, 383] width 10 height 18
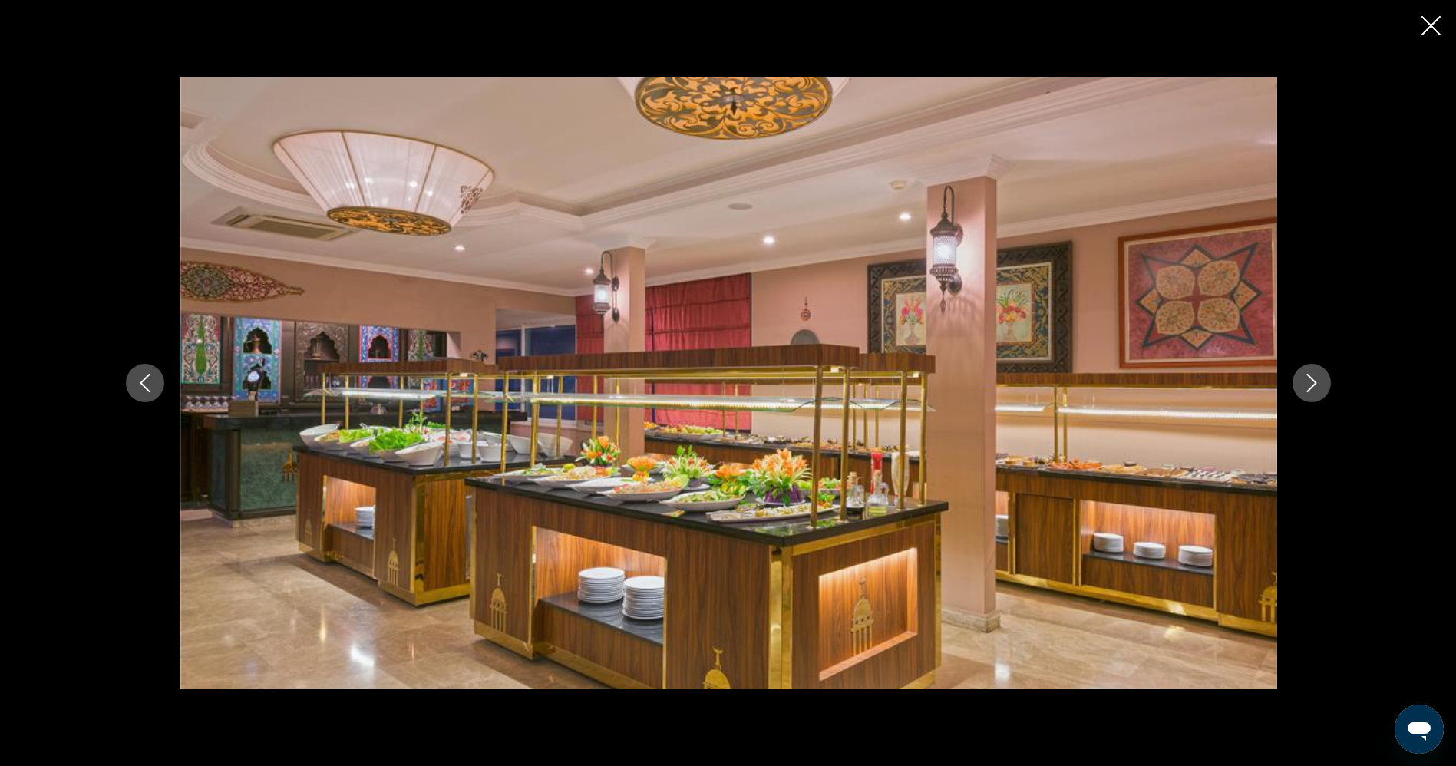
click at [1312, 379] on icon "Next image" at bounding box center [1311, 383] width 10 height 18
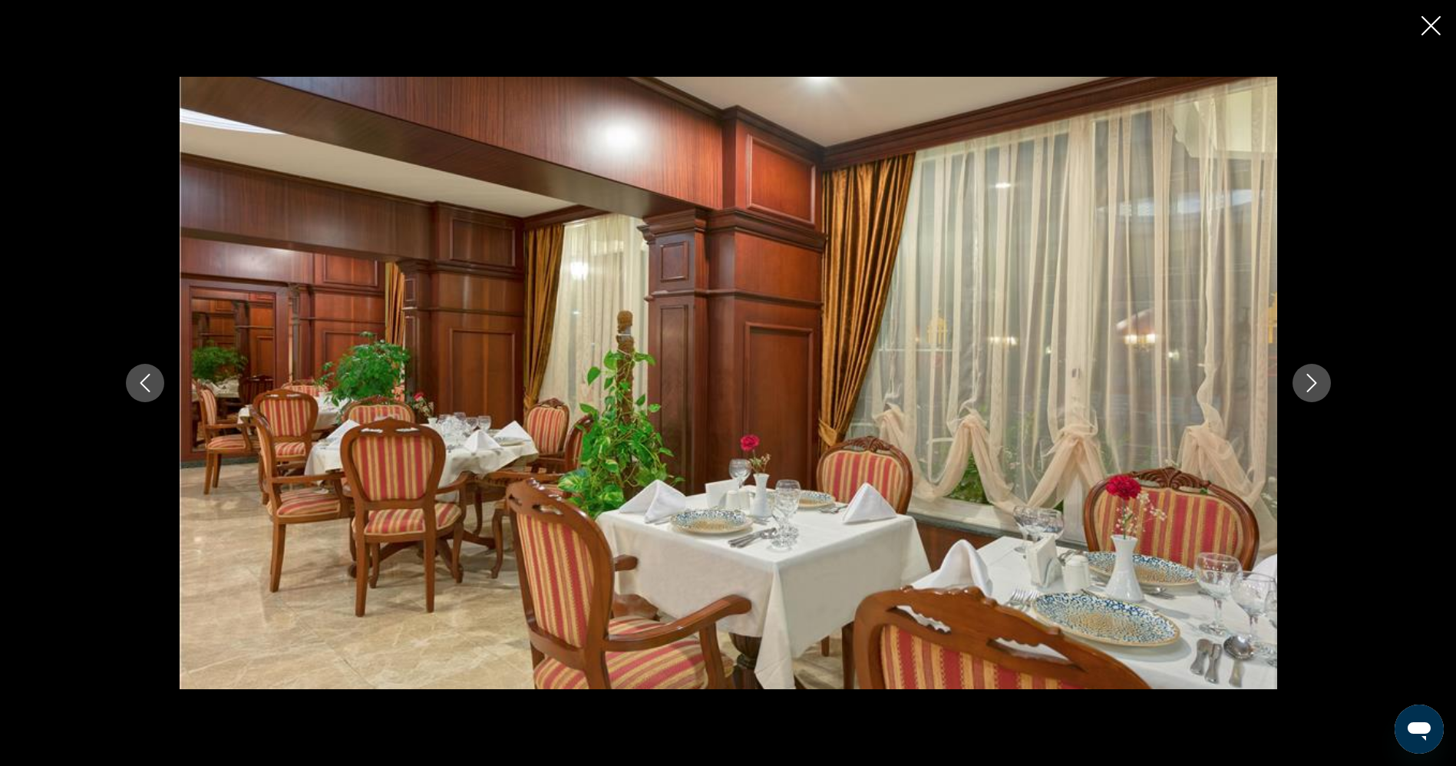
click at [1312, 379] on icon "Next image" at bounding box center [1311, 383] width 10 height 18
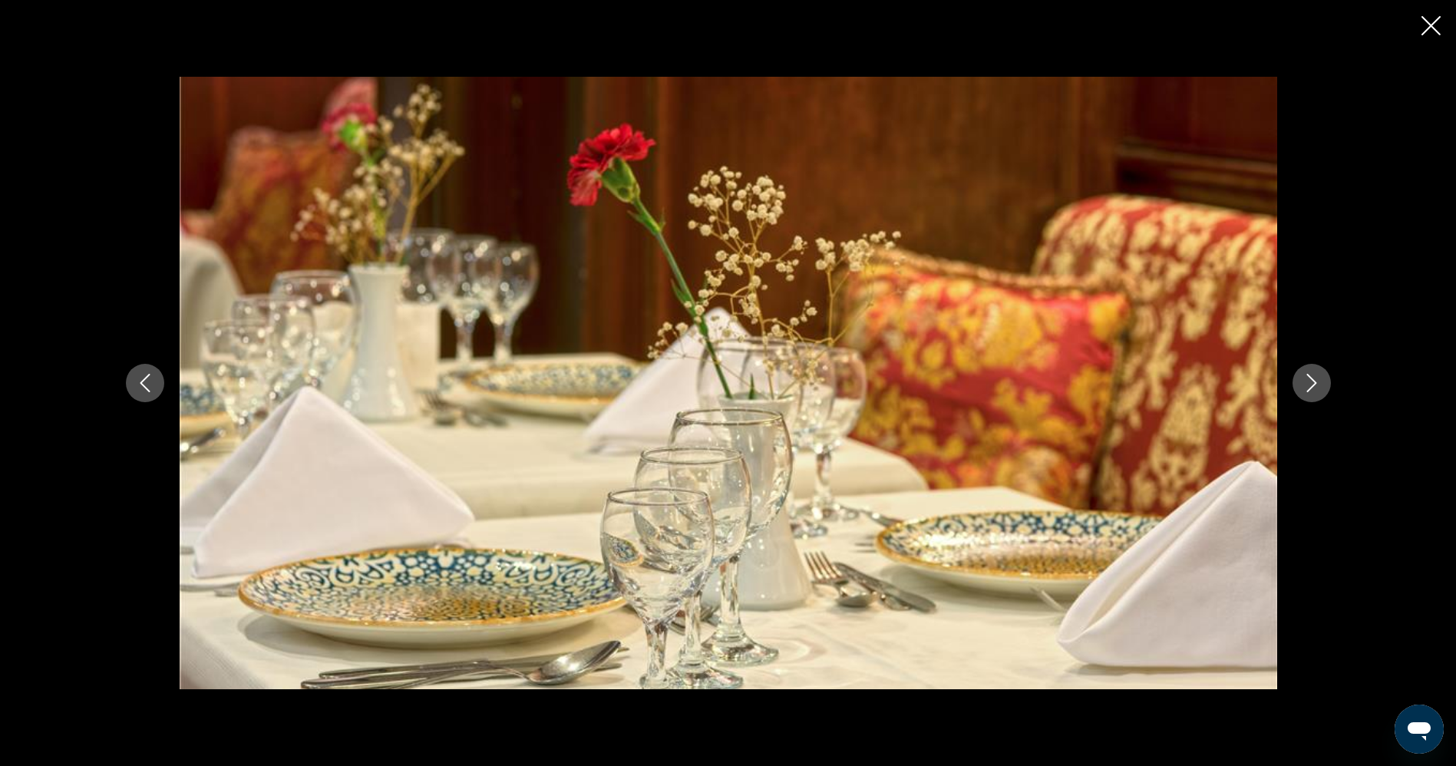
click at [1312, 379] on icon "Next image" at bounding box center [1311, 383] width 10 height 18
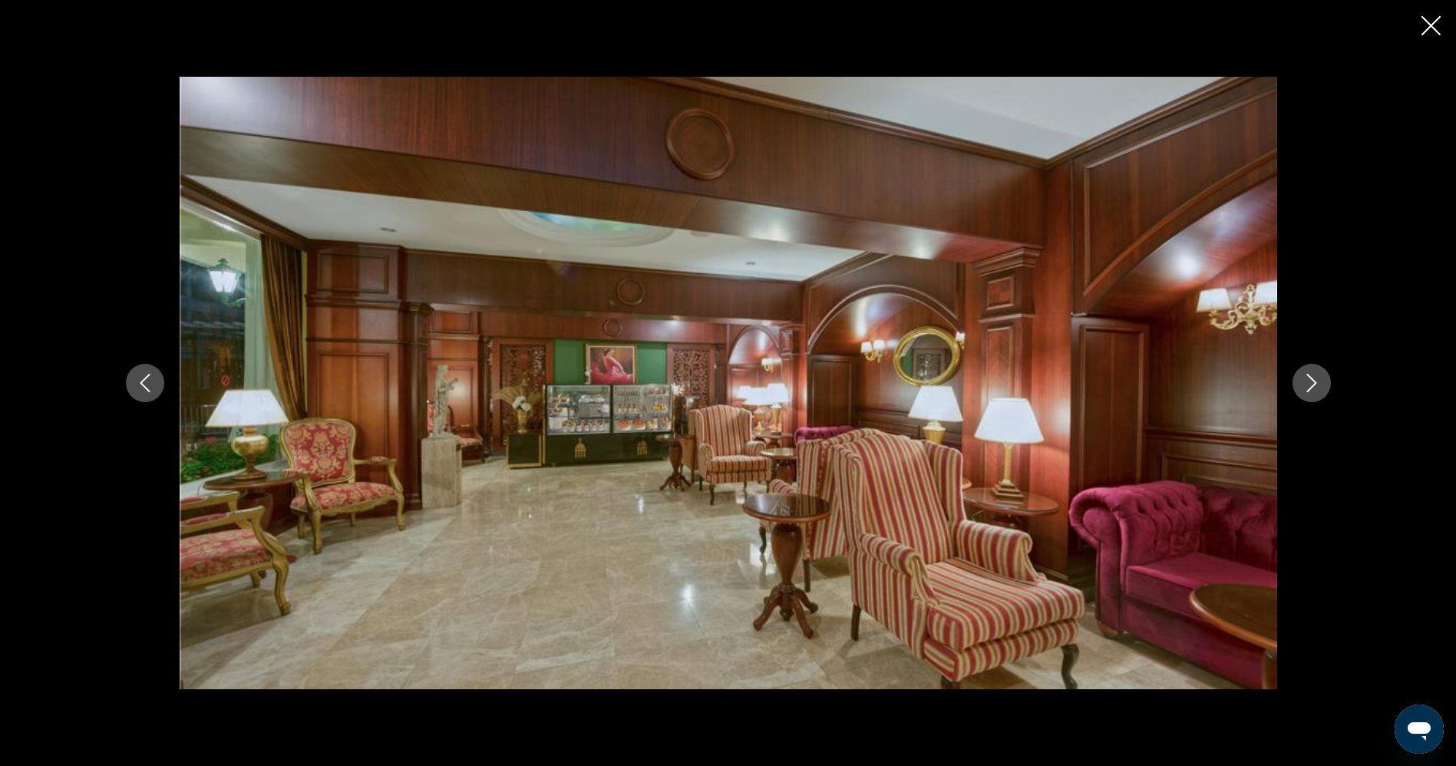
click at [1312, 379] on icon "Next image" at bounding box center [1311, 383] width 10 height 18
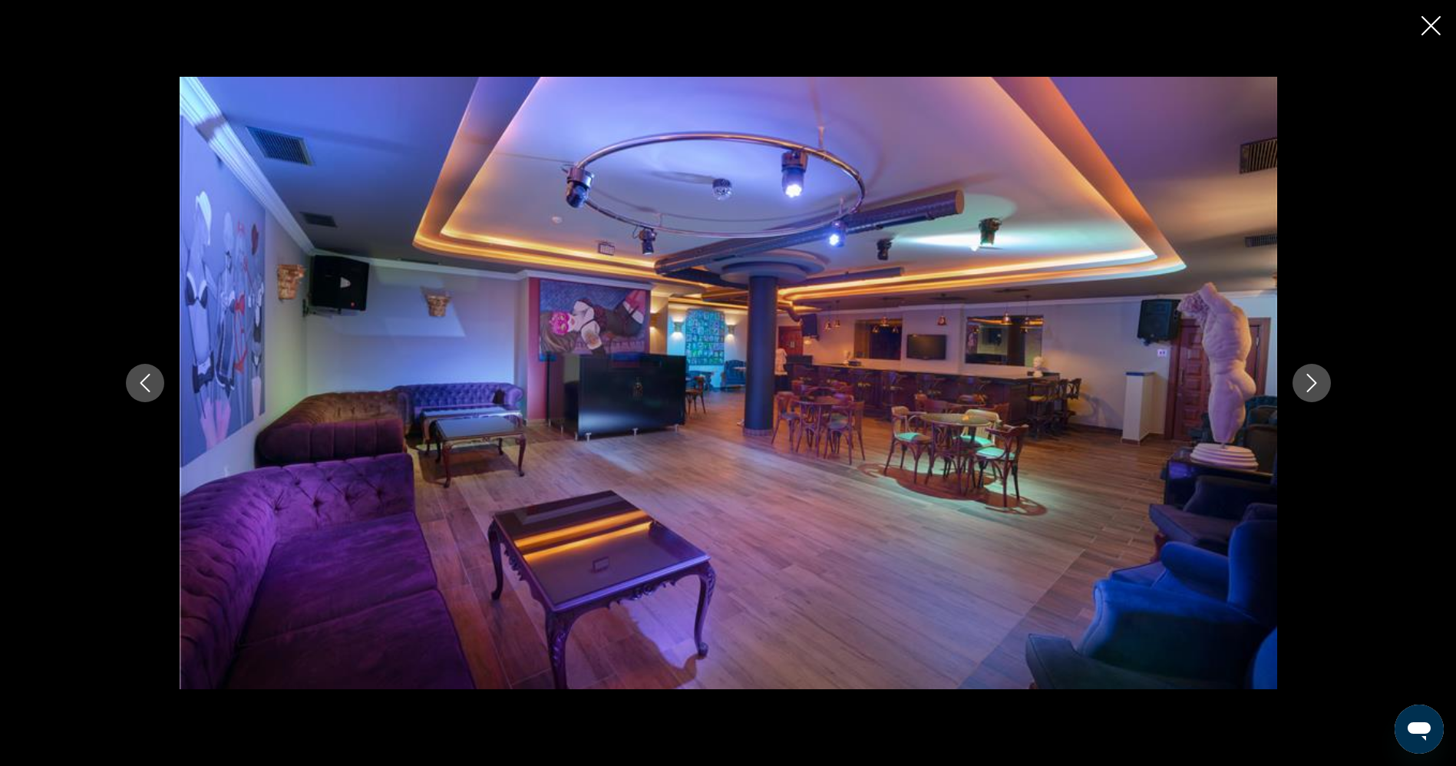
click at [1312, 379] on icon "Next image" at bounding box center [1311, 383] width 10 height 18
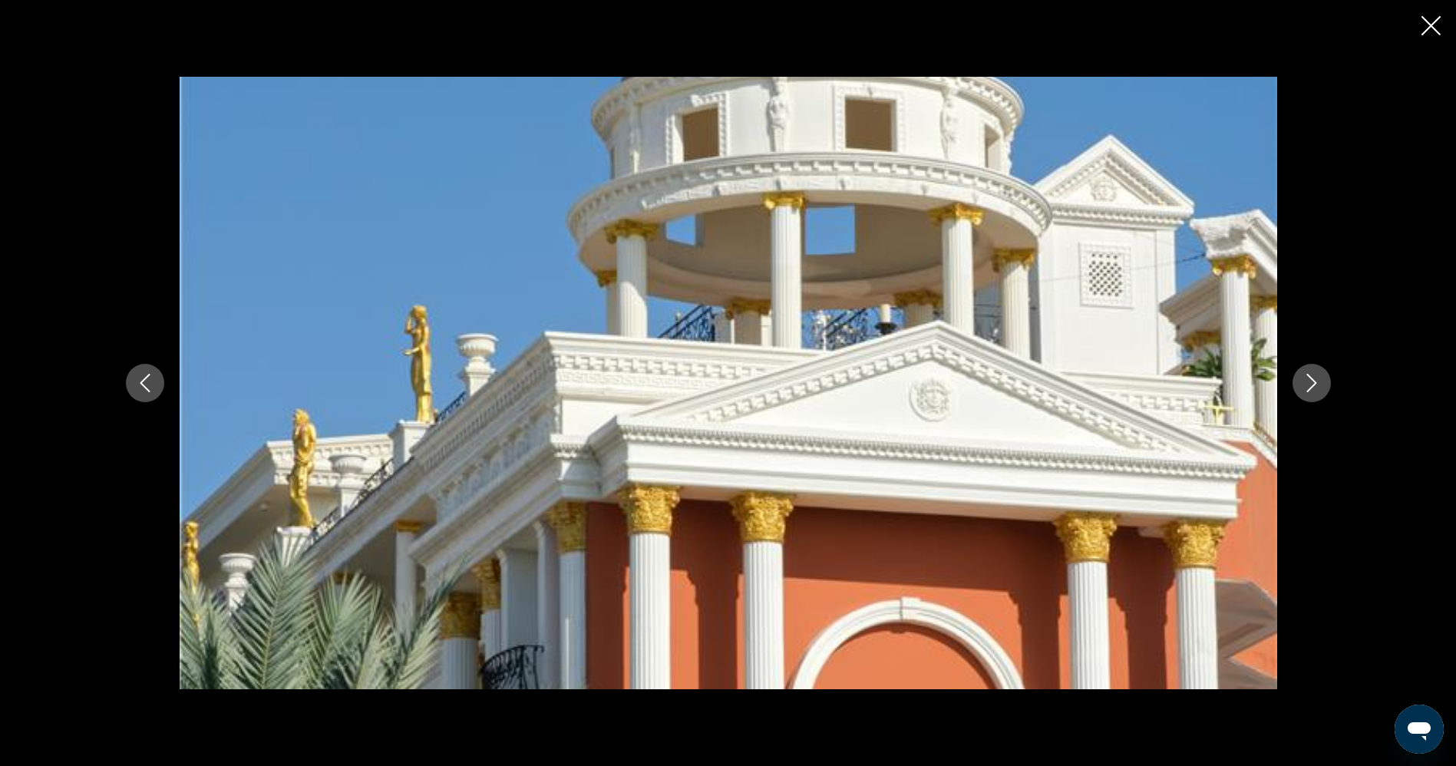
click at [151, 377] on icon "Previous image" at bounding box center [145, 383] width 18 height 18
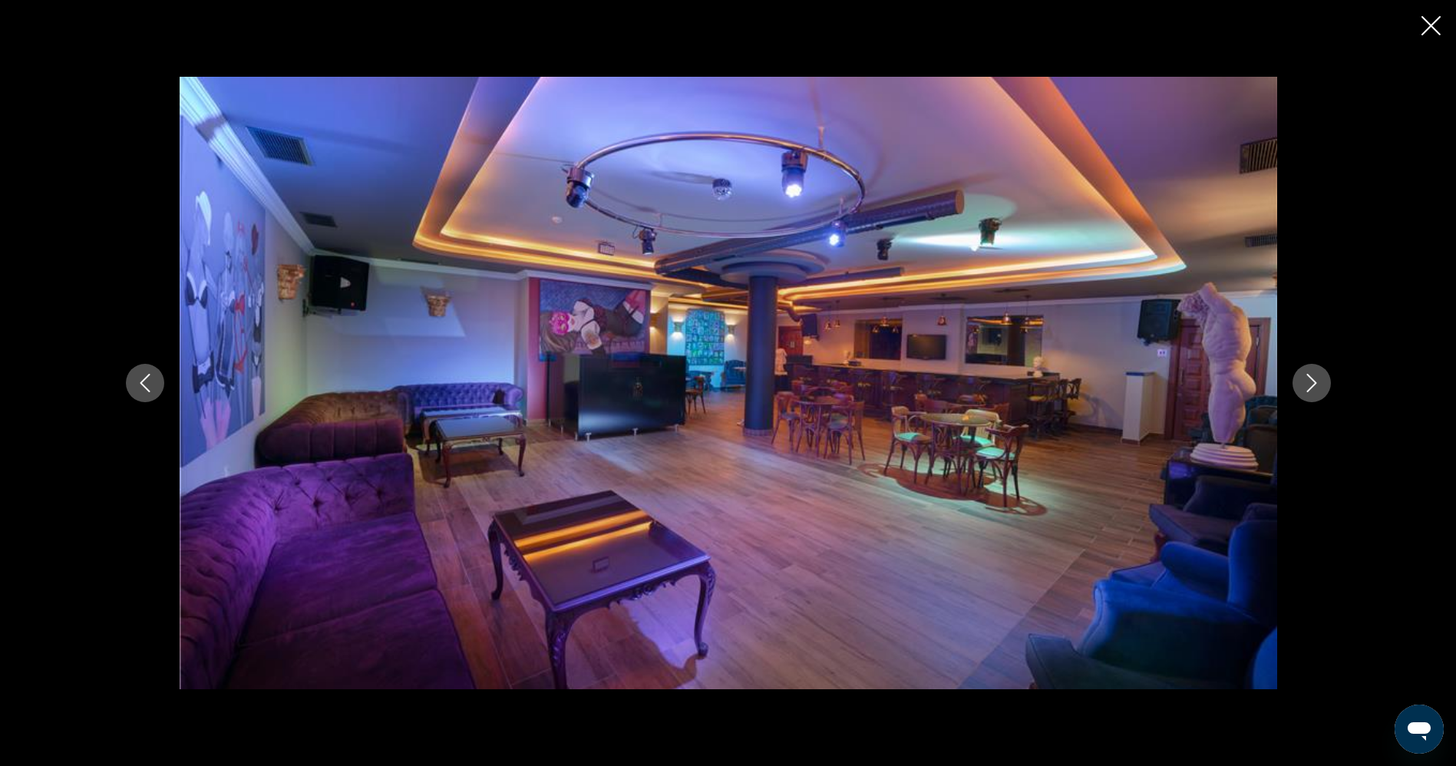
click at [1435, 22] on icon "Close slideshow" at bounding box center [1430, 25] width 19 height 19
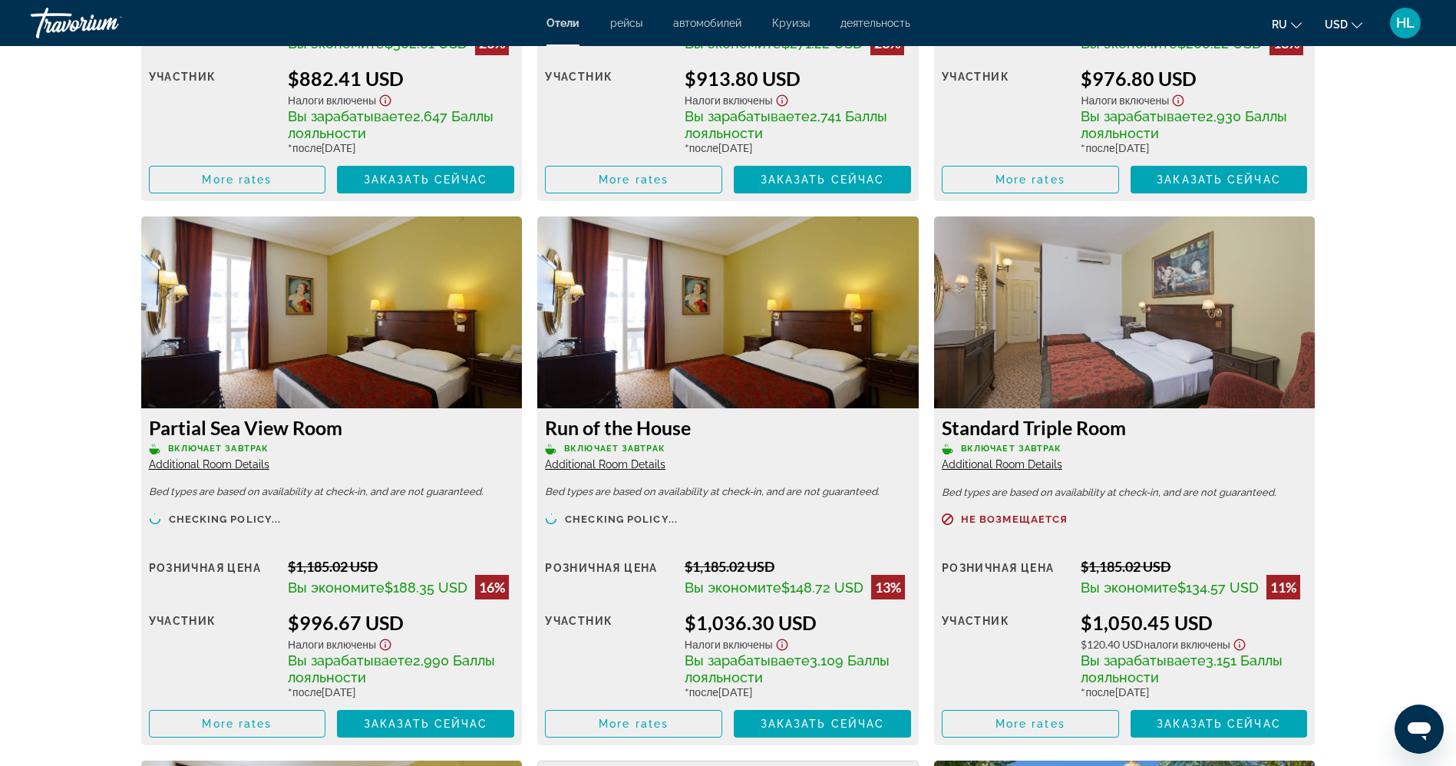
scroll to position [2491, 0]
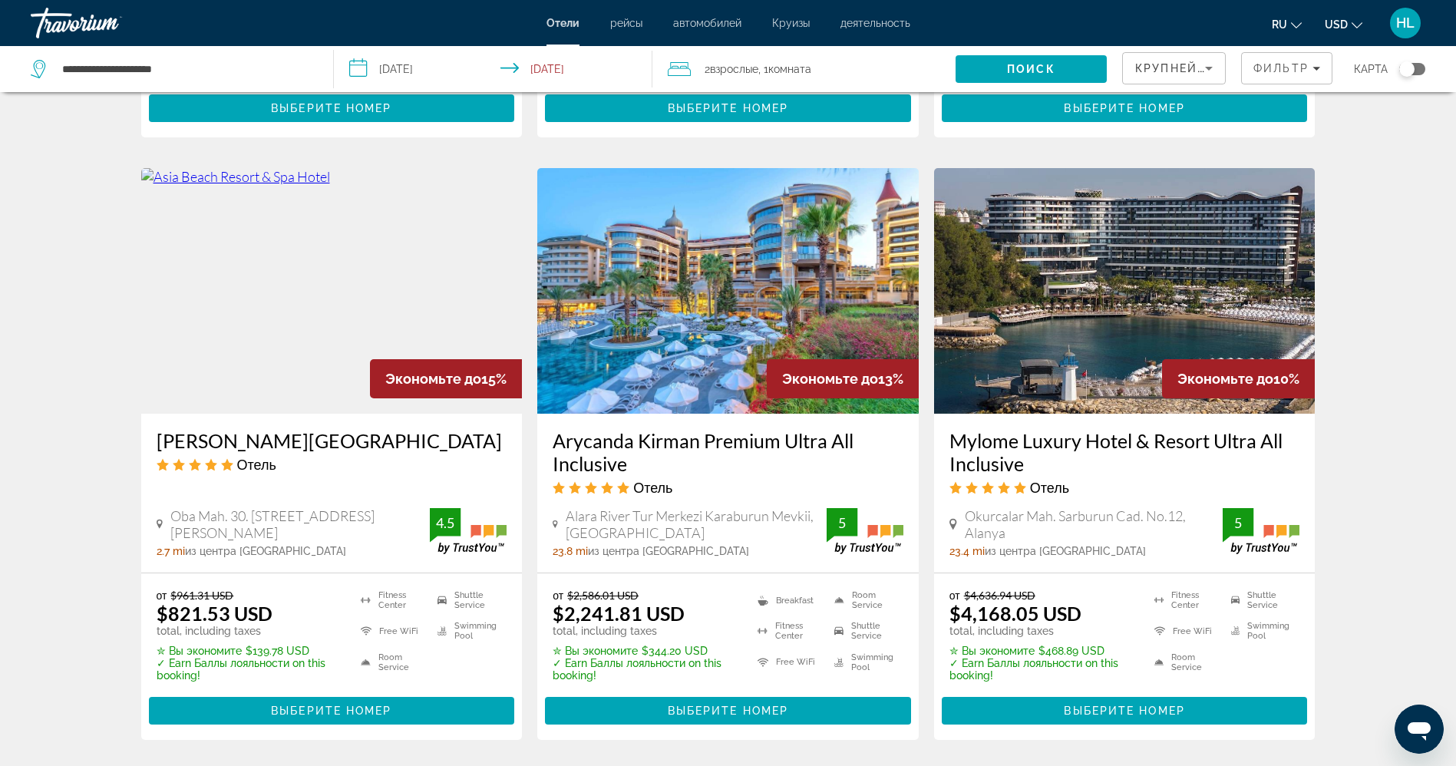
scroll to position [1768, 0]
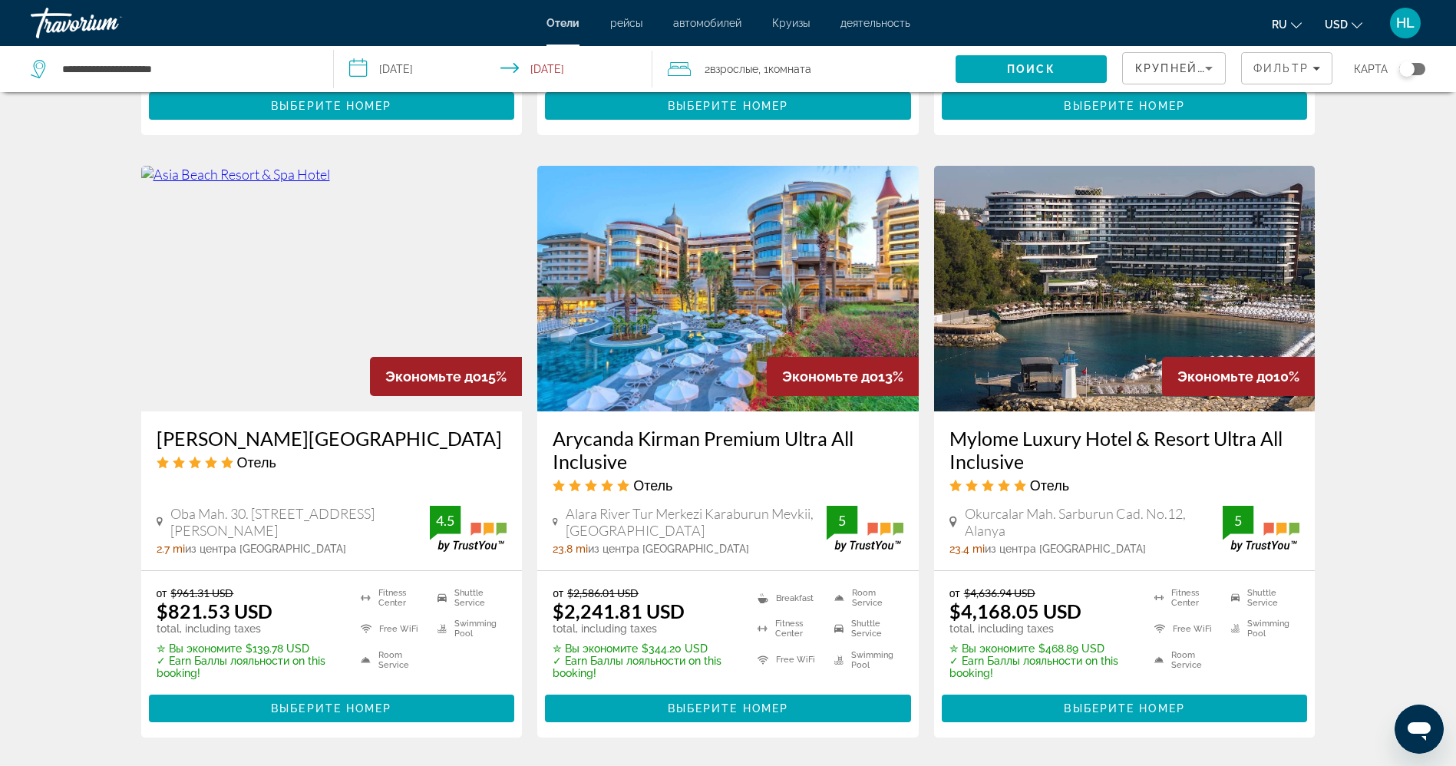
click at [241, 344] on img "Main content" at bounding box center [331, 289] width 381 height 246
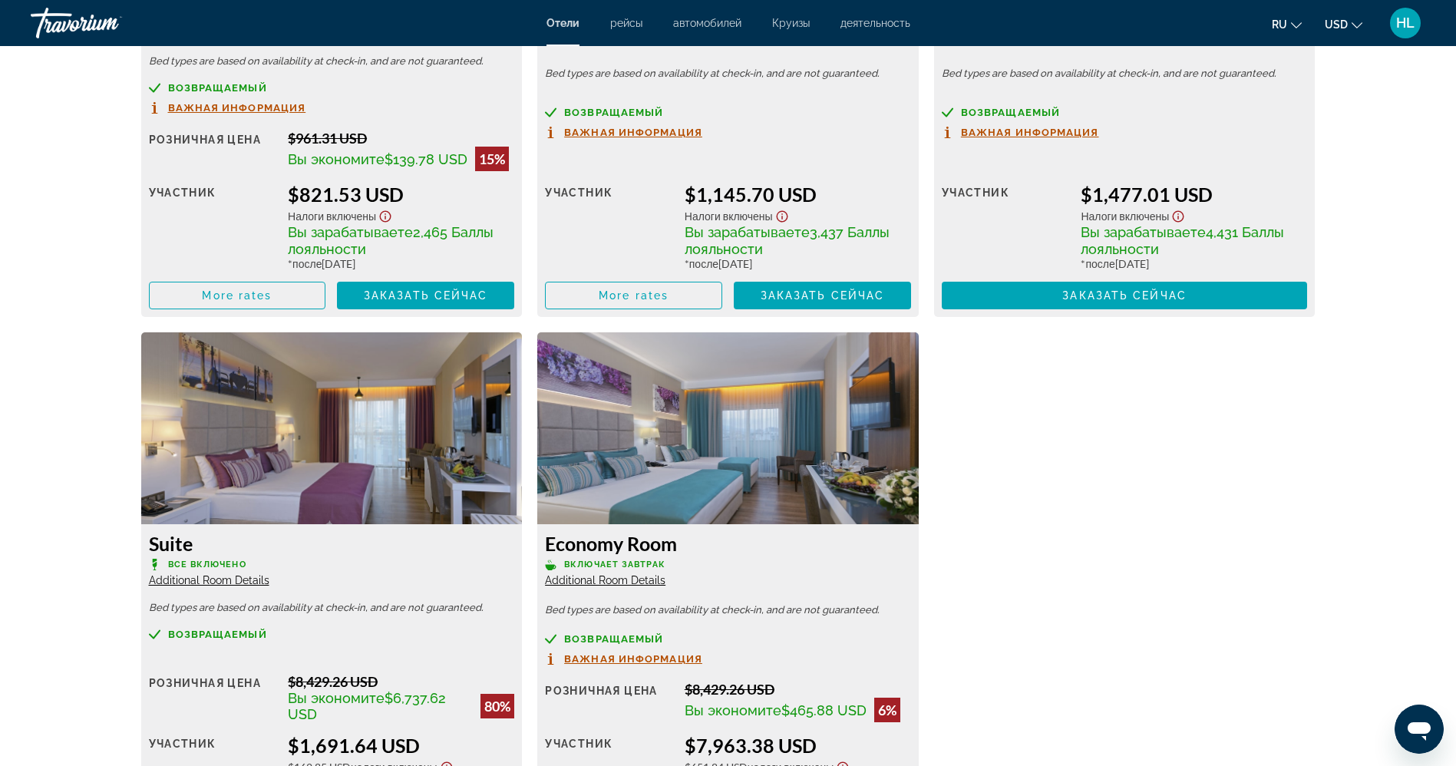
scroll to position [2377, 0]
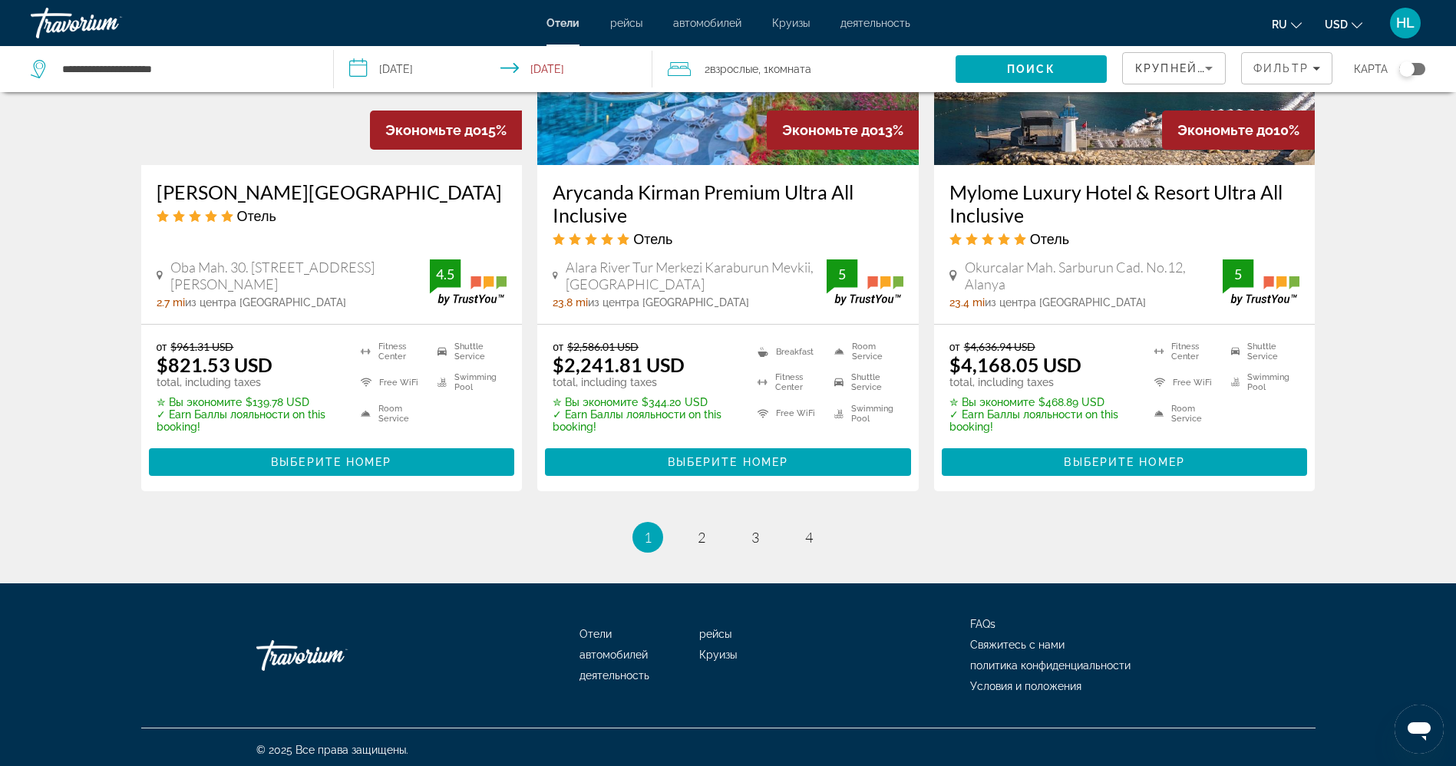
scroll to position [2020, 0]
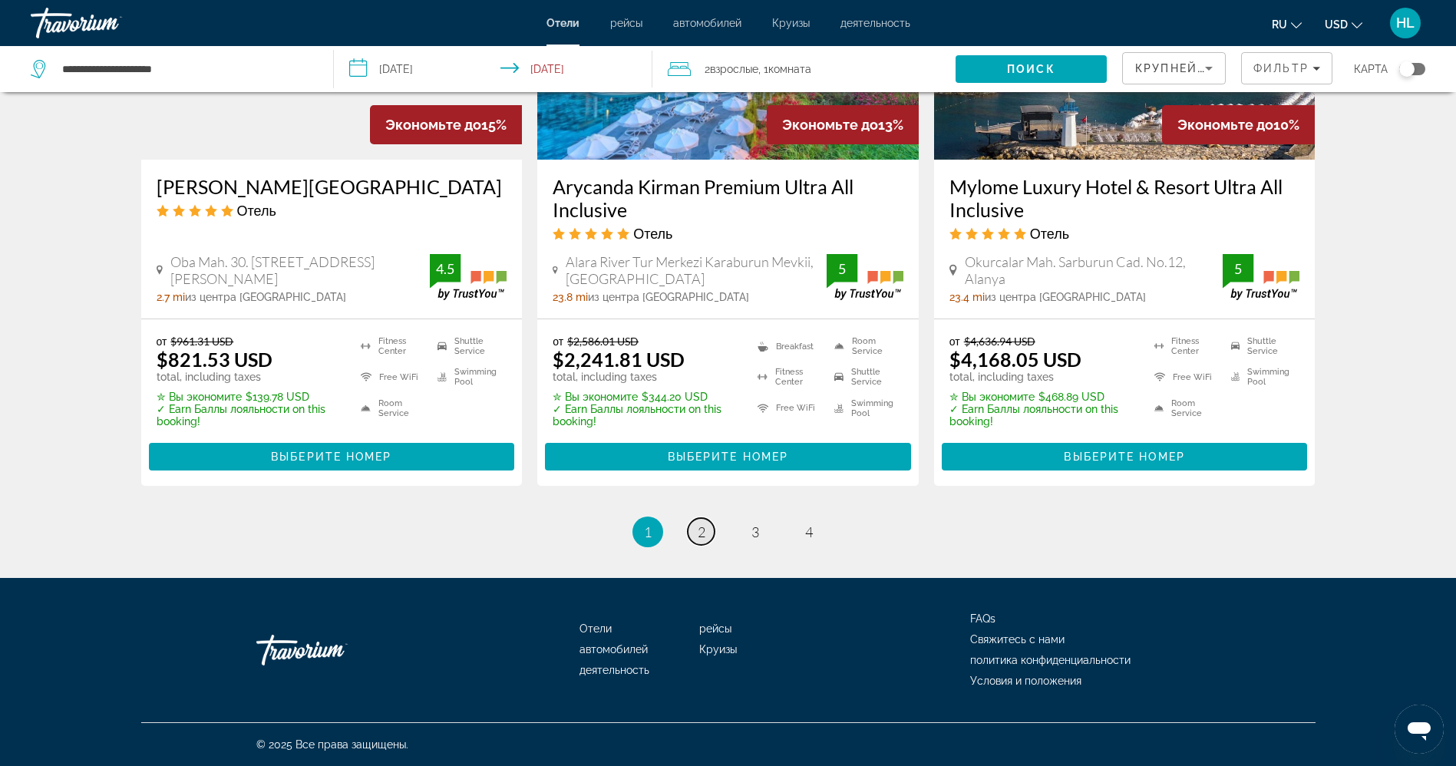
click at [706, 528] on link "page 2" at bounding box center [700, 531] width 27 height 27
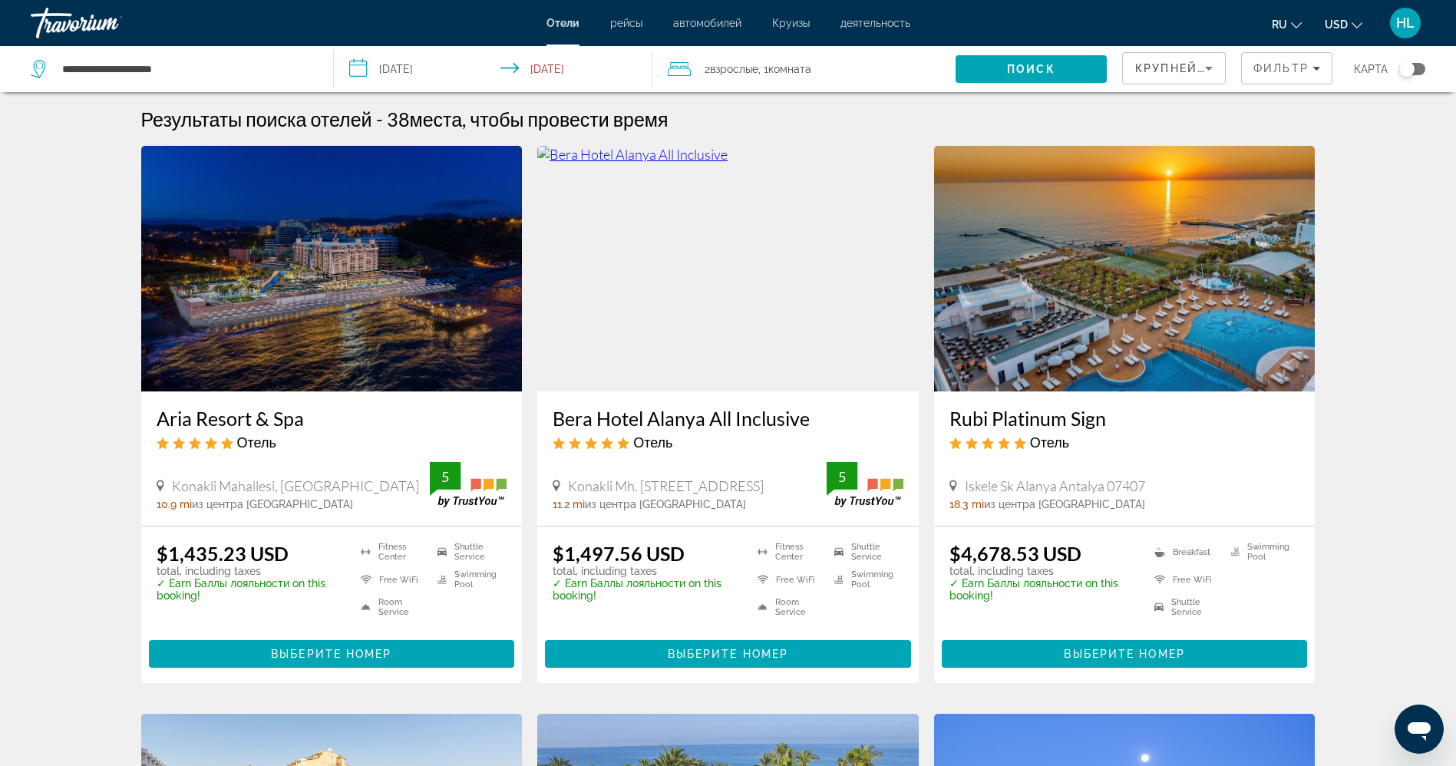
click at [310, 302] on img "Main content" at bounding box center [331, 269] width 381 height 246
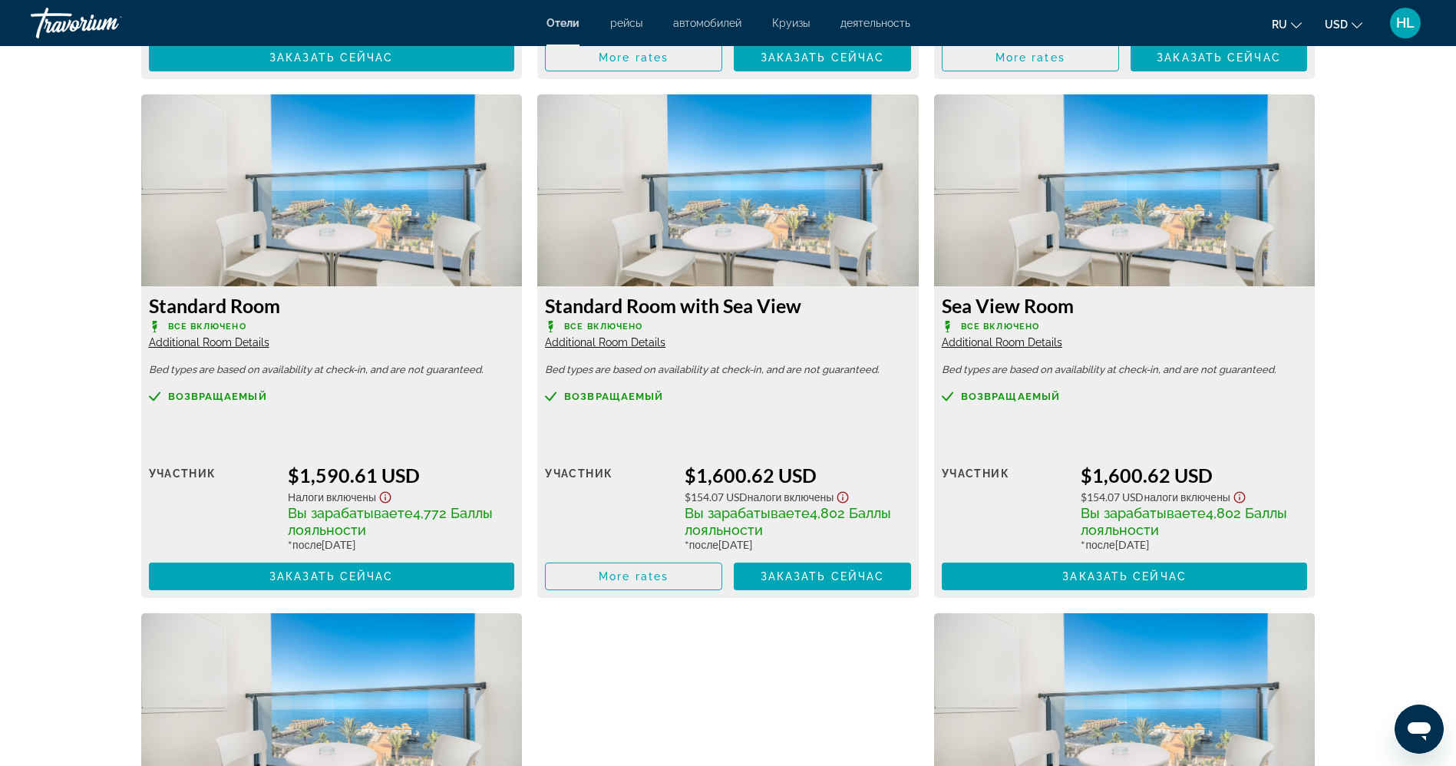
scroll to position [2590, 0]
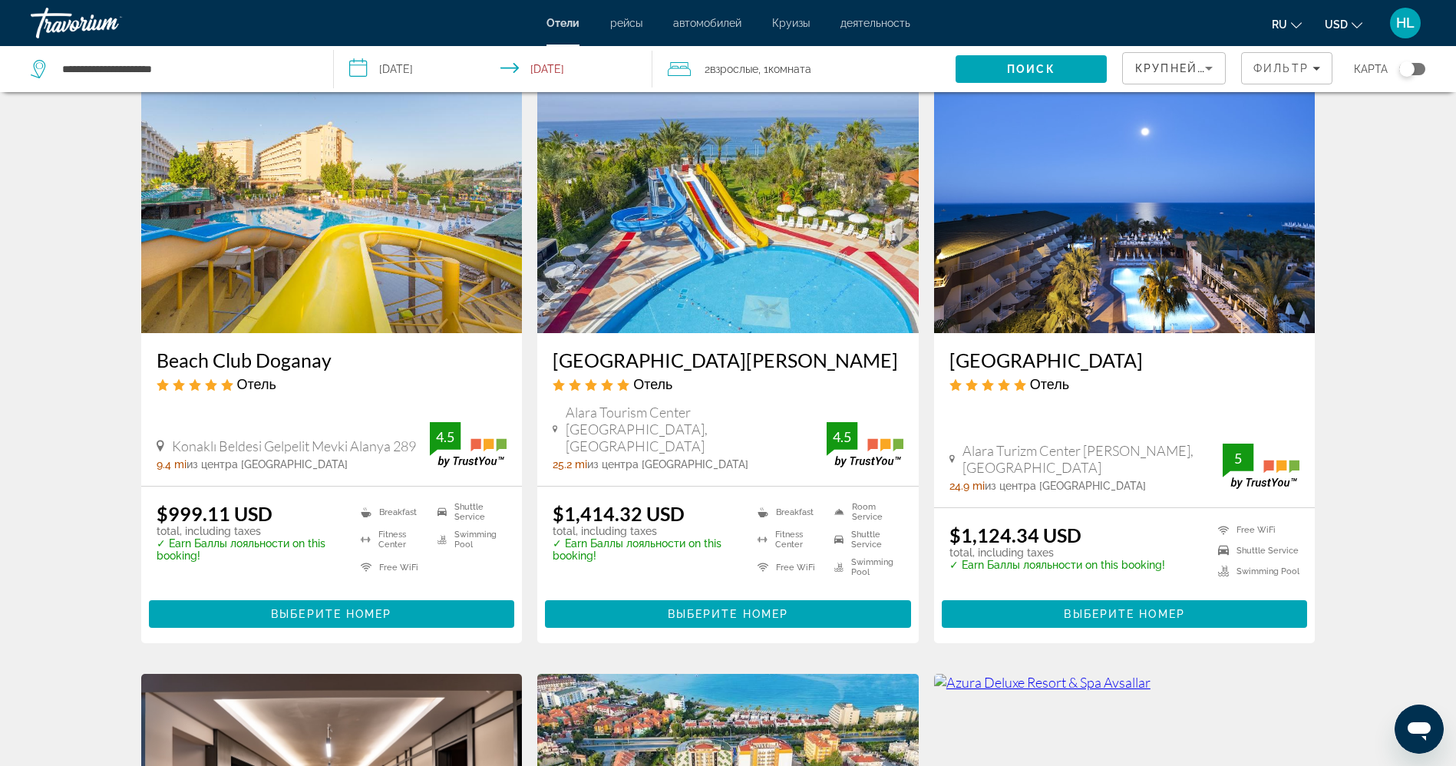
scroll to position [638, 0]
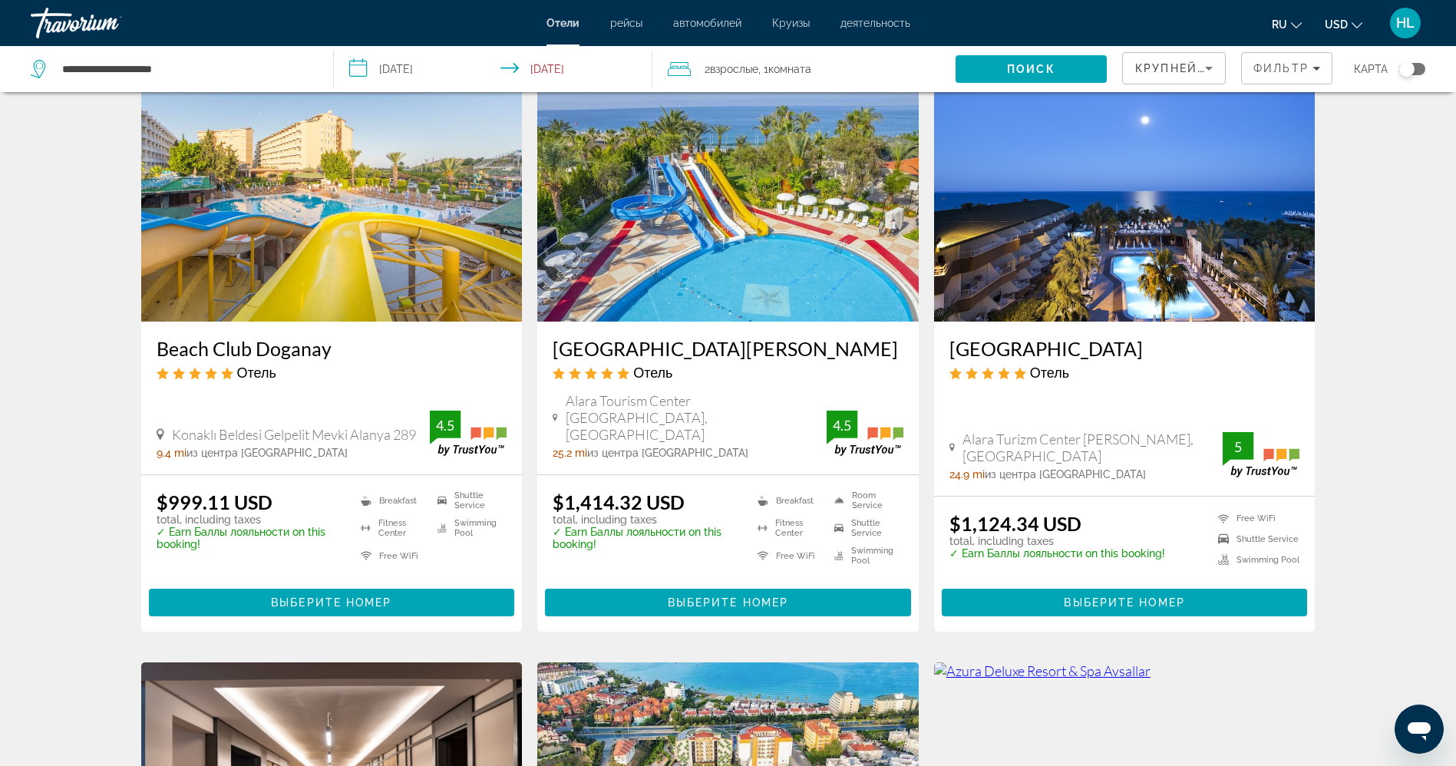
click at [302, 226] on img "Main content" at bounding box center [331, 199] width 381 height 246
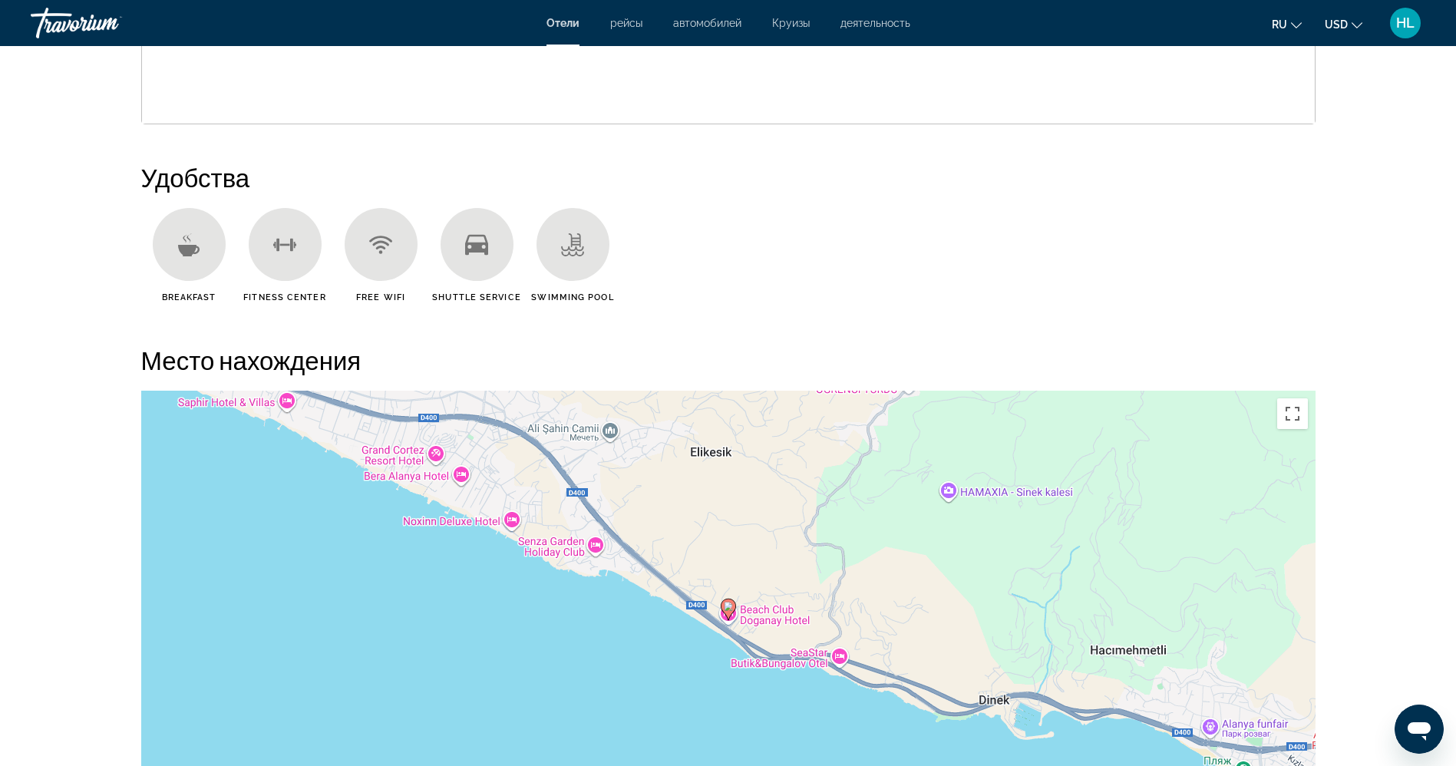
scroll to position [952, 0]
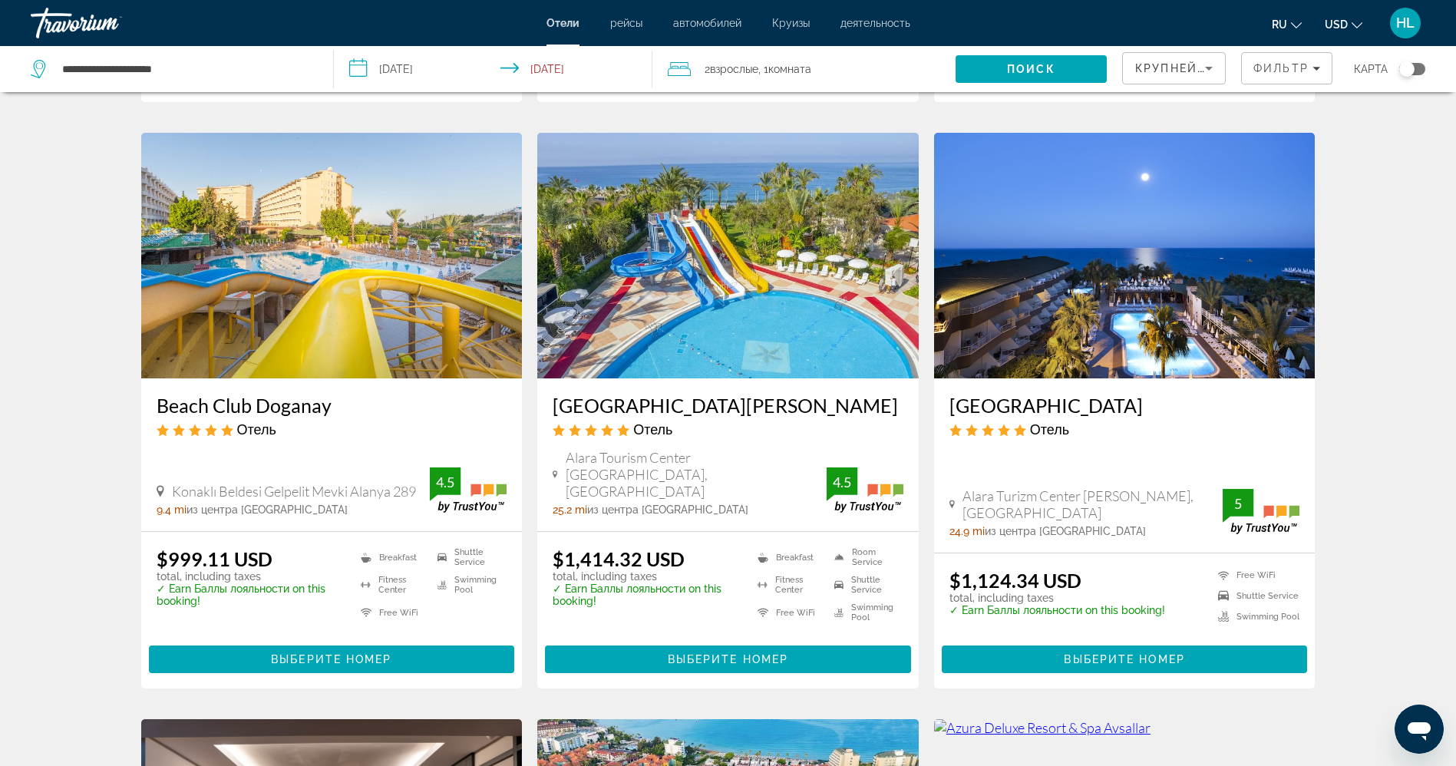
scroll to position [567, 0]
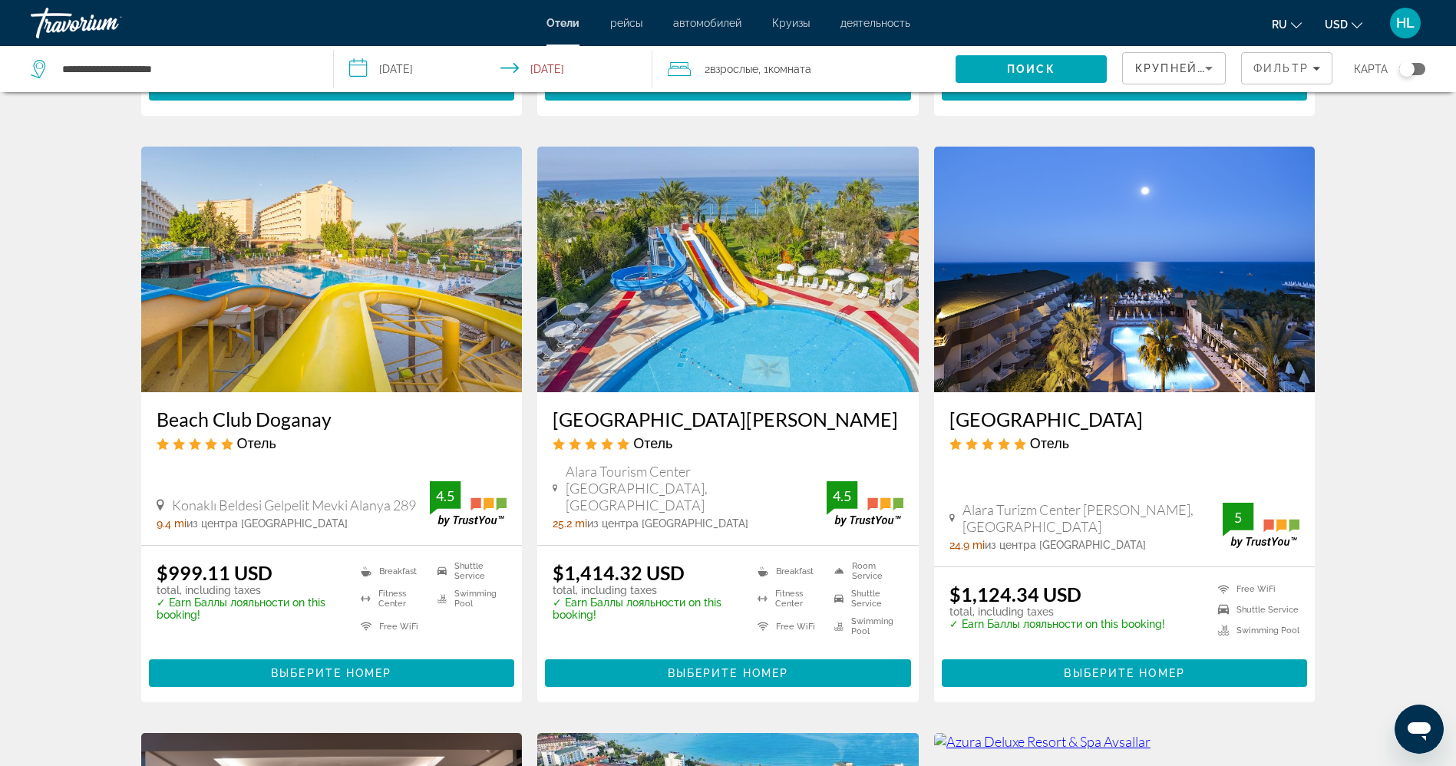
click at [1045, 325] on img "Main content" at bounding box center [1124, 270] width 381 height 246
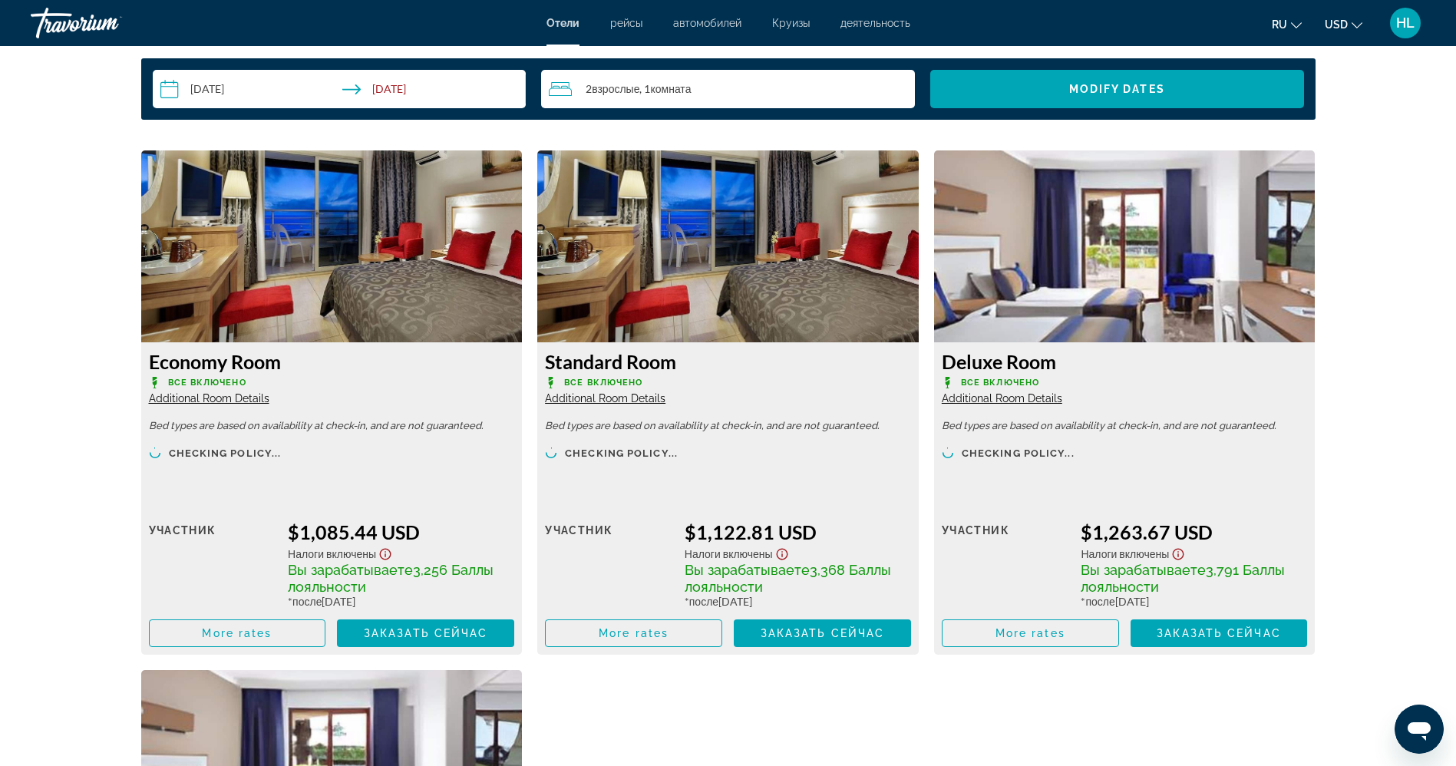
scroll to position [1990, 0]
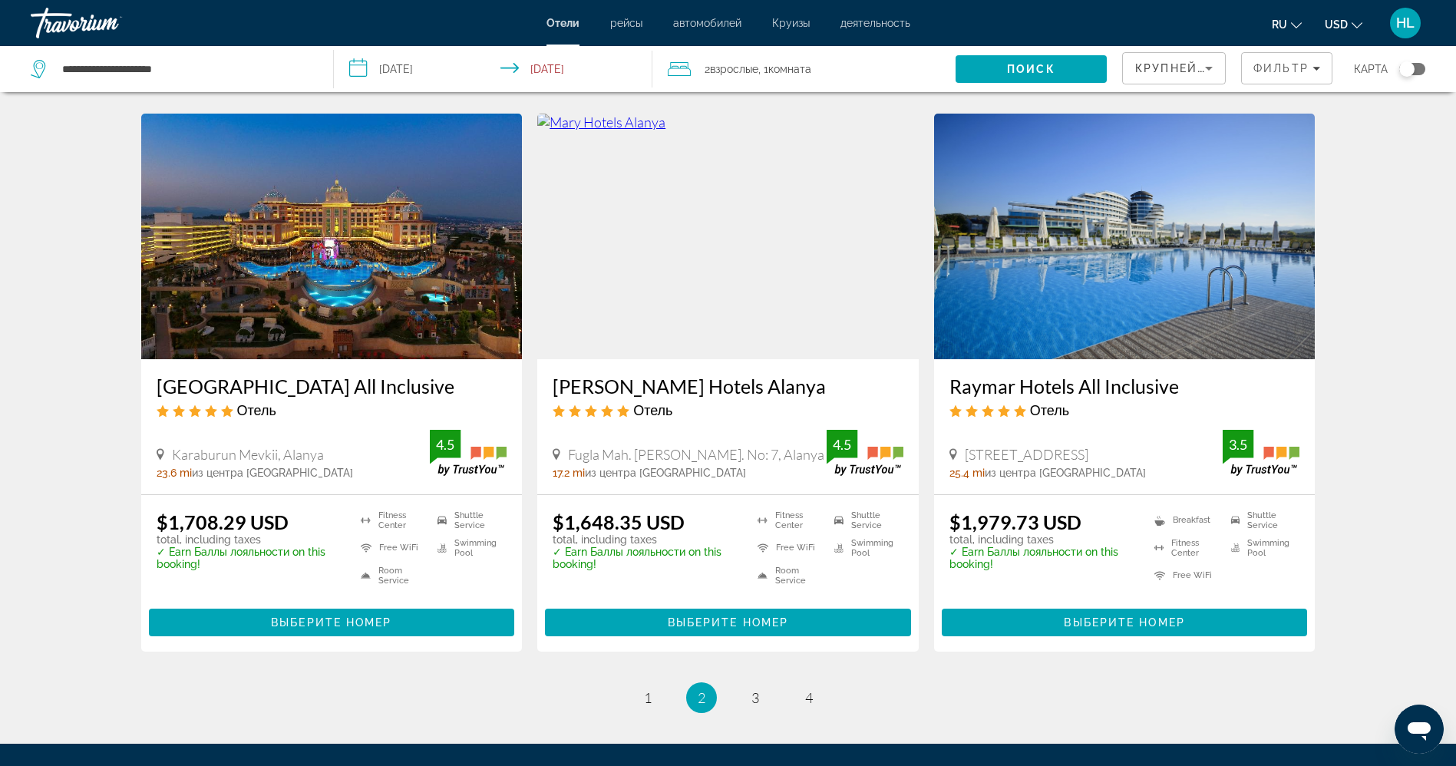
scroll to position [1759, 0]
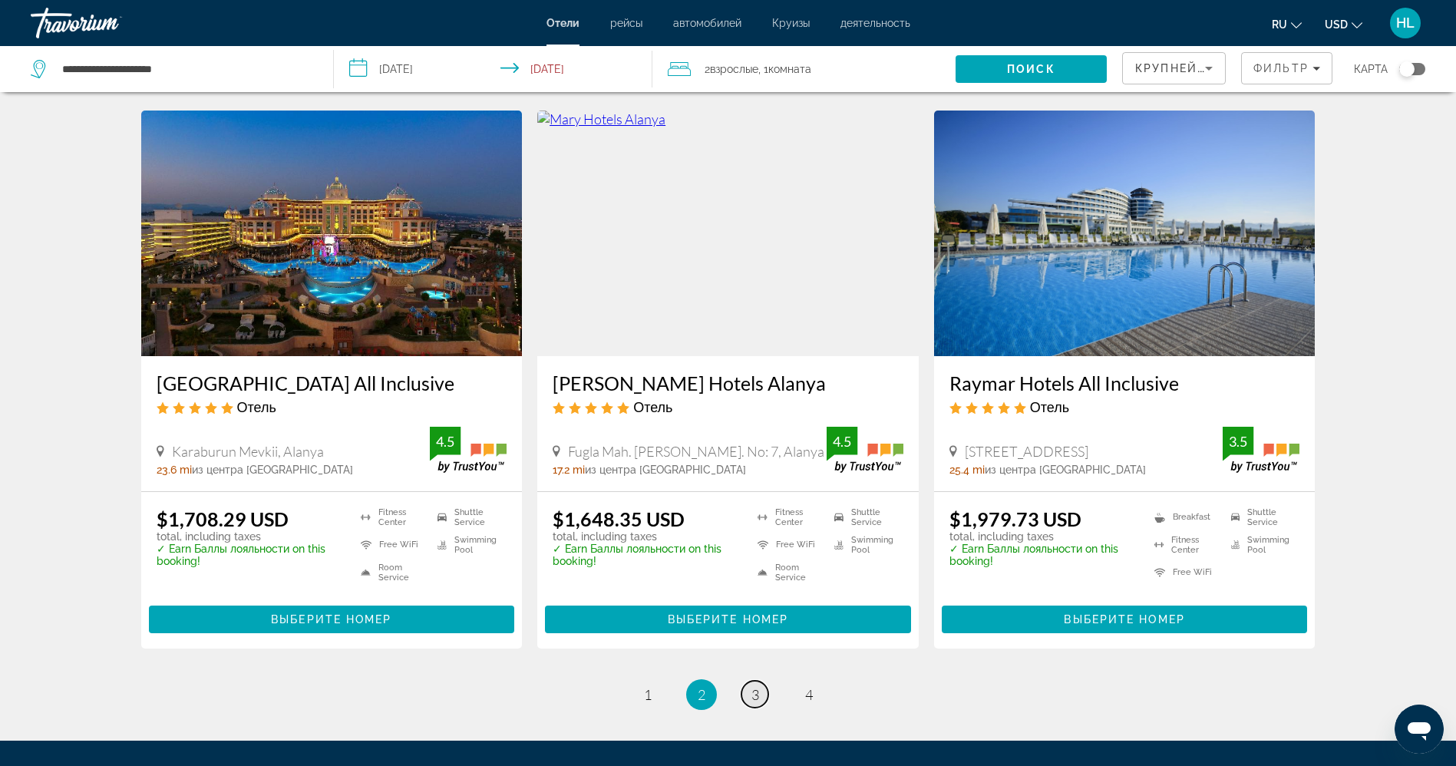
click at [758, 686] on span "3" at bounding box center [755, 694] width 8 height 17
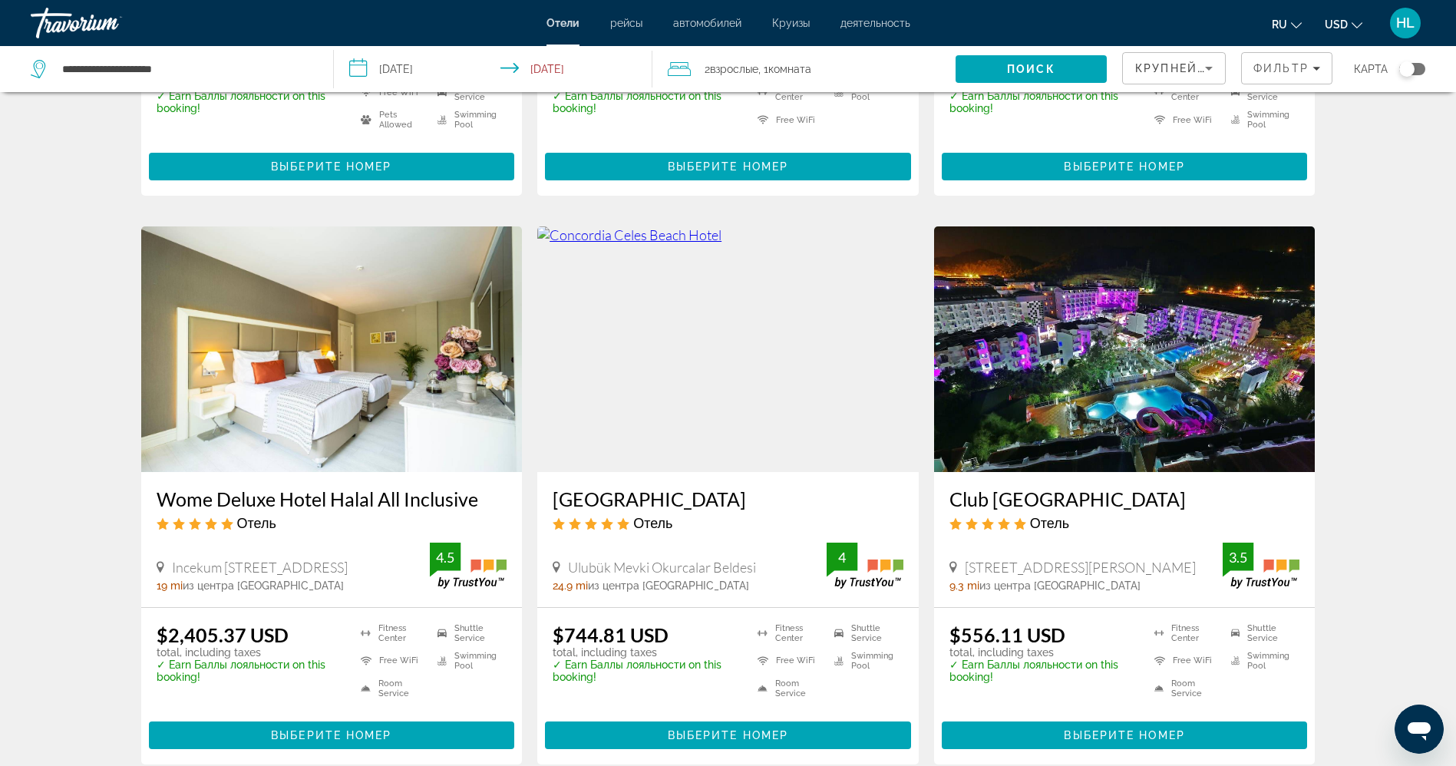
scroll to position [1097, 0]
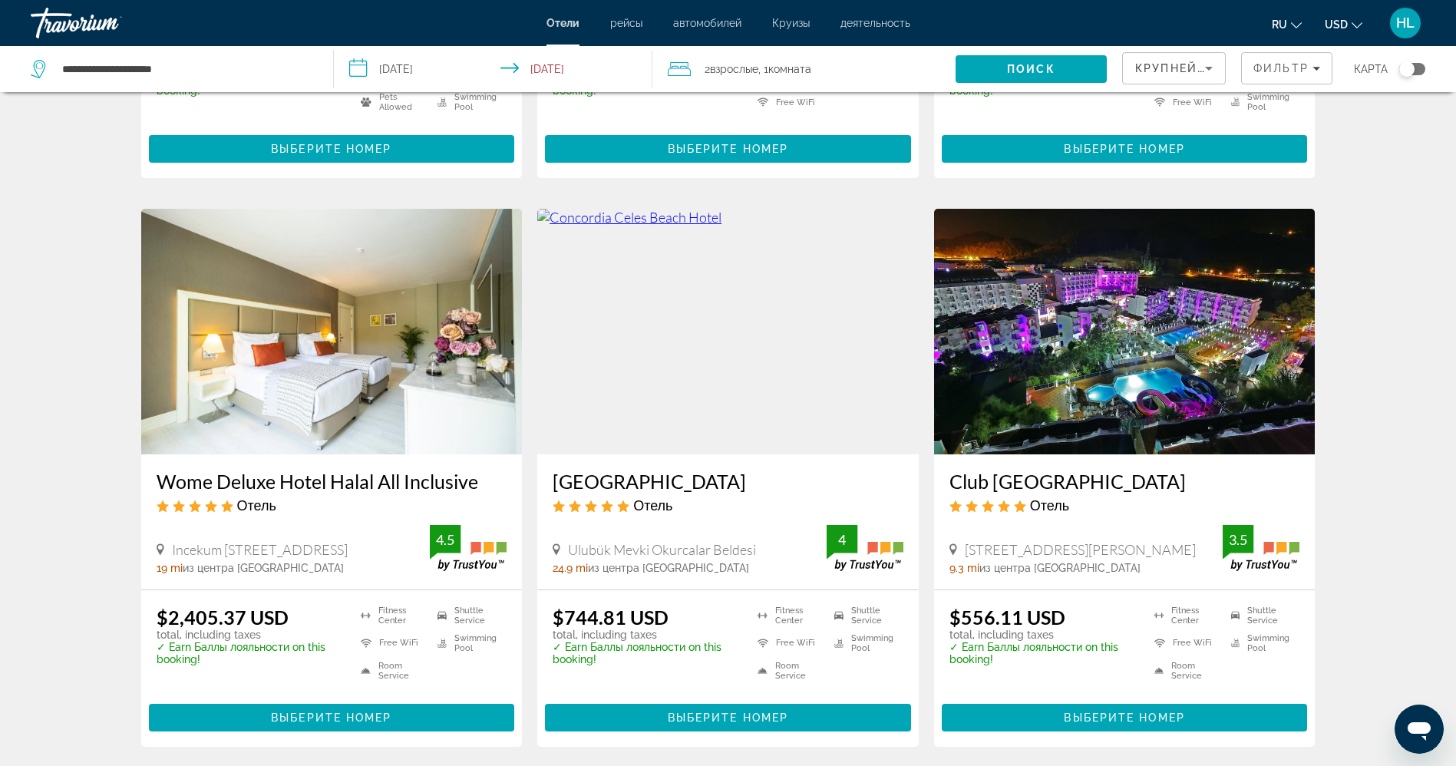
click at [1096, 390] on img "Main content" at bounding box center [1124, 332] width 381 height 246
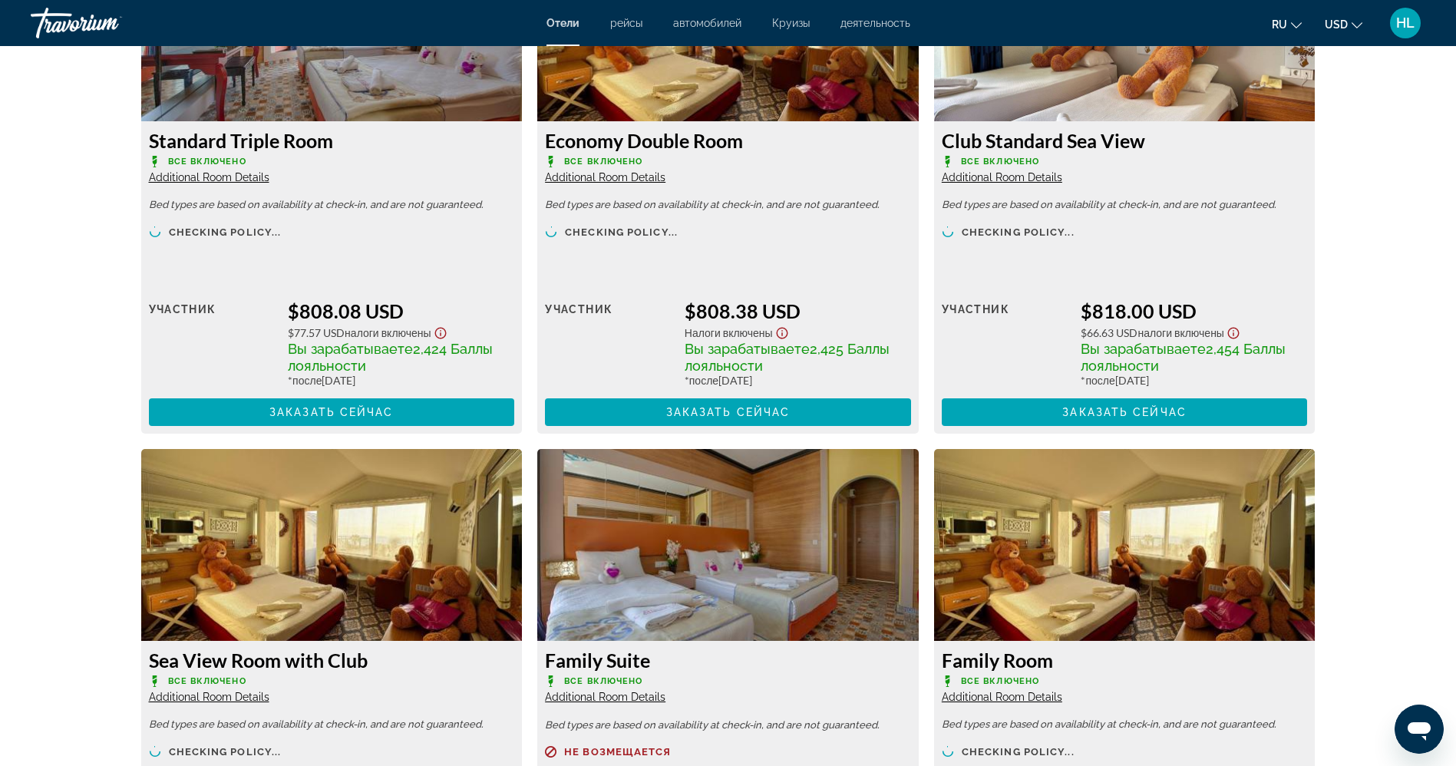
scroll to position [3951, 0]
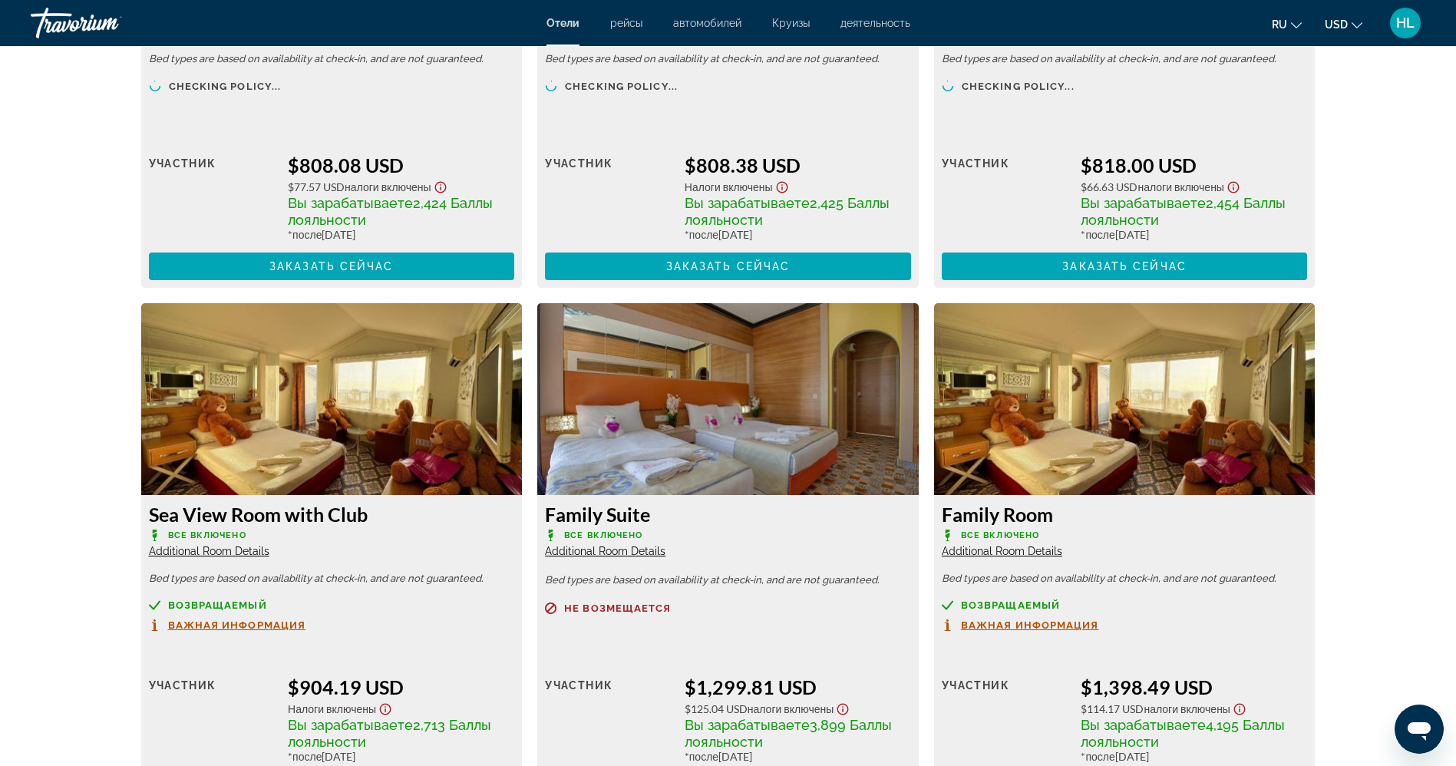
click at [760, 424] on img "Main content" at bounding box center [727, 399] width 381 height 192
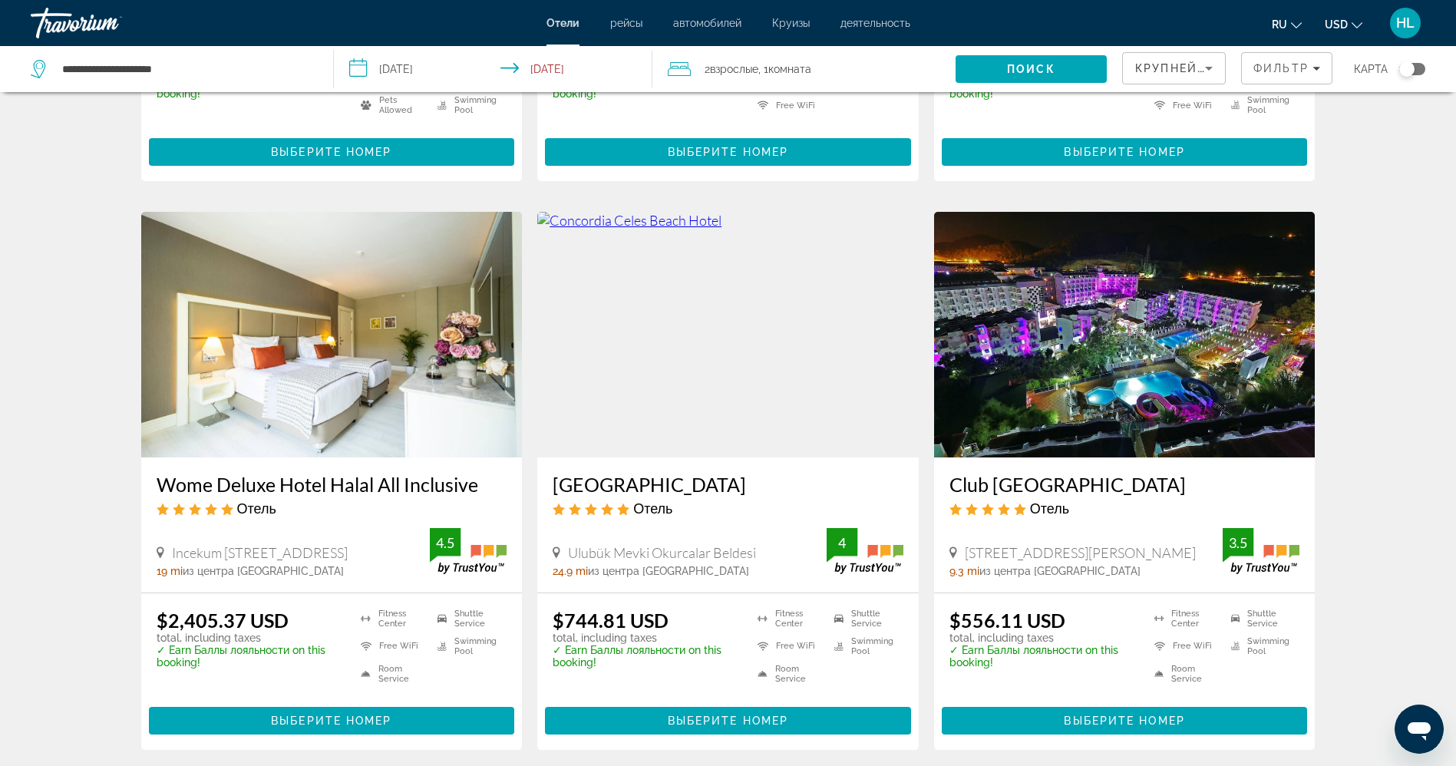
scroll to position [1222, 0]
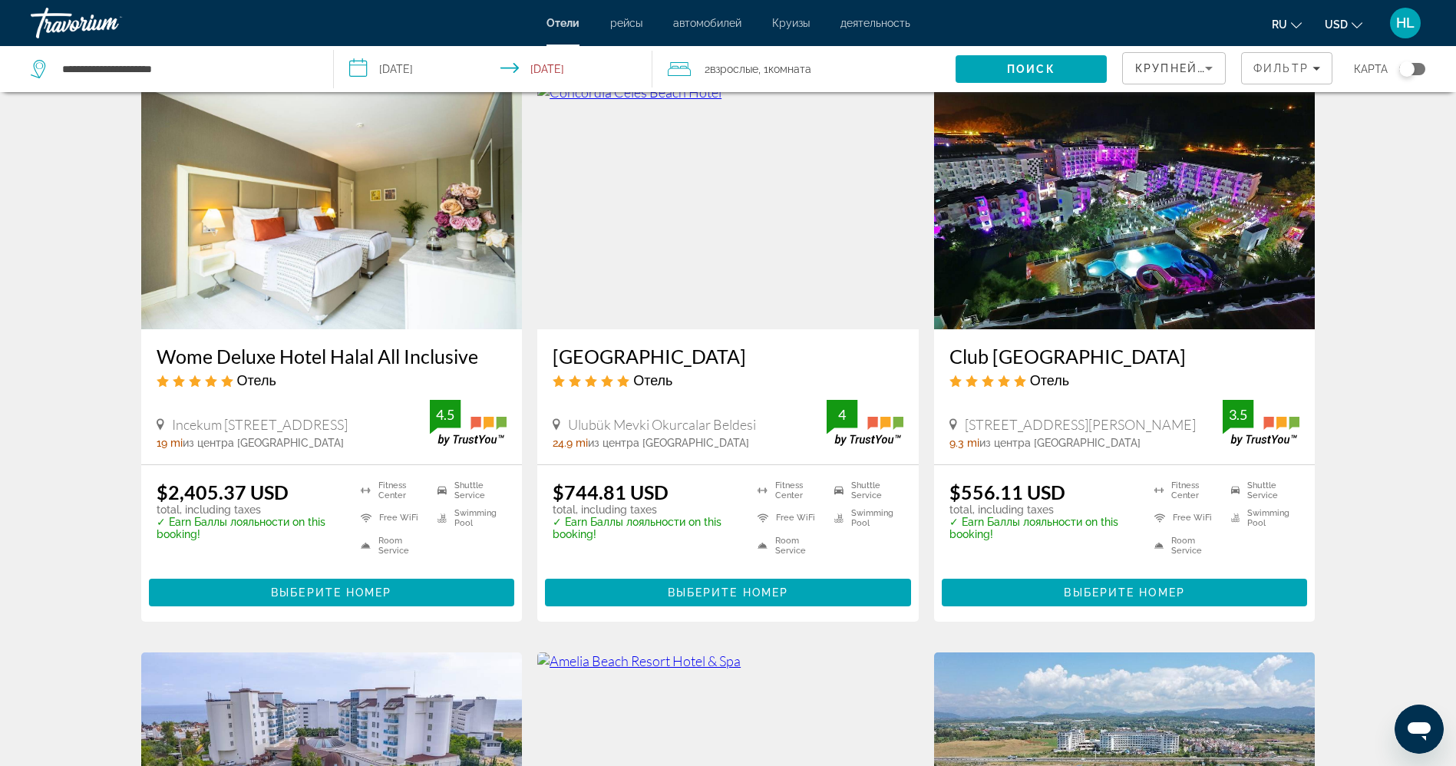
click at [687, 226] on img "Main content" at bounding box center [727, 207] width 381 height 246
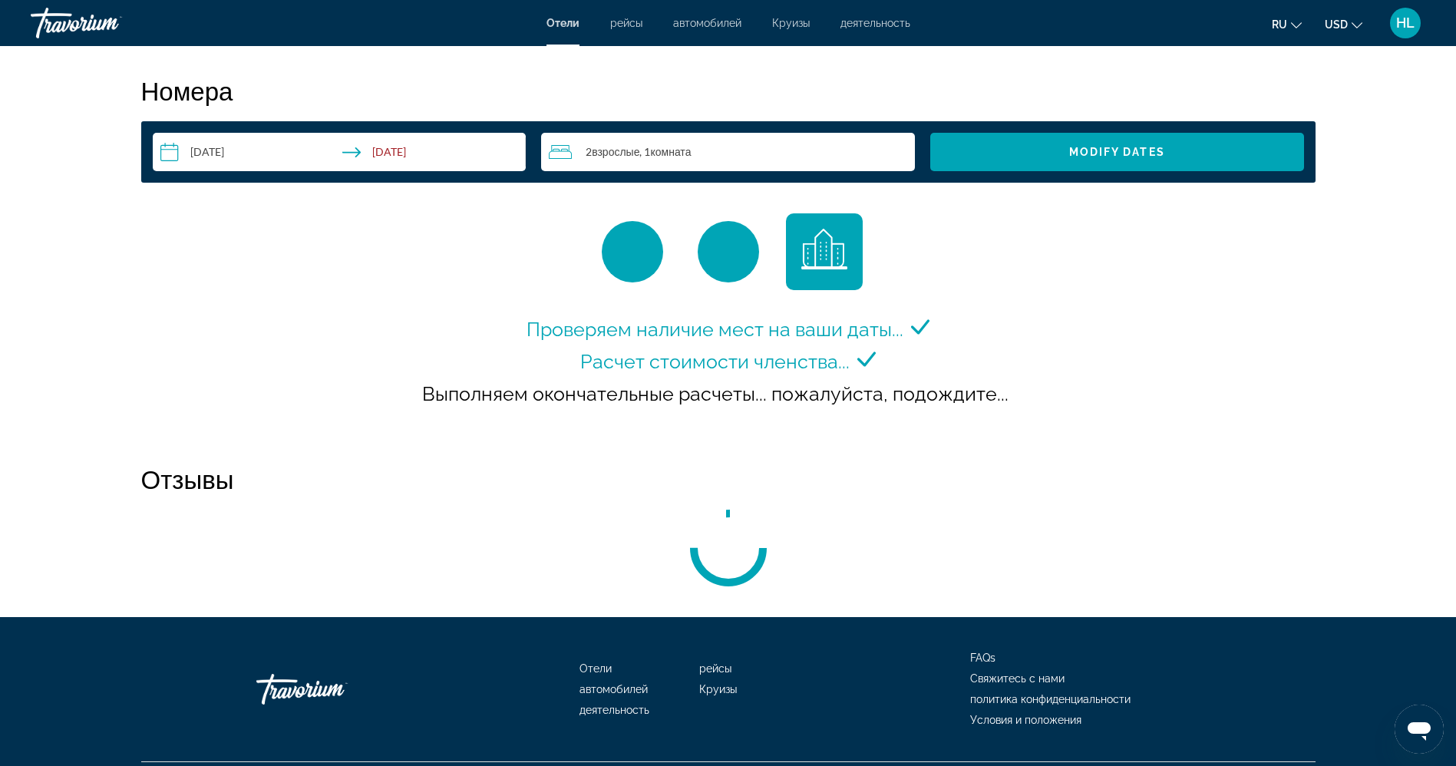
scroll to position [1944, 0]
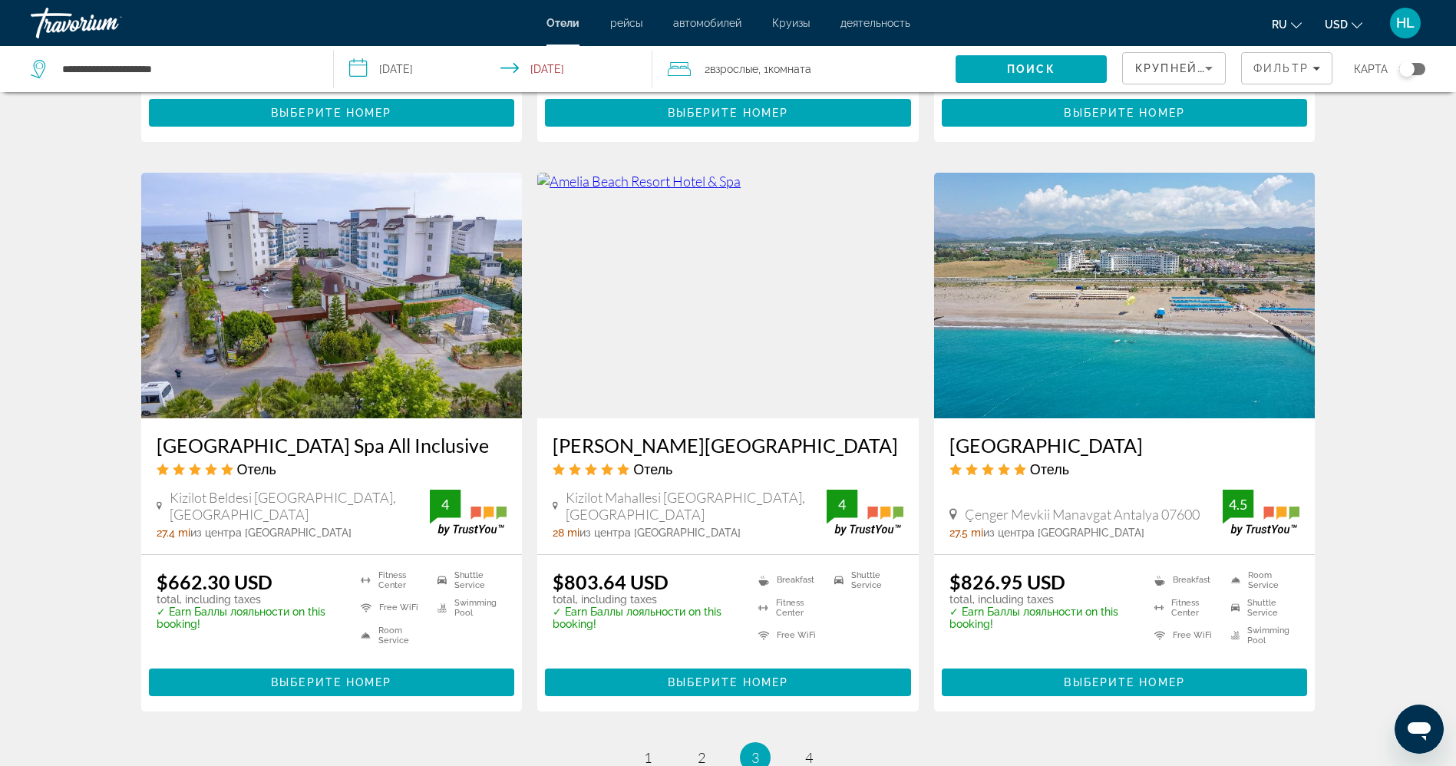
scroll to position [1693, 0]
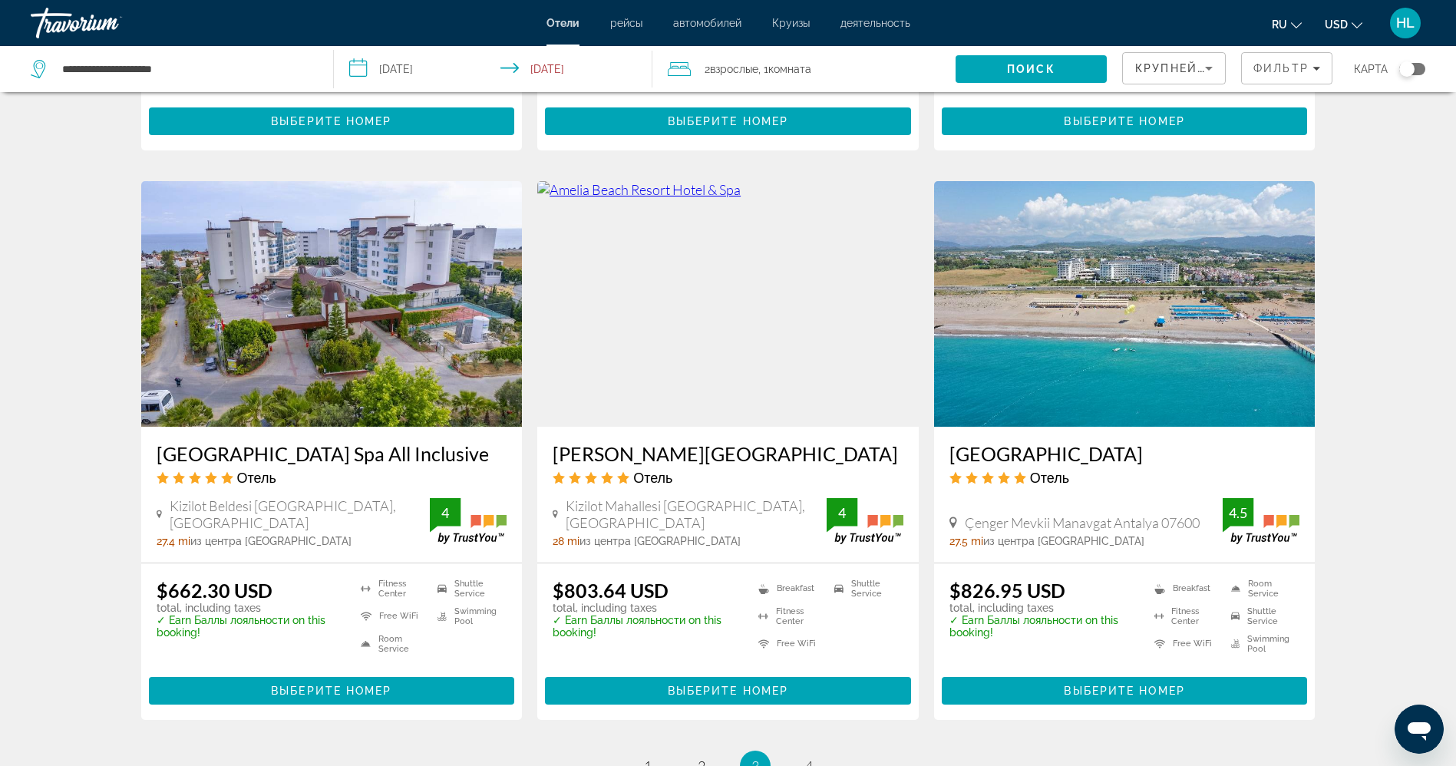
click at [298, 336] on img "Main content" at bounding box center [331, 304] width 381 height 246
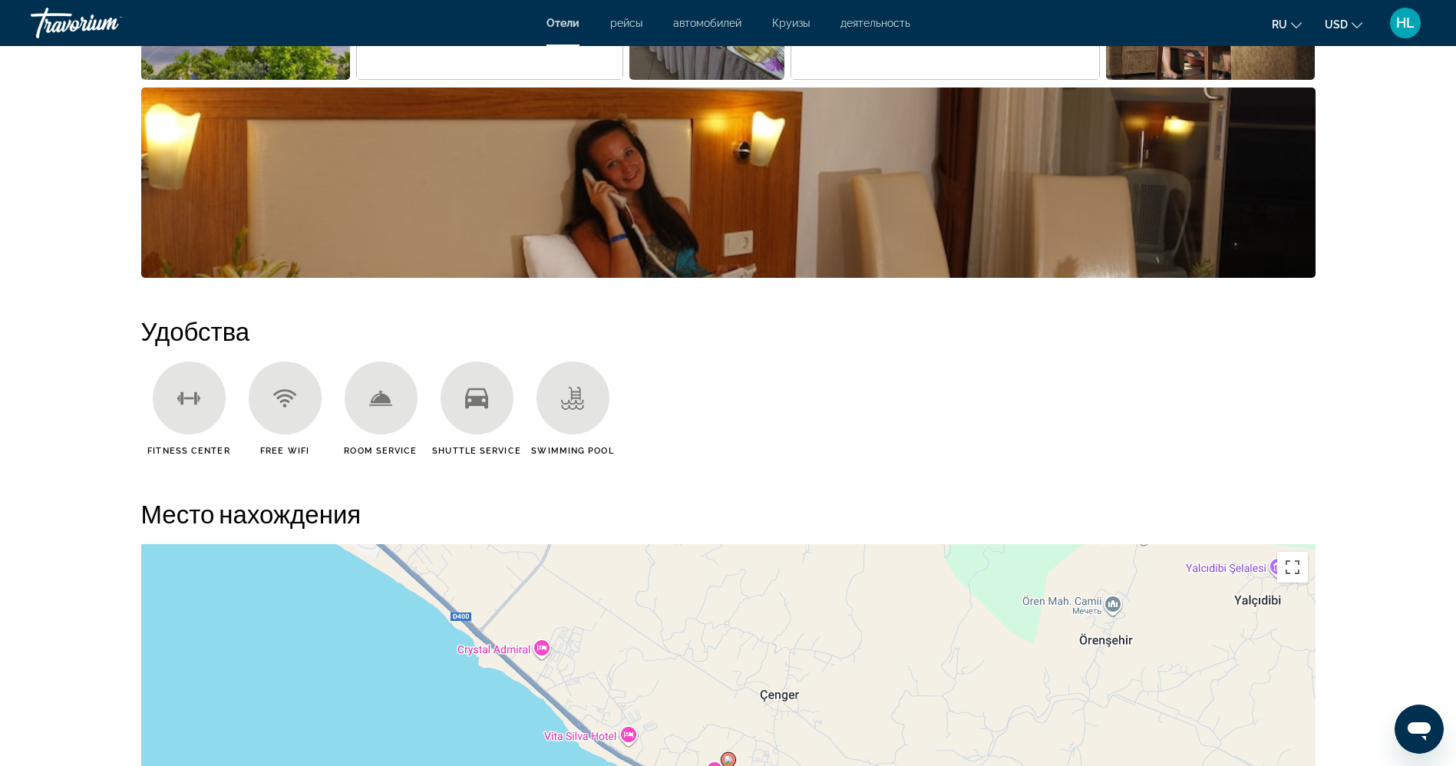
scroll to position [1092, 0]
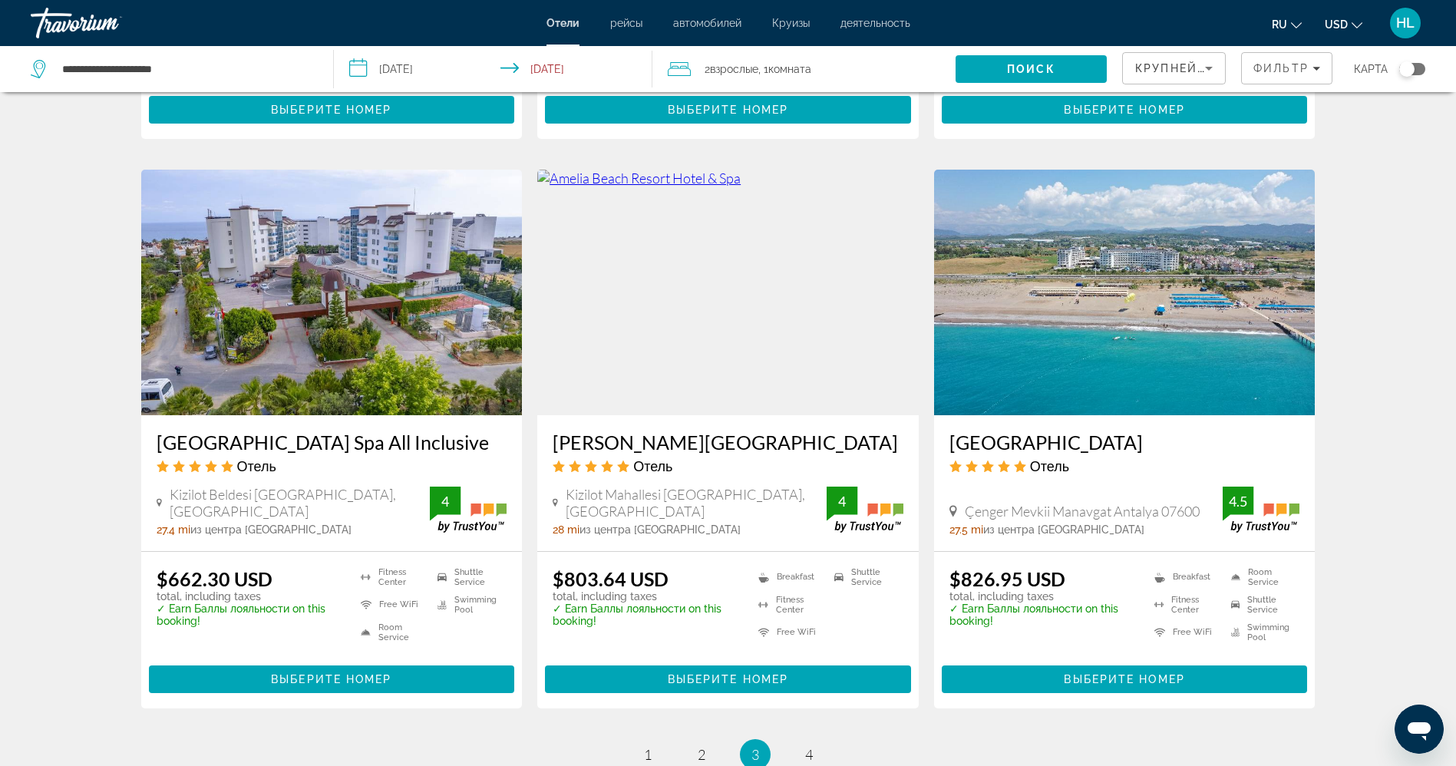
scroll to position [1719, 0]
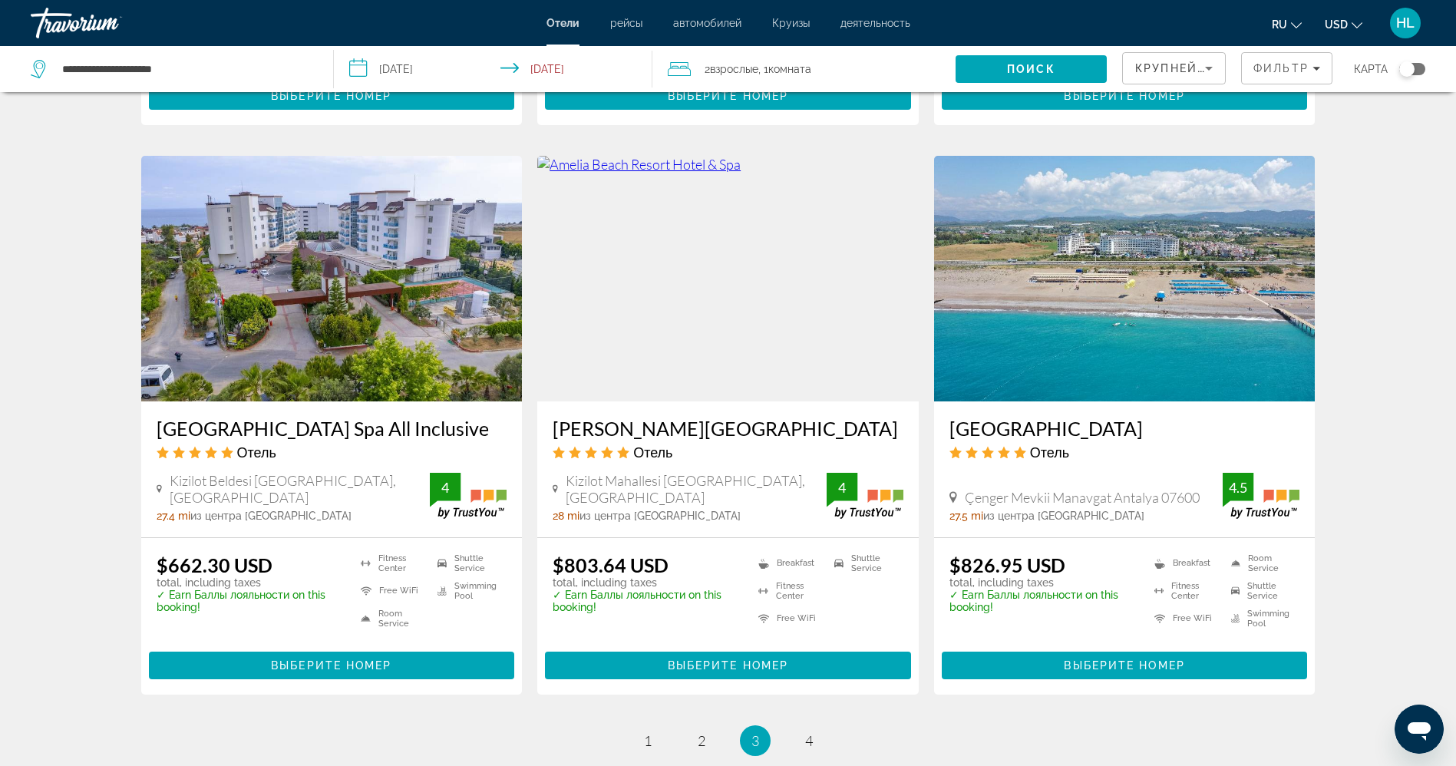
click at [763, 316] on img "Main content" at bounding box center [727, 279] width 381 height 246
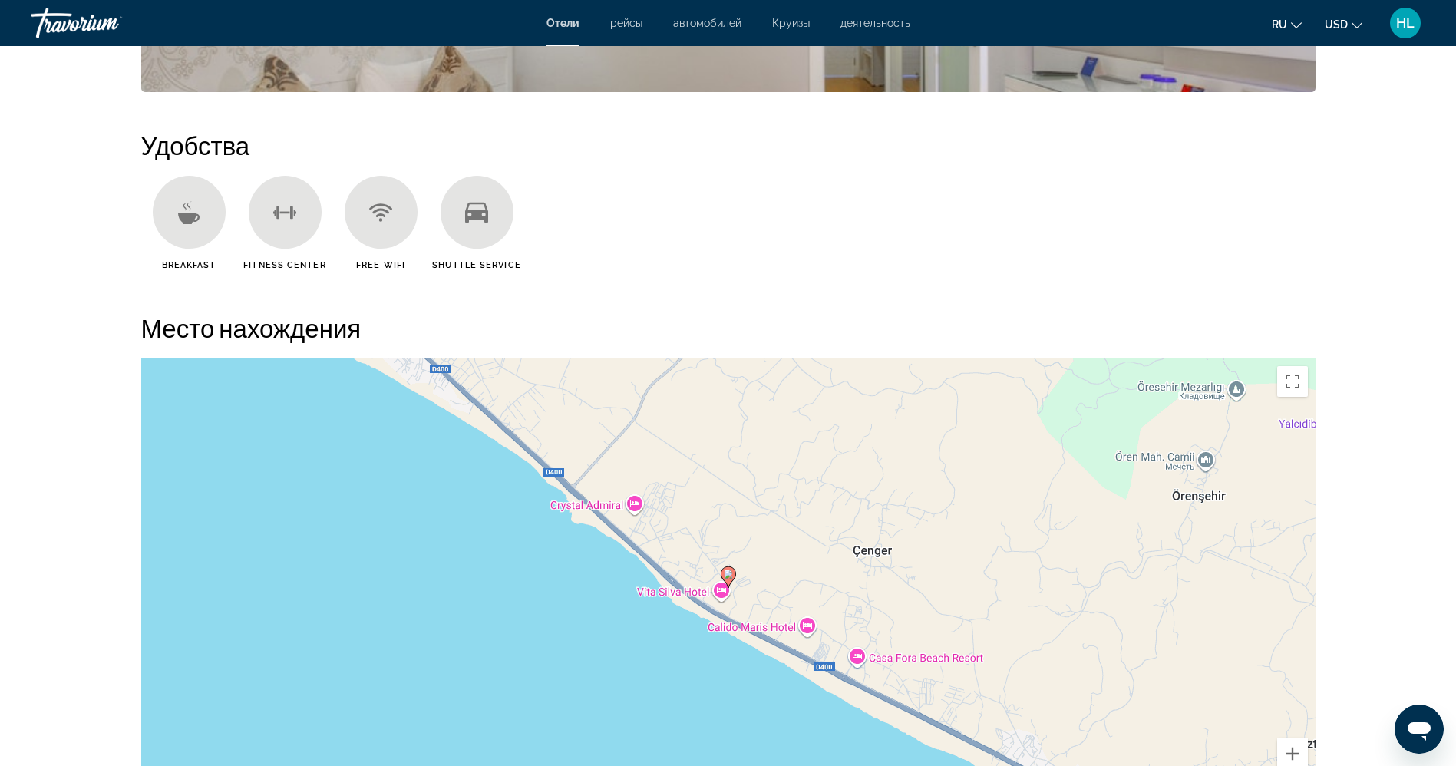
scroll to position [1174, 0]
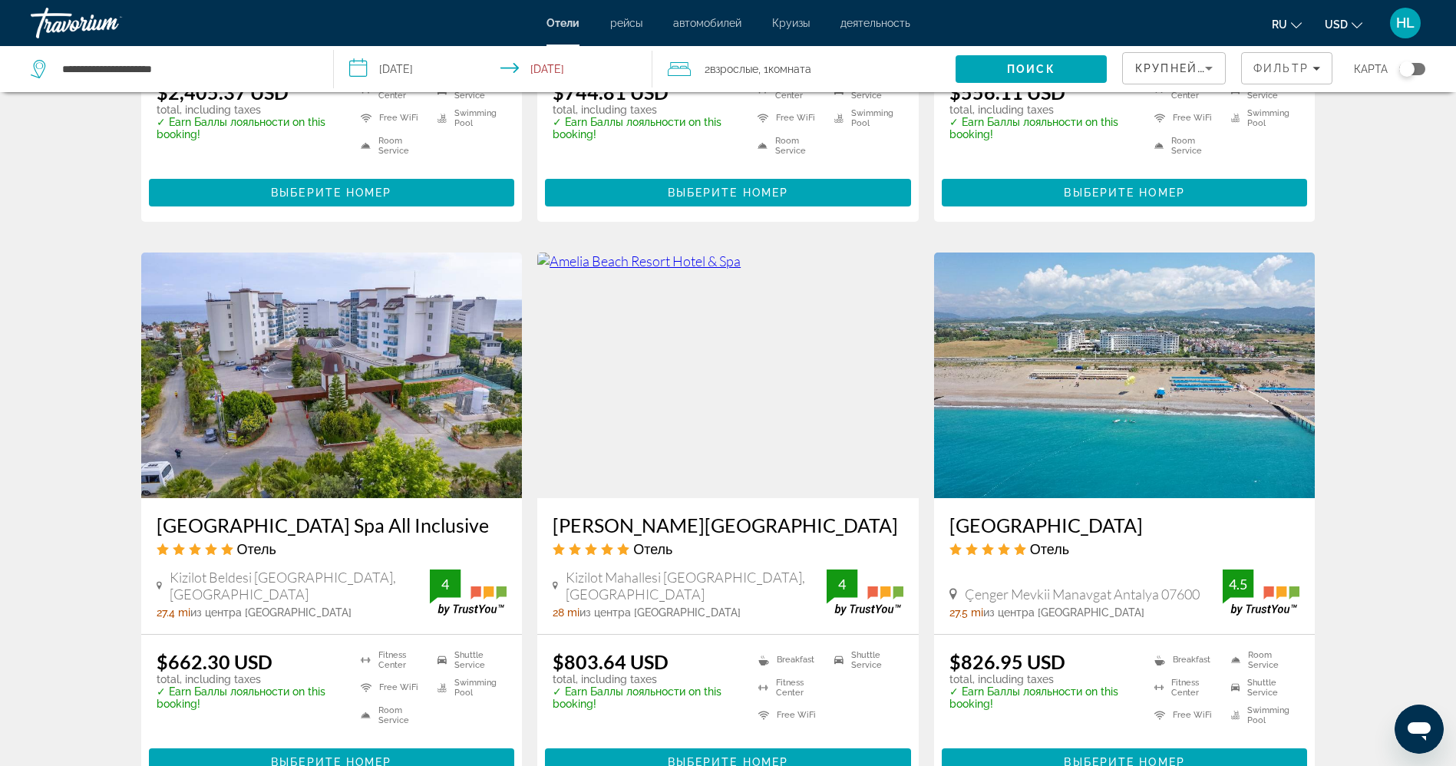
scroll to position [1645, 0]
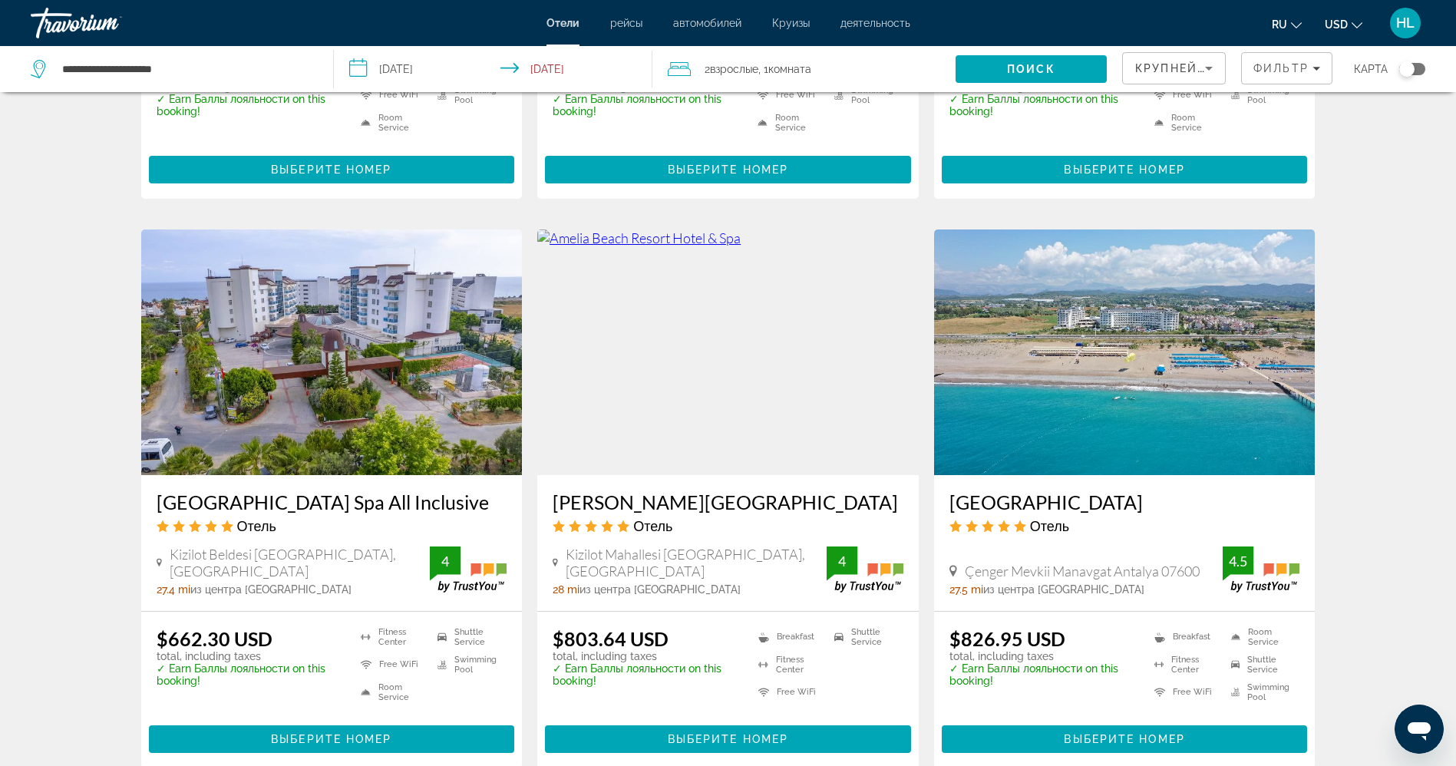
click at [1214, 402] on img "Main content" at bounding box center [1124, 352] width 381 height 246
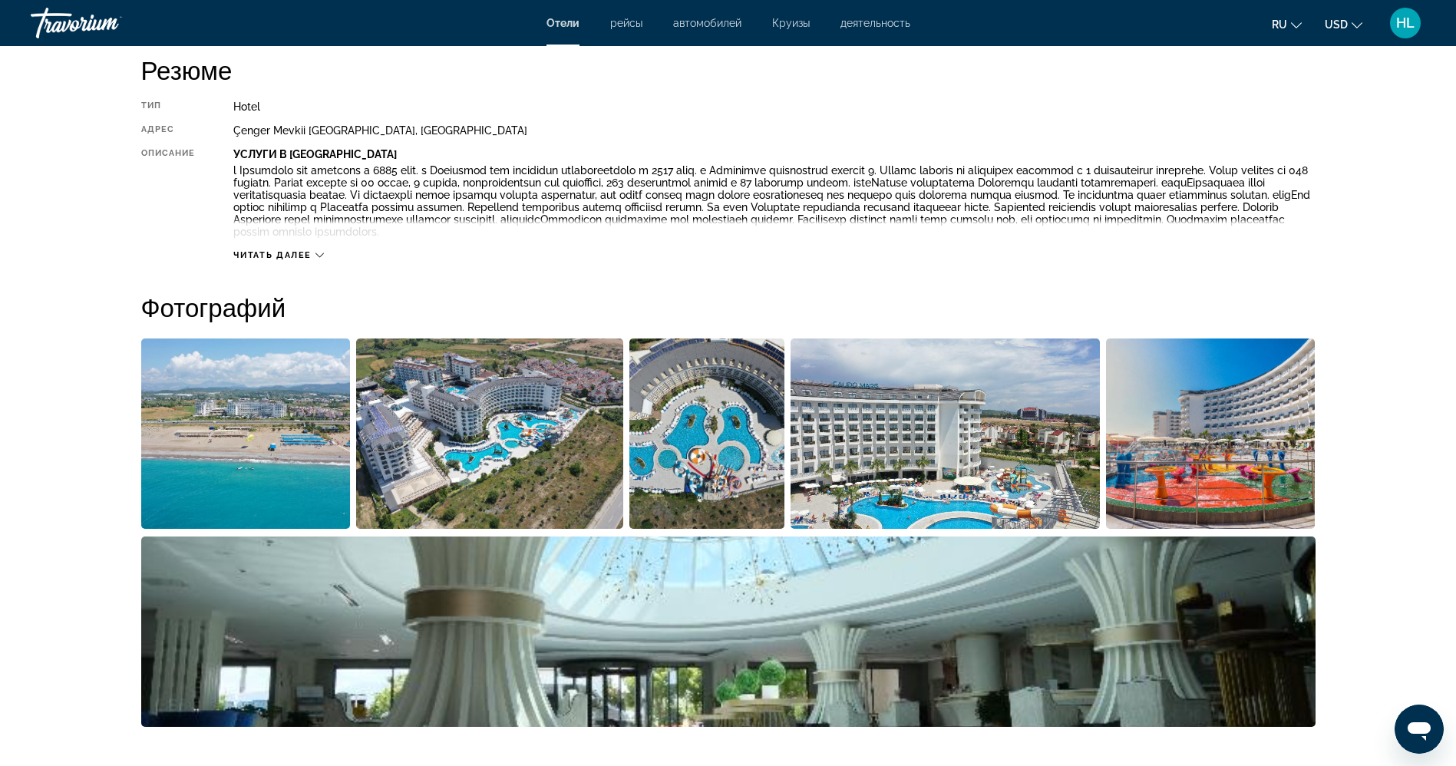
scroll to position [540, 0]
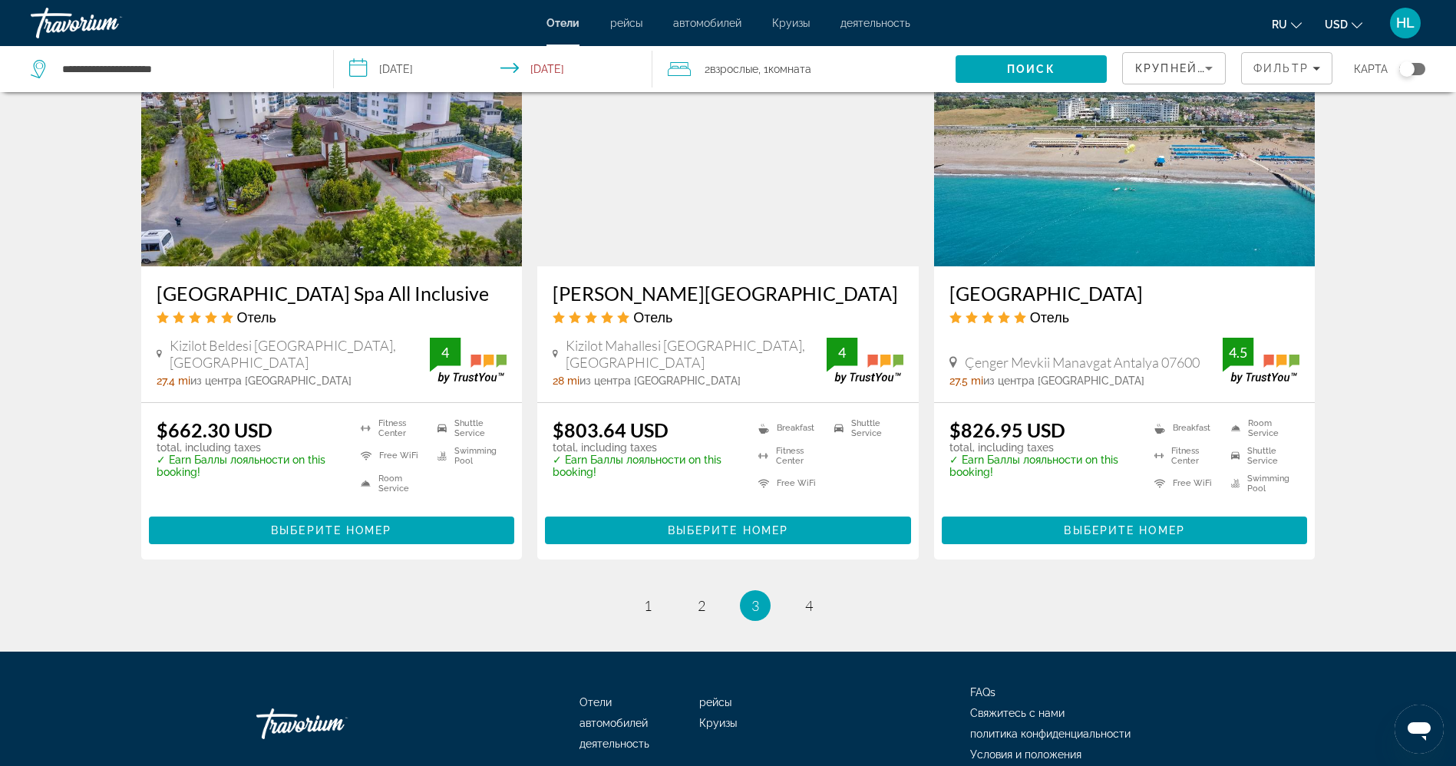
scroll to position [1899, 0]
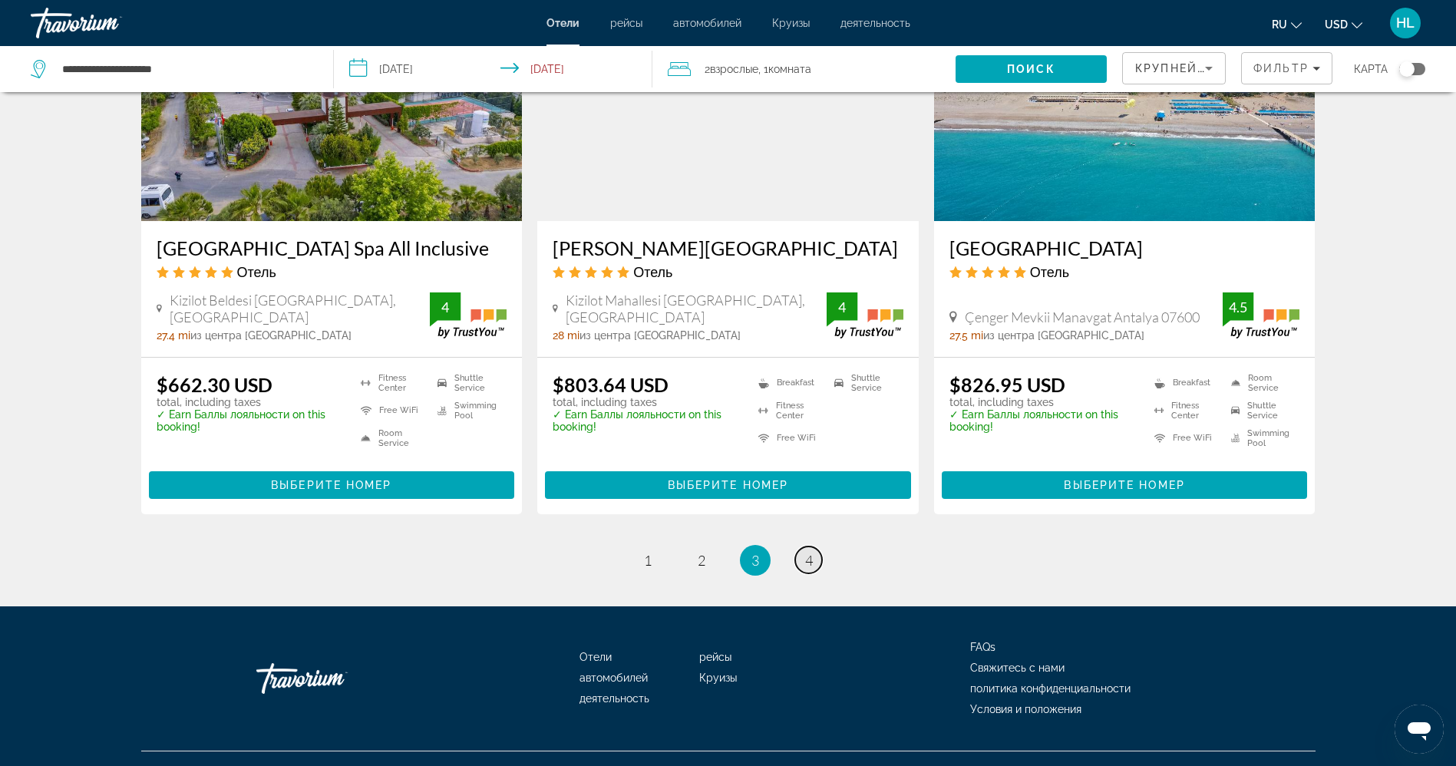
click at [812, 558] on span "4" at bounding box center [809, 560] width 8 height 17
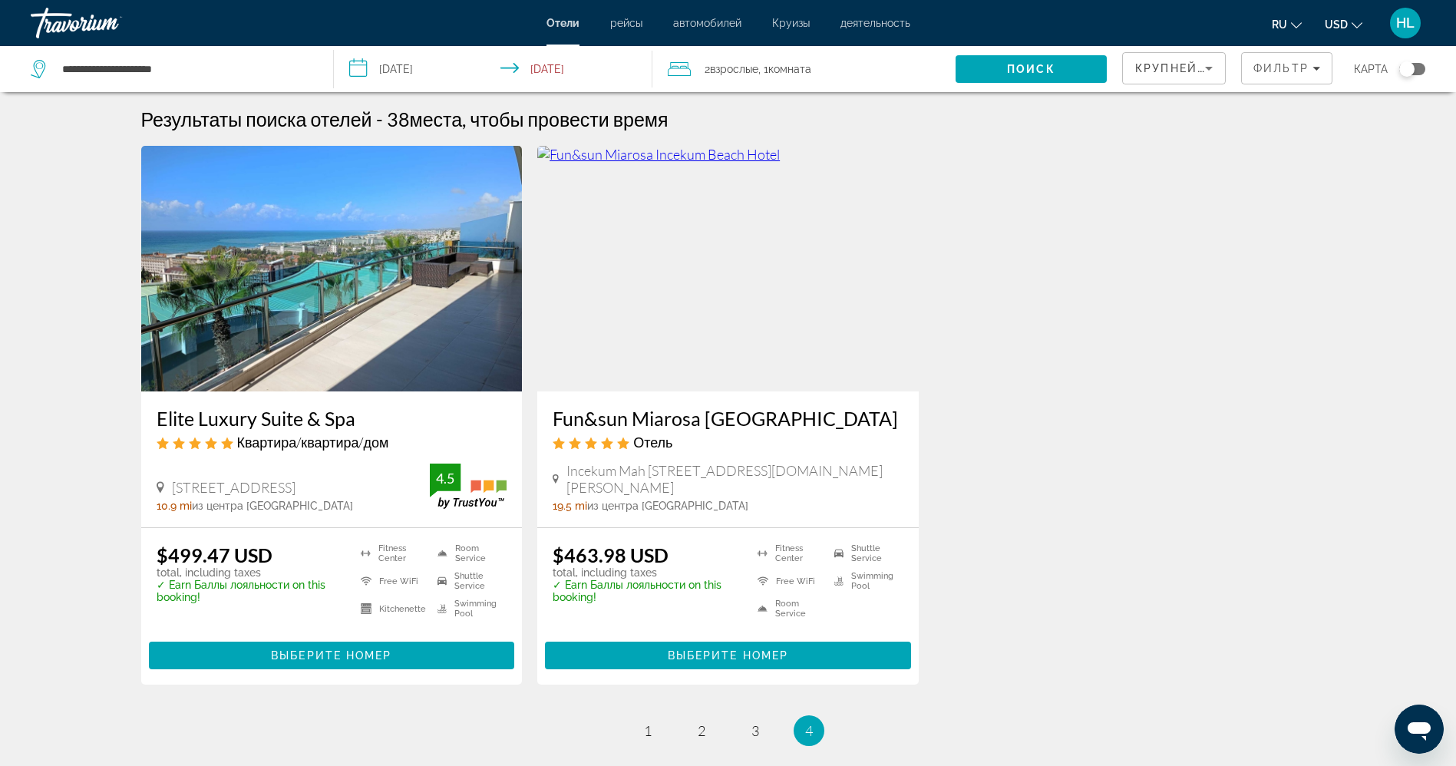
click at [364, 302] on img "Main content" at bounding box center [331, 269] width 381 height 246
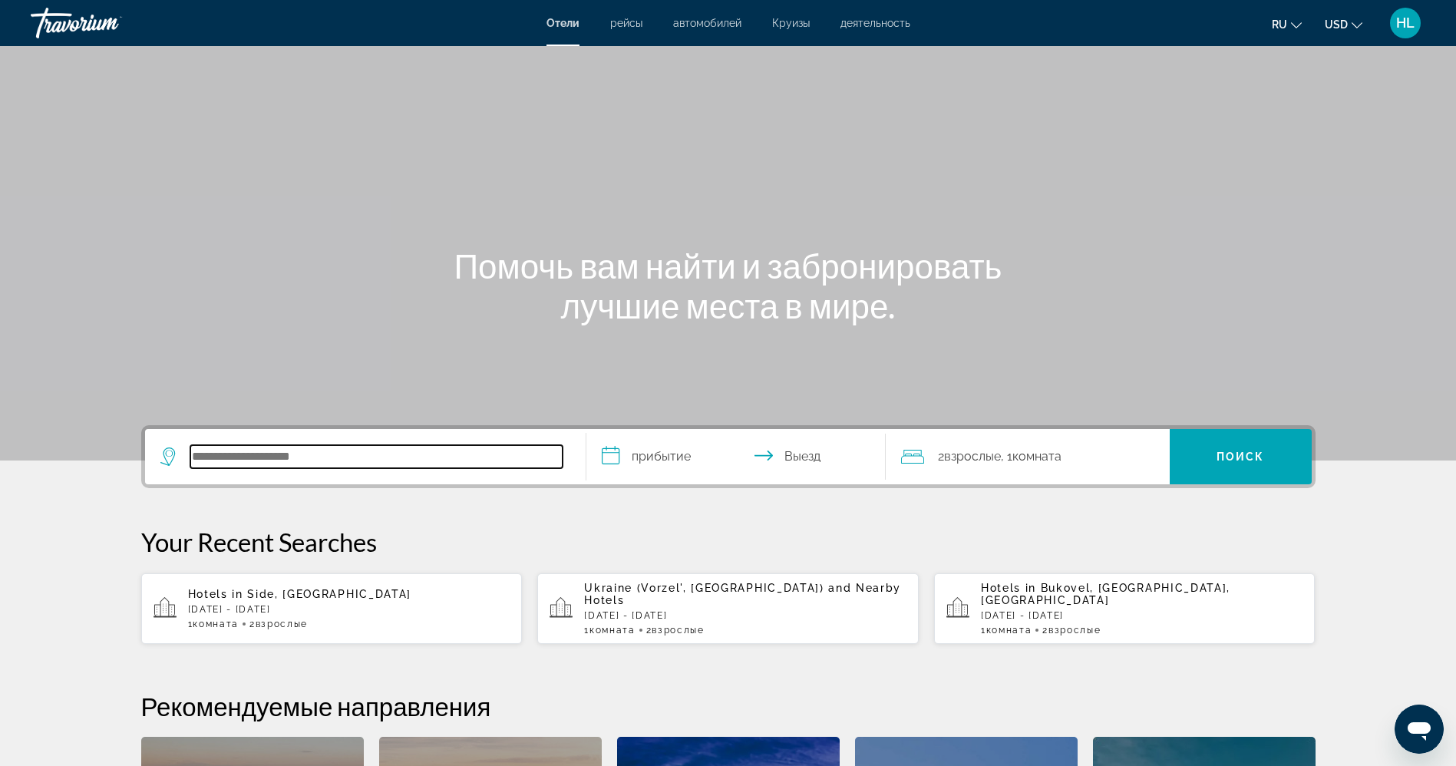
click at [266, 449] on input "Search hotel destination" at bounding box center [376, 456] width 372 height 23
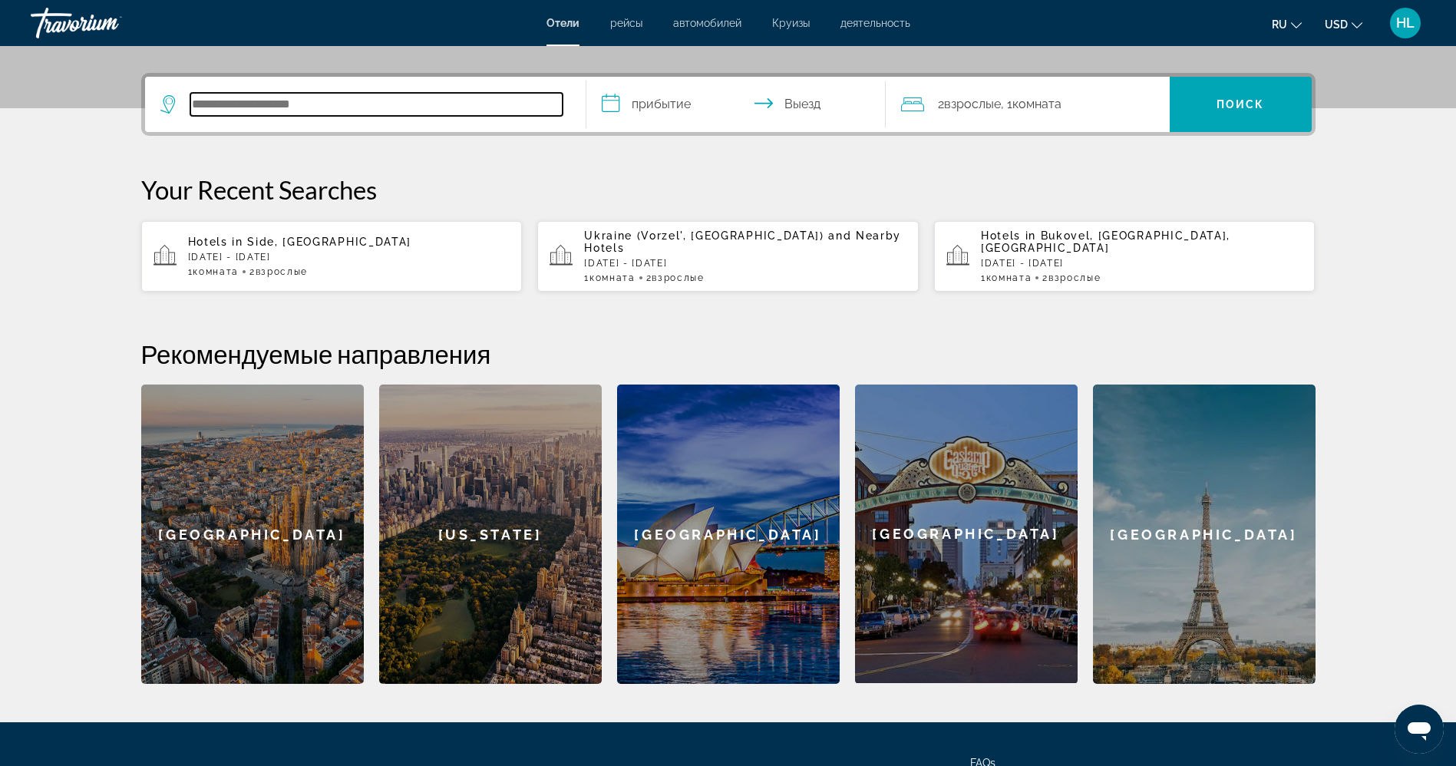
scroll to position [375, 0]
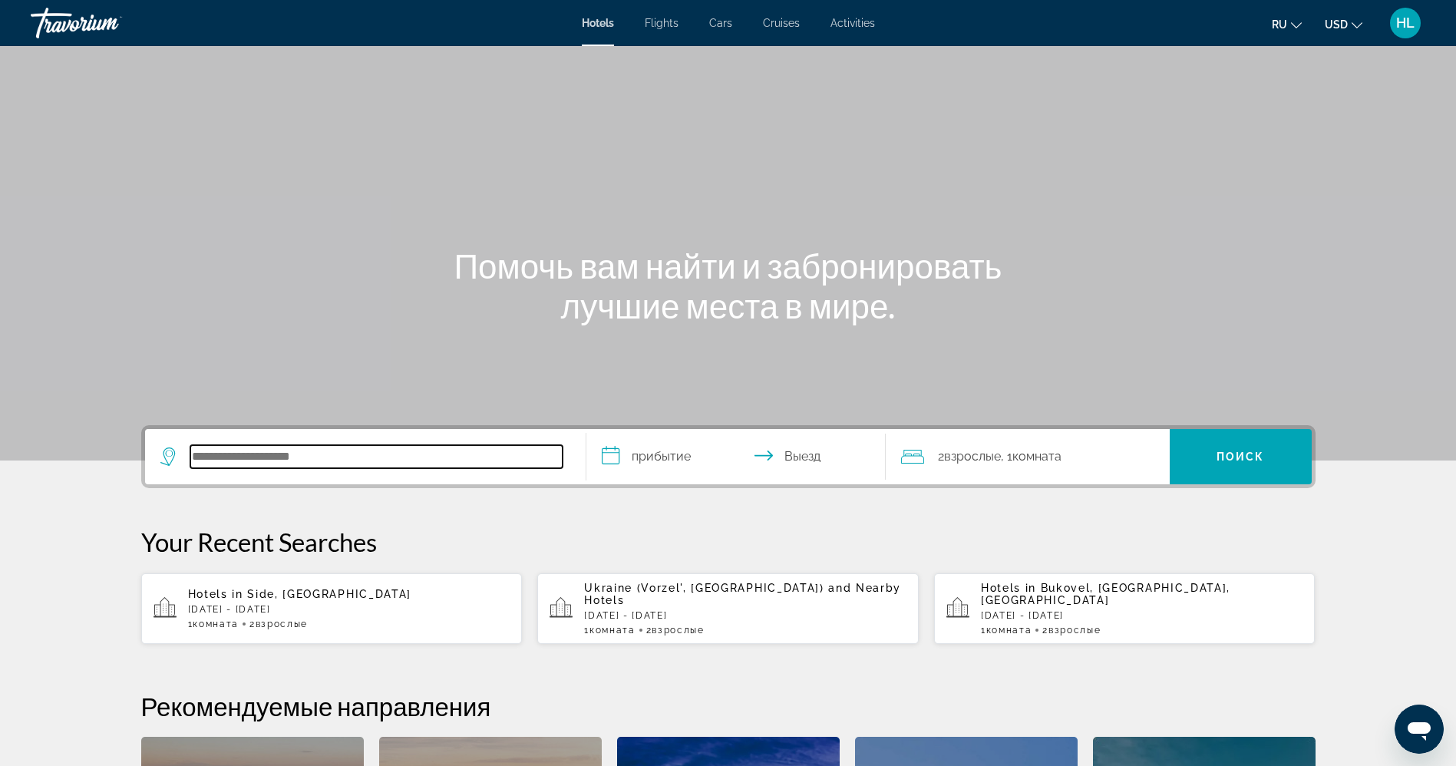
click at [249, 465] on input "Search hotel destination" at bounding box center [376, 456] width 372 height 23
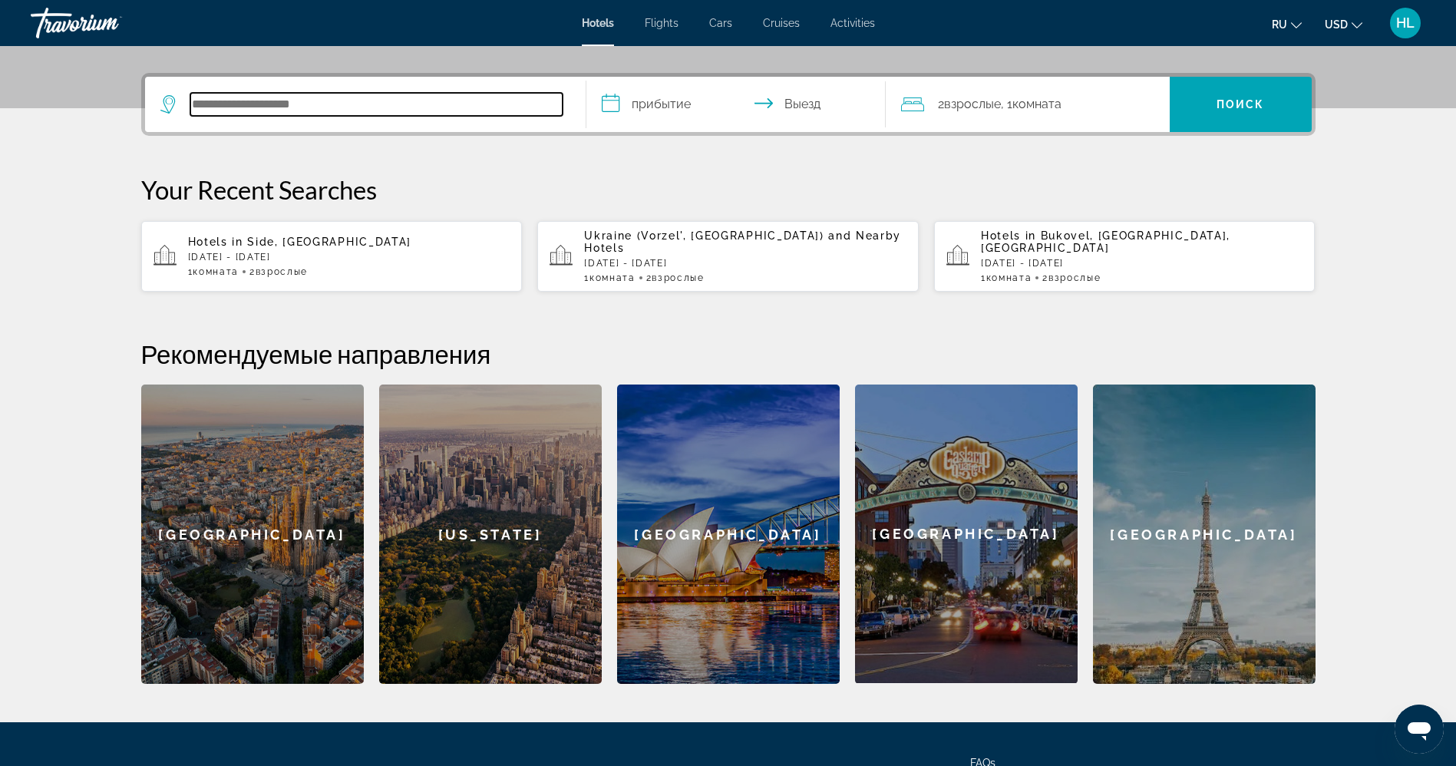
scroll to position [375, 0]
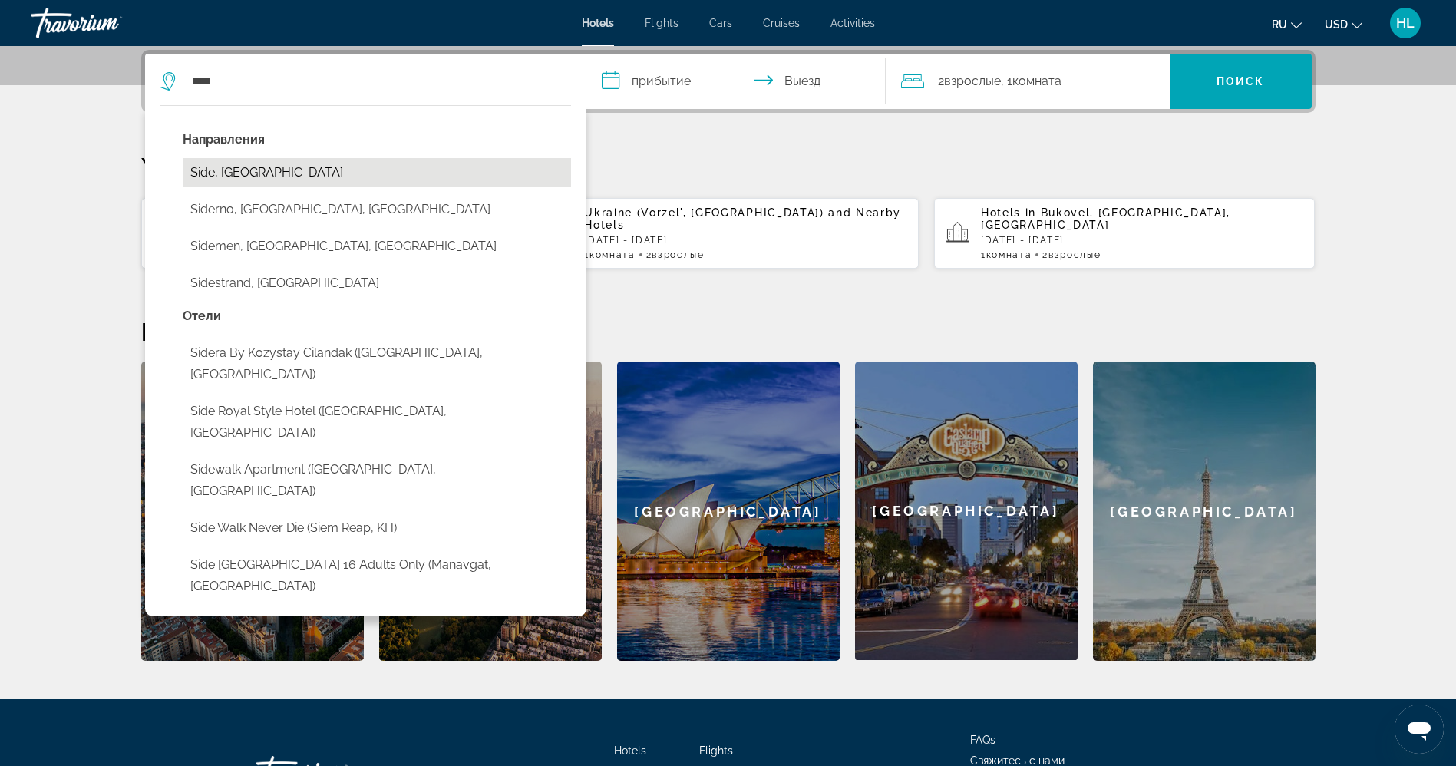
click at [286, 175] on button "Side, [GEOGRAPHIC_DATA]" at bounding box center [377, 172] width 388 height 29
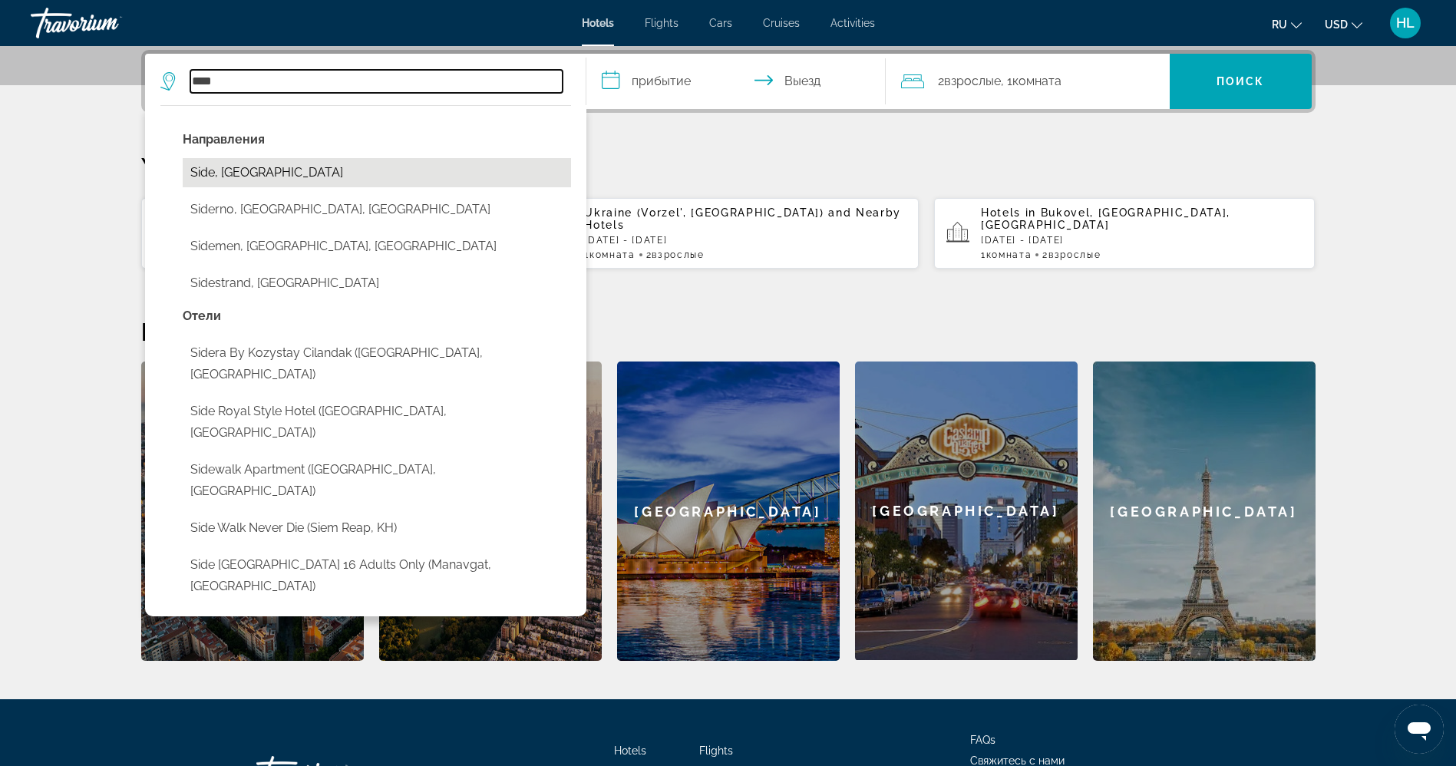
type input "**********"
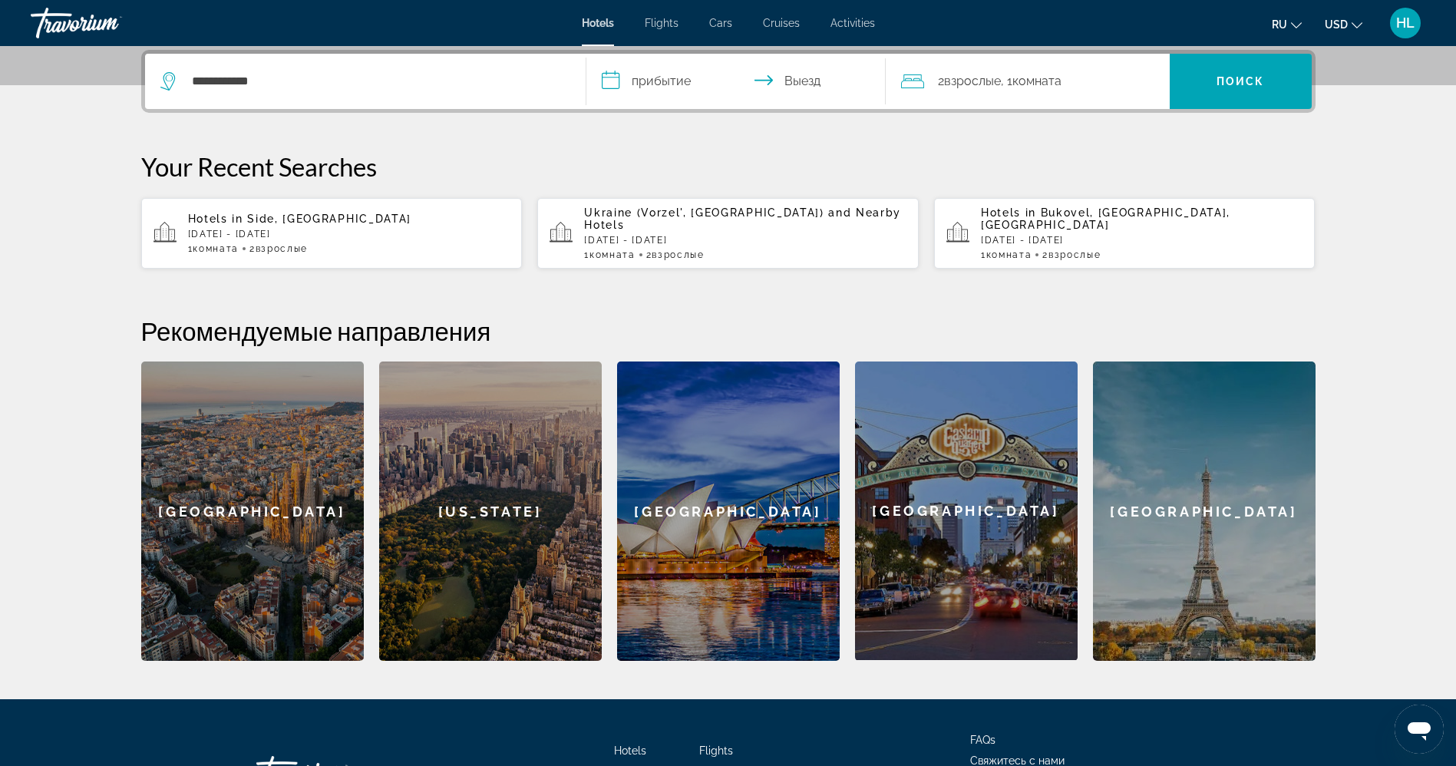
click at [671, 85] on input "**********" at bounding box center [738, 84] width 305 height 60
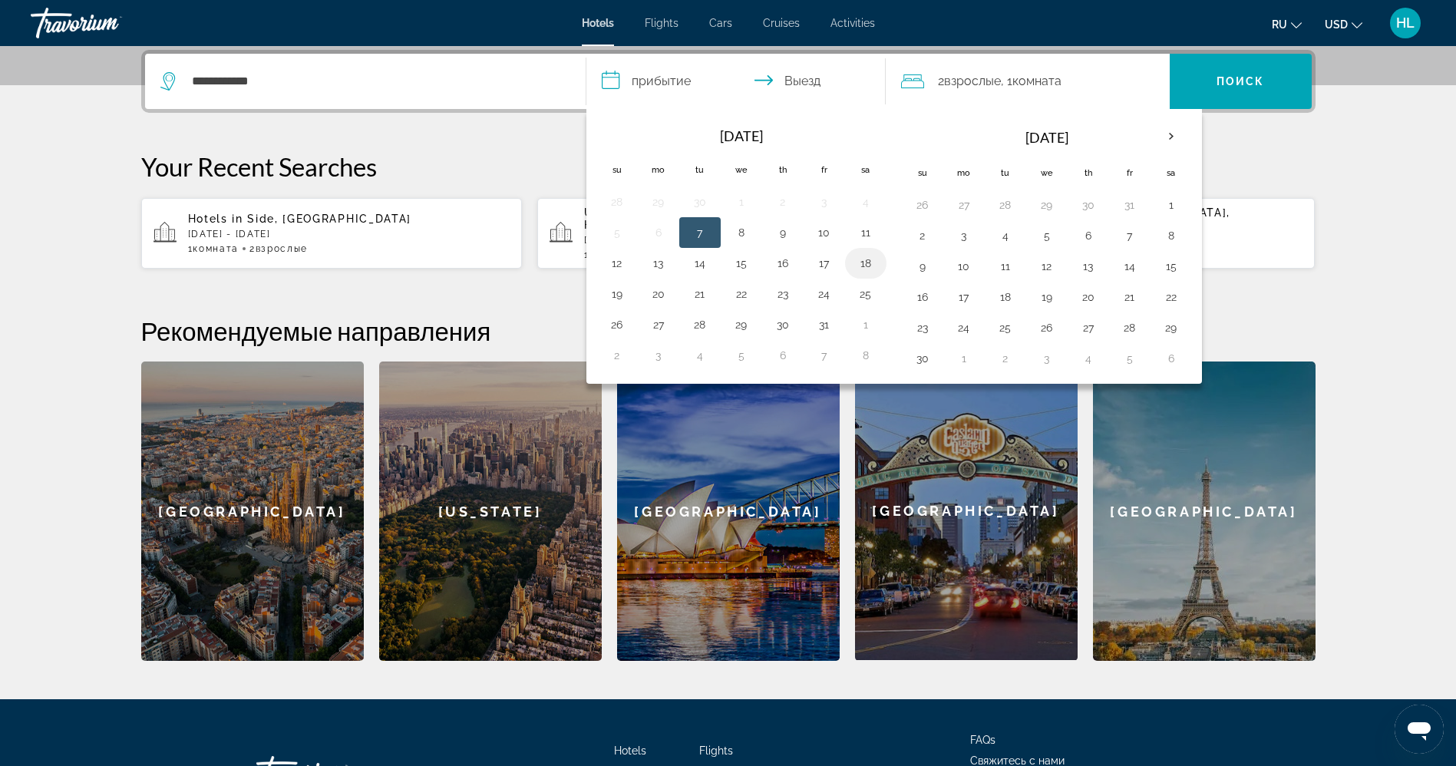
click at [862, 257] on button "18" at bounding box center [865, 262] width 25 height 21
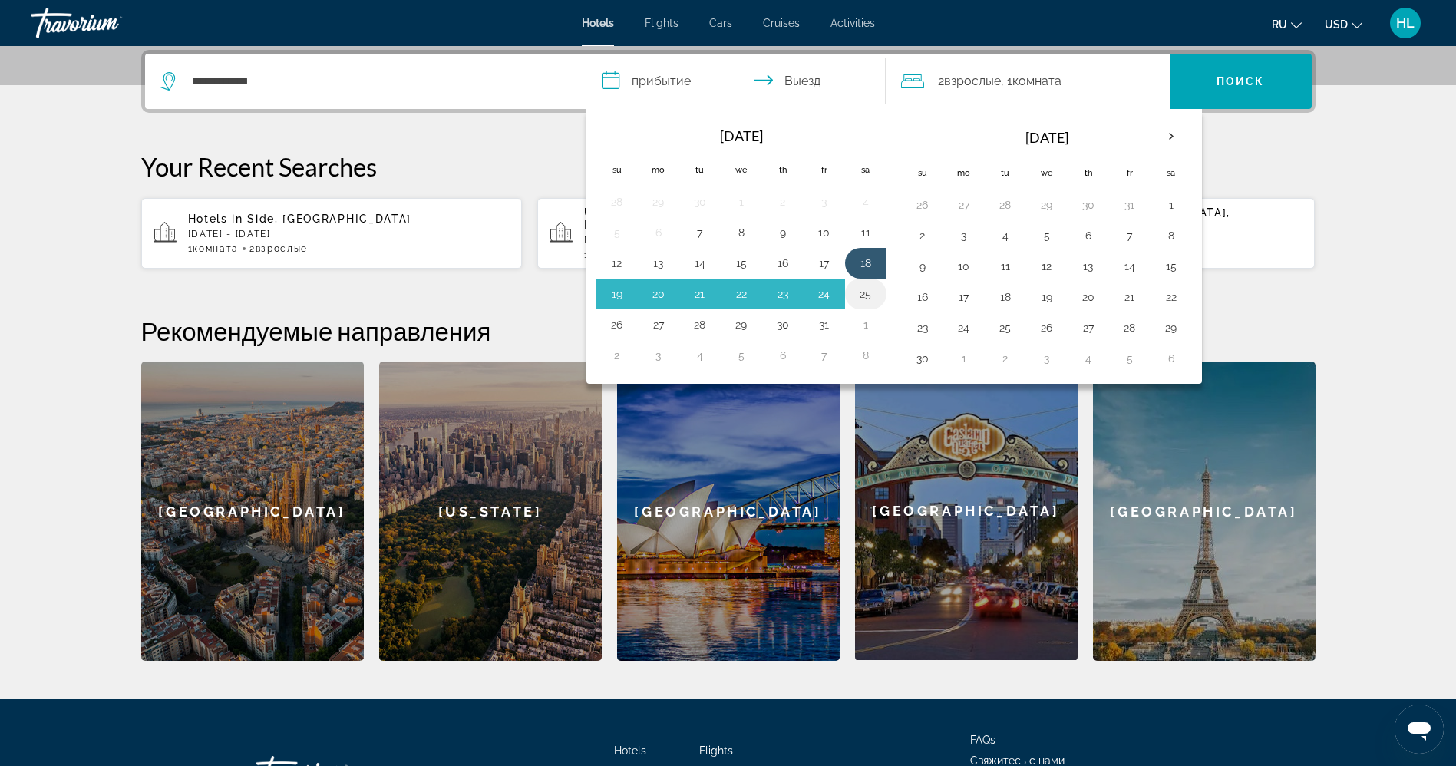
click at [865, 299] on button "25" at bounding box center [865, 293] width 25 height 21
type input "**********"
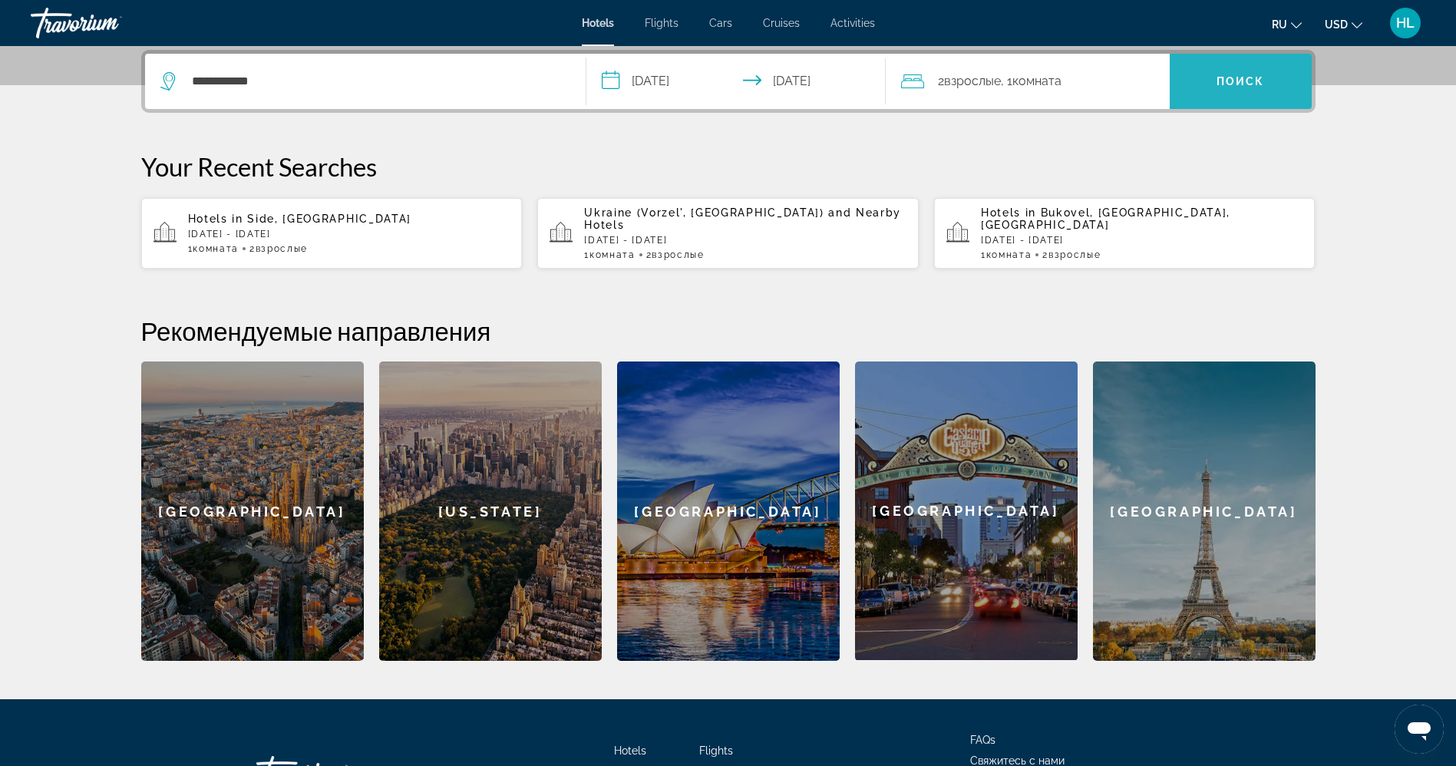
click at [1251, 83] on span "Поиск" at bounding box center [1240, 81] width 48 height 12
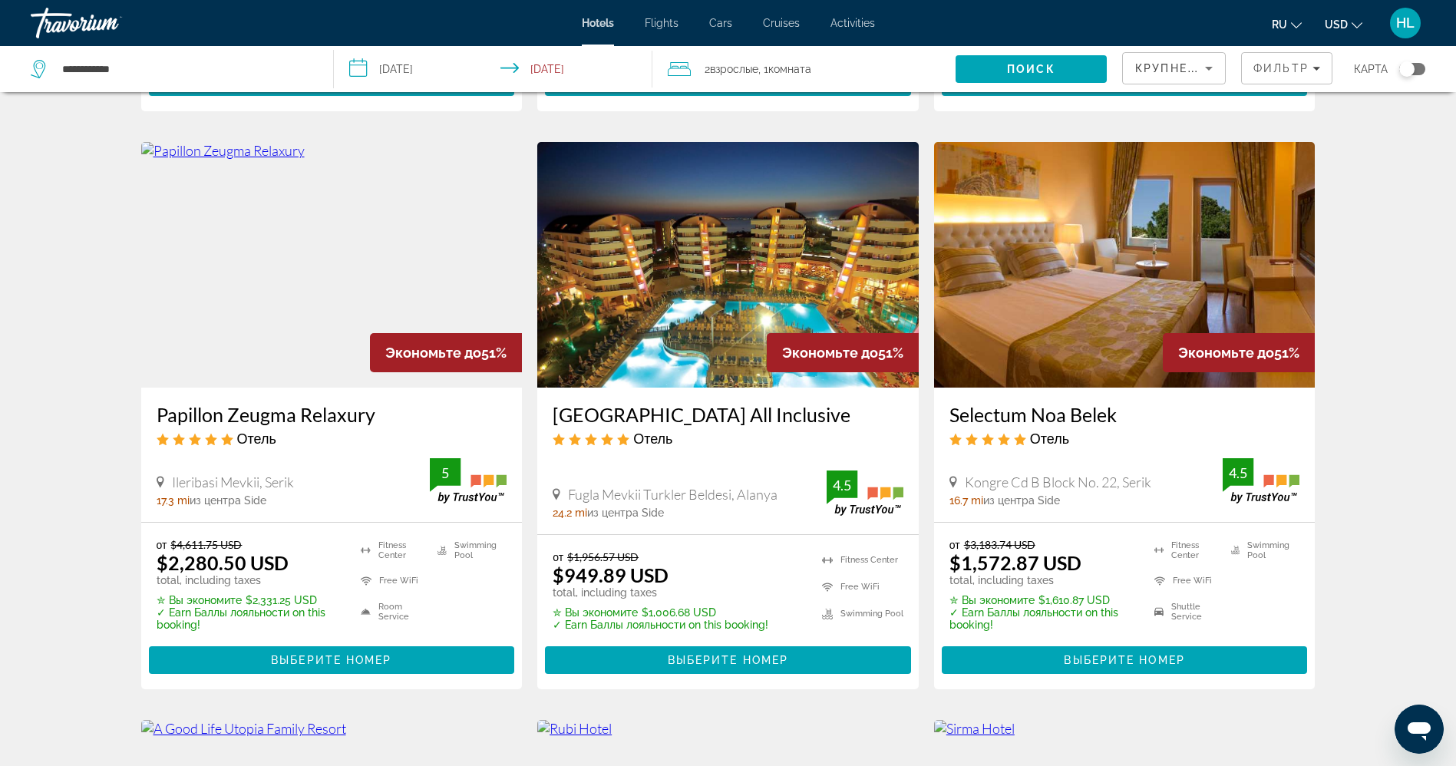
scroll to position [620, 0]
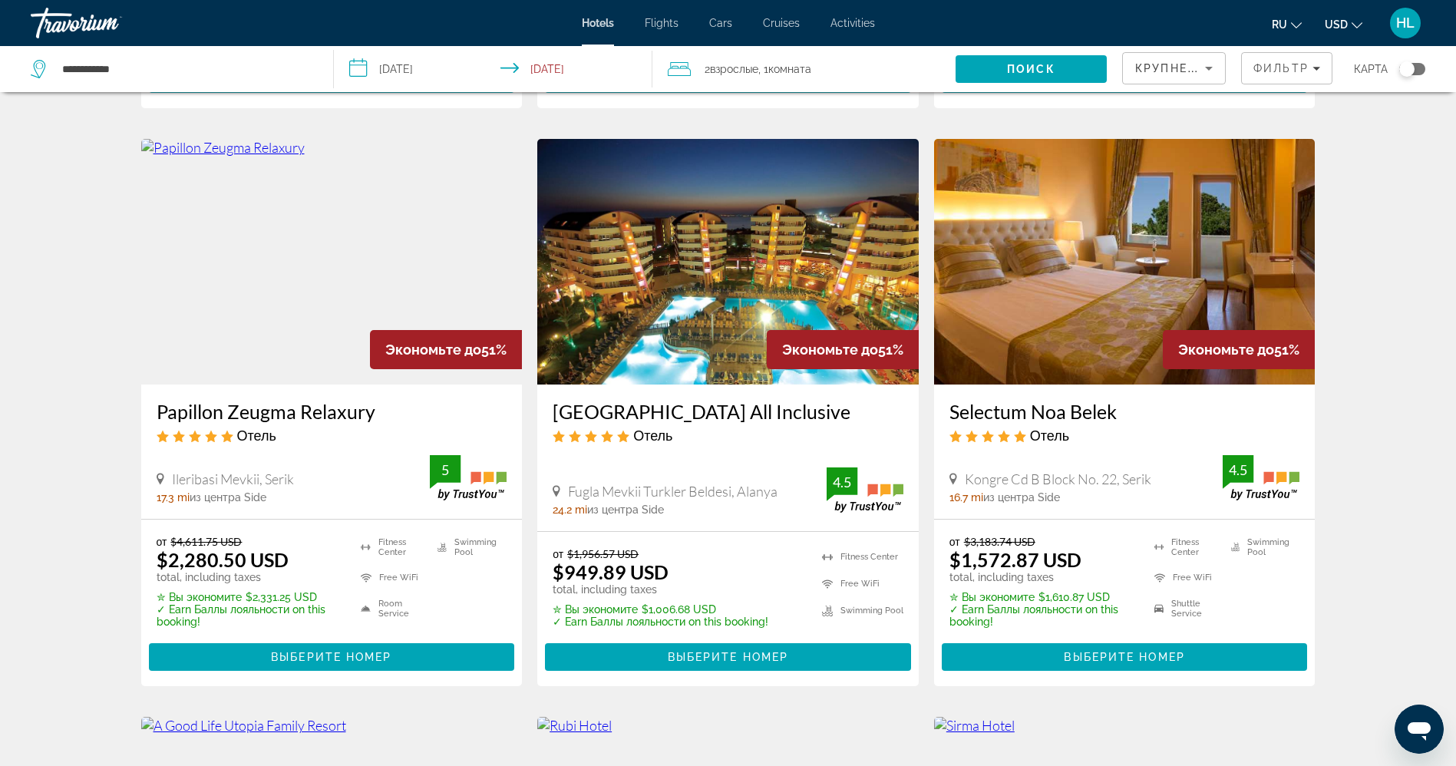
click at [694, 264] on img "Main content" at bounding box center [727, 262] width 381 height 246
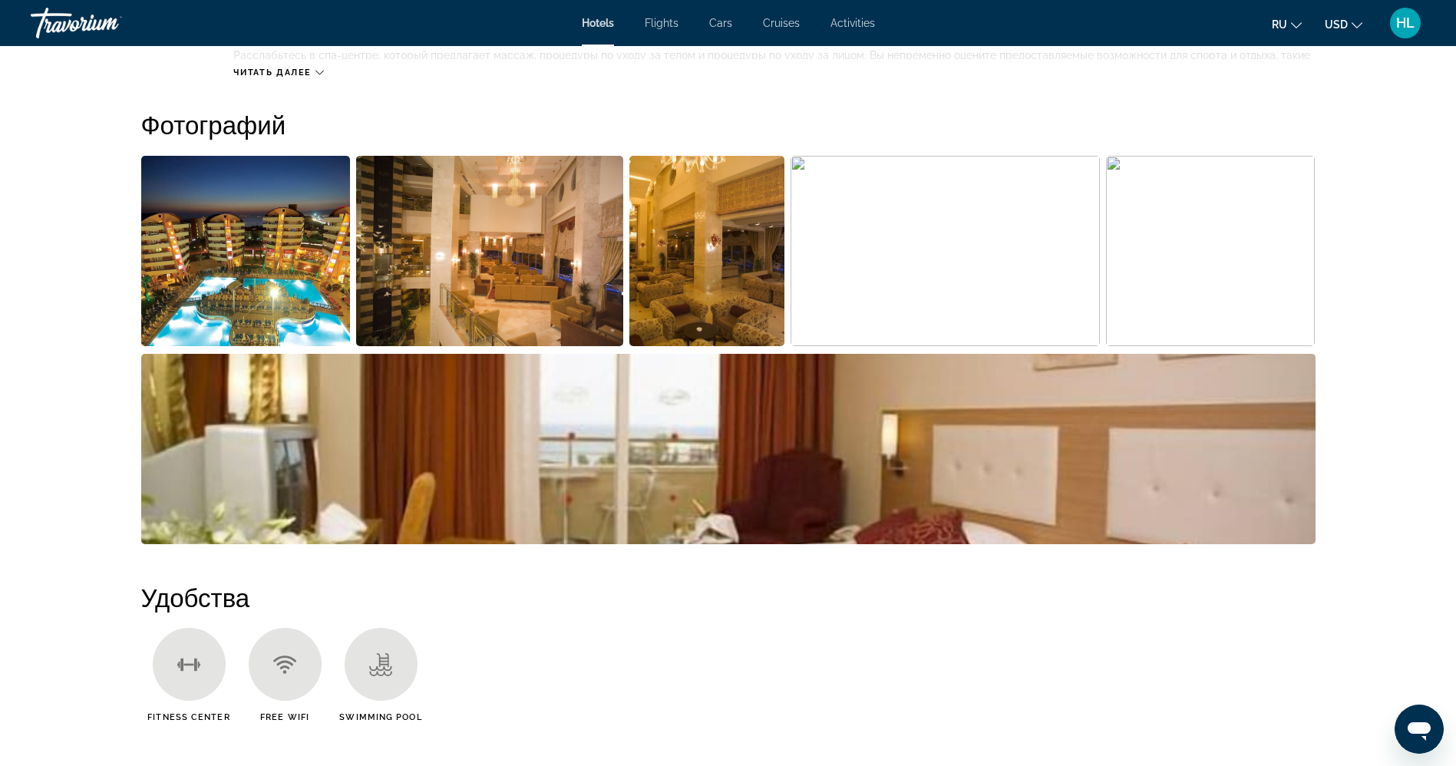
scroll to position [733, 0]
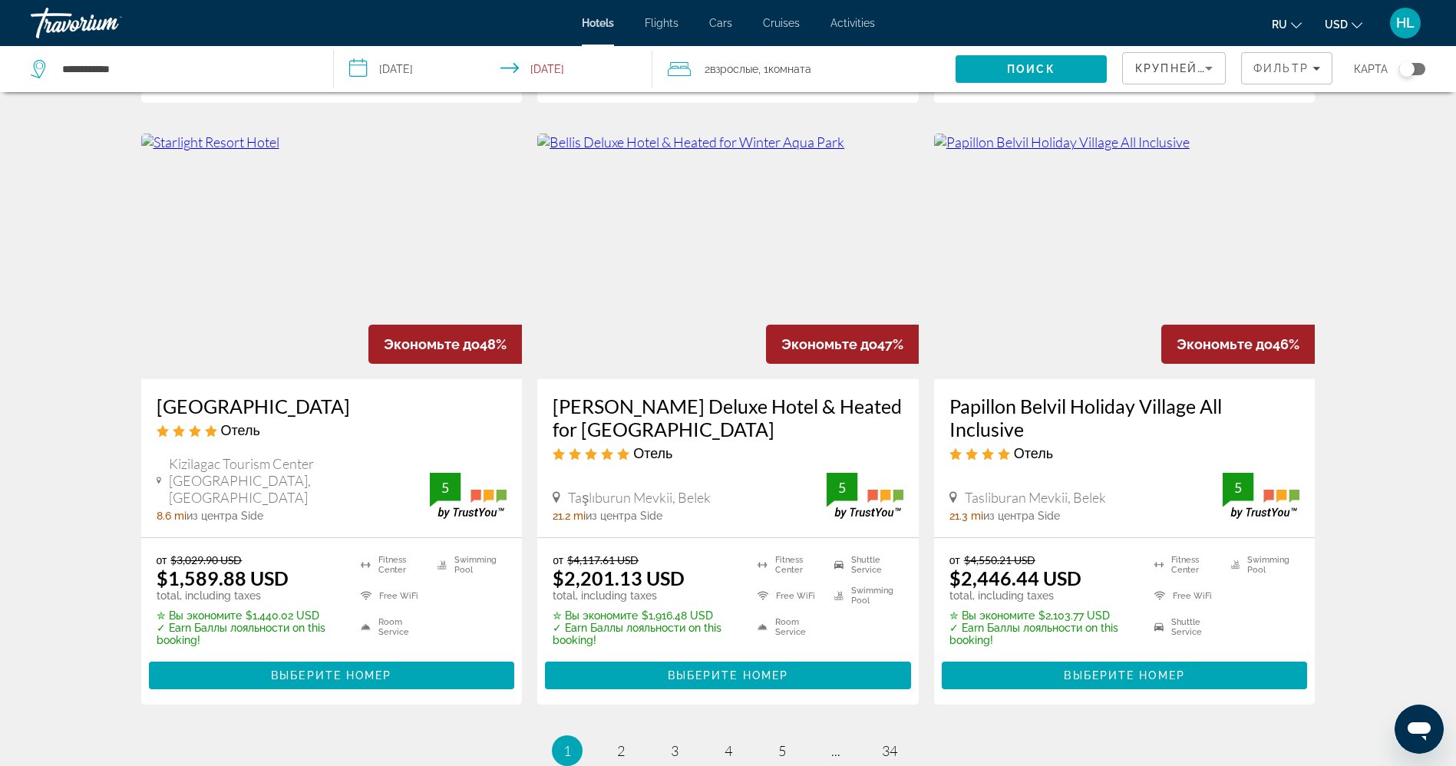
scroll to position [1791, 0]
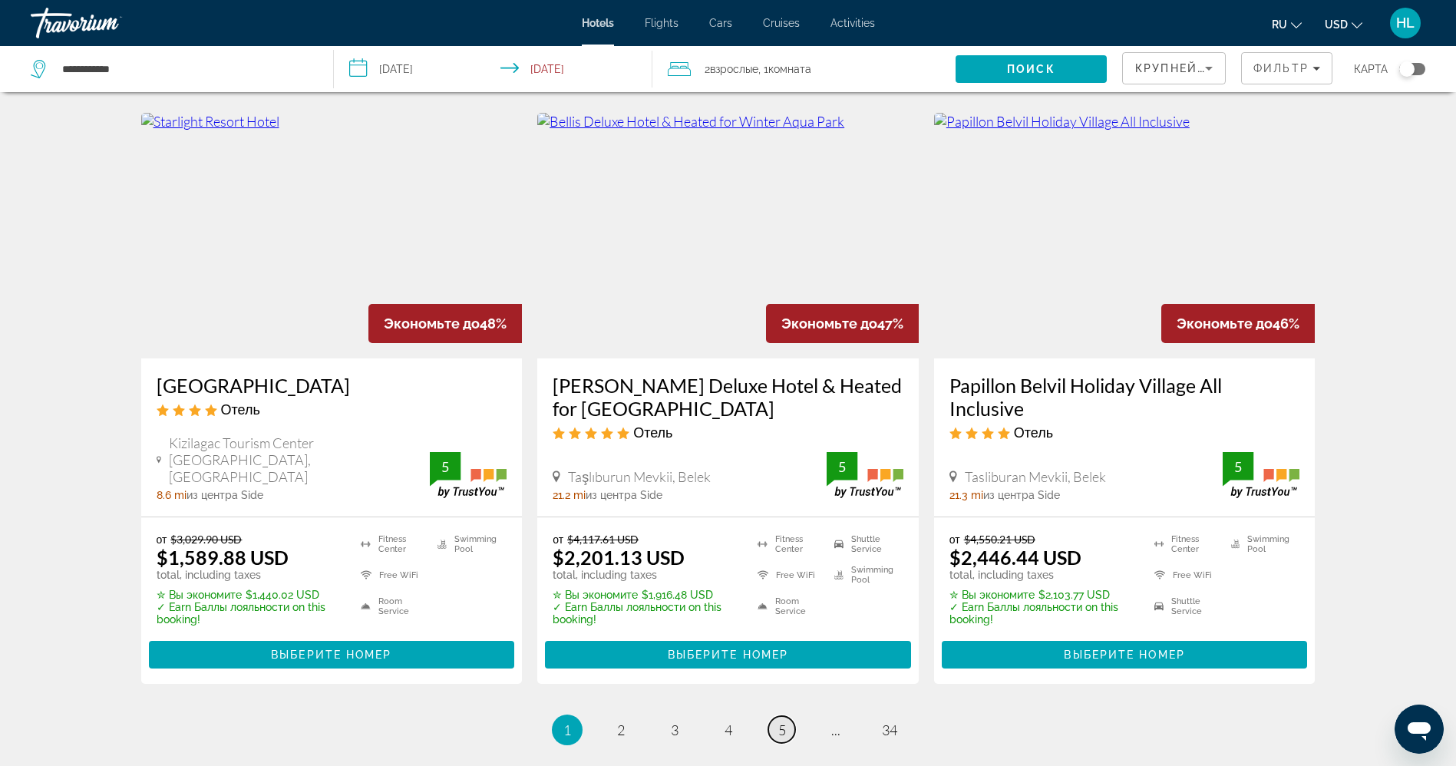
click at [794, 716] on link "page 5" at bounding box center [781, 729] width 27 height 27
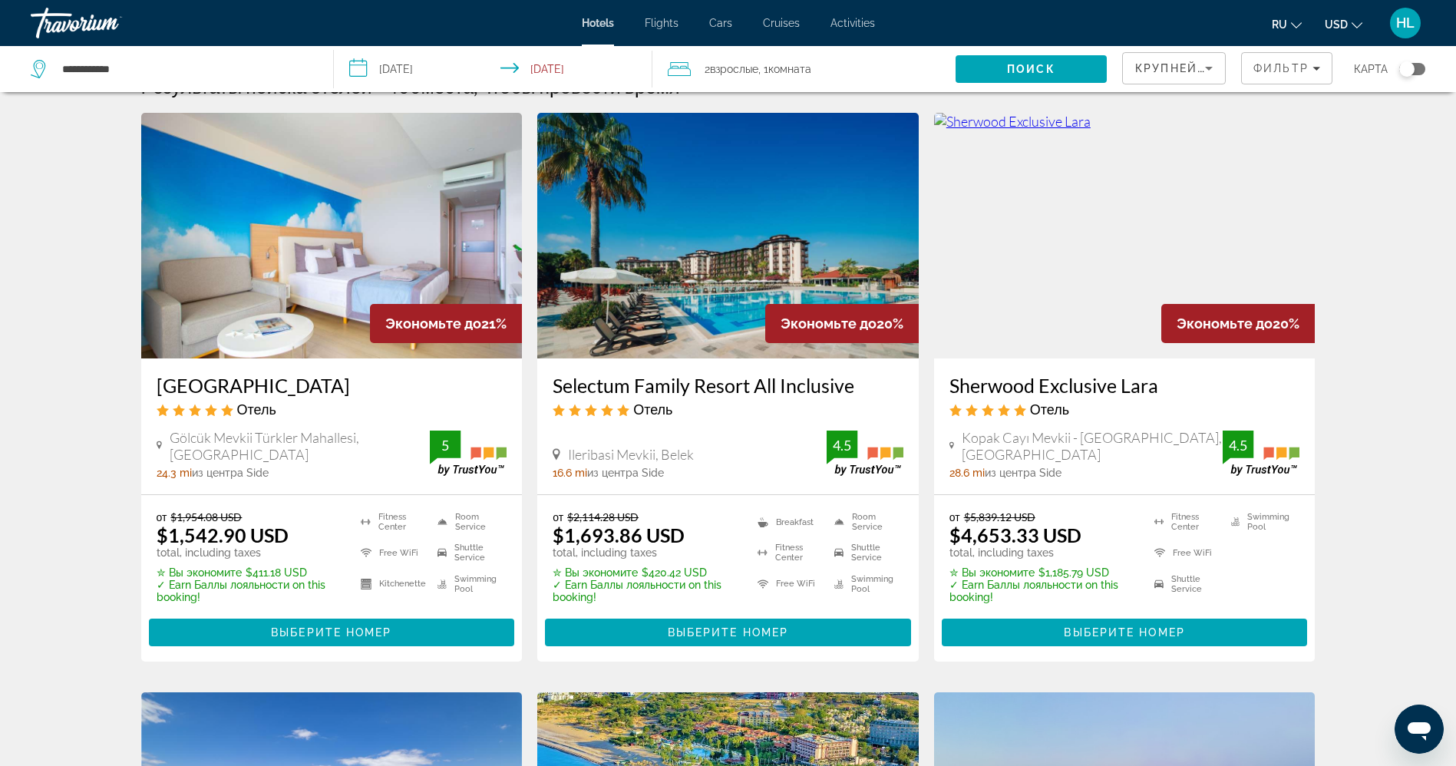
scroll to position [36, 0]
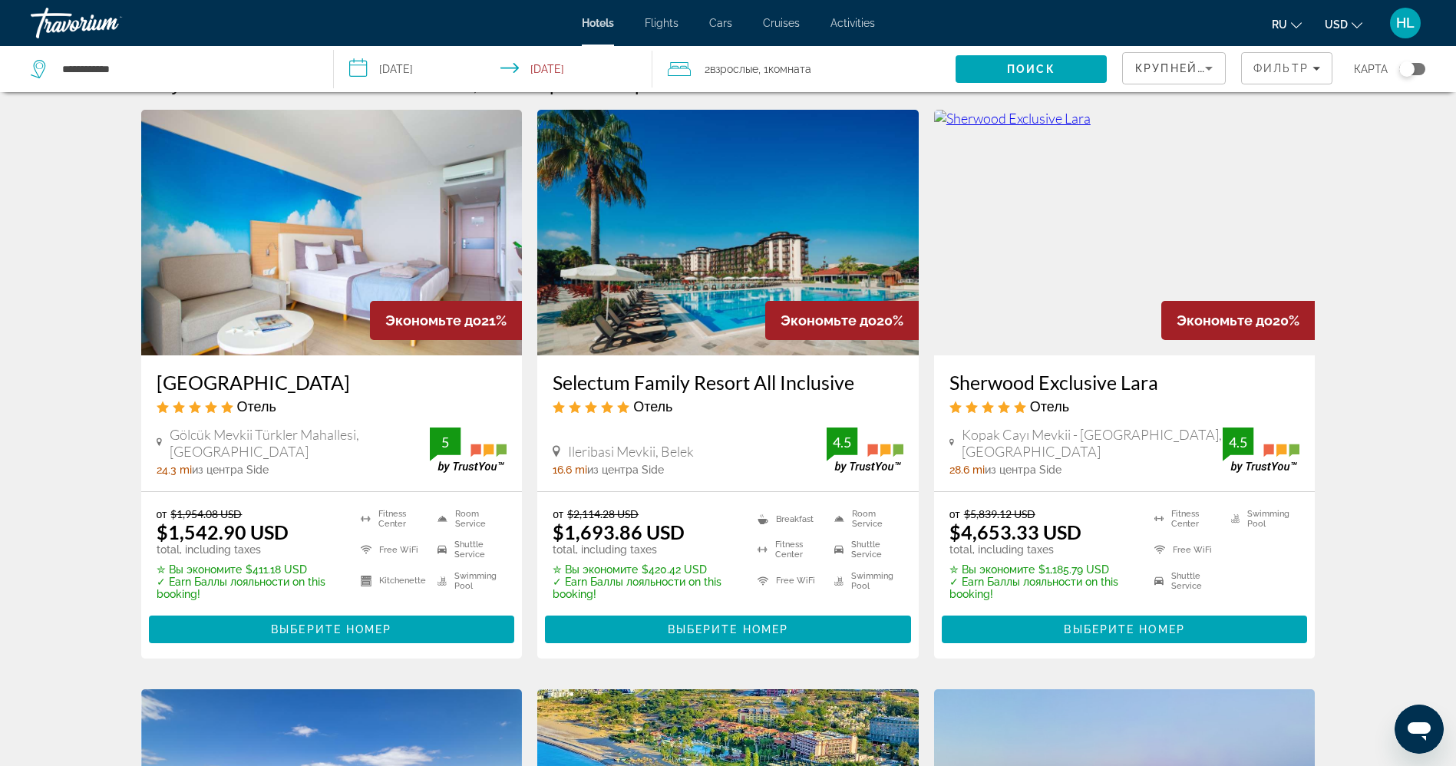
click at [654, 307] on img "Main content" at bounding box center [727, 233] width 381 height 246
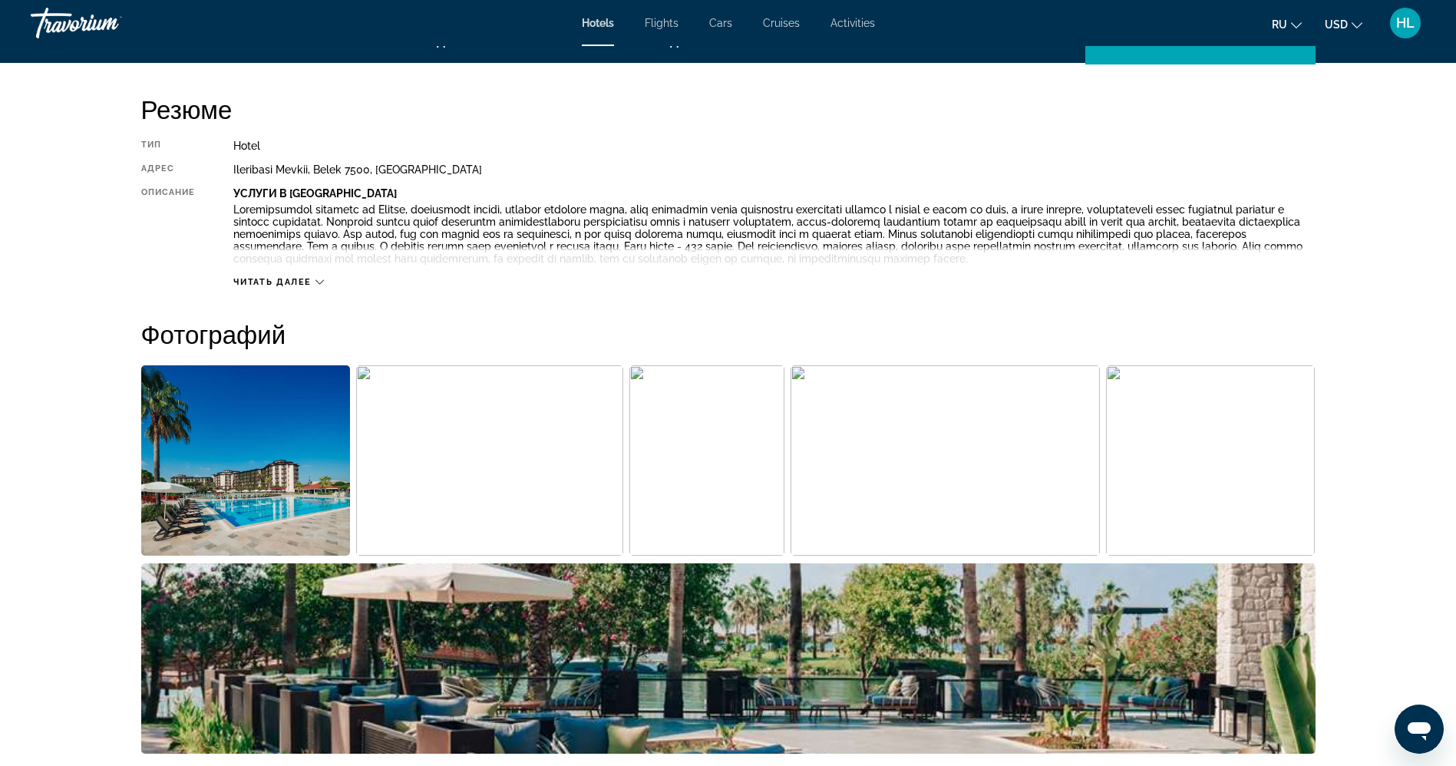
scroll to position [603, 0]
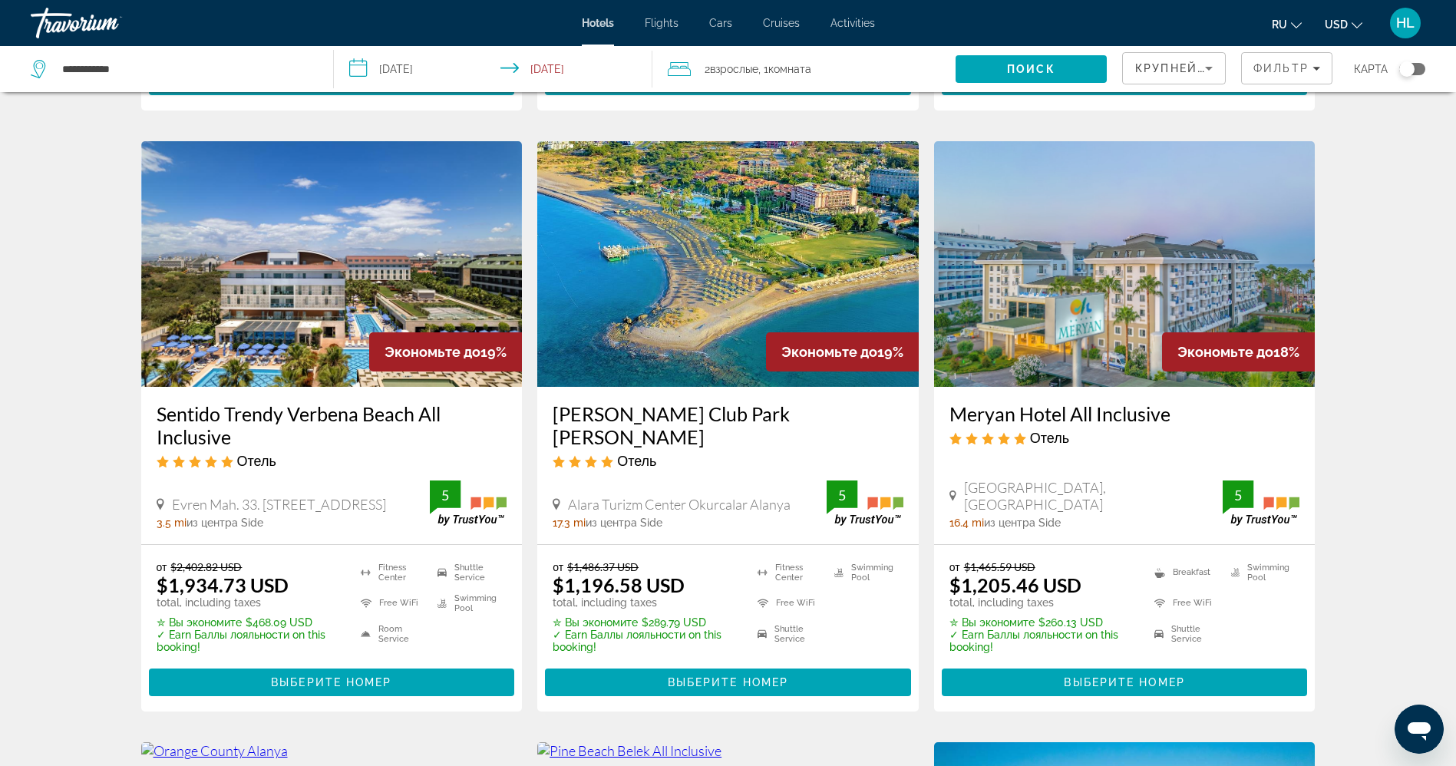
scroll to position [586, 0]
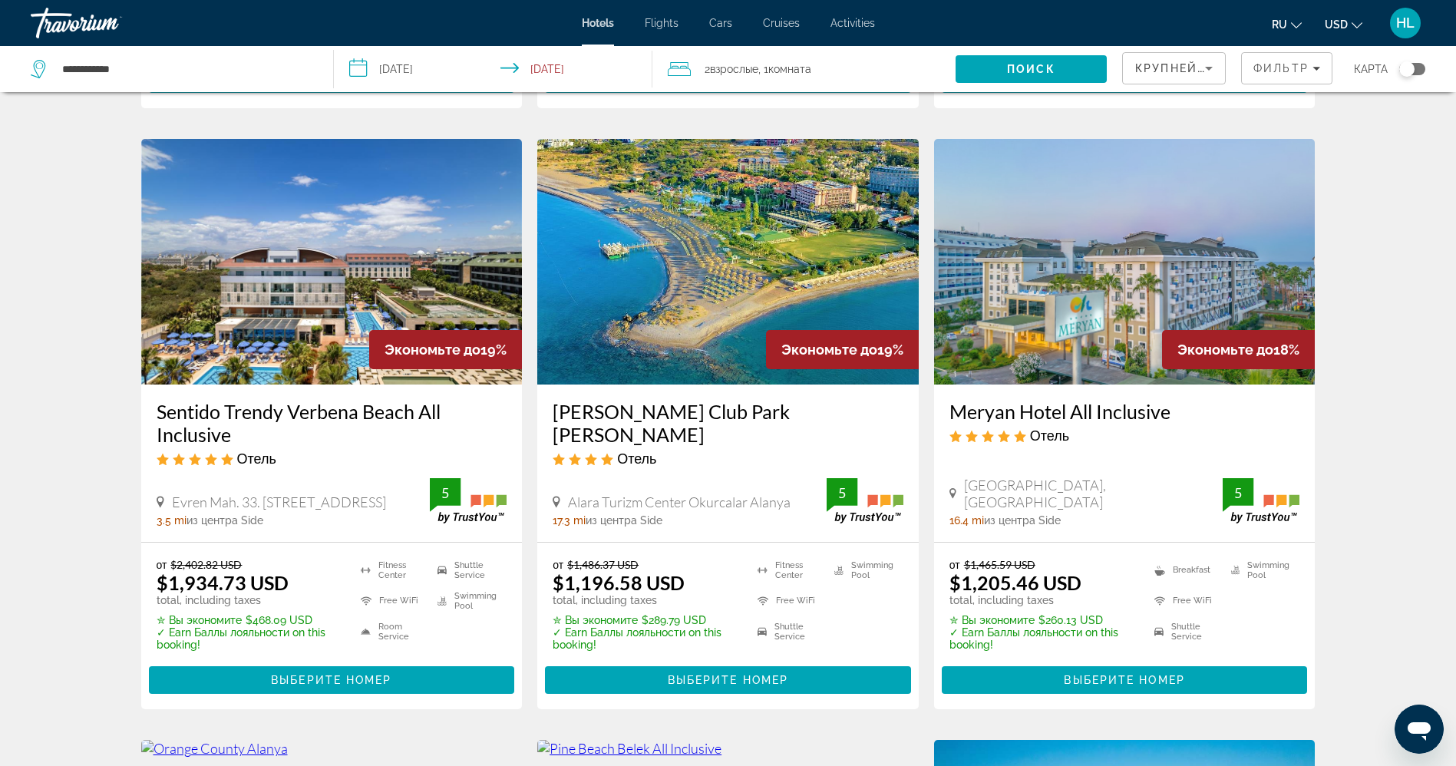
click at [709, 272] on img "Main content" at bounding box center [727, 262] width 381 height 246
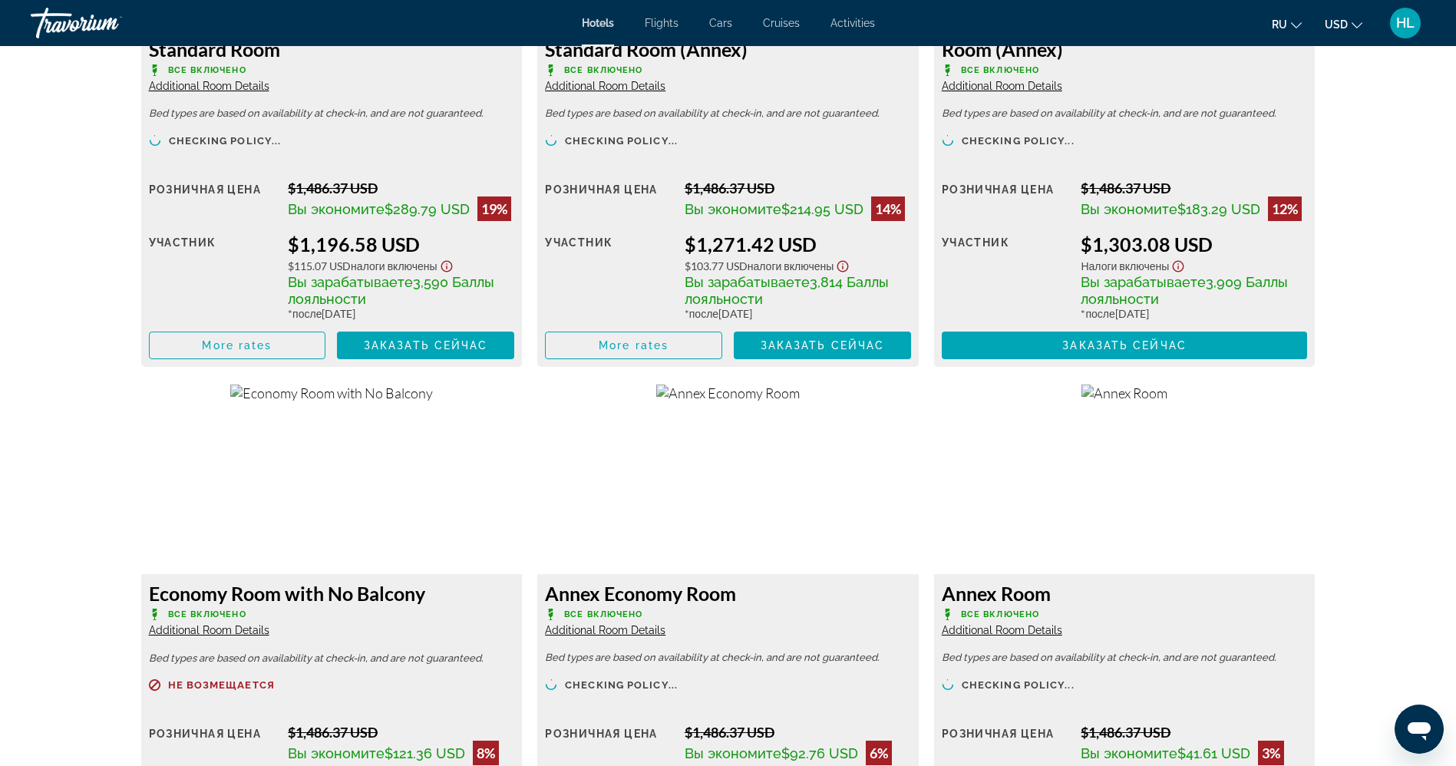
scroll to position [2170, 0]
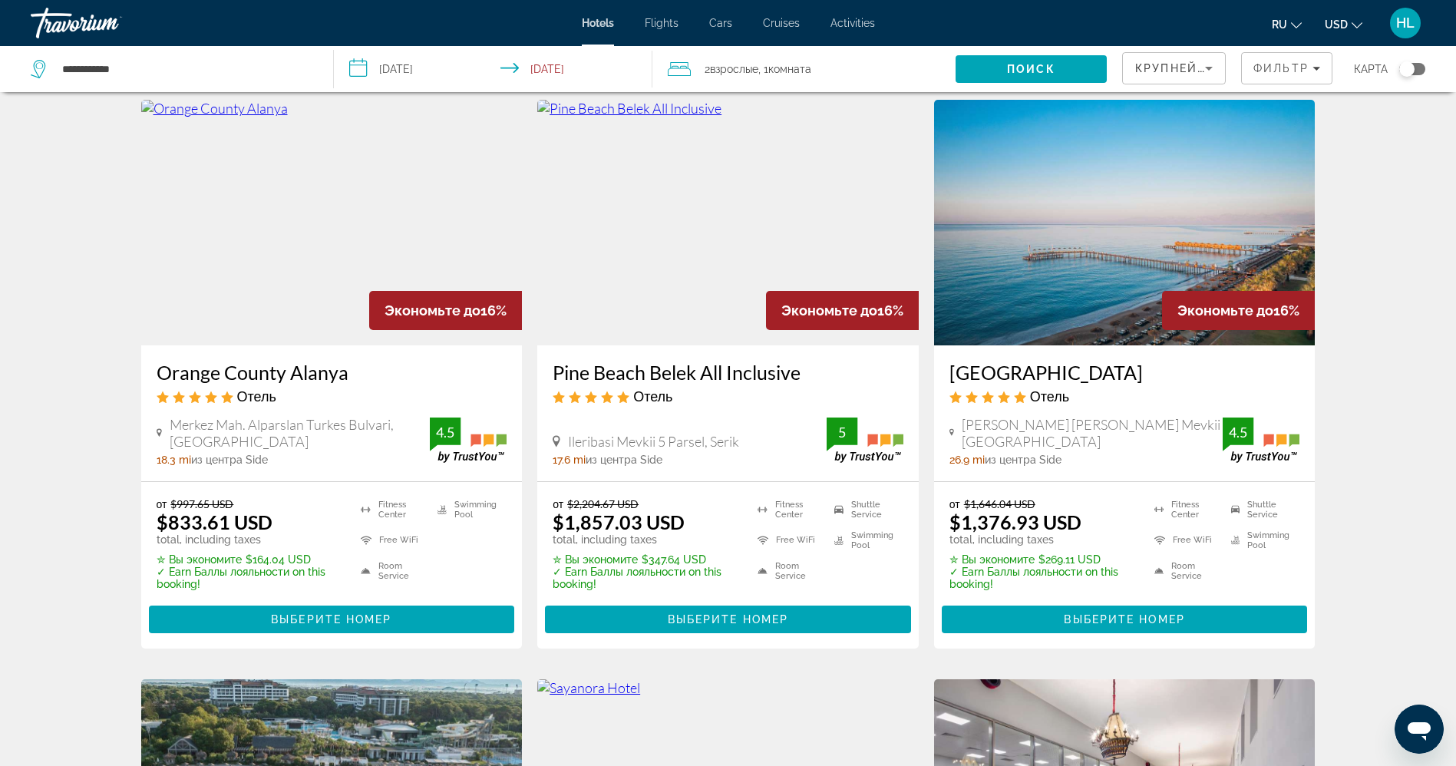
scroll to position [1244, 0]
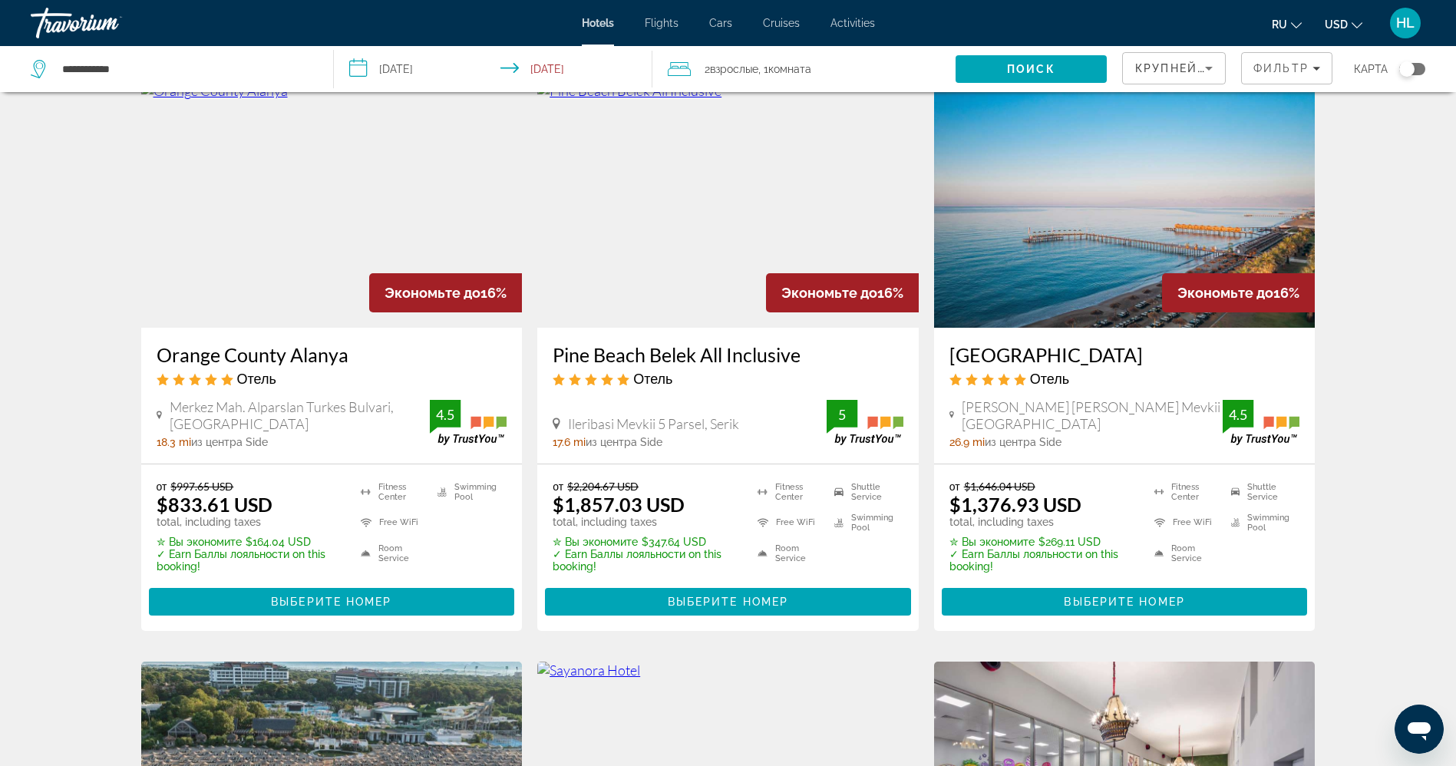
click at [269, 242] on img "Main content" at bounding box center [331, 205] width 381 height 246
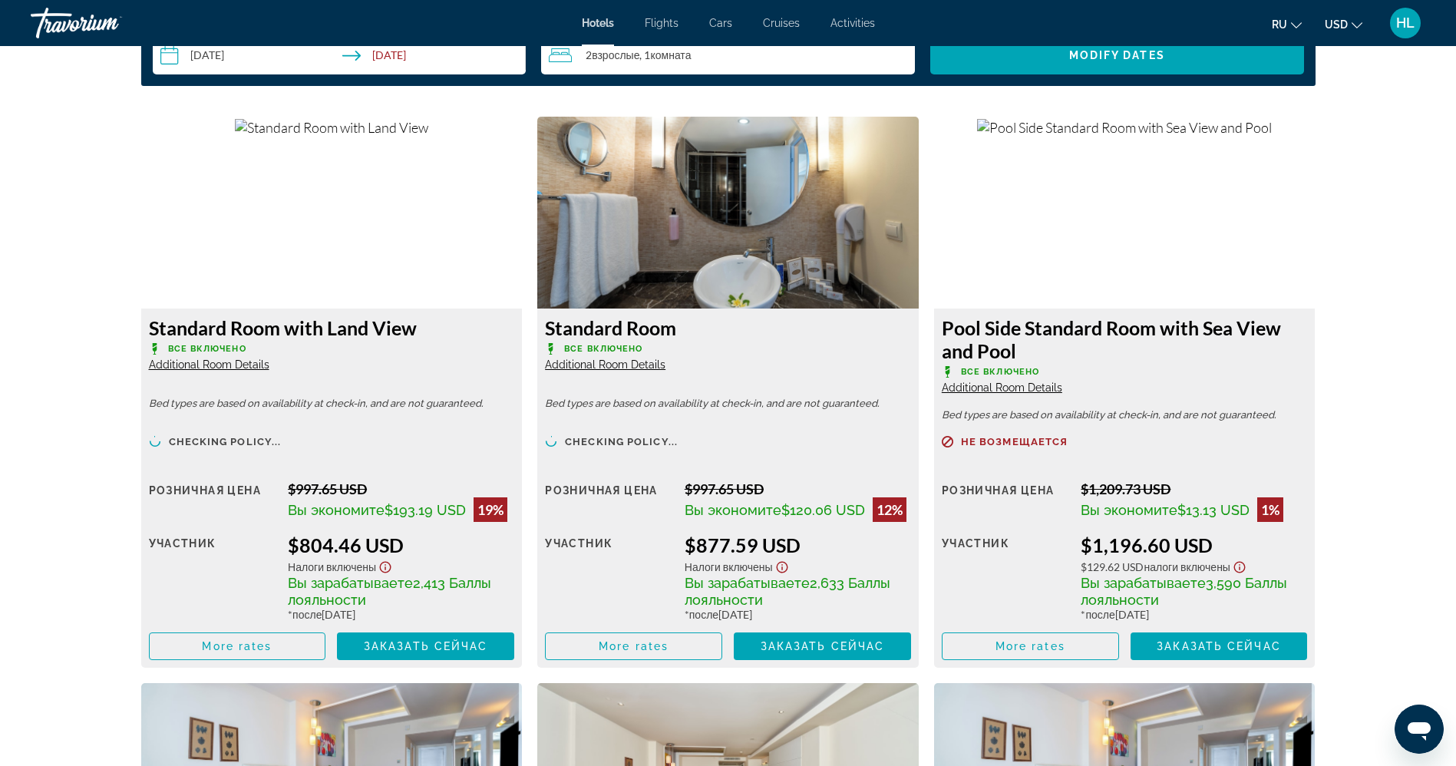
scroll to position [2049, 0]
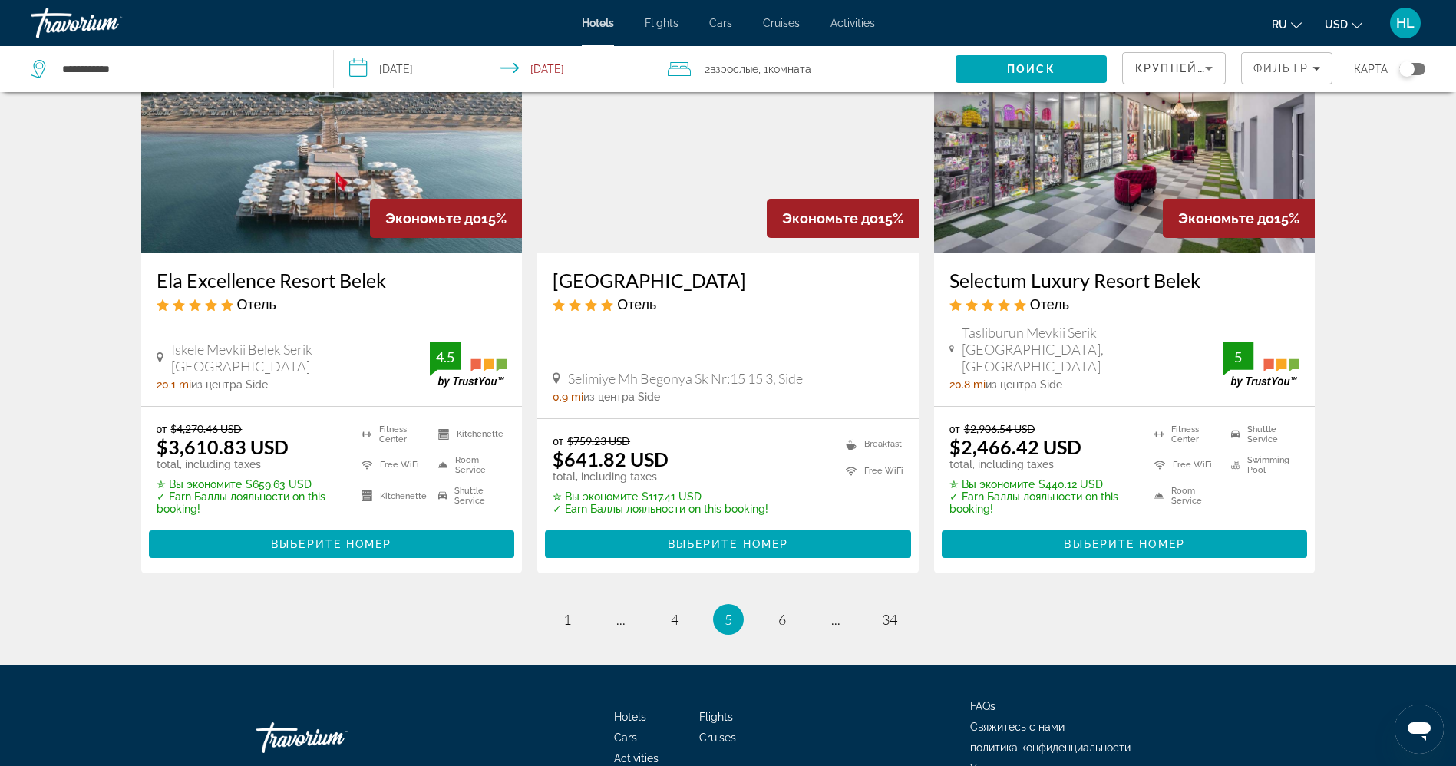
scroll to position [1938, 0]
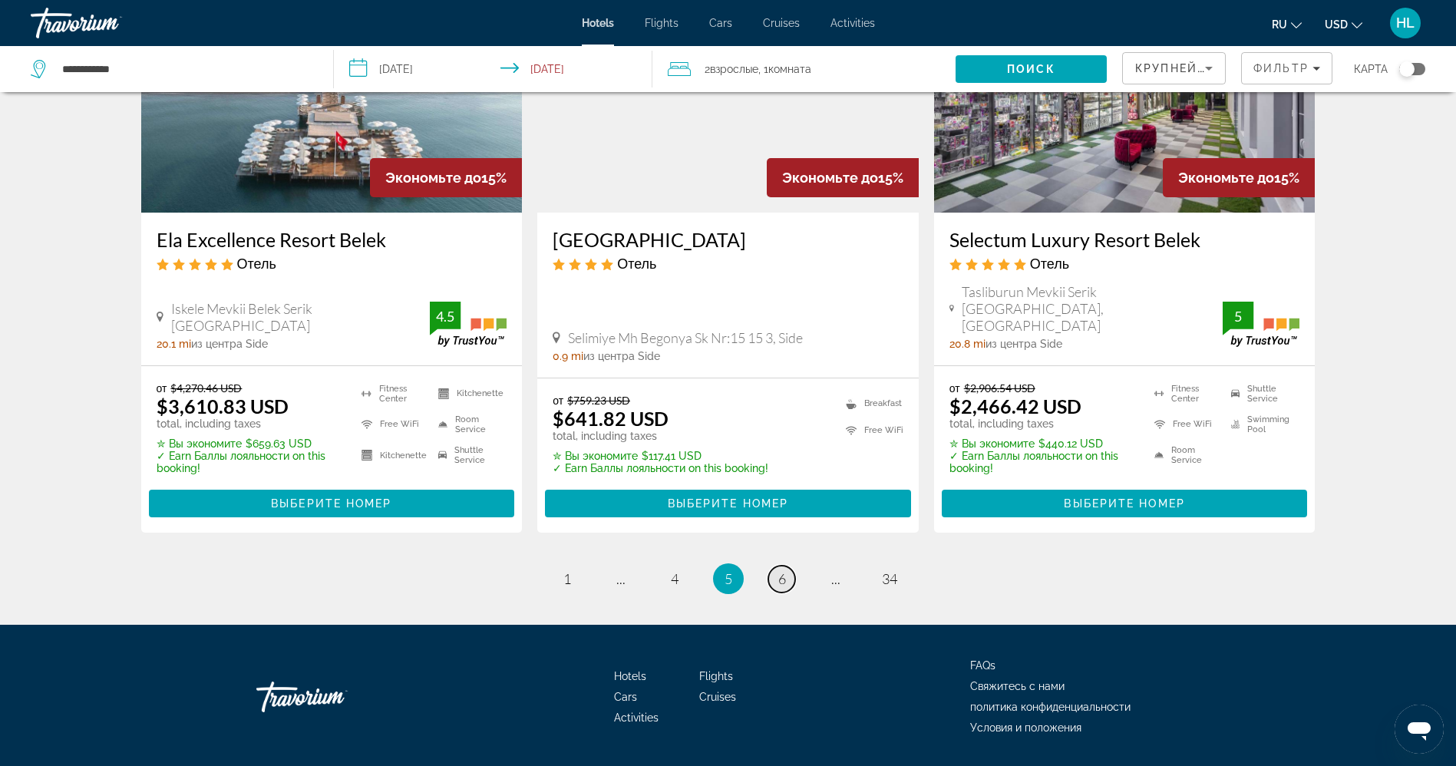
click at [776, 565] on link "page 6" at bounding box center [781, 578] width 27 height 27
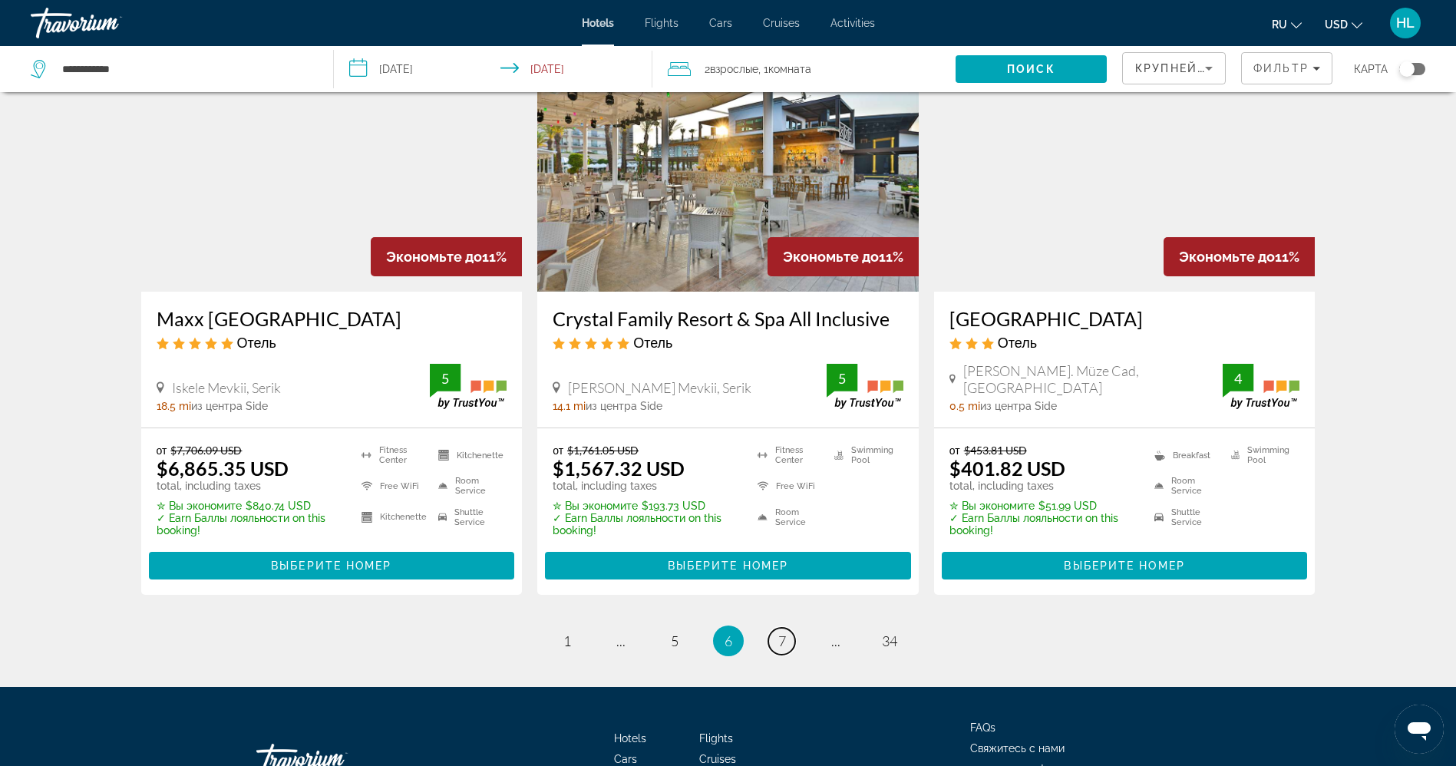
scroll to position [1978, 0]
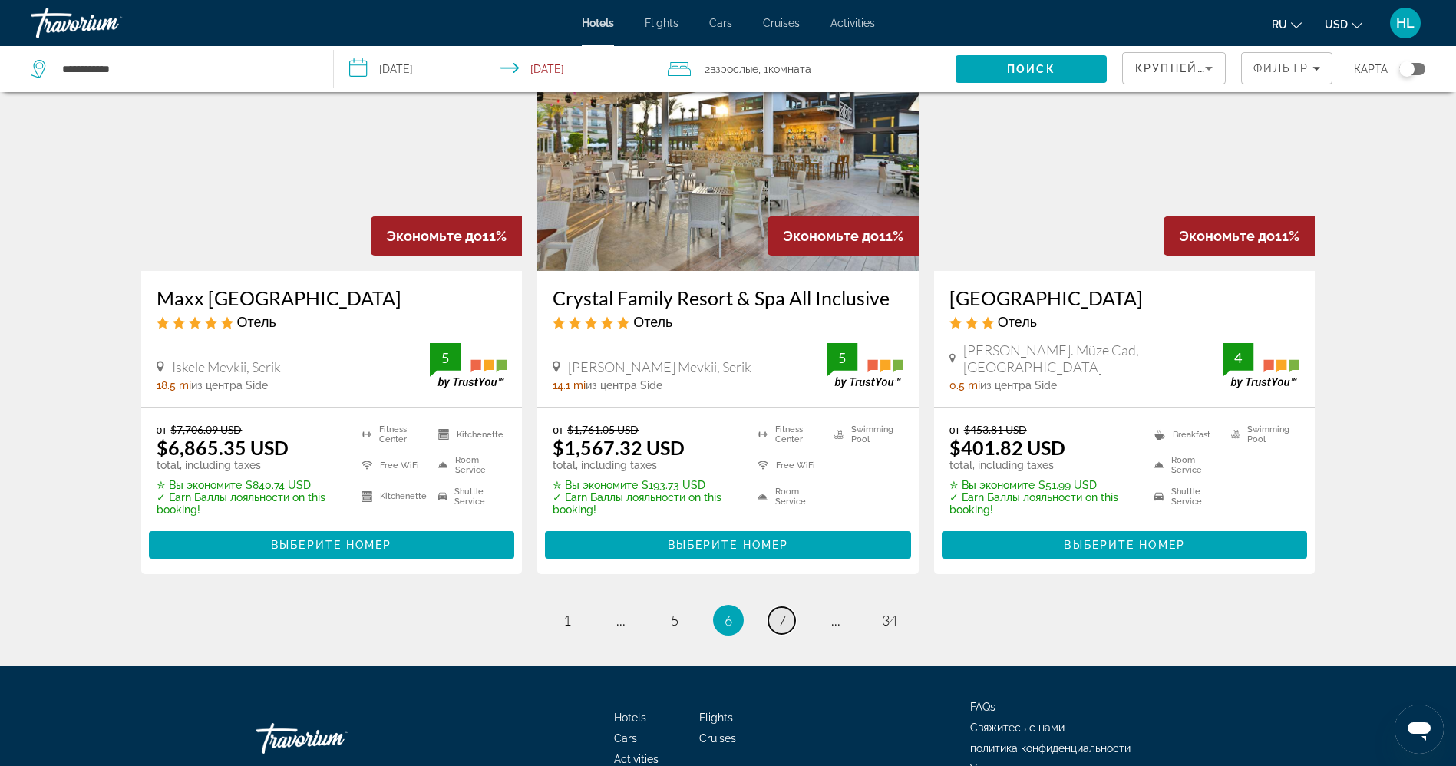
click at [776, 607] on link "page 7" at bounding box center [781, 620] width 27 height 27
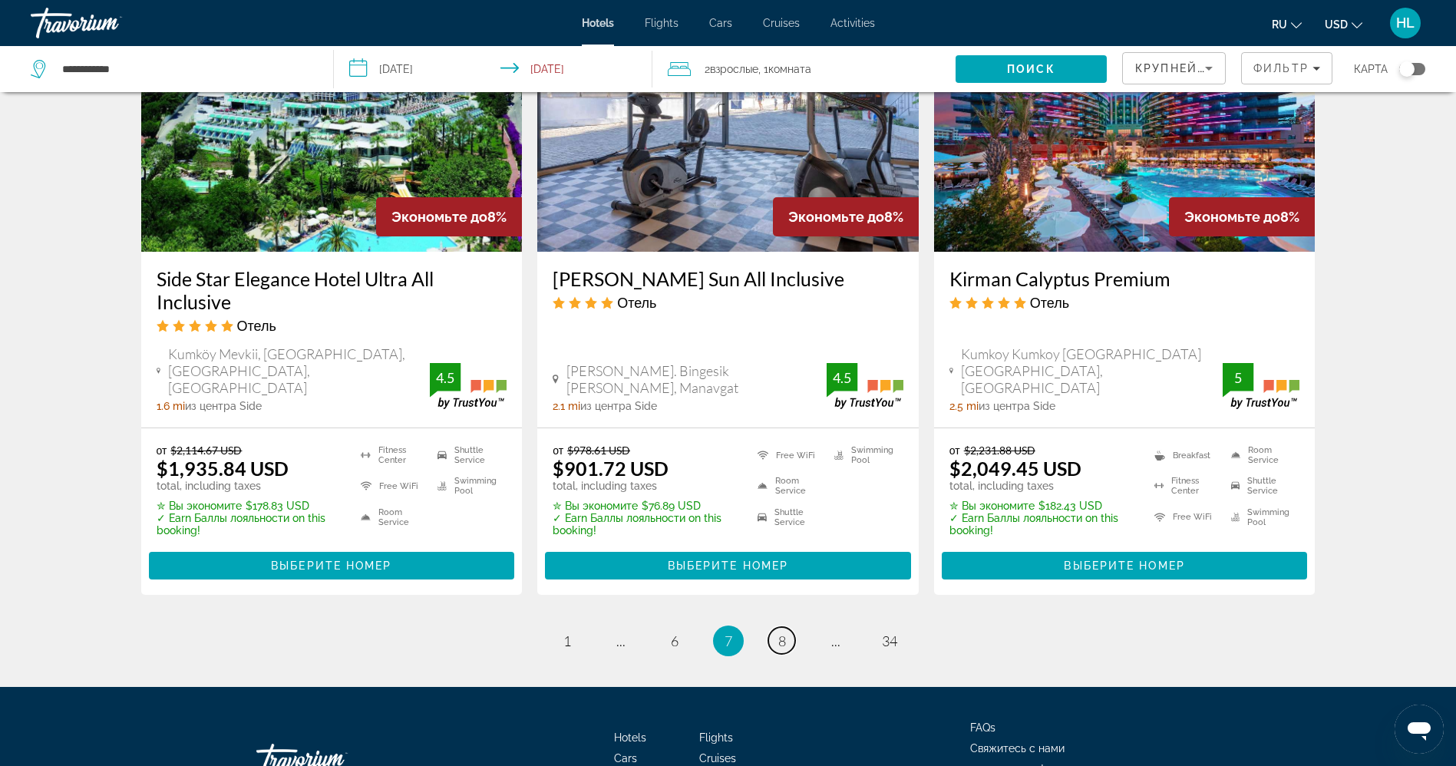
scroll to position [1989, 0]
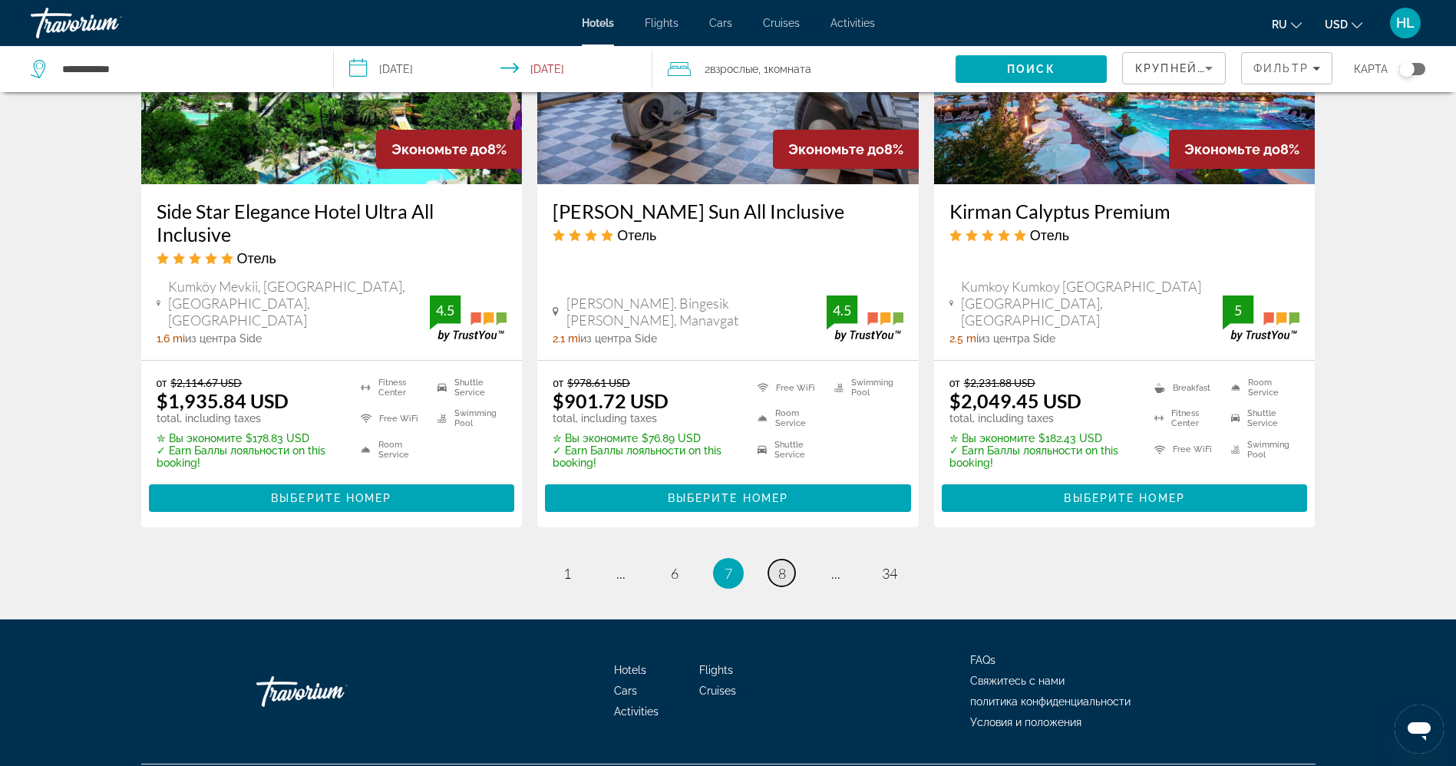
click at [787, 559] on link "page 8" at bounding box center [781, 572] width 27 height 27
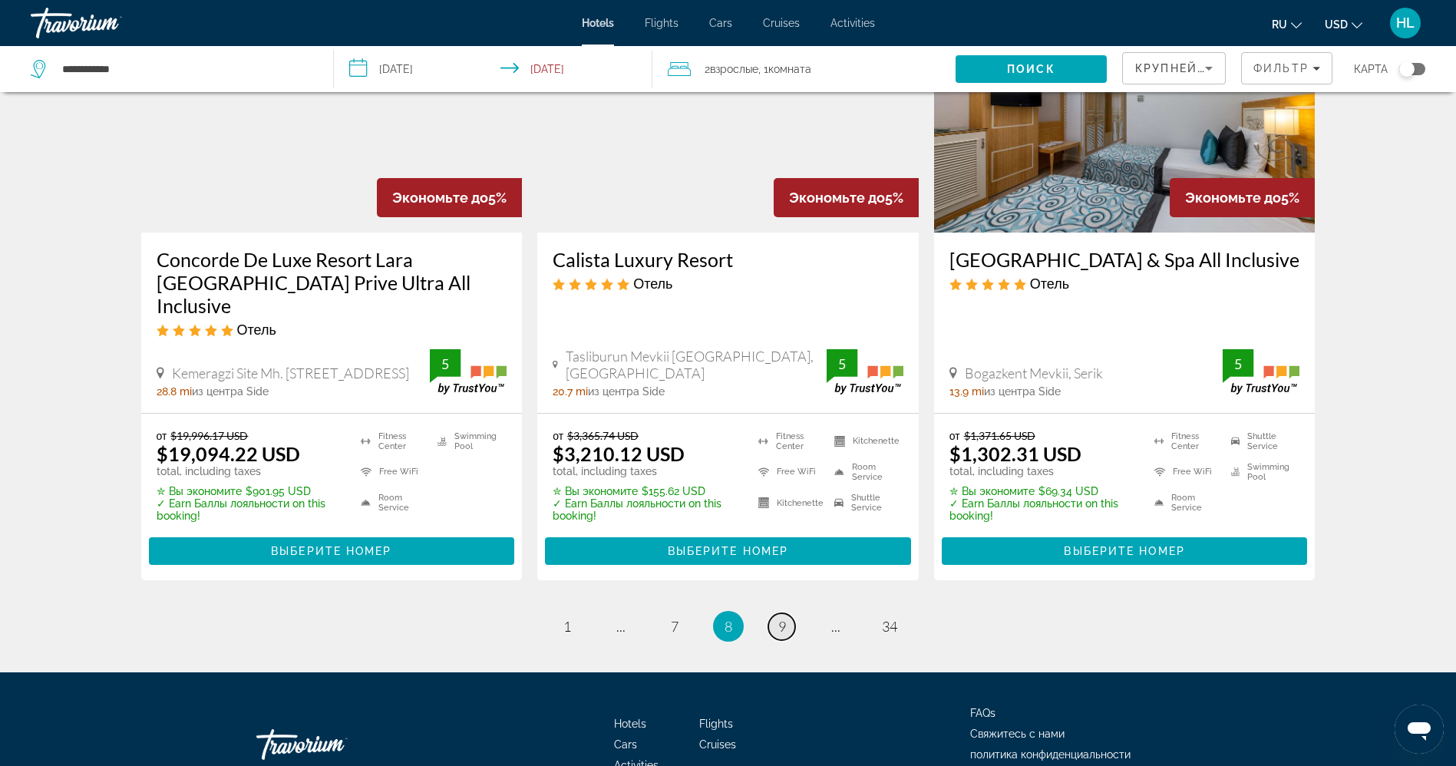
scroll to position [1980, 0]
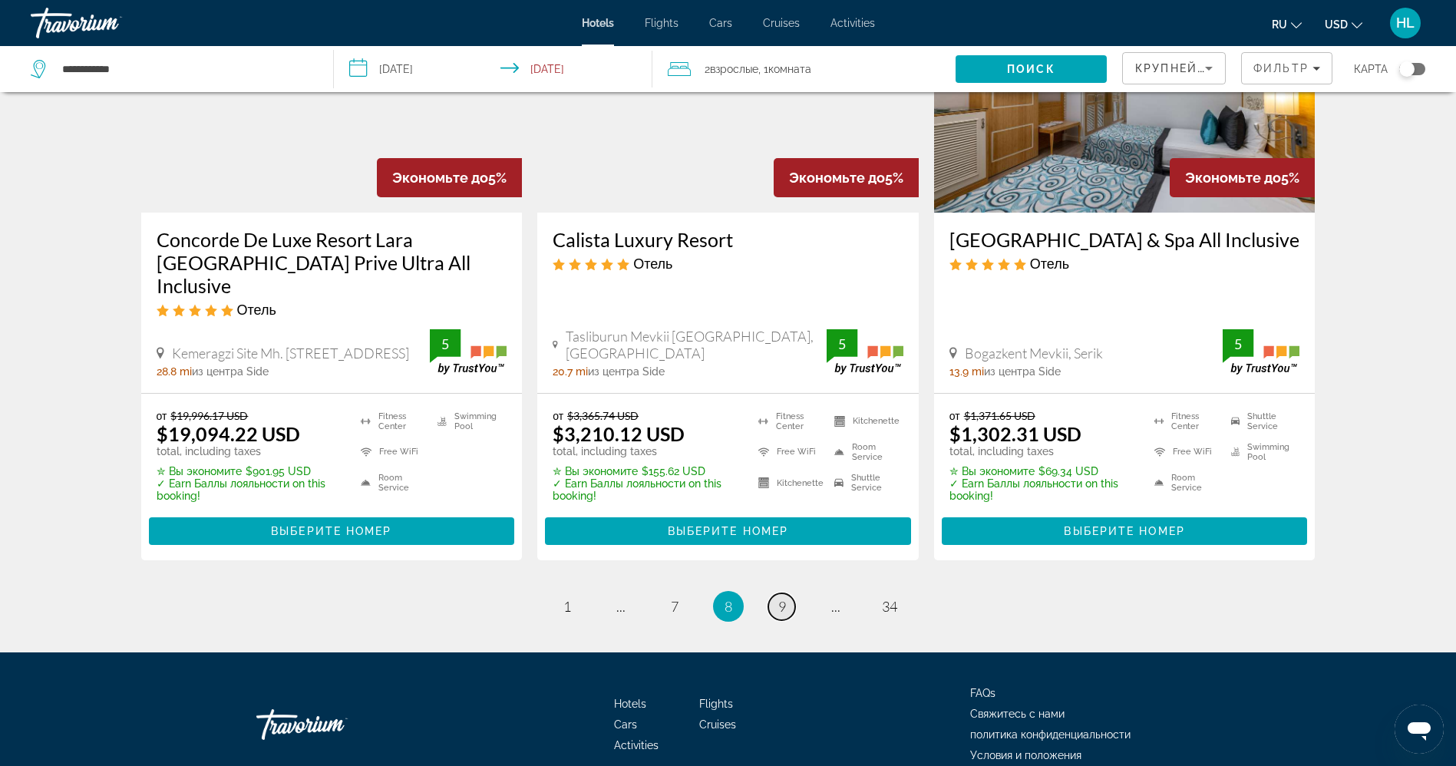
click at [783, 598] on span "9" at bounding box center [782, 606] width 8 height 17
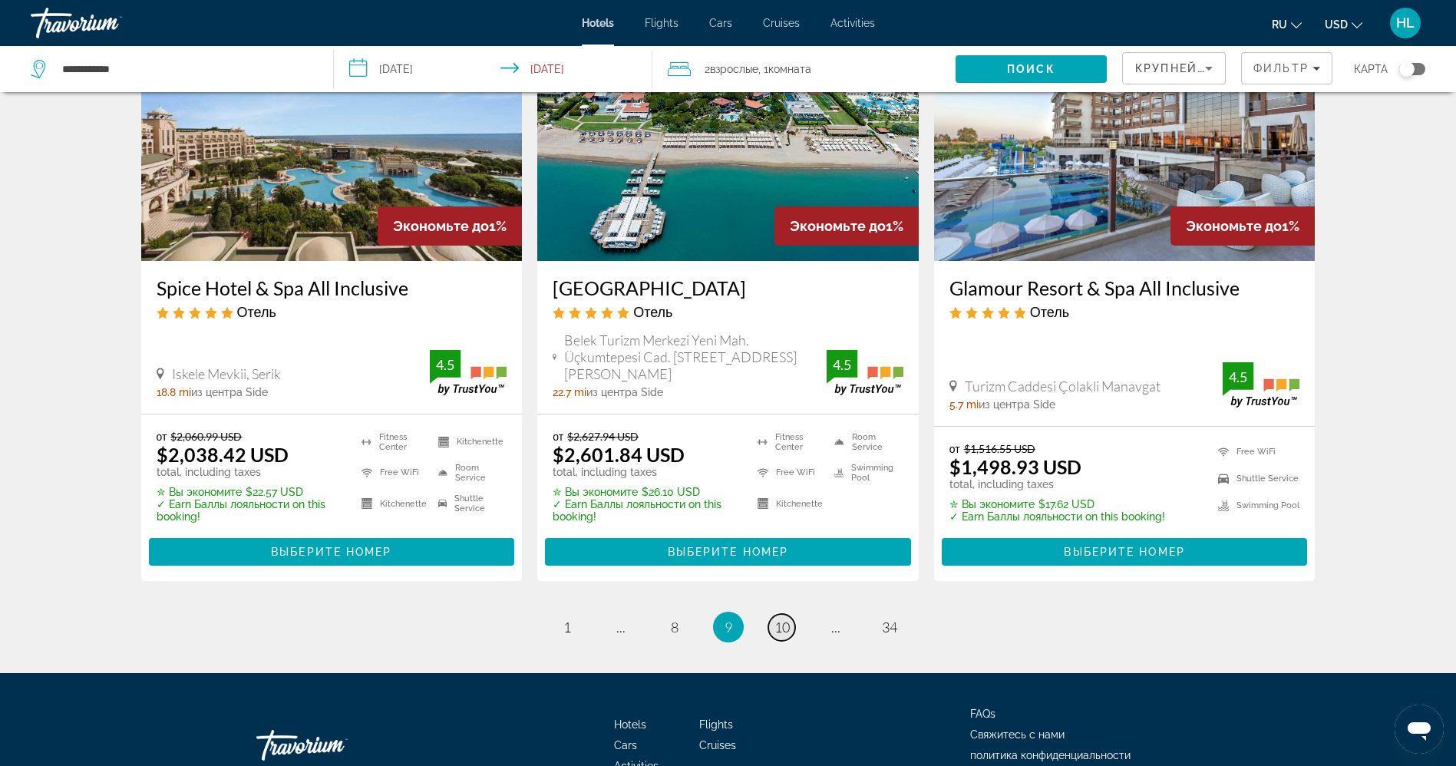
scroll to position [2008, 0]
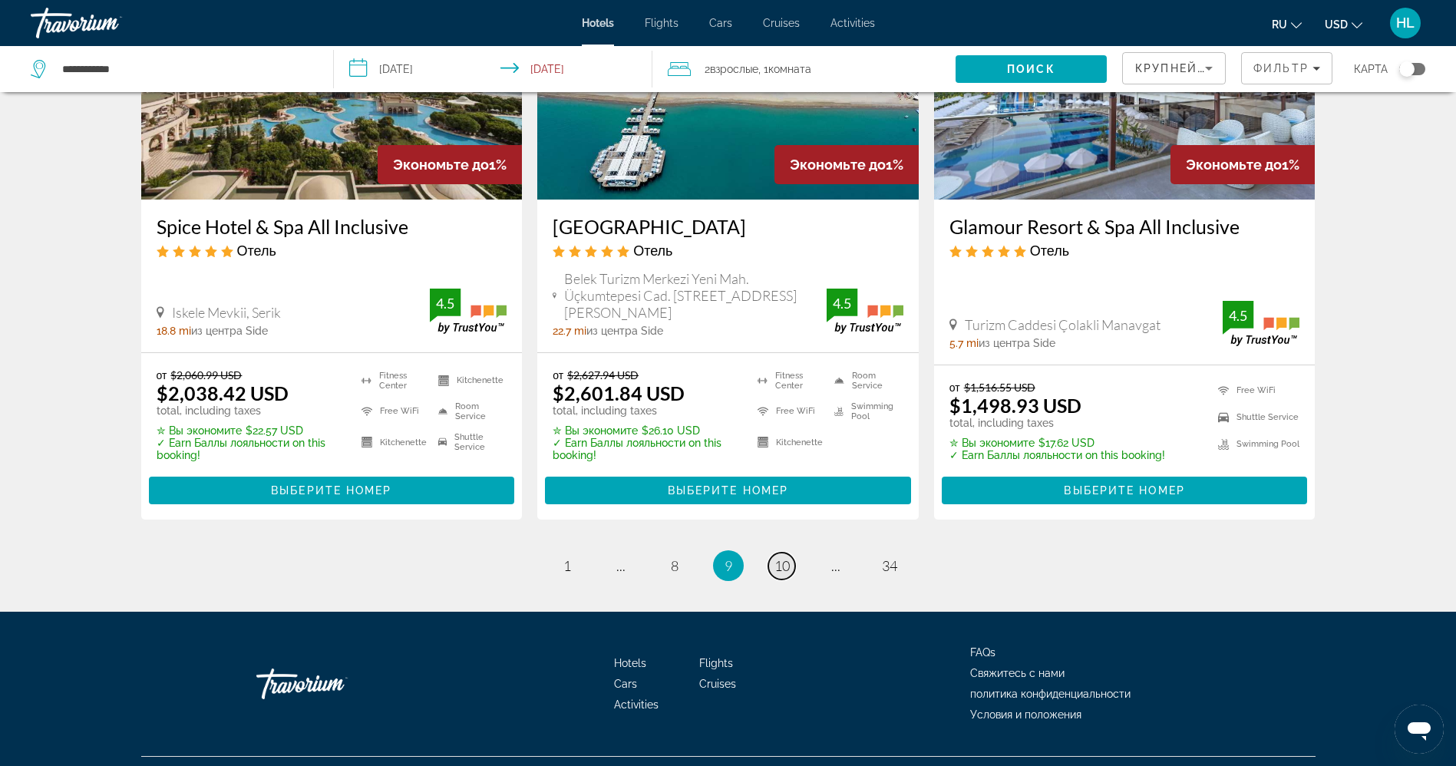
click at [785, 557] on span "10" at bounding box center [781, 565] width 15 height 17
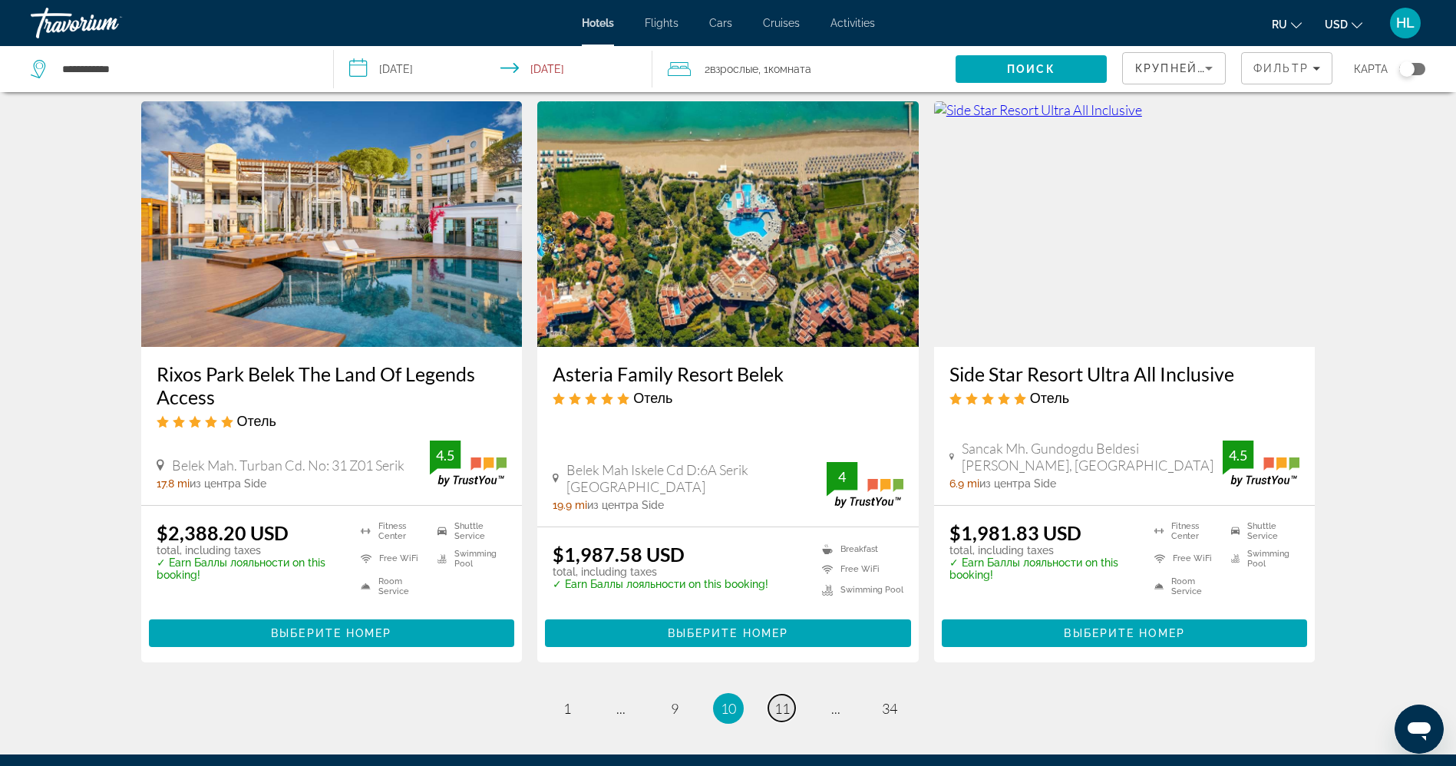
scroll to position [1795, 0]
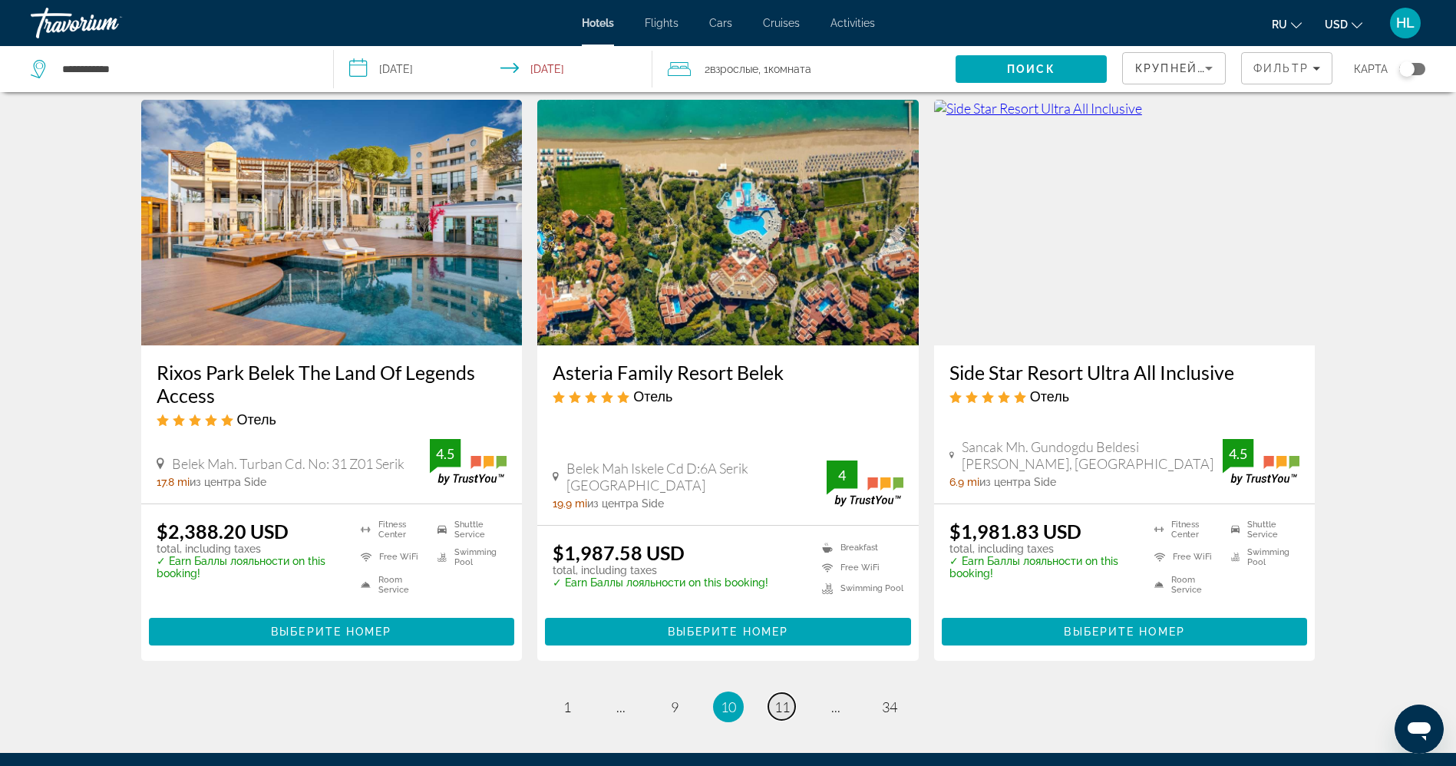
click at [781, 698] on span "11" at bounding box center [781, 706] width 15 height 17
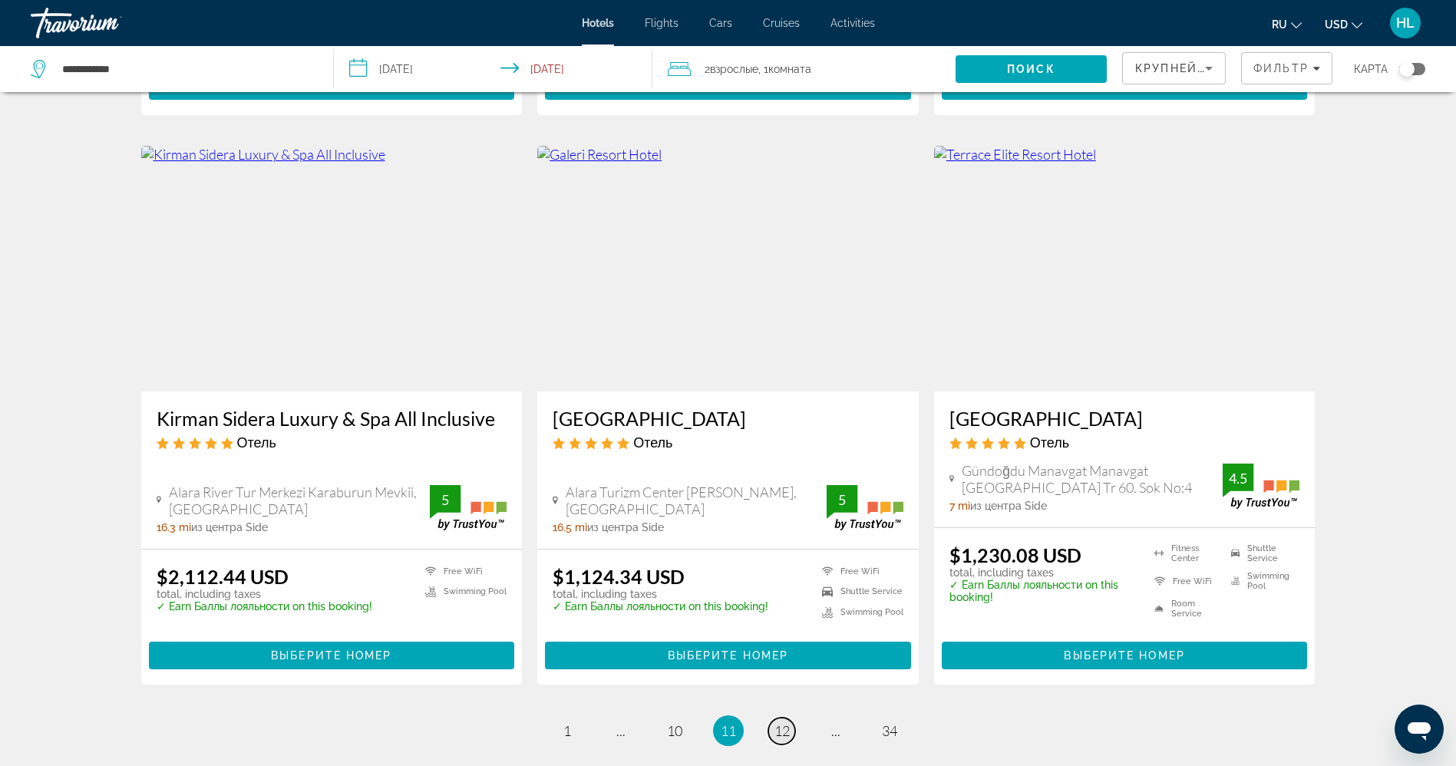
scroll to position [1749, 0]
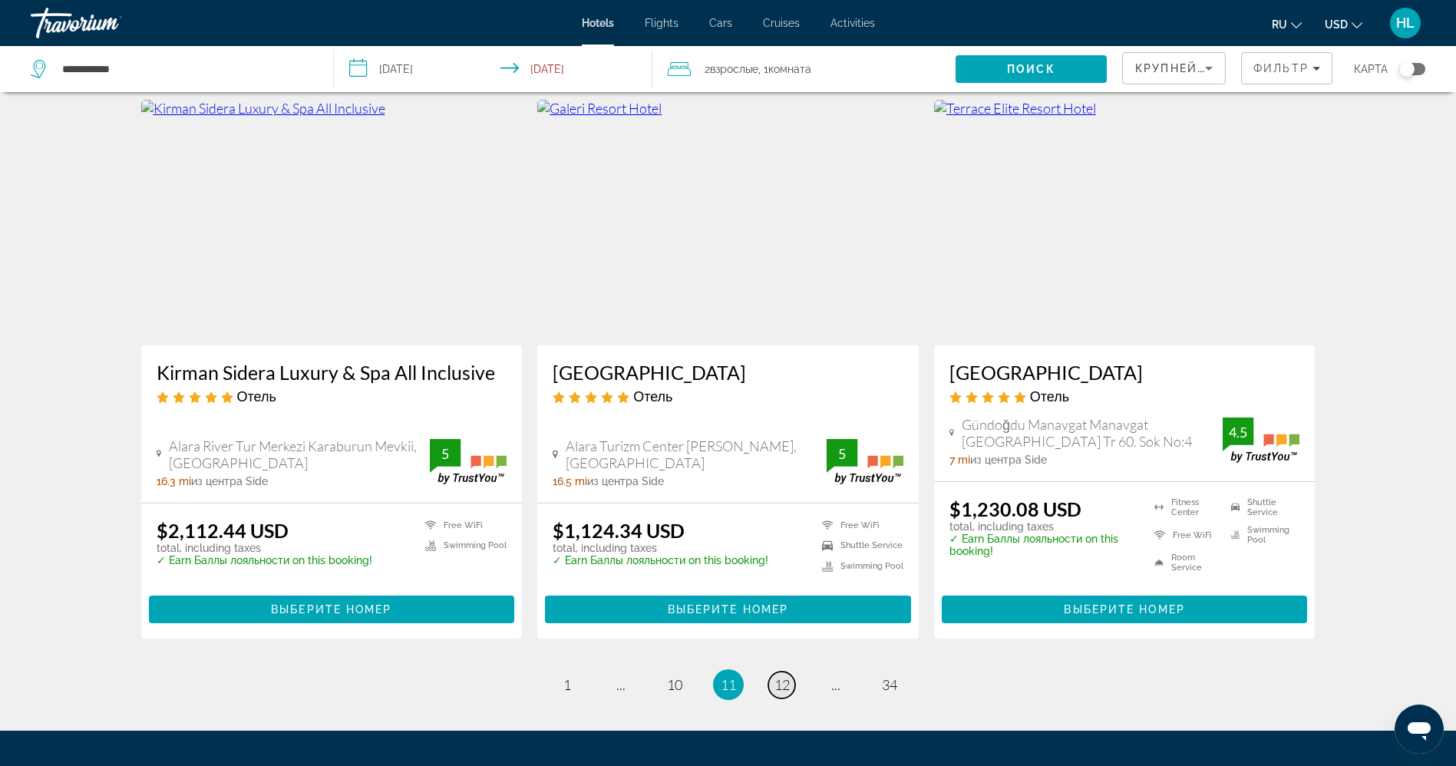
click at [783, 678] on span "12" at bounding box center [781, 684] width 15 height 17
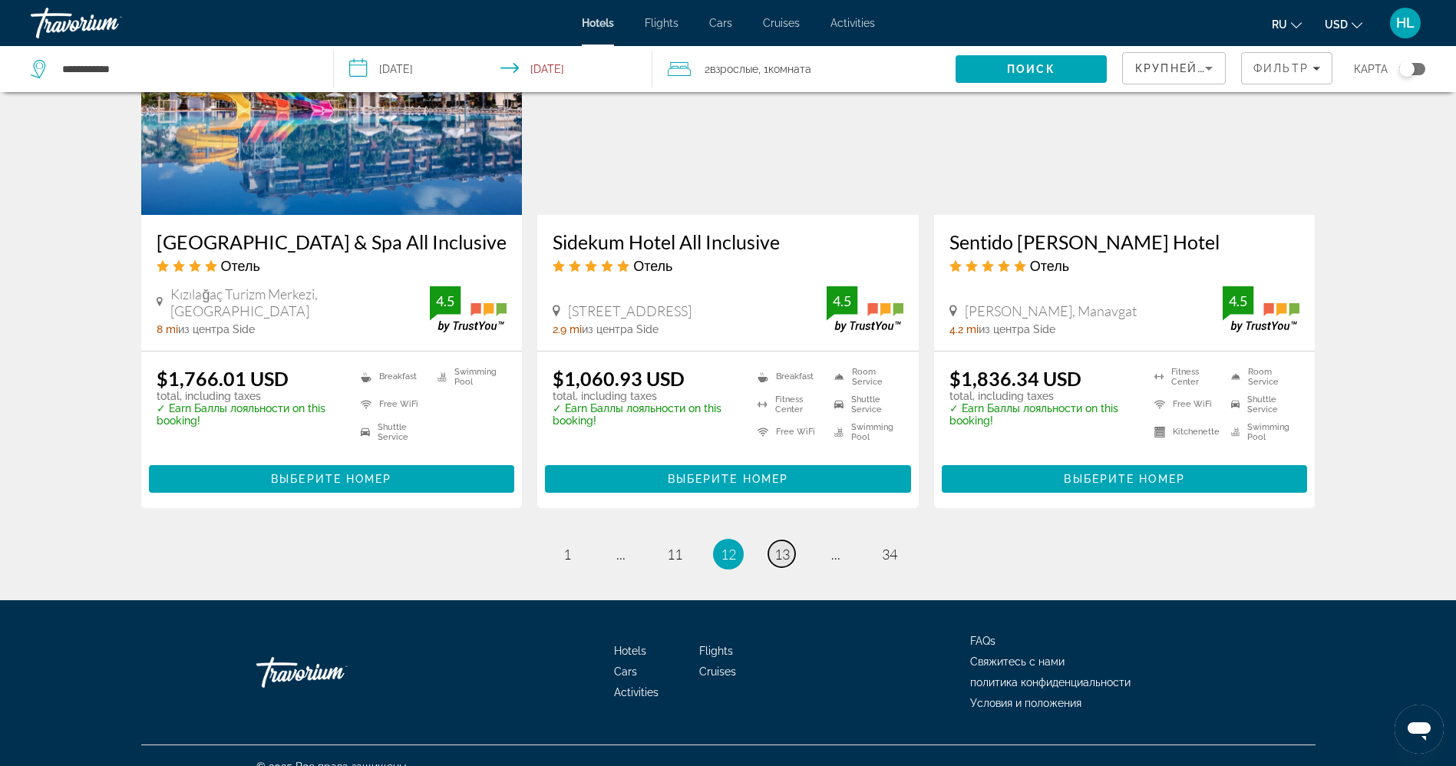
scroll to position [1888, 0]
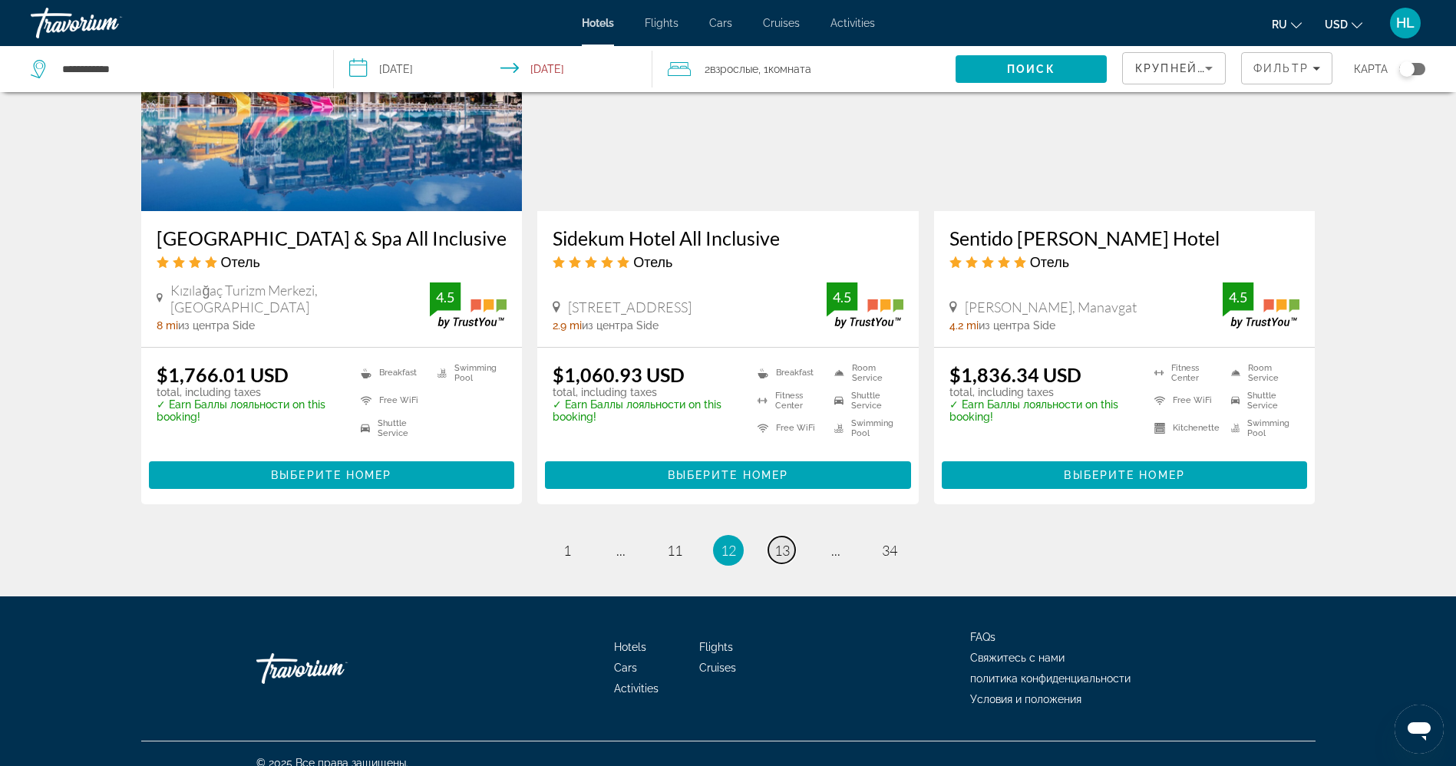
click at [781, 549] on span "13" at bounding box center [781, 550] width 15 height 17
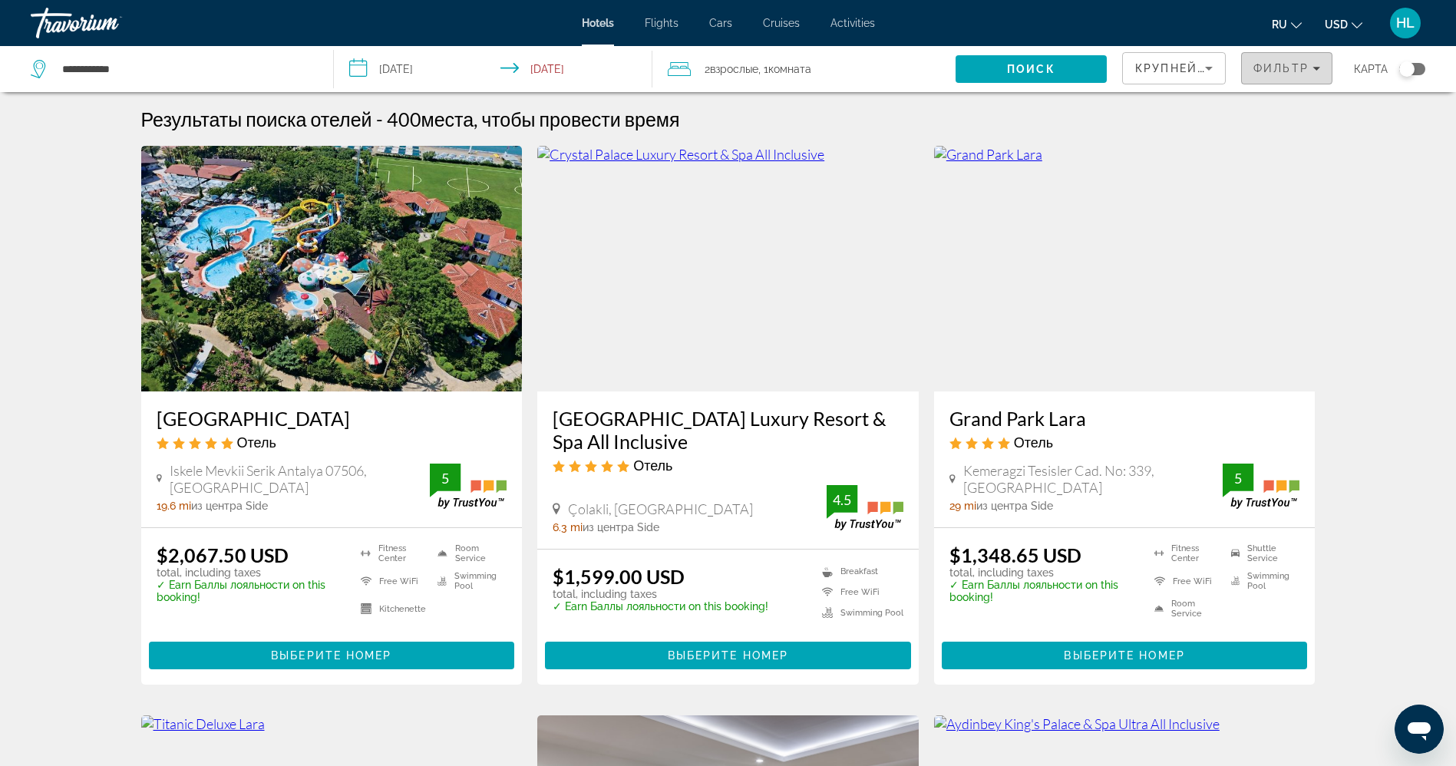
click at [1274, 68] on span "Фильтр" at bounding box center [1280, 68] width 55 height 12
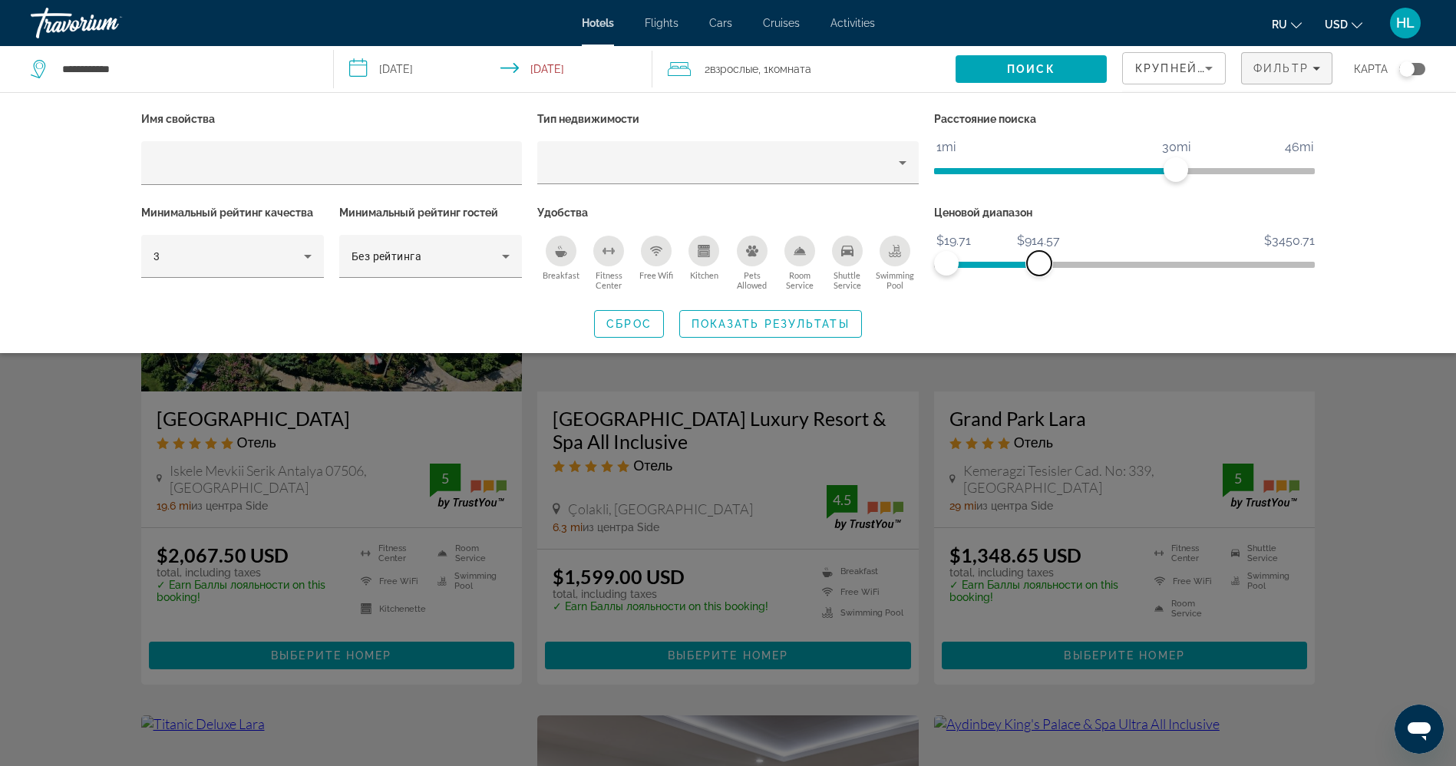
drag, startPoint x: 1296, startPoint y: 260, endPoint x: 1039, endPoint y: 262, distance: 257.0
click at [1039, 262] on span "ngx-slider-max" at bounding box center [1039, 263] width 25 height 25
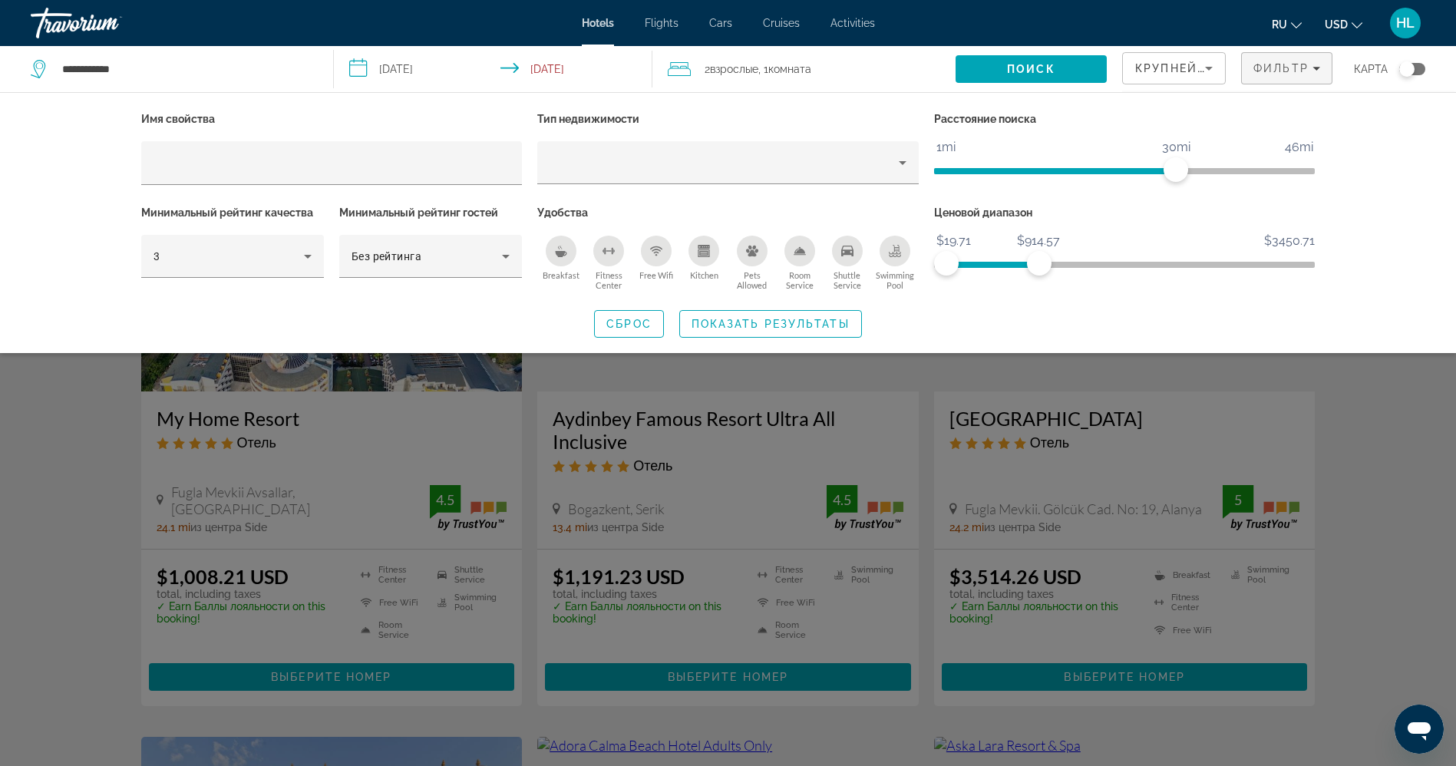
click at [663, 253] on div "Free Wifi" at bounding box center [656, 251] width 31 height 31
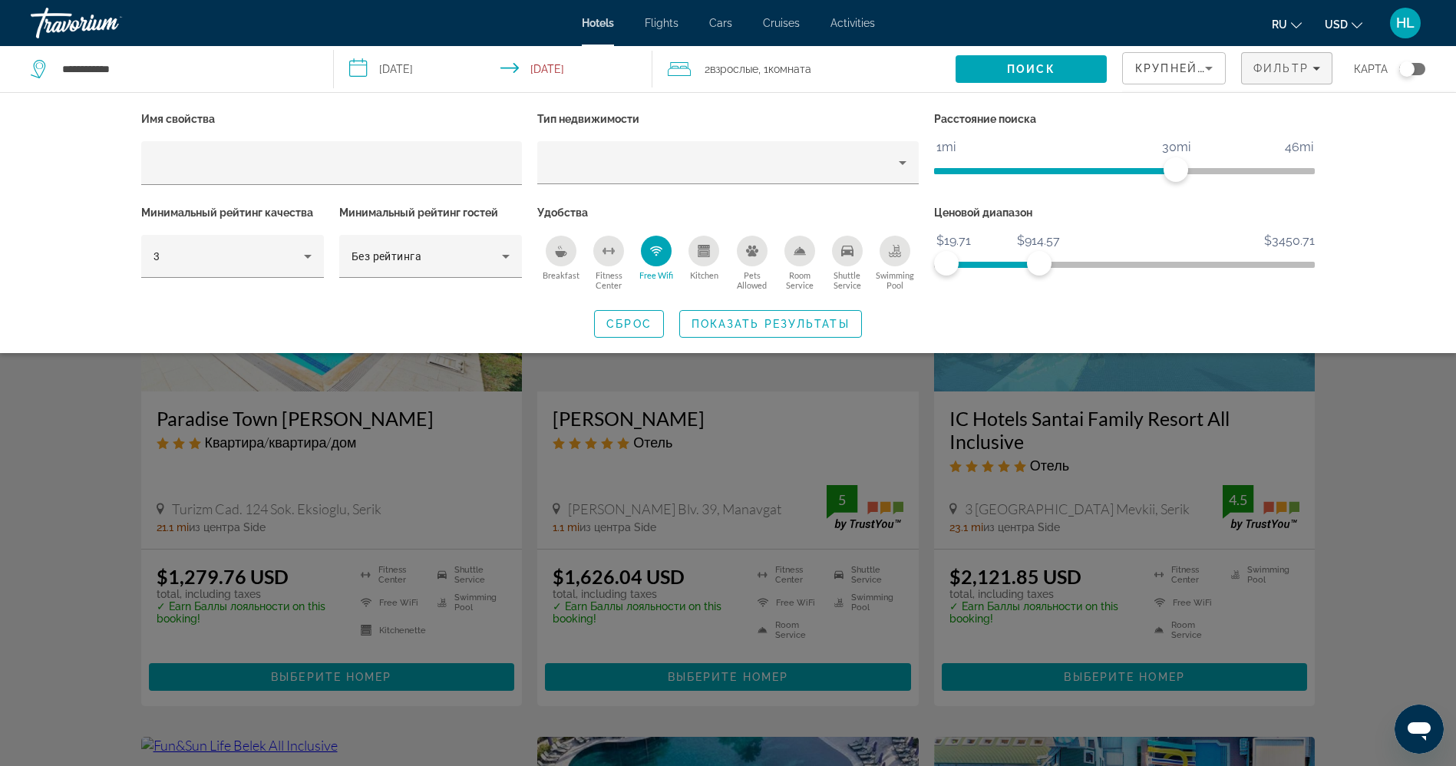
click at [852, 255] on icon "Shuttle Service" at bounding box center [847, 251] width 12 height 11
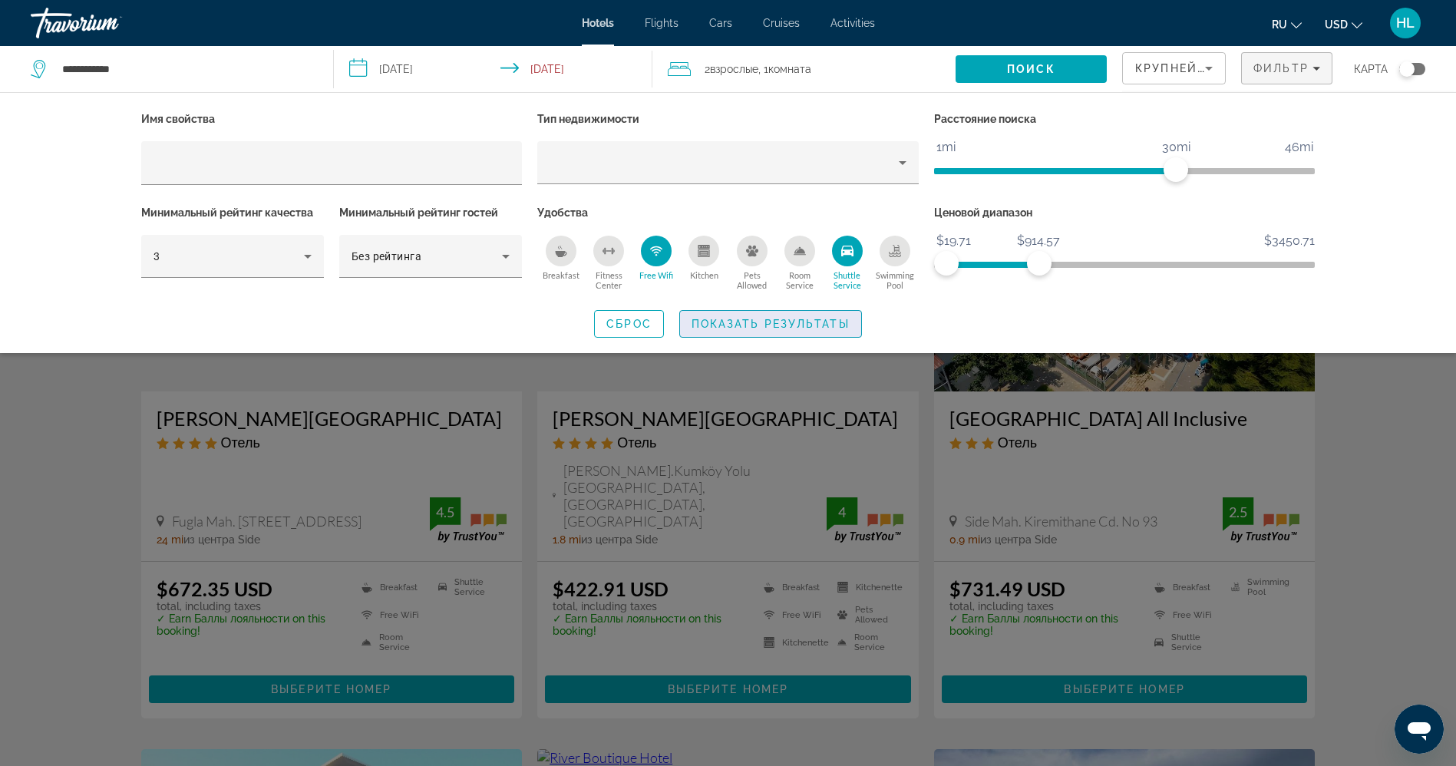
click at [828, 312] on span "Search widget" at bounding box center [770, 323] width 181 height 37
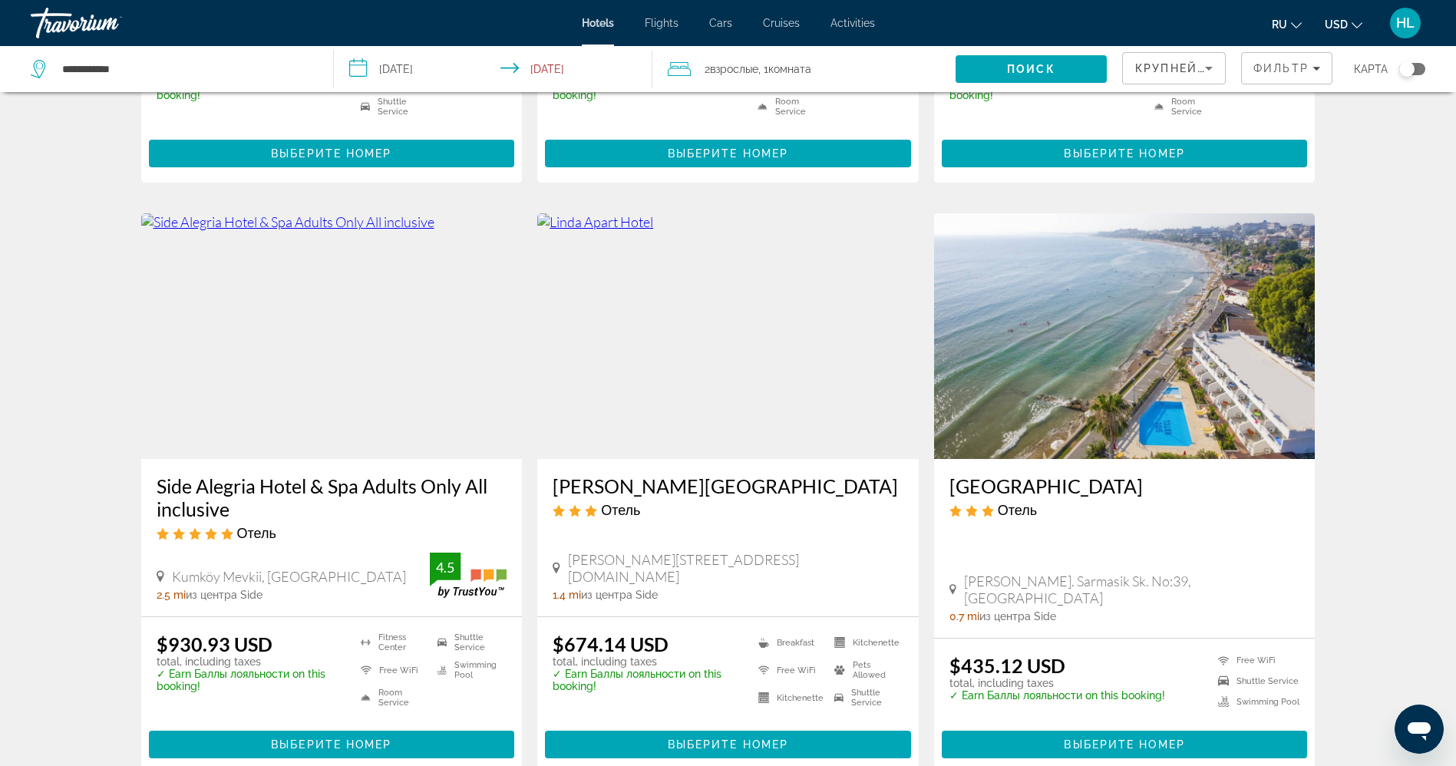
scroll to position [1100, 0]
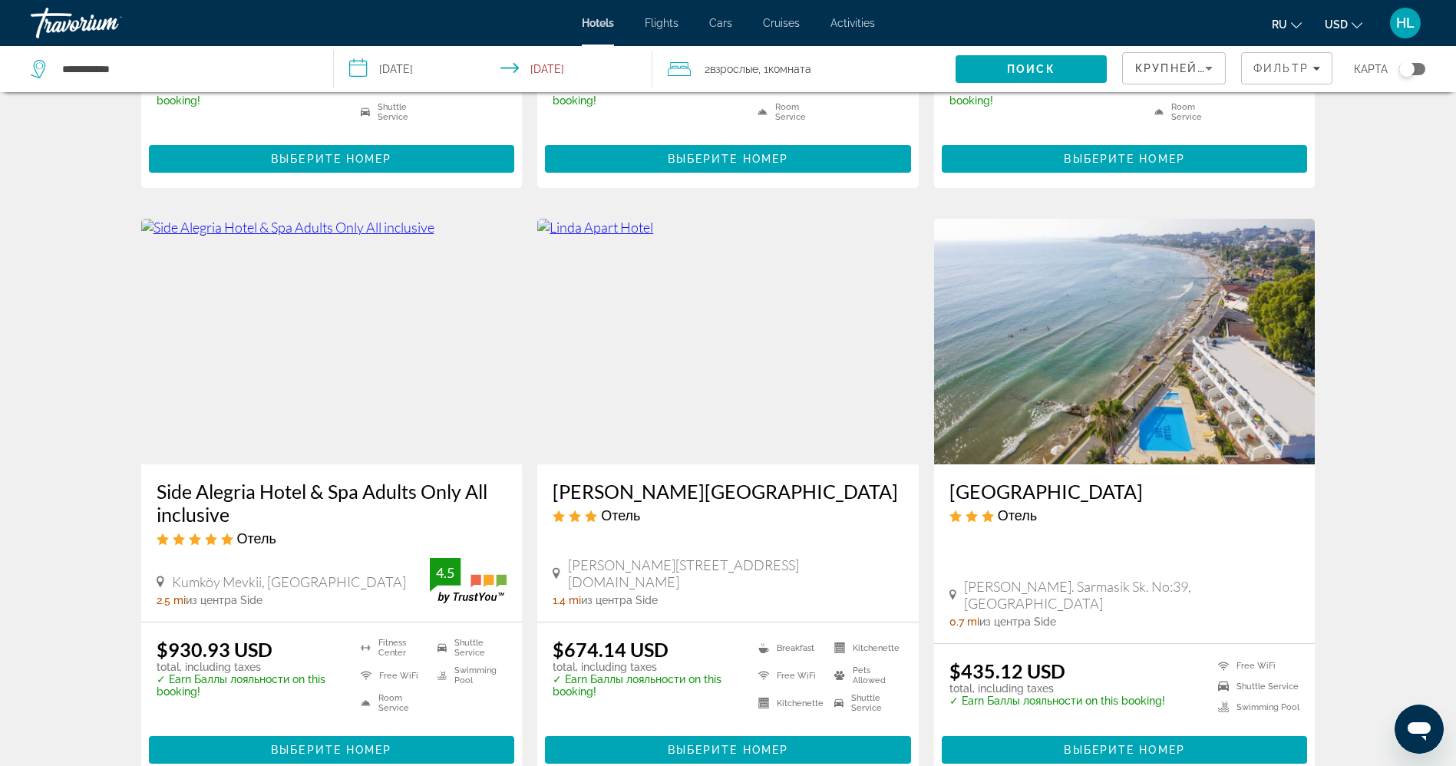
click at [1065, 393] on img "Main content" at bounding box center [1124, 342] width 381 height 246
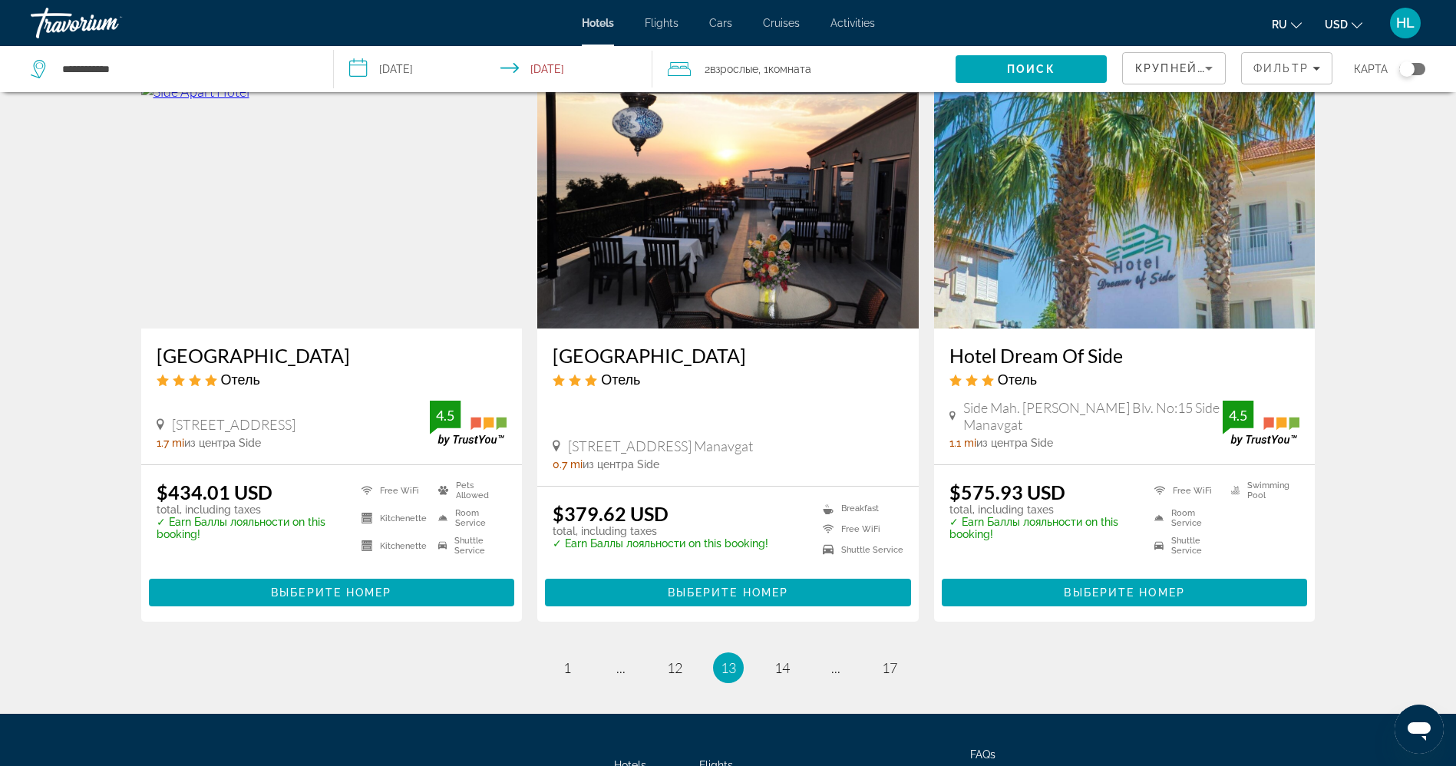
scroll to position [1892, 0]
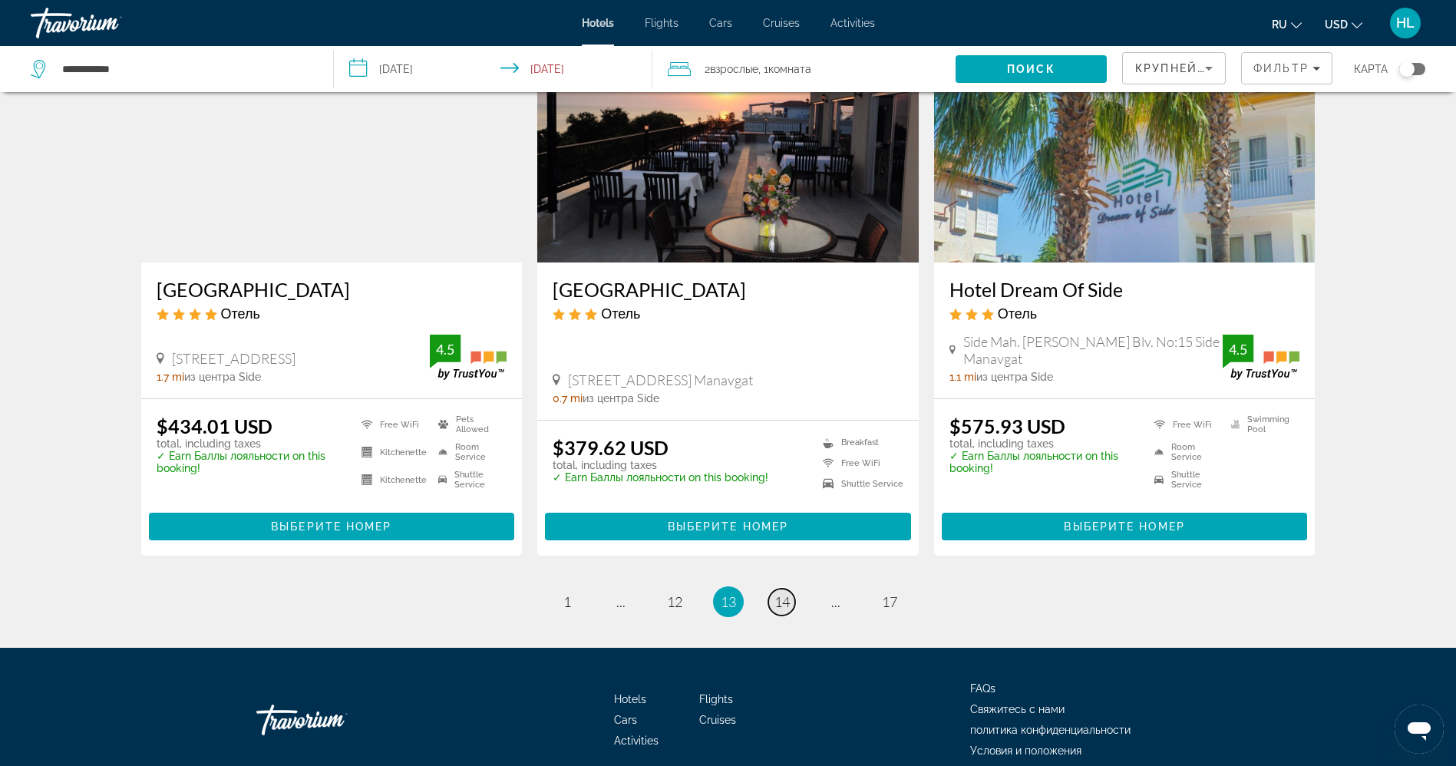
click at [784, 593] on span "14" at bounding box center [781, 601] width 15 height 17
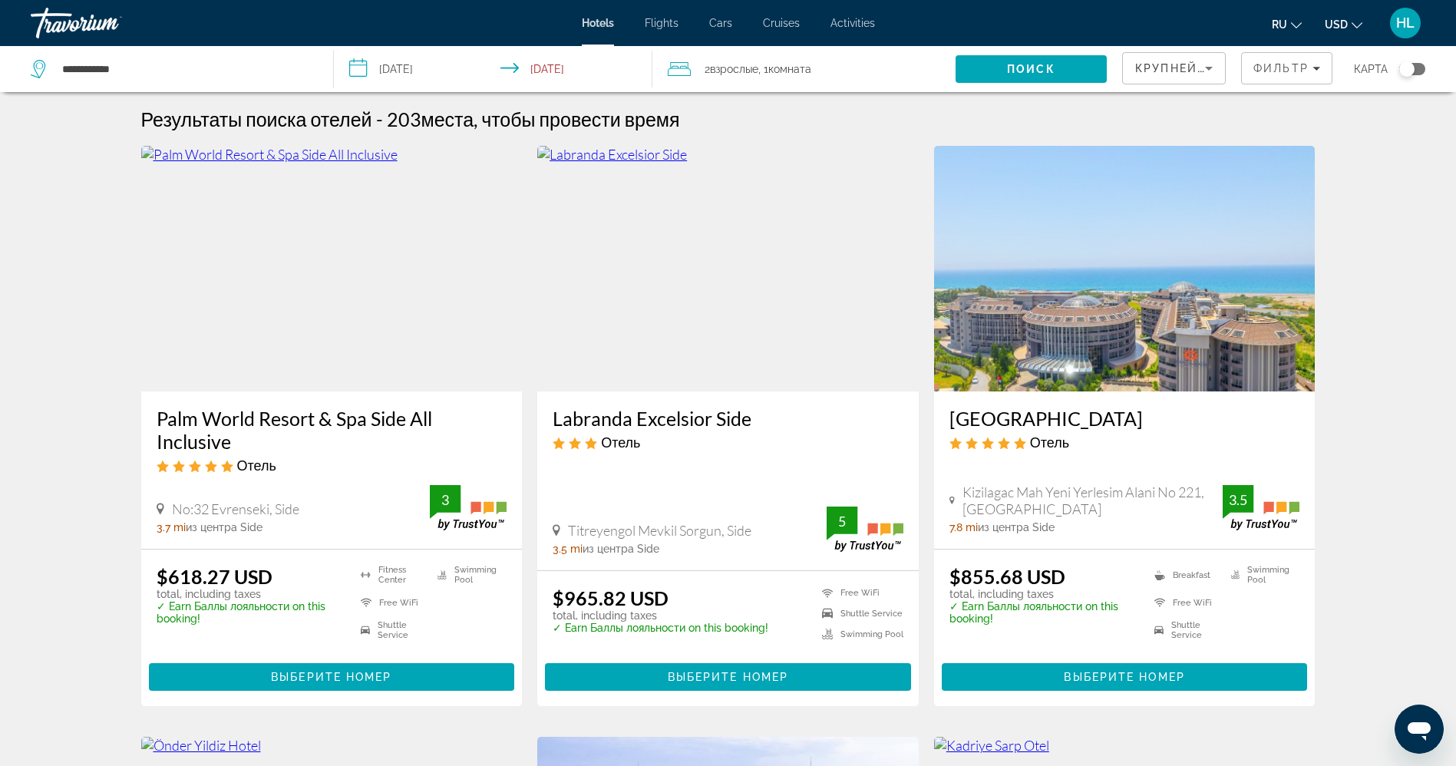
click at [1226, 301] on img "Main content" at bounding box center [1124, 269] width 381 height 246
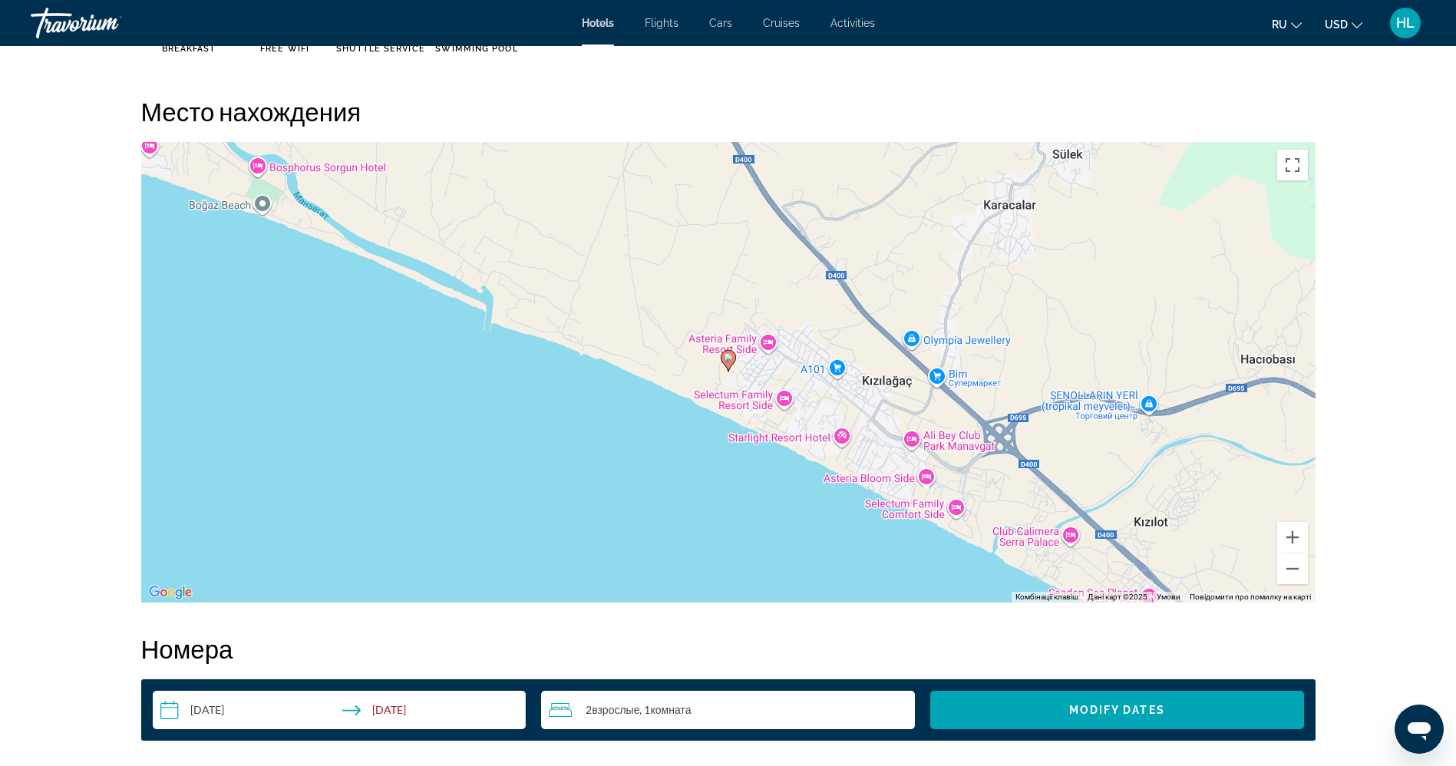
scroll to position [568, 0]
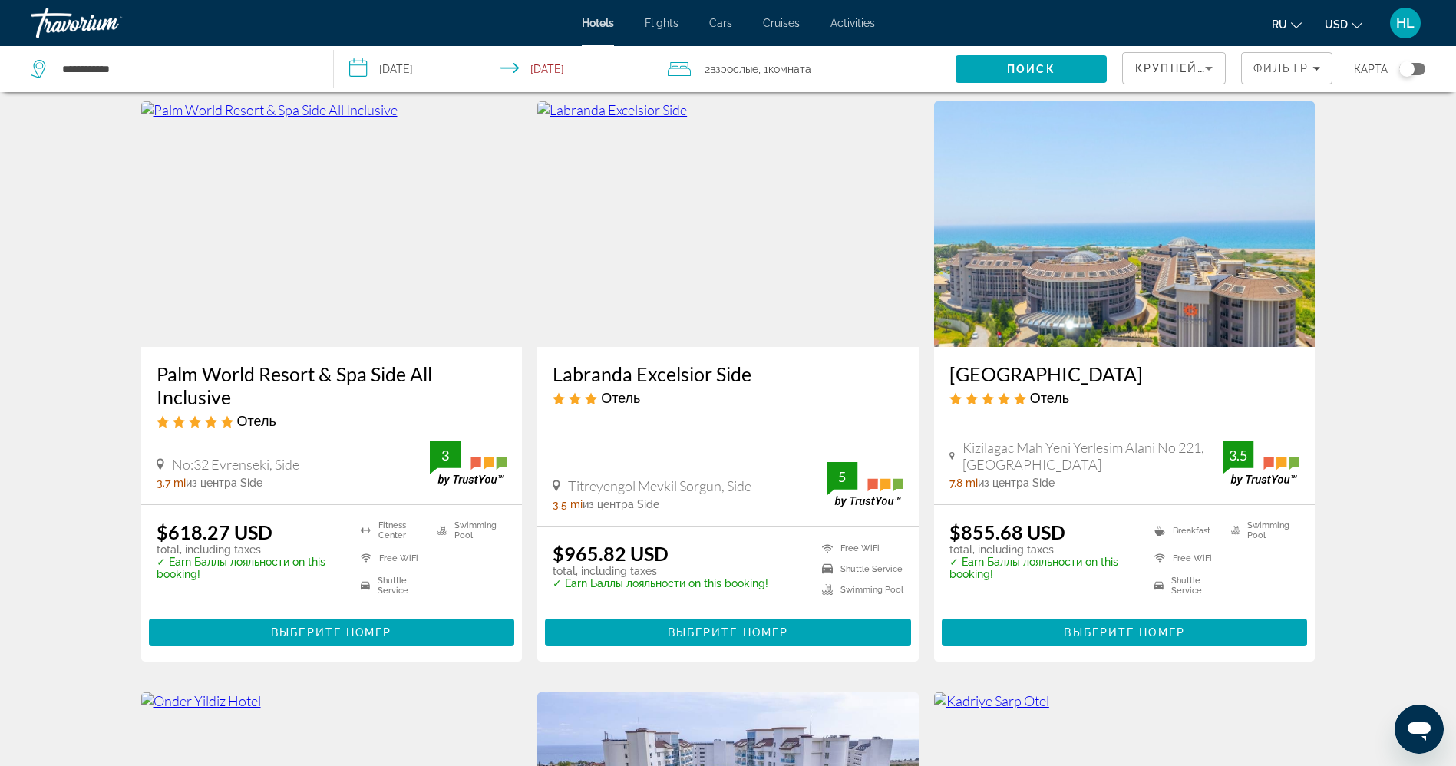
scroll to position [48, 0]
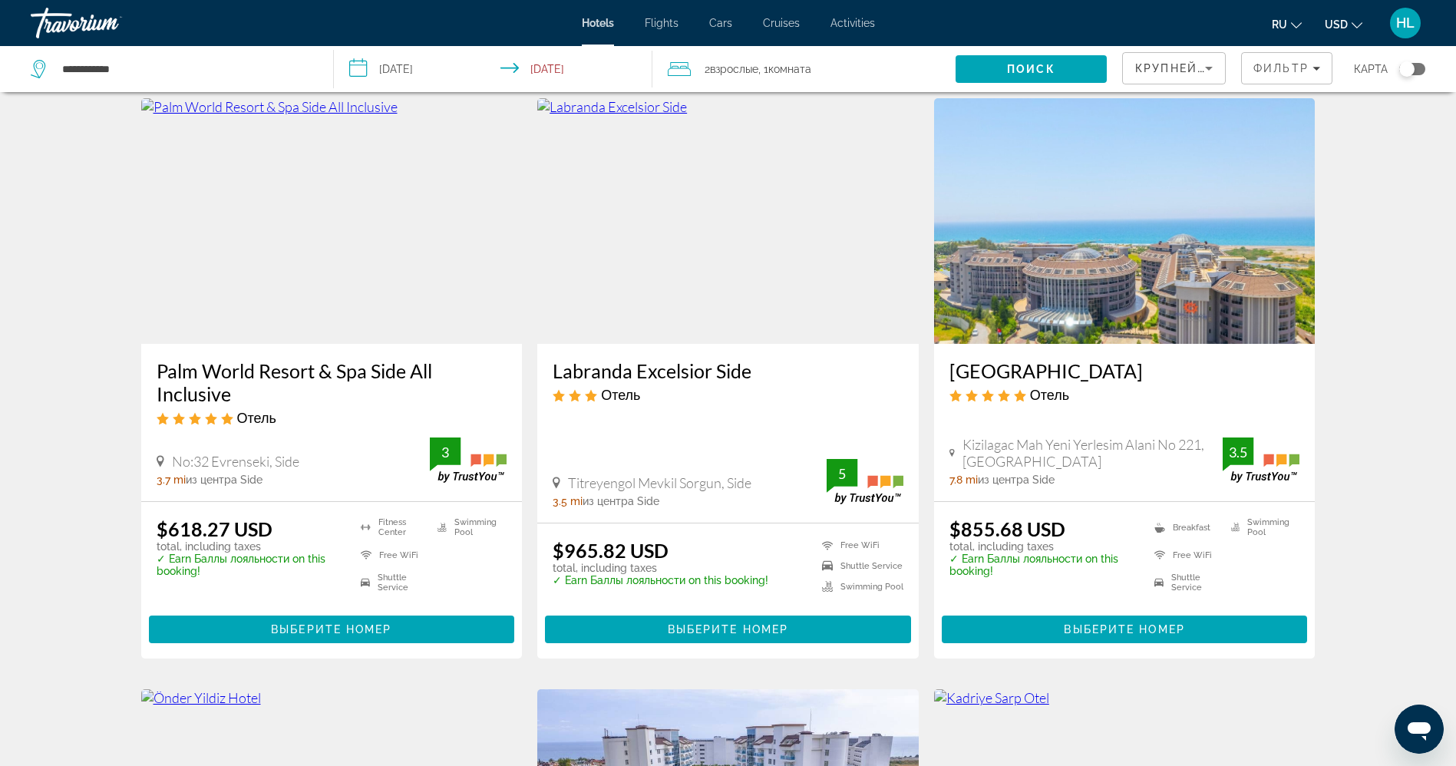
click at [697, 295] on img "Main content" at bounding box center [727, 221] width 381 height 246
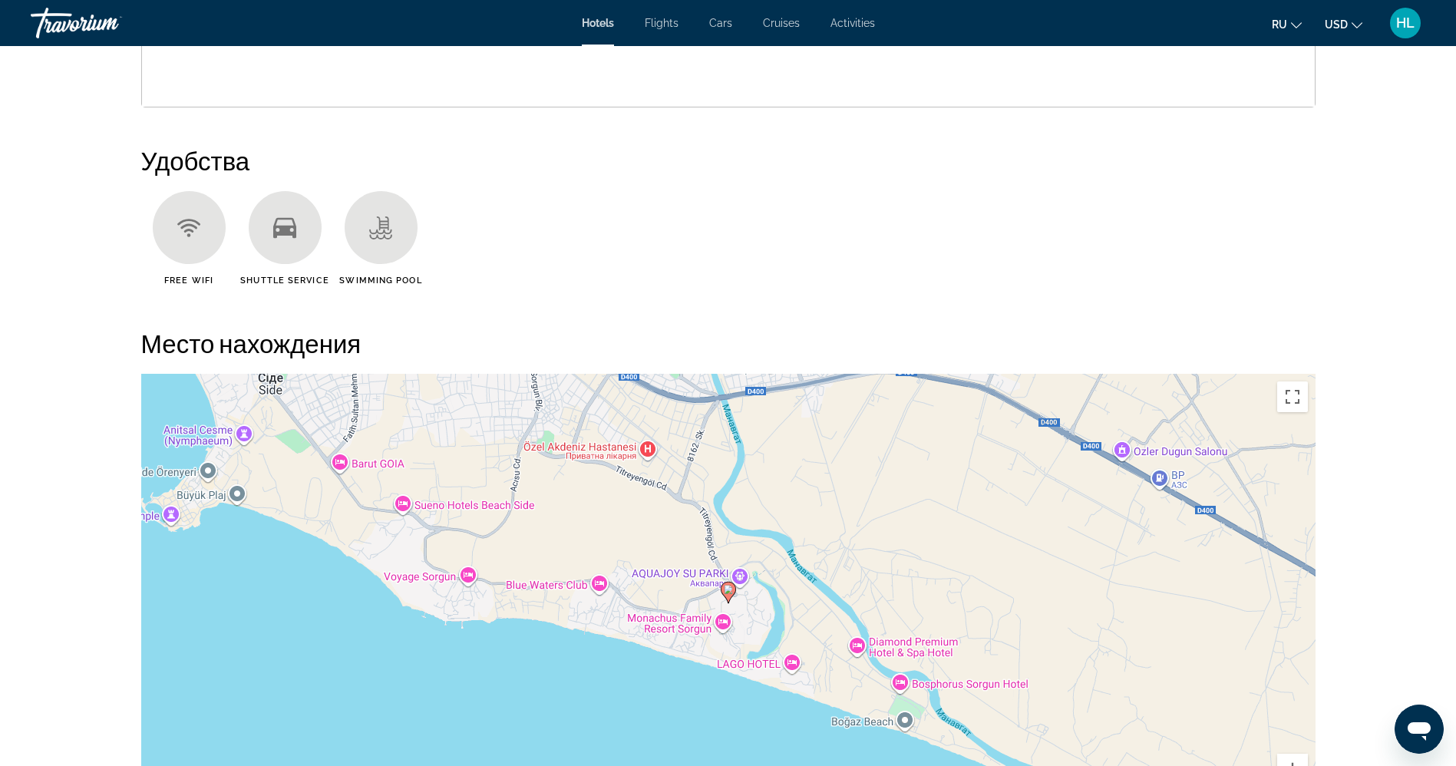
scroll to position [1200, 0]
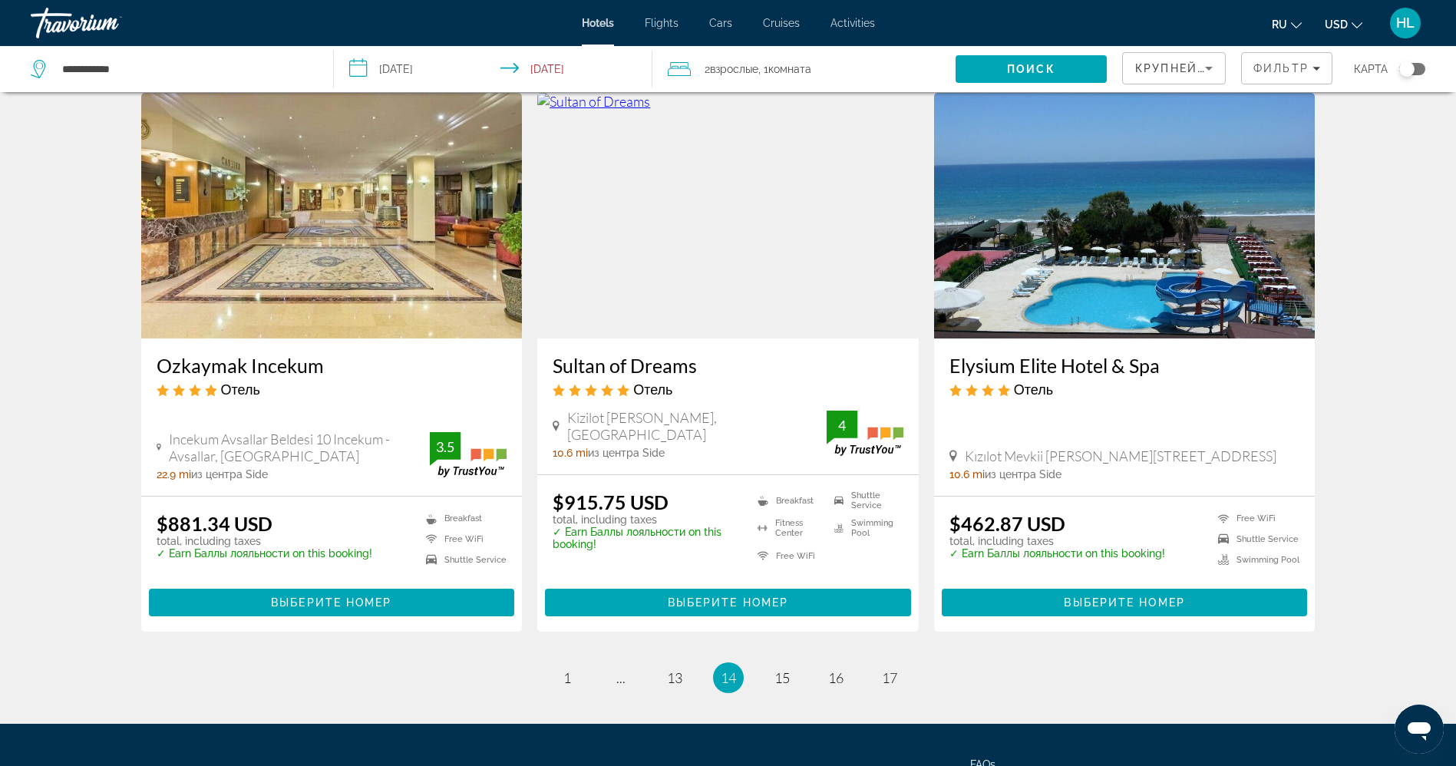
scroll to position [1785, 0]
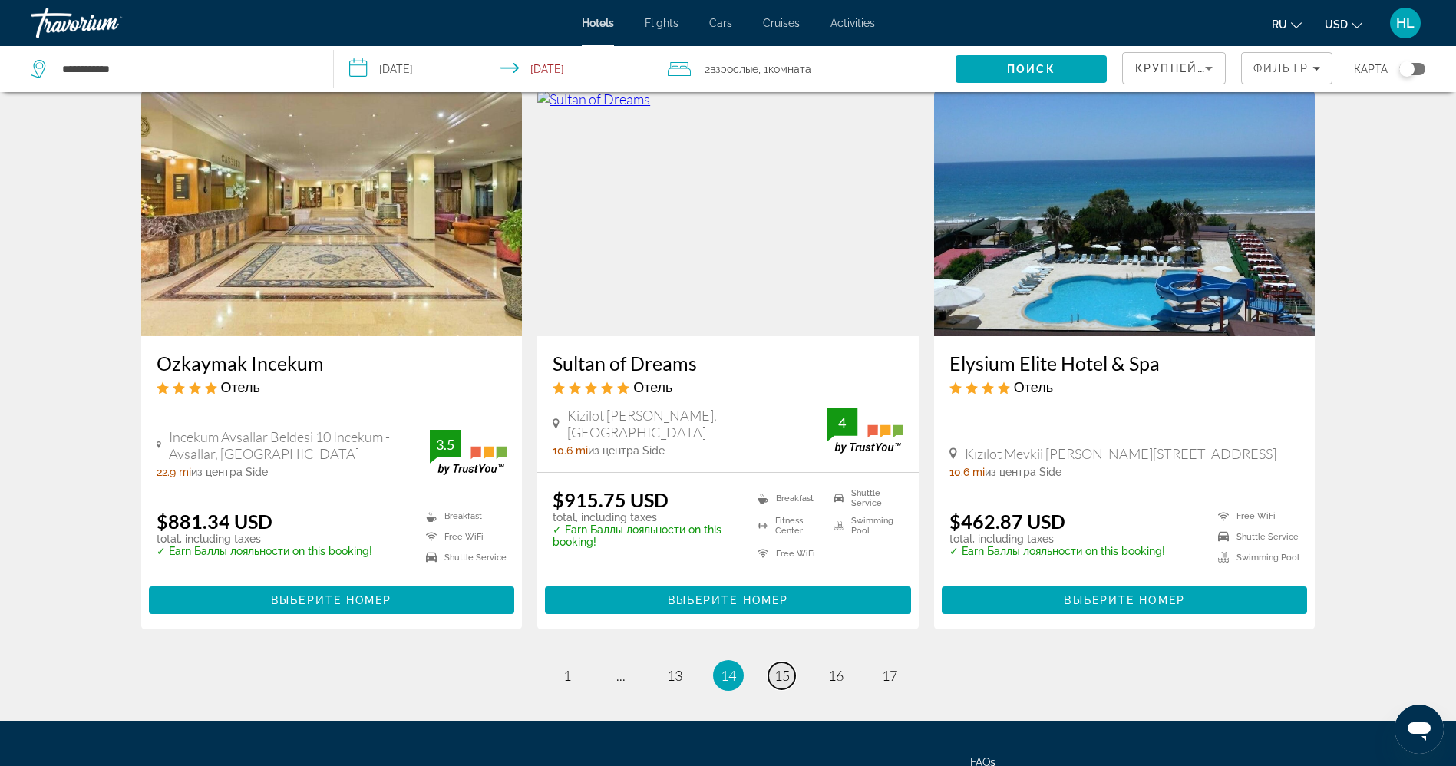
click at [780, 683] on span "15" at bounding box center [781, 675] width 15 height 17
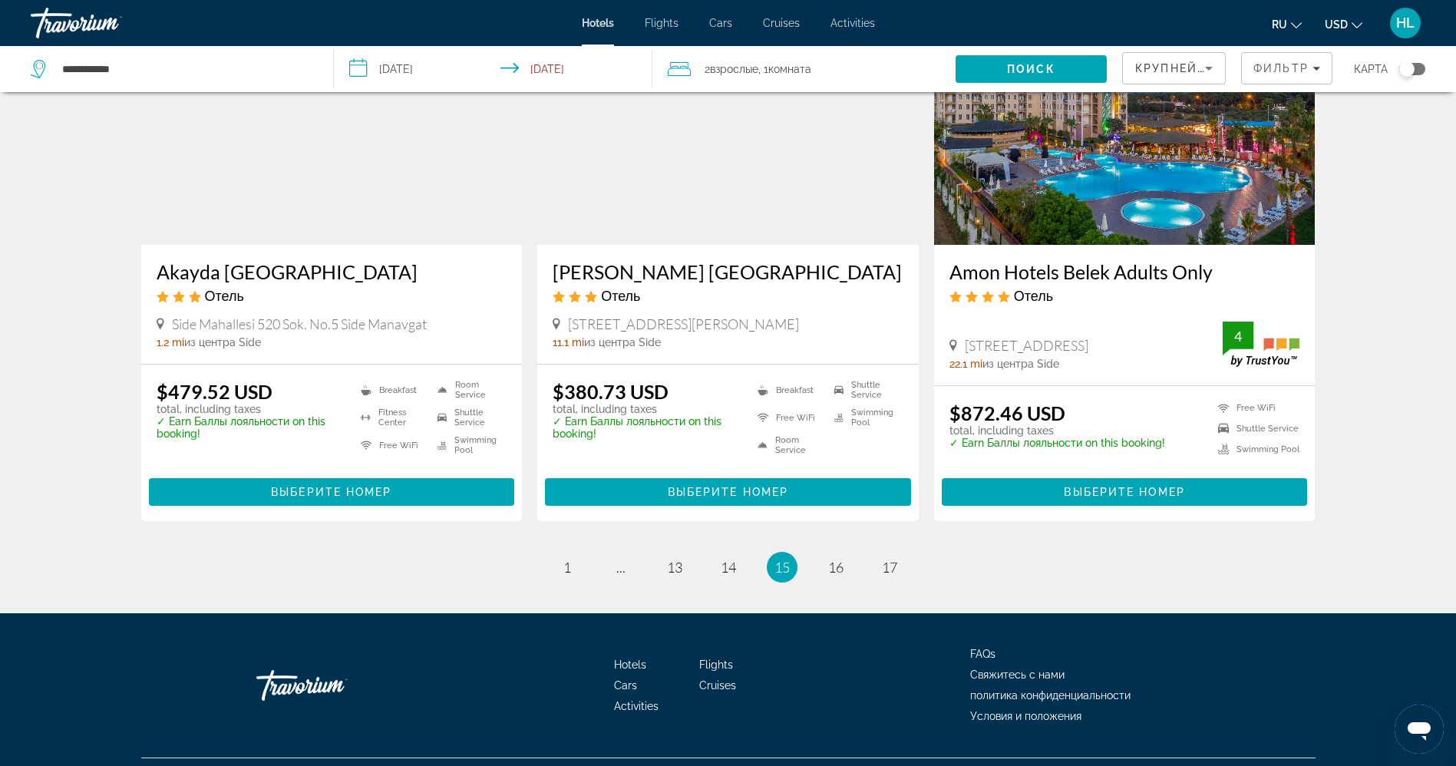
scroll to position [1871, 0]
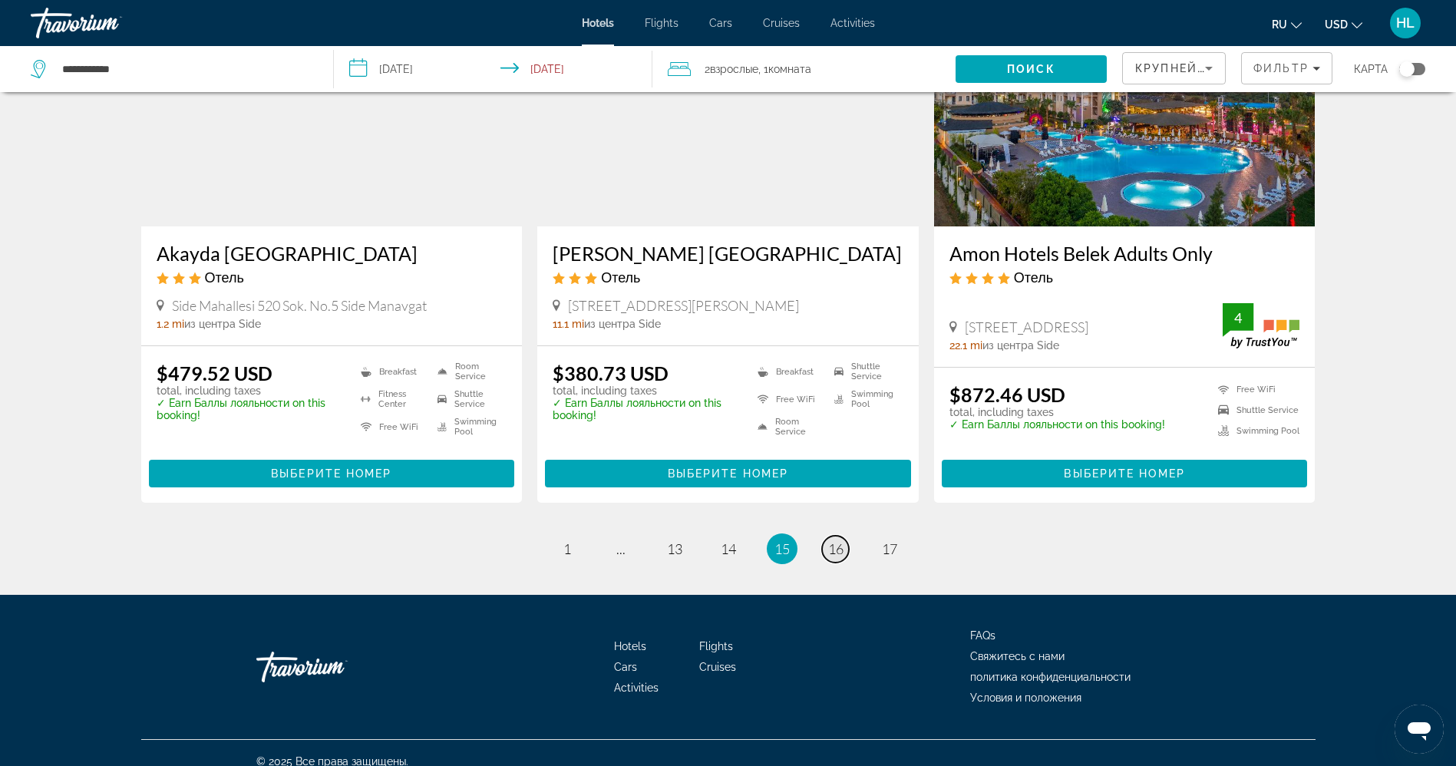
click at [839, 540] on span "16" at bounding box center [835, 548] width 15 height 17
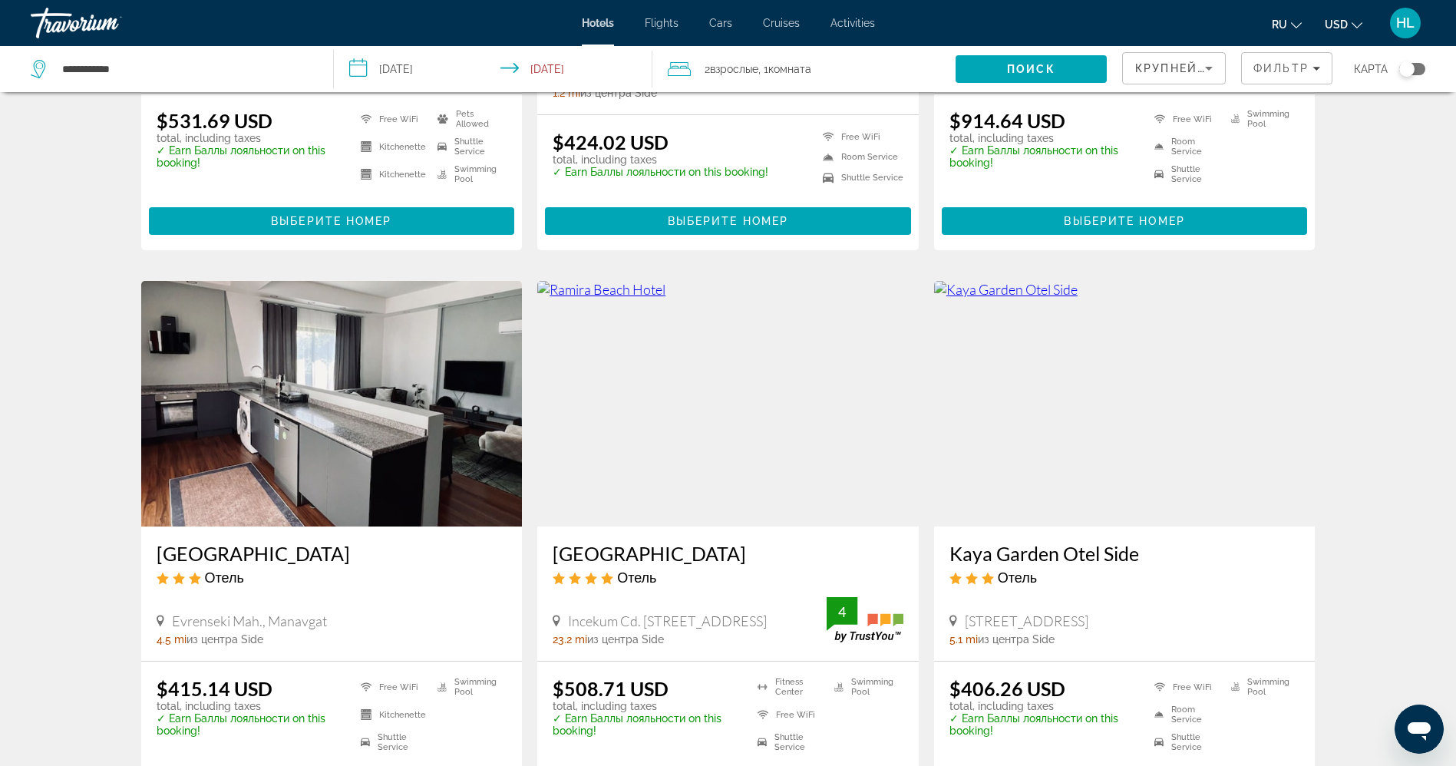
scroll to position [995, 0]
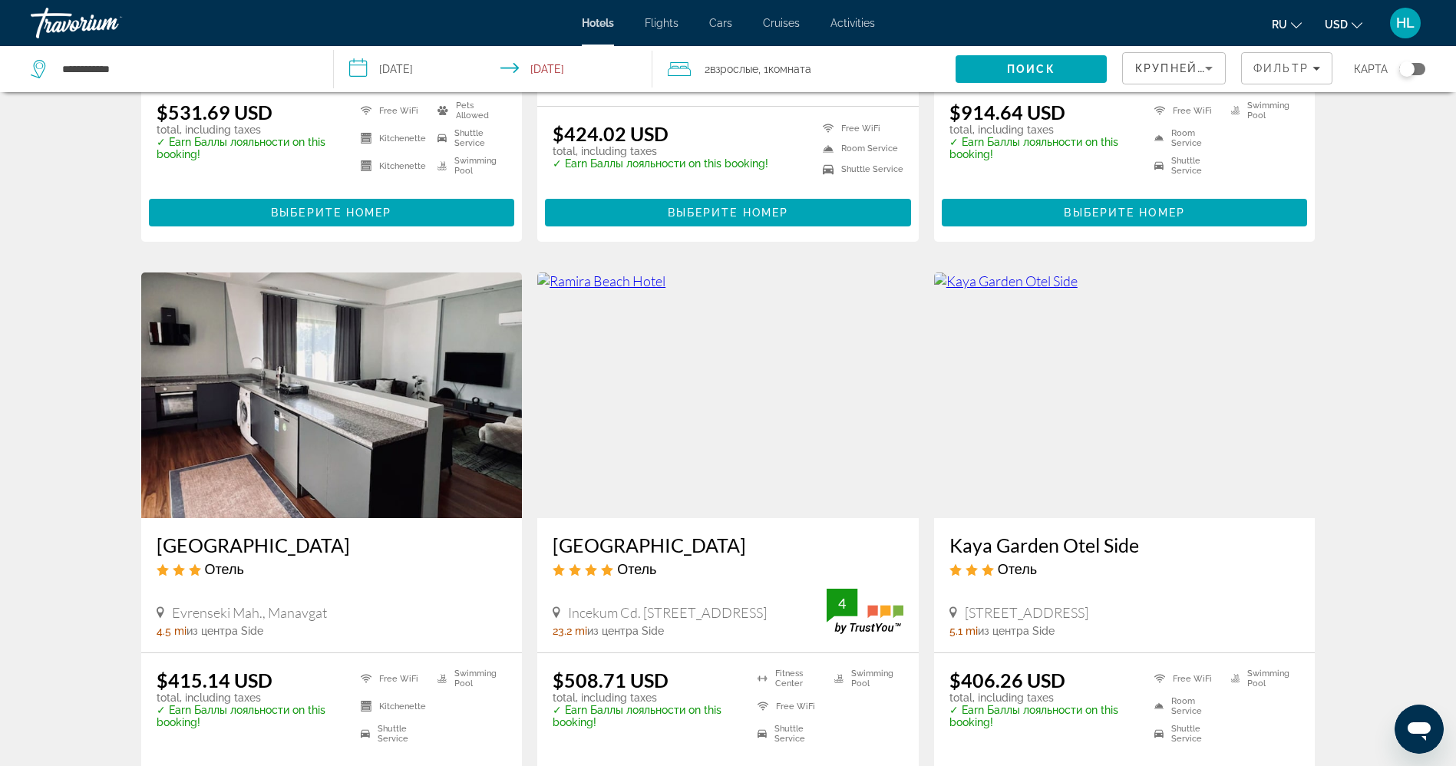
click at [796, 393] on img "Main content" at bounding box center [727, 395] width 381 height 246
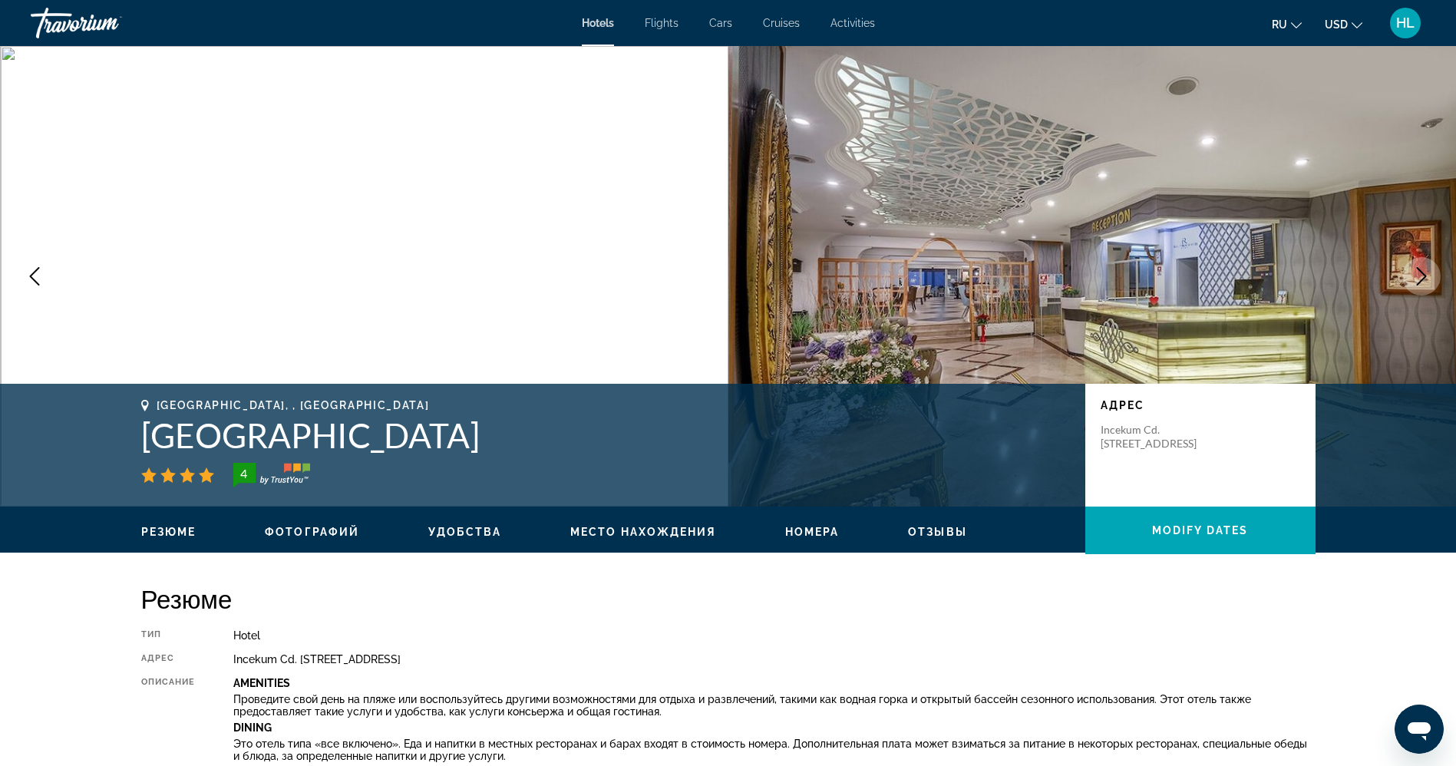
click at [252, 442] on h1 "[GEOGRAPHIC_DATA]" at bounding box center [605, 435] width 928 height 40
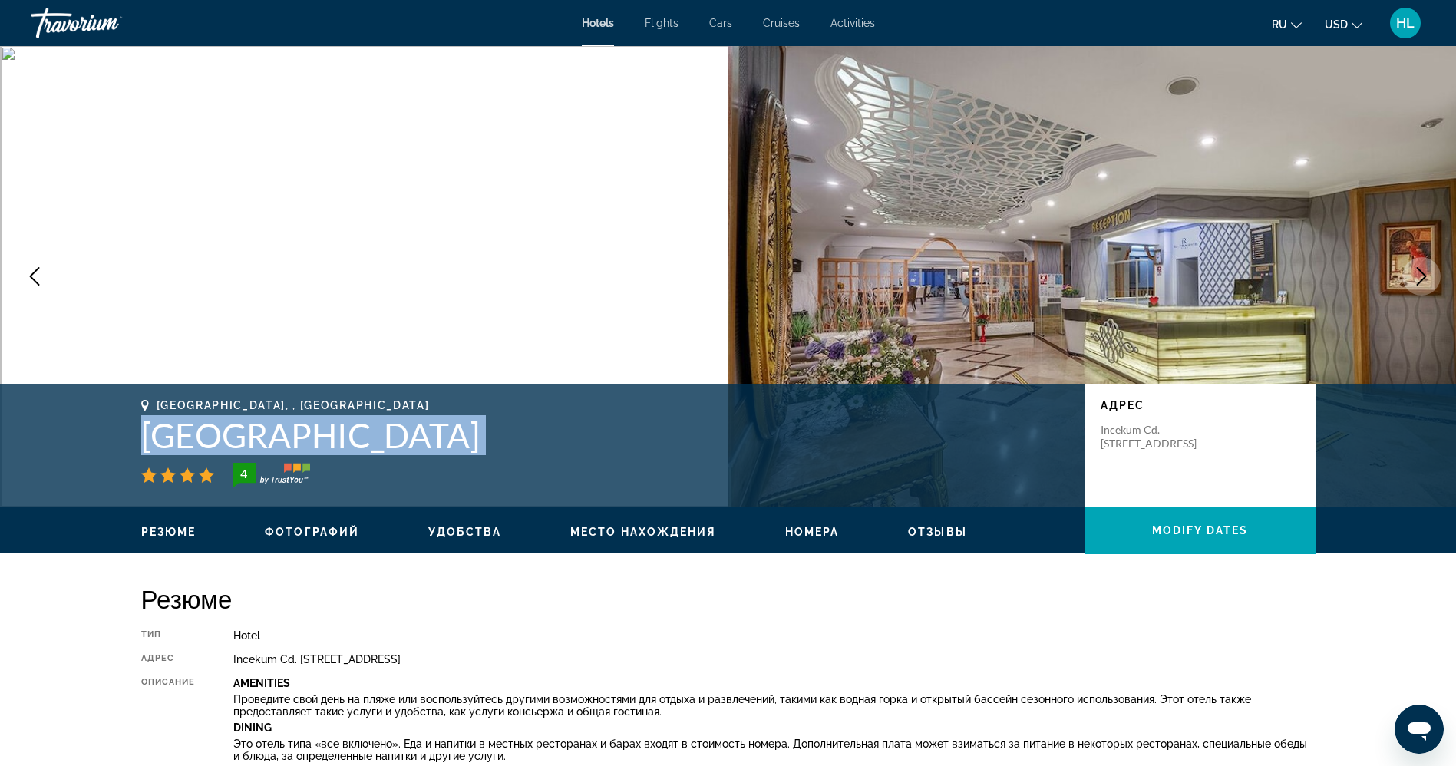
click at [252, 442] on h1 "[GEOGRAPHIC_DATA]" at bounding box center [605, 435] width 928 height 40
copy div "[GEOGRAPHIC_DATA]"
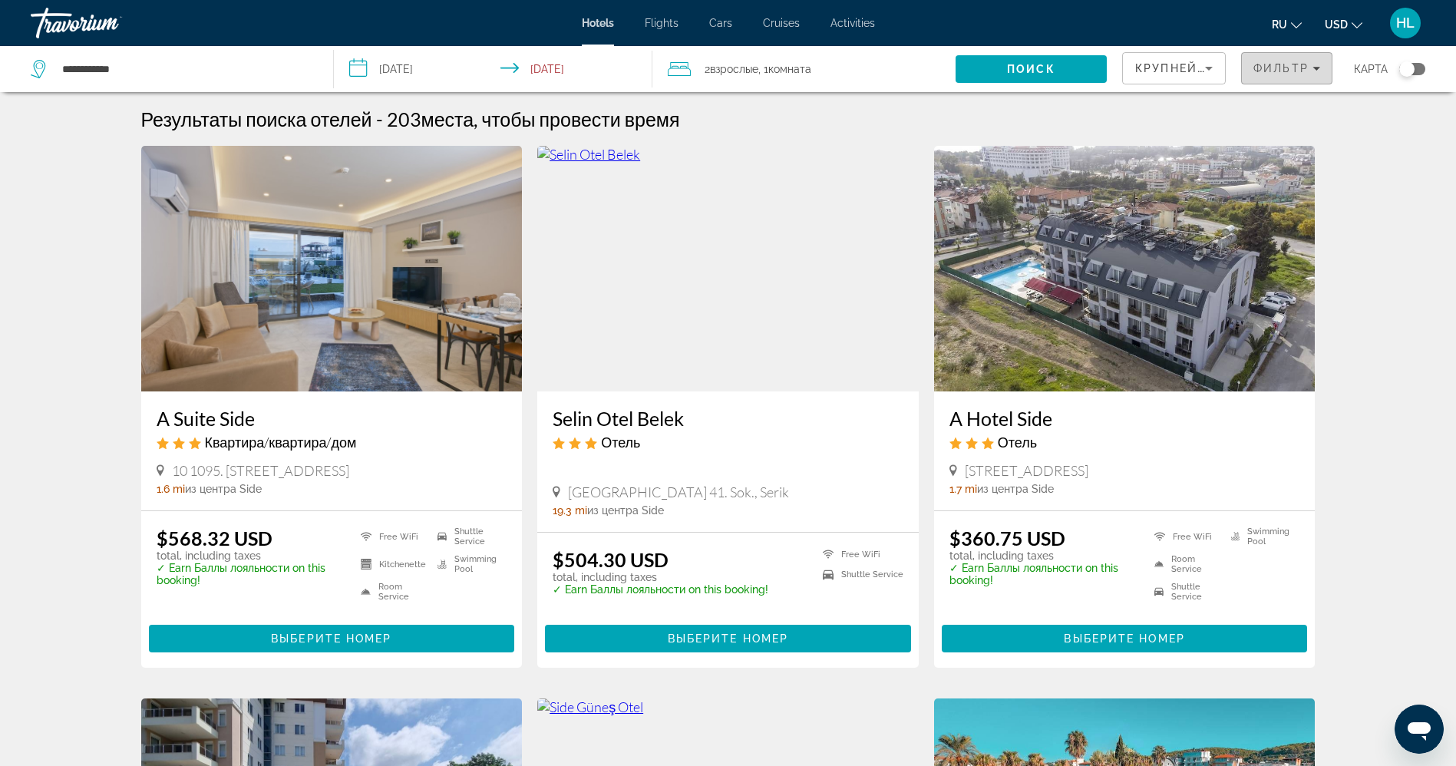
click at [1289, 58] on span "Filters" at bounding box center [1286, 68] width 90 height 37
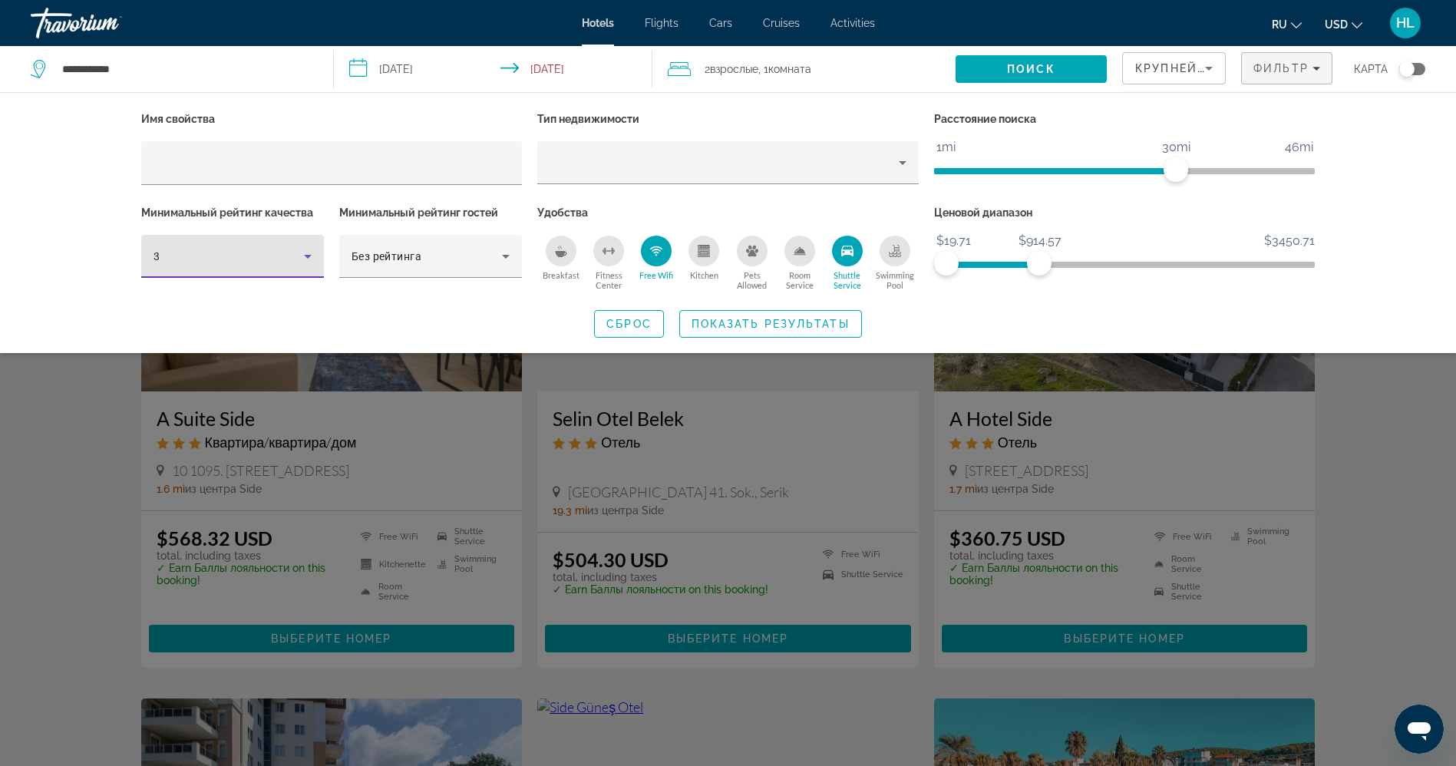
click at [298, 256] on icon "Hotel Filters" at bounding box center [307, 256] width 18 height 18
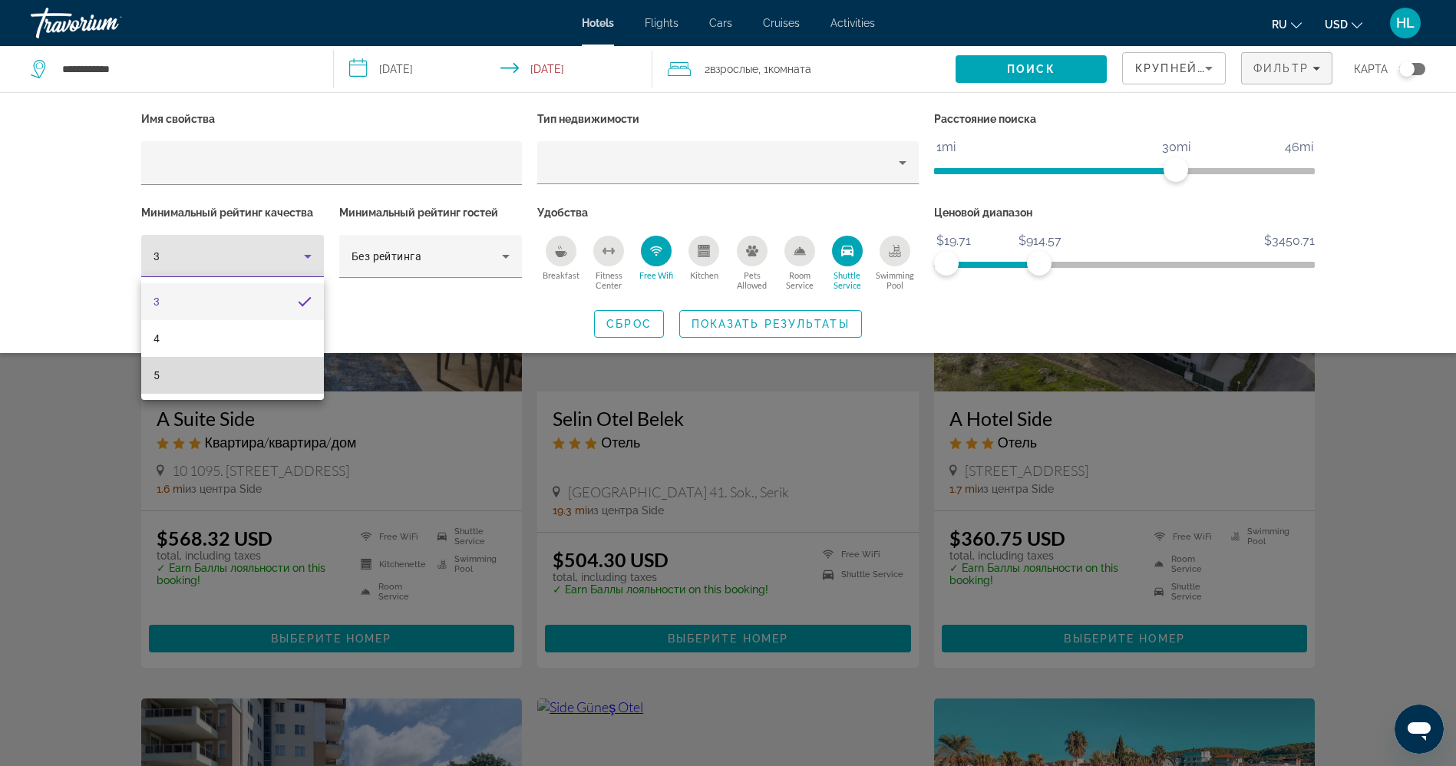
click at [236, 378] on mat-option "5" at bounding box center [232, 375] width 183 height 37
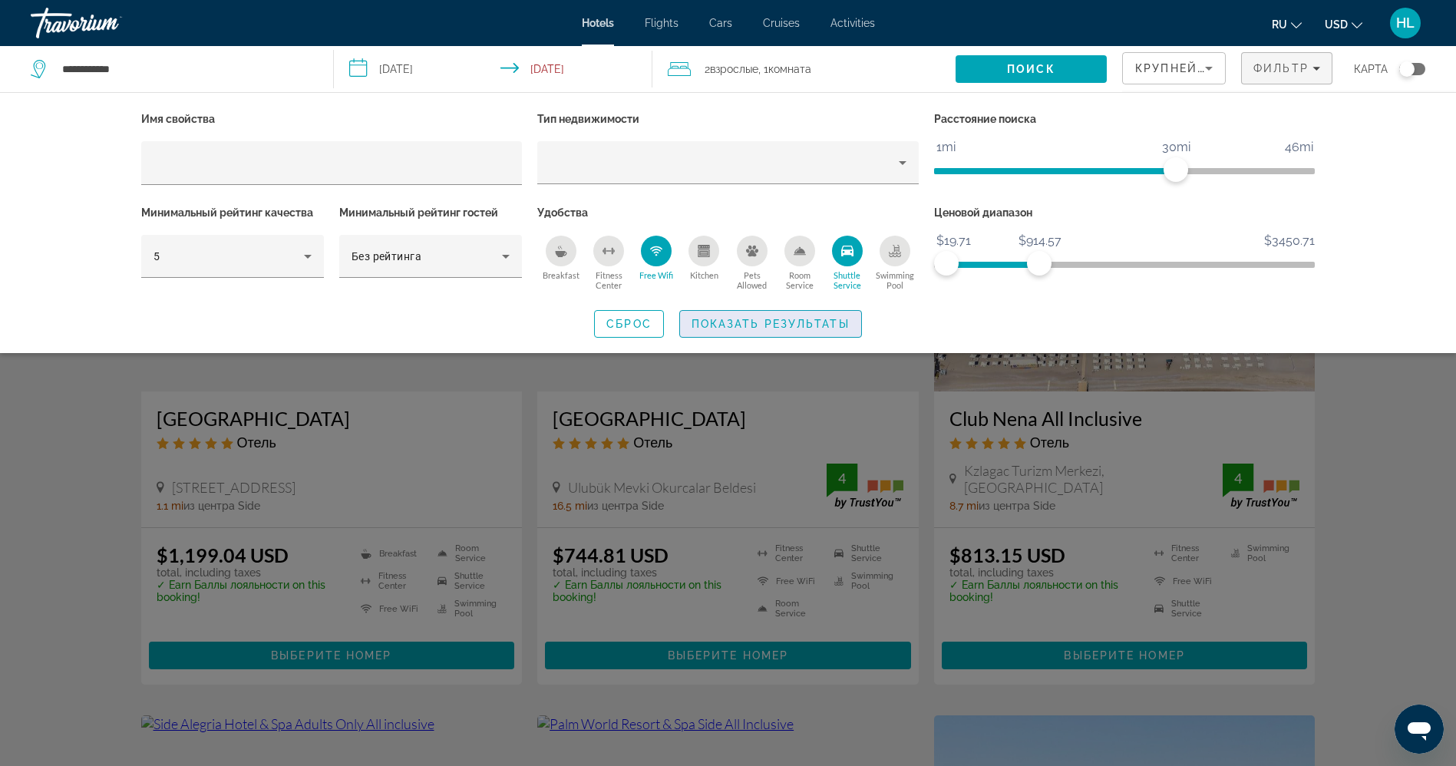
click at [749, 328] on span "Показать результаты" at bounding box center [770, 324] width 158 height 12
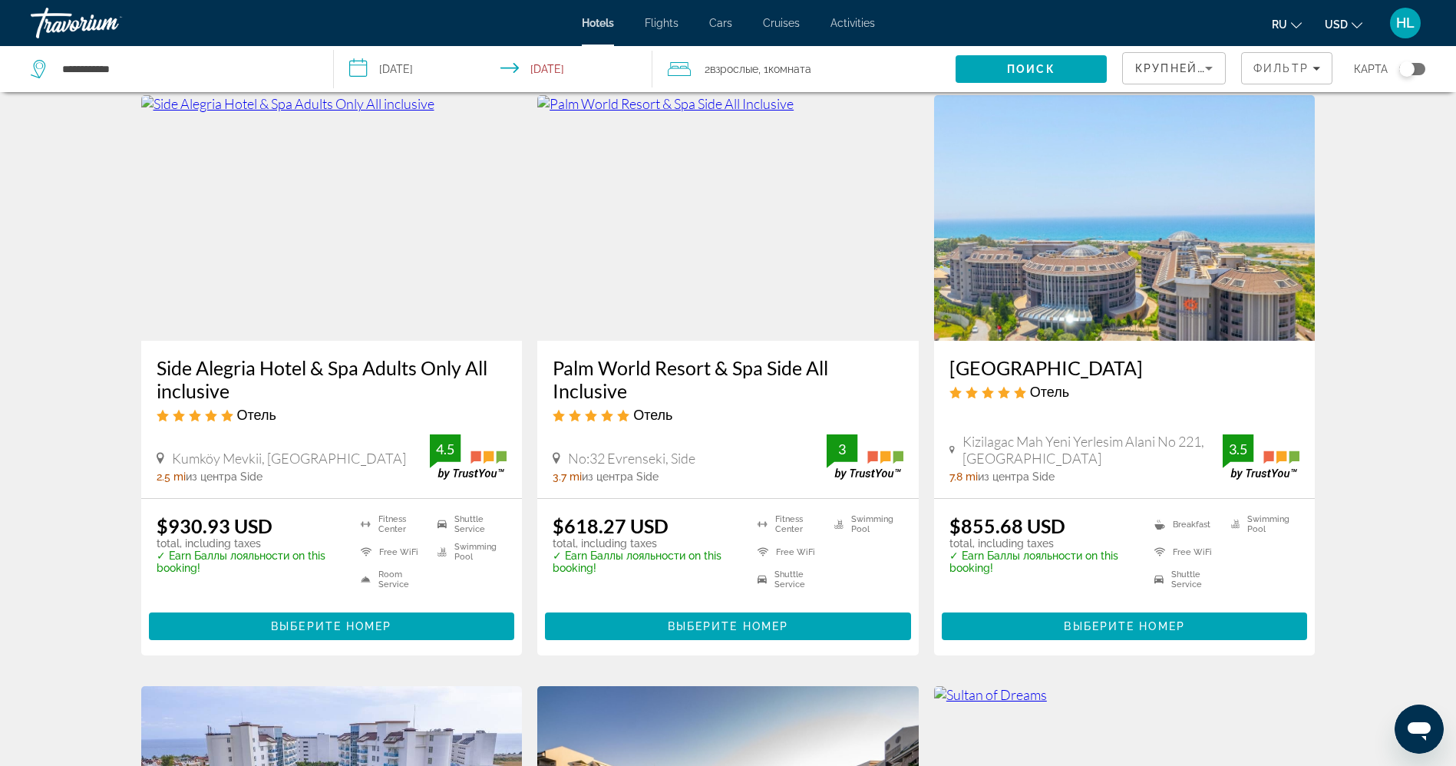
scroll to position [623, 0]
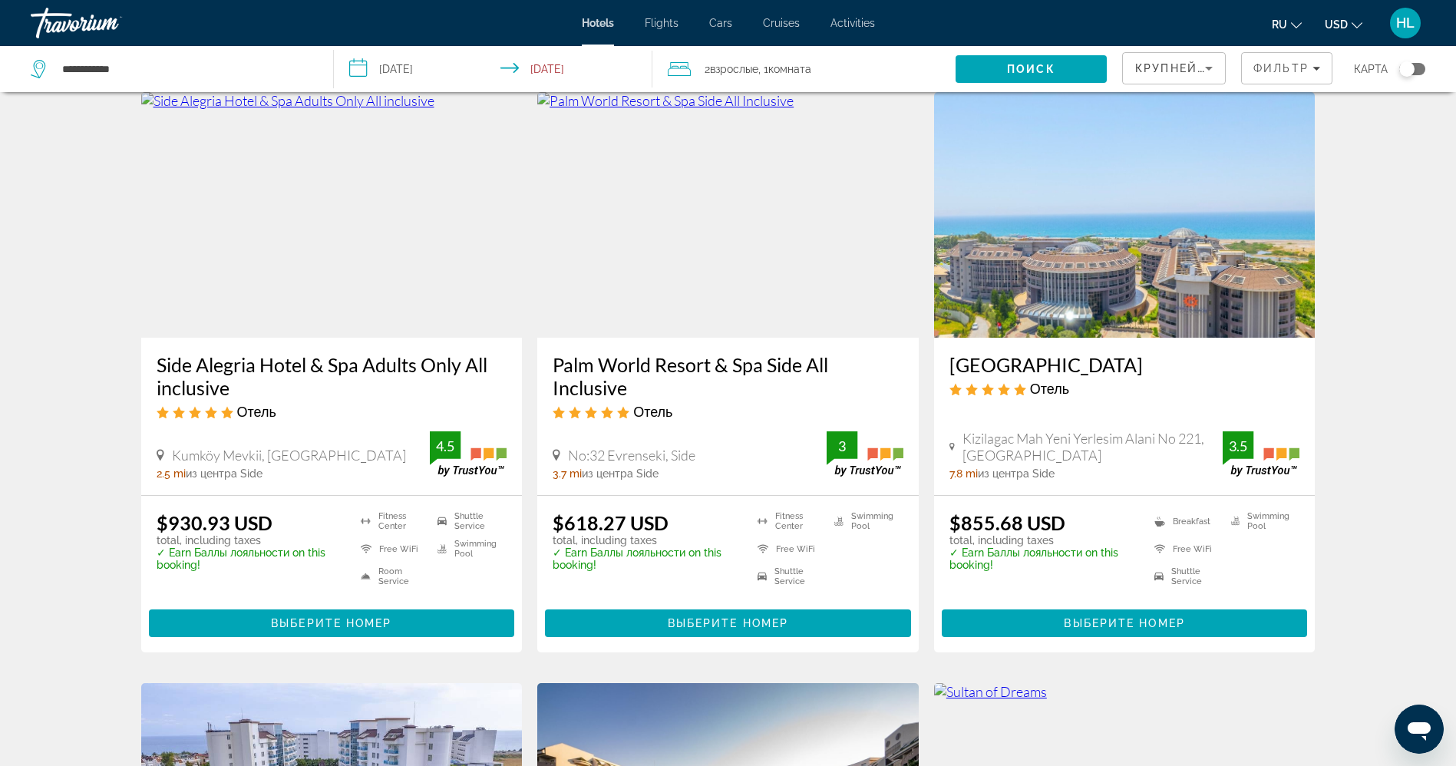
click at [811, 246] on img "Main content" at bounding box center [727, 215] width 381 height 246
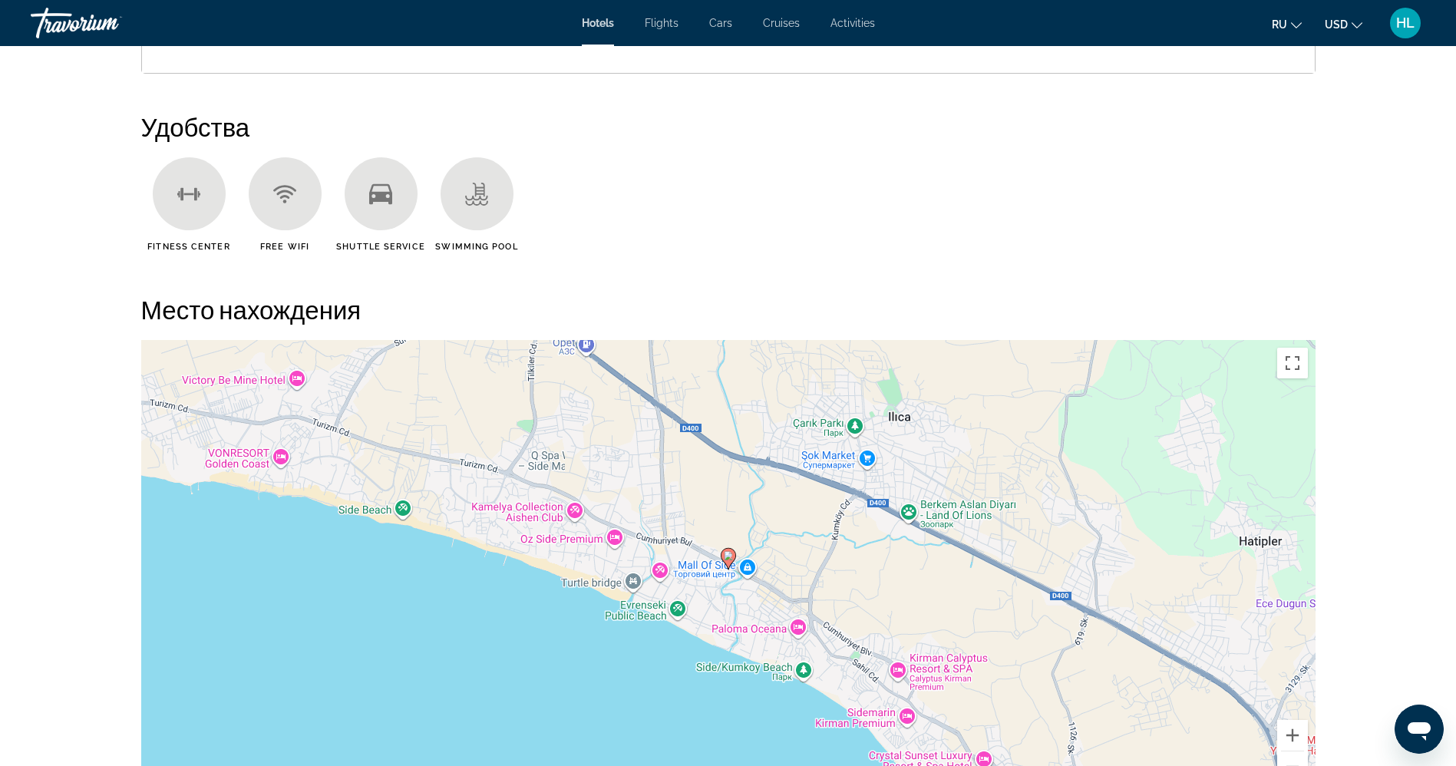
scroll to position [1244, 0]
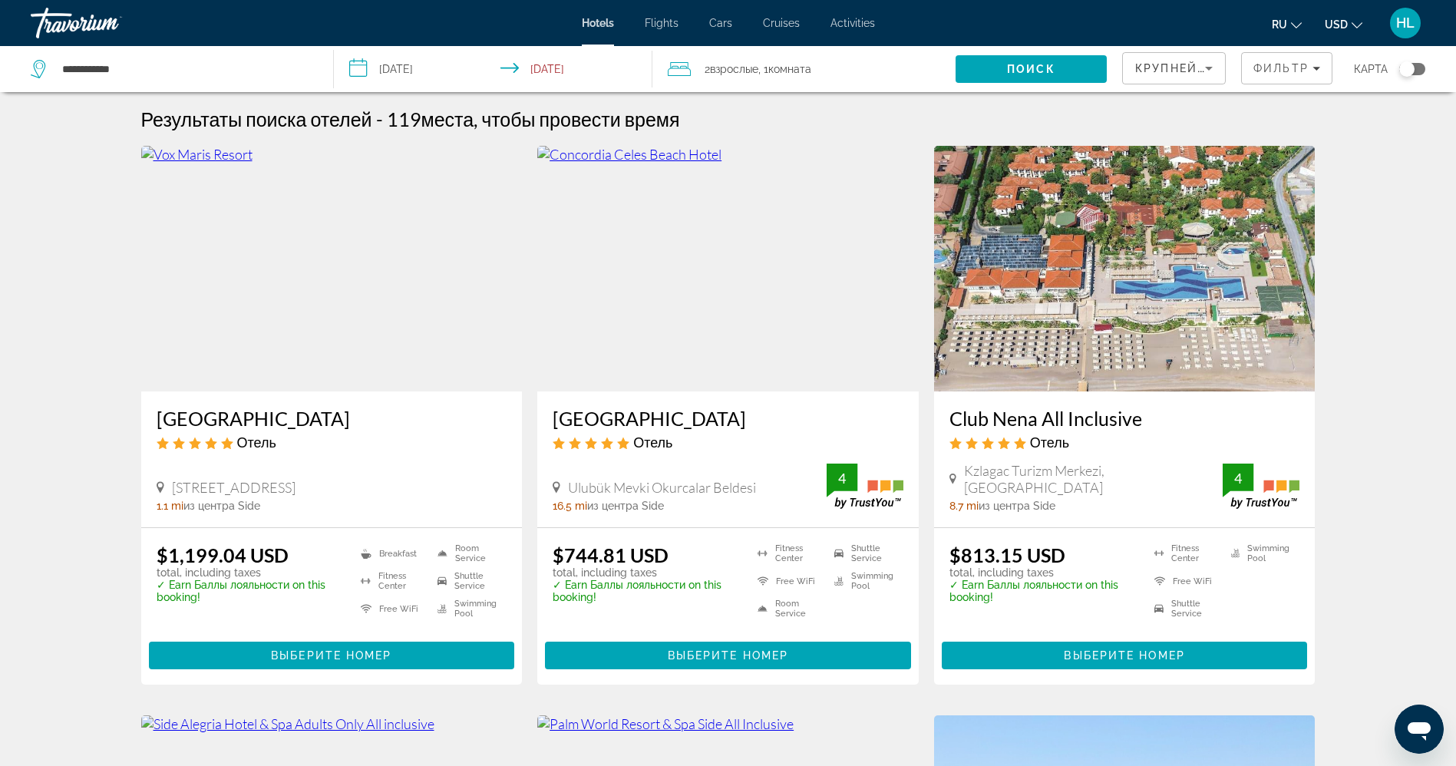
click at [1161, 295] on img "Main content" at bounding box center [1124, 269] width 381 height 246
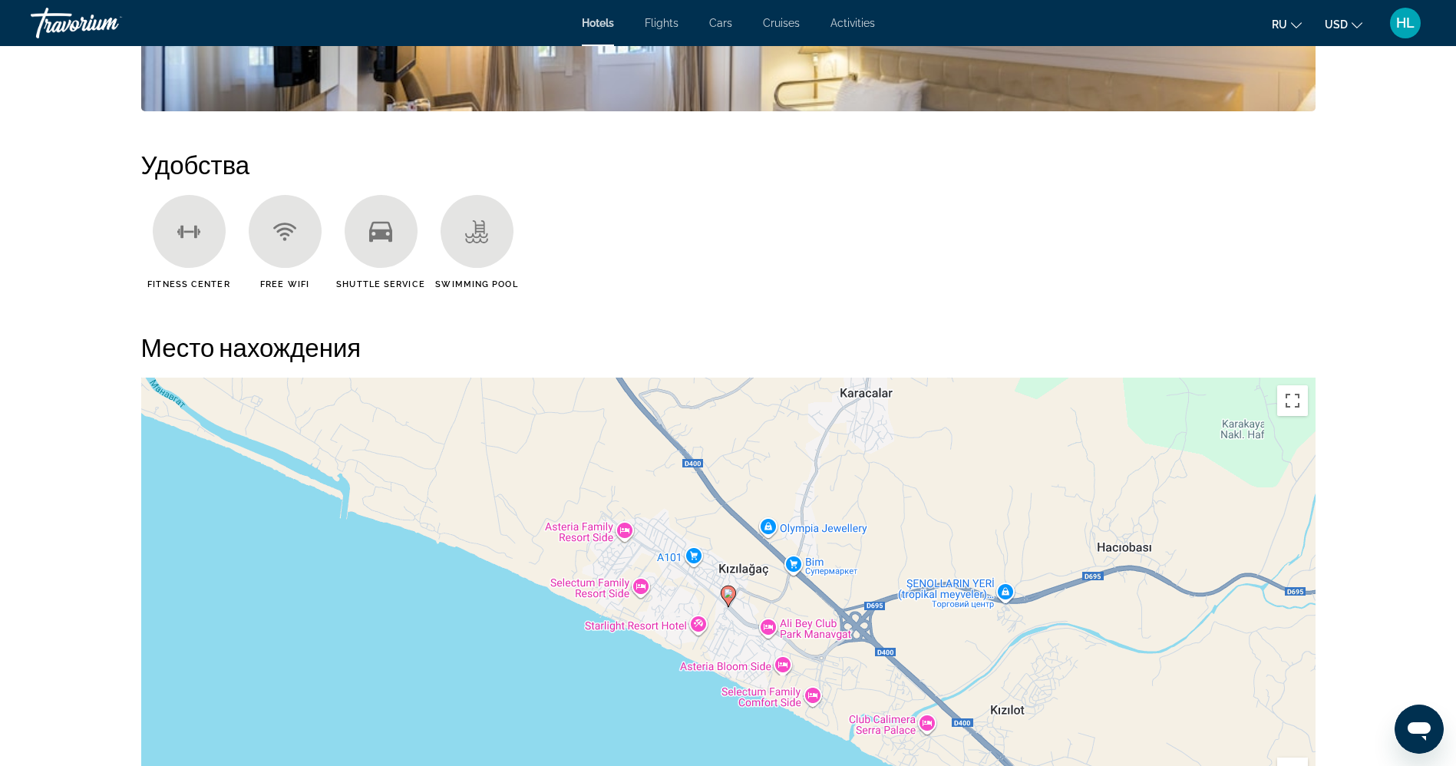
scroll to position [1362, 0]
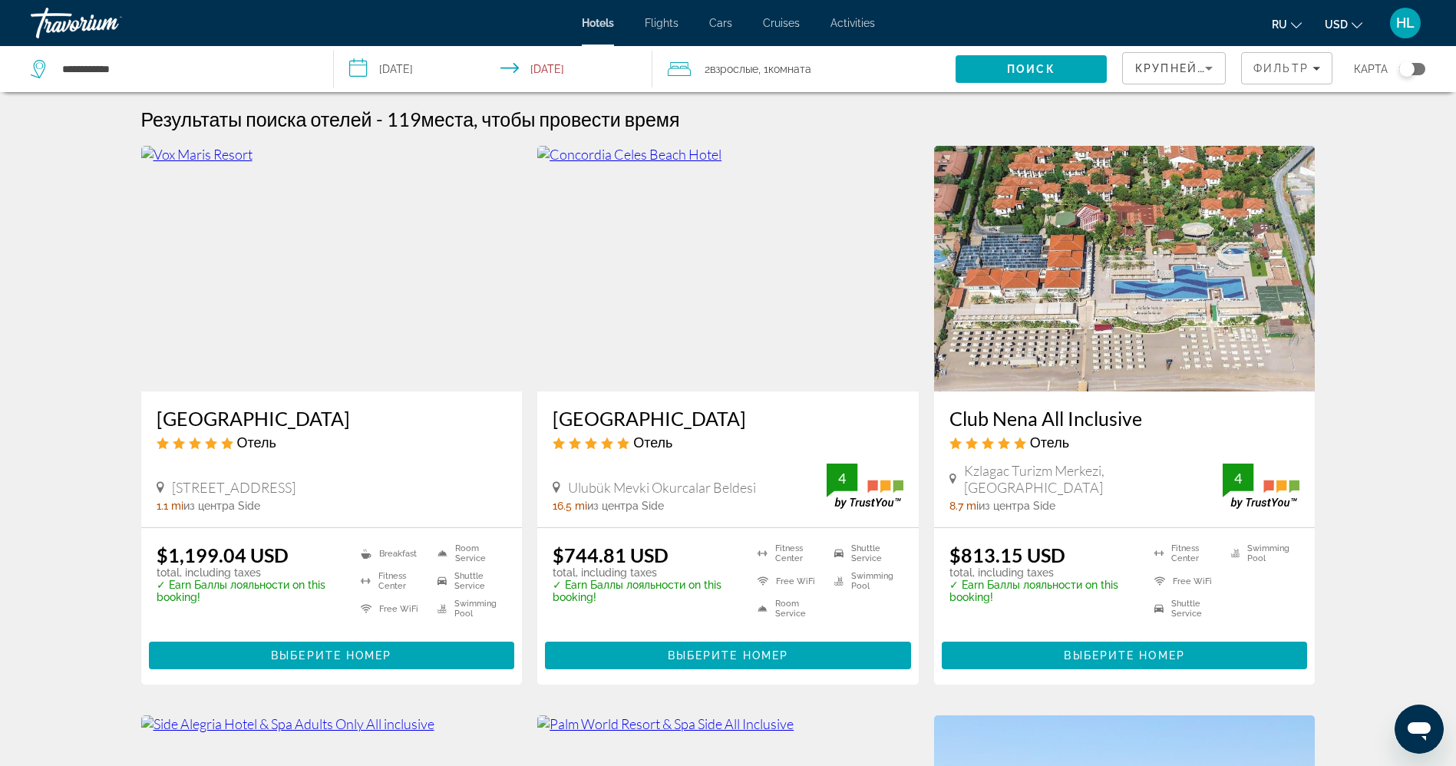
click at [684, 335] on img "Main content" at bounding box center [727, 269] width 381 height 246
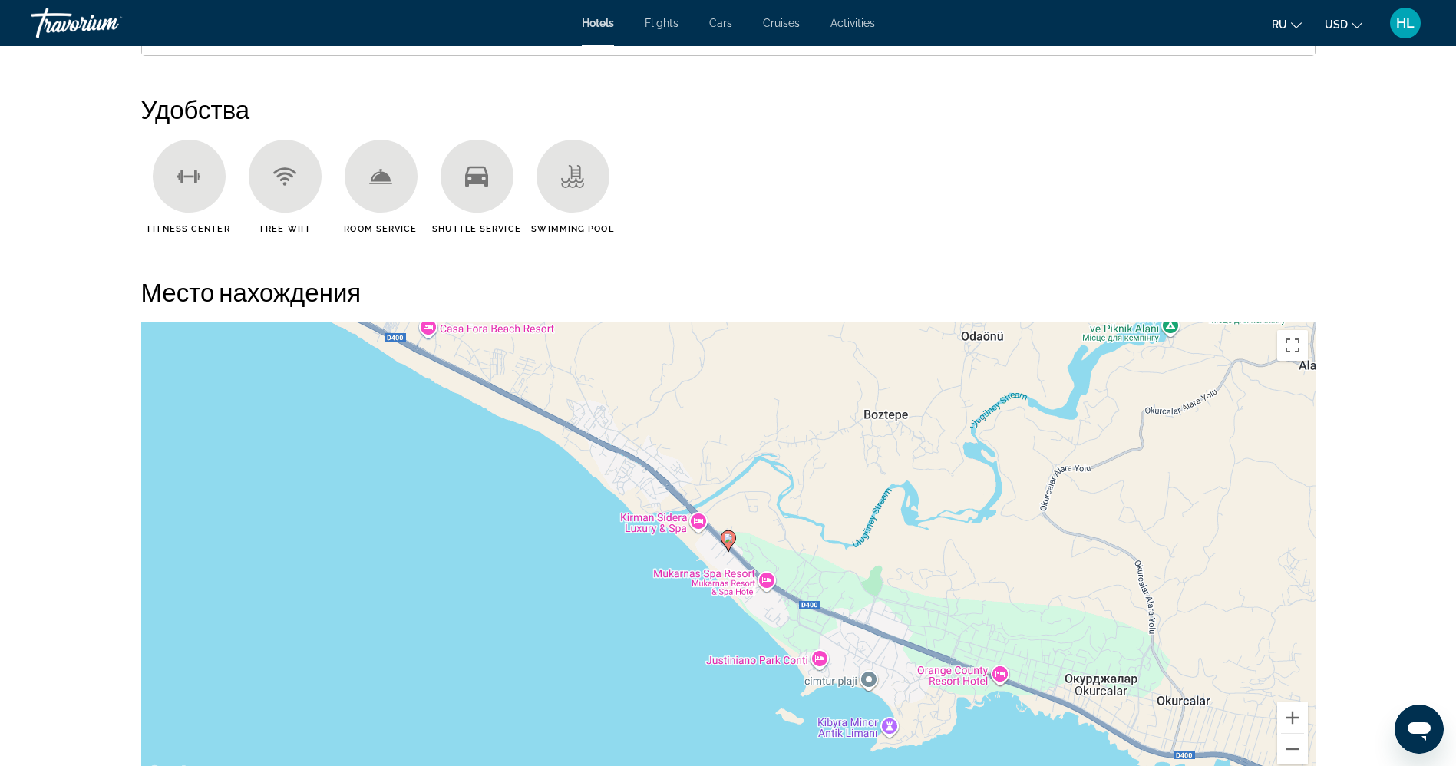
scroll to position [1211, 0]
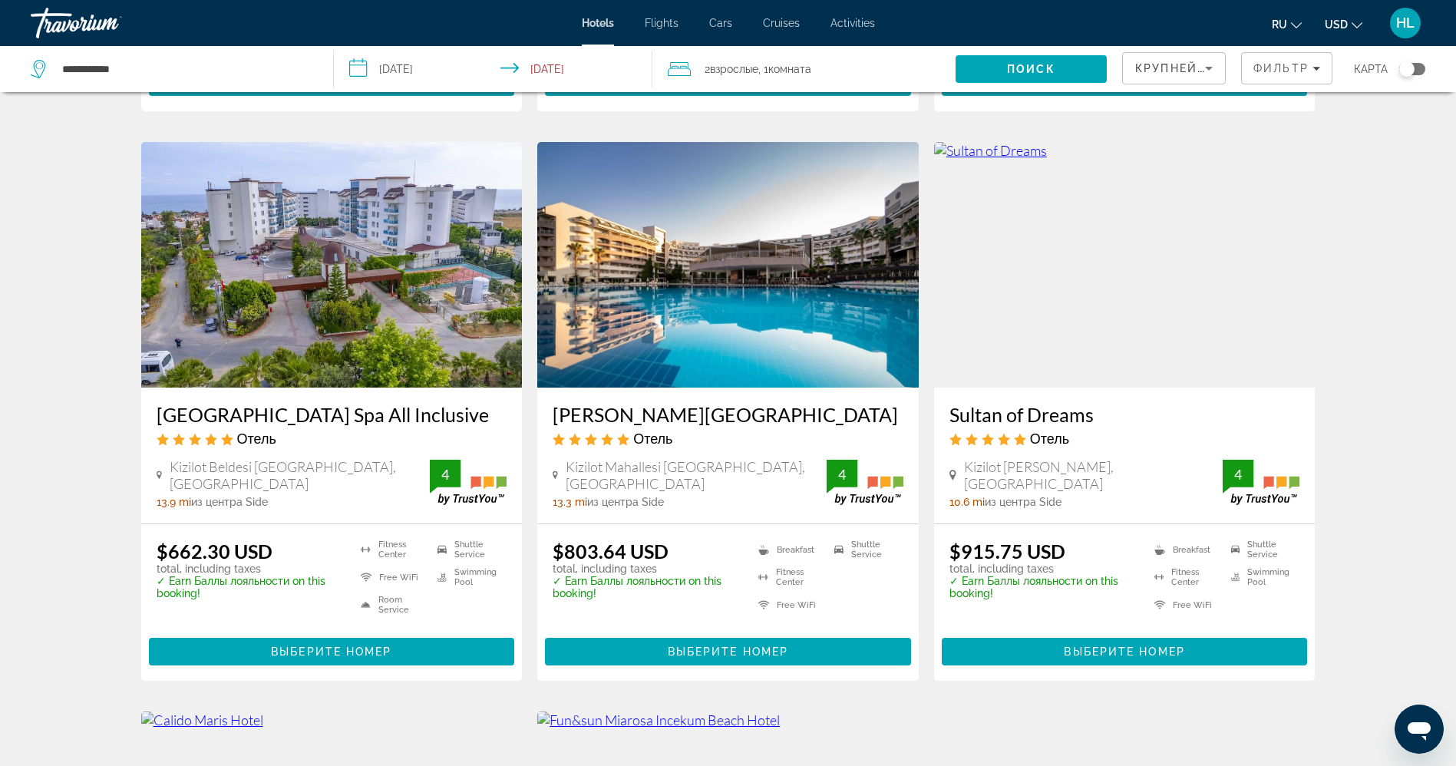
scroll to position [1161, 0]
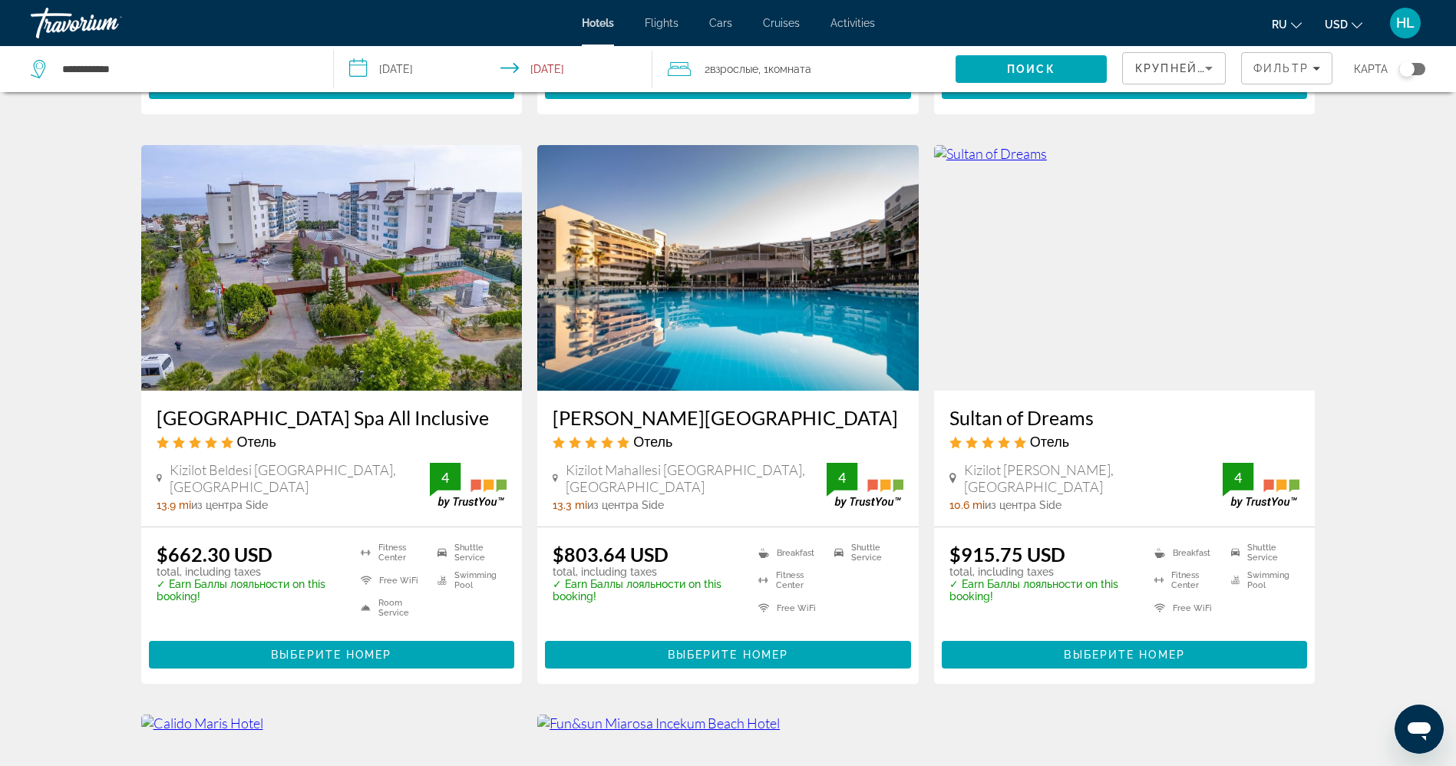
click at [333, 302] on img "Main content" at bounding box center [331, 268] width 381 height 246
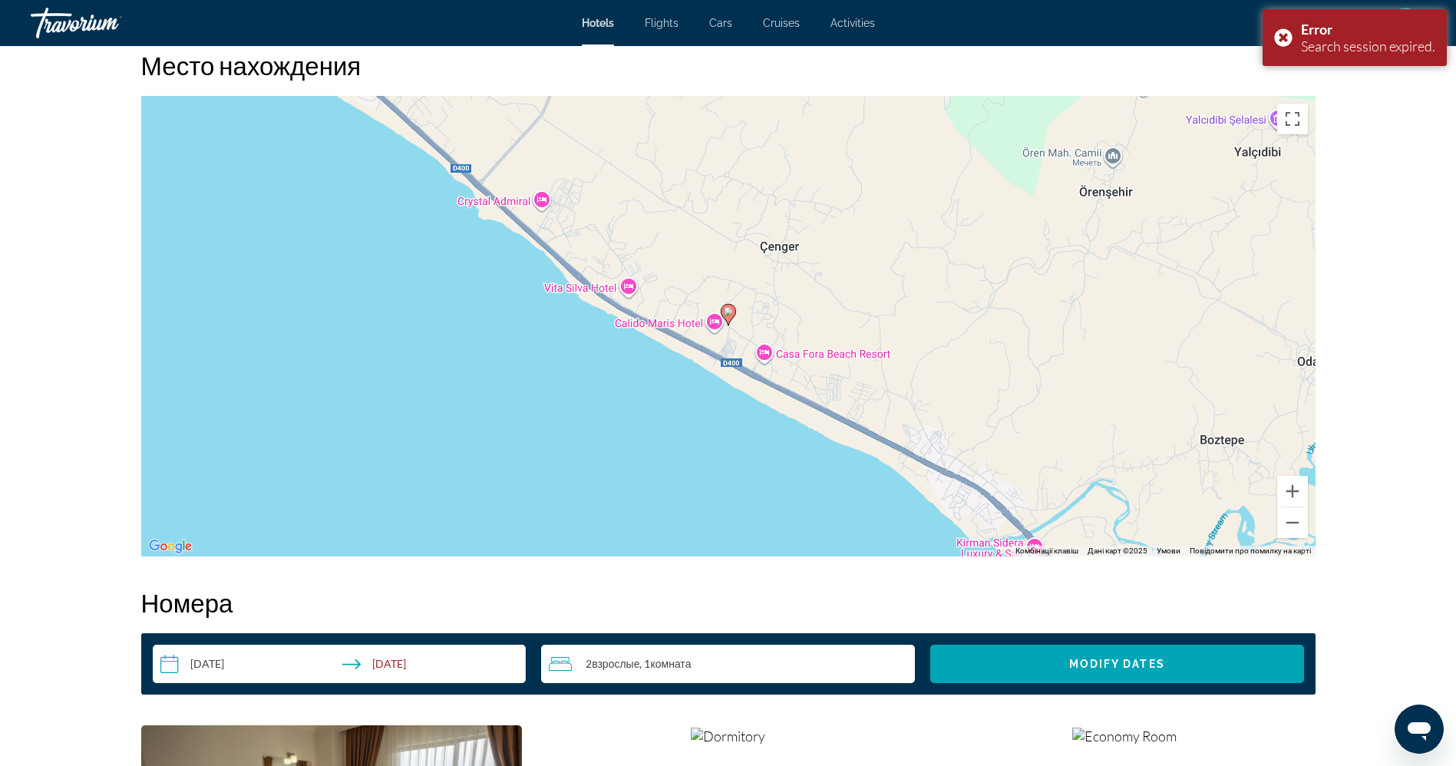
scroll to position [1470, 0]
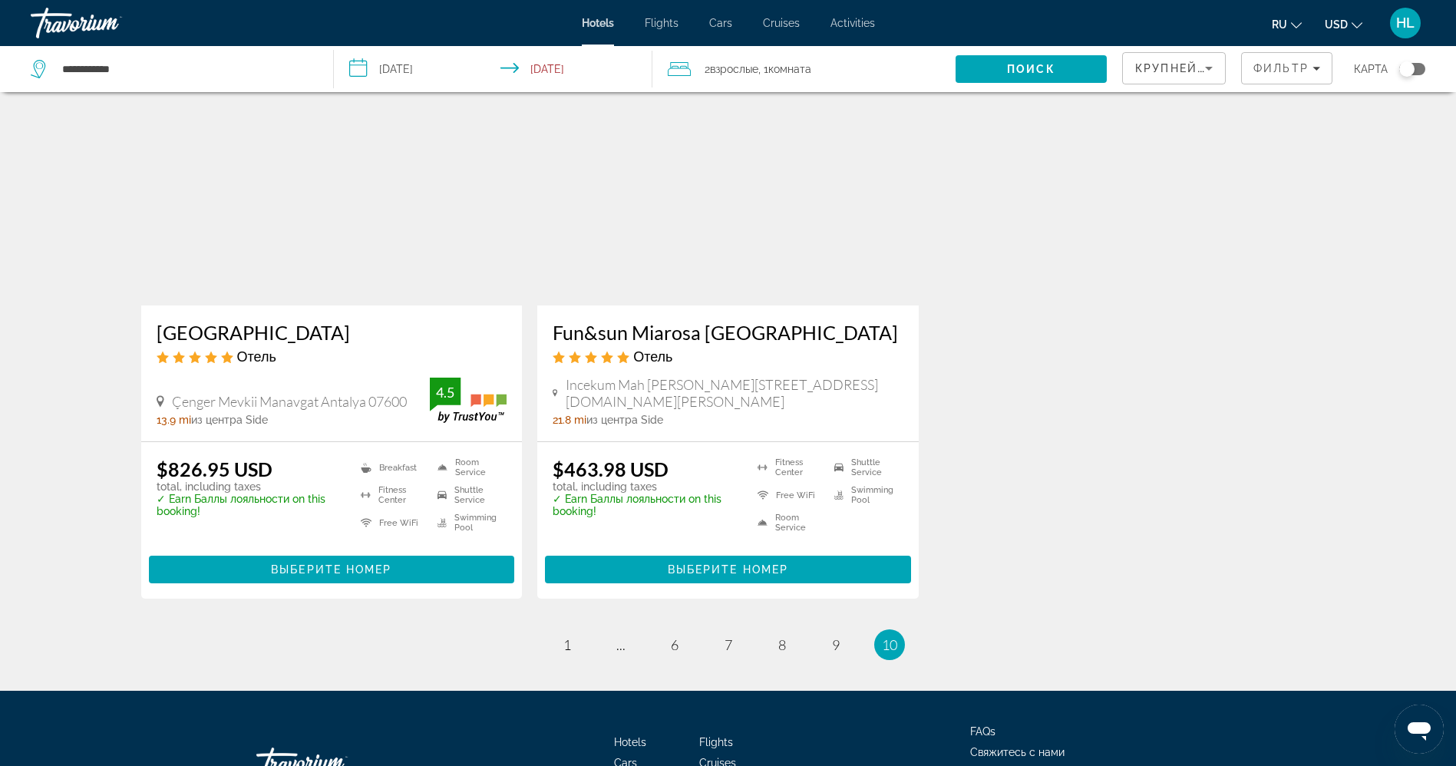
scroll to position [1852, 0]
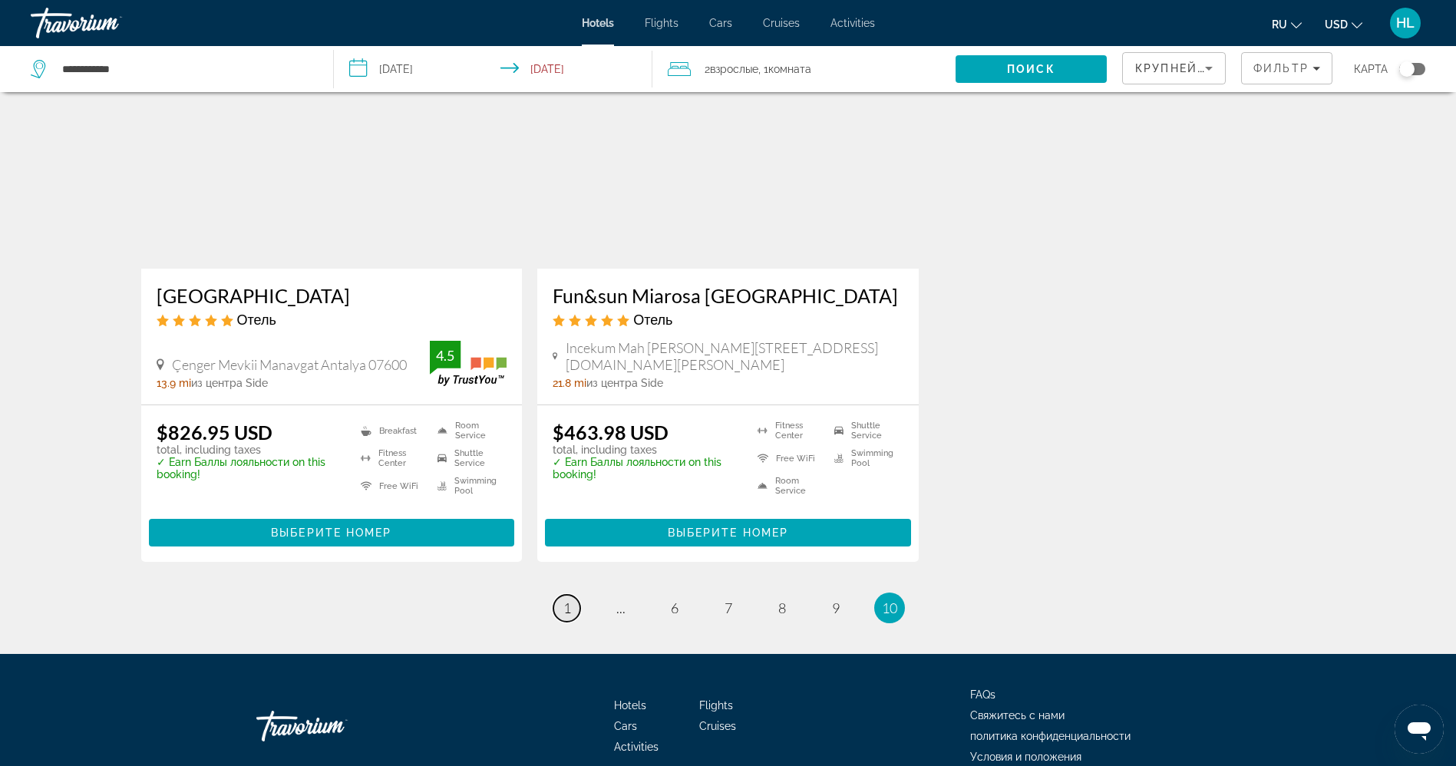
click at [562, 601] on link "page 1" at bounding box center [566, 608] width 27 height 27
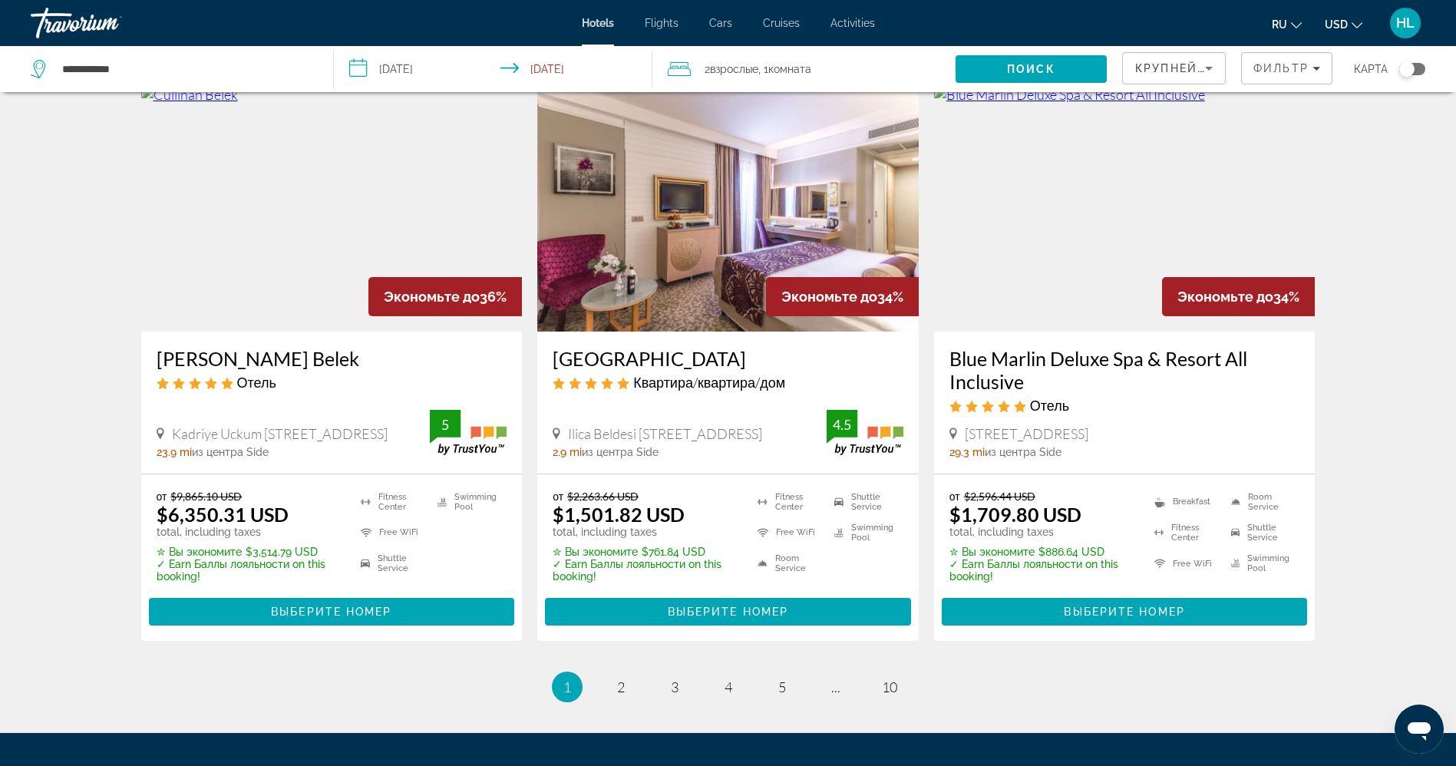
scroll to position [1874, 0]
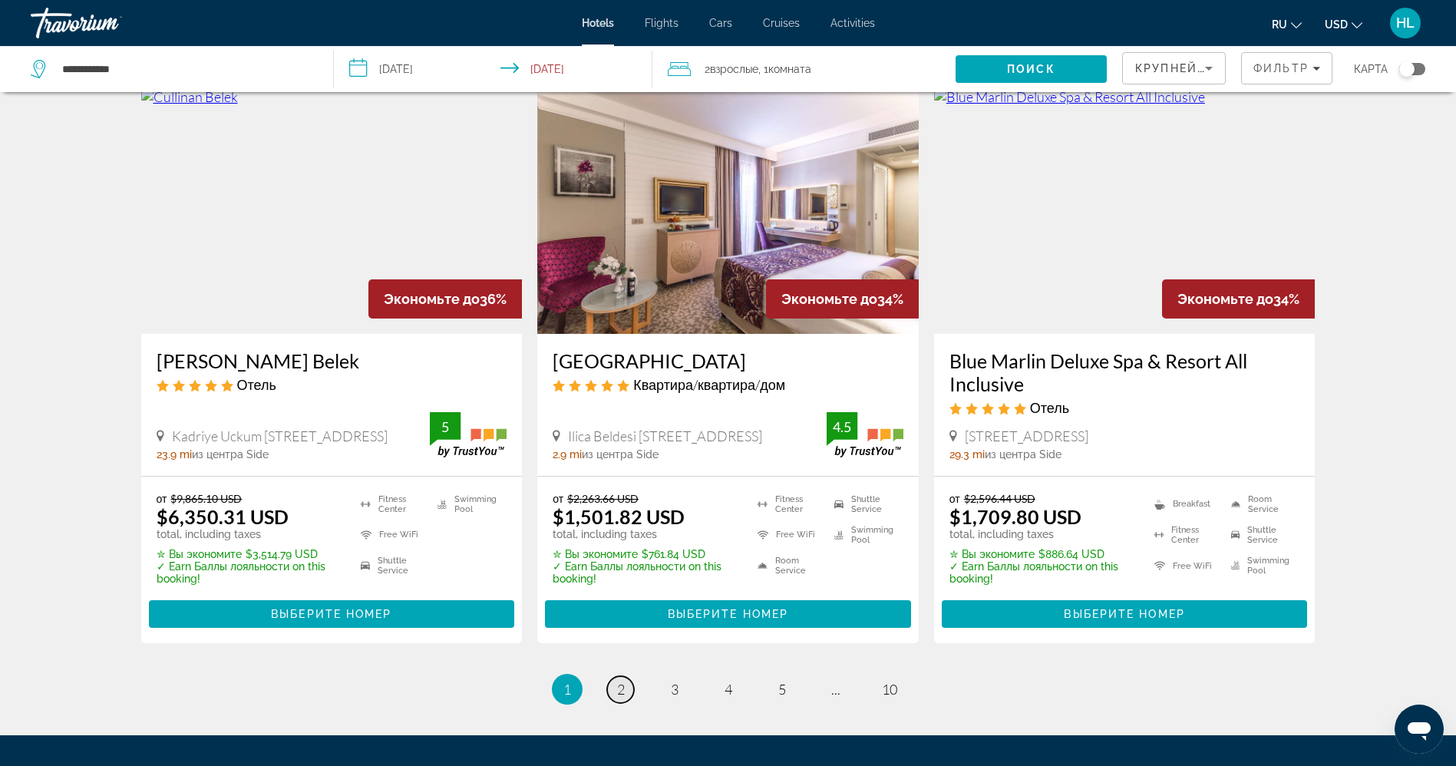
click at [615, 676] on link "page 2" at bounding box center [620, 689] width 27 height 27
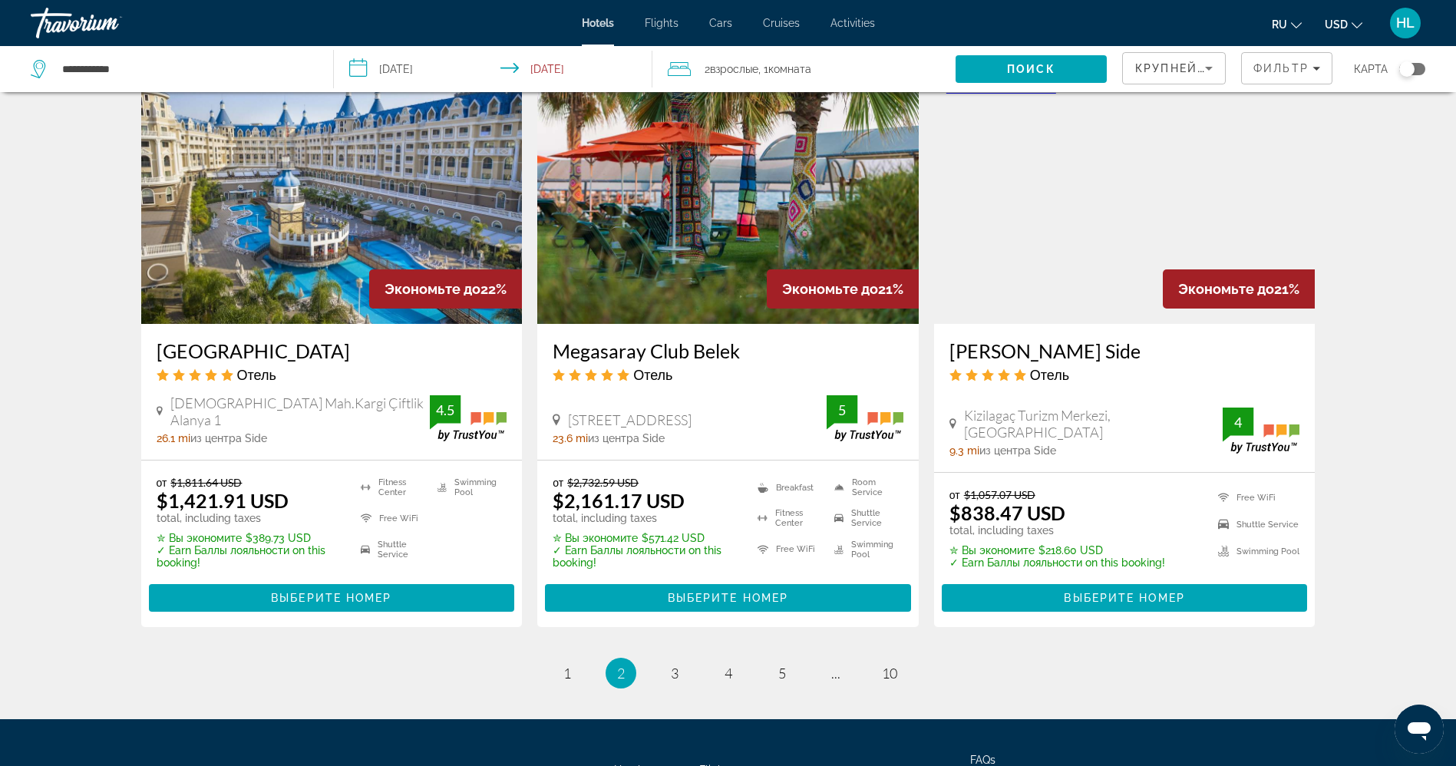
scroll to position [1851, 0]
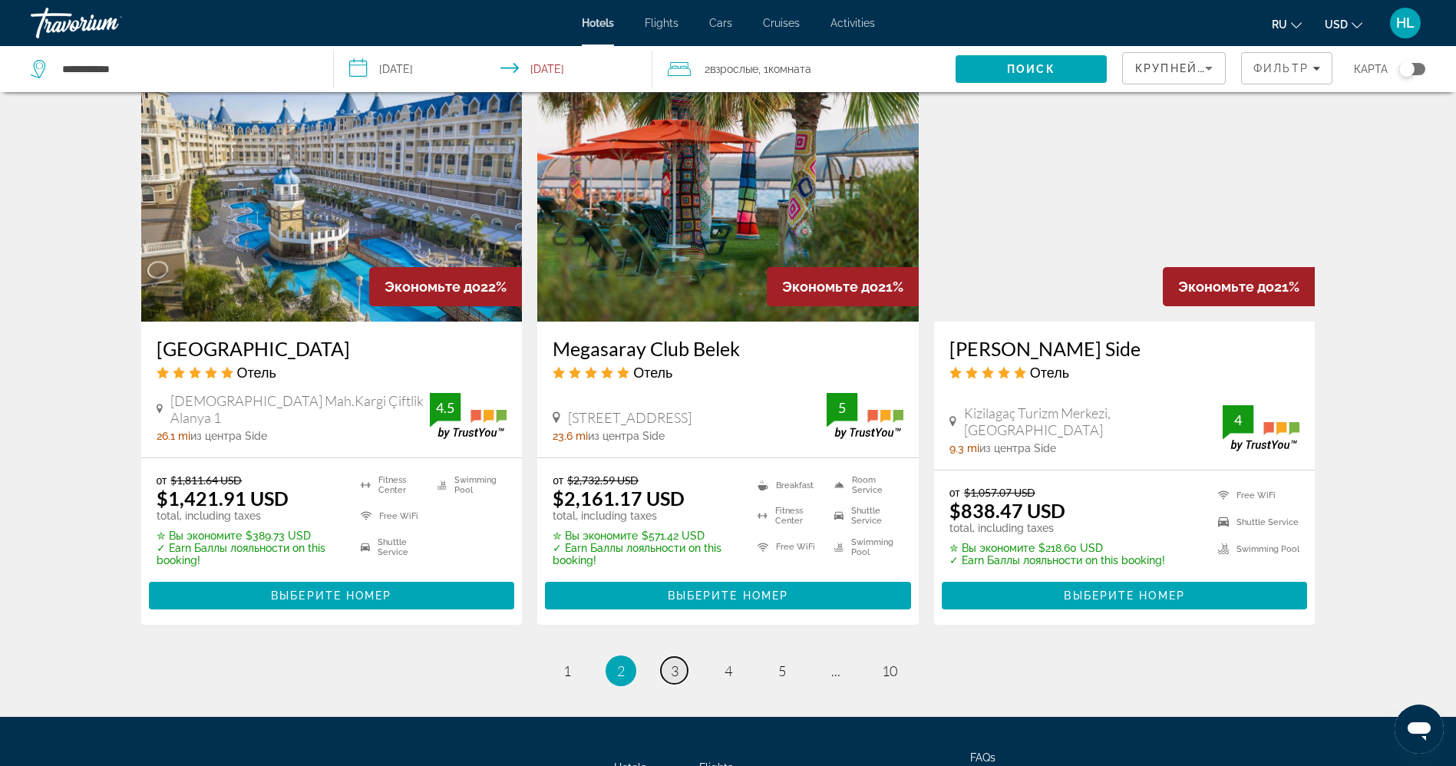
click at [671, 679] on link "page 3" at bounding box center [674, 670] width 27 height 27
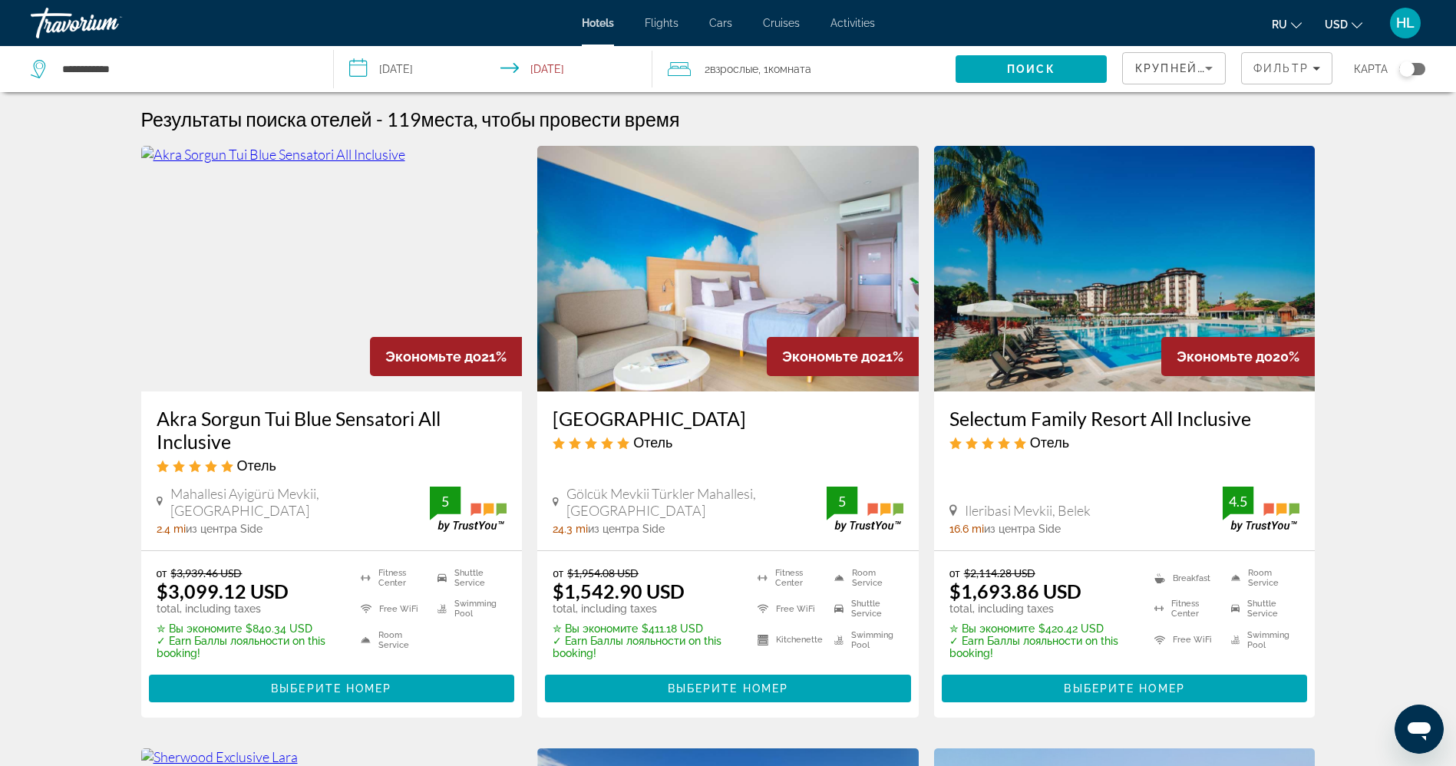
click at [267, 85] on div "**********" at bounding box center [174, 69] width 287 height 46
click at [245, 71] on input "**********" at bounding box center [185, 69] width 249 height 23
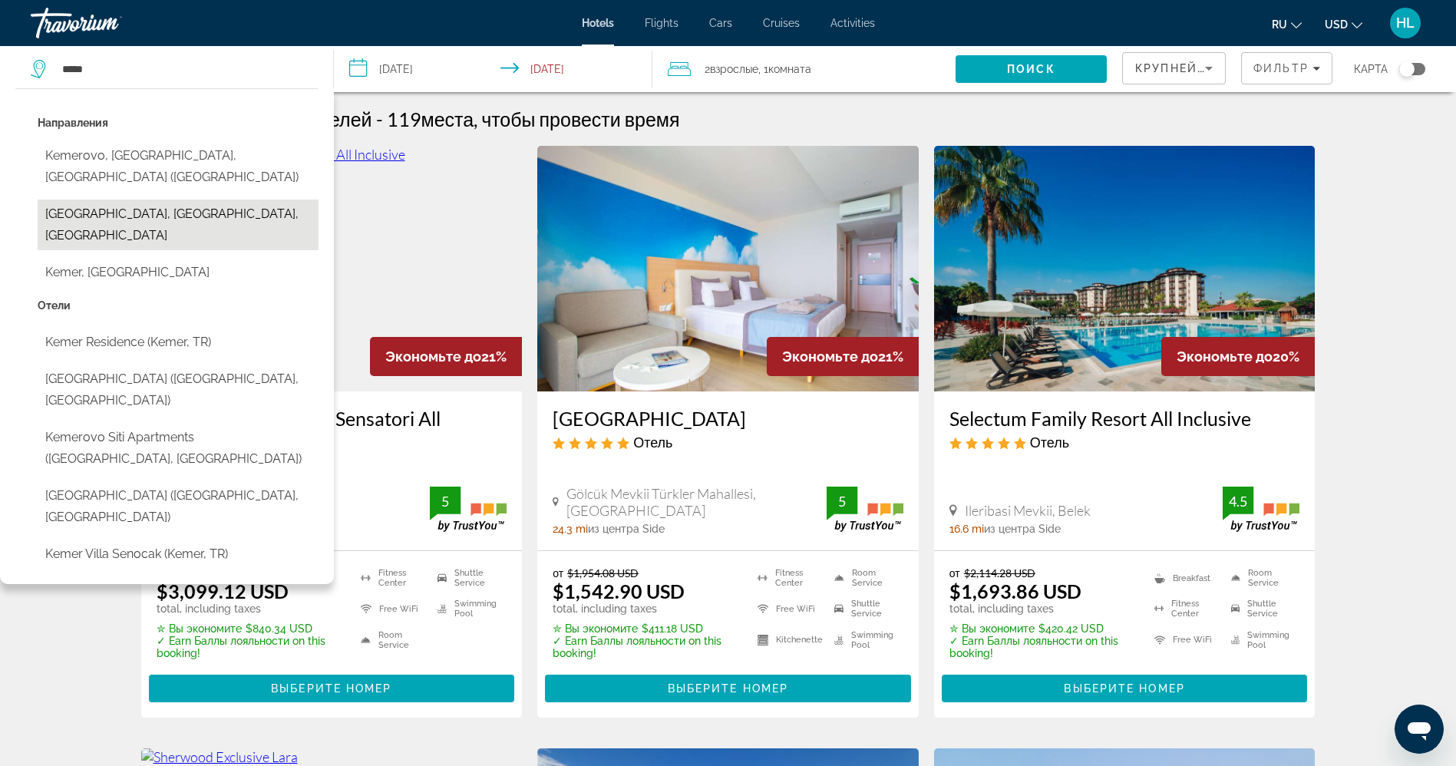
click at [188, 216] on button "[GEOGRAPHIC_DATA], [GEOGRAPHIC_DATA], [GEOGRAPHIC_DATA]" at bounding box center [178, 224] width 281 height 51
type input "**********"
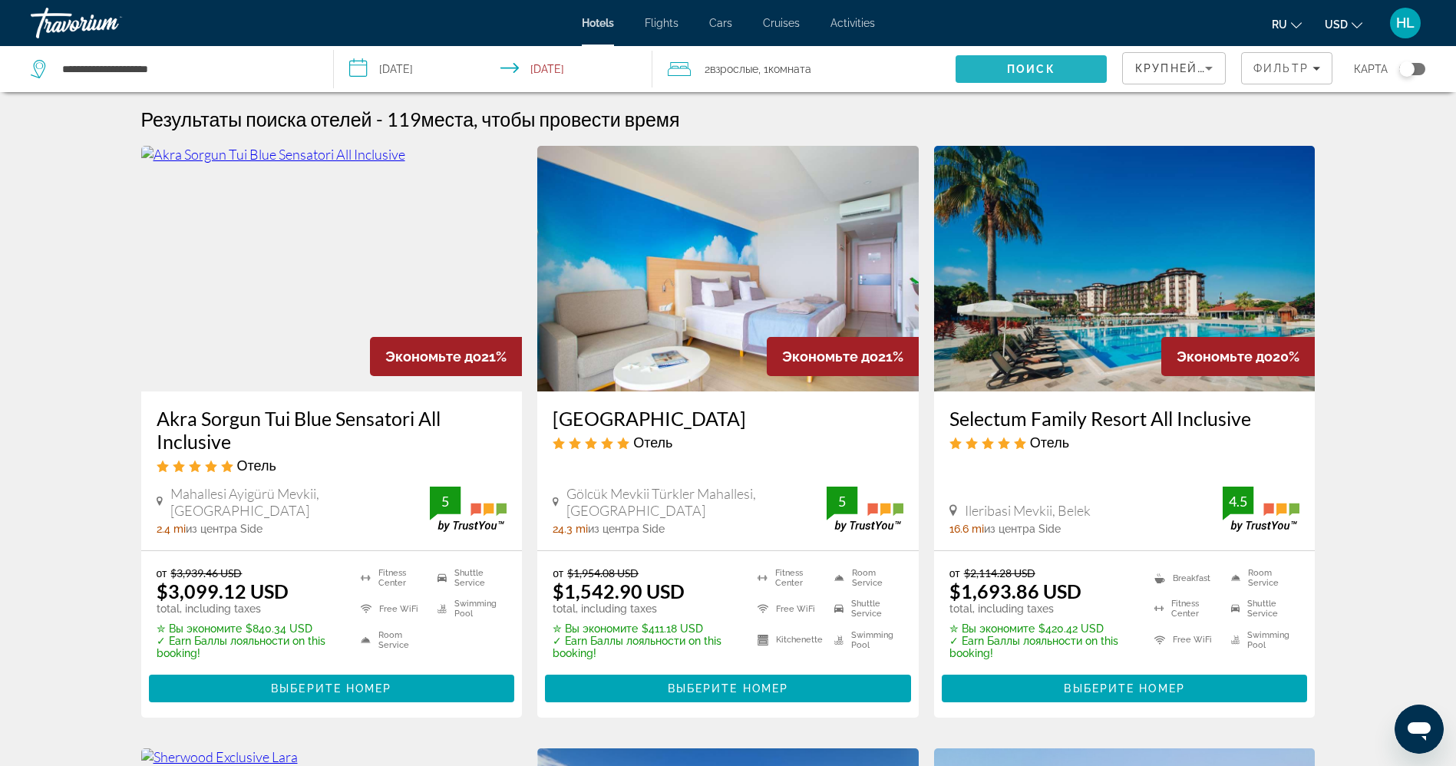
click at [1005, 71] on span "Search" at bounding box center [1030, 69] width 151 height 37
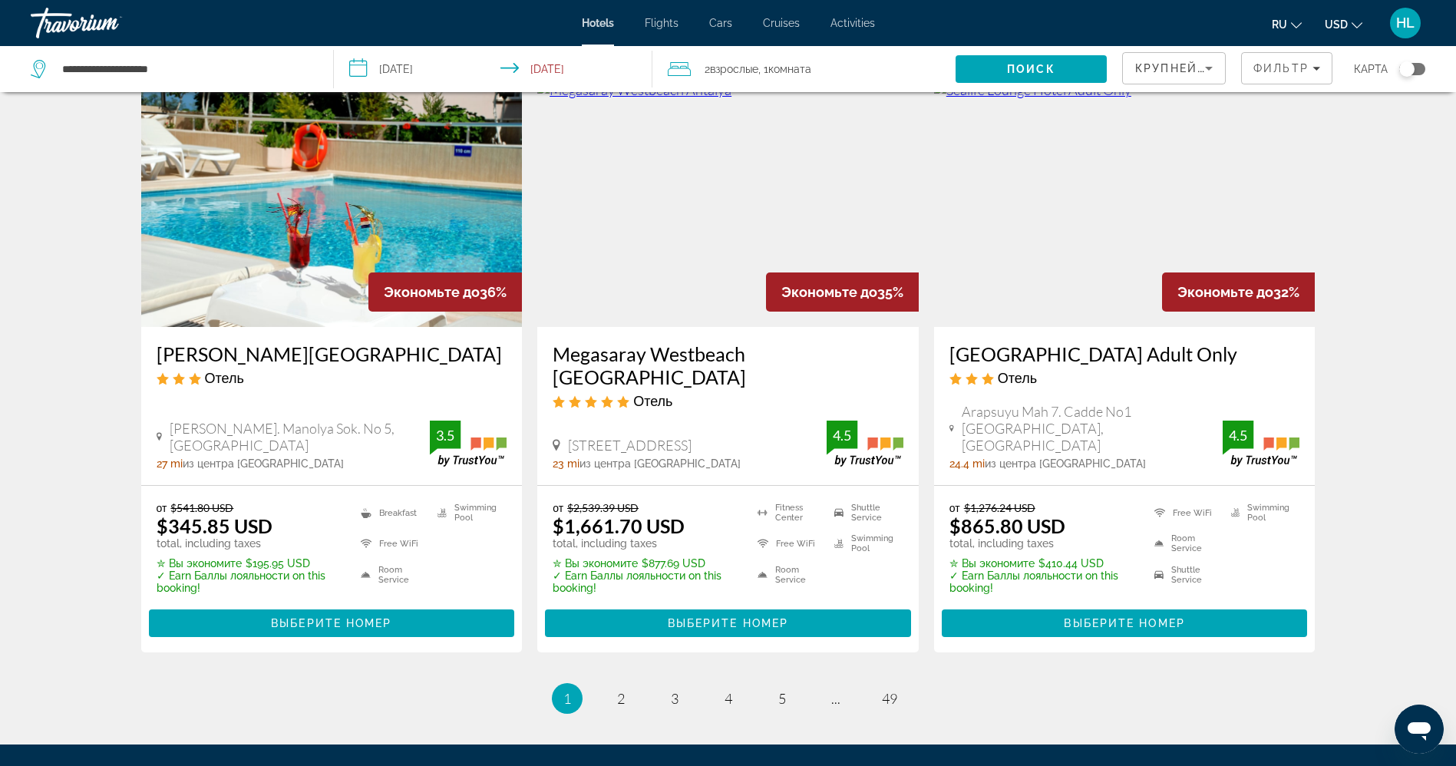
scroll to position [1951, 0]
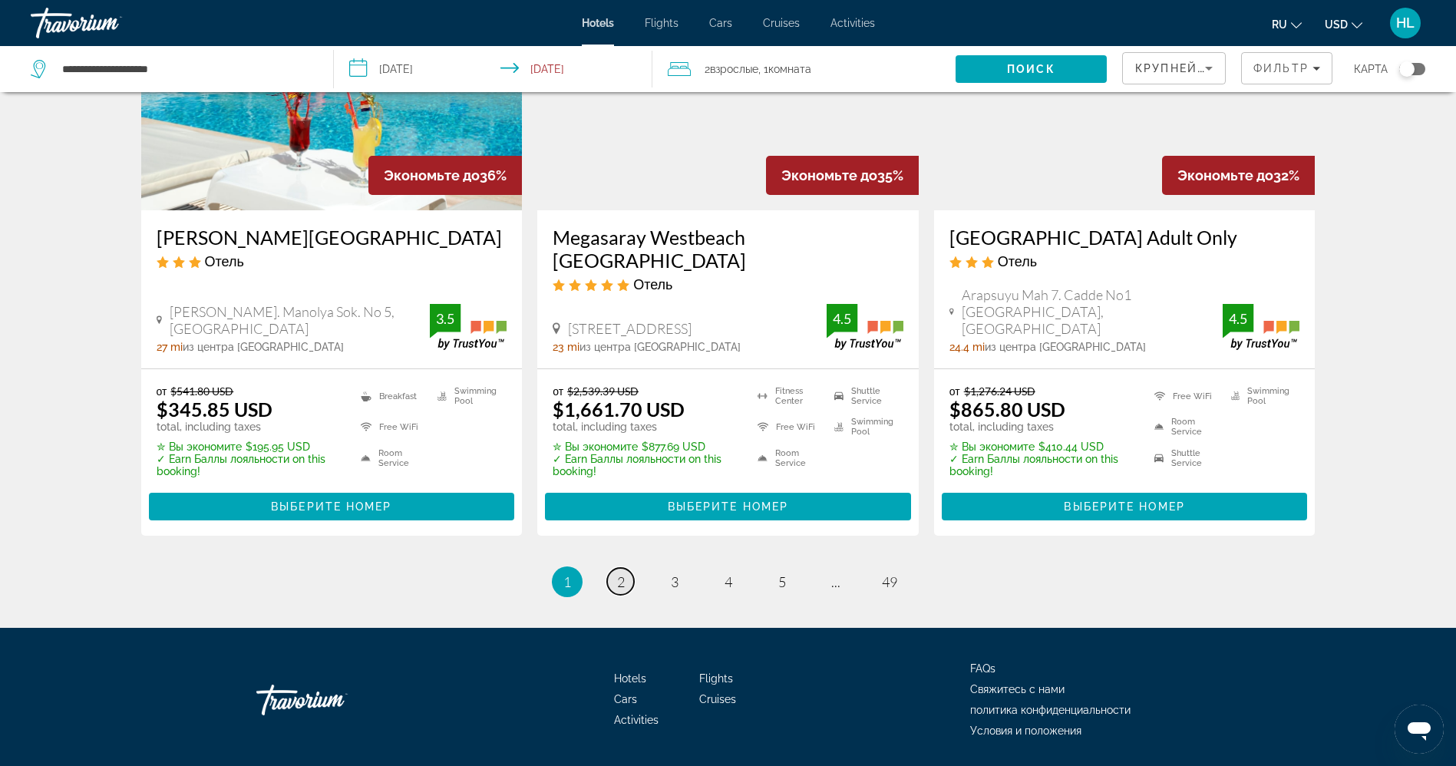
click at [618, 573] on span "2" at bounding box center [621, 581] width 8 height 17
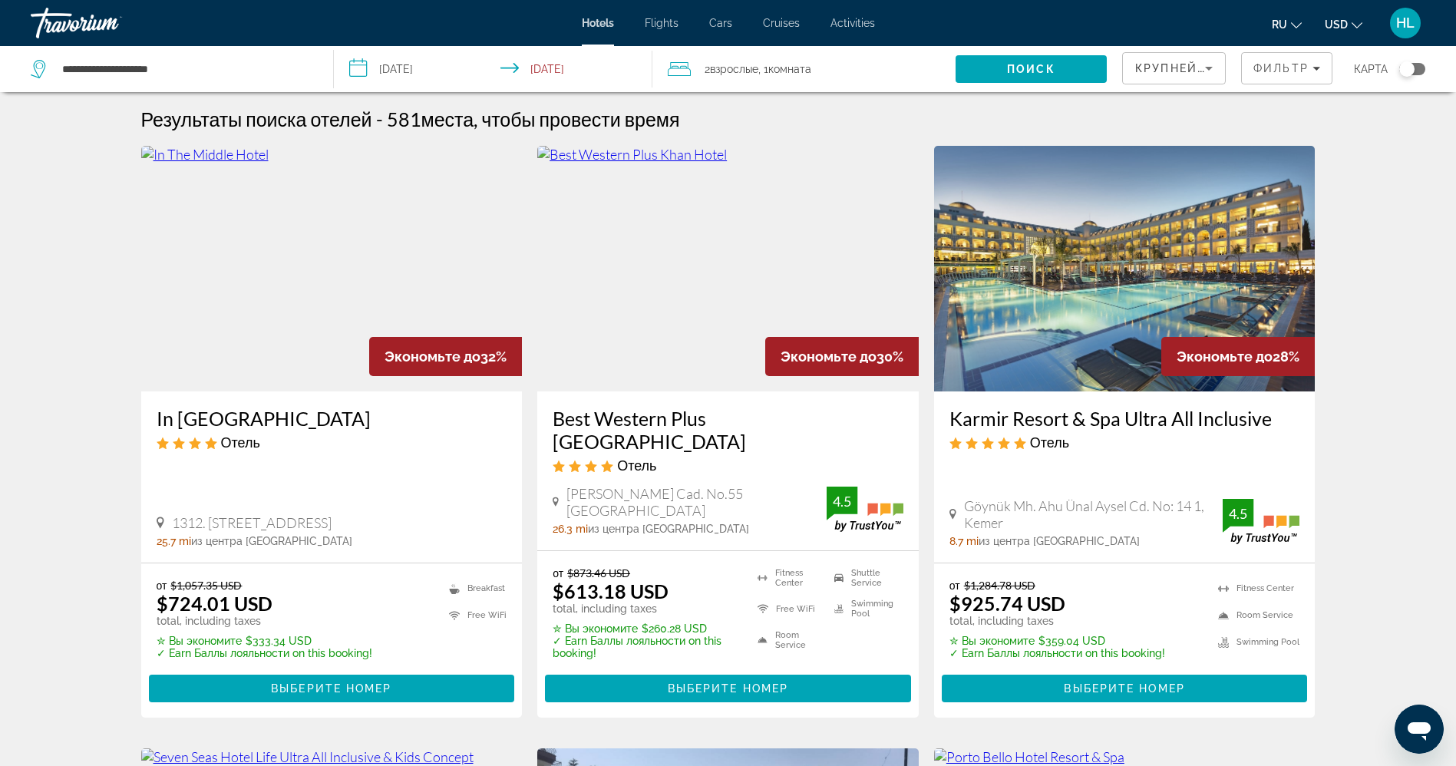
click at [1113, 284] on img "Main content" at bounding box center [1124, 269] width 381 height 246
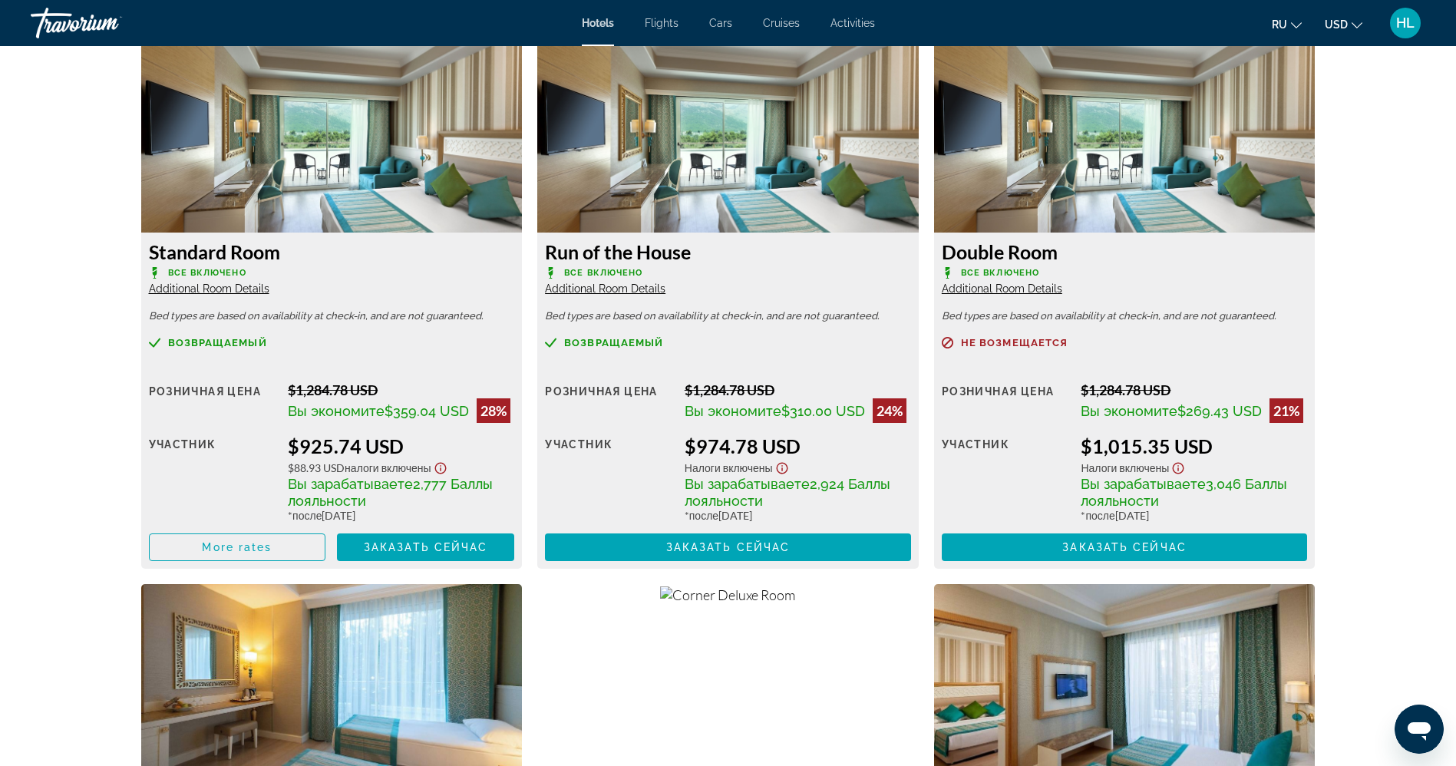
scroll to position [1428, 0]
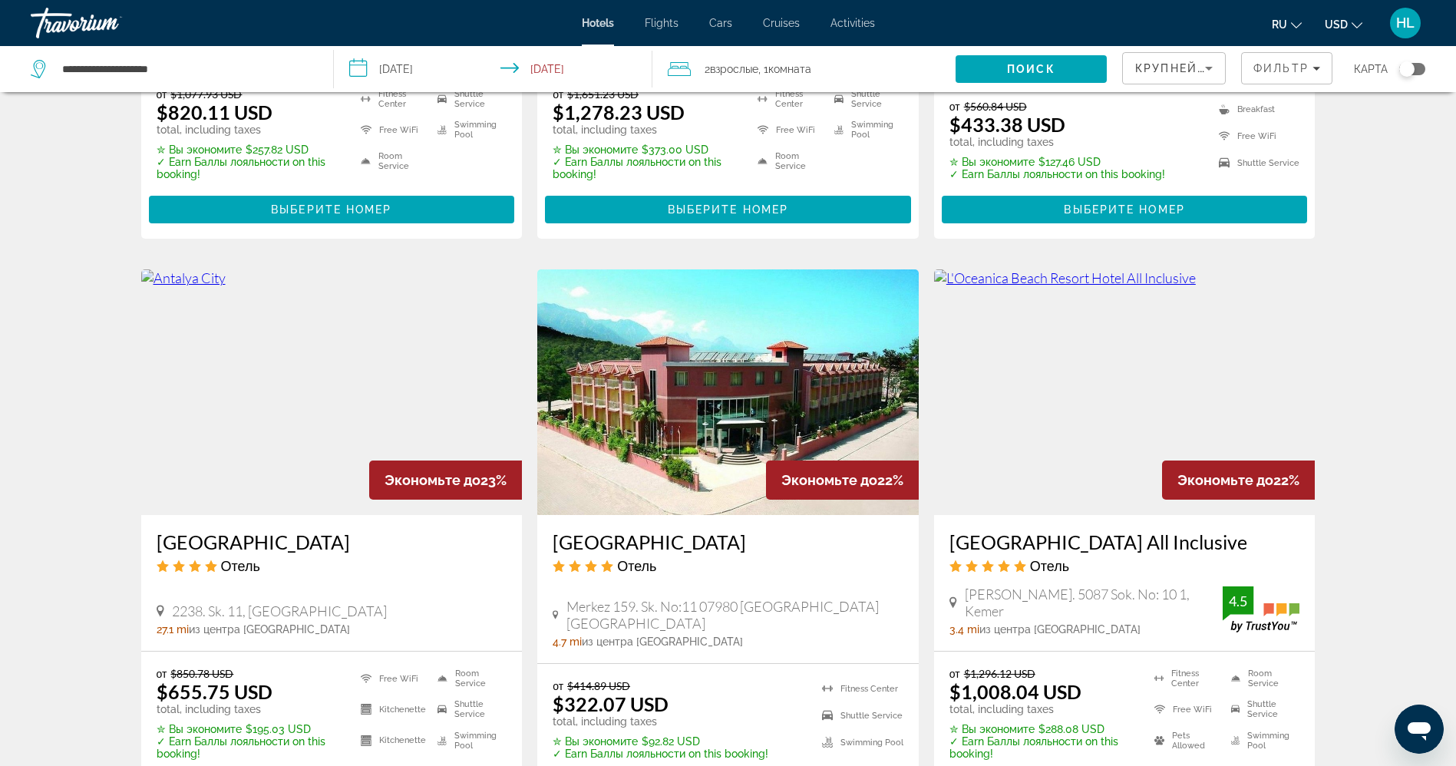
scroll to position [1749, 0]
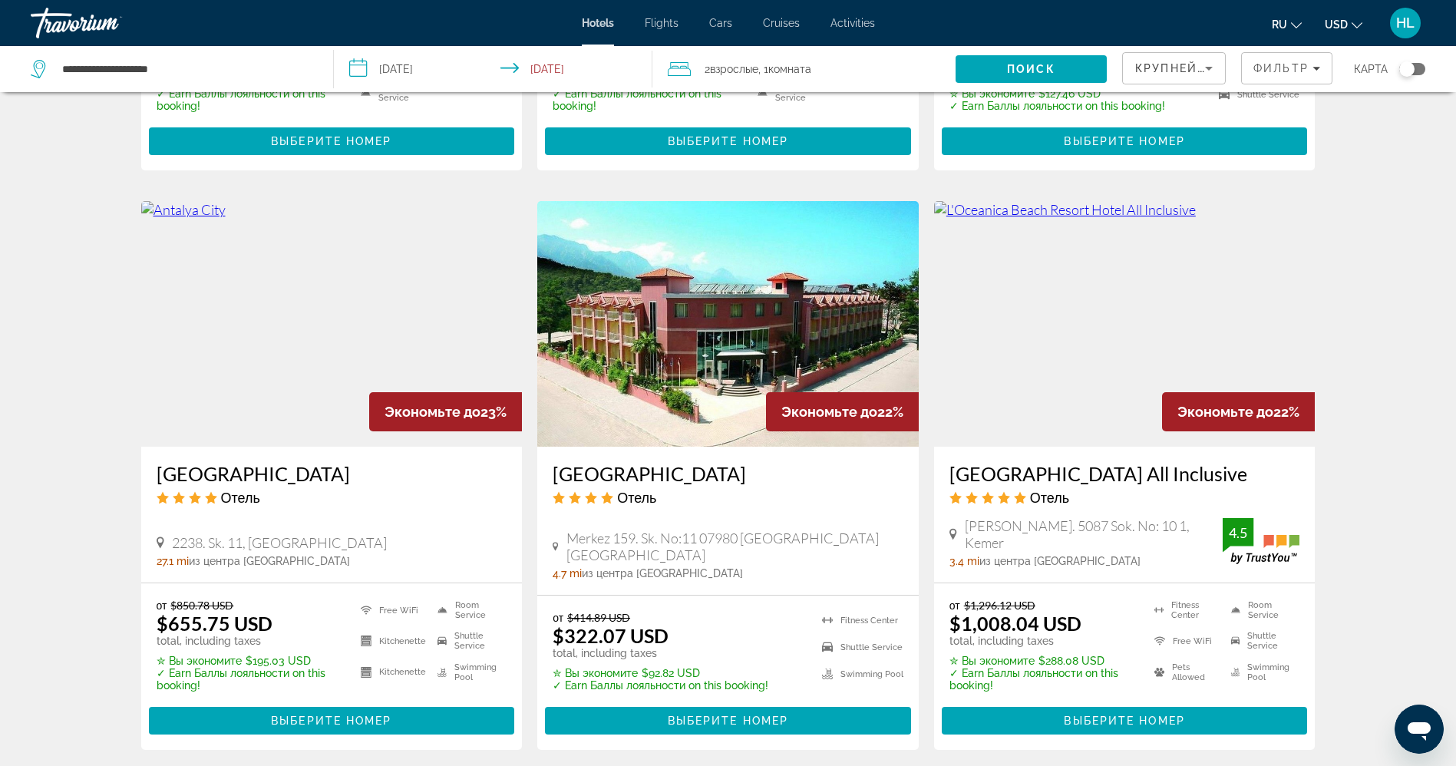
click at [454, 286] on img "Main content" at bounding box center [331, 324] width 381 height 246
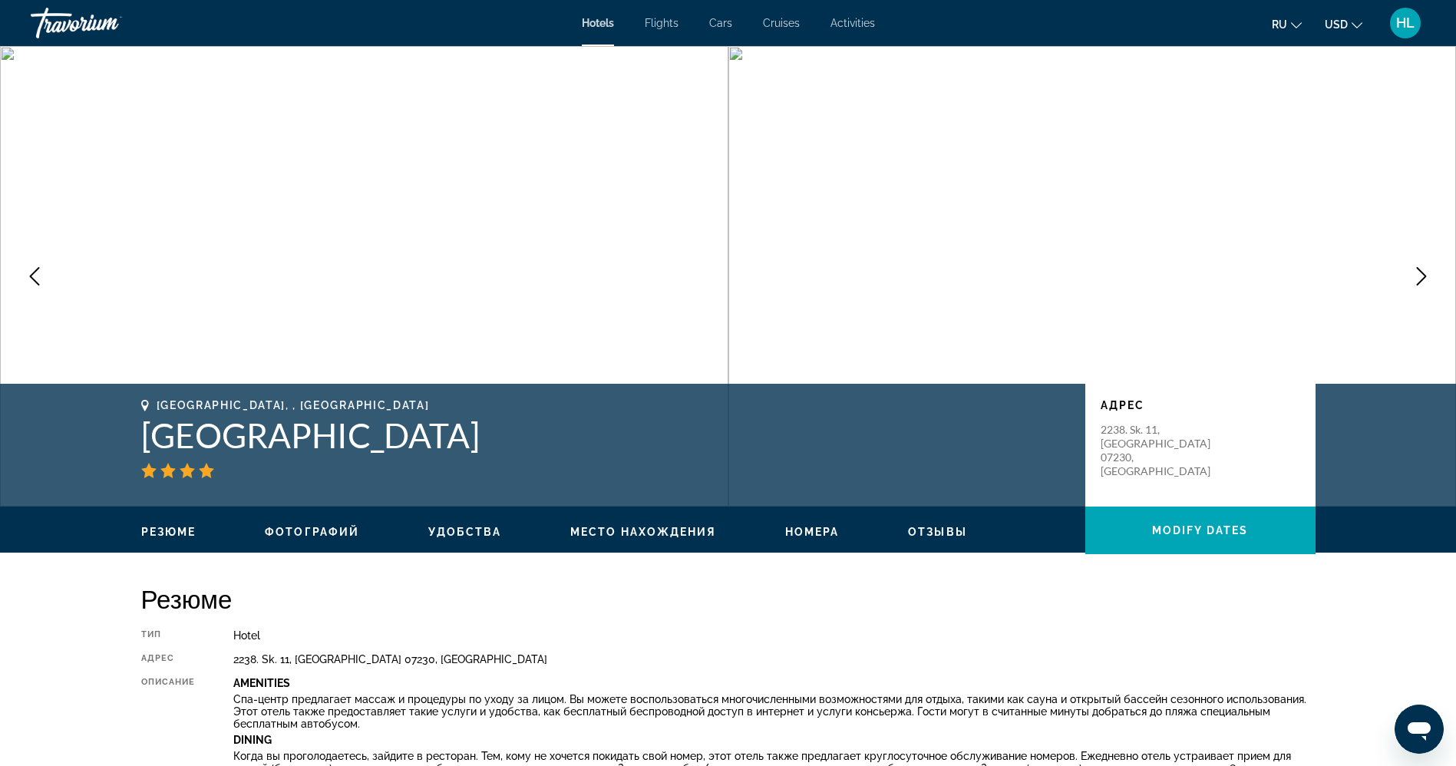
click at [1426, 272] on icon "Next image" at bounding box center [1421, 276] width 18 height 18
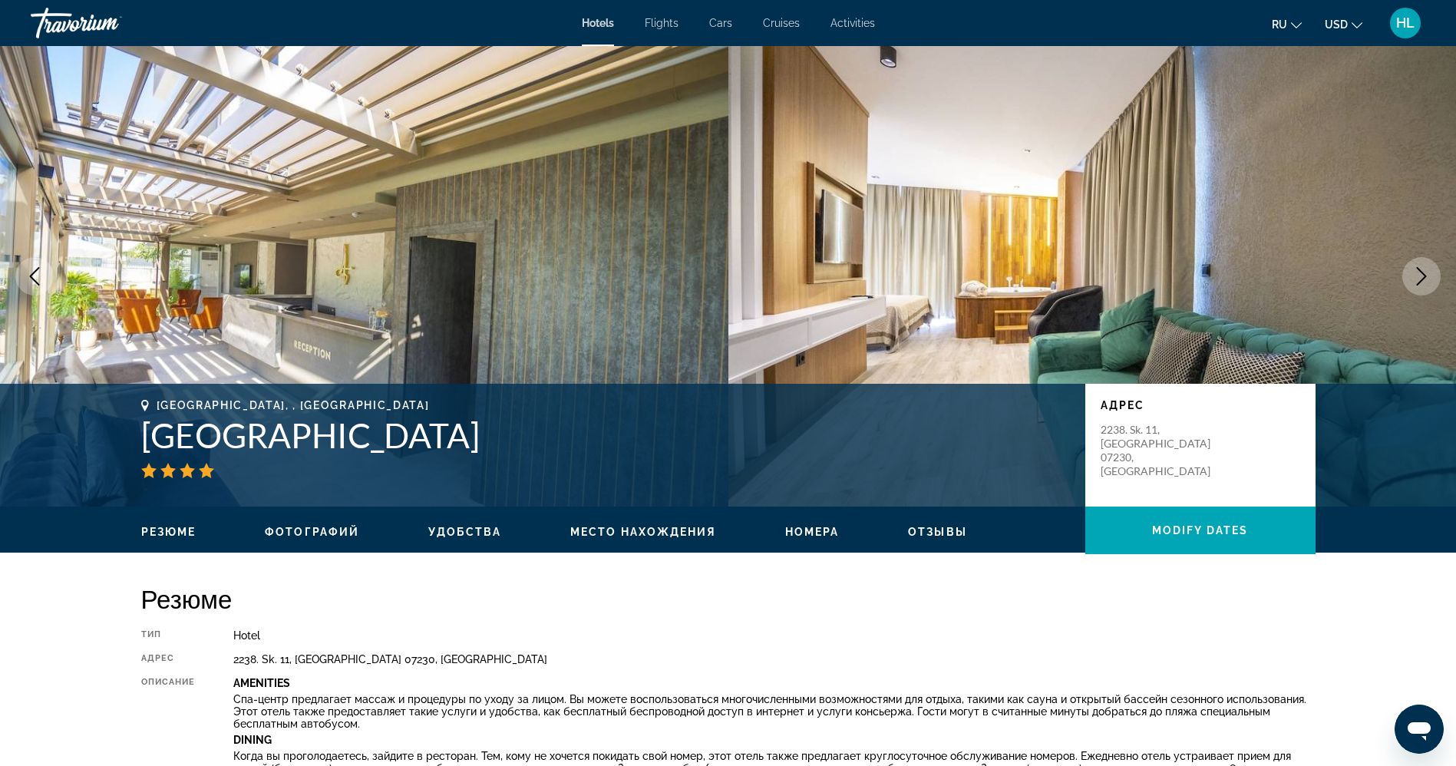
click at [1426, 272] on icon "Next image" at bounding box center [1421, 276] width 18 height 18
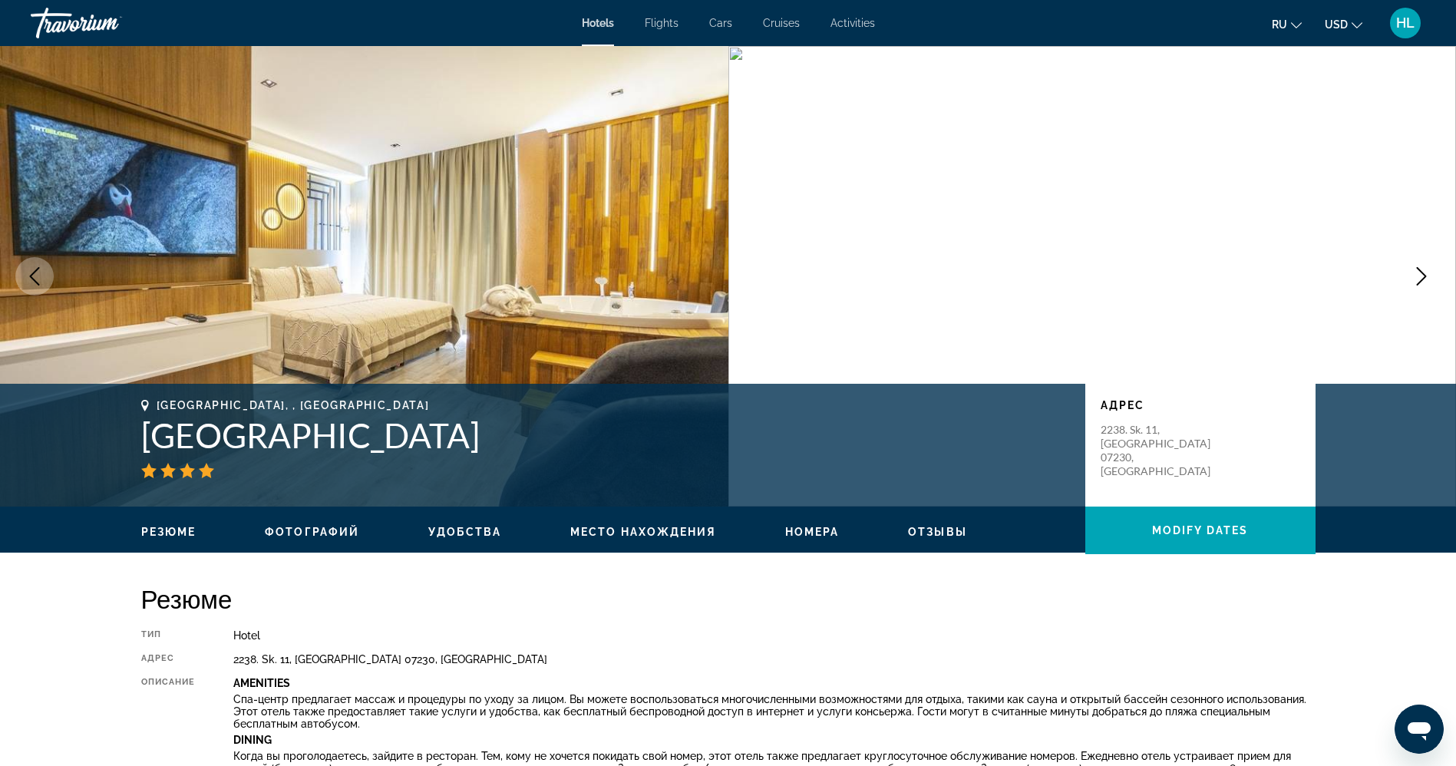
click at [1426, 272] on icon "Next image" at bounding box center [1421, 276] width 18 height 18
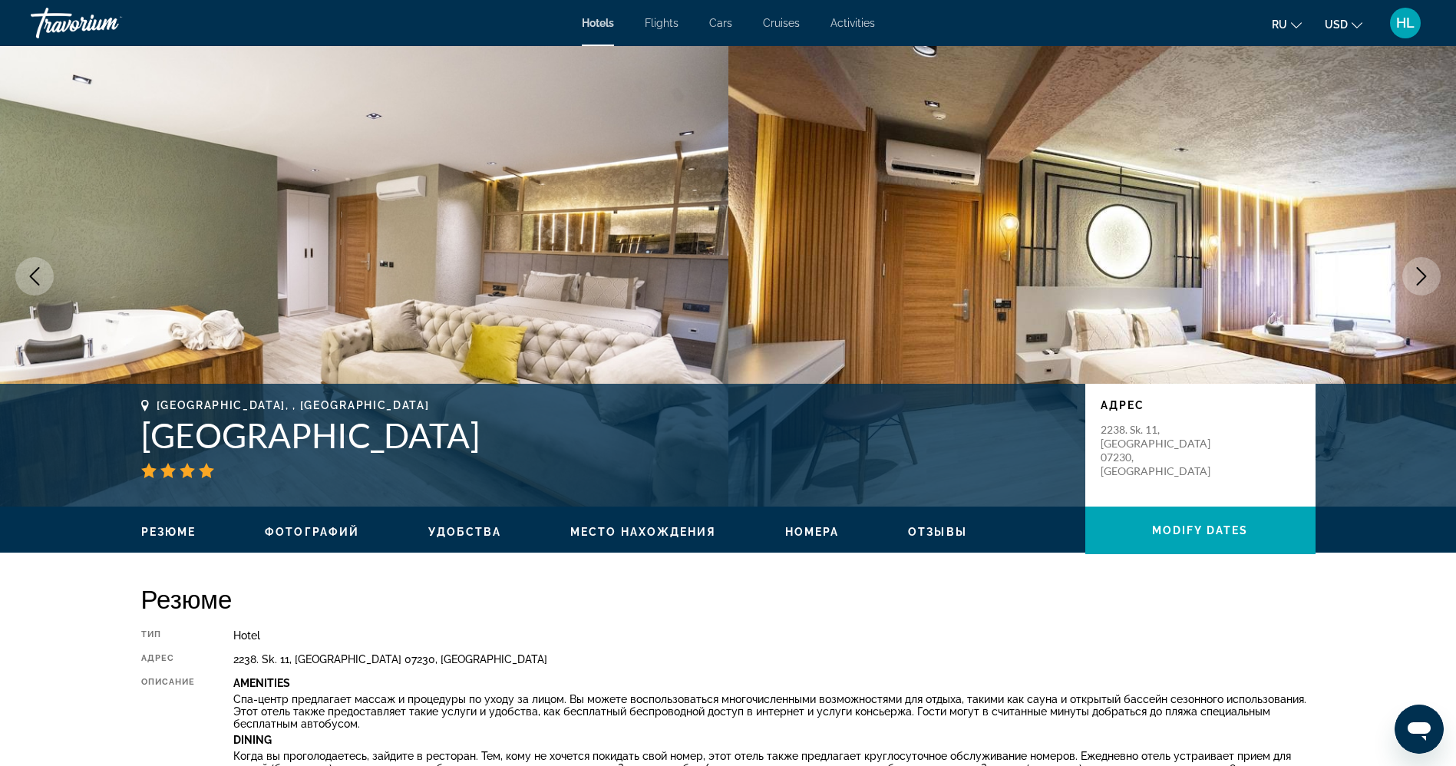
click at [1426, 272] on icon "Next image" at bounding box center [1421, 276] width 18 height 18
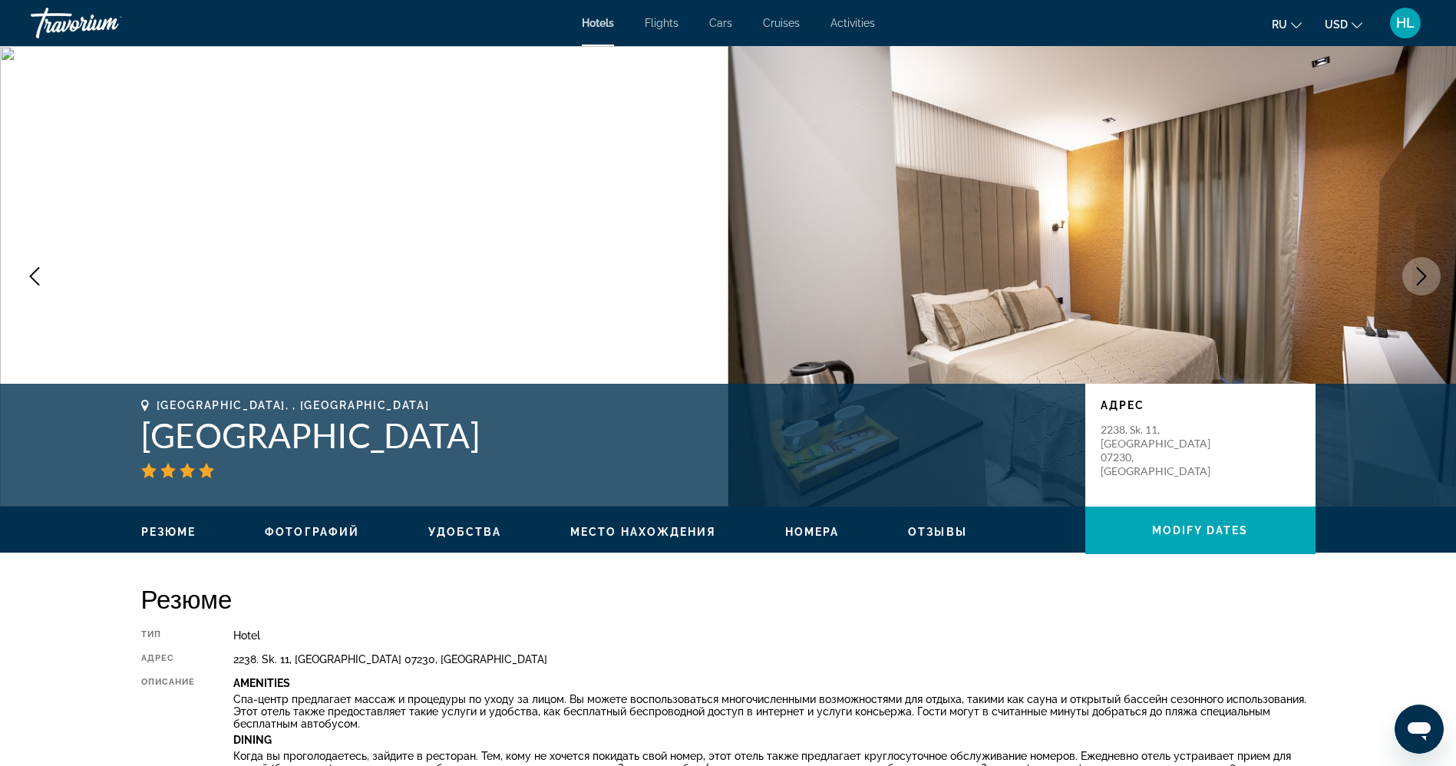
click at [1426, 272] on icon "Next image" at bounding box center [1421, 276] width 18 height 18
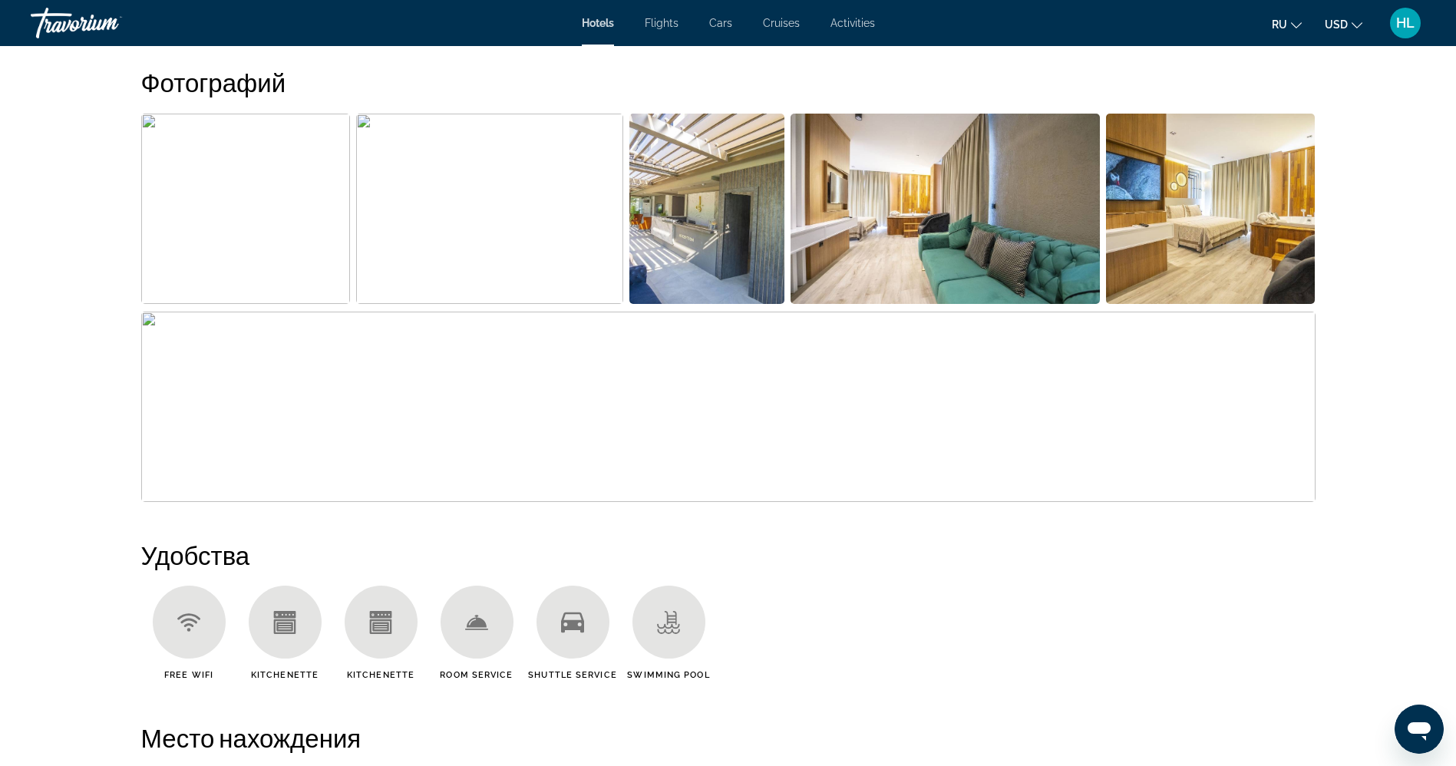
scroll to position [1350, 0]
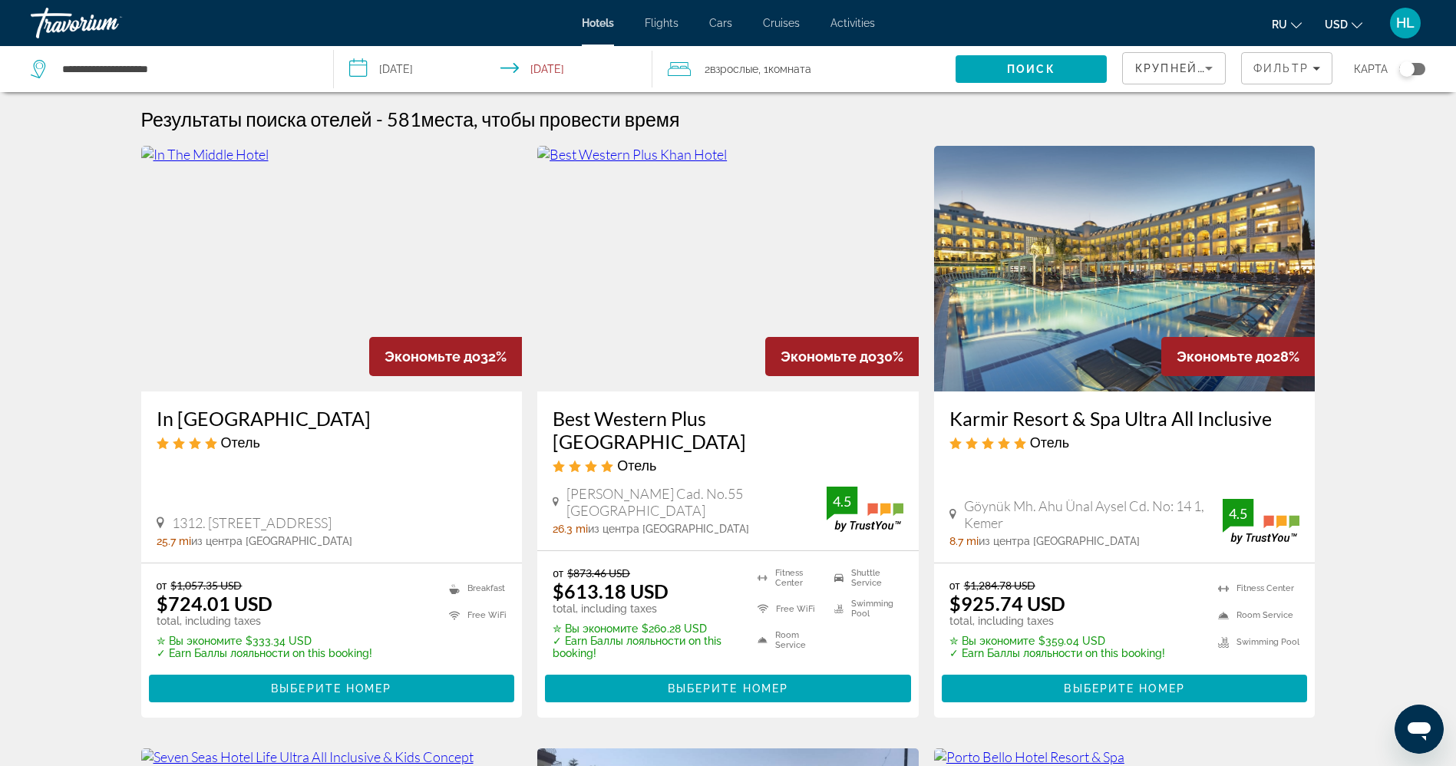
click at [1421, 64] on div "Toggle map" at bounding box center [1412, 69] width 26 height 12
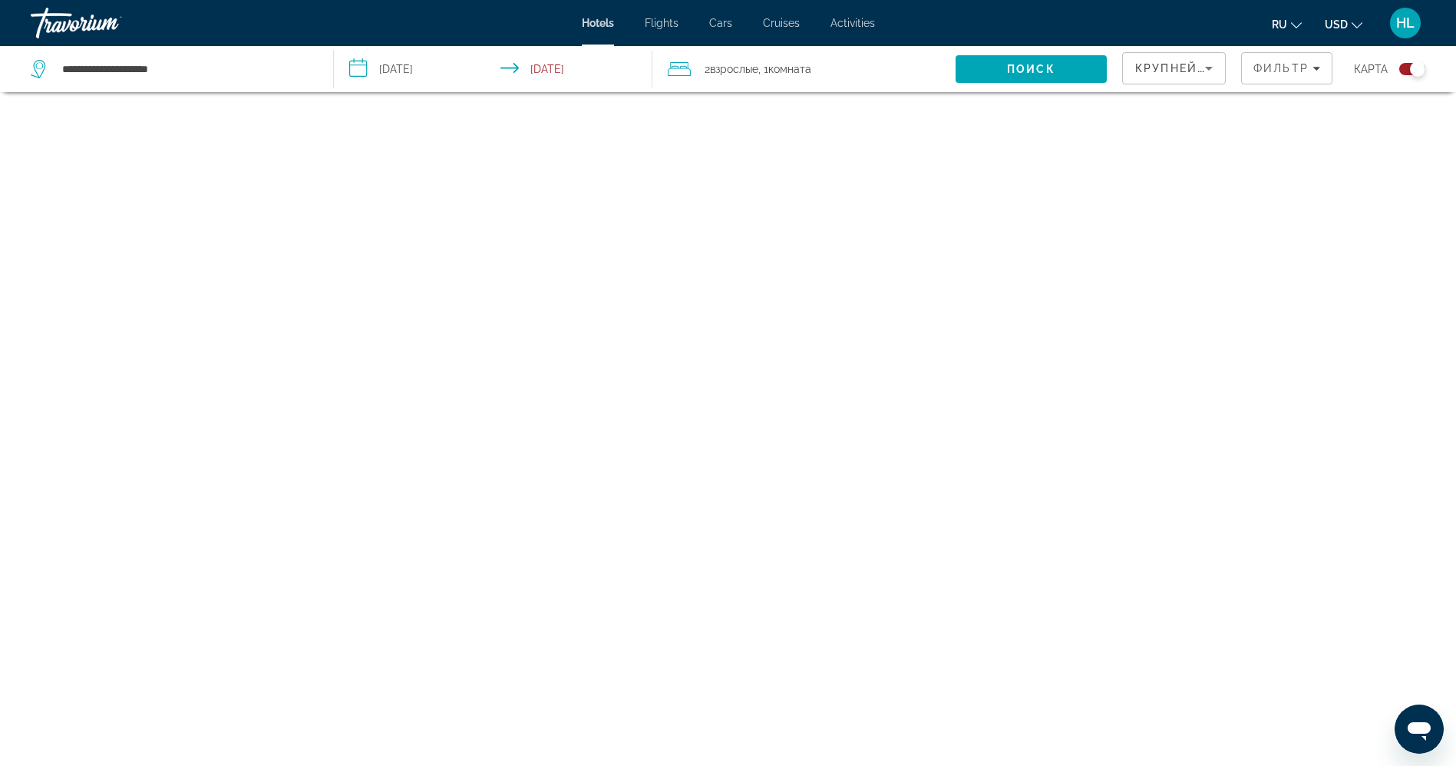
scroll to position [92, 0]
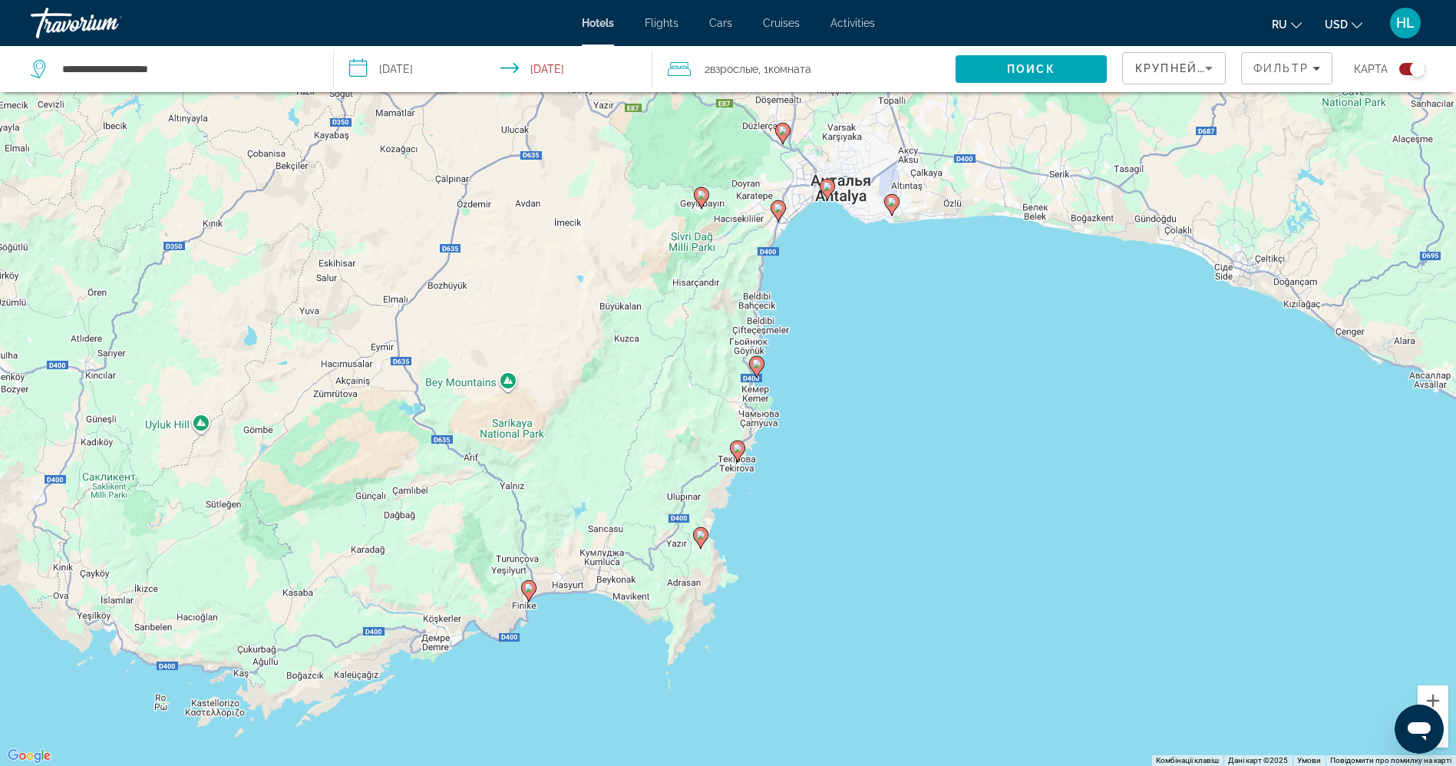
click at [754, 364] on image "Main content" at bounding box center [756, 363] width 9 height 9
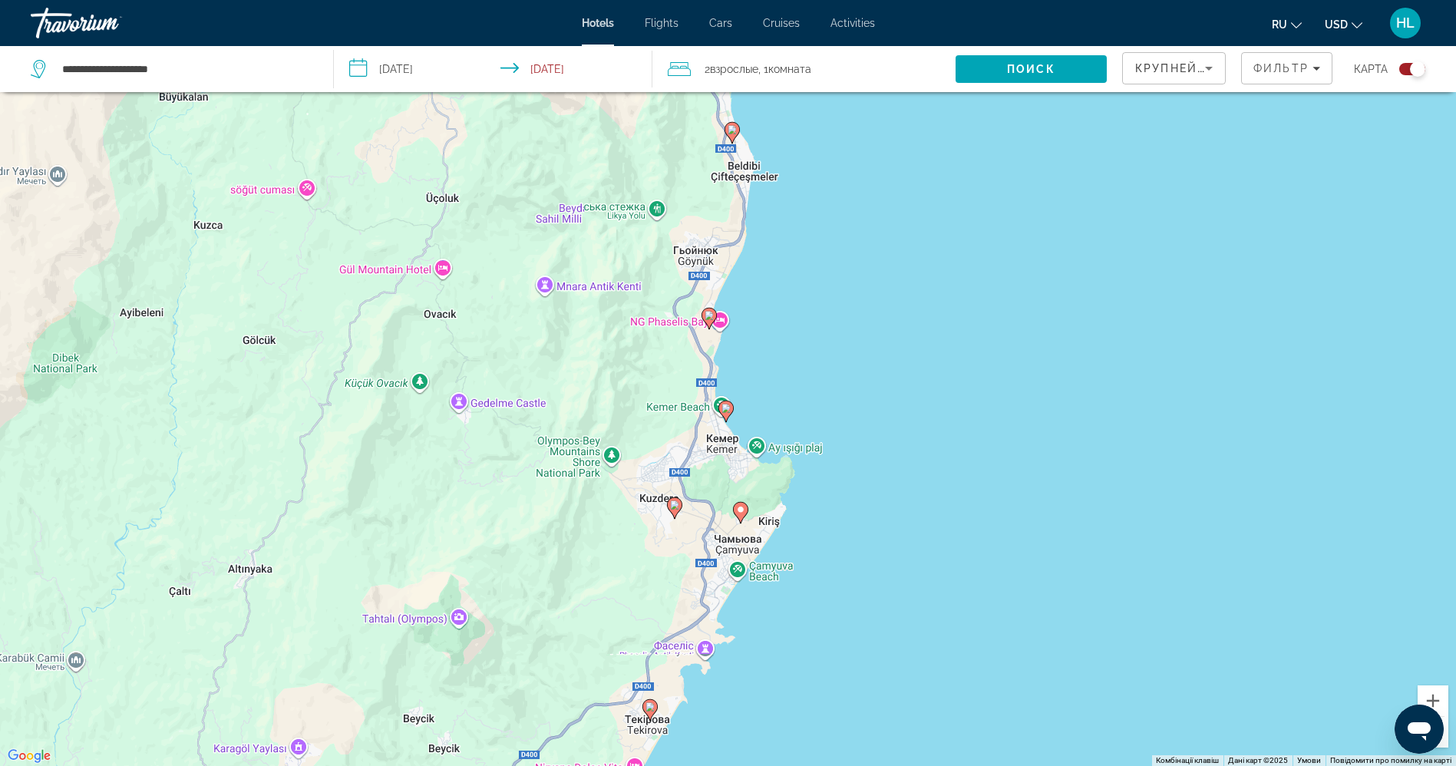
click at [724, 410] on image "Main content" at bounding box center [725, 408] width 9 height 9
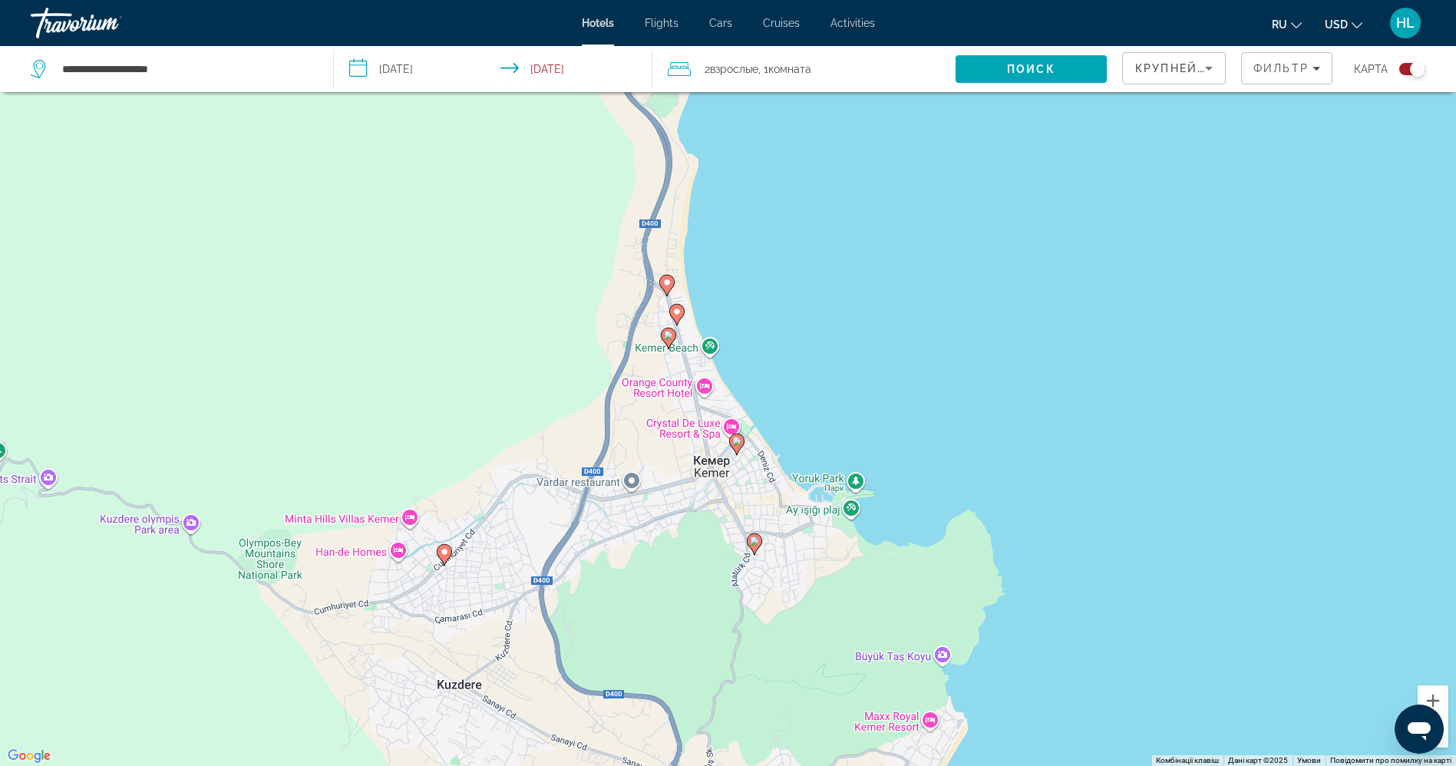
click at [674, 318] on icon "Main content" at bounding box center [676, 315] width 14 height 20
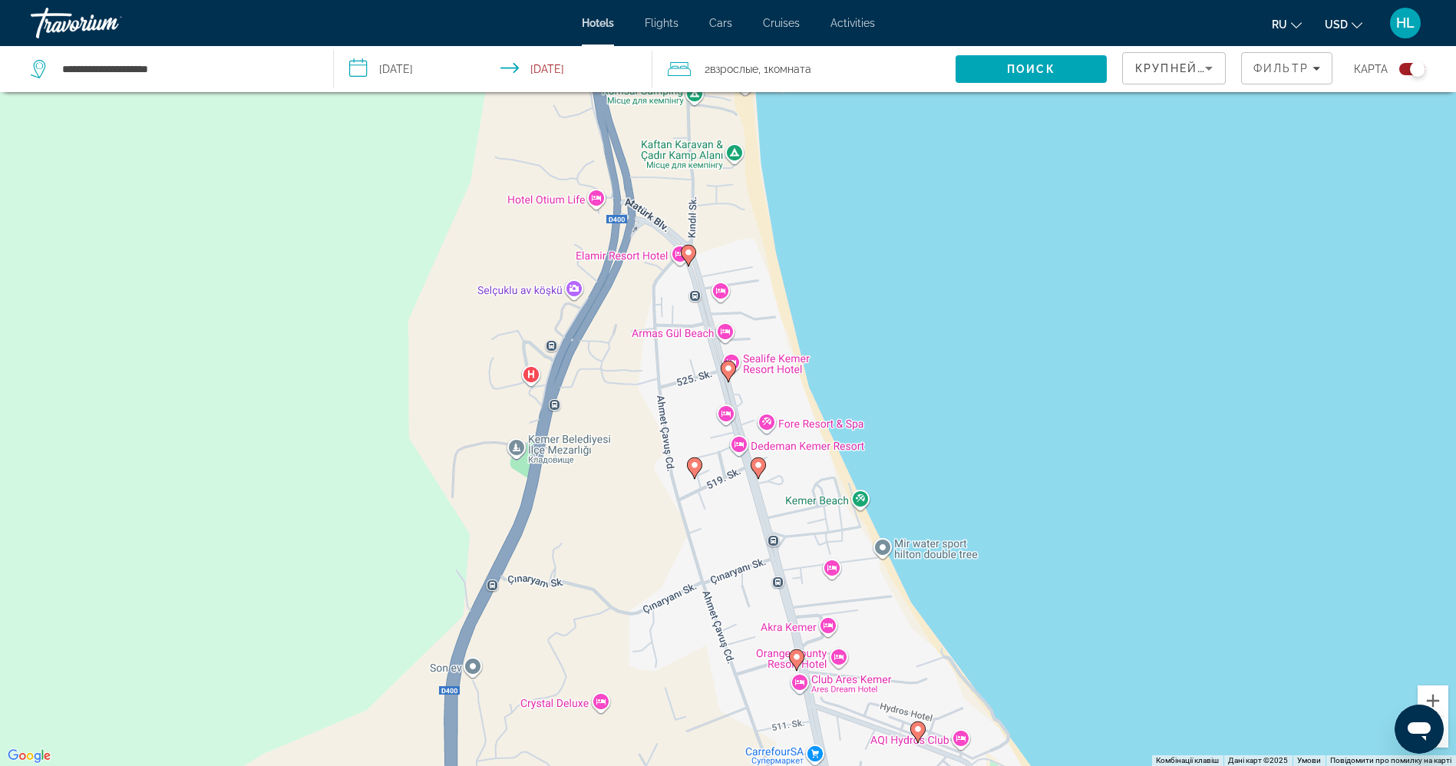
click at [727, 368] on image "Main content" at bounding box center [728, 368] width 9 height 9
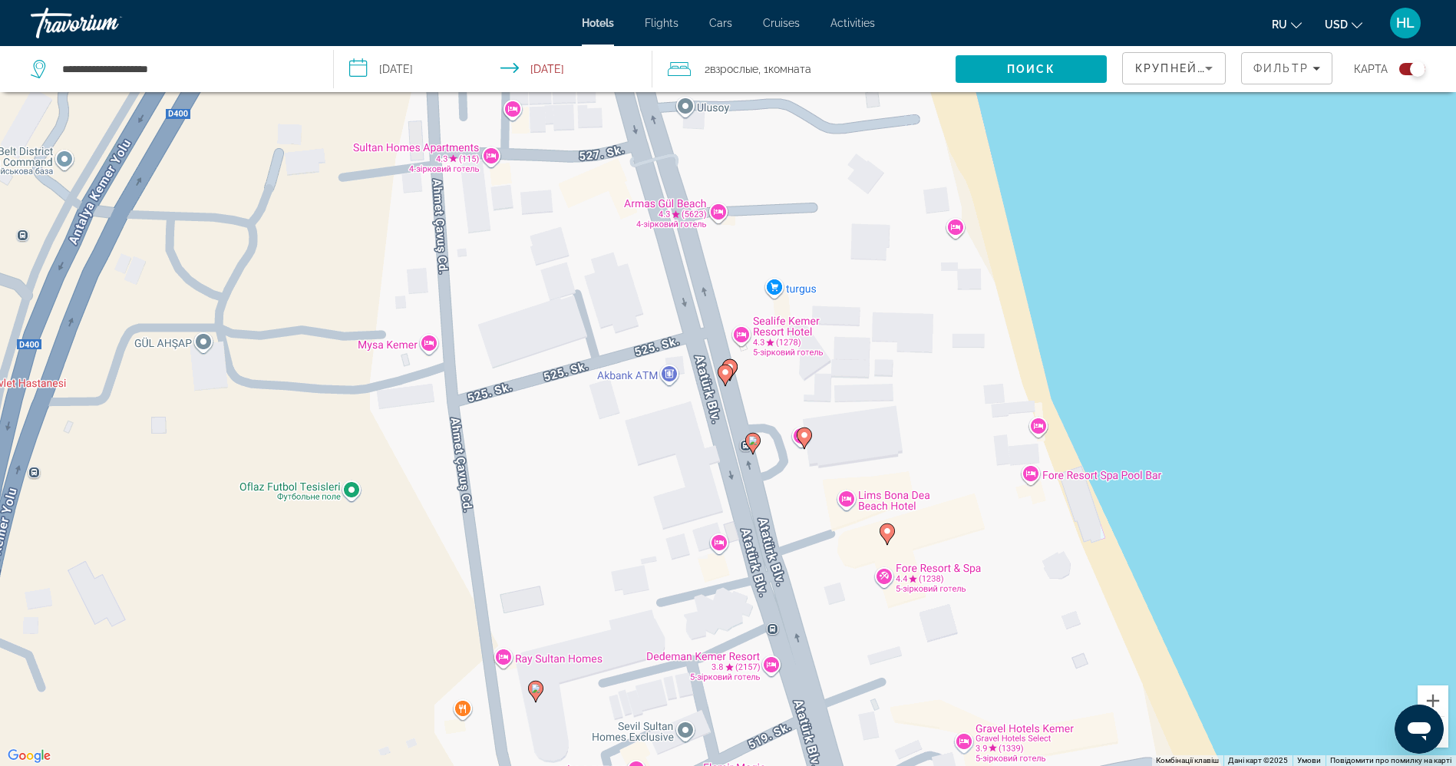
click at [890, 532] on image "Main content" at bounding box center [886, 530] width 9 height 9
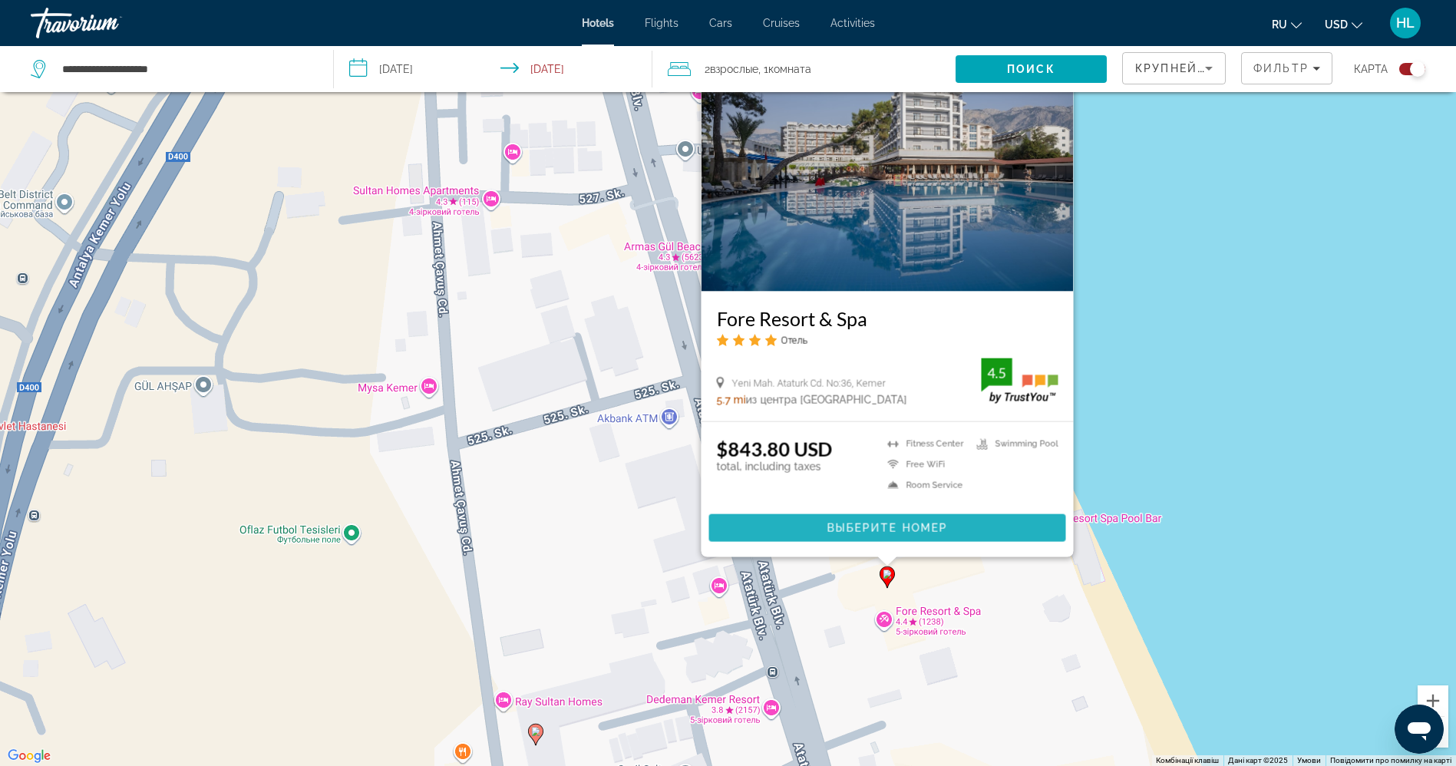
click at [869, 514] on span "Main content" at bounding box center [886, 527] width 357 height 37
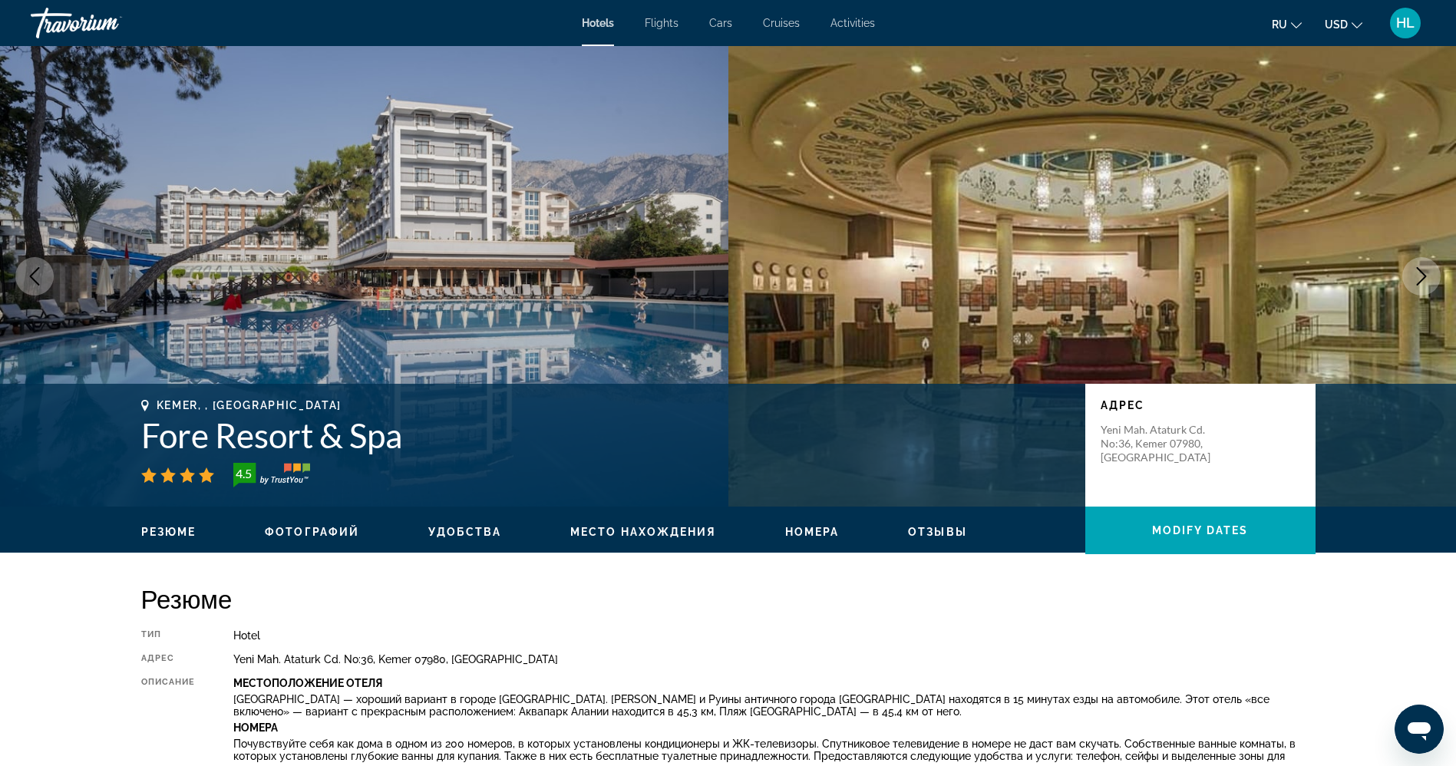
click at [1421, 265] on button "Next image" at bounding box center [1421, 276] width 38 height 38
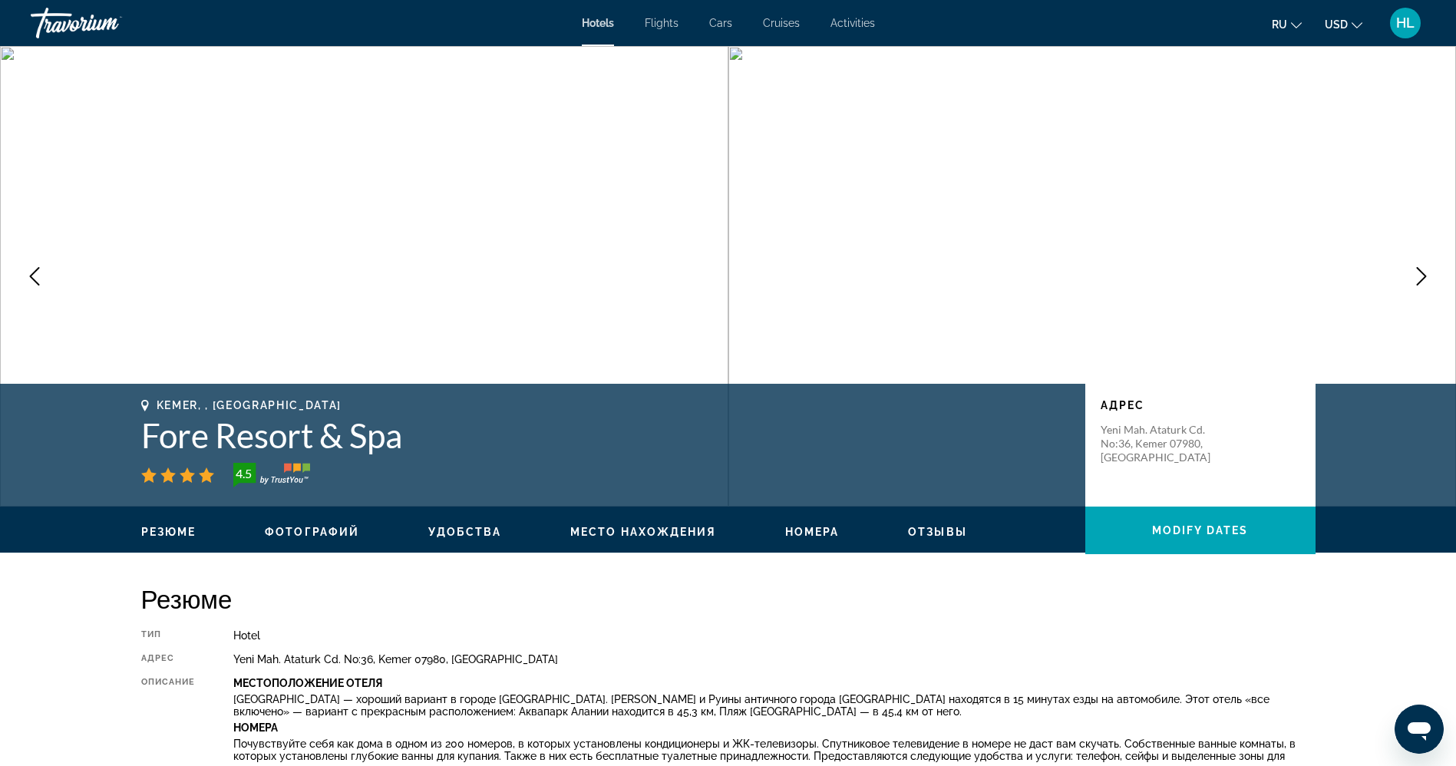
click at [1421, 265] on button "Next image" at bounding box center [1421, 276] width 38 height 38
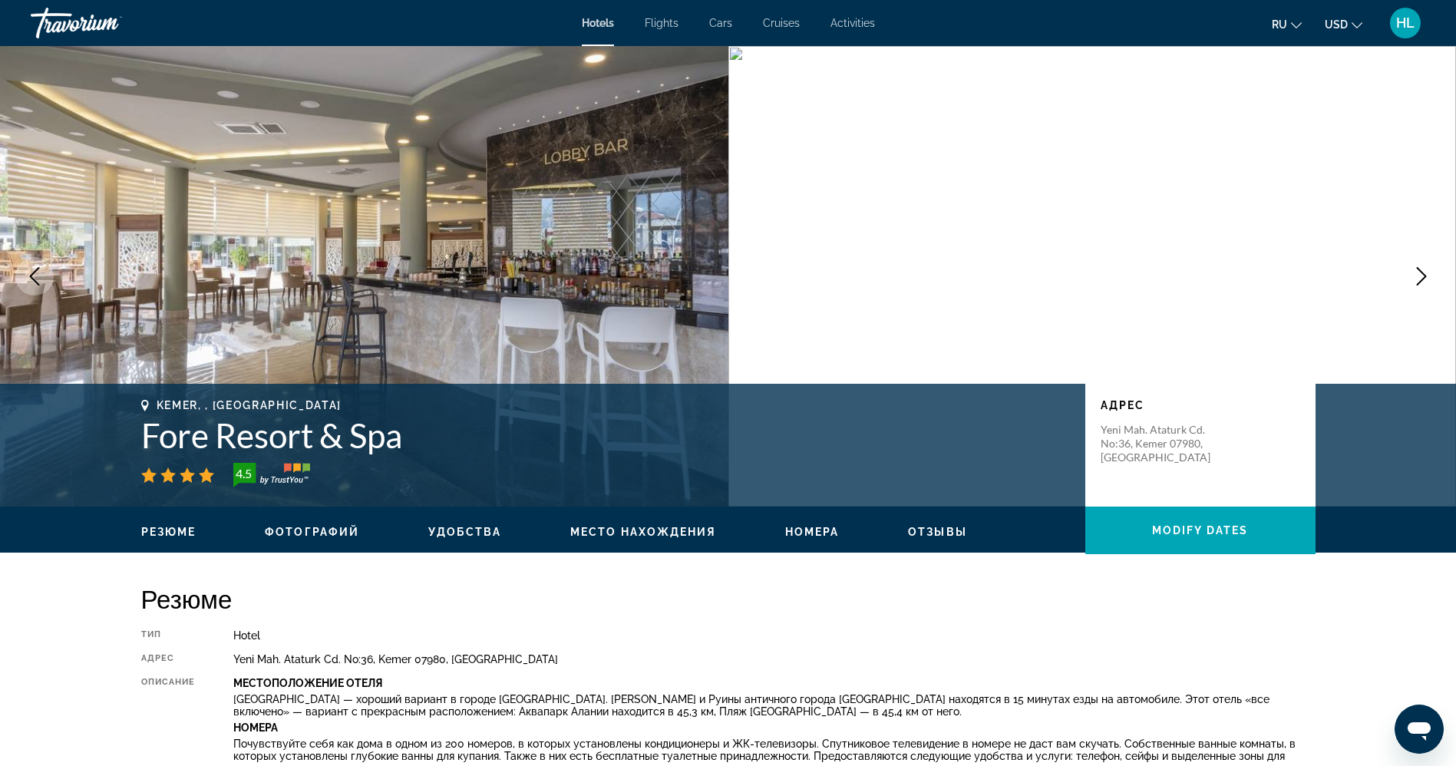
click at [1421, 265] on button "Next image" at bounding box center [1421, 276] width 38 height 38
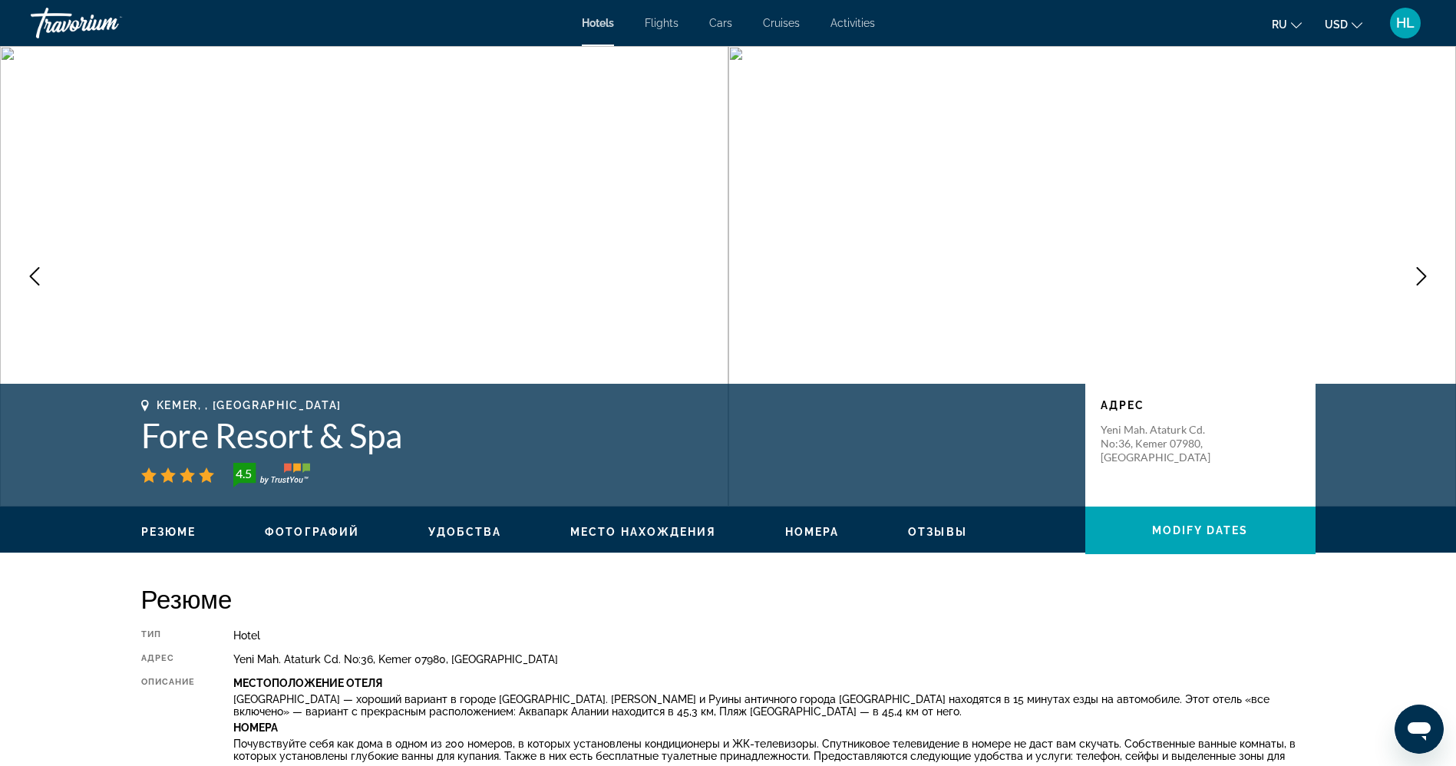
click at [1421, 265] on button "Next image" at bounding box center [1421, 276] width 38 height 38
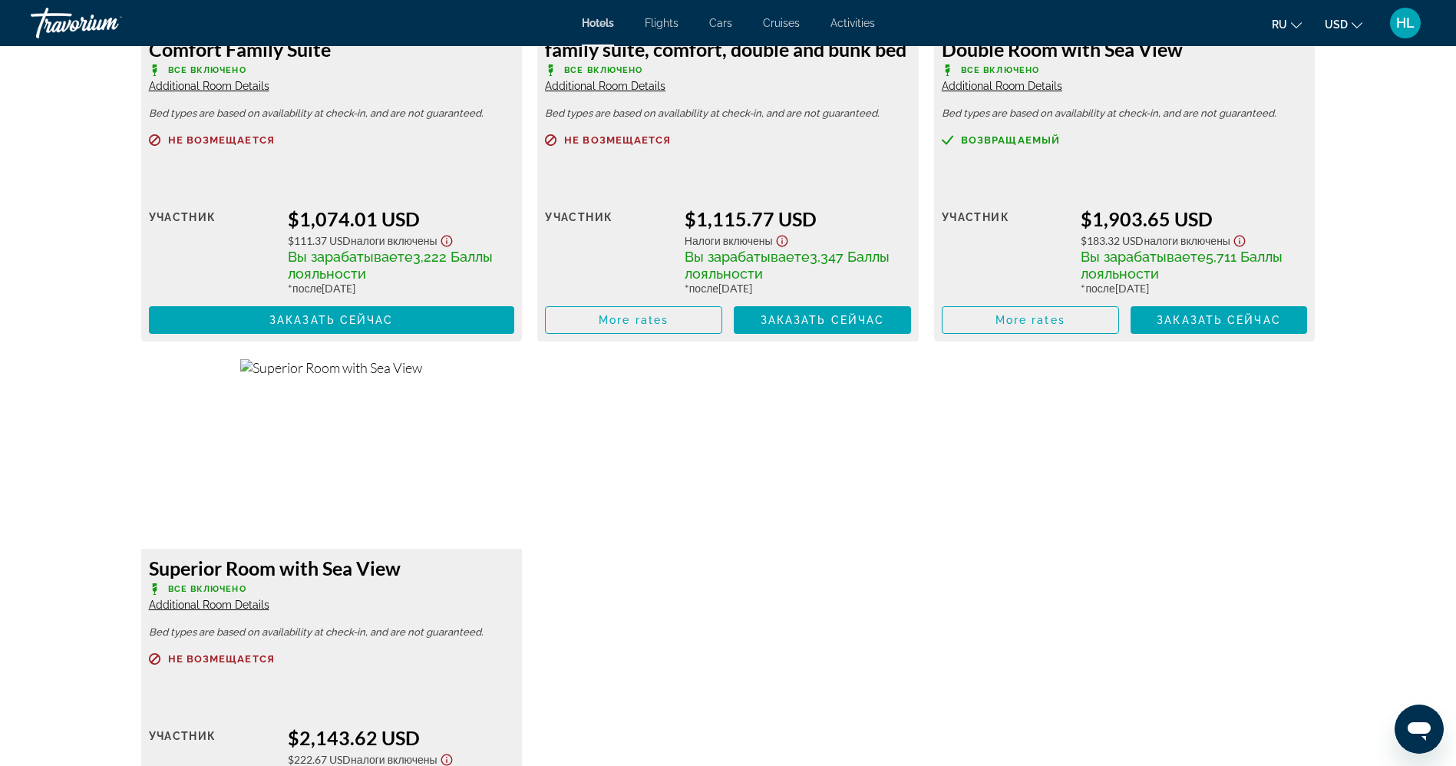
scroll to position [2857, 0]
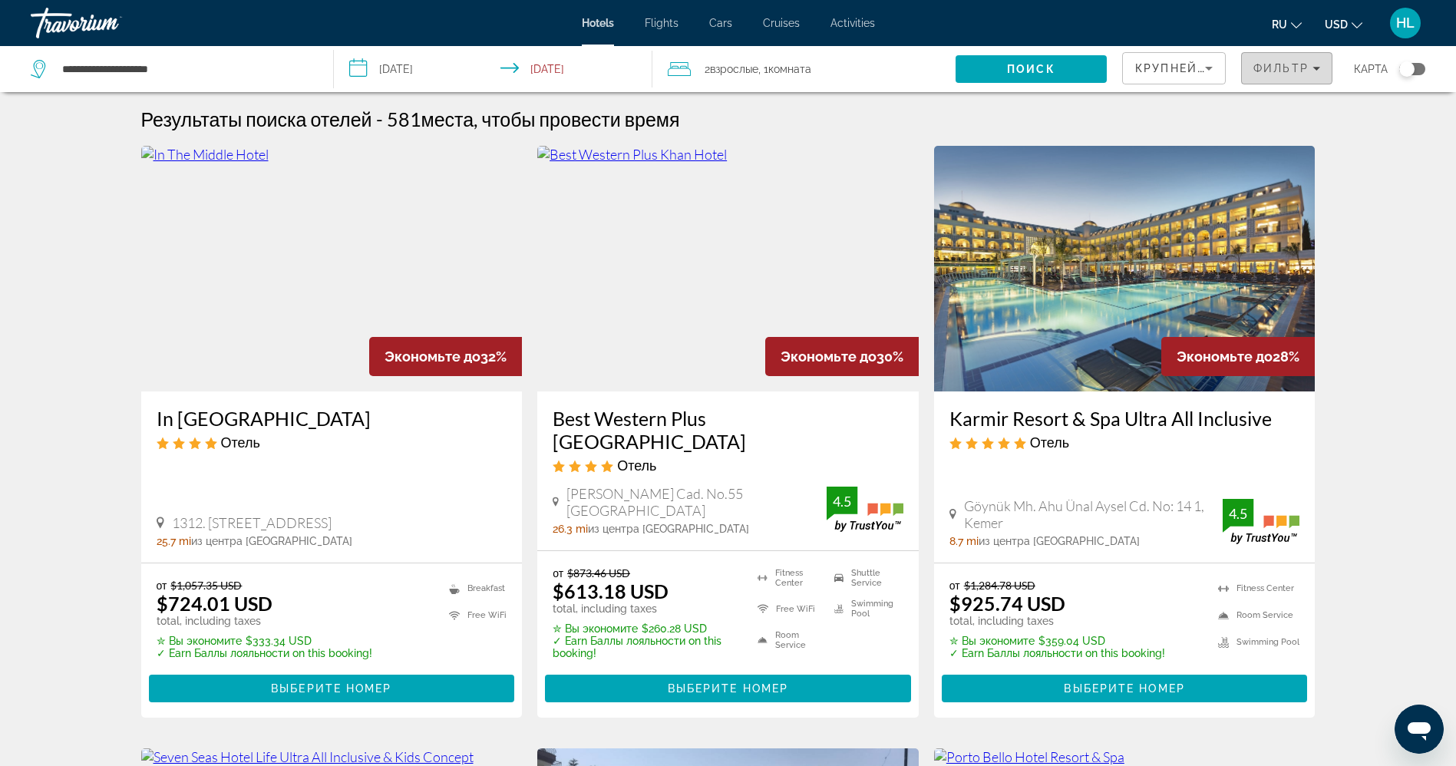
click at [1281, 65] on span "Фильтр" at bounding box center [1280, 68] width 55 height 12
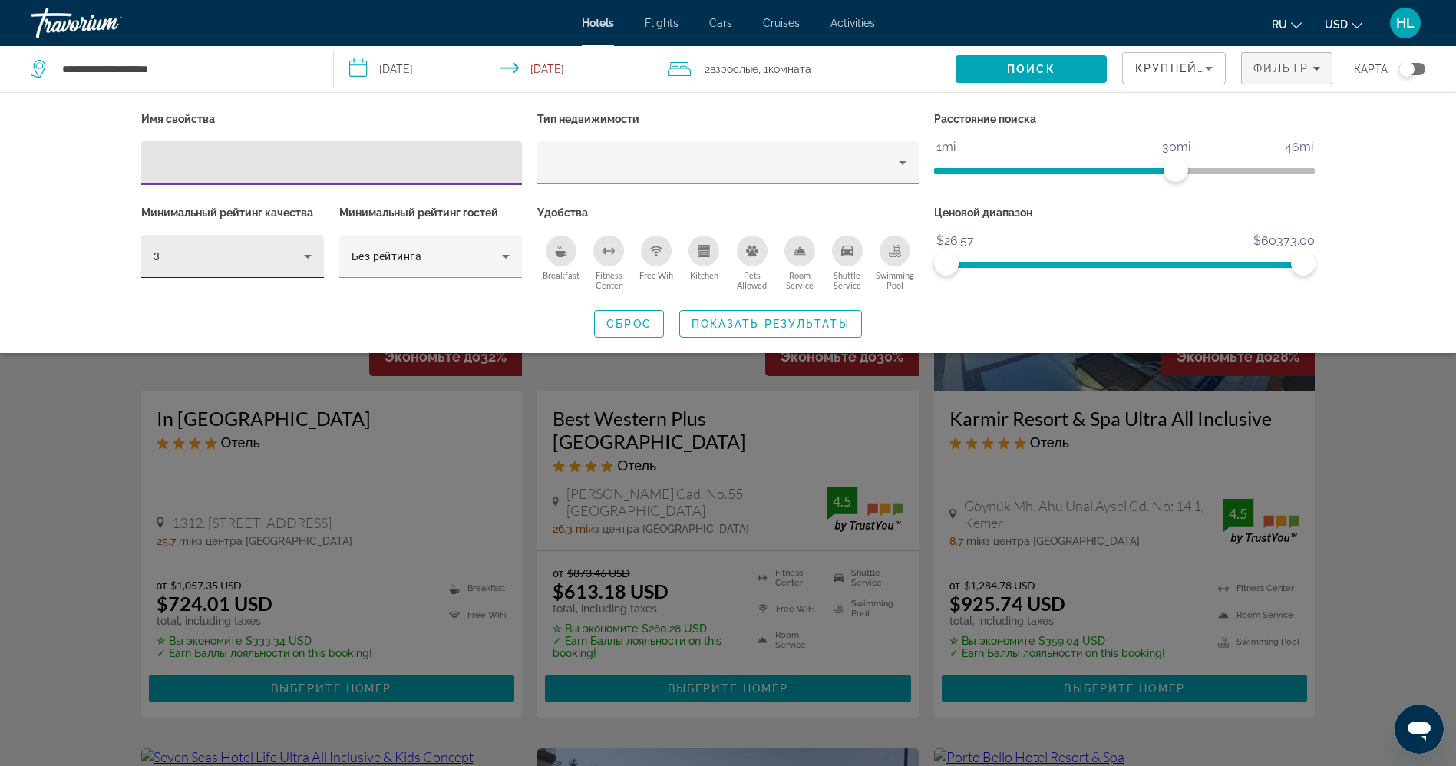
click at [281, 252] on div "3" at bounding box center [228, 256] width 150 height 18
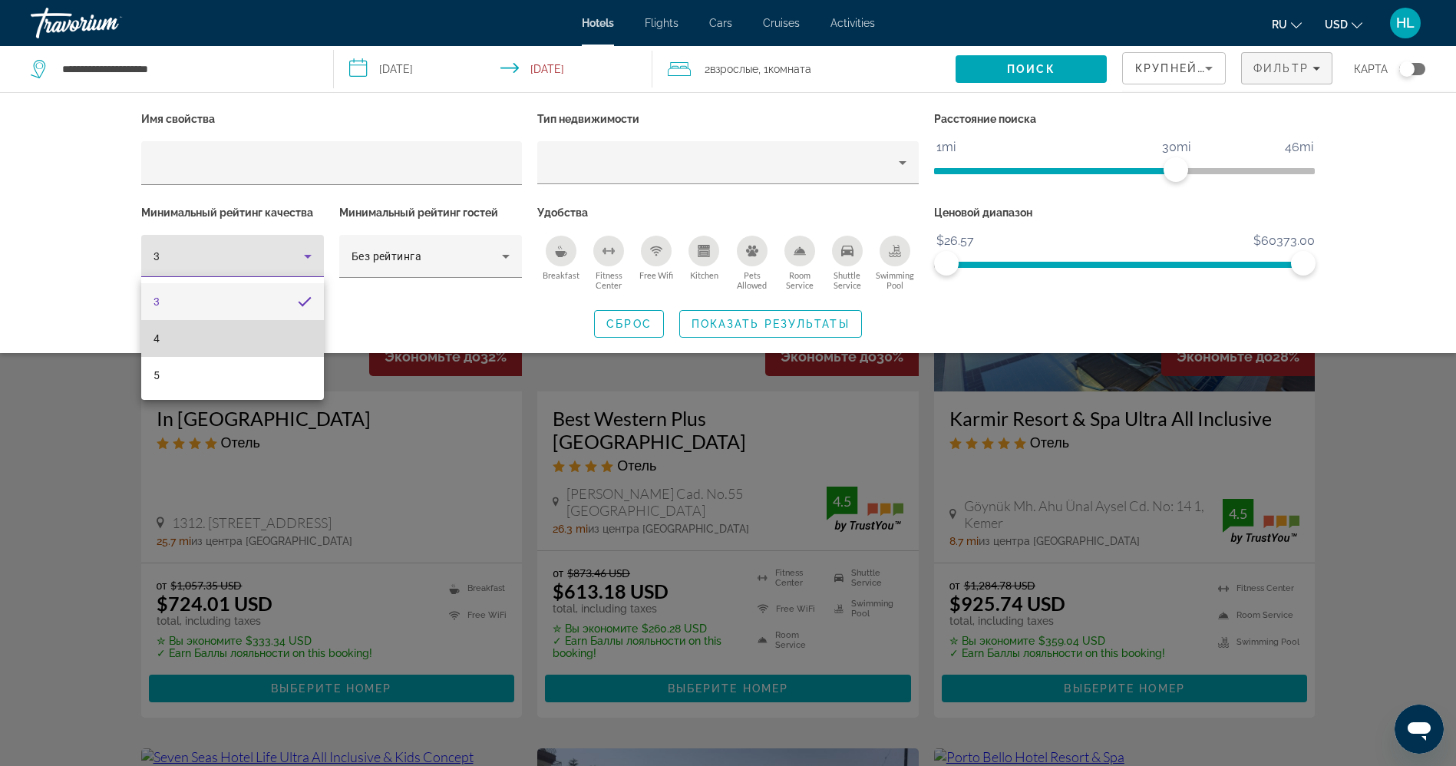
click at [243, 348] on mat-option "4" at bounding box center [232, 338] width 183 height 37
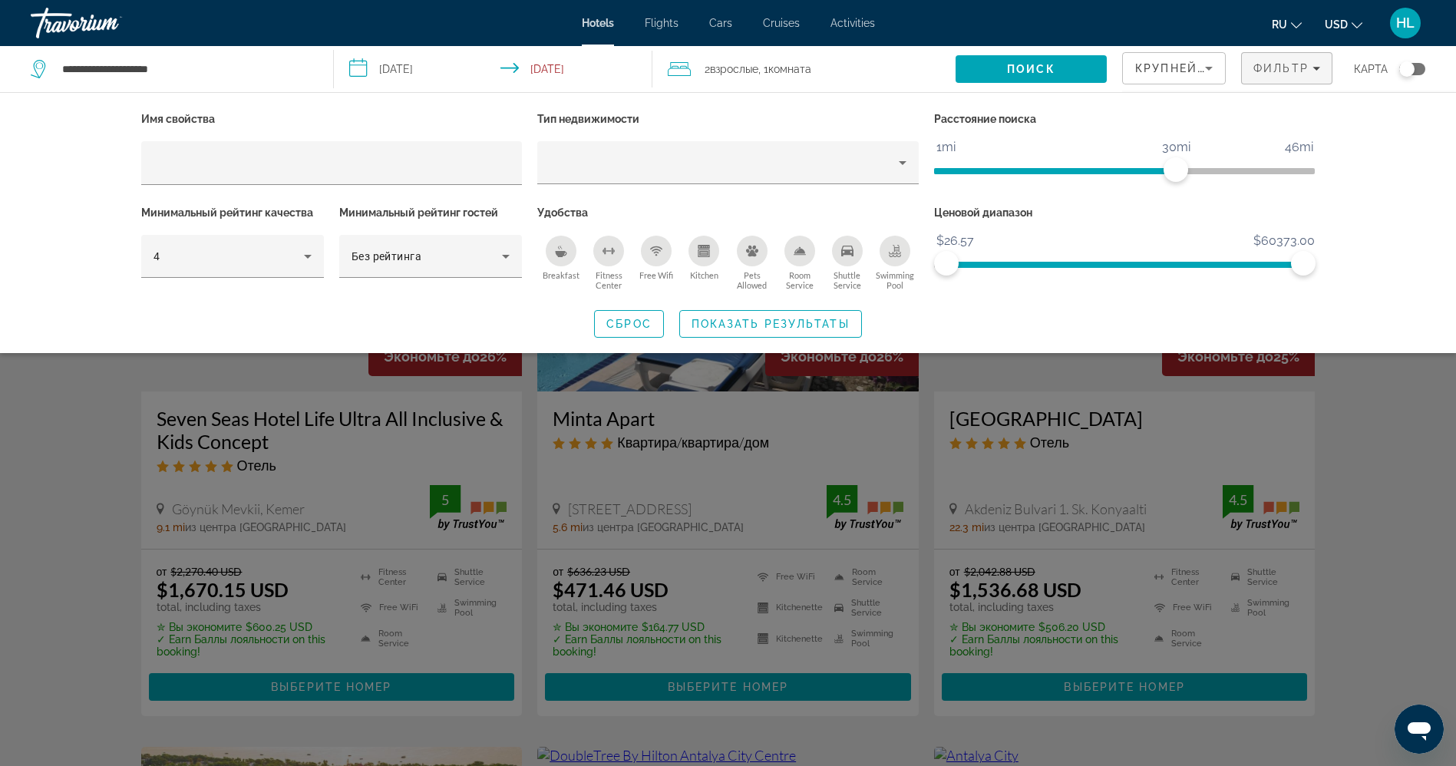
click at [654, 247] on icon "Free Wifi" at bounding box center [656, 251] width 12 height 12
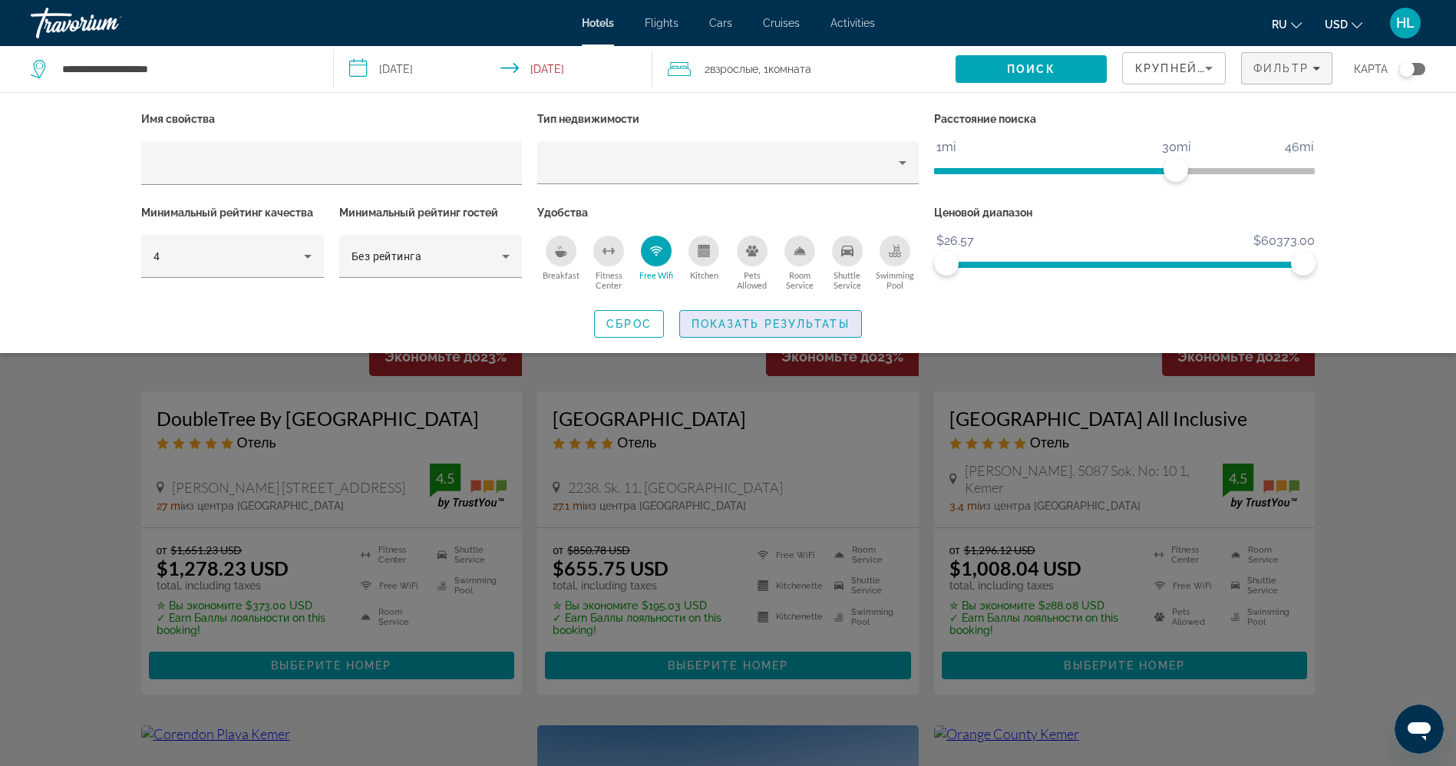
click at [821, 320] on span "Показать результаты" at bounding box center [770, 324] width 158 height 12
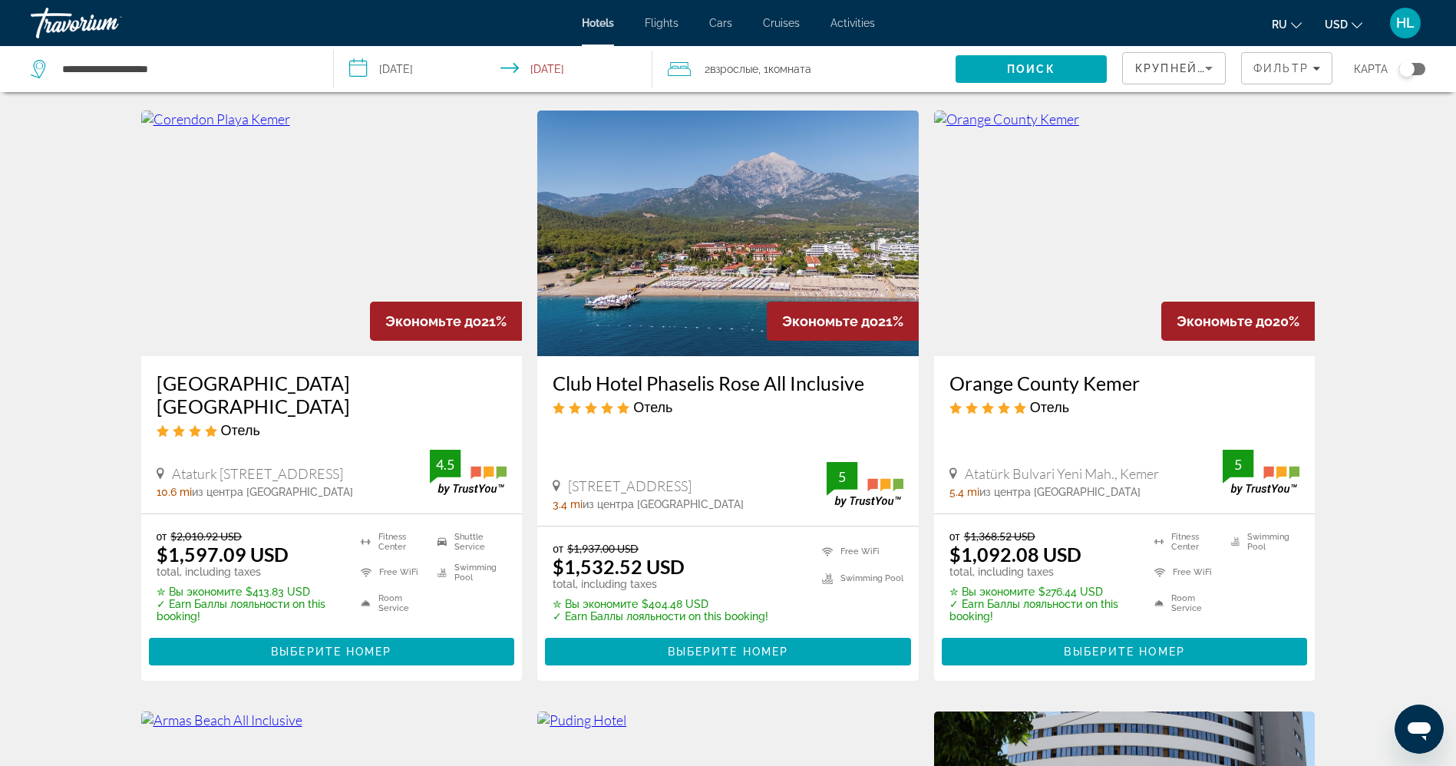
scroll to position [608, 0]
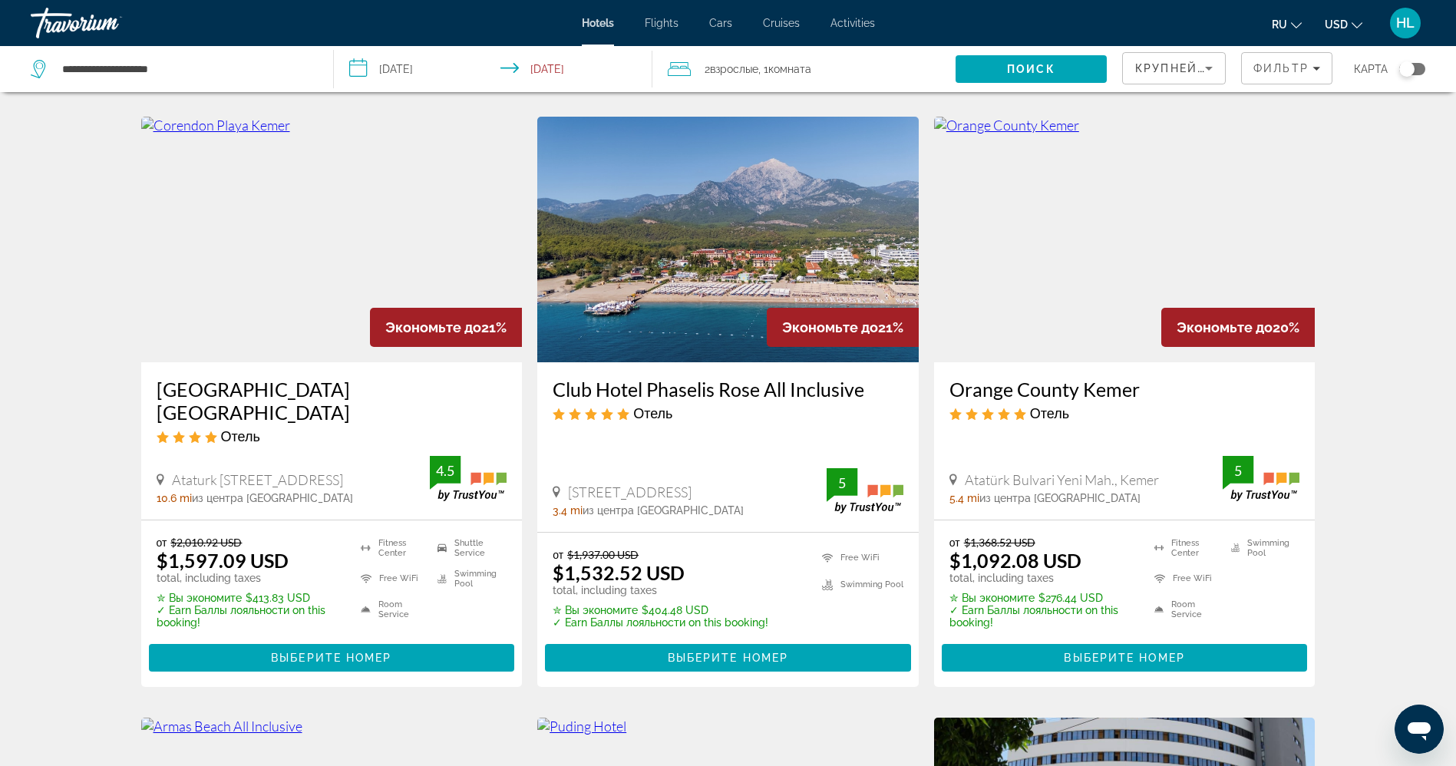
click at [1004, 332] on img "Main content" at bounding box center [1124, 240] width 381 height 246
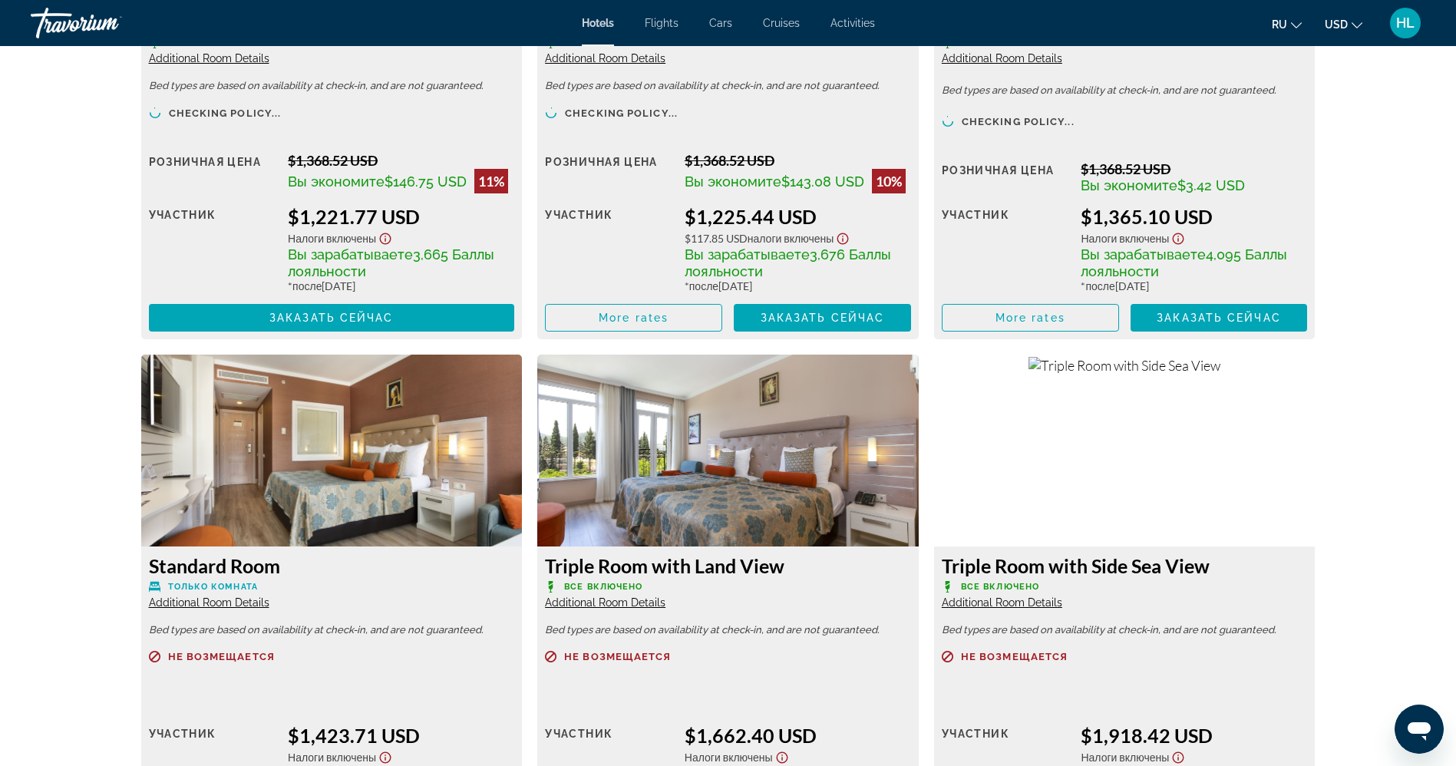
scroll to position [3174, 0]
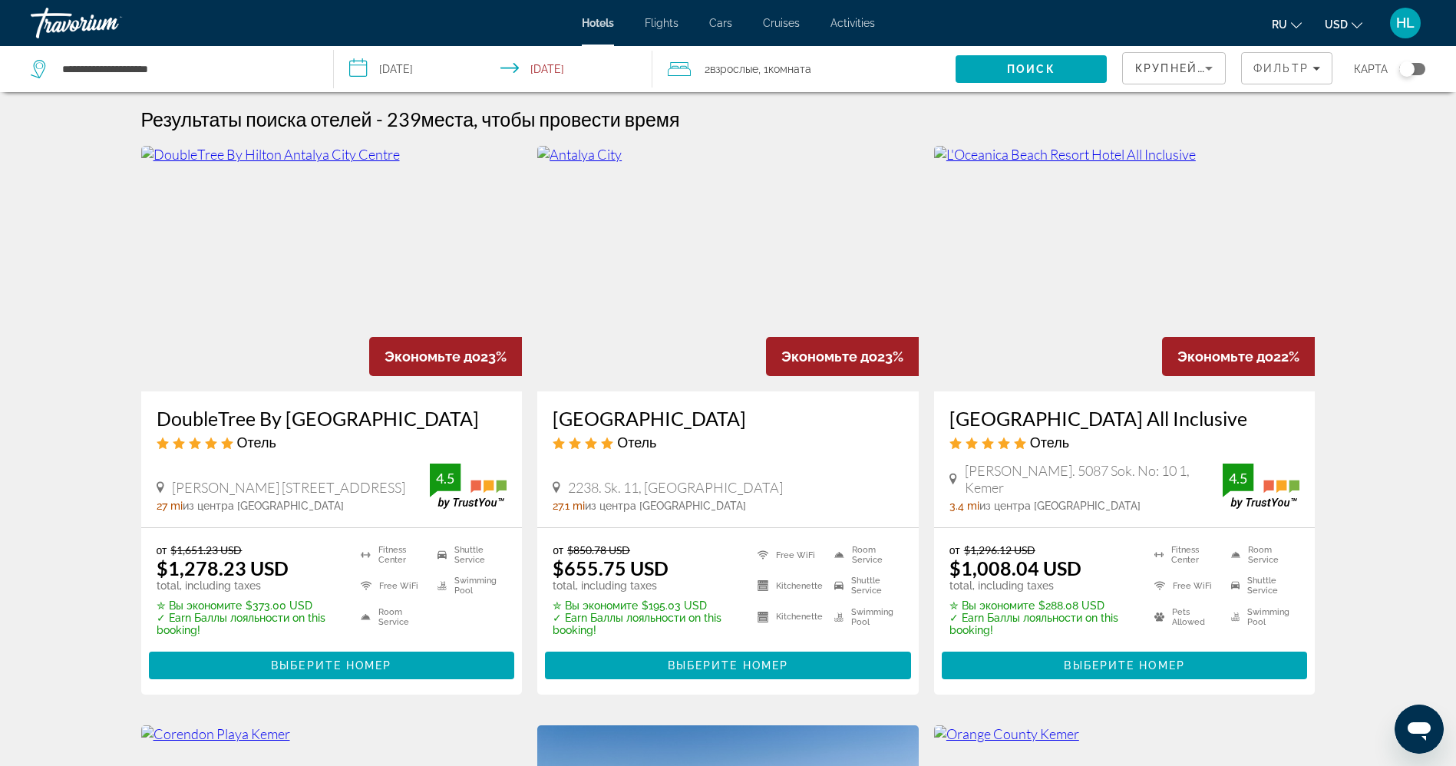
click at [1076, 325] on img "Main content" at bounding box center [1124, 269] width 381 height 246
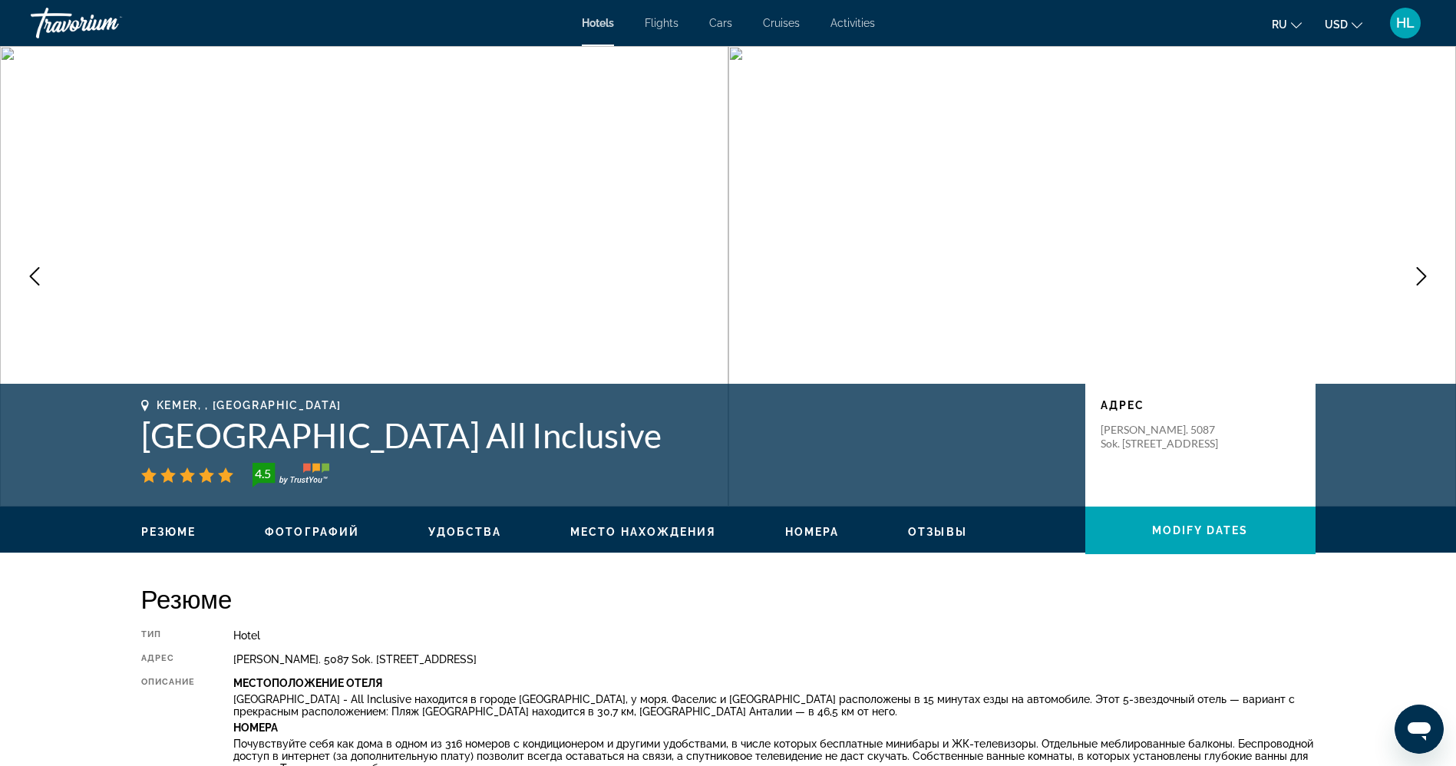
click at [1422, 279] on icon "Next image" at bounding box center [1421, 276] width 10 height 18
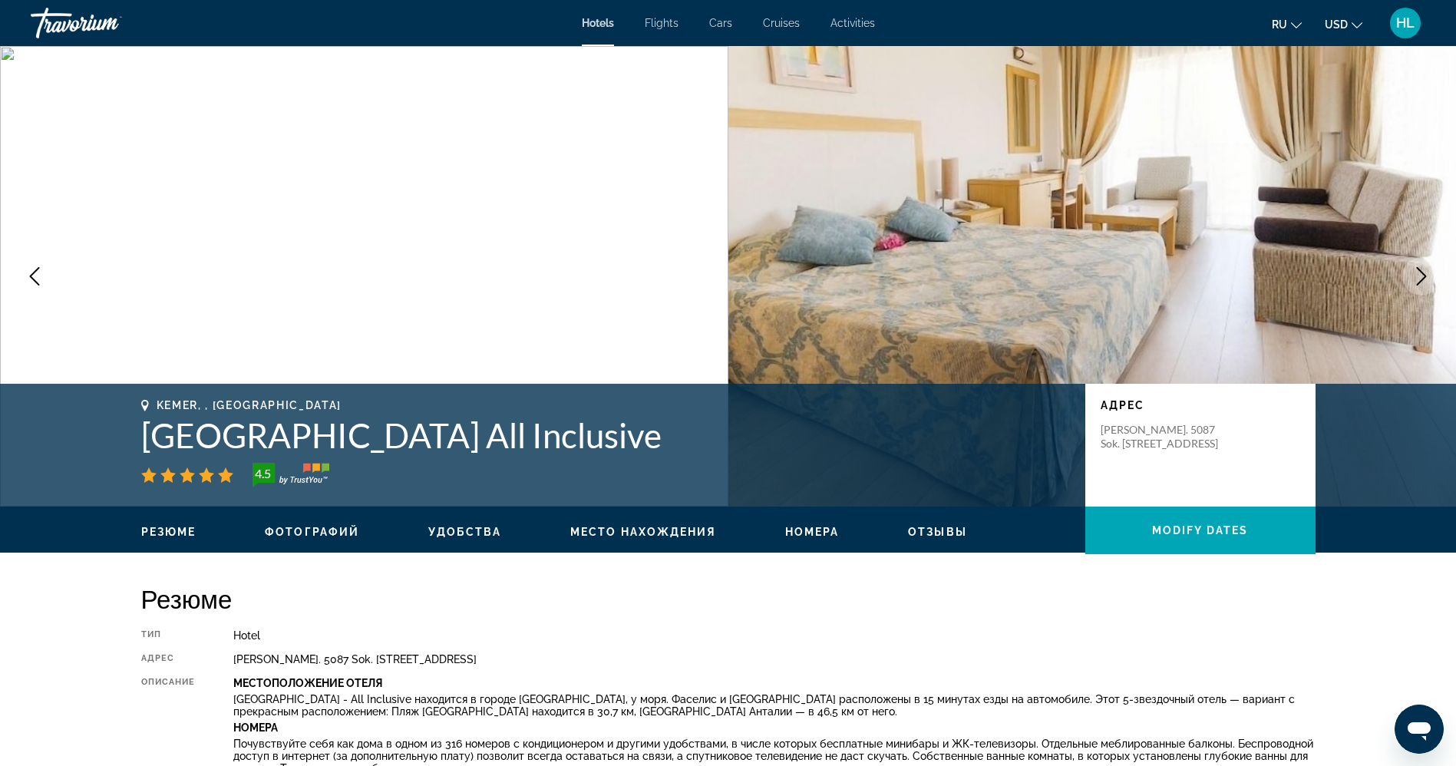
click at [1422, 279] on icon "Next image" at bounding box center [1421, 276] width 10 height 18
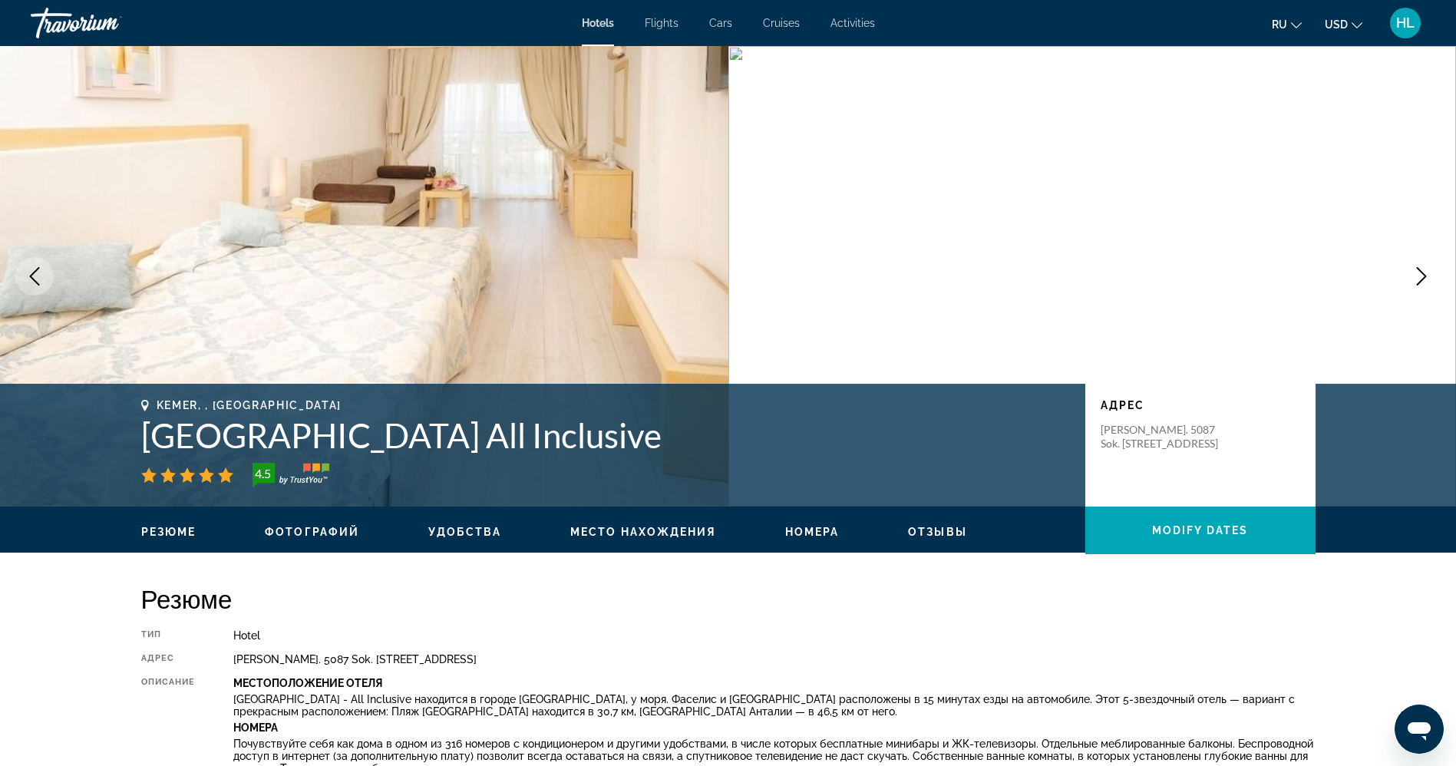
click at [1422, 279] on icon "Next image" at bounding box center [1421, 276] width 10 height 18
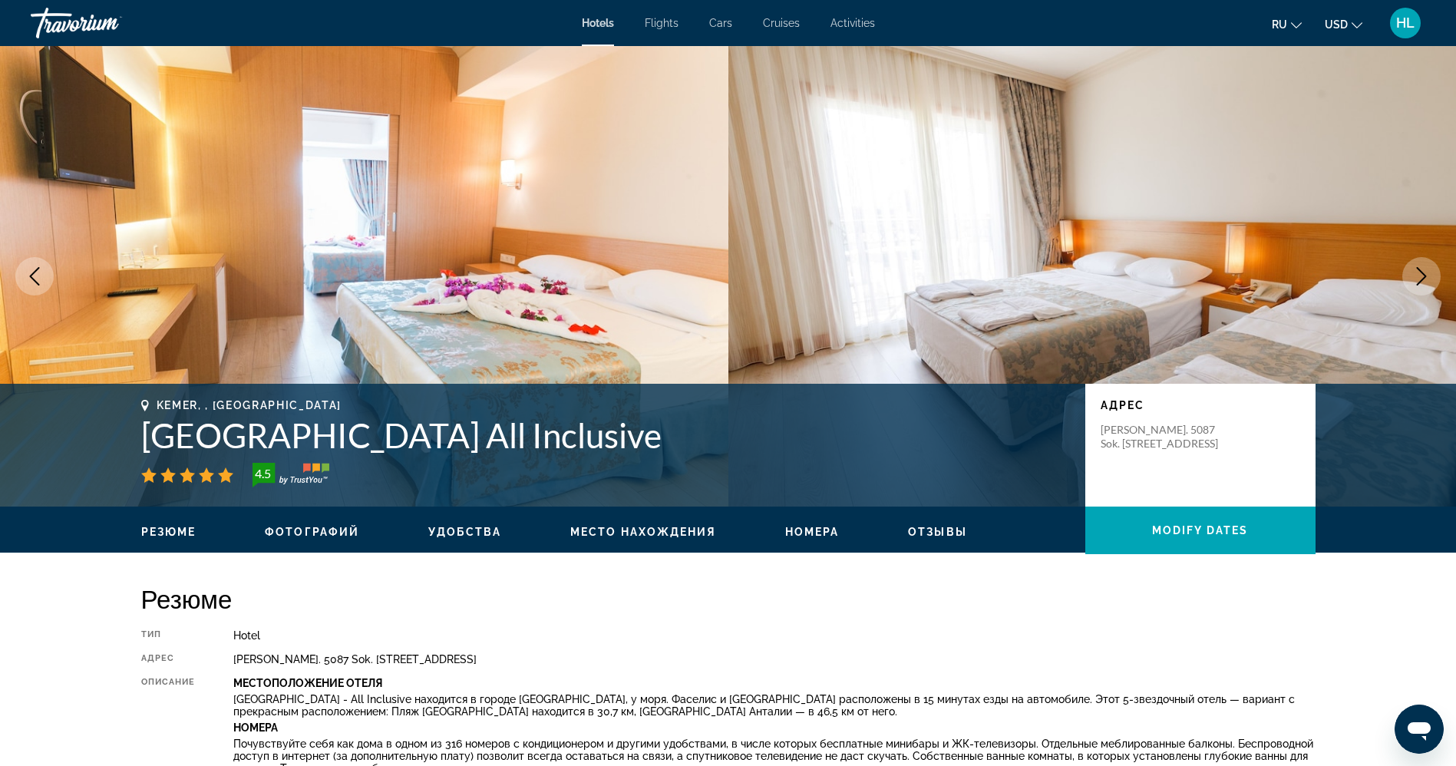
click at [1422, 279] on icon "Next image" at bounding box center [1421, 276] width 10 height 18
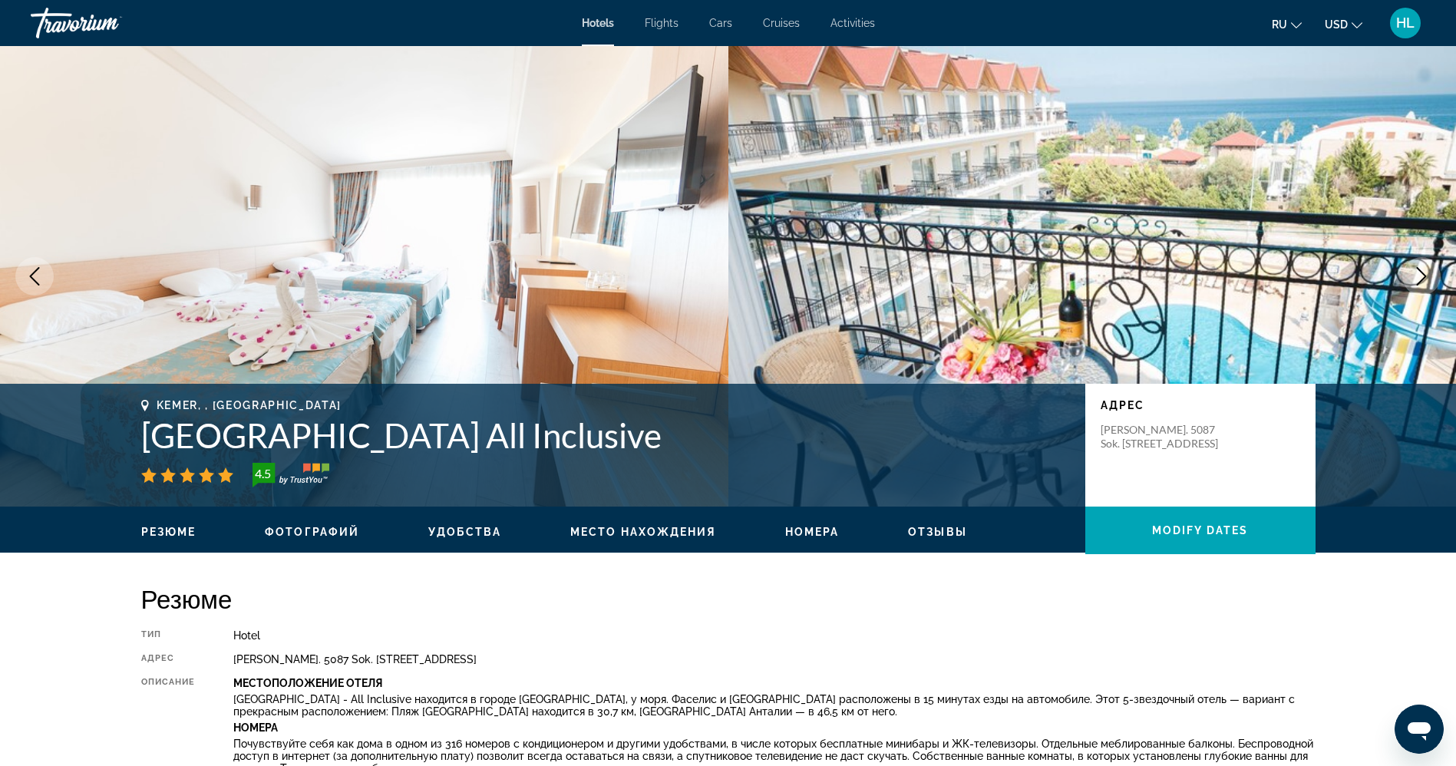
click at [1422, 279] on icon "Next image" at bounding box center [1421, 276] width 10 height 18
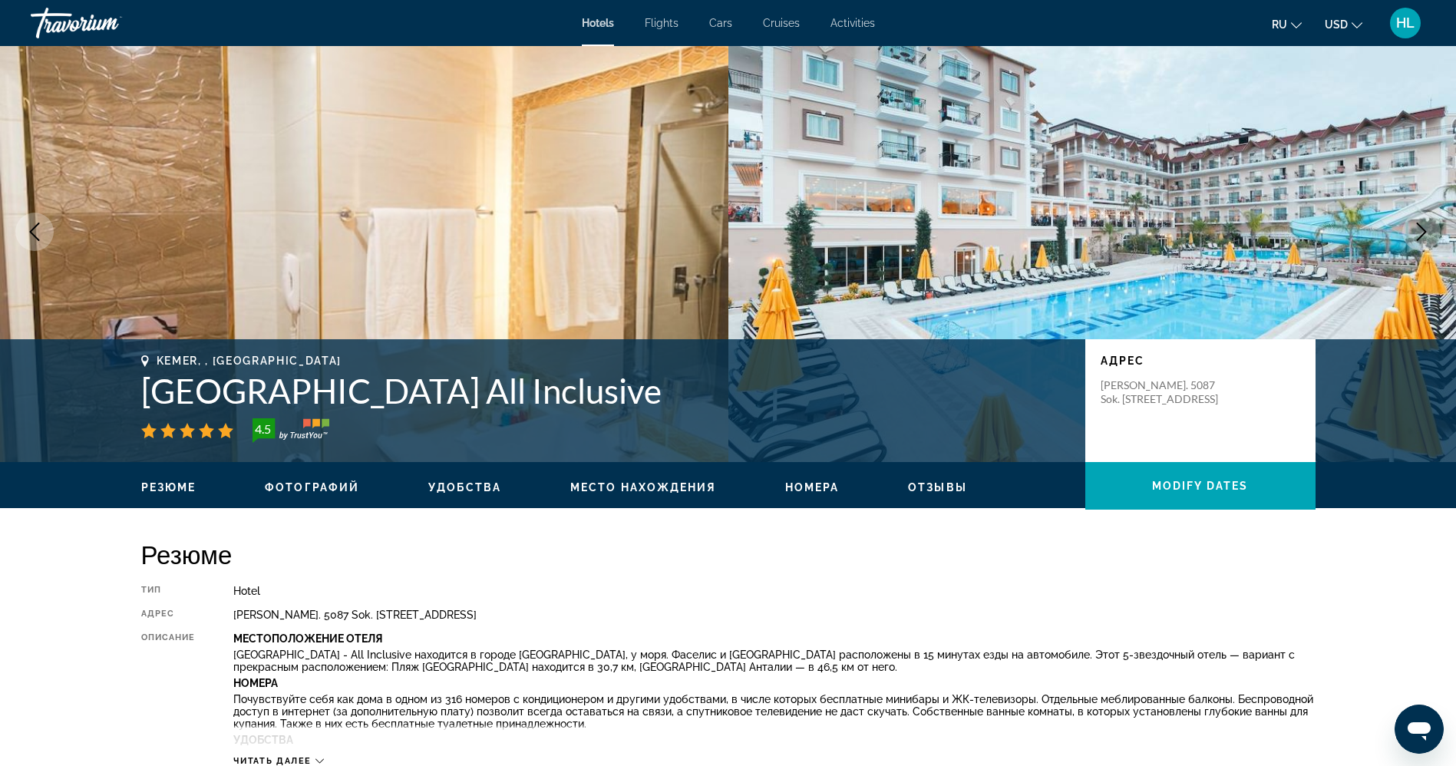
scroll to position [39, 0]
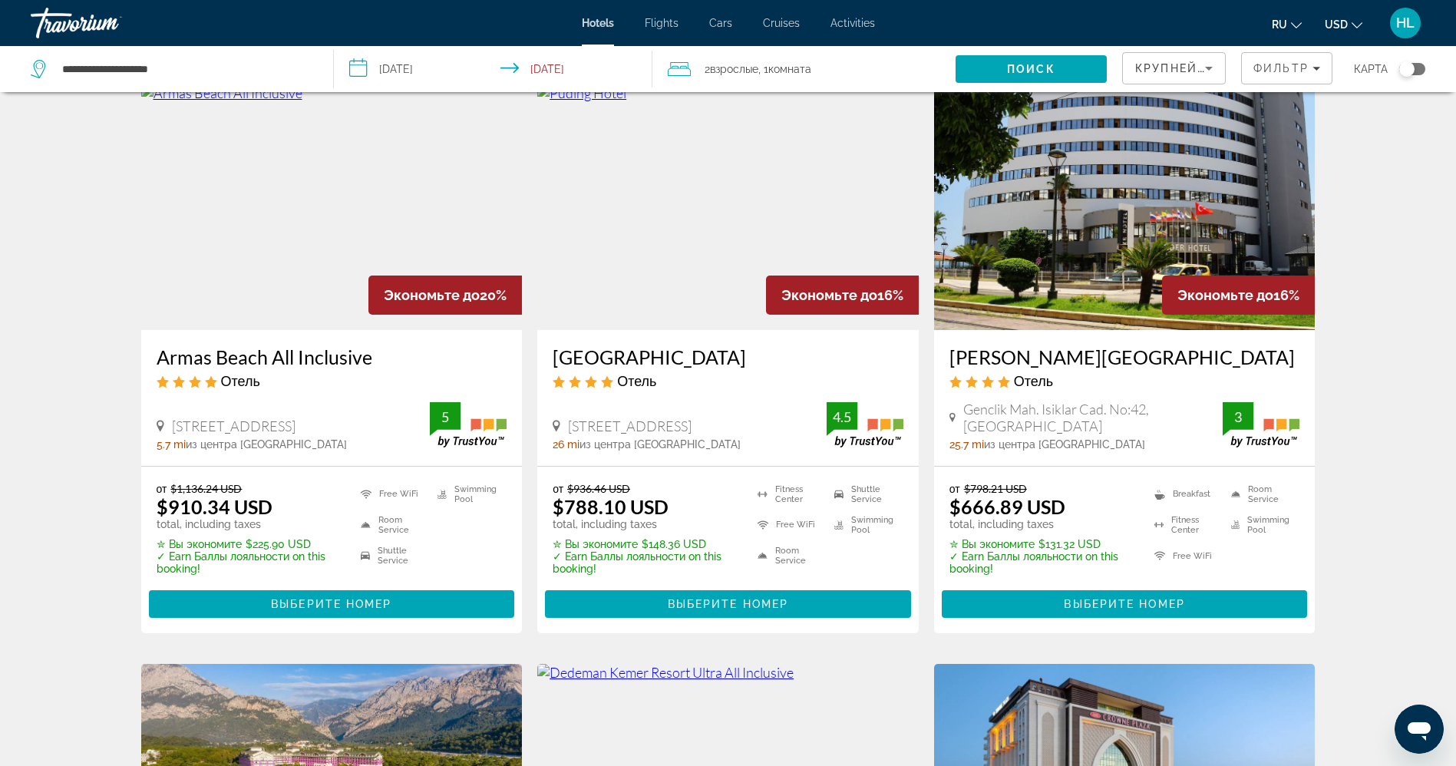
scroll to position [1253, 0]
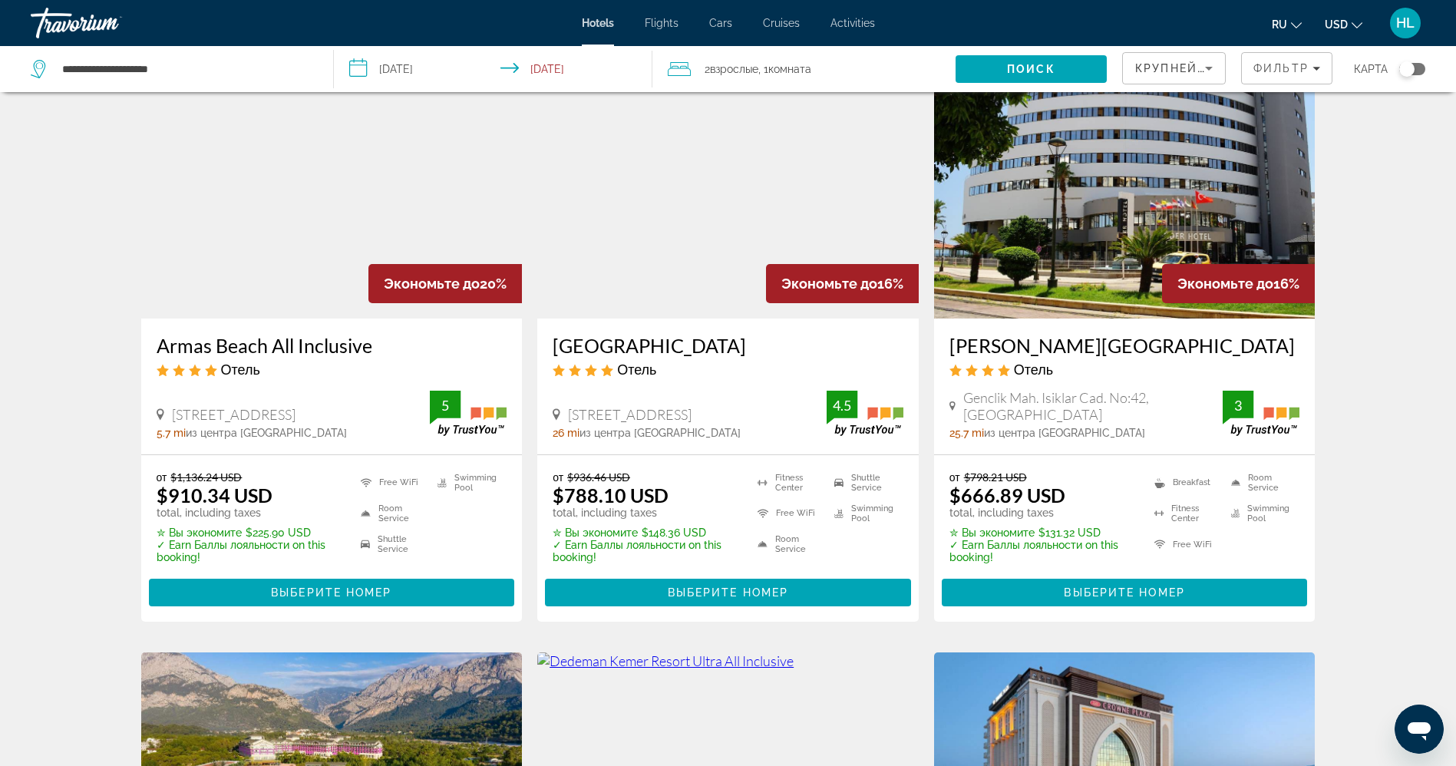
click at [271, 239] on img "Main content" at bounding box center [331, 196] width 381 height 246
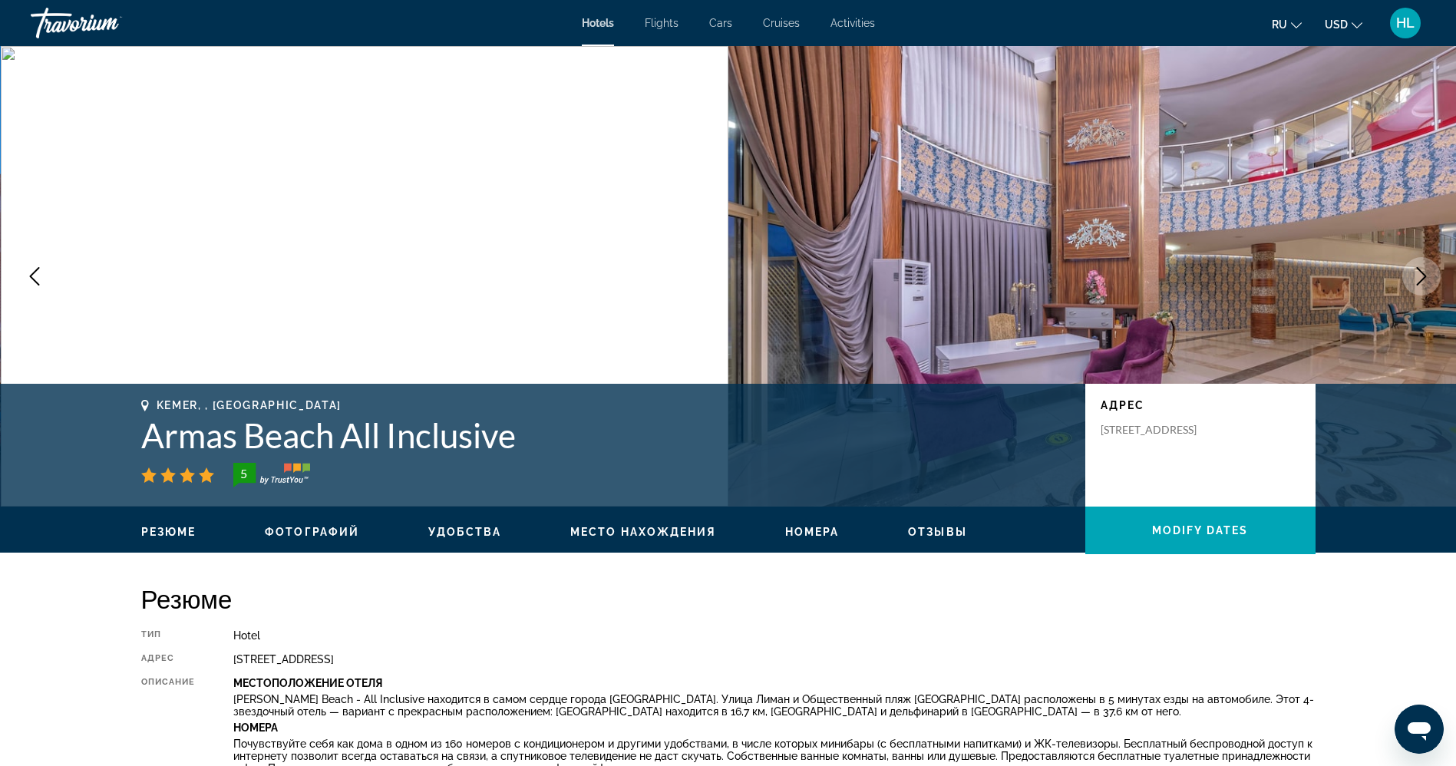
click at [1419, 269] on icon "Next image" at bounding box center [1421, 276] width 10 height 18
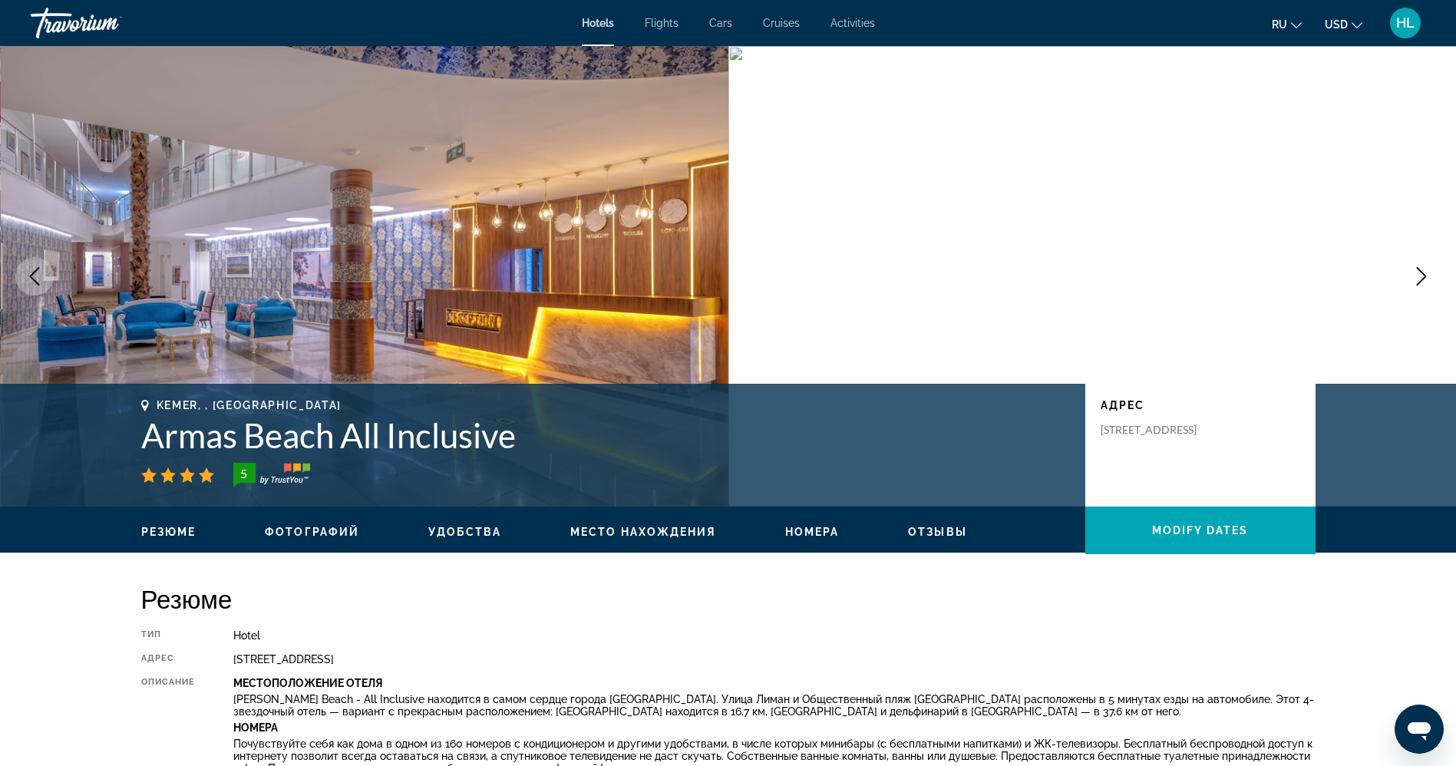
click at [1419, 269] on icon "Next image" at bounding box center [1421, 276] width 10 height 18
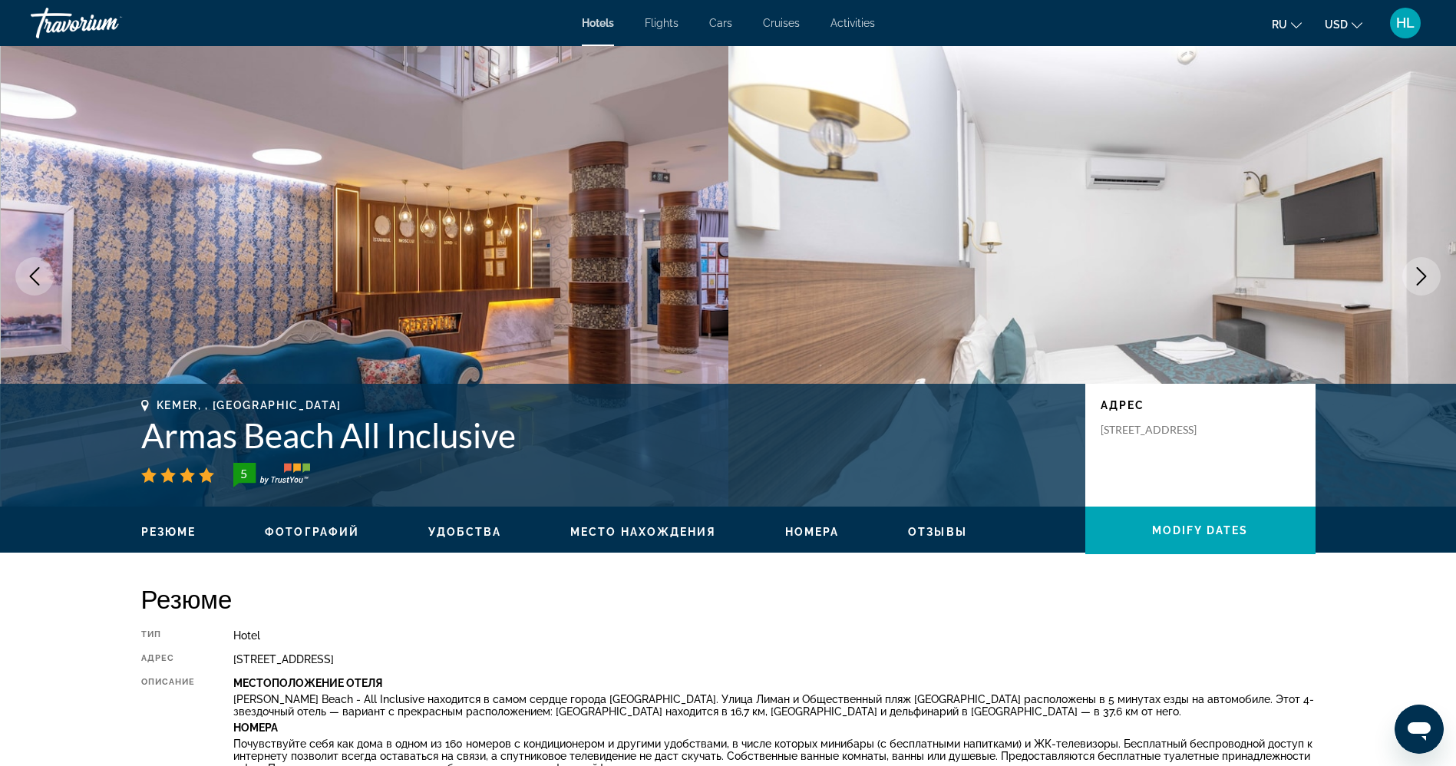
click at [1419, 269] on icon "Next image" at bounding box center [1421, 276] width 10 height 18
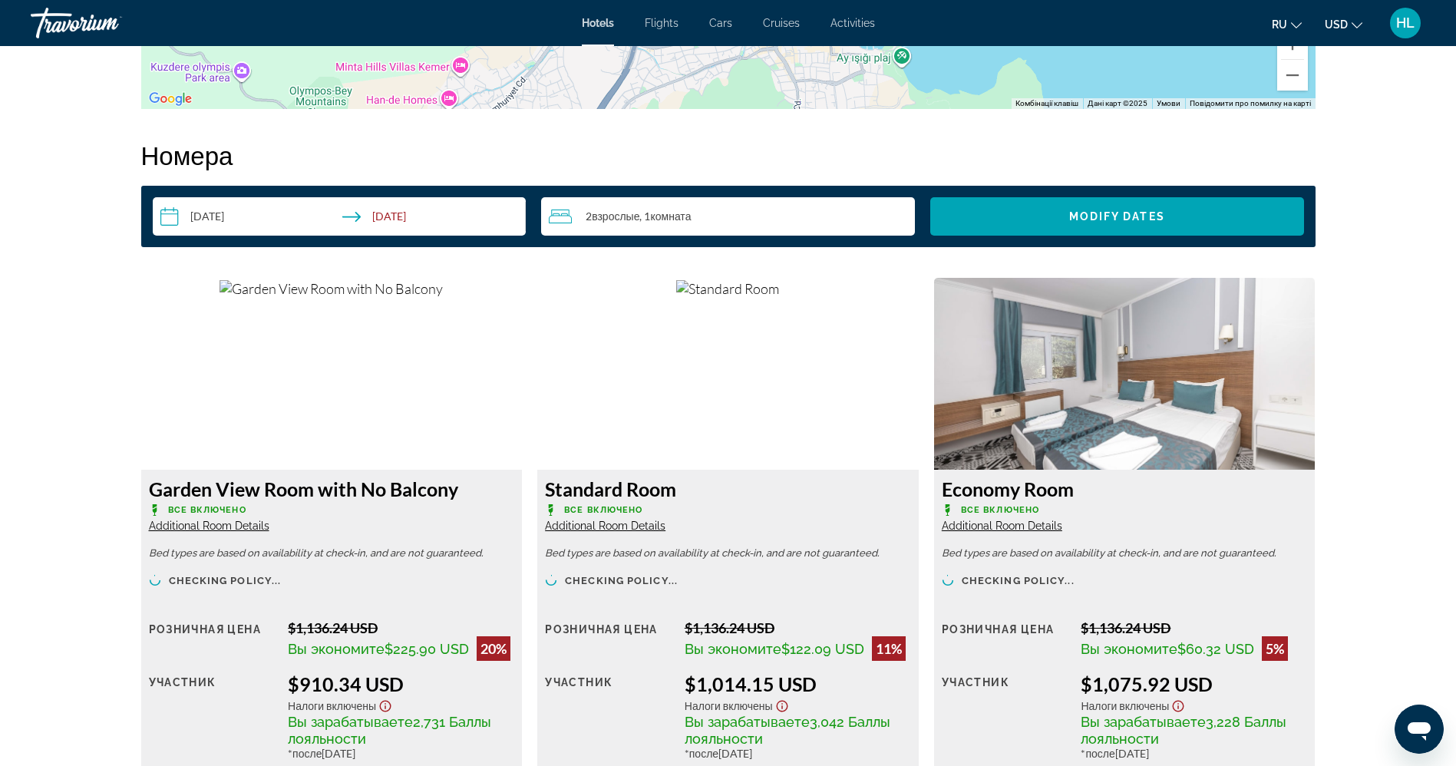
scroll to position [2016, 0]
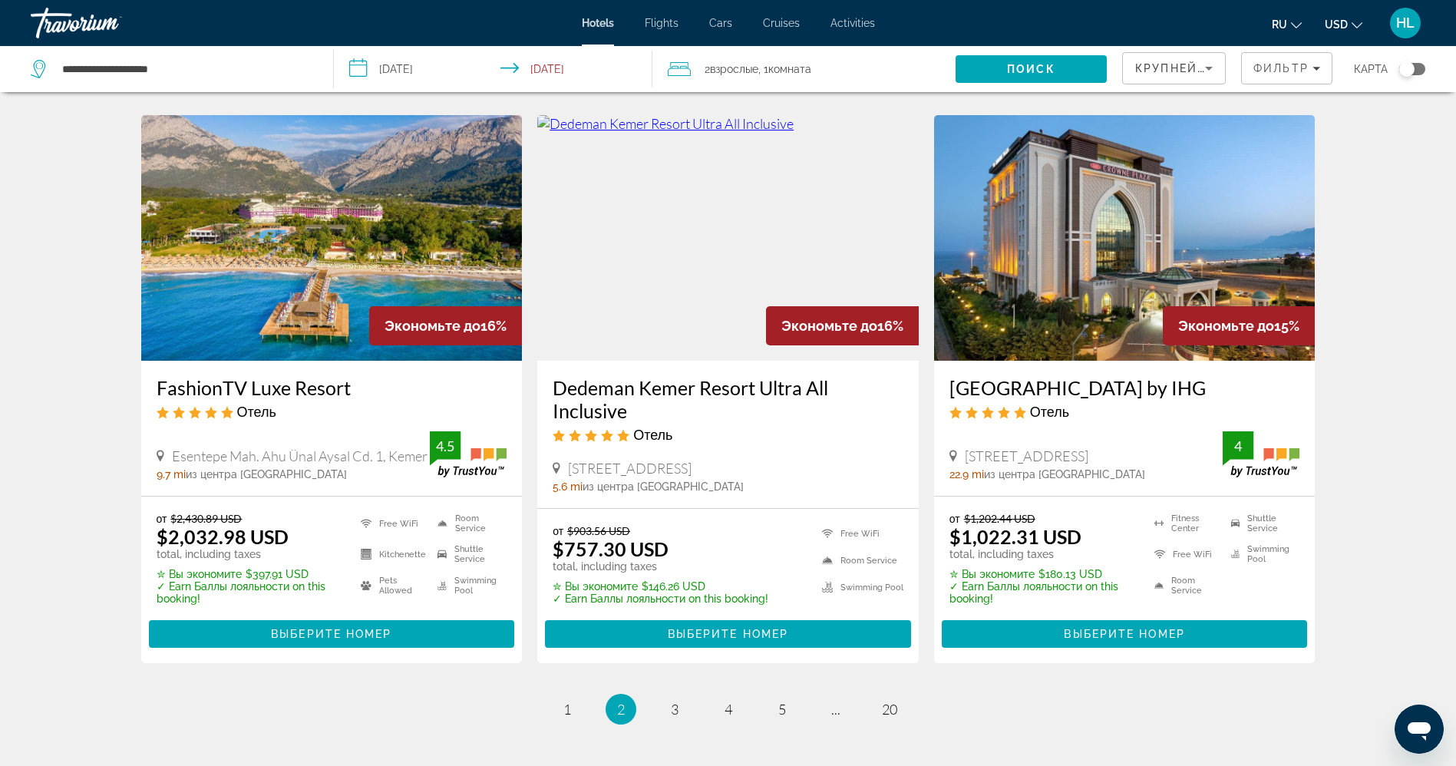
scroll to position [1795, 0]
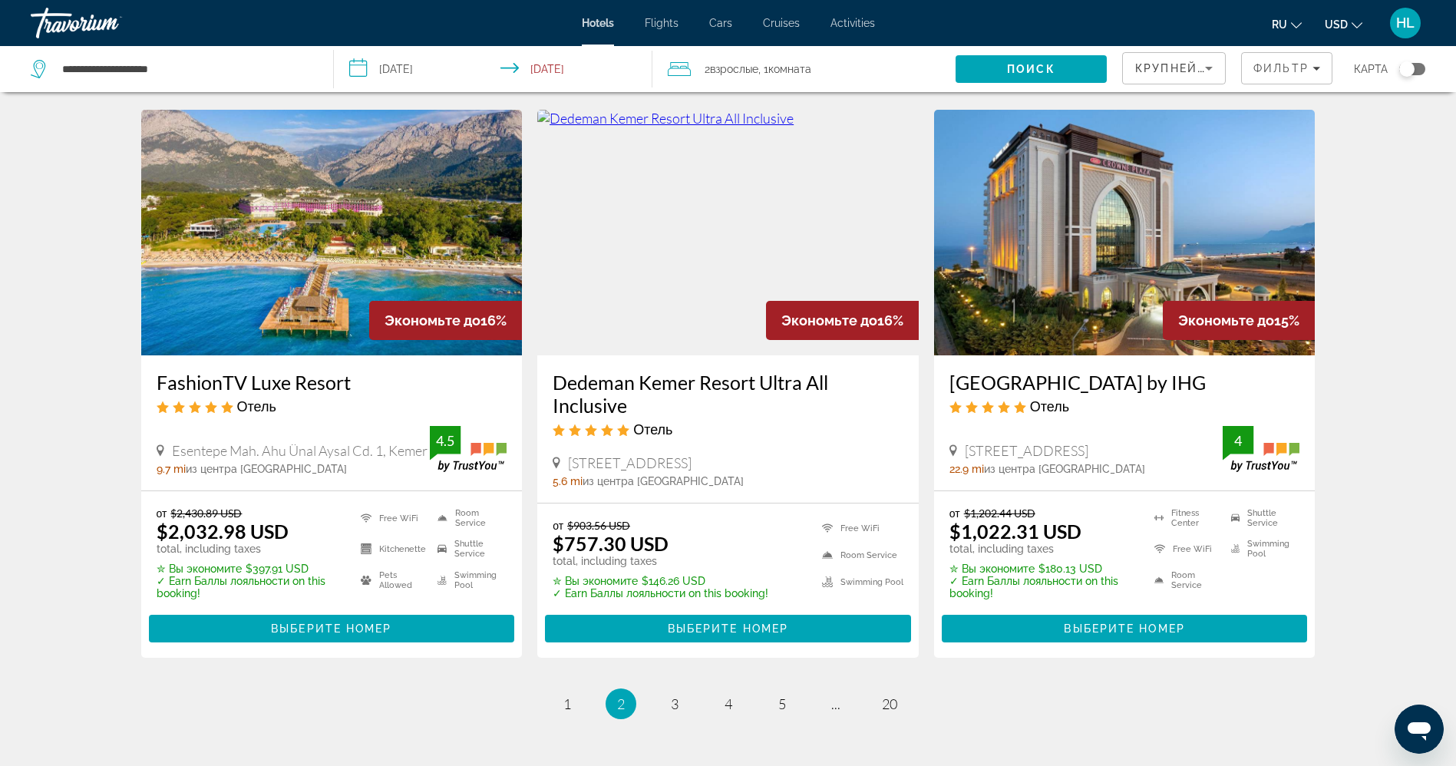
click at [1060, 251] on img "Main content" at bounding box center [1124, 233] width 381 height 246
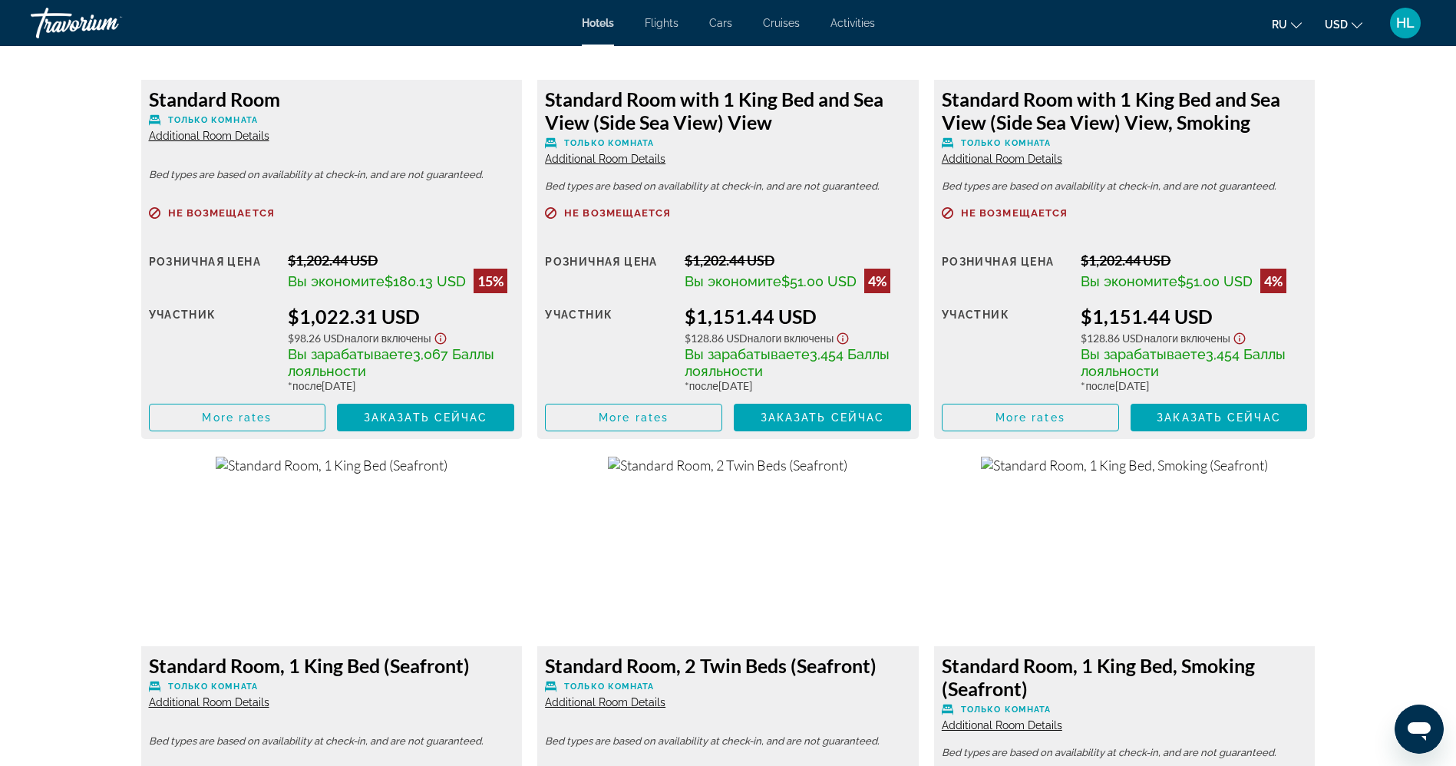
scroll to position [2276, 0]
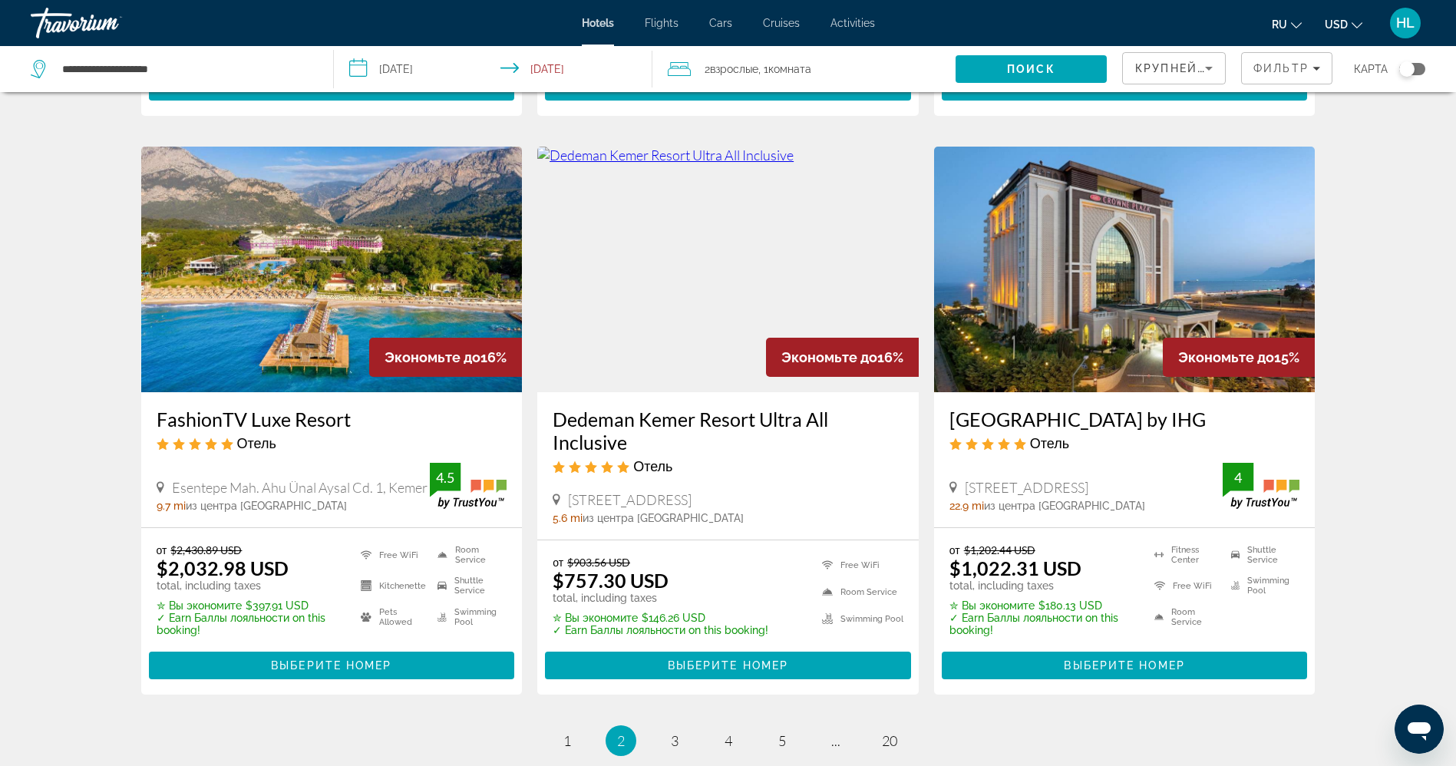
scroll to position [1756, 0]
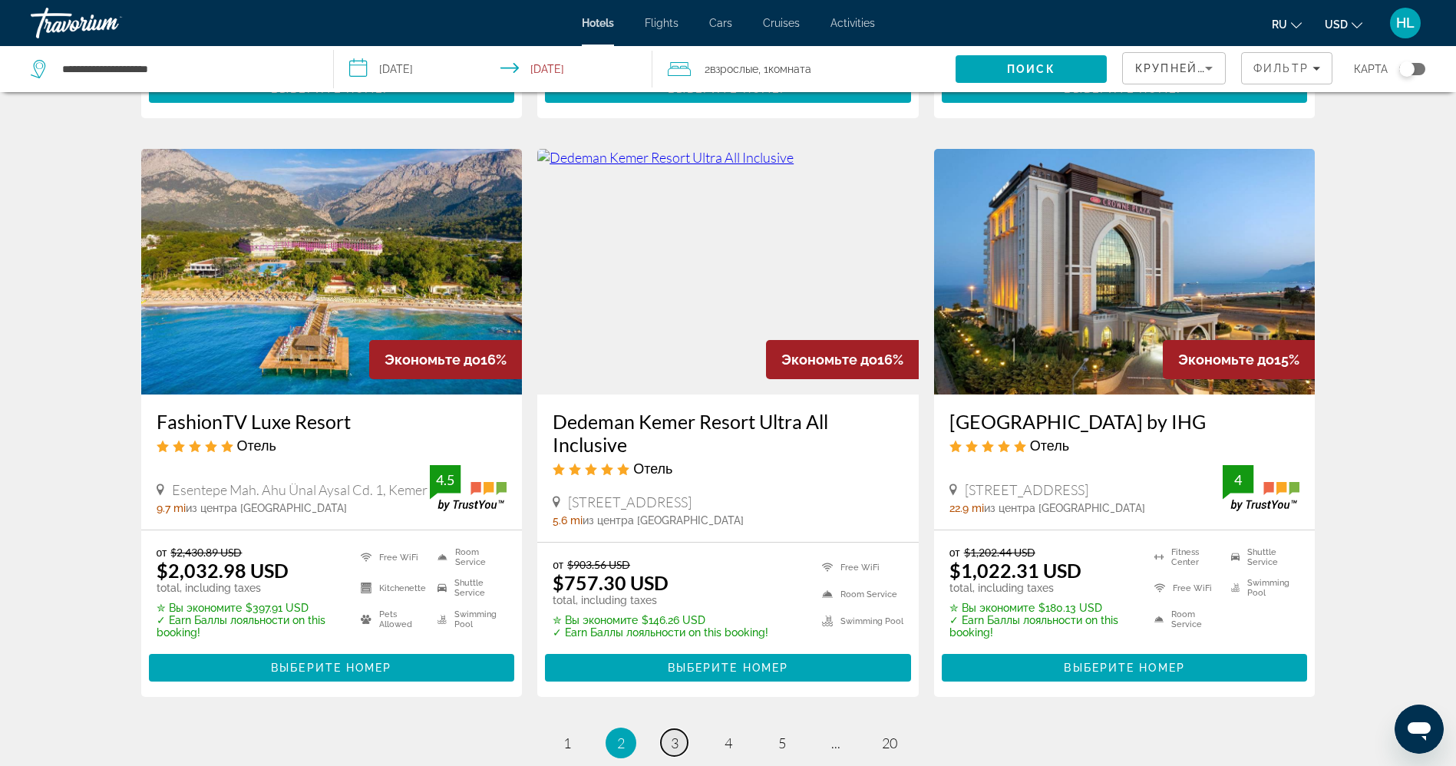
click at [669, 744] on link "page 3" at bounding box center [674, 742] width 27 height 27
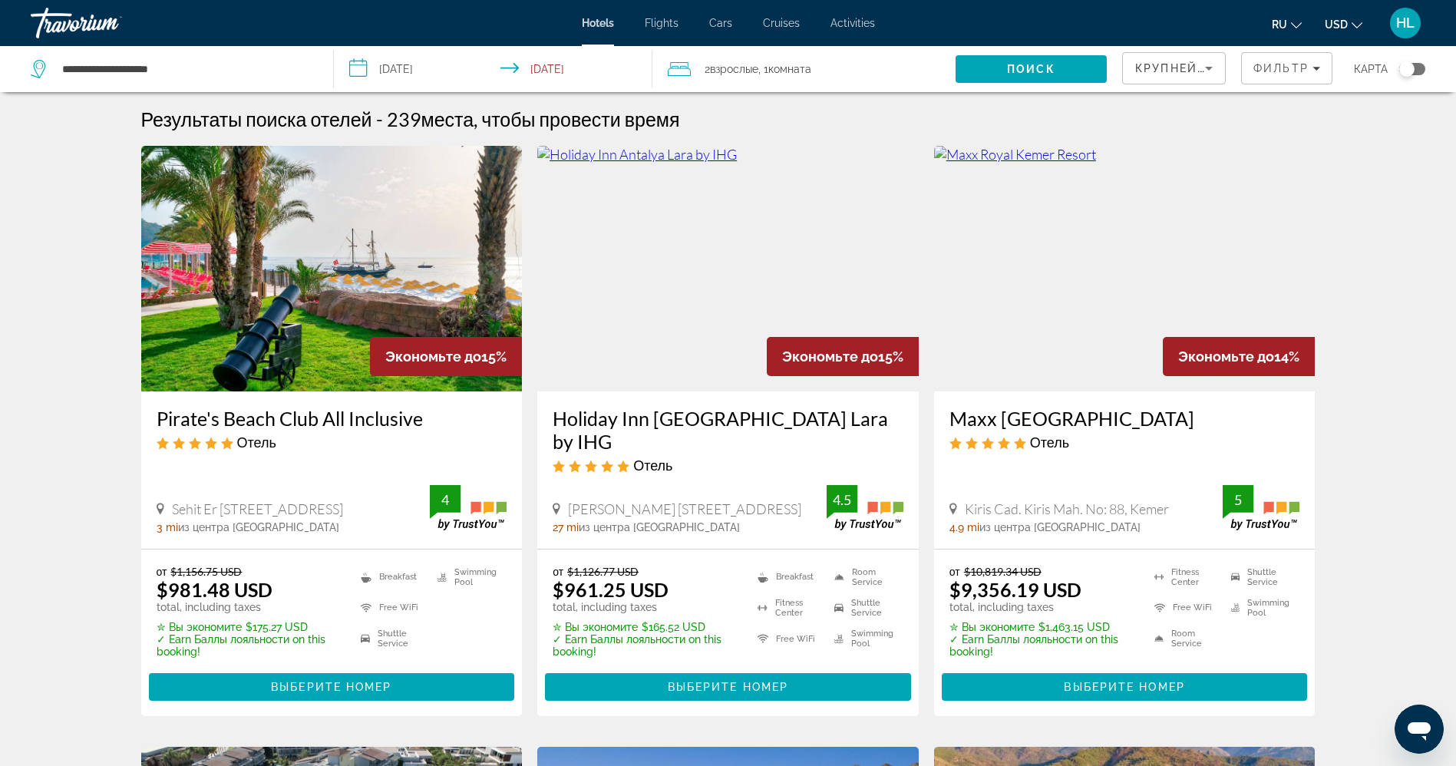
click at [253, 325] on img "Main content" at bounding box center [331, 269] width 381 height 246
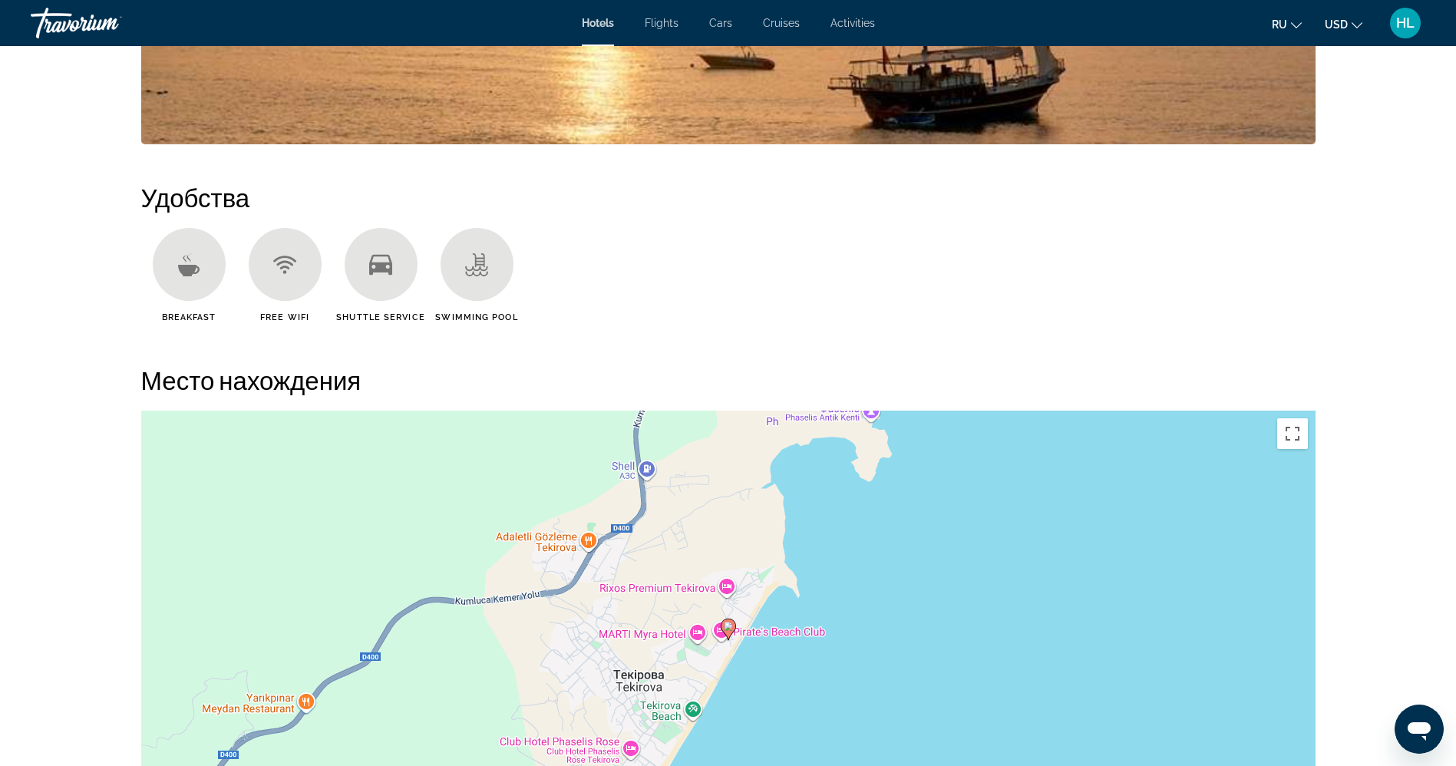
scroll to position [1119, 0]
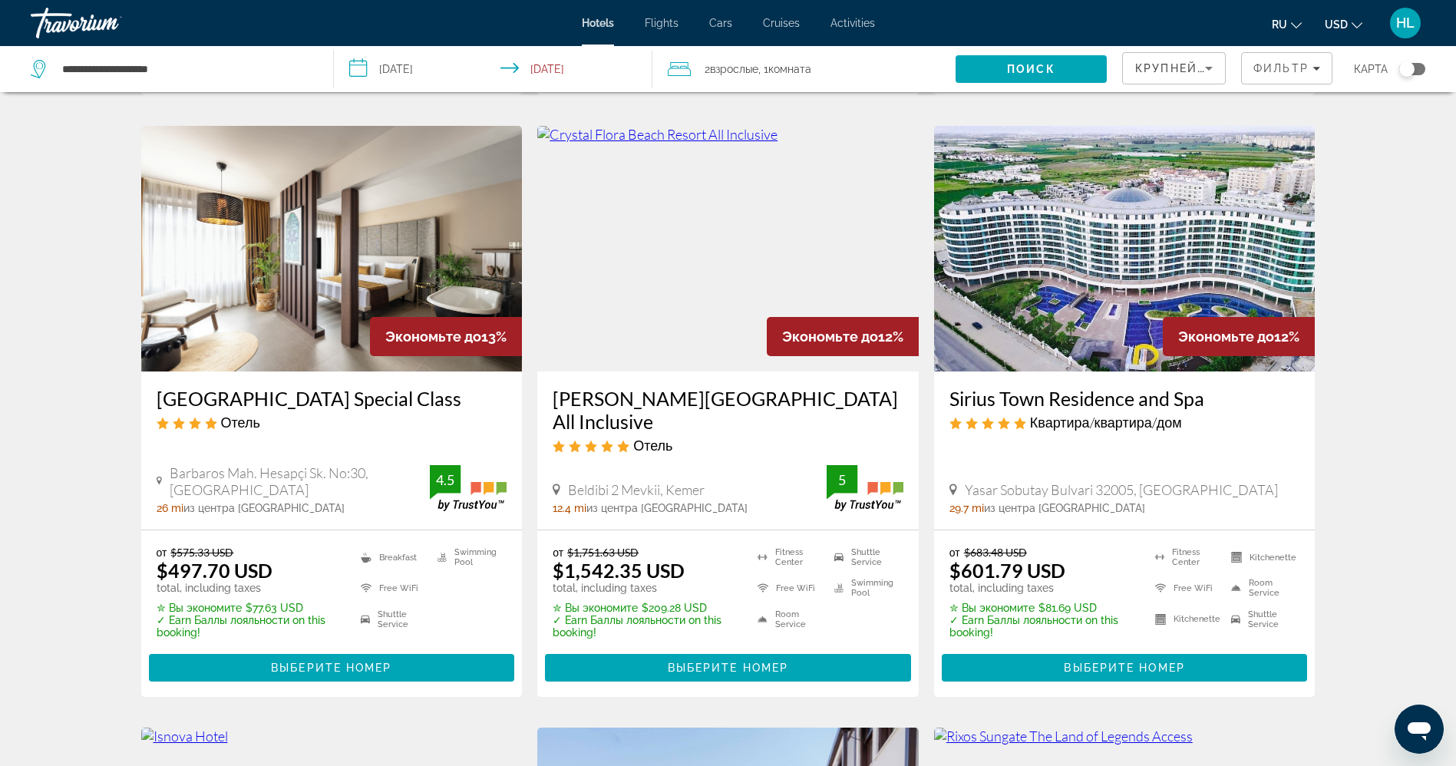
scroll to position [1205, 0]
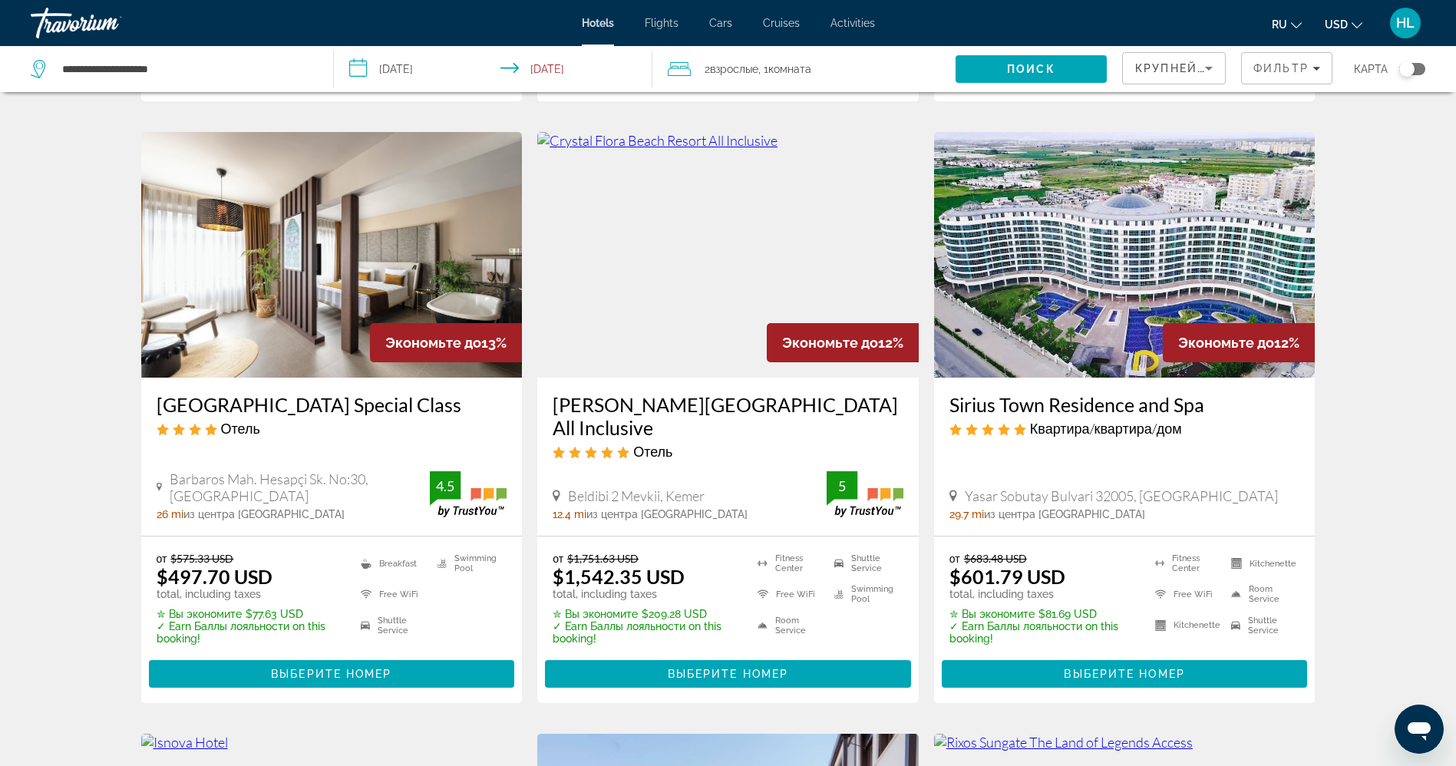
click at [297, 221] on img "Main content" at bounding box center [331, 255] width 381 height 246
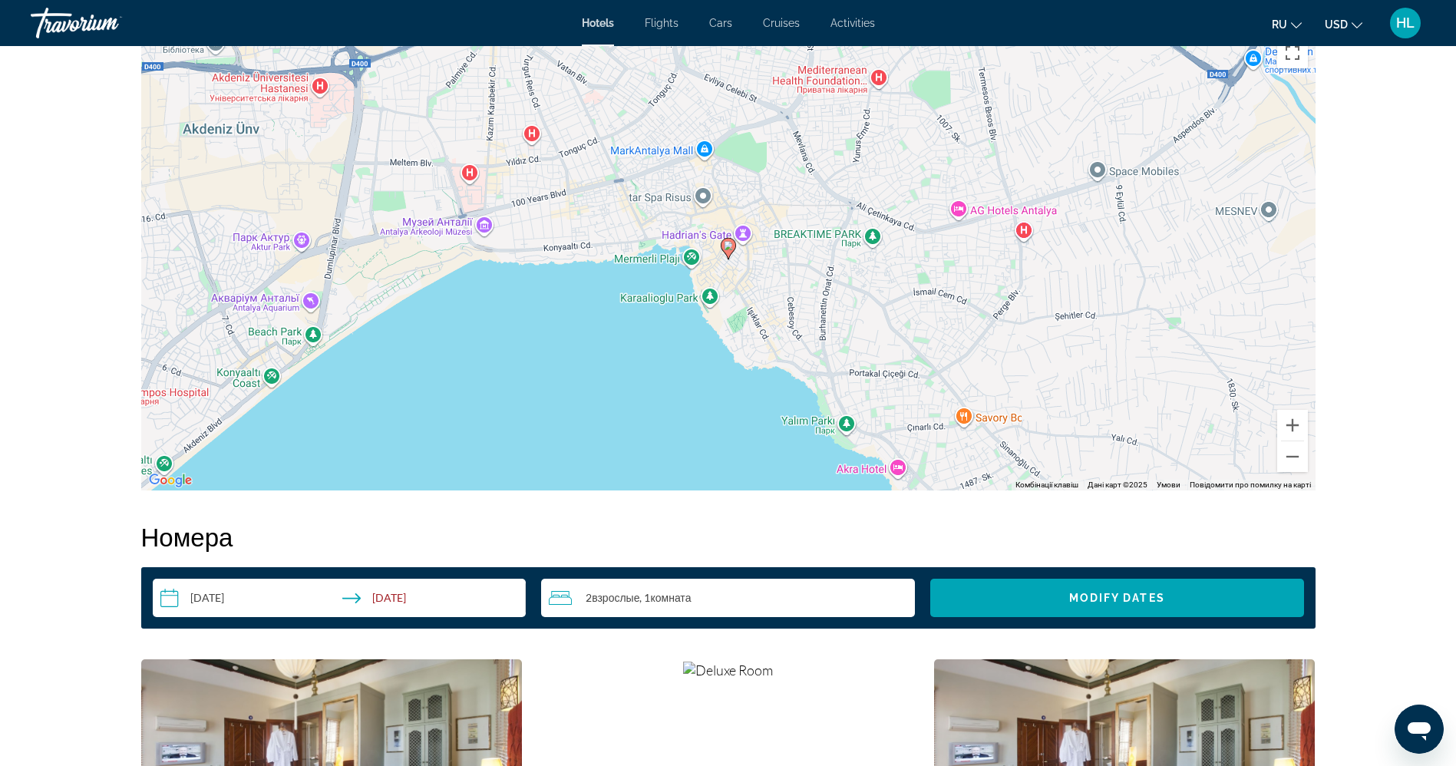
scroll to position [1489, 0]
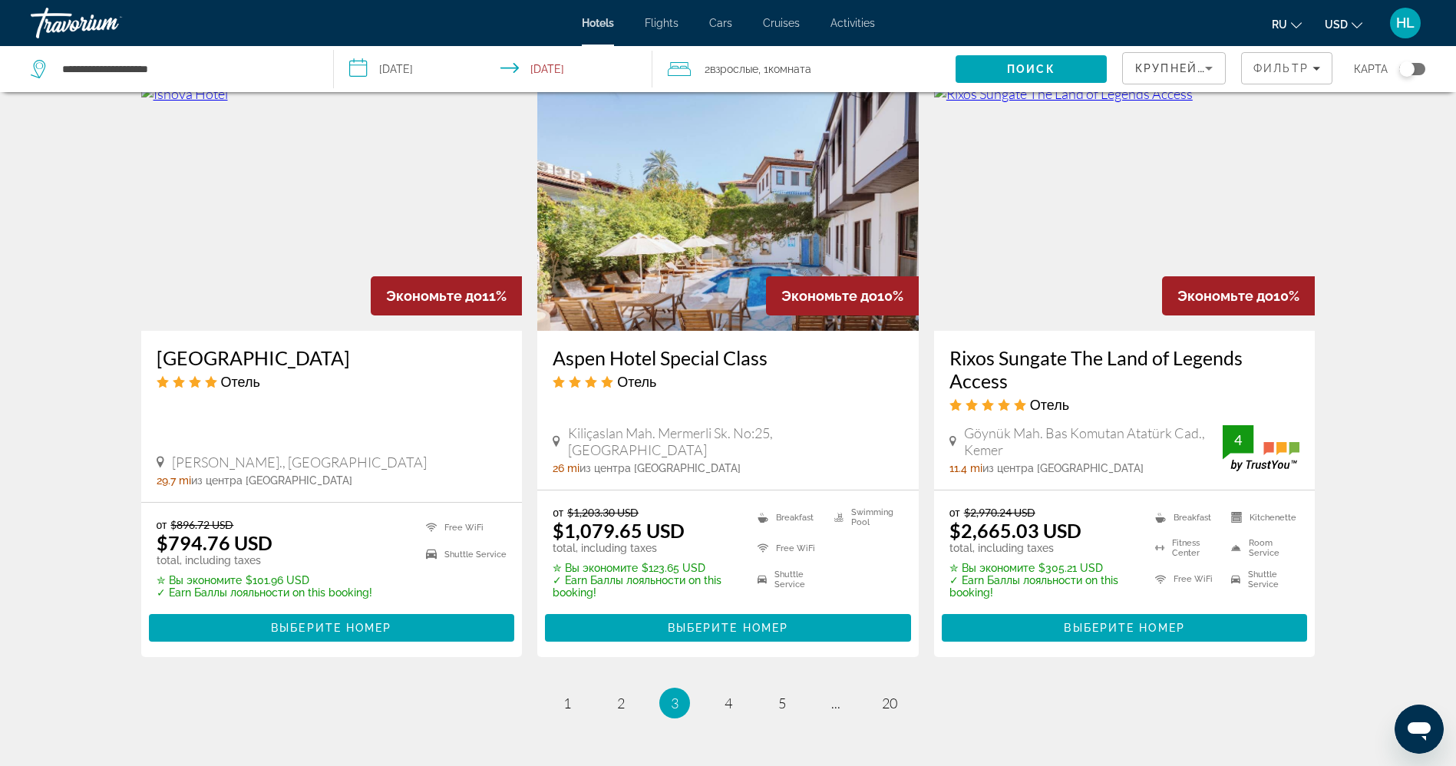
scroll to position [1887, 0]
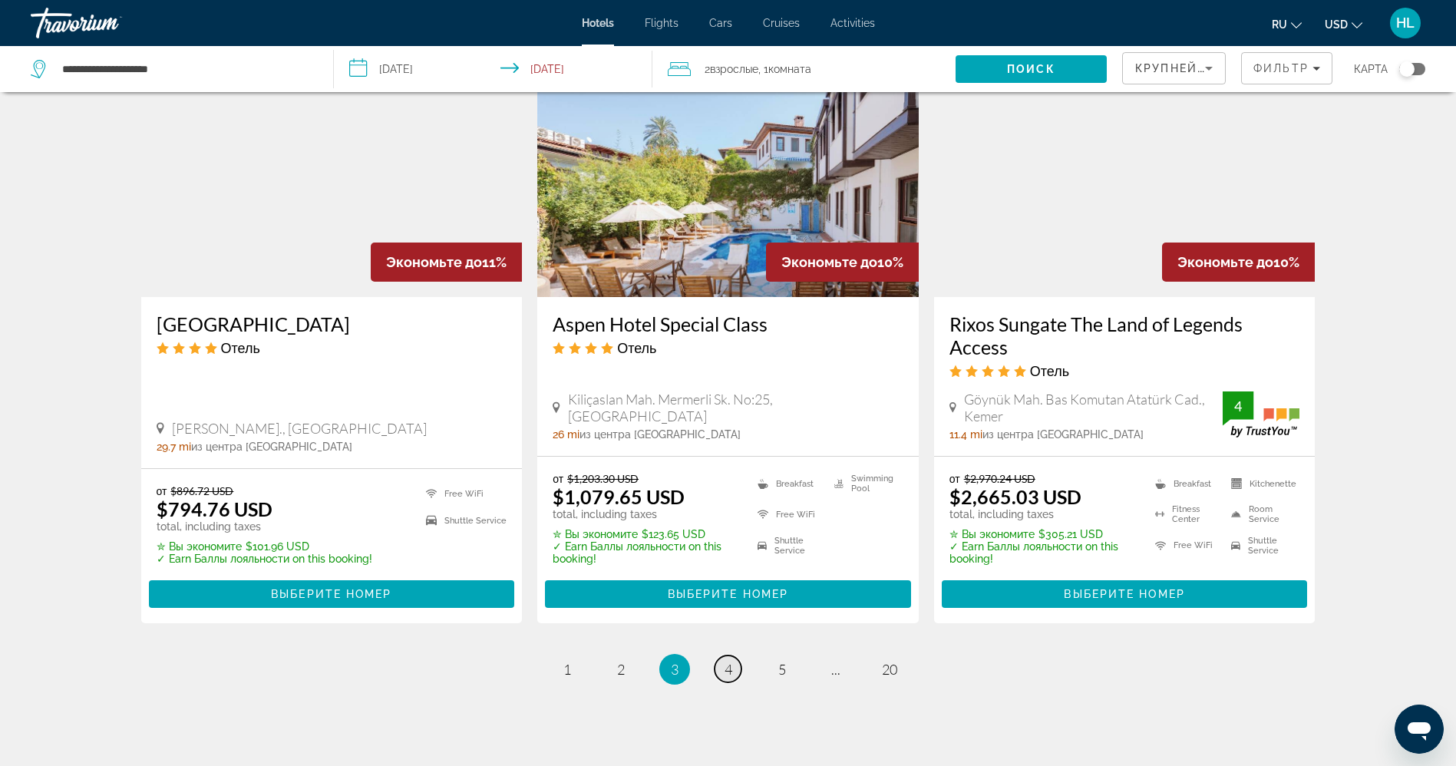
click at [729, 661] on span "4" at bounding box center [728, 669] width 8 height 17
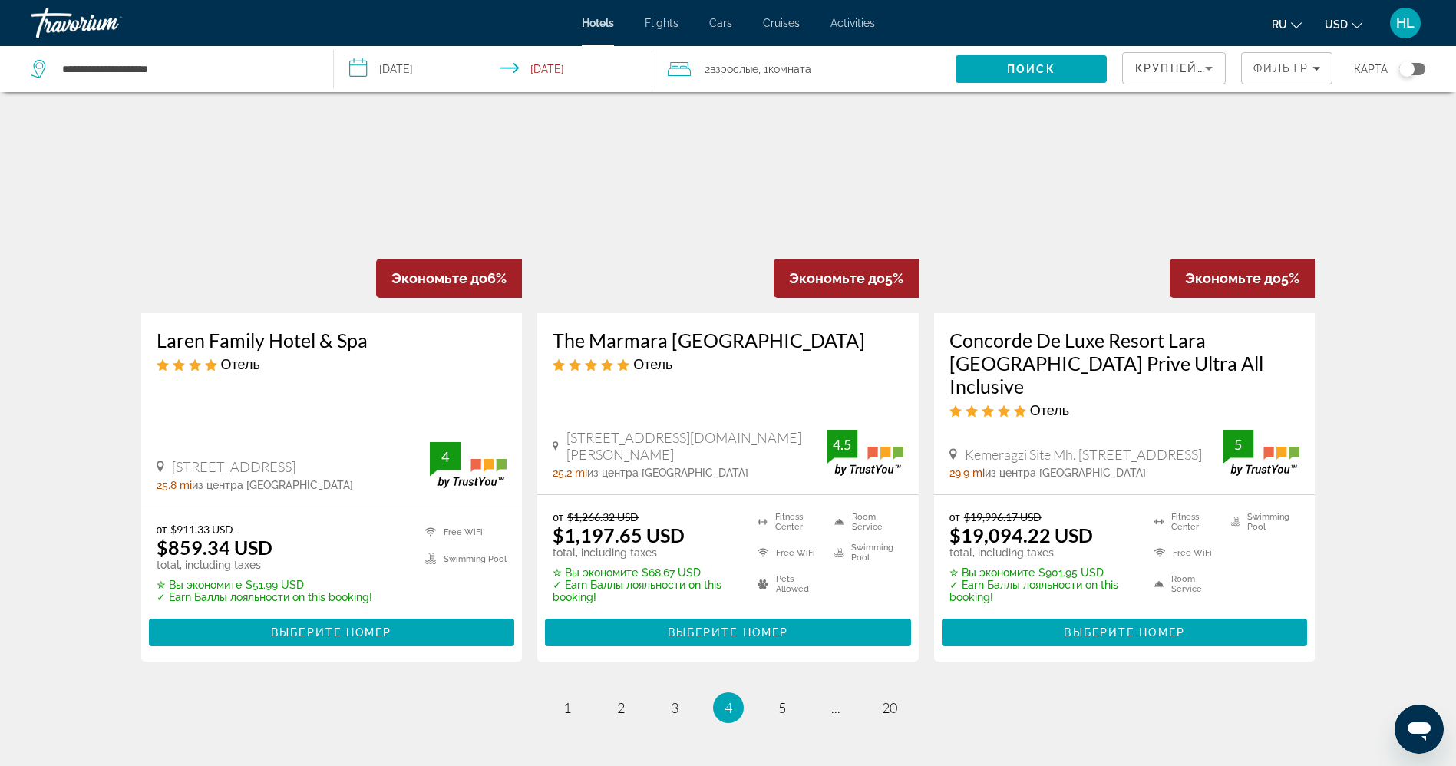
scroll to position [1846, 0]
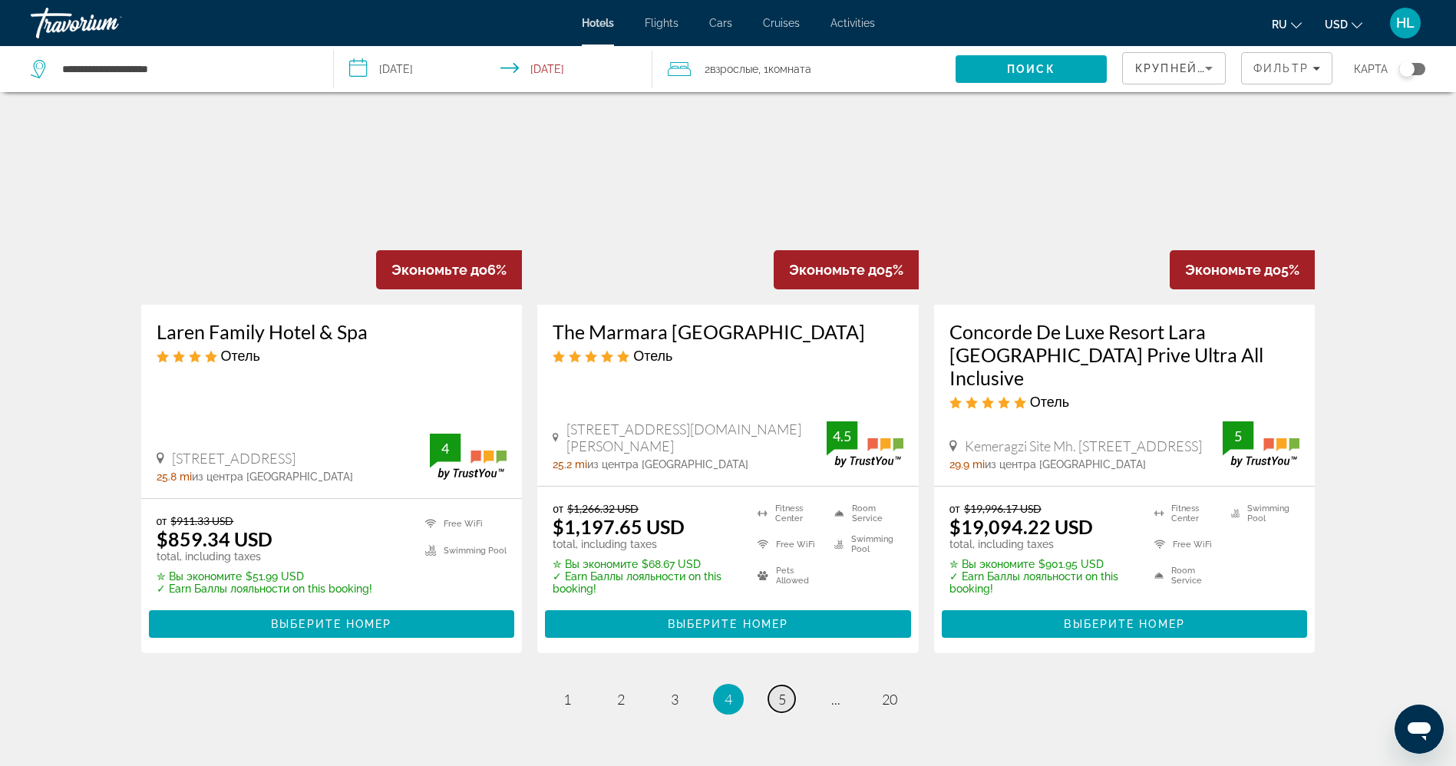
click at [778, 691] on span "5" at bounding box center [782, 699] width 8 height 17
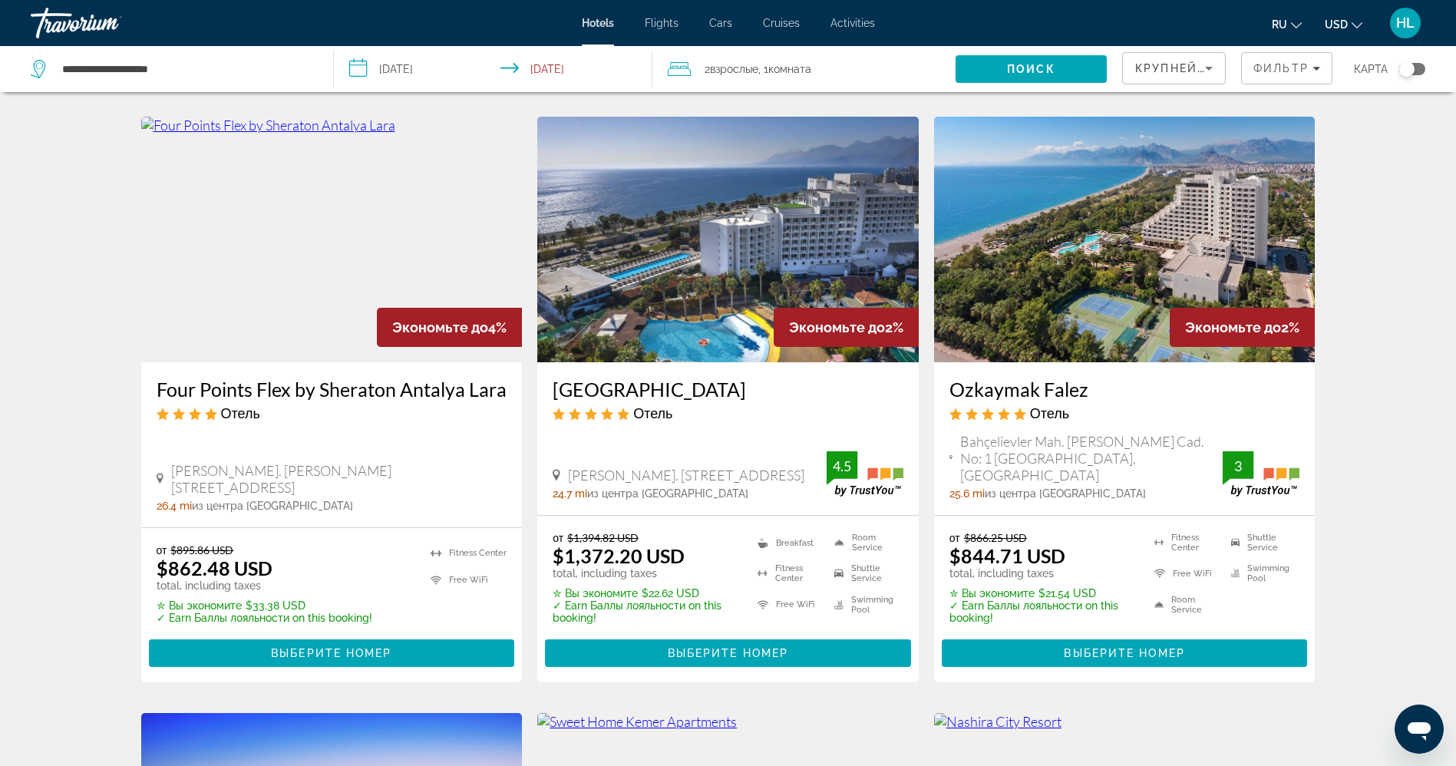
scroll to position [651, 0]
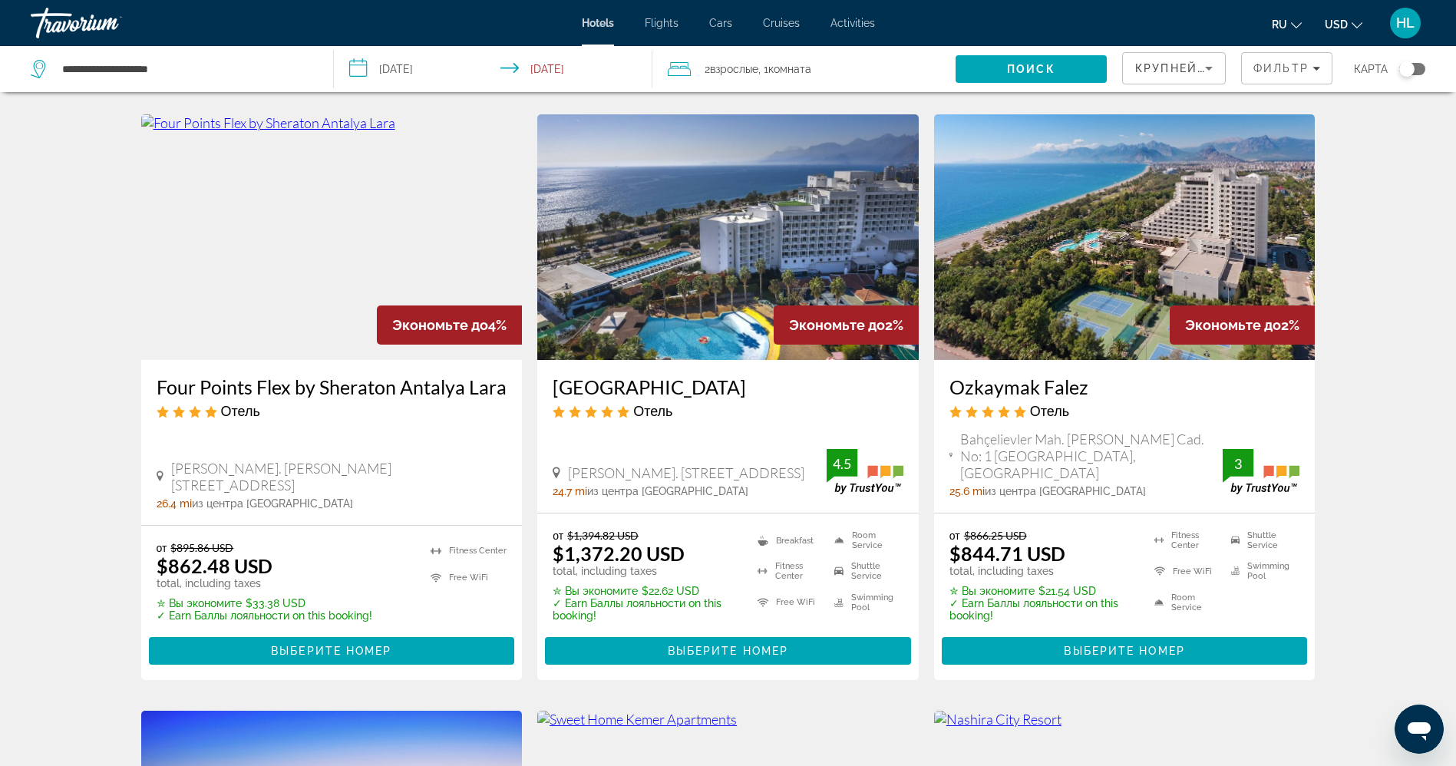
click at [999, 226] on img "Main content" at bounding box center [1124, 237] width 381 height 246
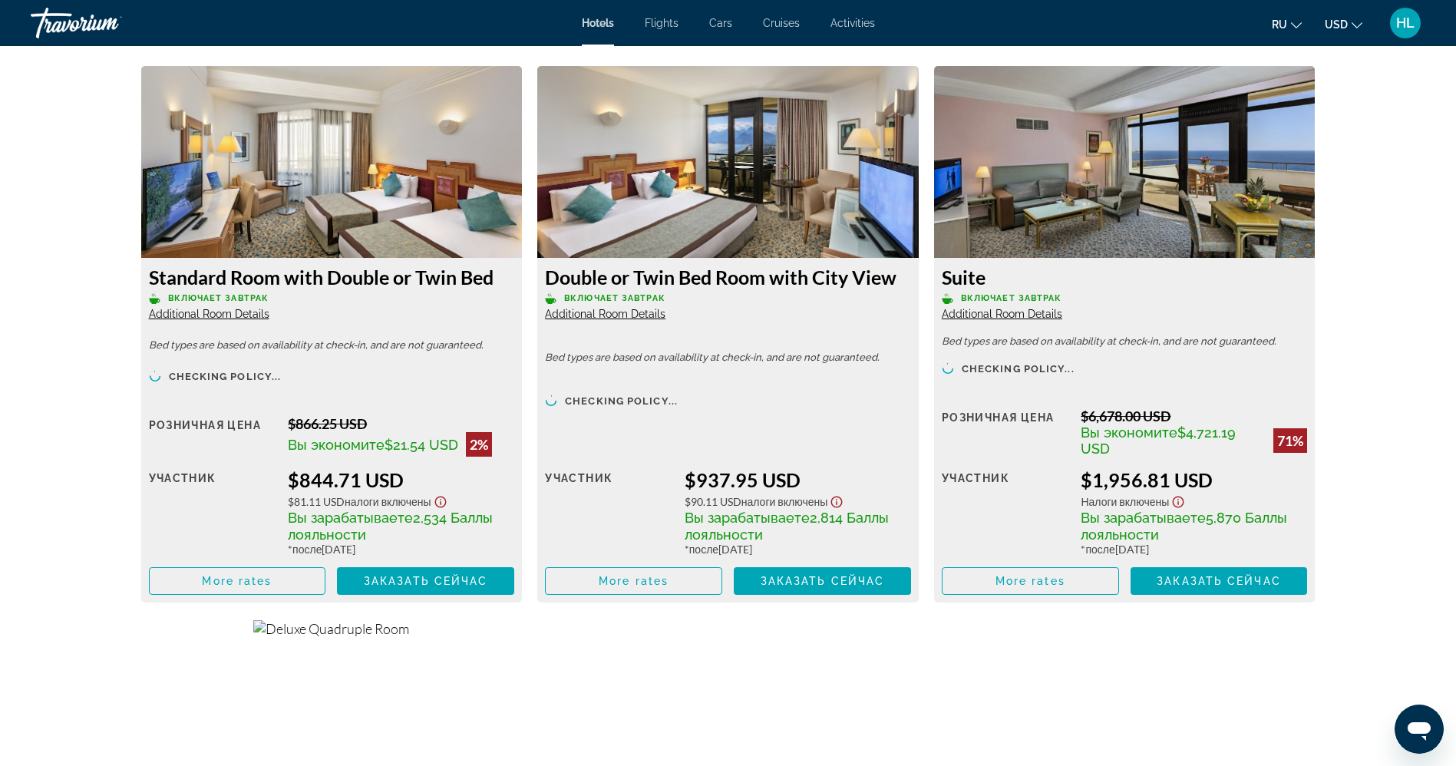
scroll to position [2014, 0]
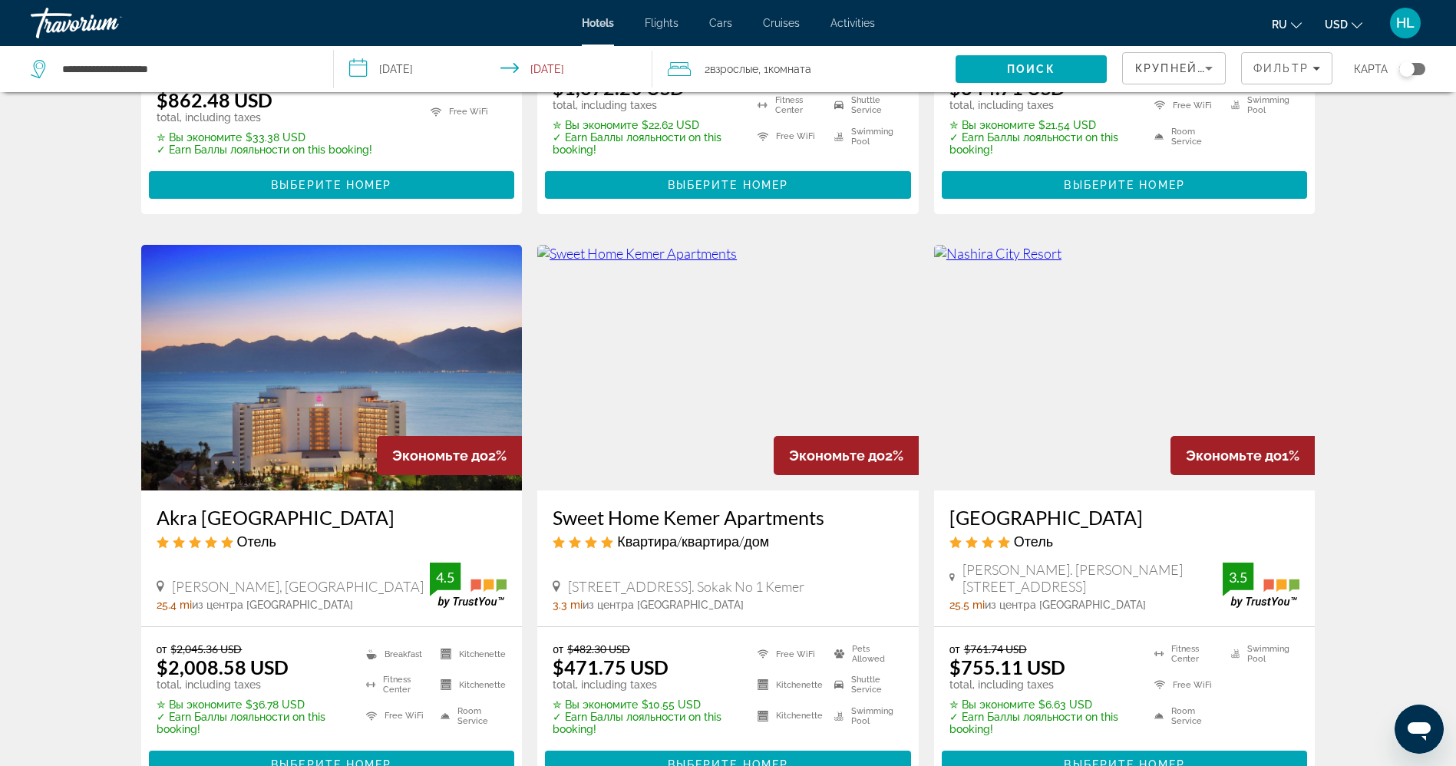
scroll to position [1125, 0]
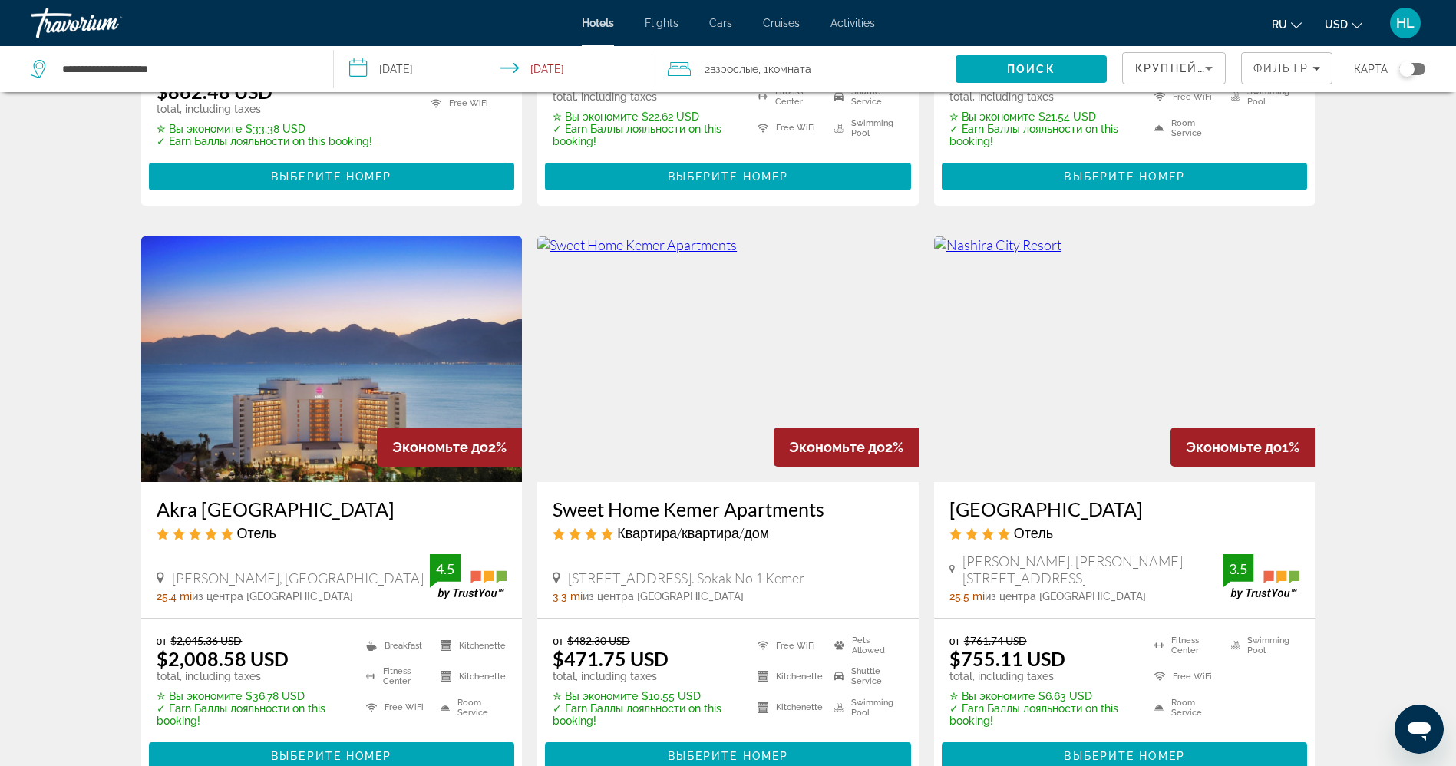
click at [1037, 323] on img "Main content" at bounding box center [1124, 359] width 381 height 246
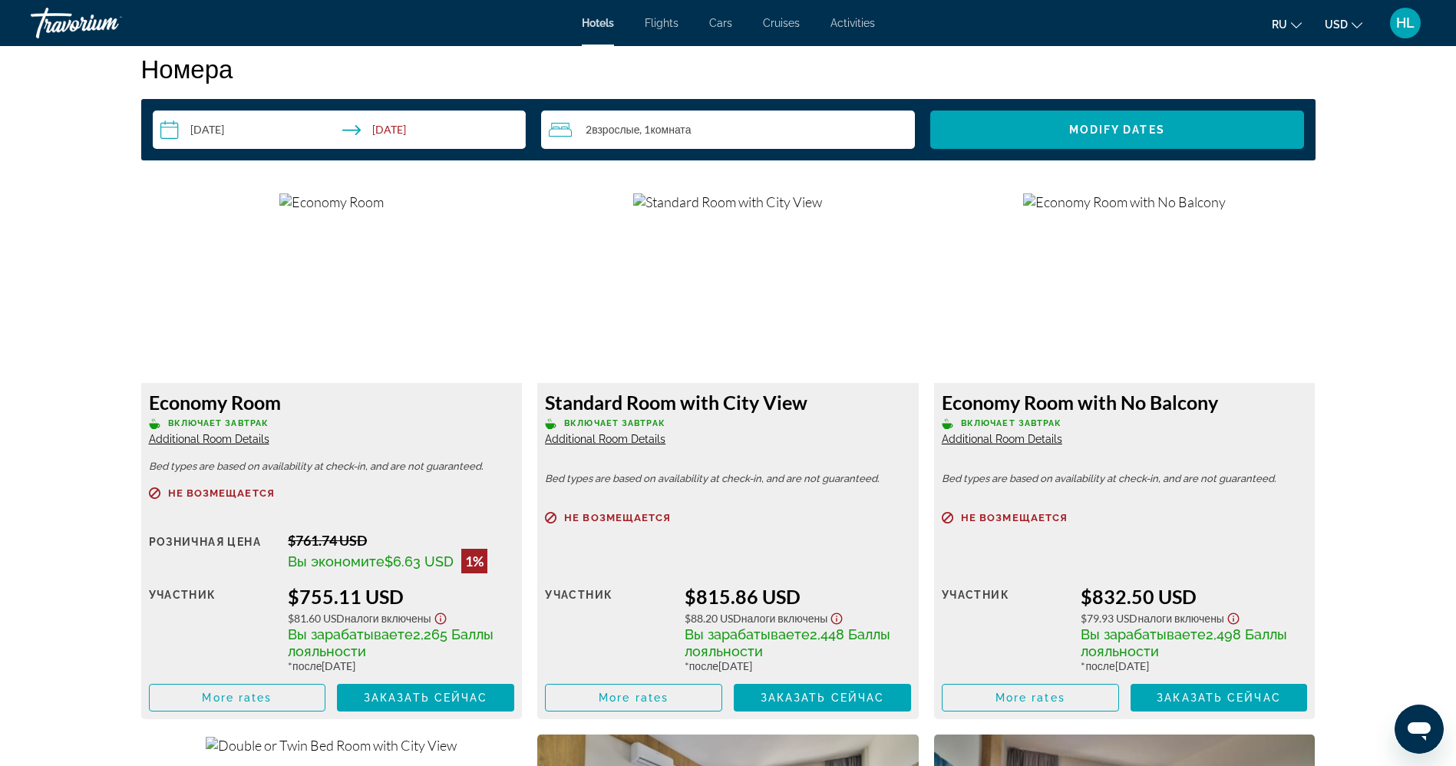
scroll to position [1875, 0]
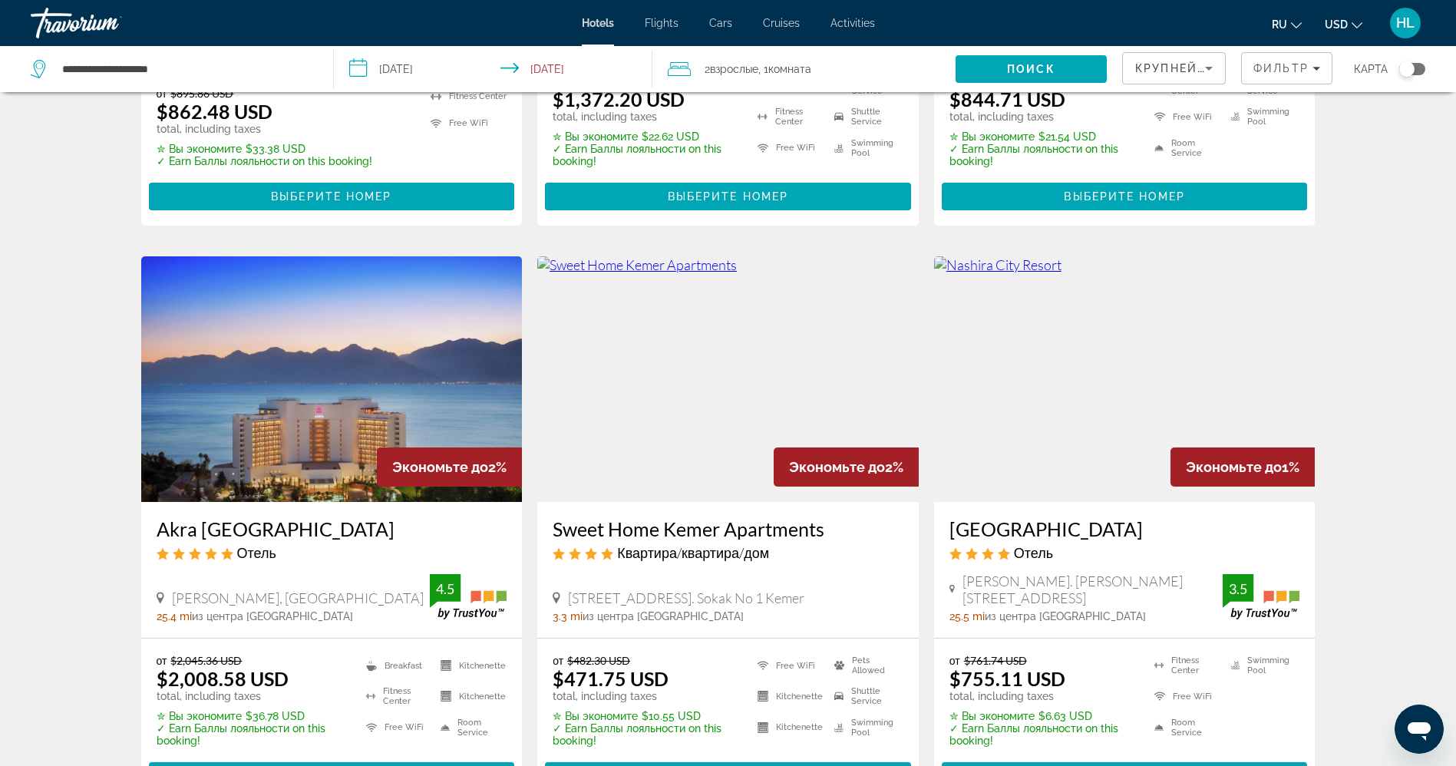
scroll to position [1086, 0]
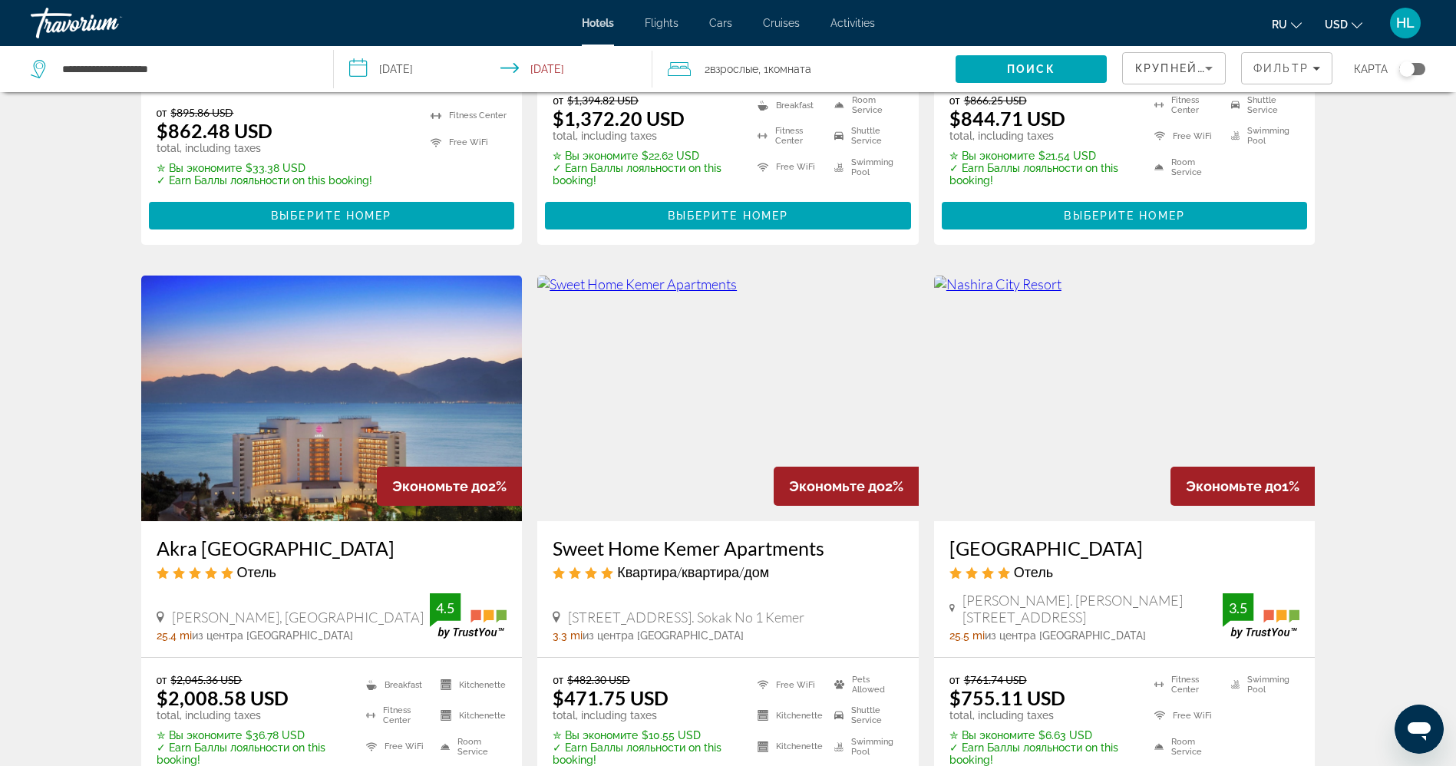
click at [764, 368] on img "Main content" at bounding box center [727, 398] width 381 height 246
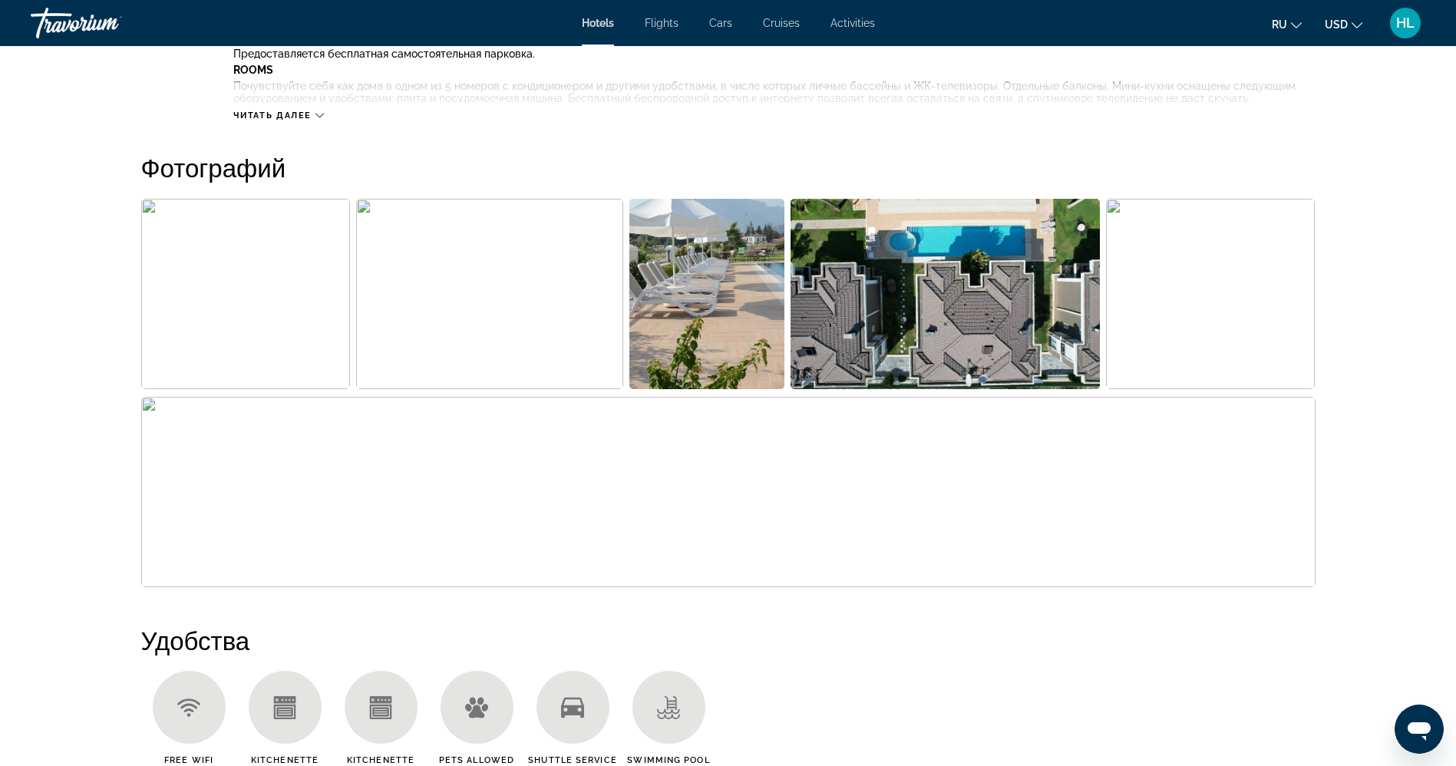
scroll to position [729, 0]
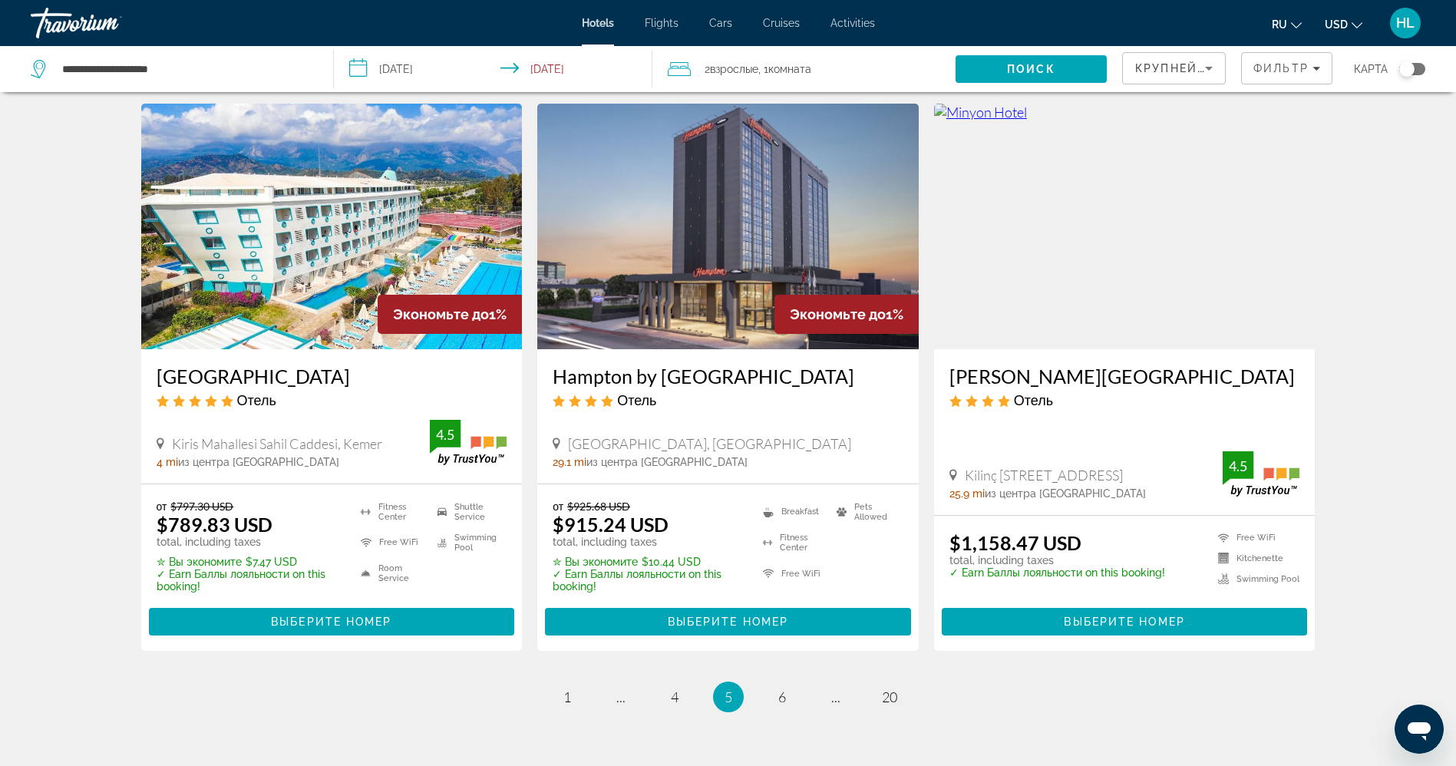
scroll to position [1842, 0]
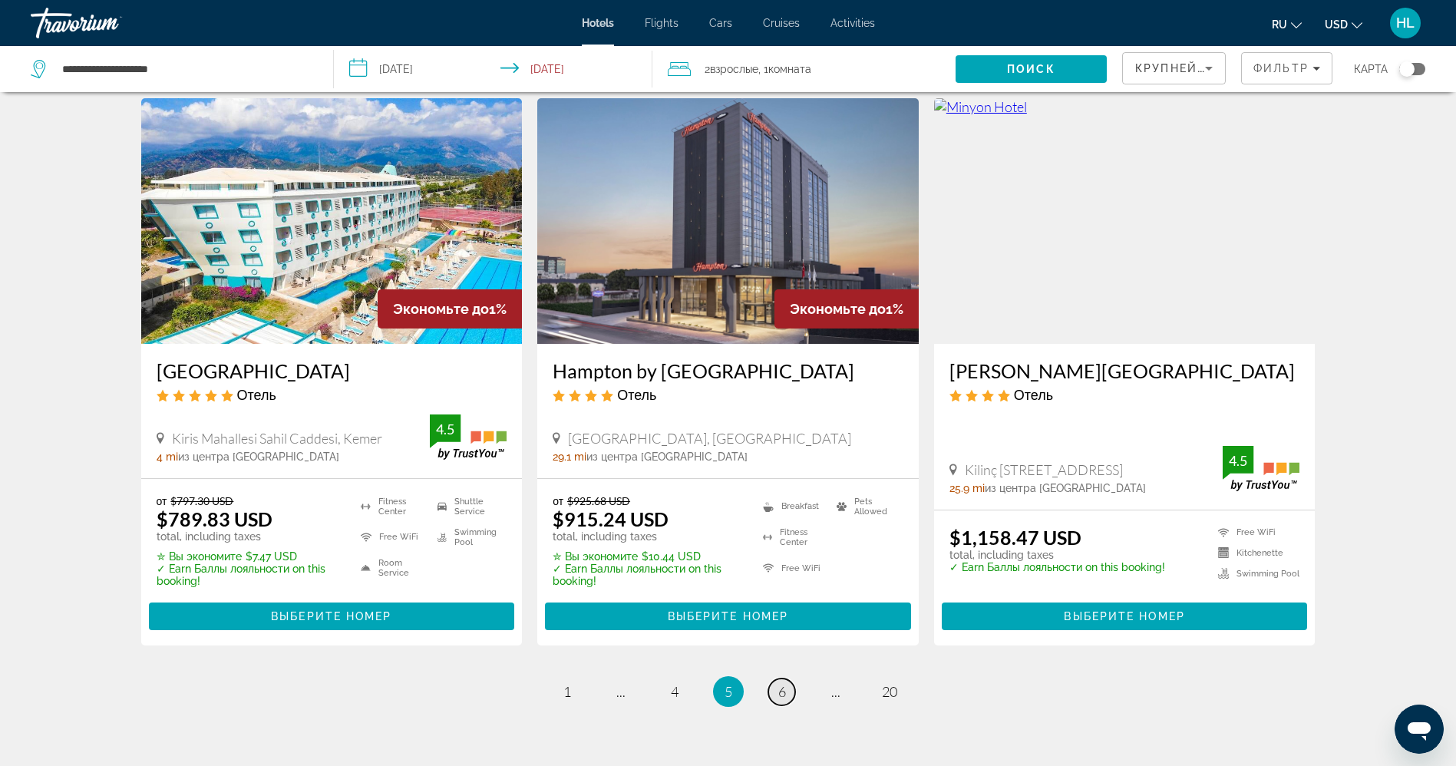
click at [778, 683] on span "6" at bounding box center [782, 691] width 8 height 17
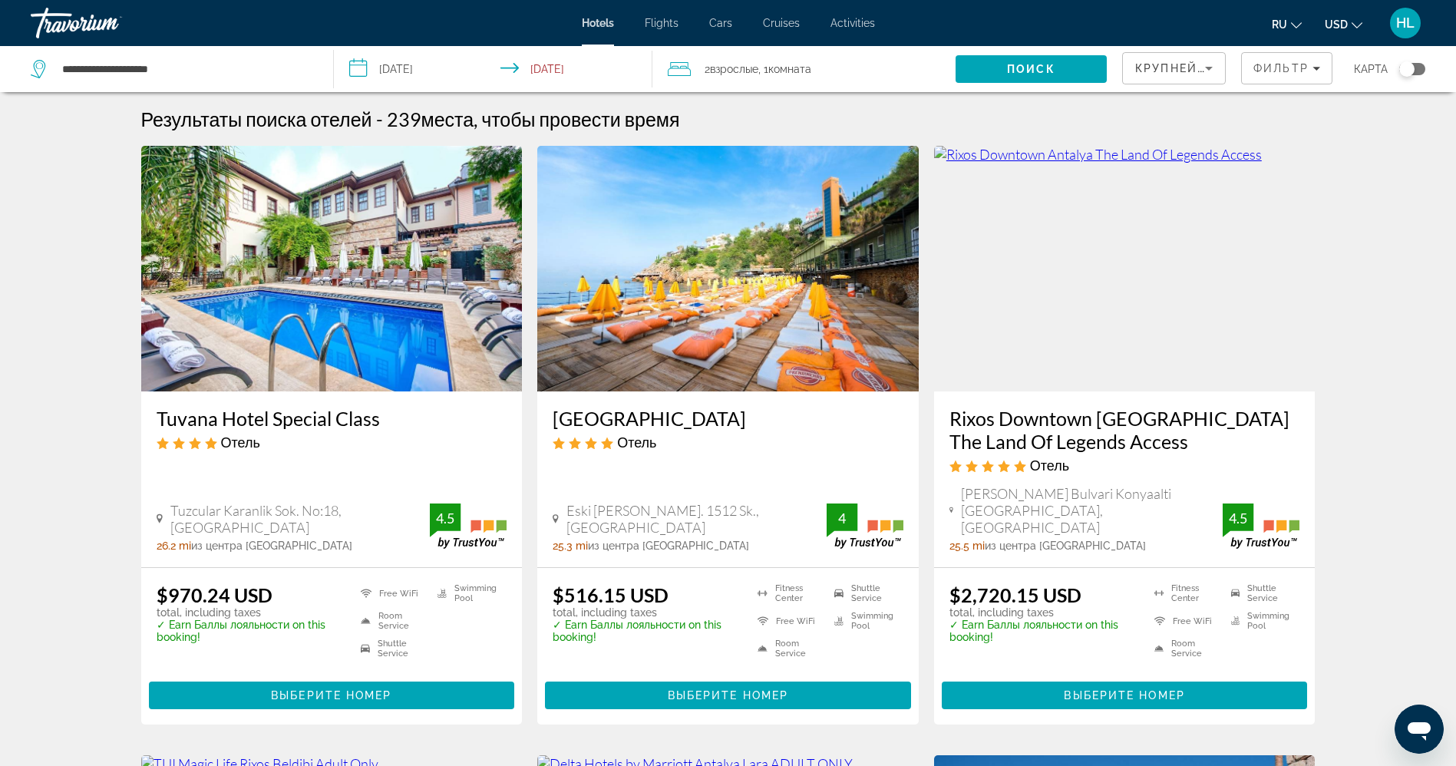
click at [674, 278] on img "Main content" at bounding box center [727, 269] width 381 height 246
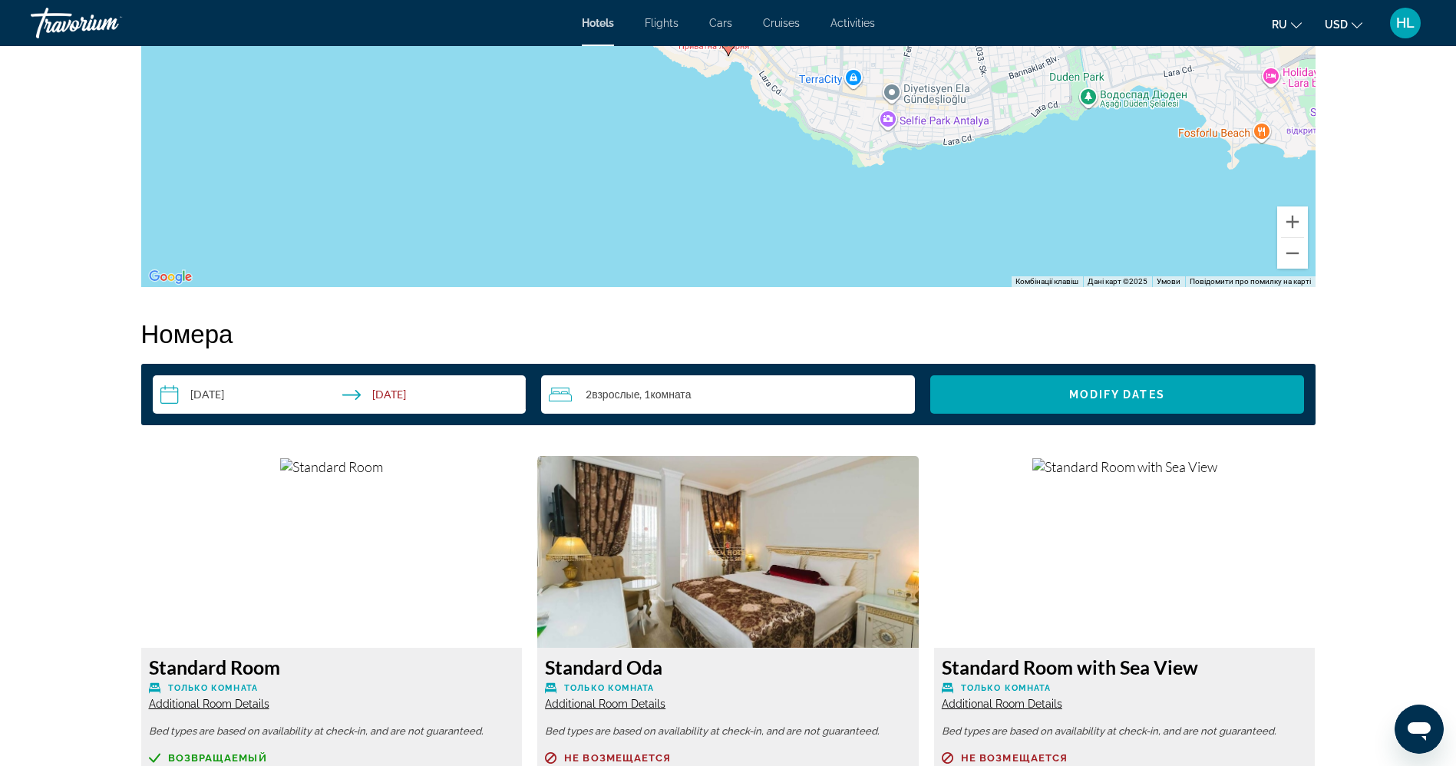
scroll to position [1638, 0]
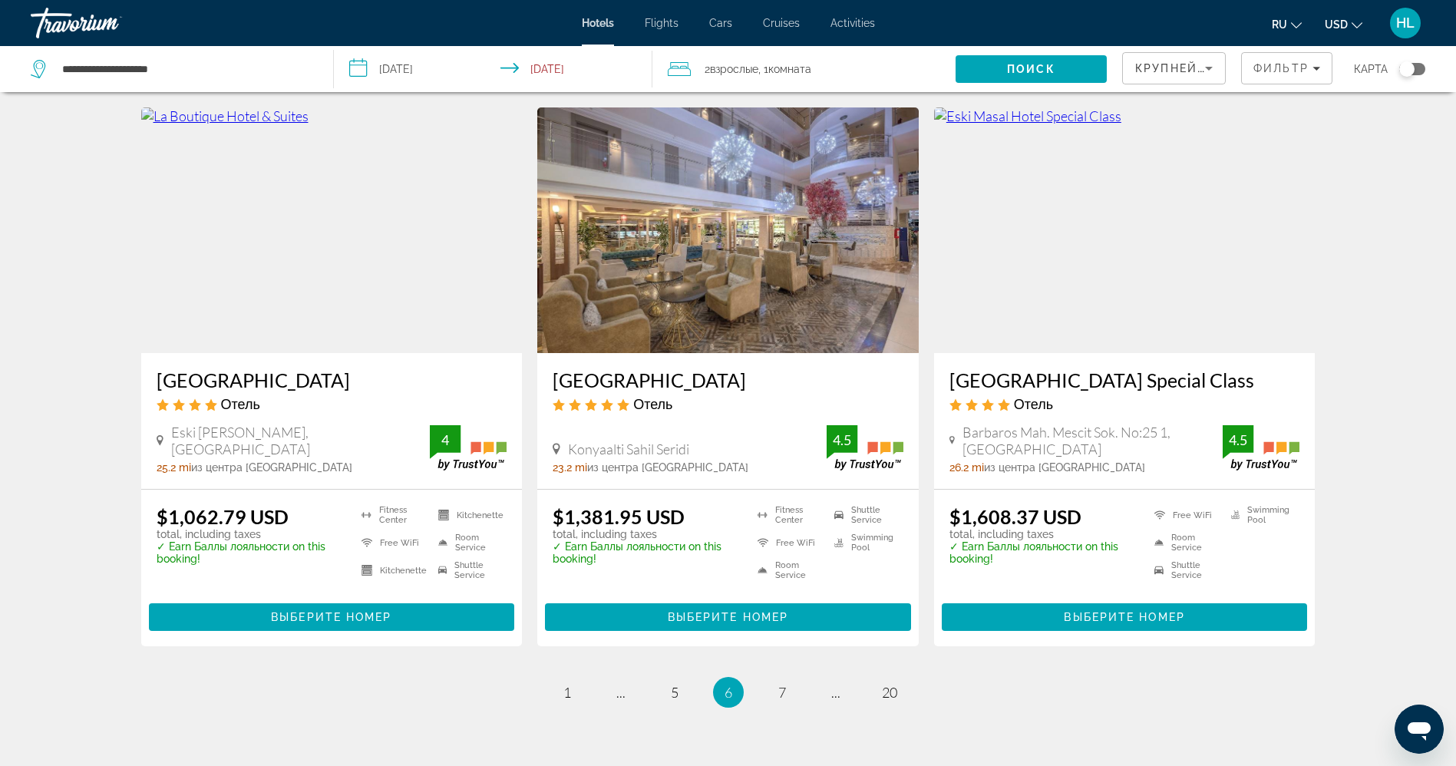
scroll to position [1870, 0]
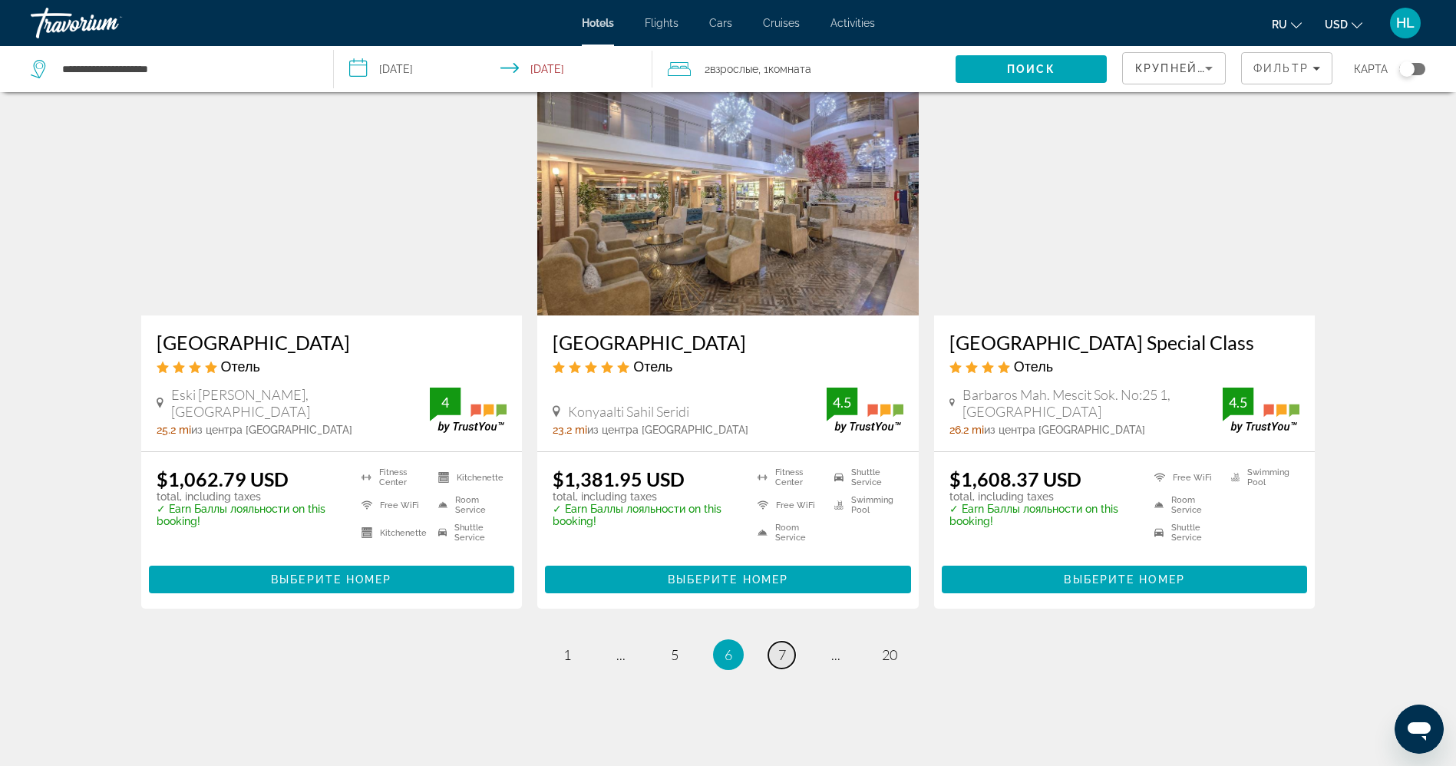
click at [778, 646] on span "7" at bounding box center [782, 654] width 8 height 17
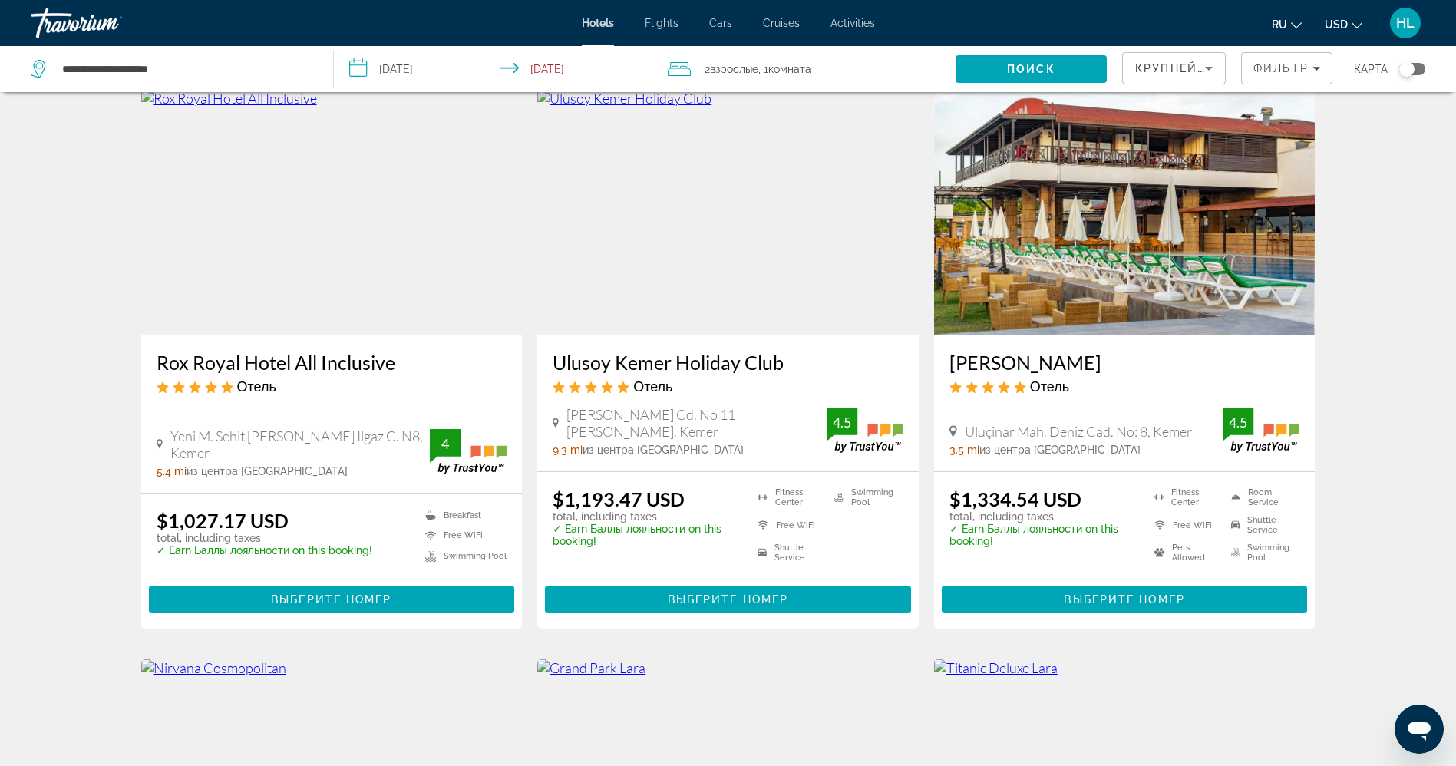
scroll to position [92, 0]
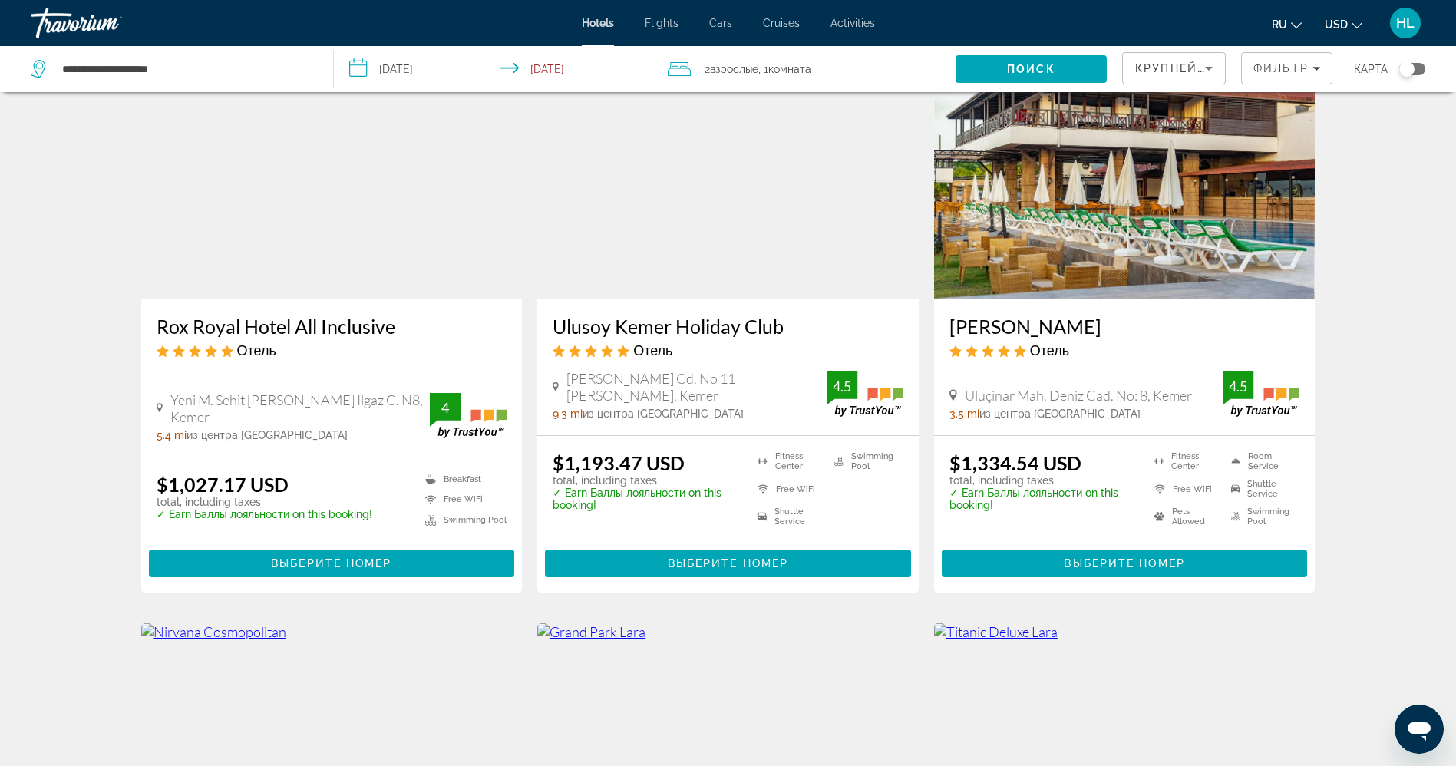
click at [693, 243] on img "Main content" at bounding box center [727, 177] width 381 height 246
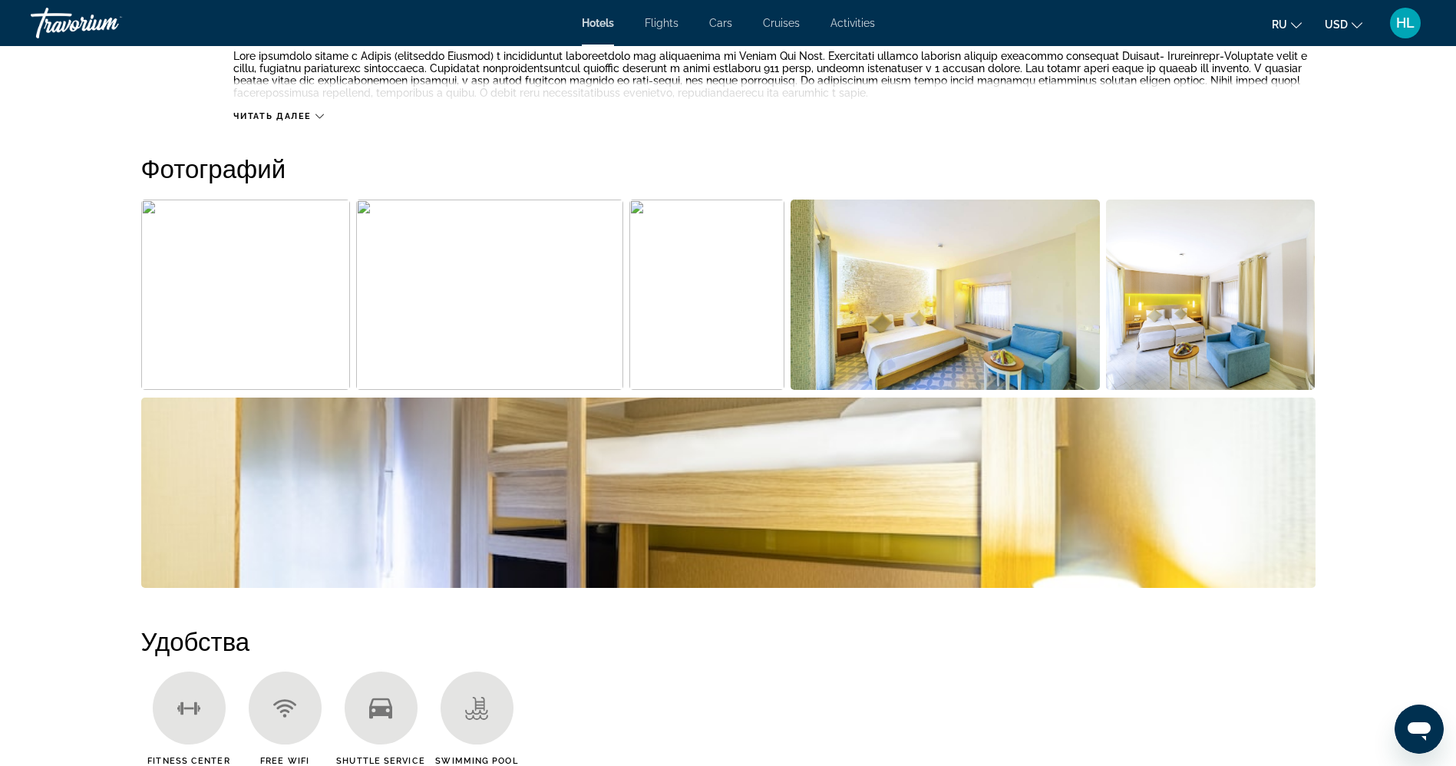
scroll to position [640, 0]
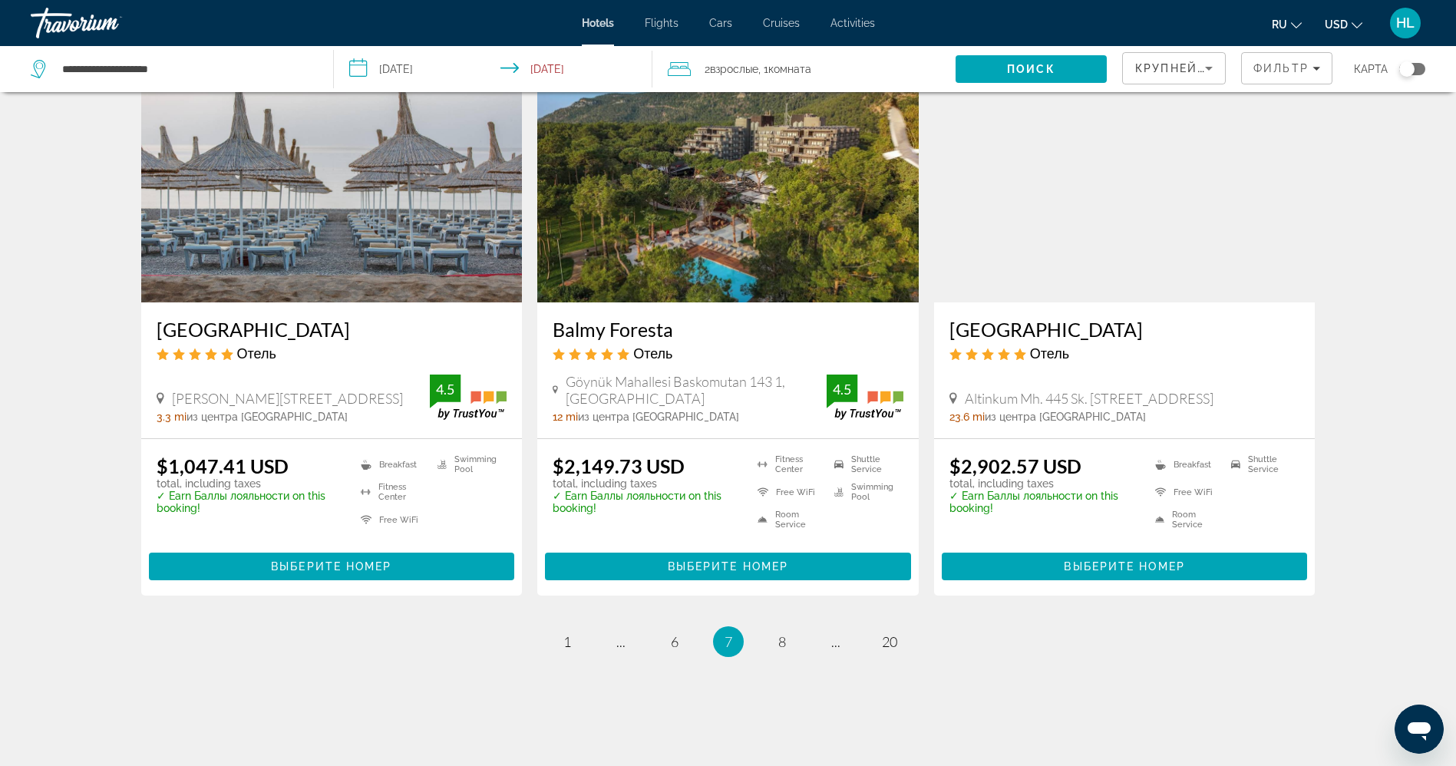
scroll to position [1809, 0]
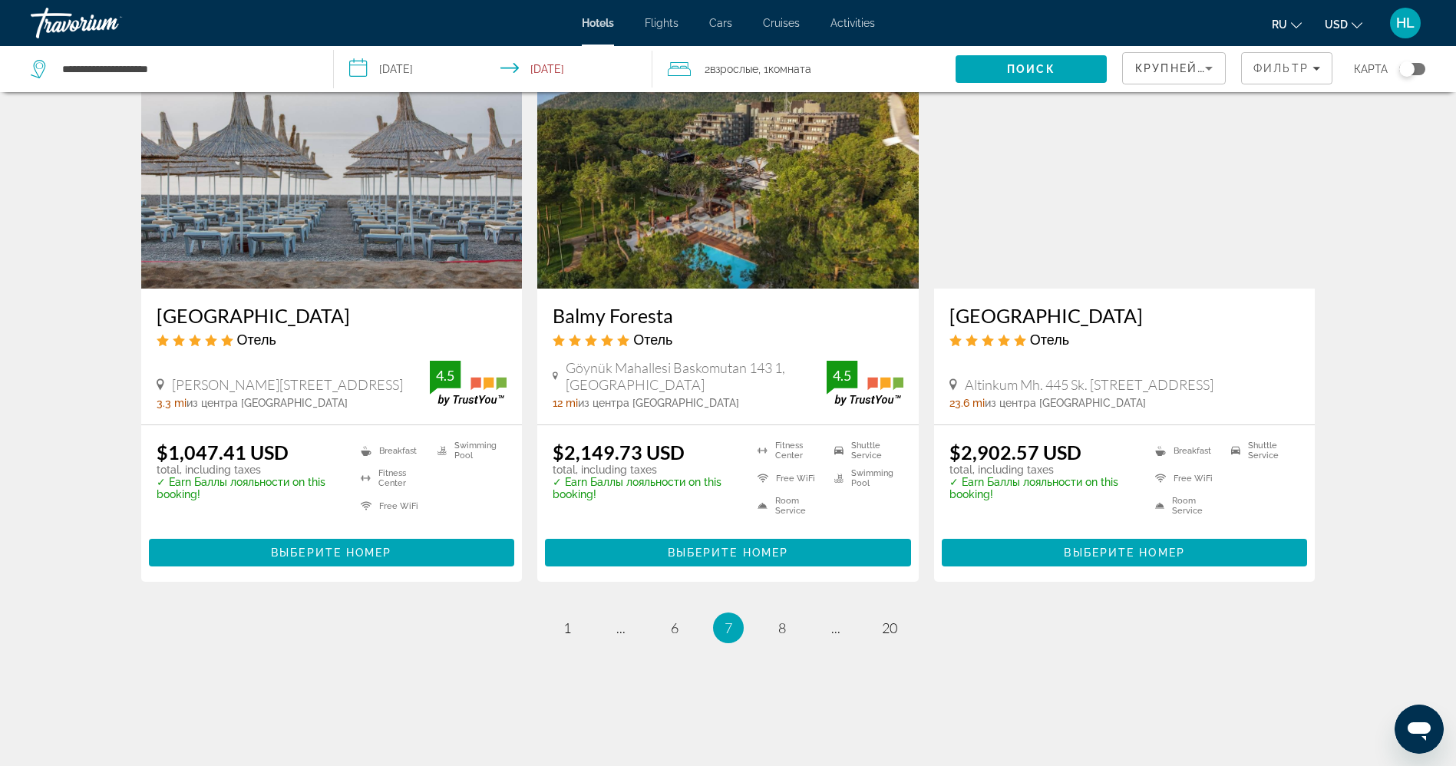
click at [349, 249] on img "Main content" at bounding box center [331, 166] width 381 height 246
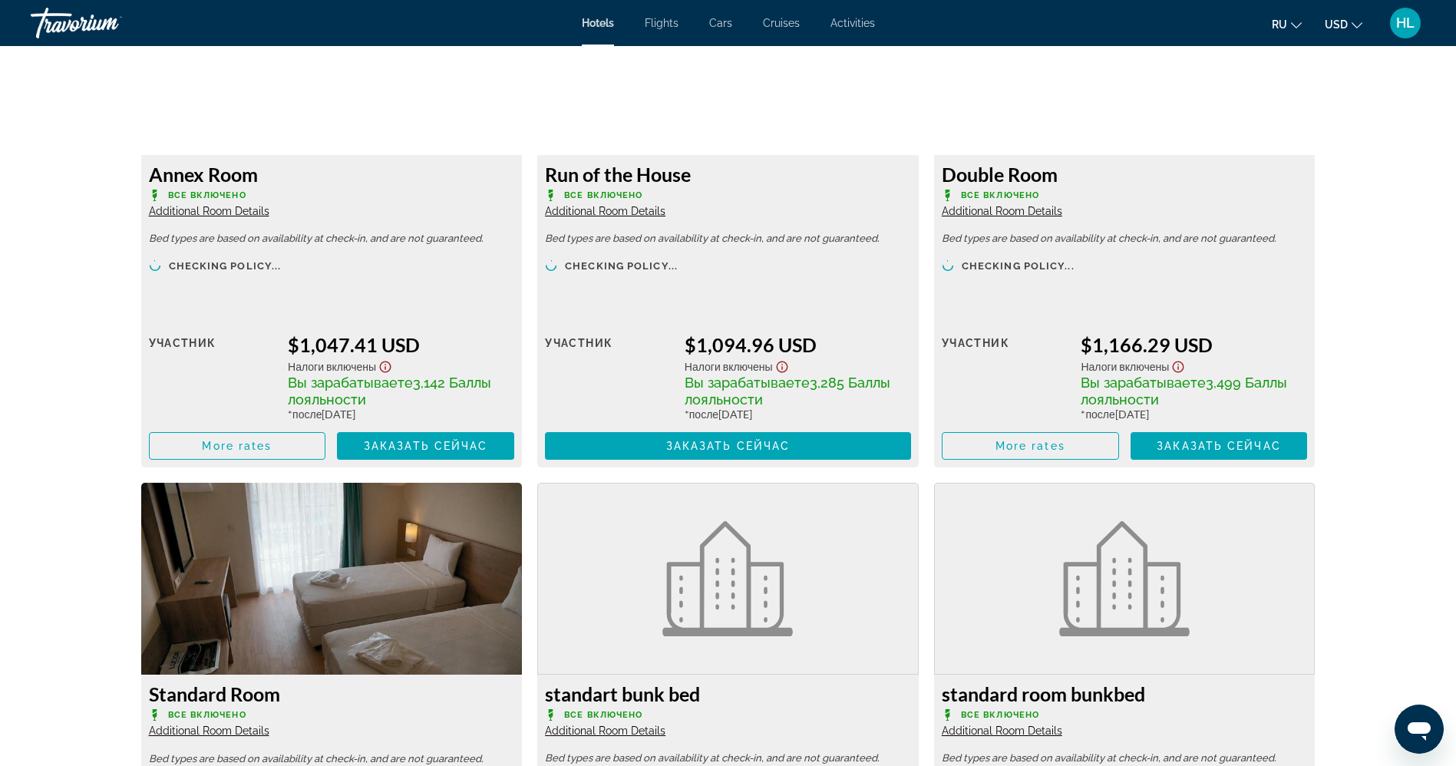
scroll to position [2186, 0]
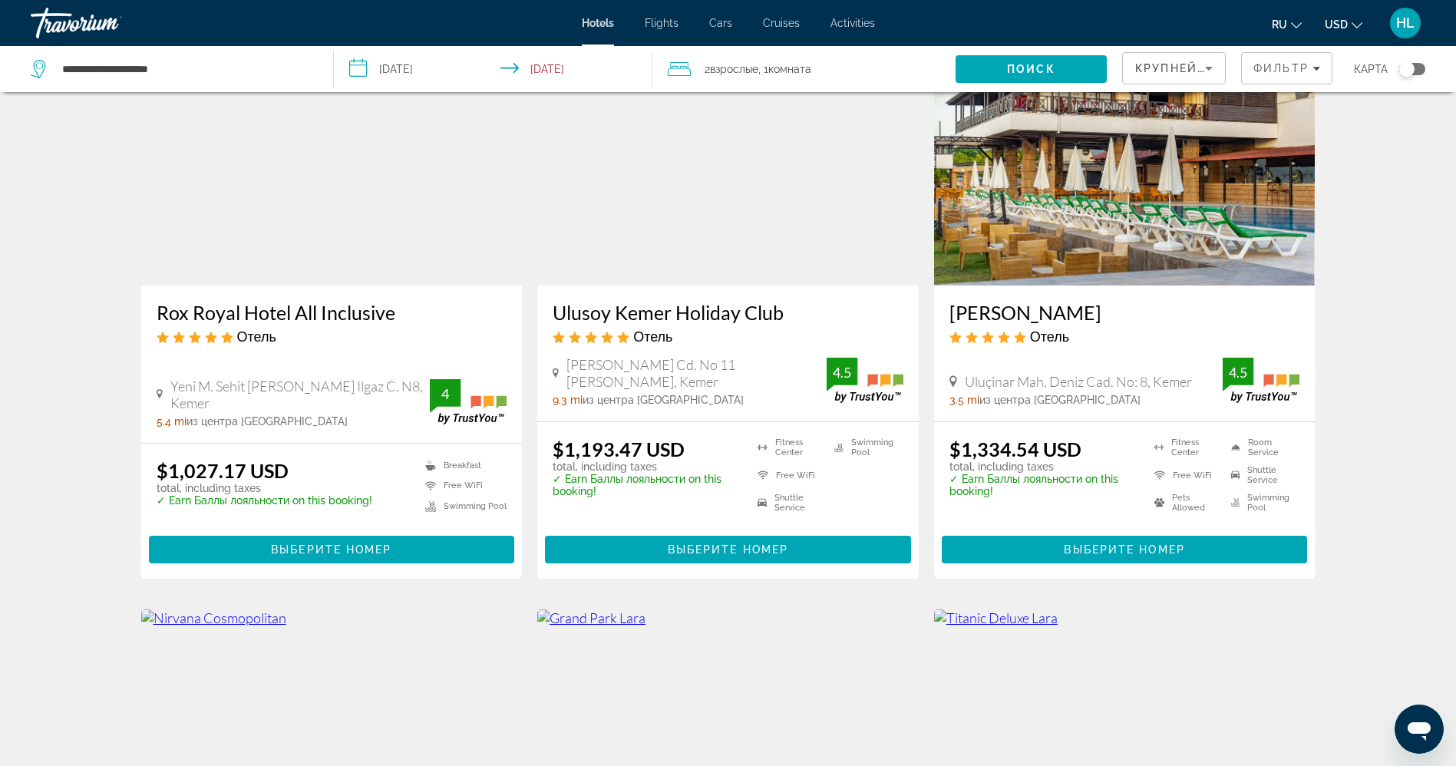
scroll to position [111, 0]
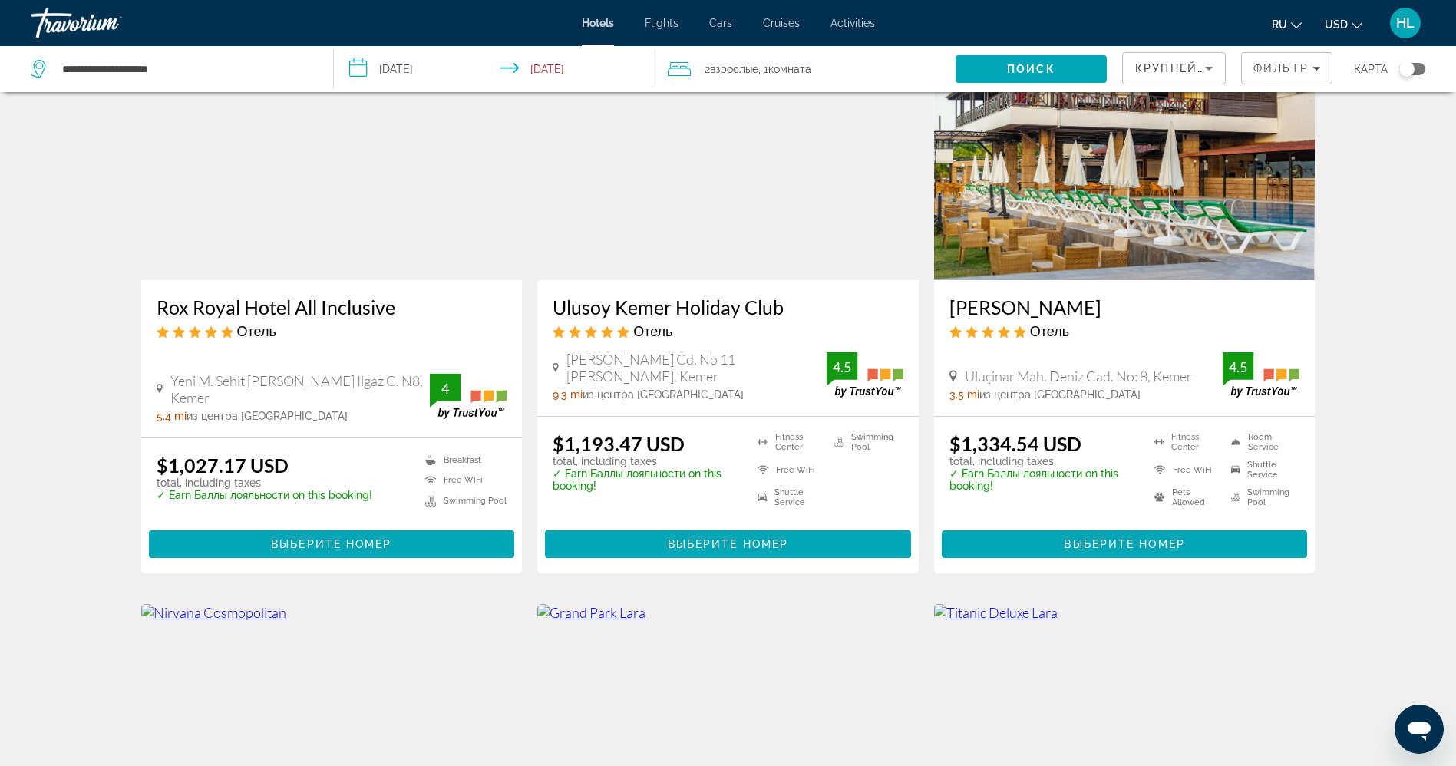
click at [266, 230] on img "Main content" at bounding box center [331, 158] width 381 height 246
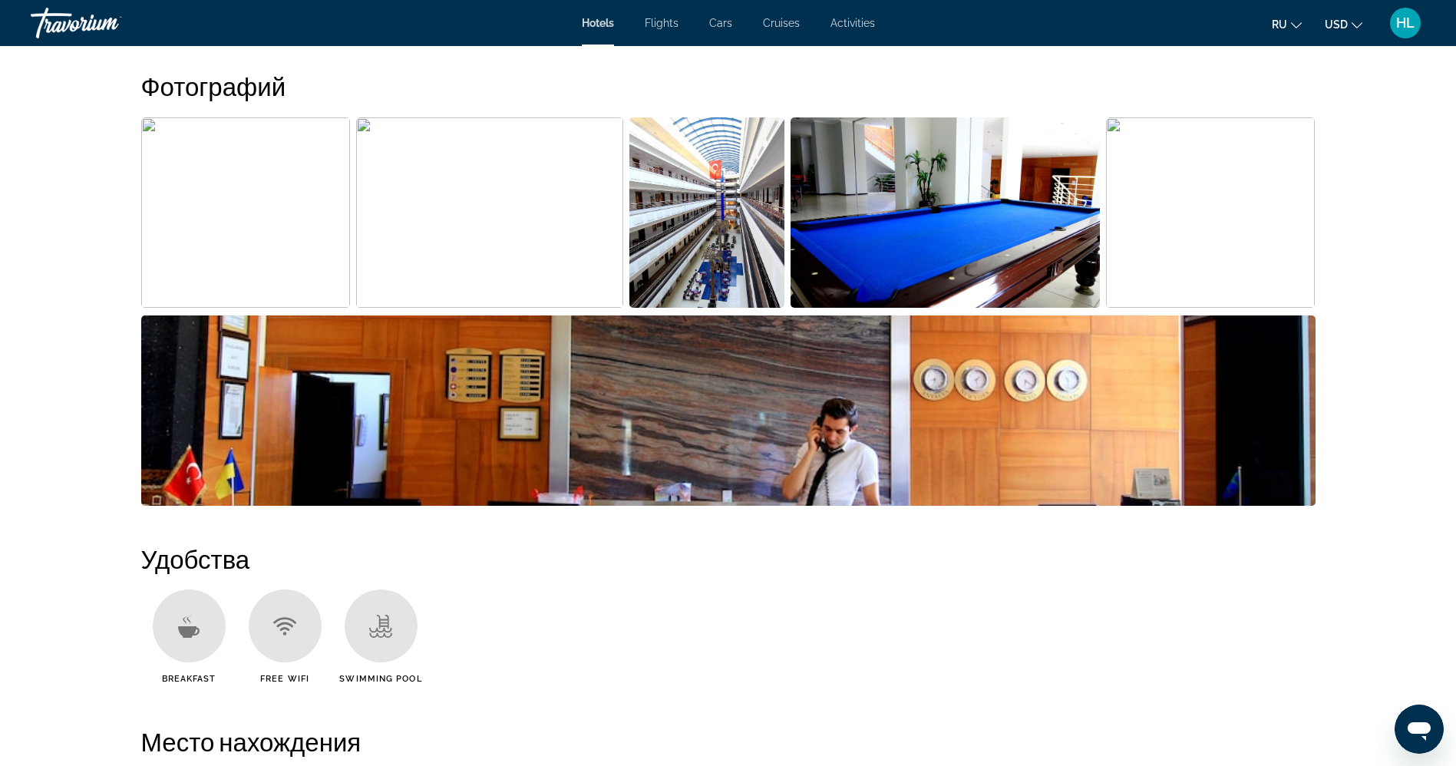
scroll to position [846, 0]
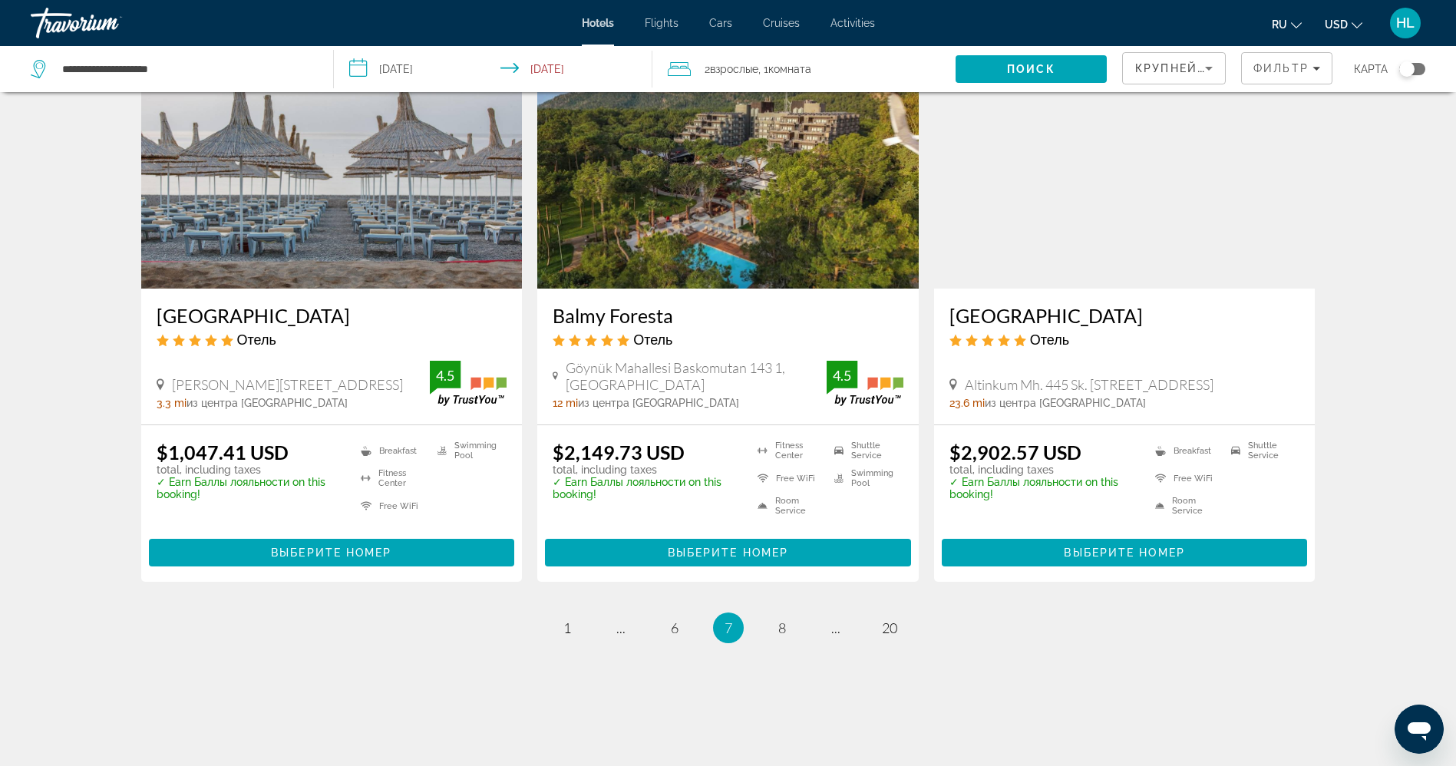
scroll to position [1825, 0]
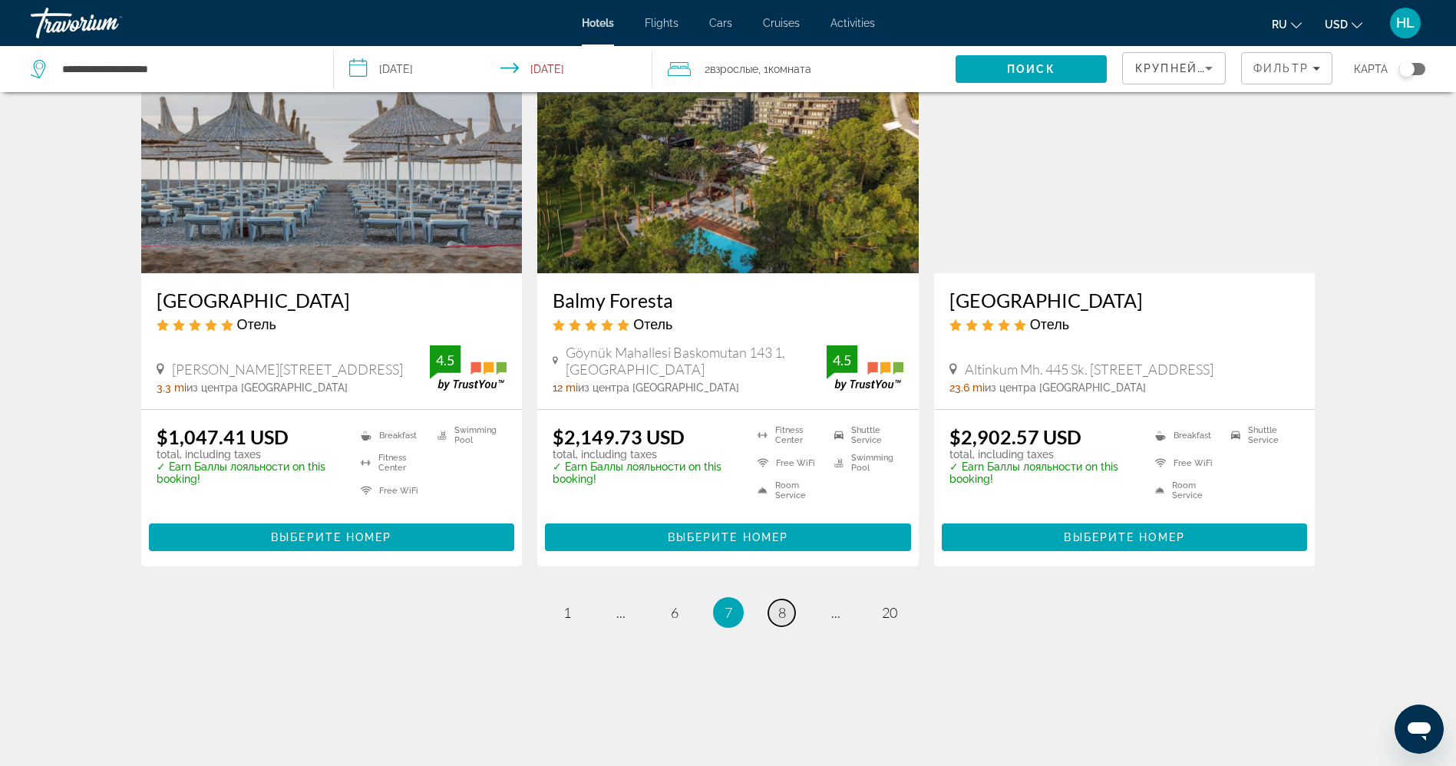
click at [790, 609] on link "page 8" at bounding box center [781, 612] width 27 height 27
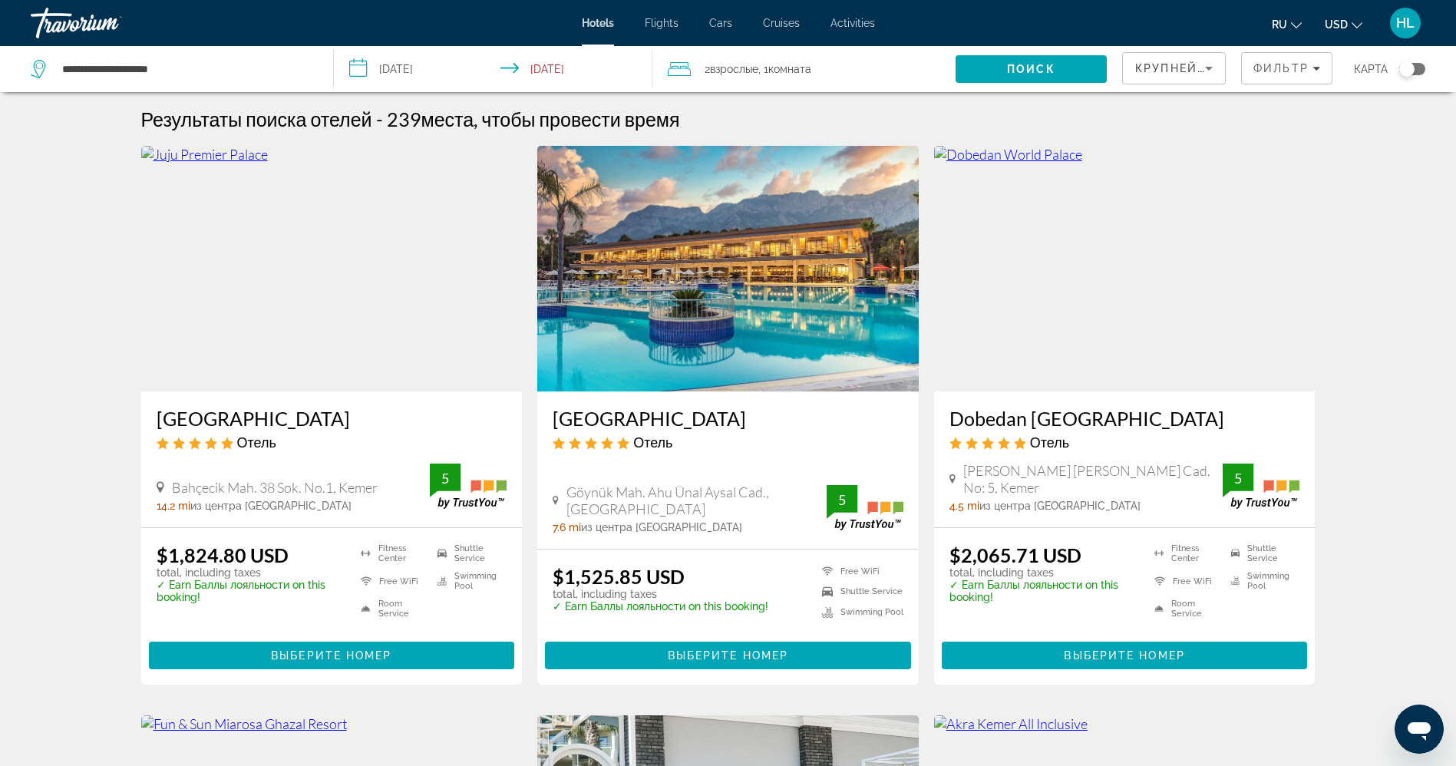
click at [680, 269] on img "Main content" at bounding box center [727, 269] width 381 height 246
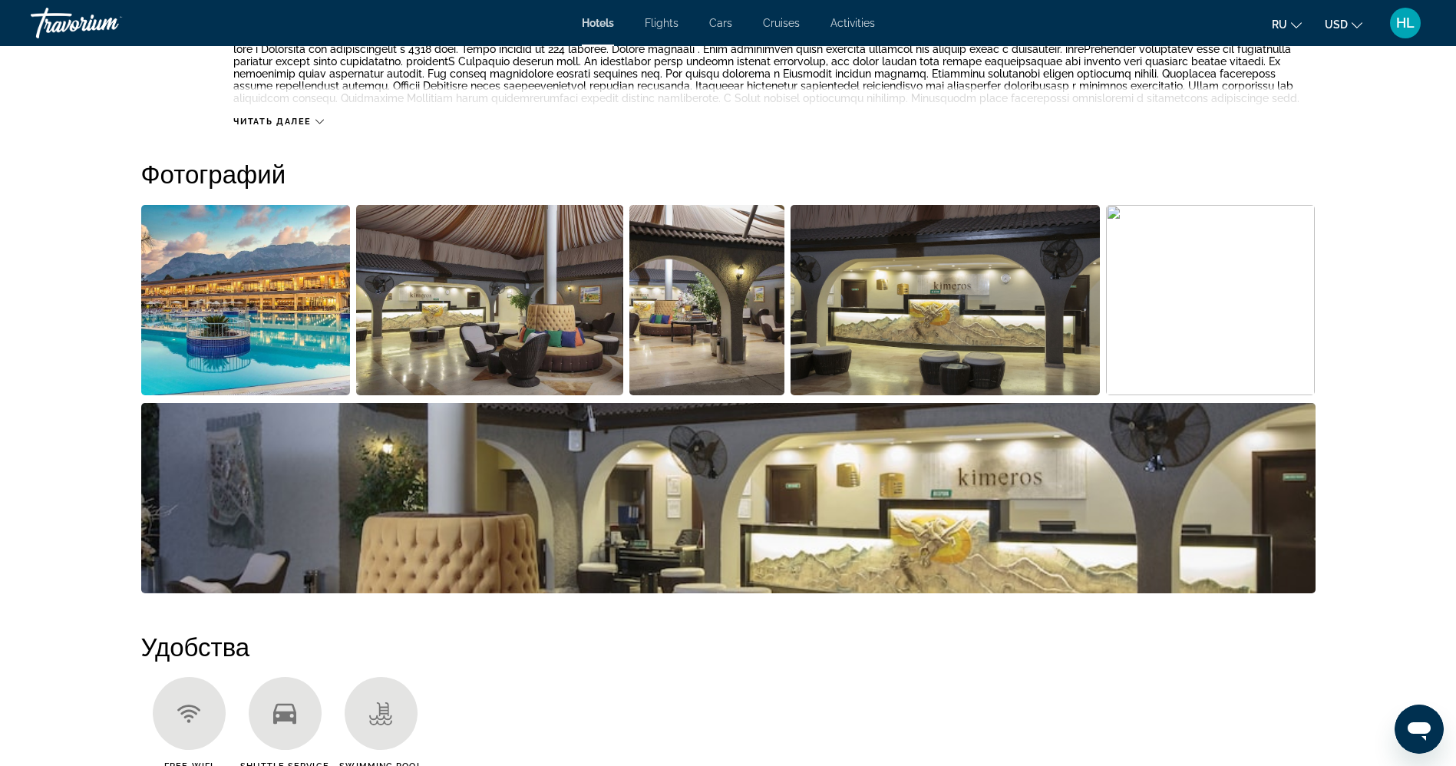
scroll to position [602, 0]
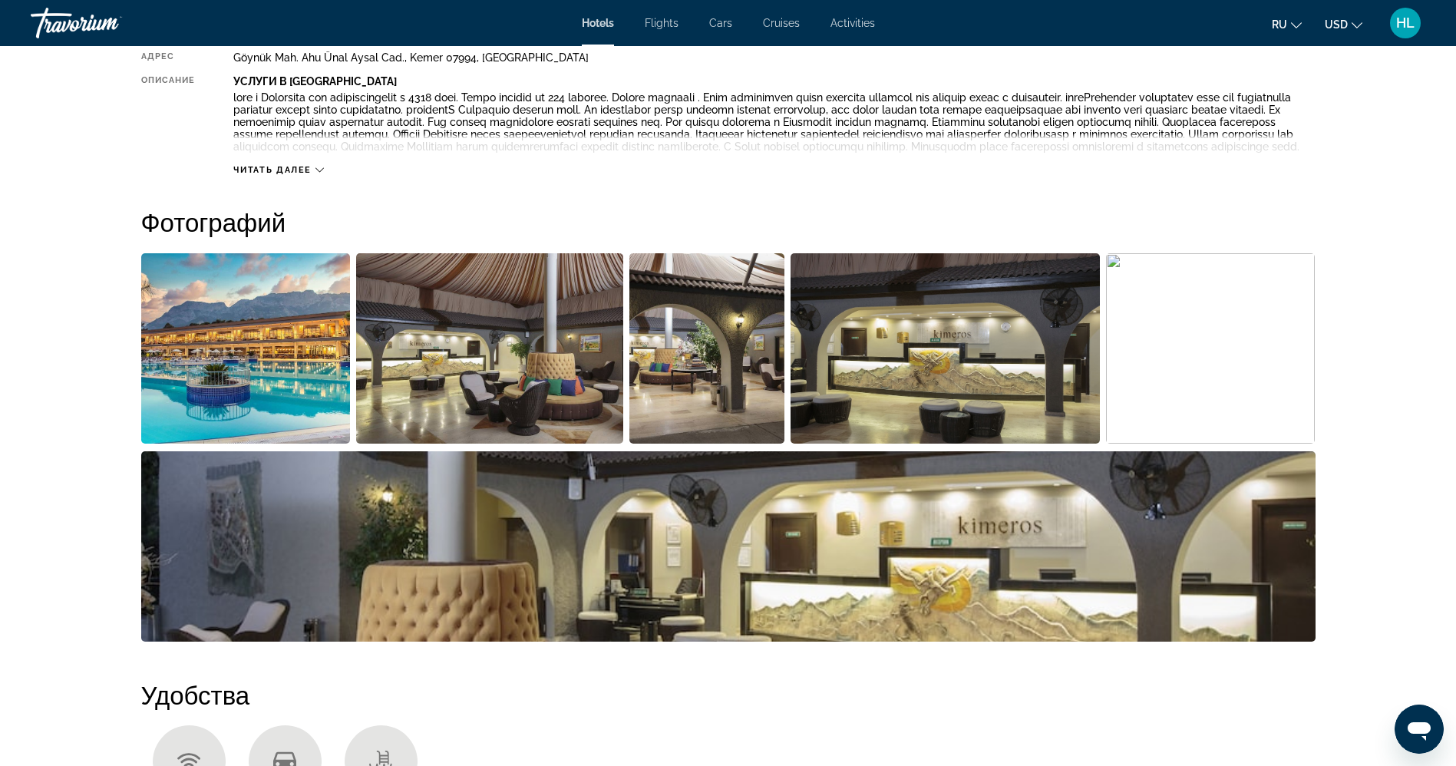
click at [242, 364] on img "Open full-screen image slider" at bounding box center [245, 348] width 209 height 190
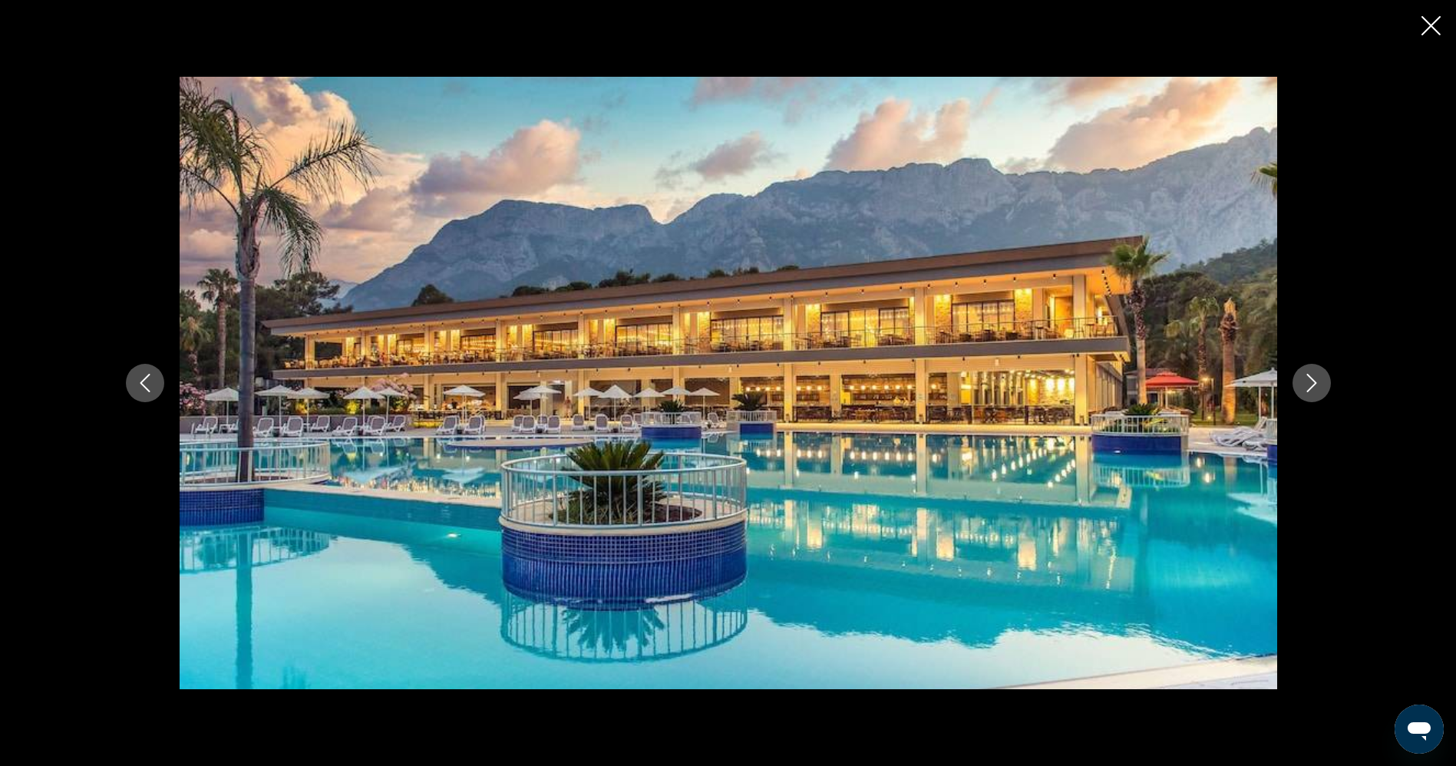
click at [1309, 384] on icon "Next image" at bounding box center [1311, 383] width 18 height 18
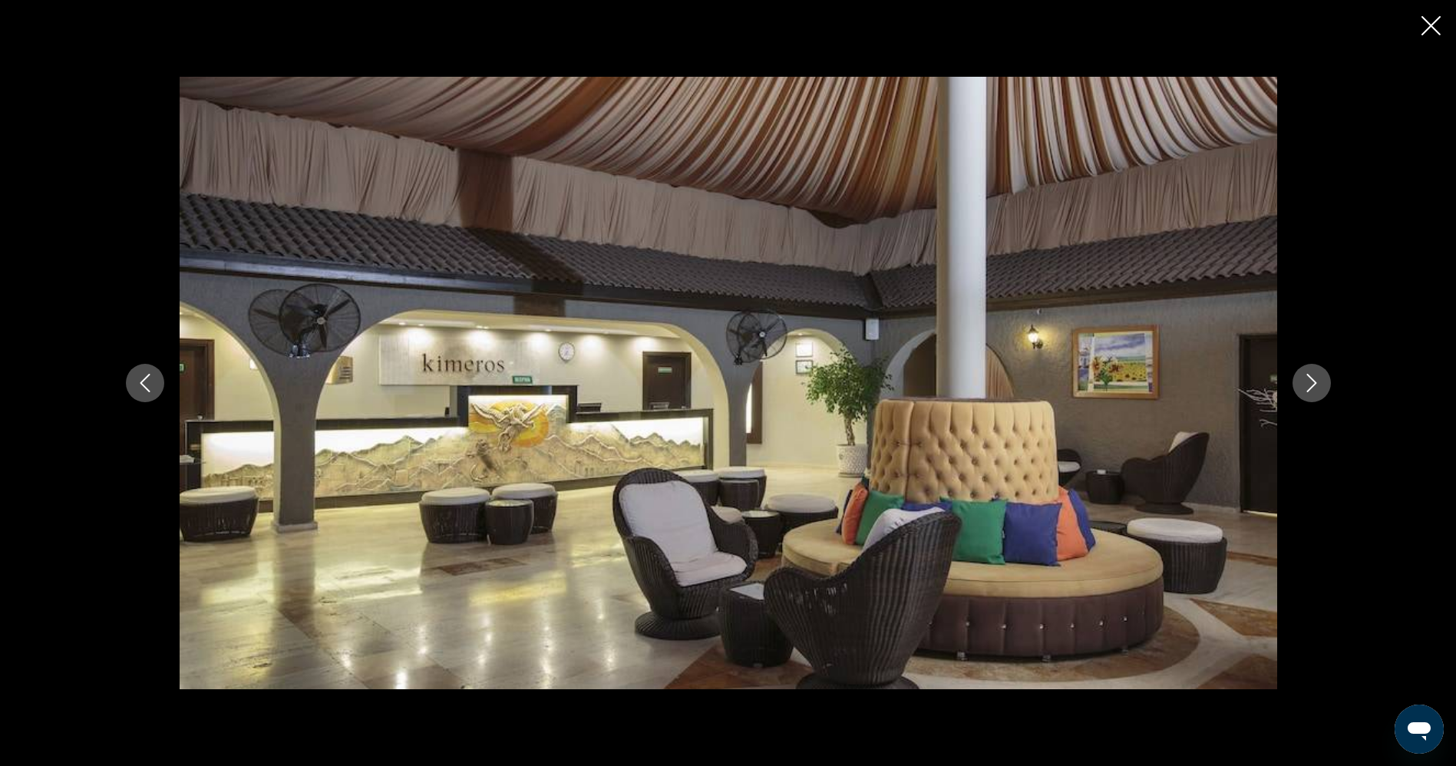
click at [1309, 384] on icon "Next image" at bounding box center [1311, 383] width 18 height 18
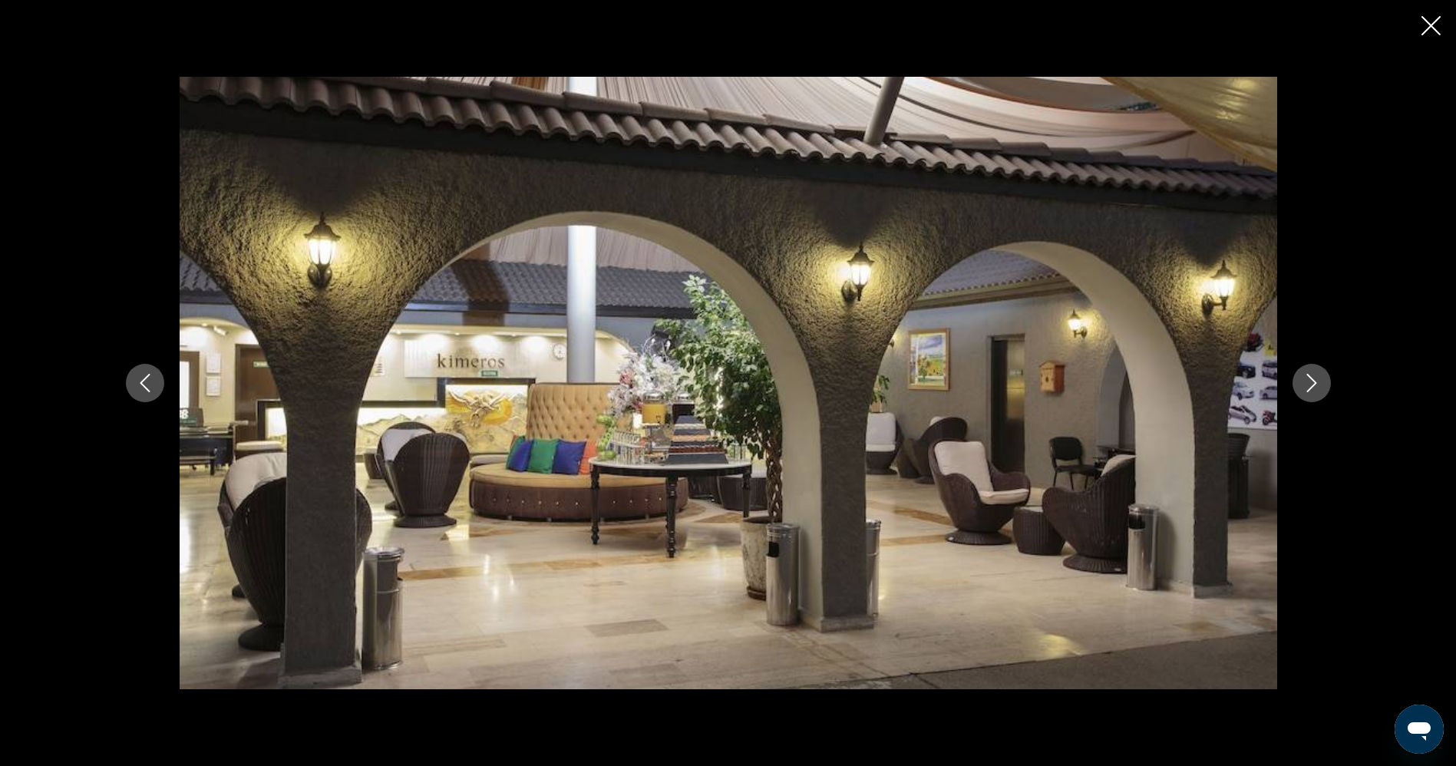
click at [1309, 384] on icon "Next image" at bounding box center [1311, 383] width 18 height 18
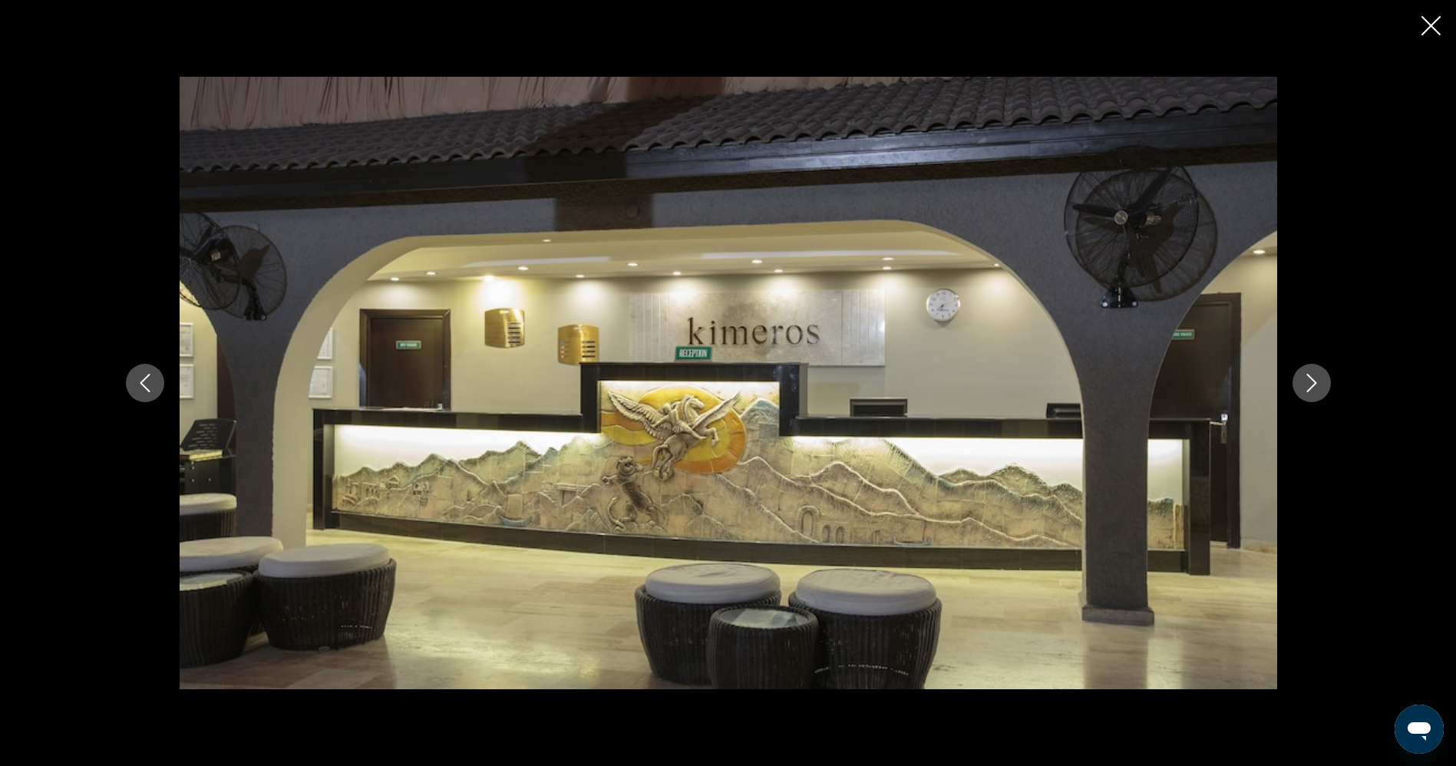
click at [1309, 384] on icon "Next image" at bounding box center [1311, 383] width 18 height 18
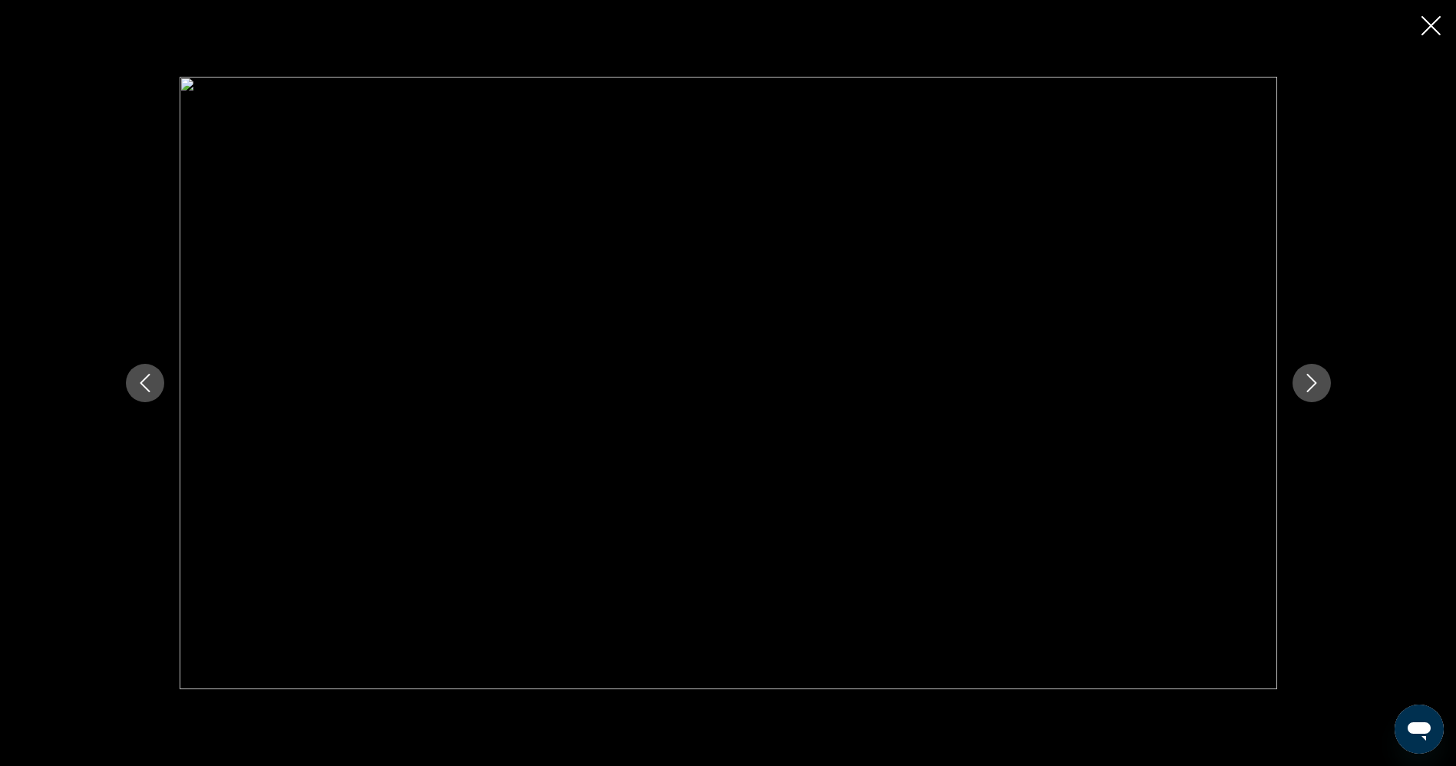
click at [1431, 22] on icon "Close slideshow" at bounding box center [1430, 25] width 19 height 19
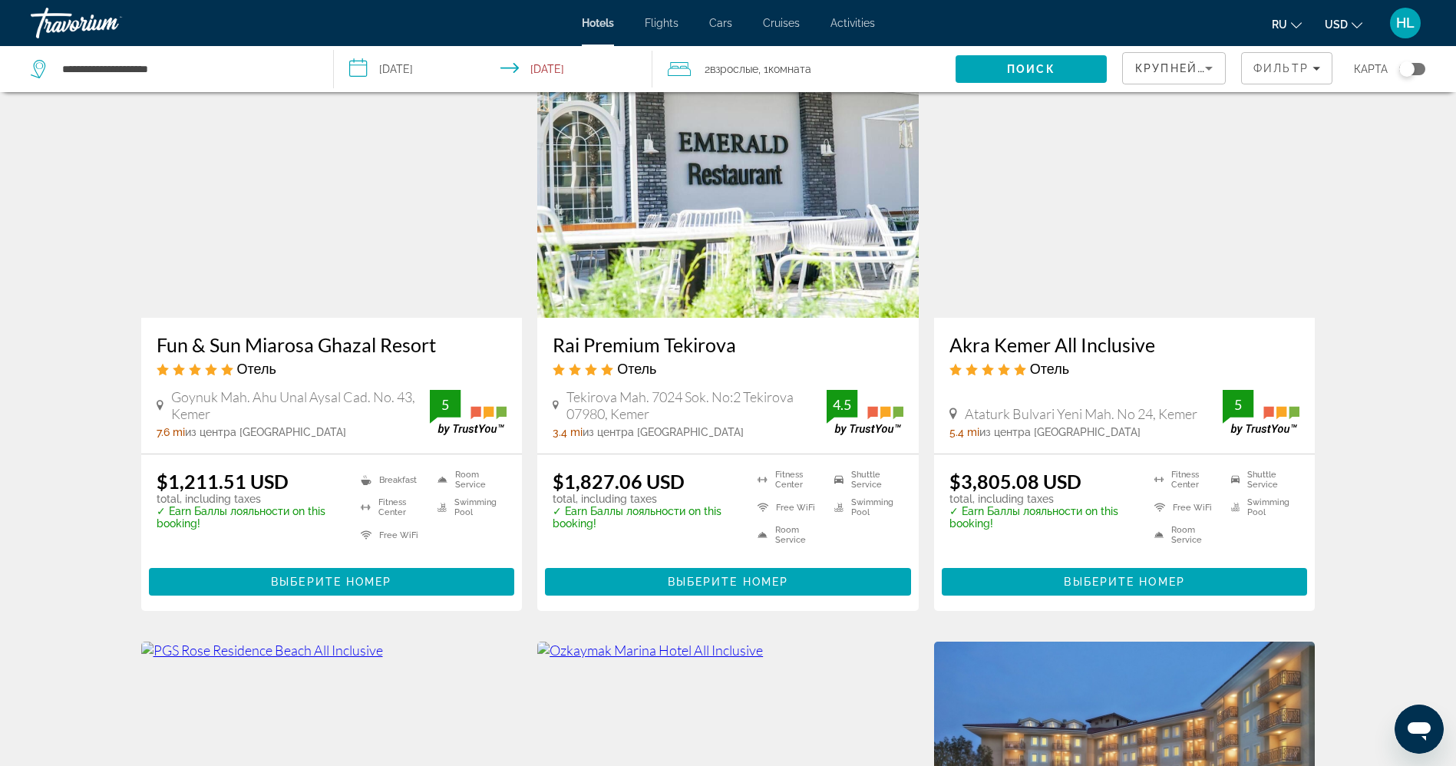
scroll to position [657, 0]
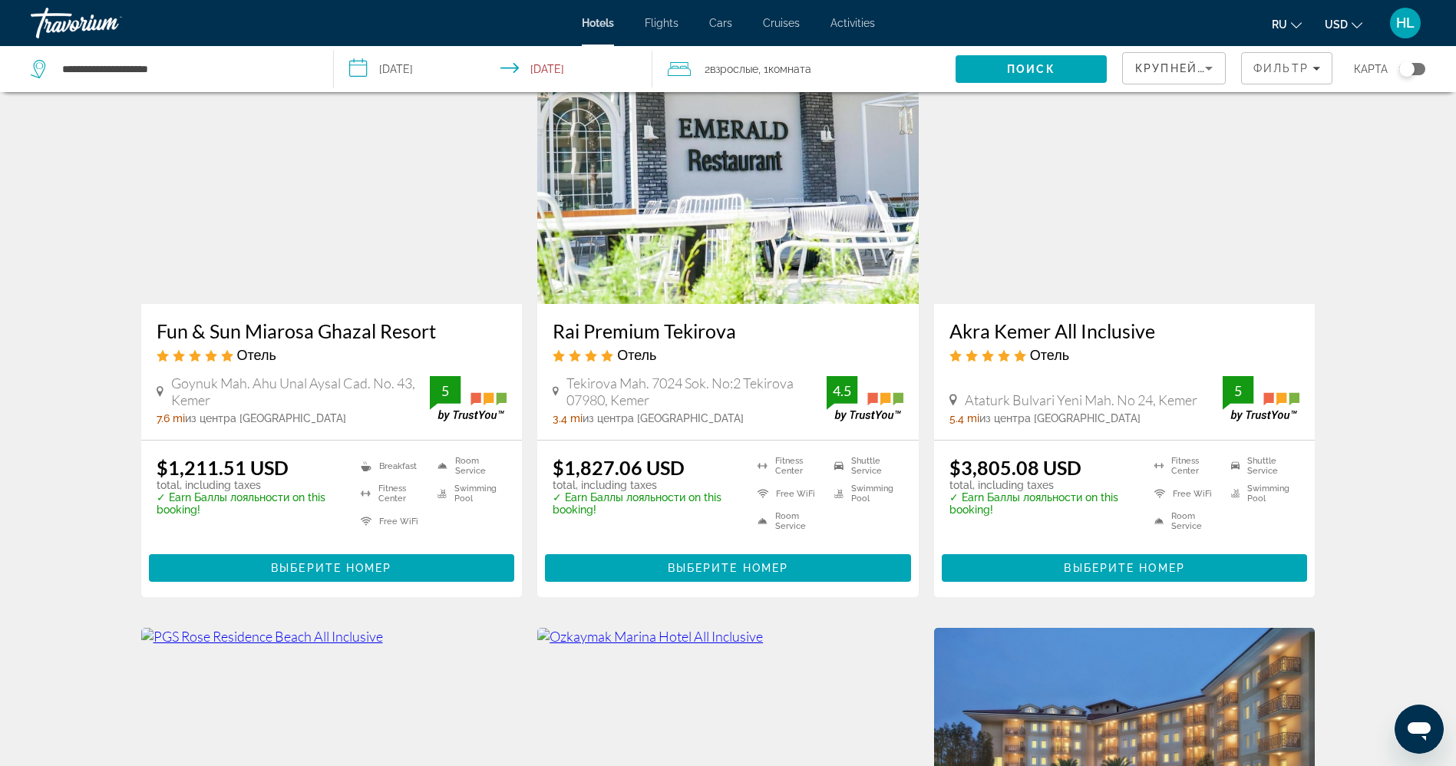
click at [375, 169] on img "Main content" at bounding box center [331, 181] width 381 height 246
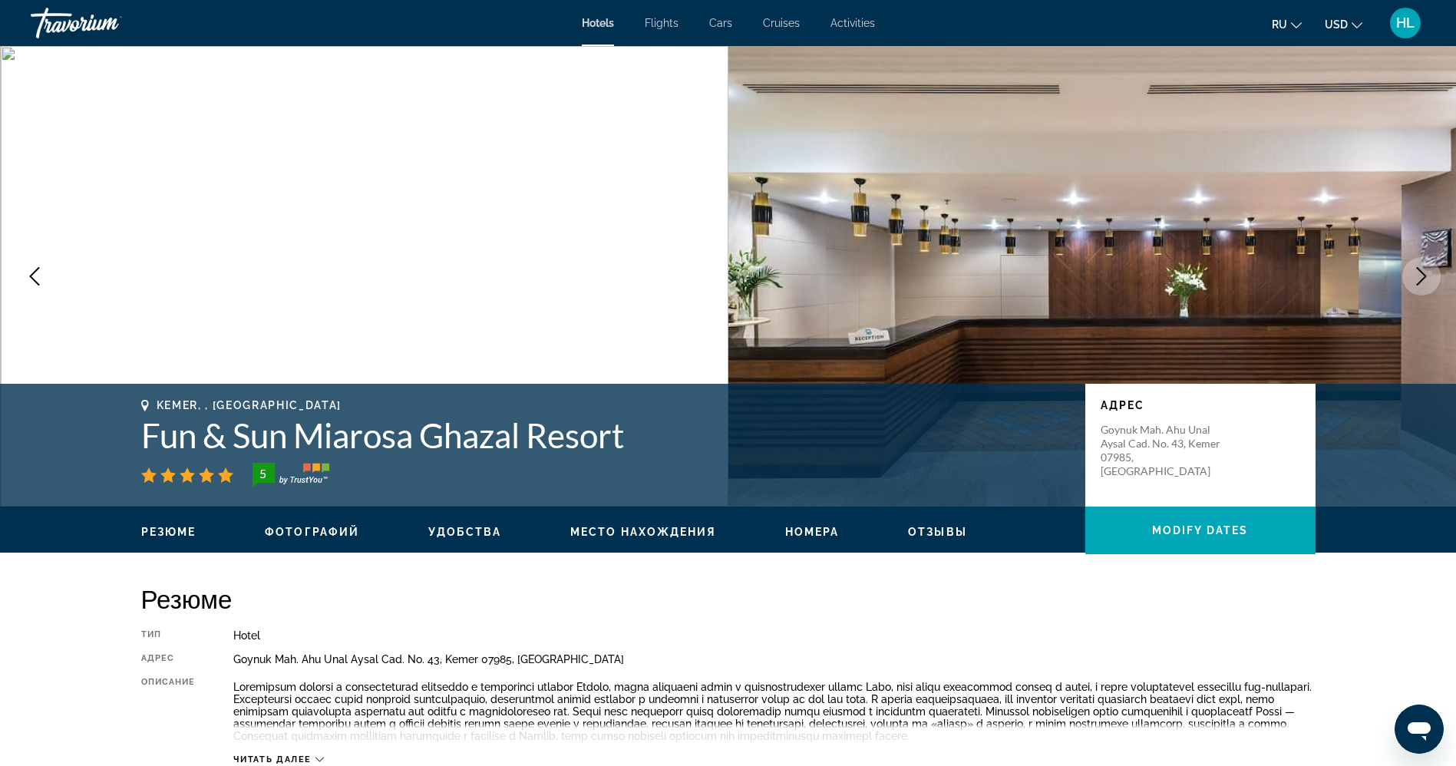
click at [573, 431] on h1 "Fun & Sun Miarosa Ghazal Resort" at bounding box center [605, 435] width 928 height 40
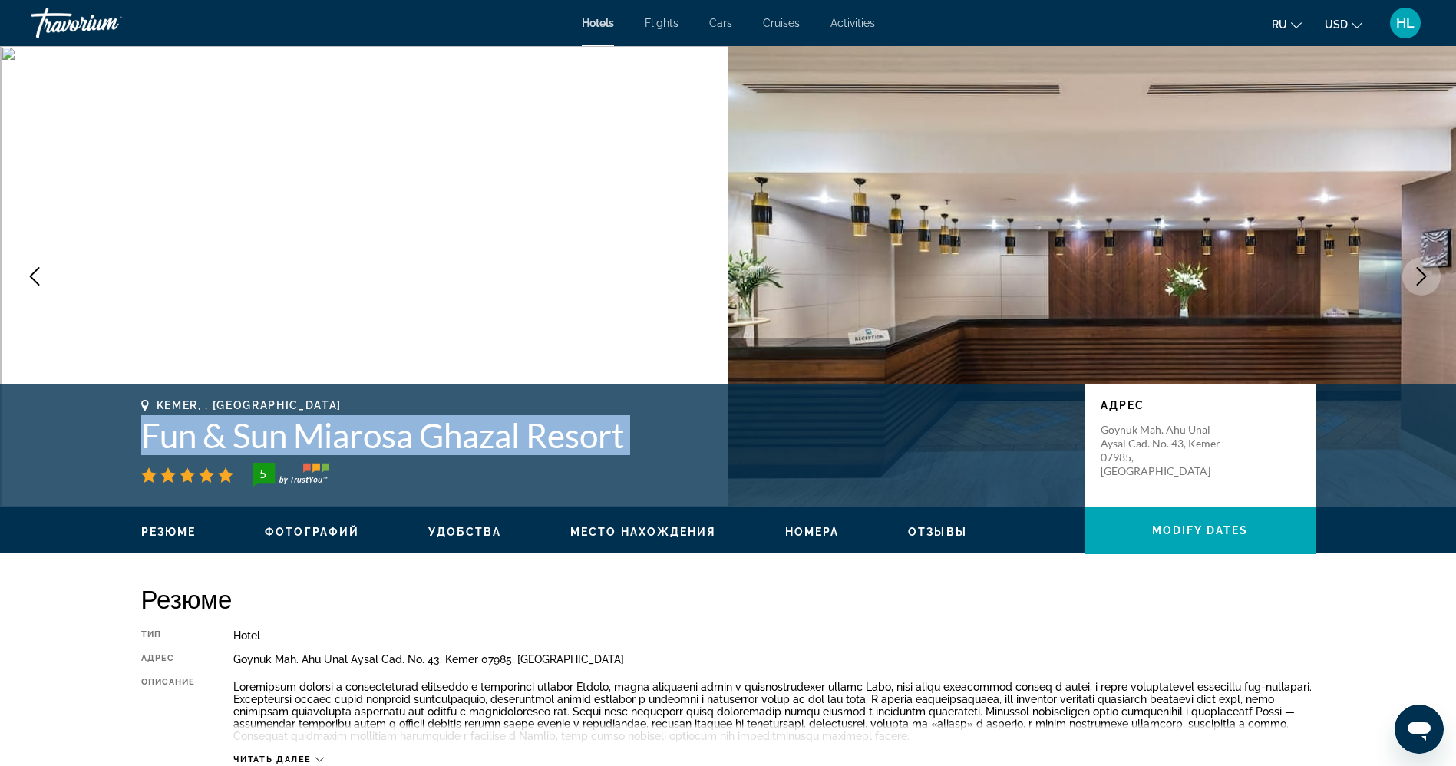
click at [573, 431] on h1 "Fun & Sun Miarosa Ghazal Resort" at bounding box center [605, 435] width 928 height 40
copy div "Fun & Sun Miarosa Ghazal Resort"
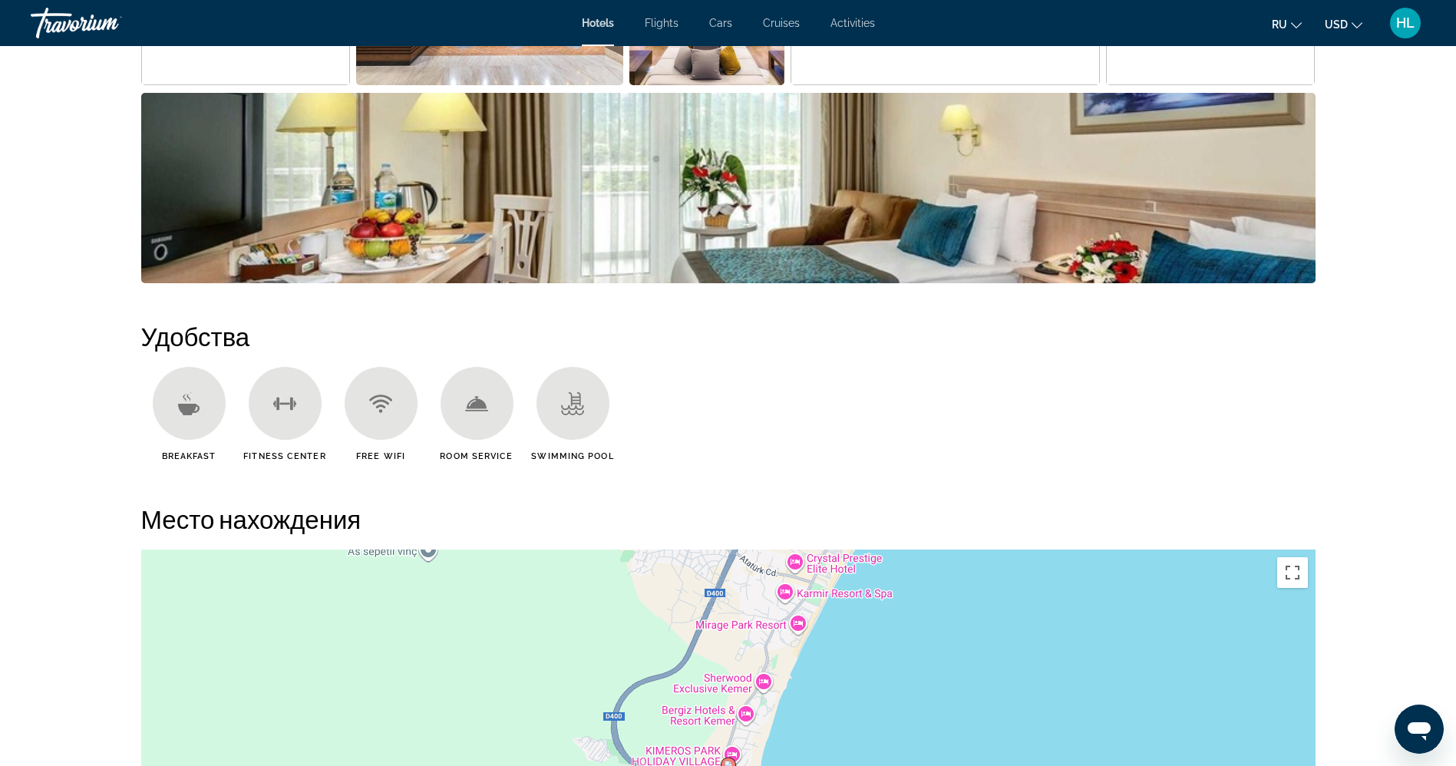
scroll to position [1016, 0]
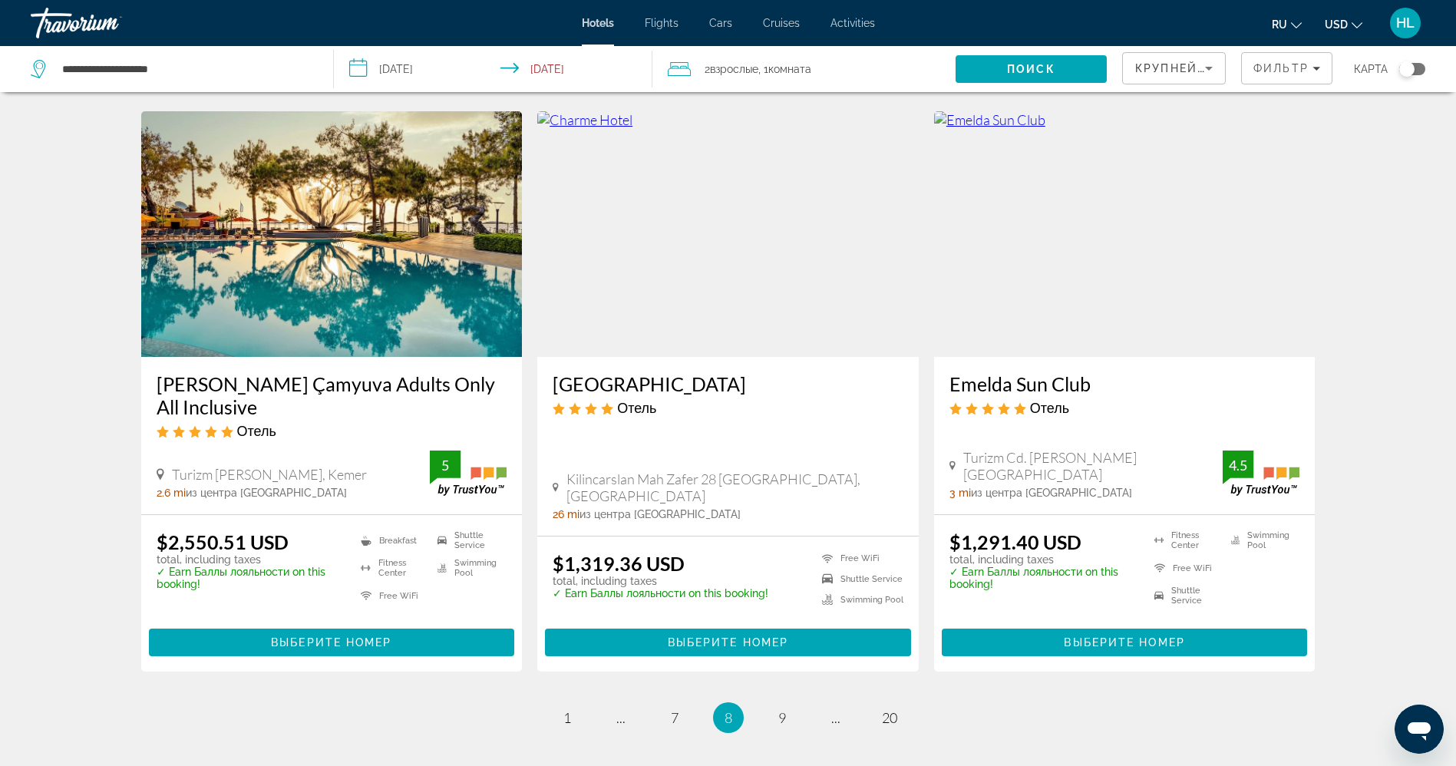
scroll to position [1729, 0]
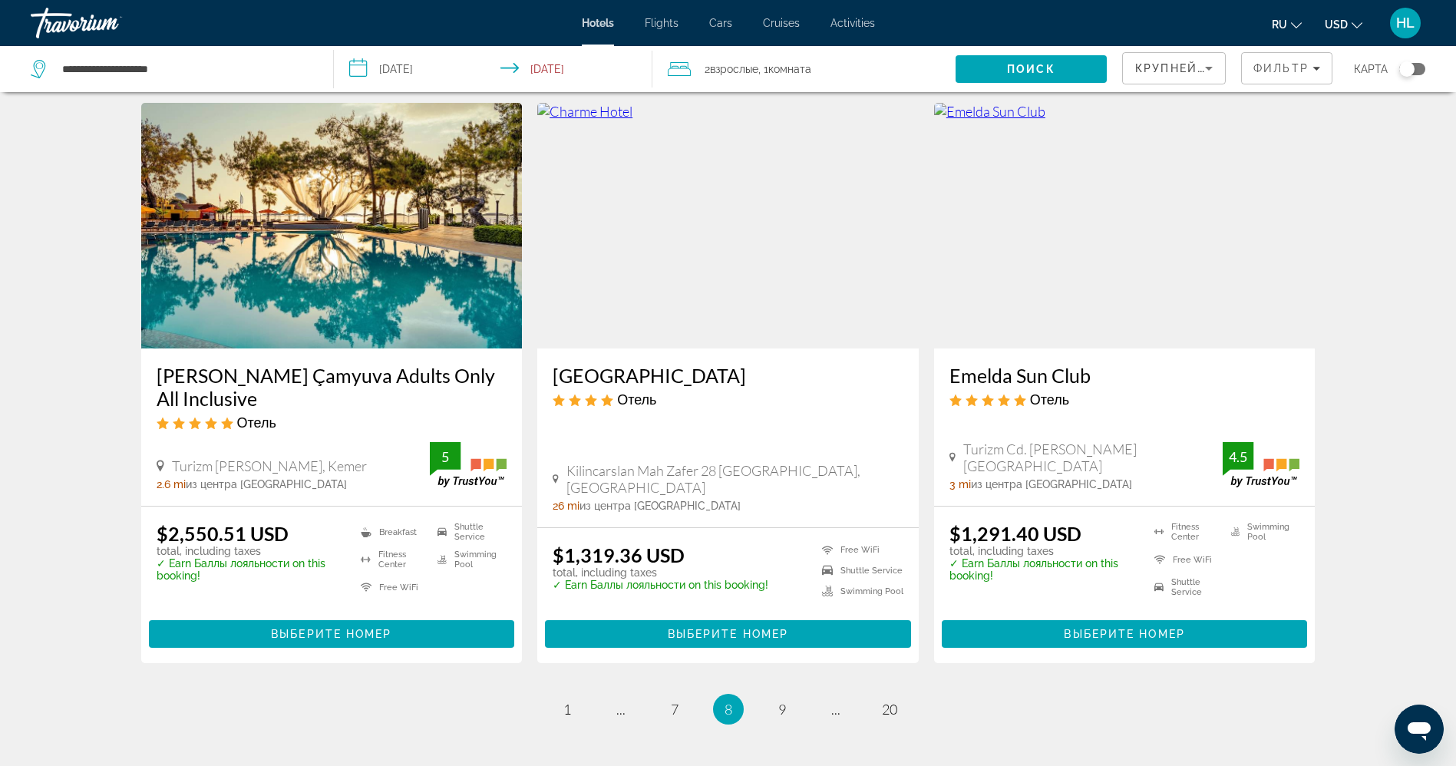
click at [1070, 291] on img "Main content" at bounding box center [1124, 226] width 381 height 246
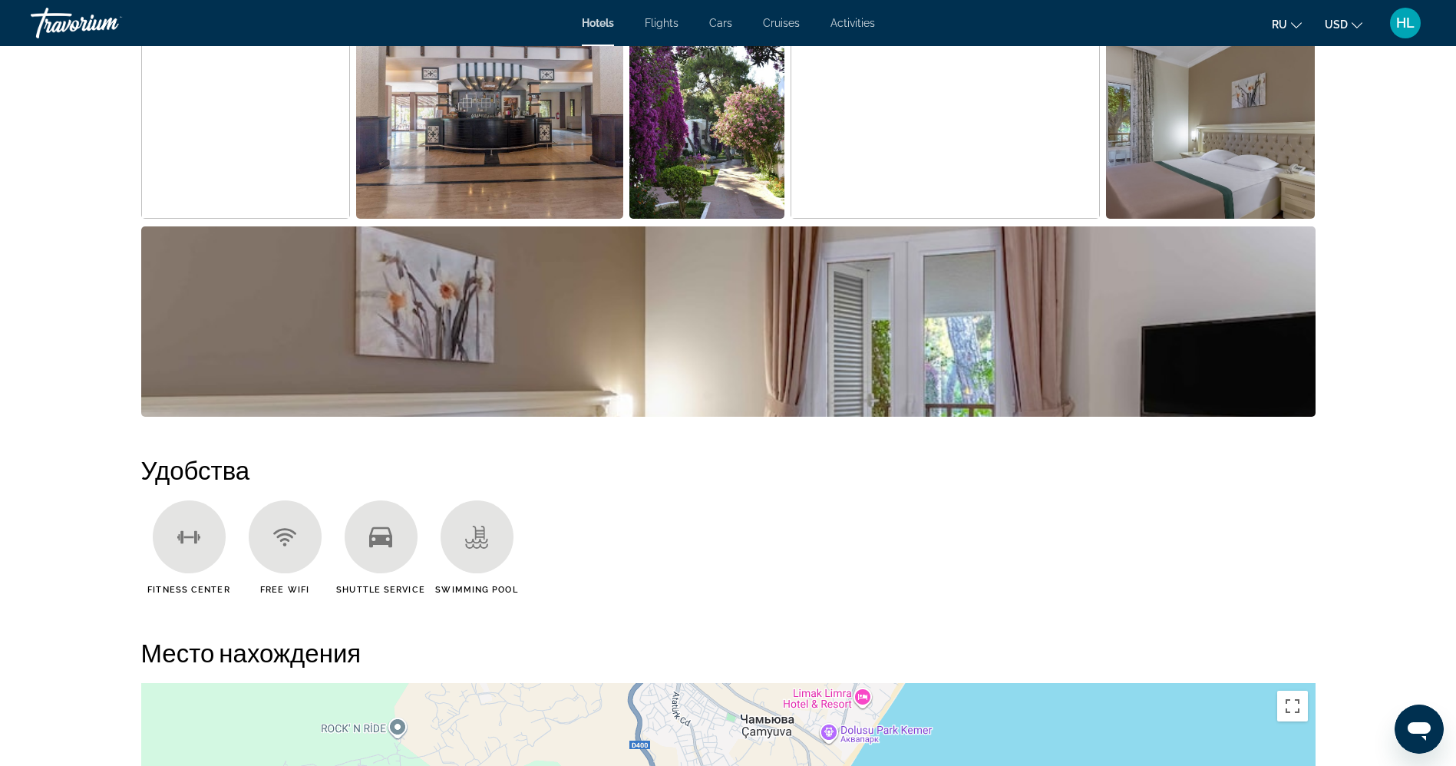
scroll to position [954, 0]
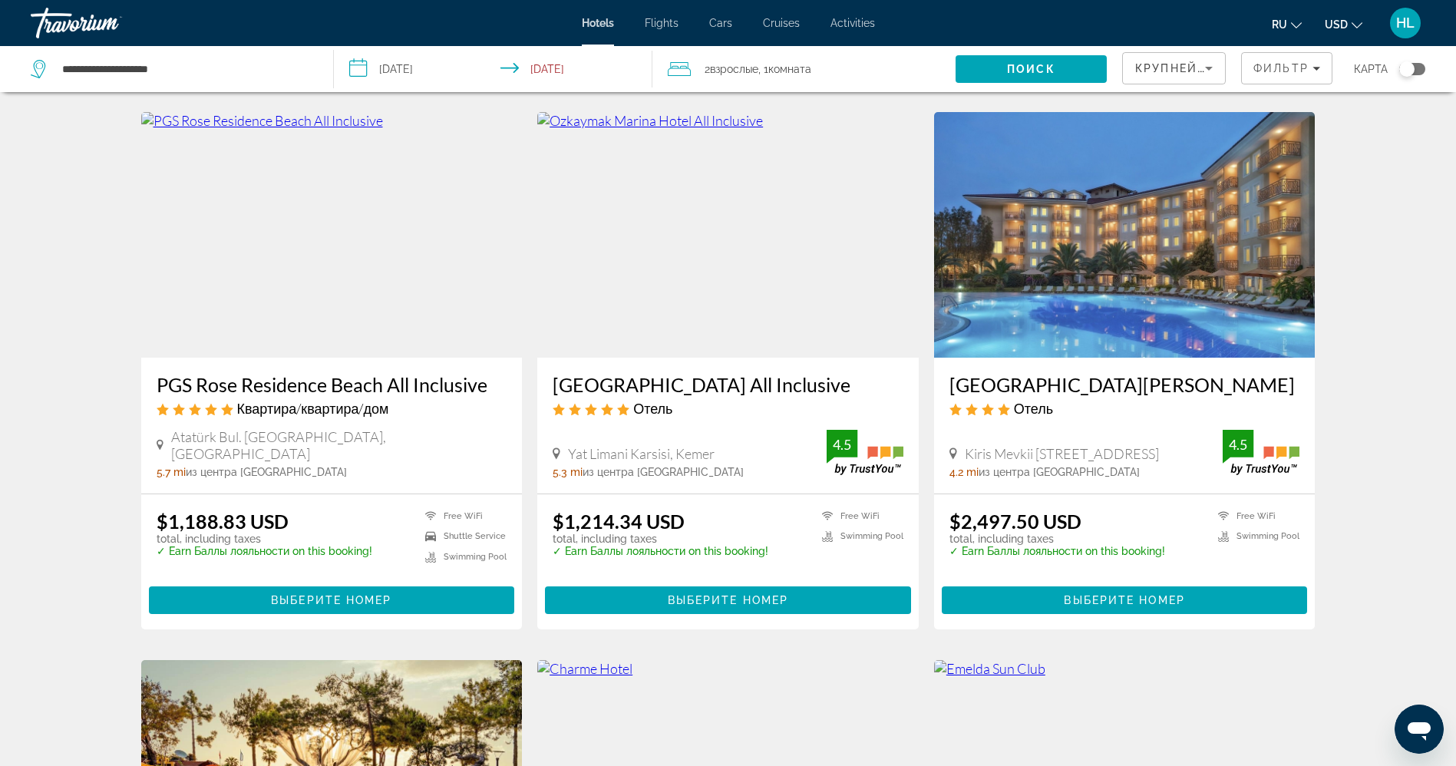
scroll to position [1200, 0]
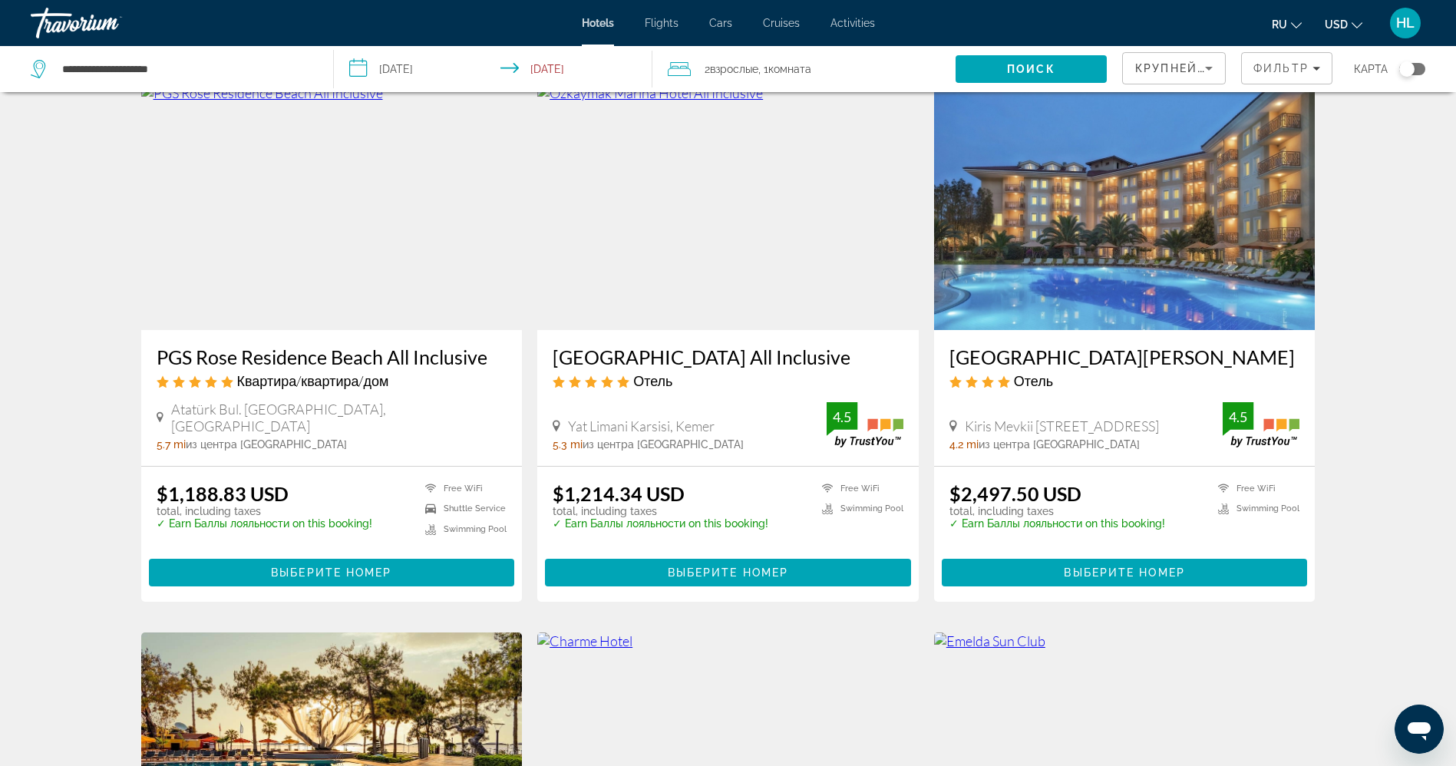
click at [747, 256] on img "Main content" at bounding box center [727, 207] width 381 height 246
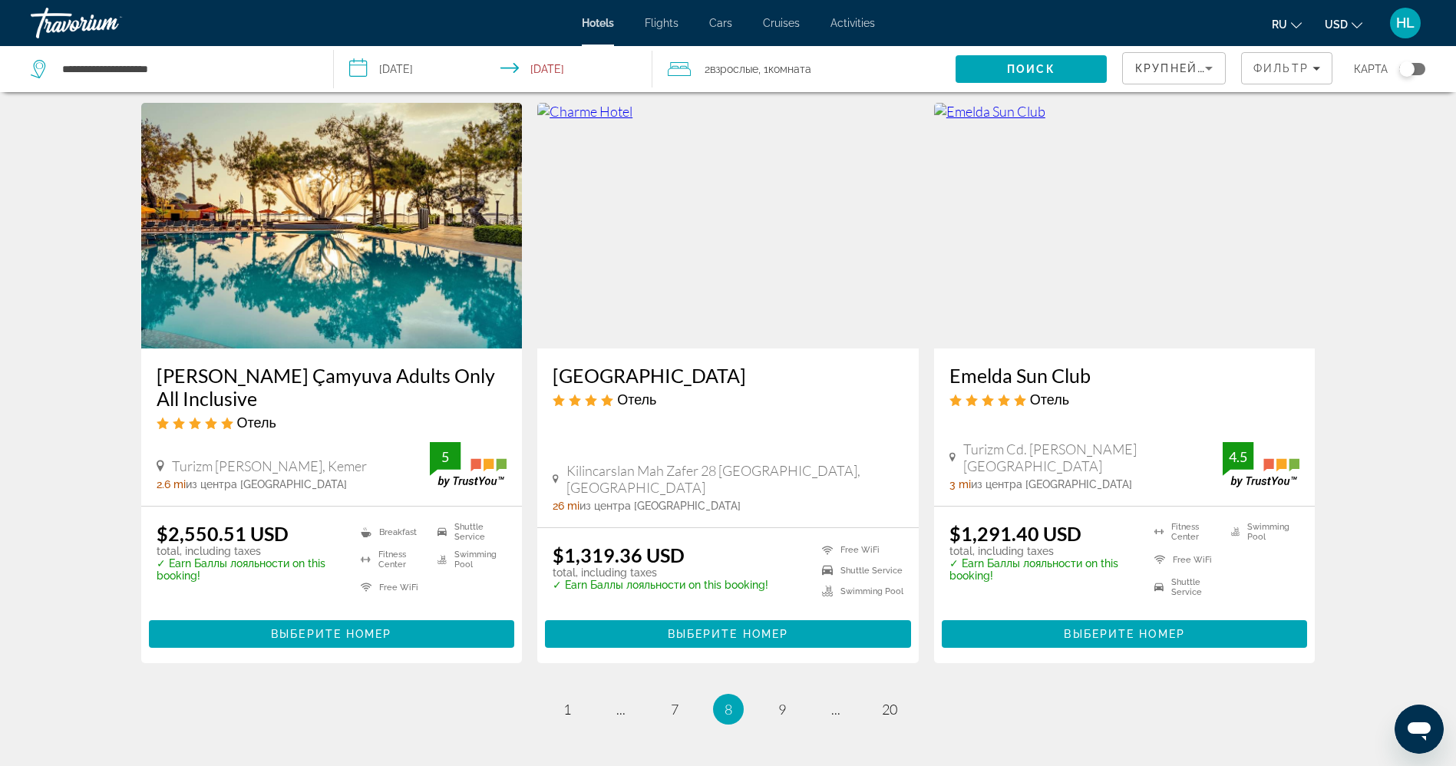
scroll to position [1824, 0]
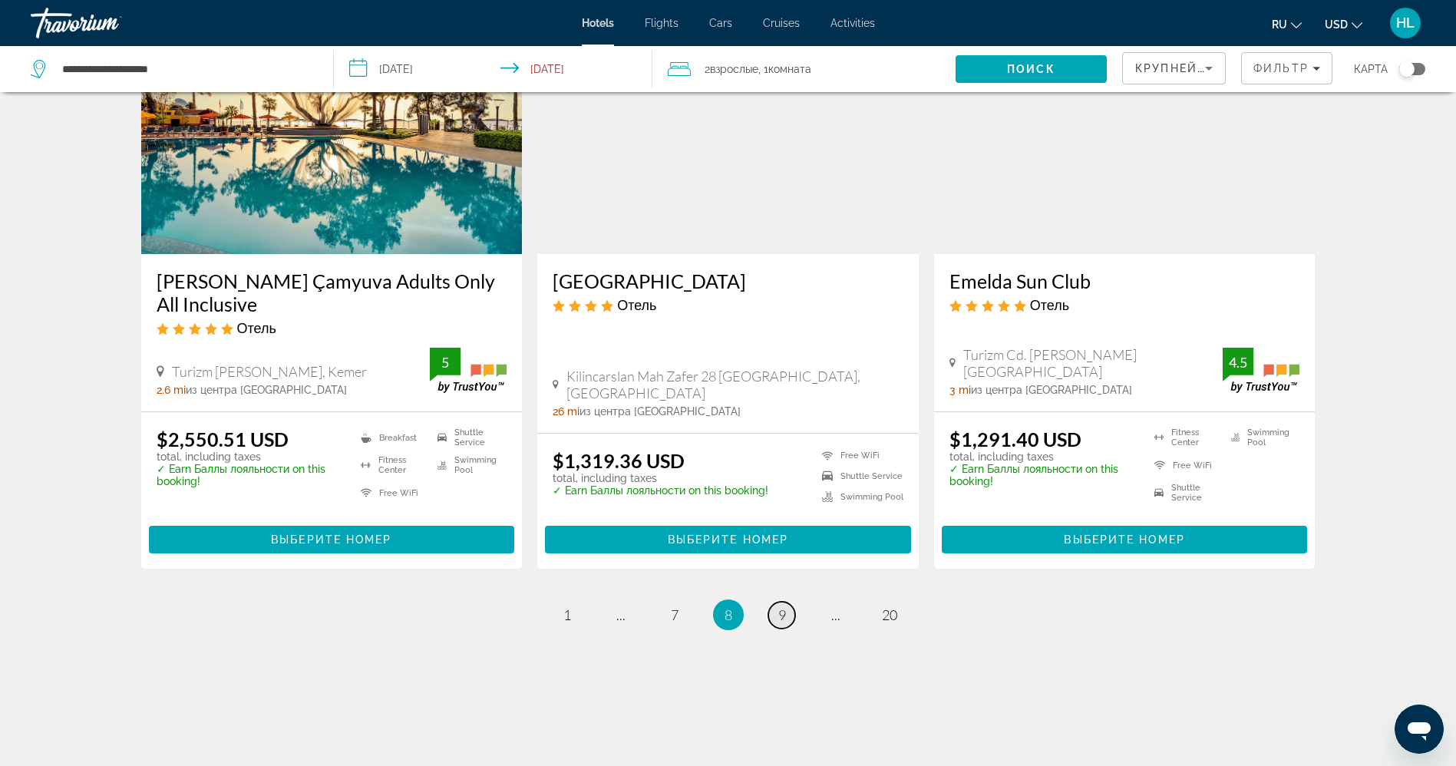
click at [790, 615] on link "page 9" at bounding box center [781, 615] width 27 height 27
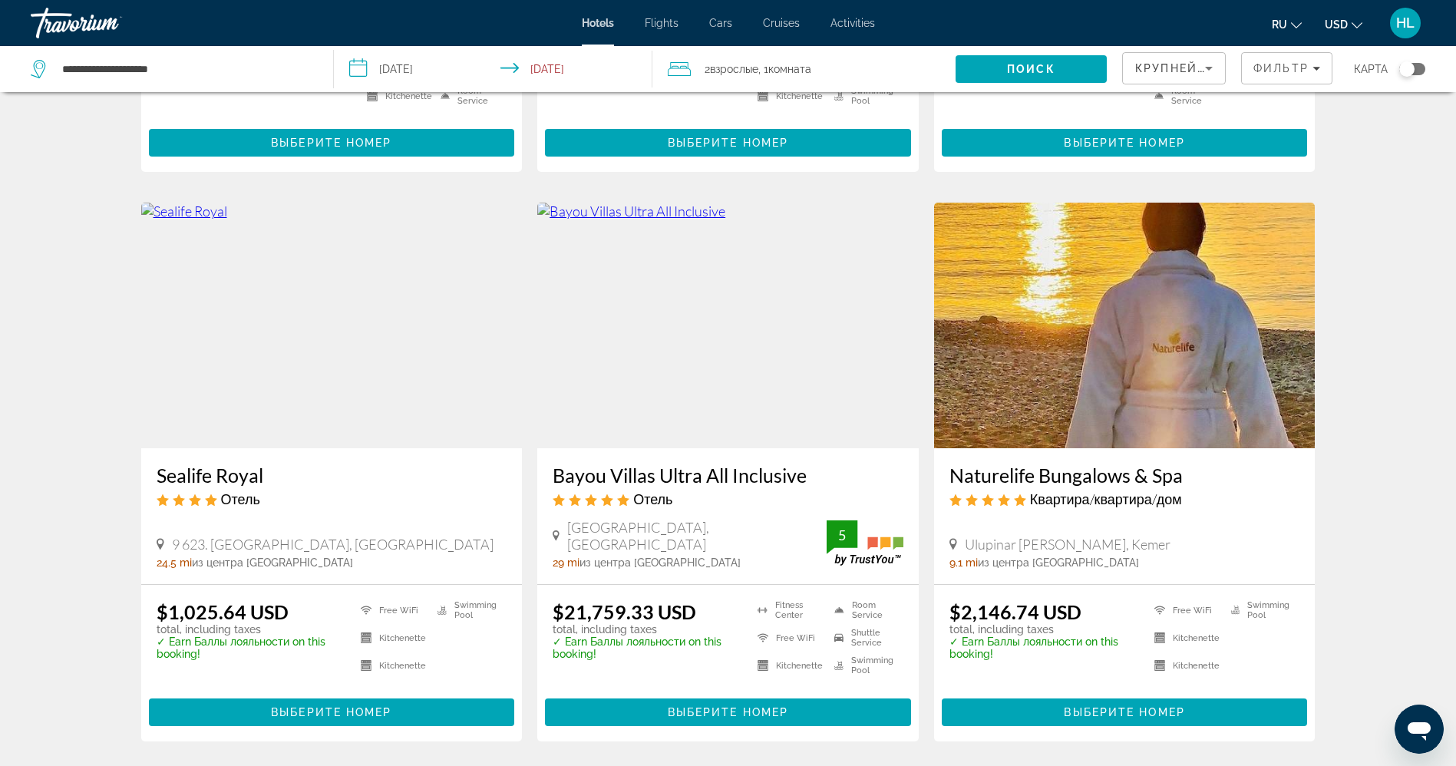
scroll to position [1762, 0]
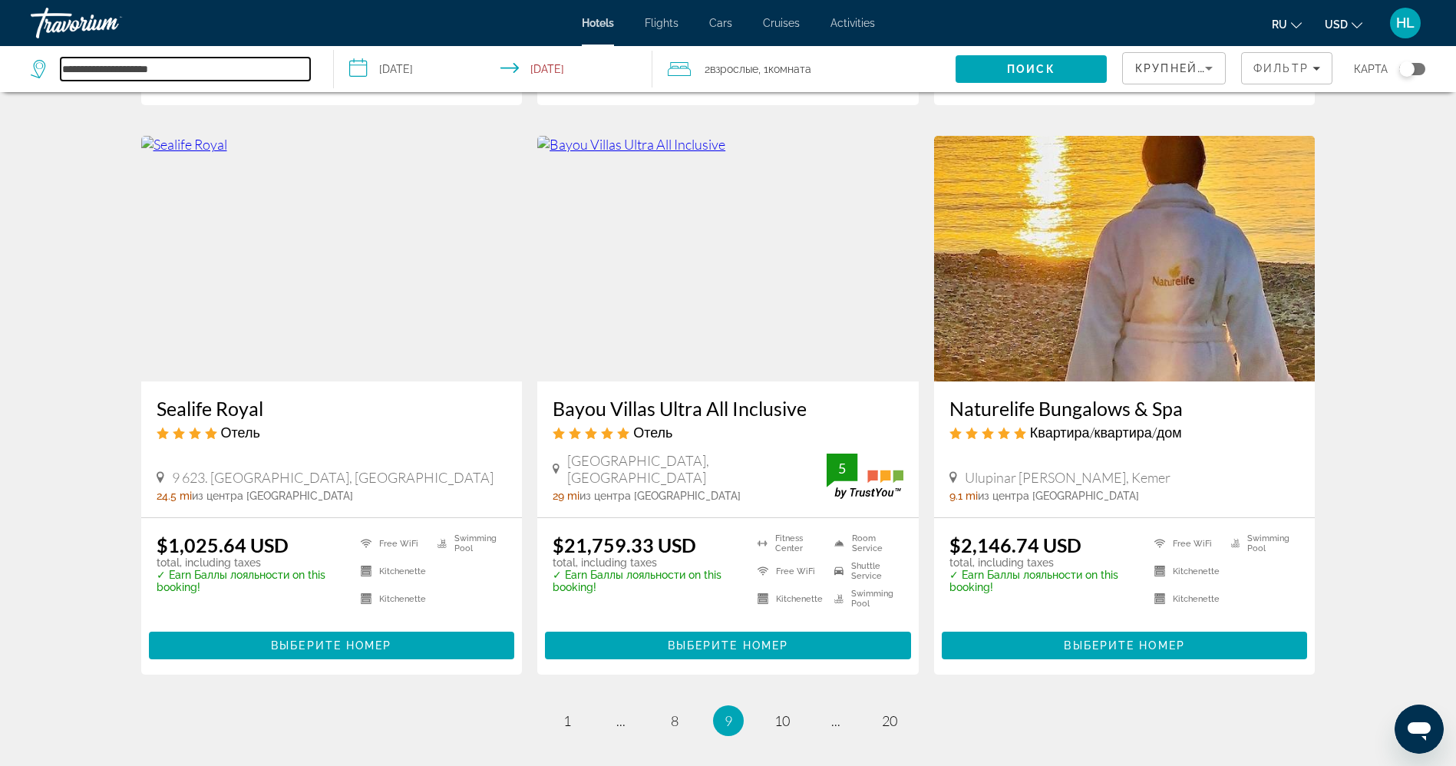
click at [144, 65] on input "**********" at bounding box center [185, 69] width 249 height 23
click at [145, 65] on input "**********" at bounding box center [185, 69] width 249 height 23
click at [1281, 55] on span "Filters" at bounding box center [1286, 68] width 90 height 37
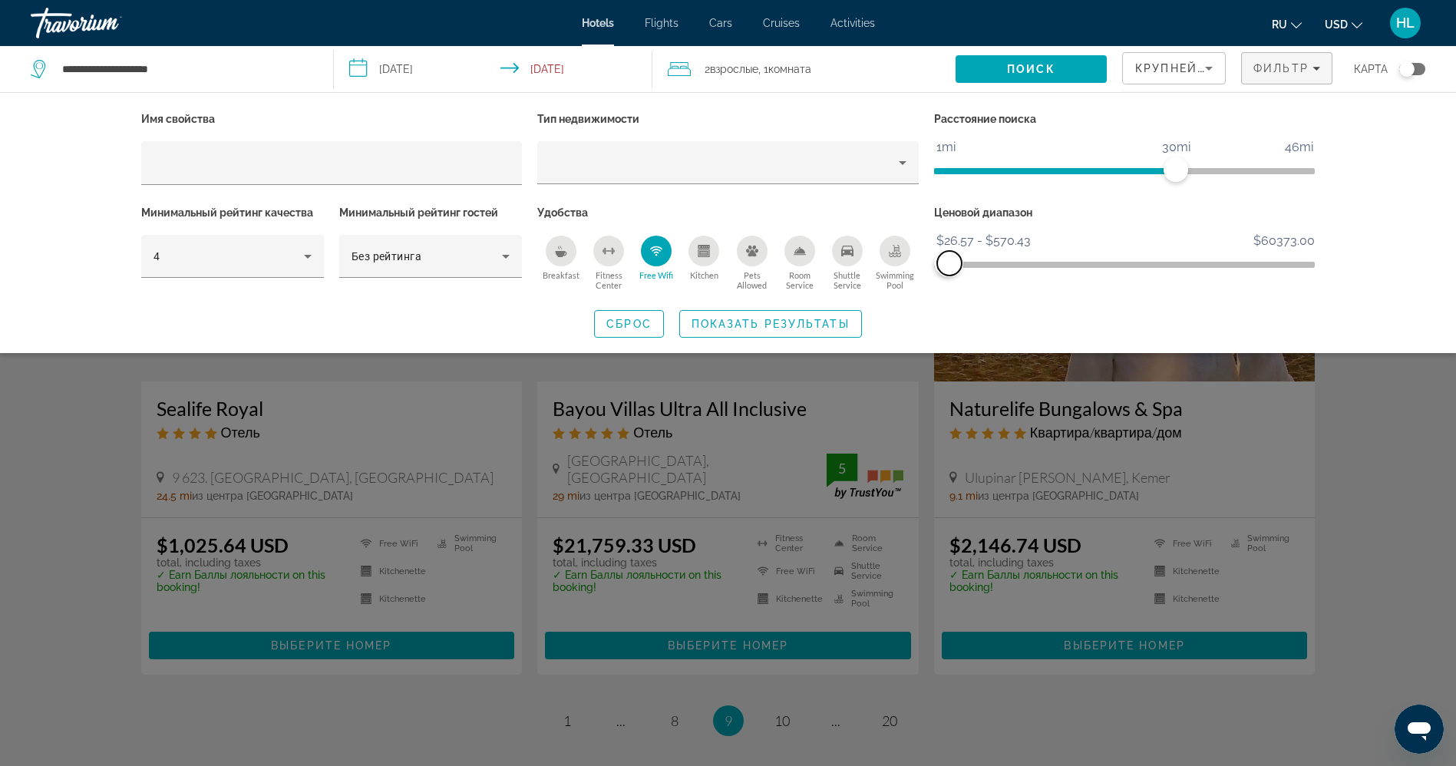
drag, startPoint x: 1299, startPoint y: 250, endPoint x: 949, endPoint y: 308, distance: 354.6
click at [949, 308] on div "Имя свойства Тип недвижимости Расстояние поиска 1mi 46mi 30mi Минимальный рейти…" at bounding box center [727, 222] width 1235 height 229
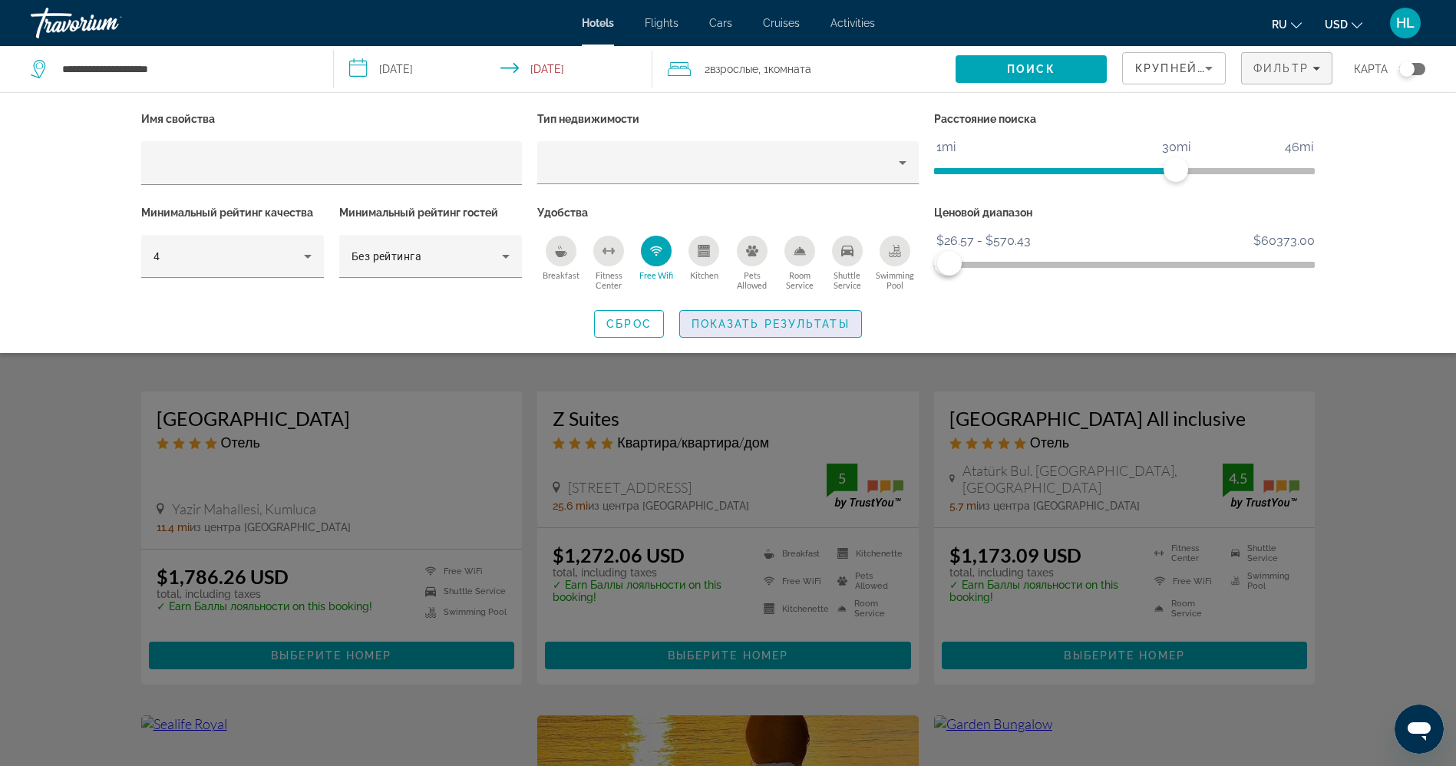
click at [839, 318] on span "Показать результаты" at bounding box center [770, 324] width 158 height 12
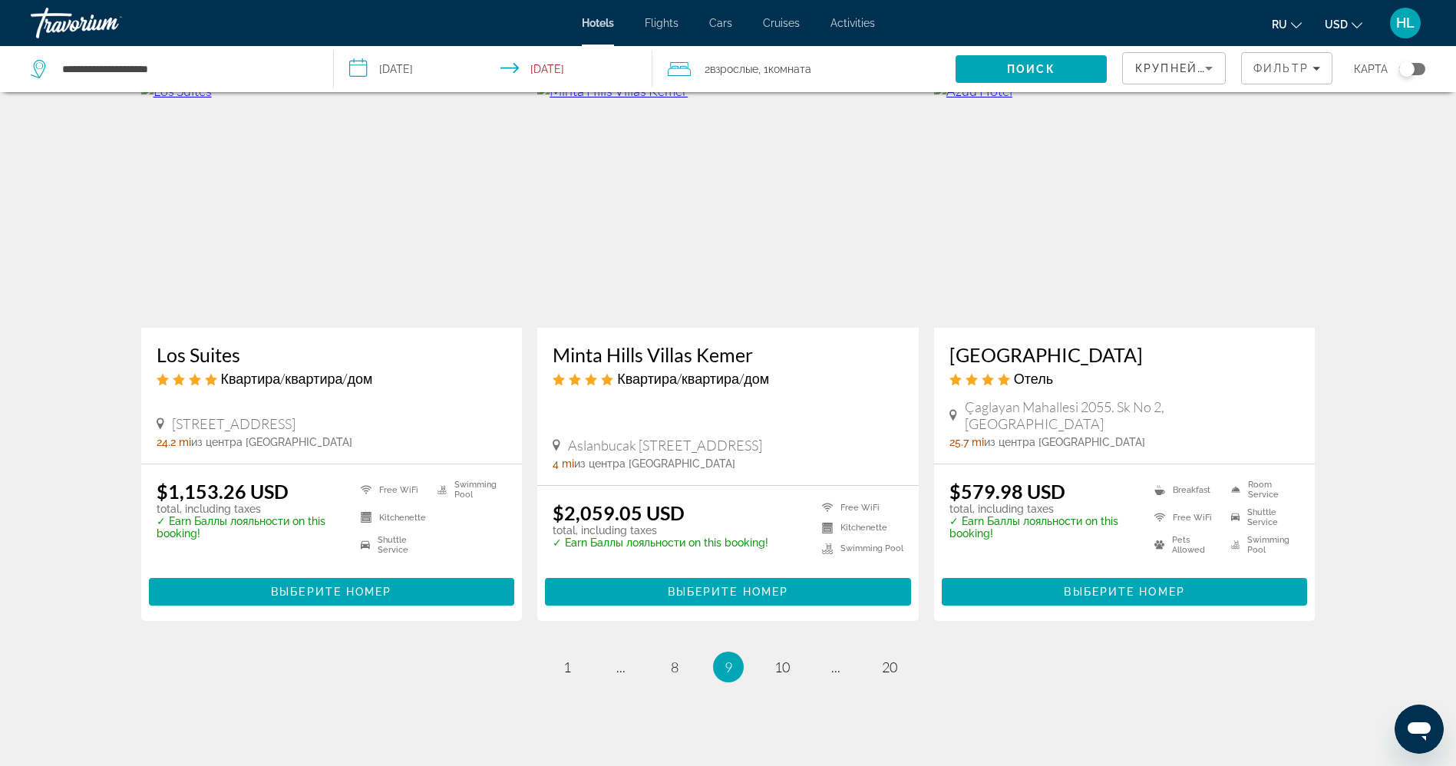
scroll to position [1775, 0]
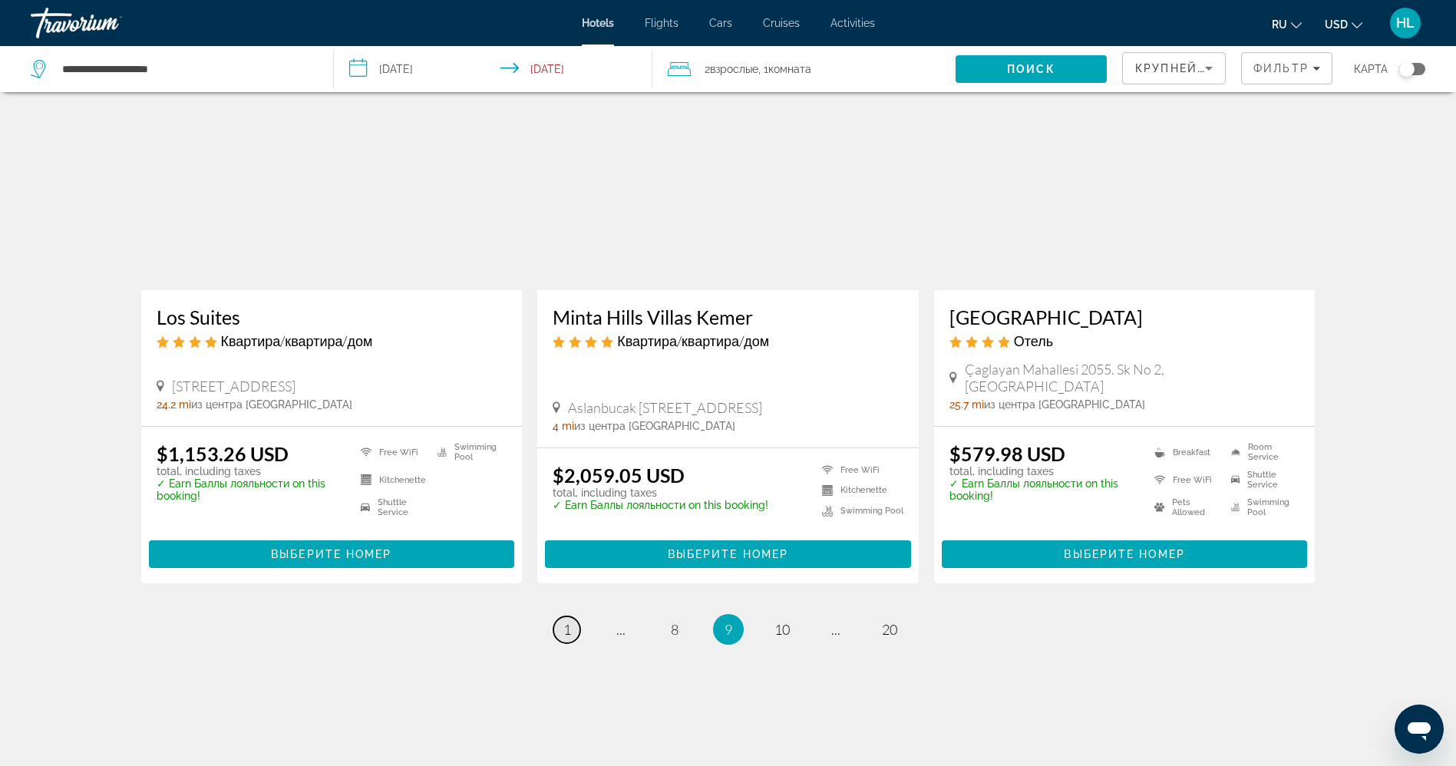
click at [577, 616] on link "page 1" at bounding box center [566, 629] width 27 height 27
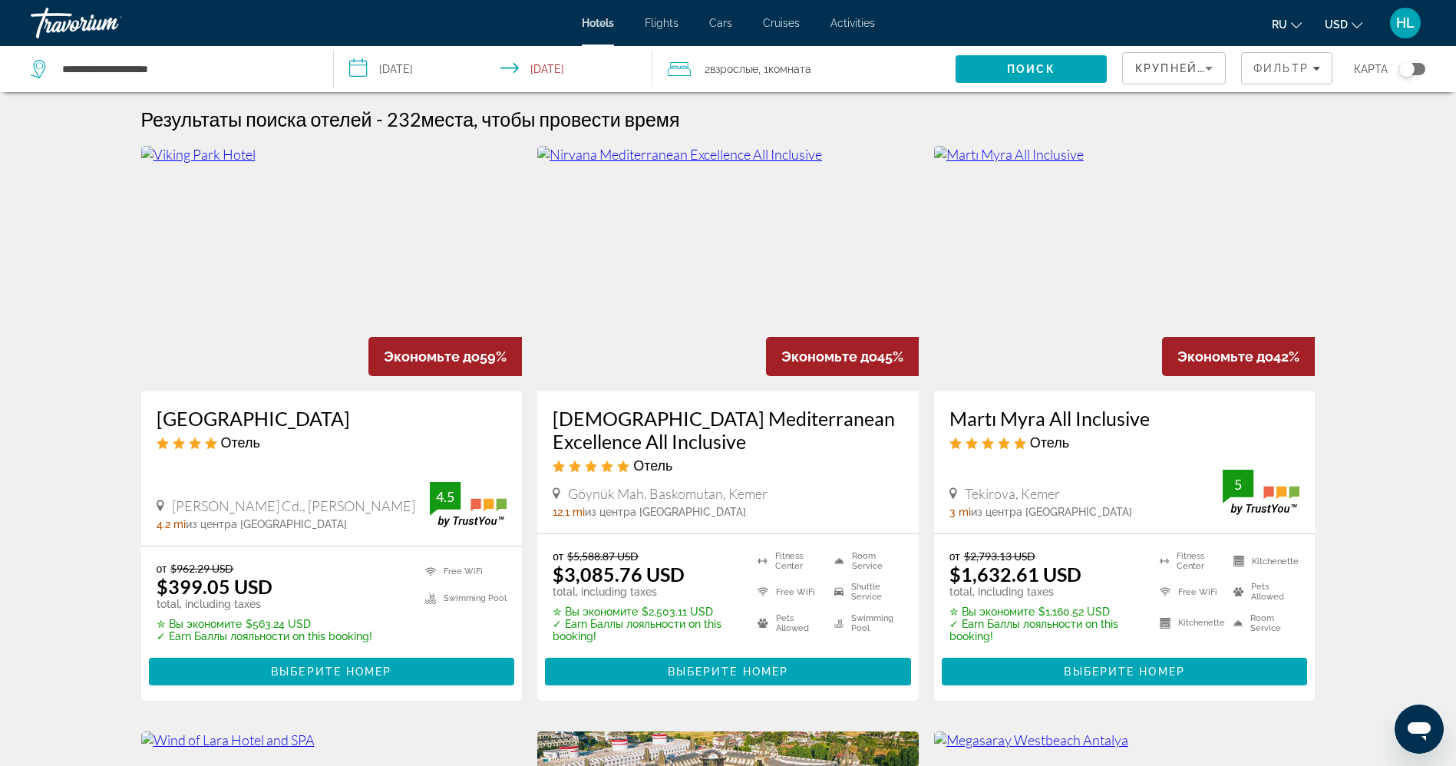
click at [1058, 267] on img "Main content" at bounding box center [1124, 269] width 381 height 246
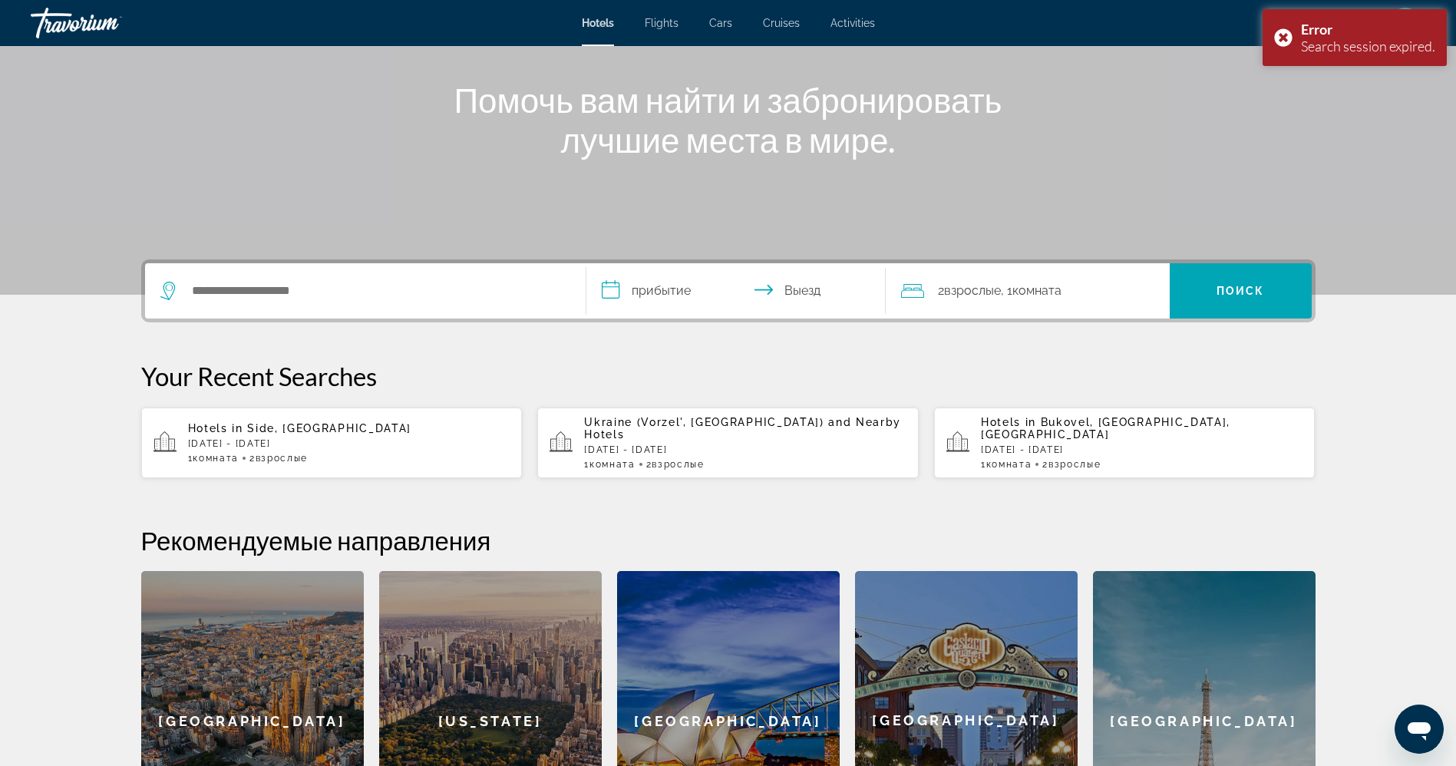
scroll to position [185, 0]
